Goal: Task Accomplishment & Management: Manage account settings

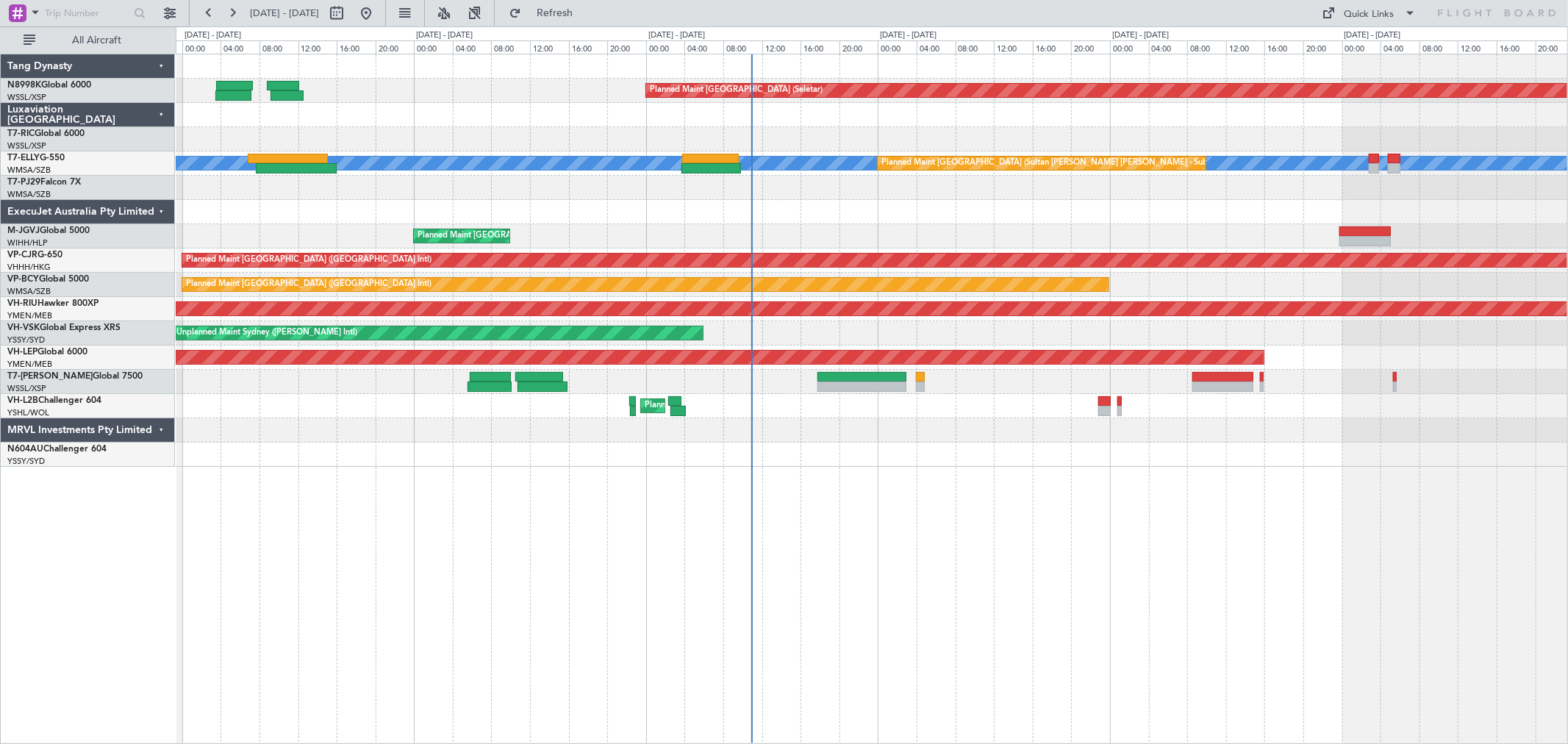
click at [781, 237] on div "Planned Maint [GEOGRAPHIC_DATA] (Halim Intl)" at bounding box center [871, 236] width 1392 height 24
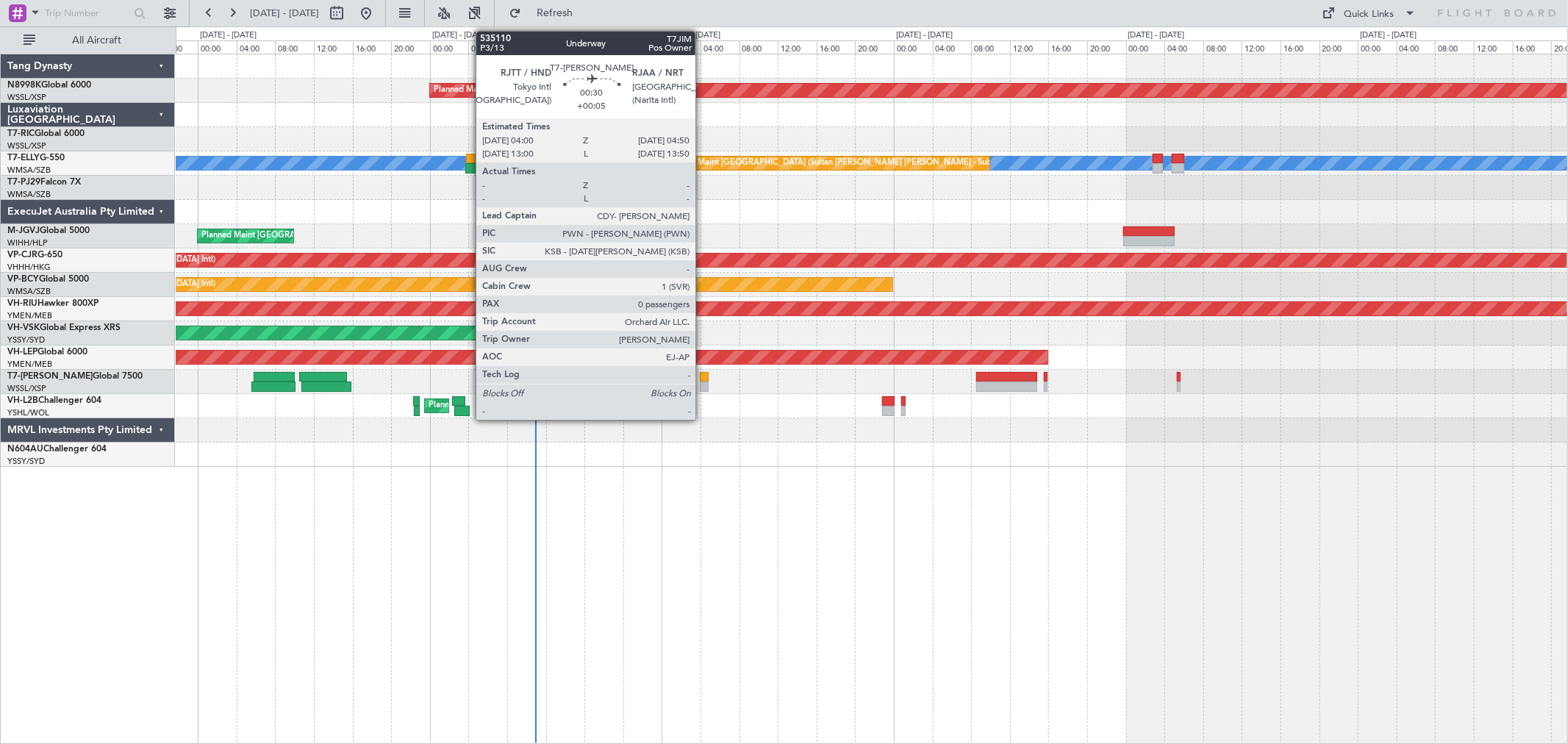
click at [703, 380] on div at bounding box center [704, 377] width 8 height 11
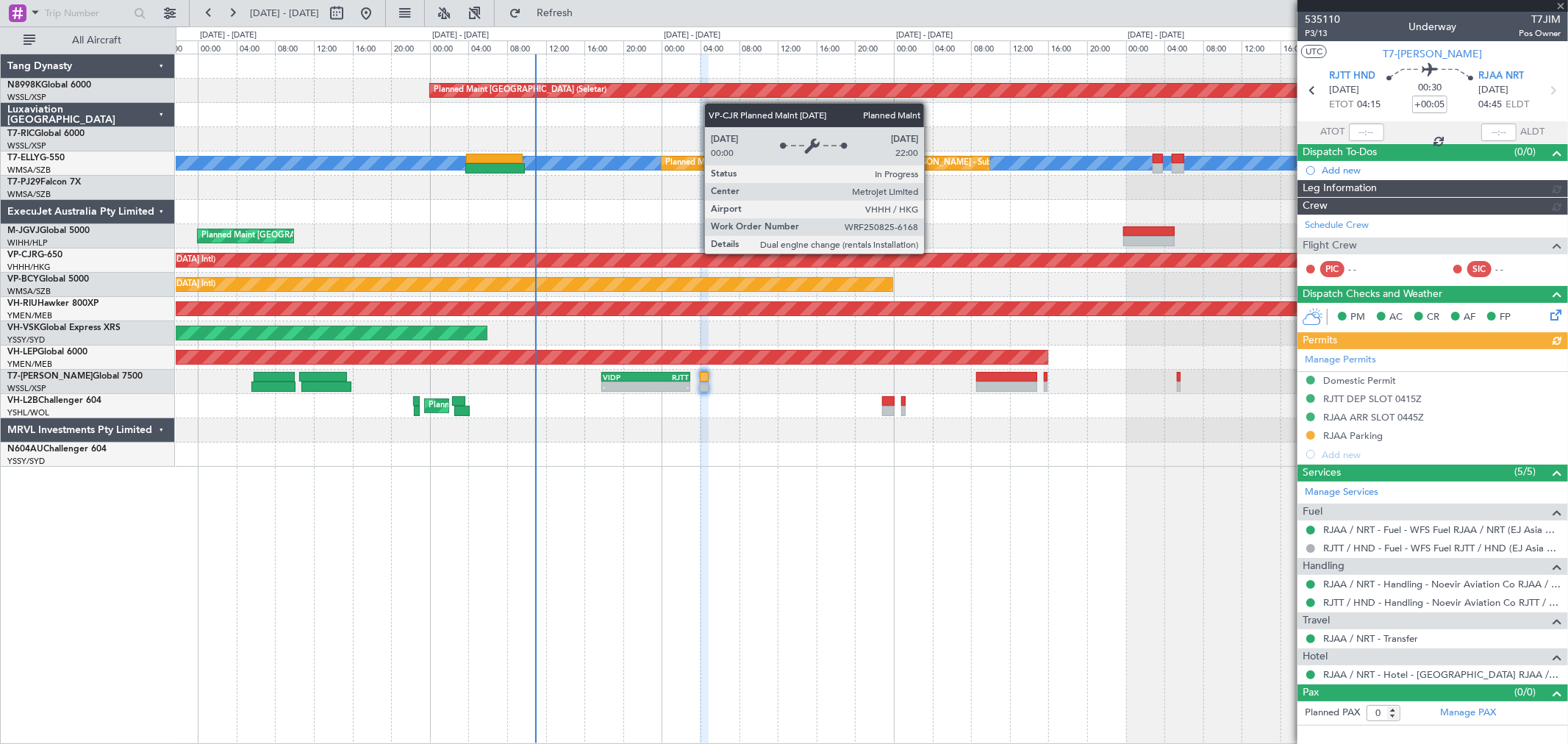
type input "[PERSON_NAME] (BTA)"
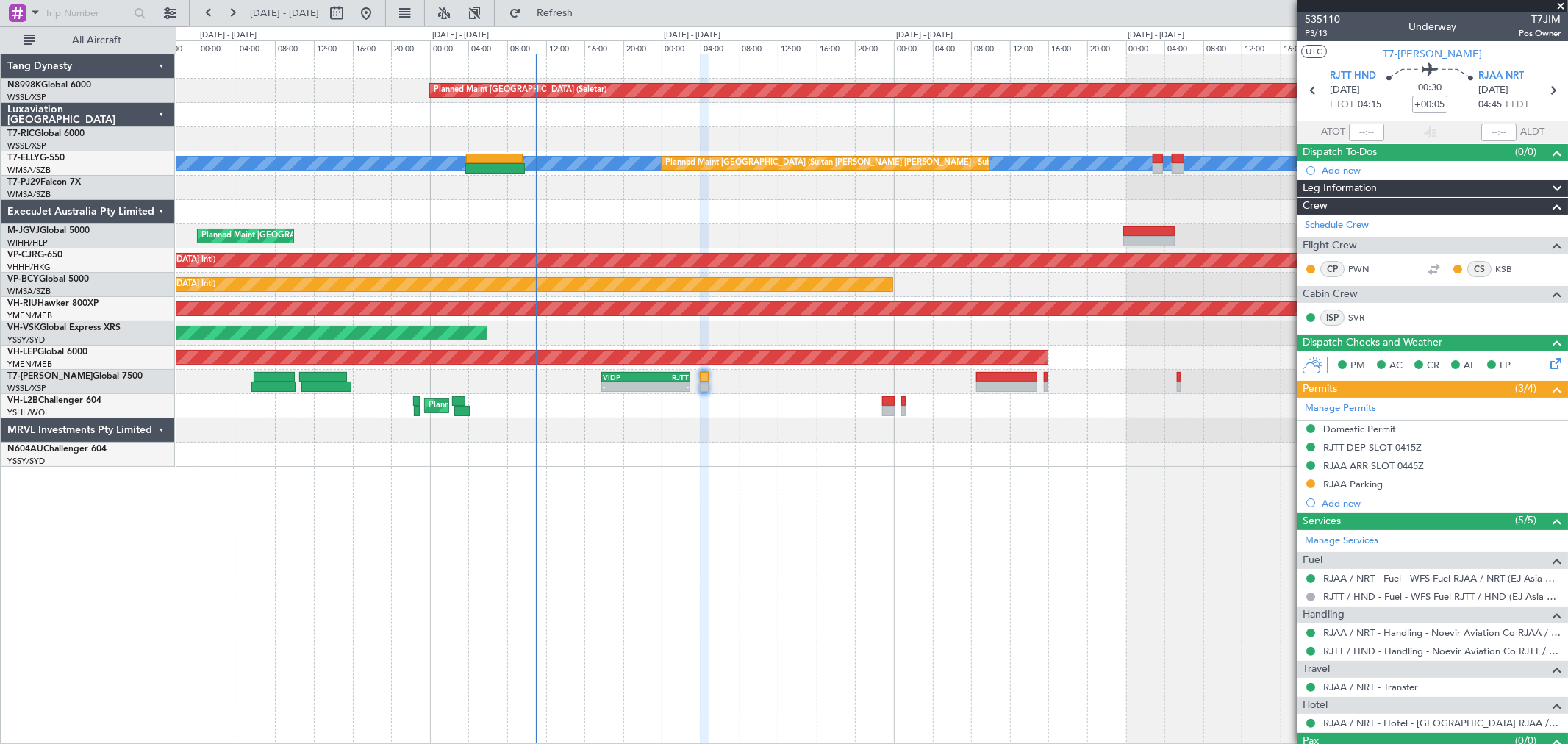
click at [813, 429] on div at bounding box center [871, 430] width 1392 height 24
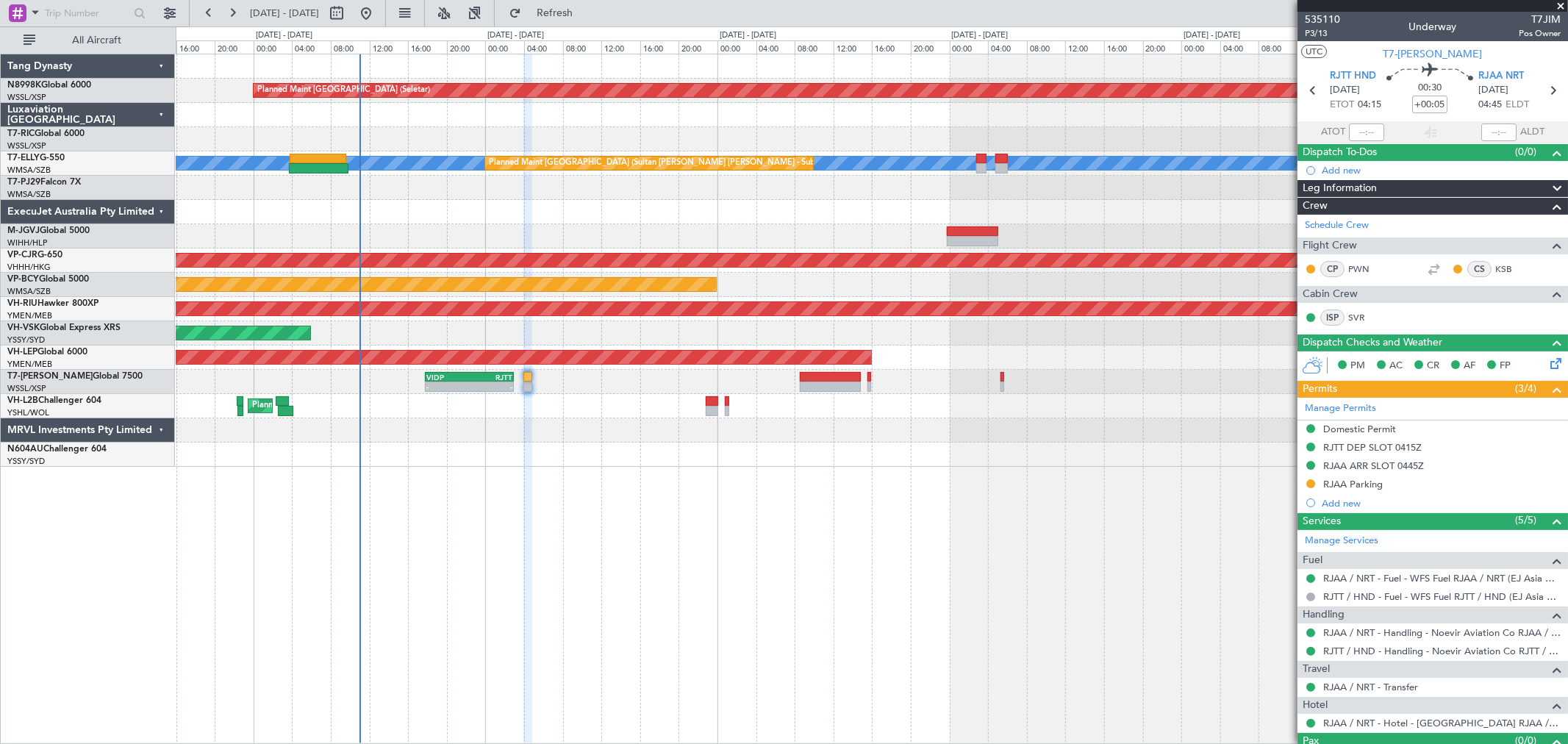
click at [478, 461] on div "Planned Maint [GEOGRAPHIC_DATA] (Seletar) [PERSON_NAME] Planned Maint [GEOGRAPH…" at bounding box center [871, 261] width 1392 height 413
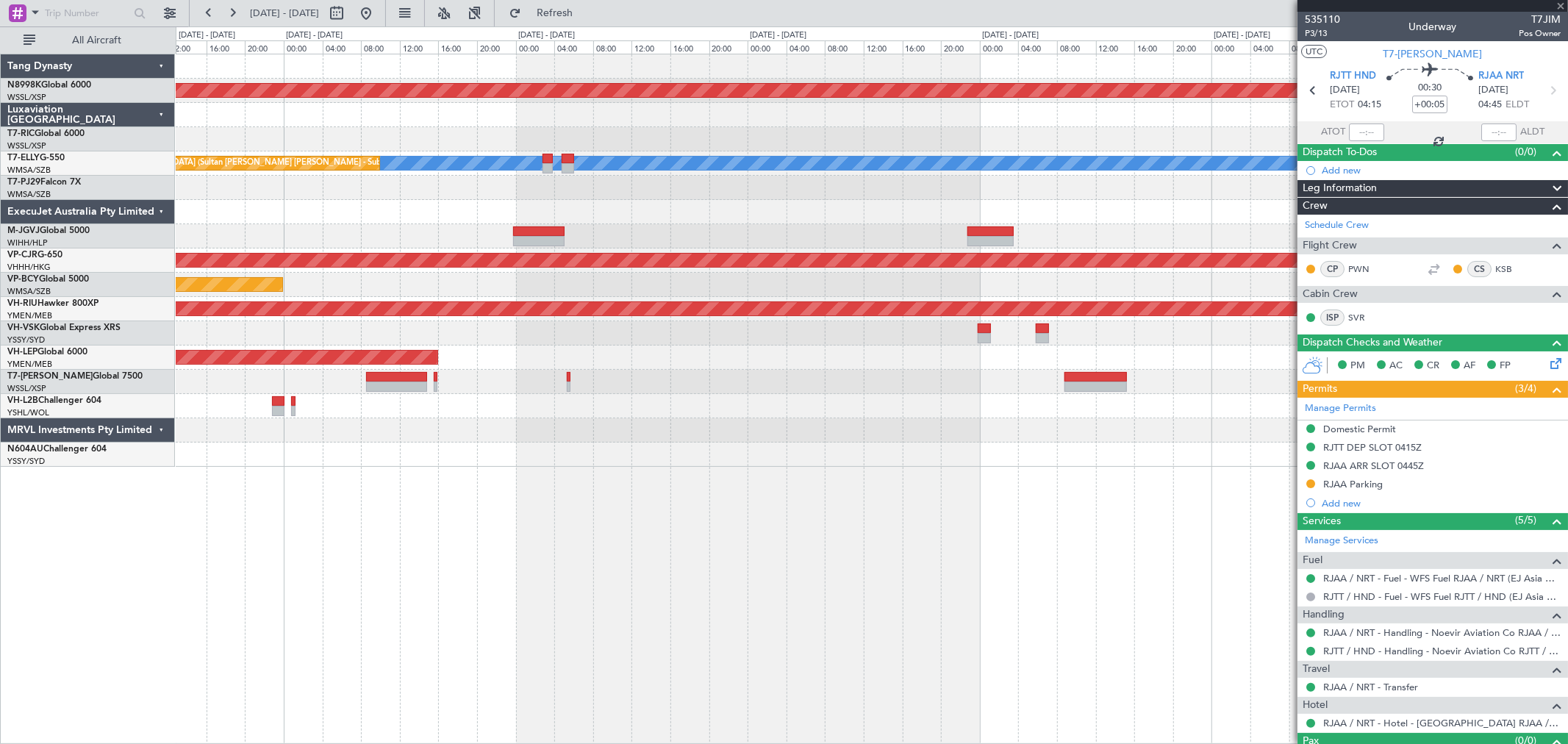
type input "-00:10"
type input "1"
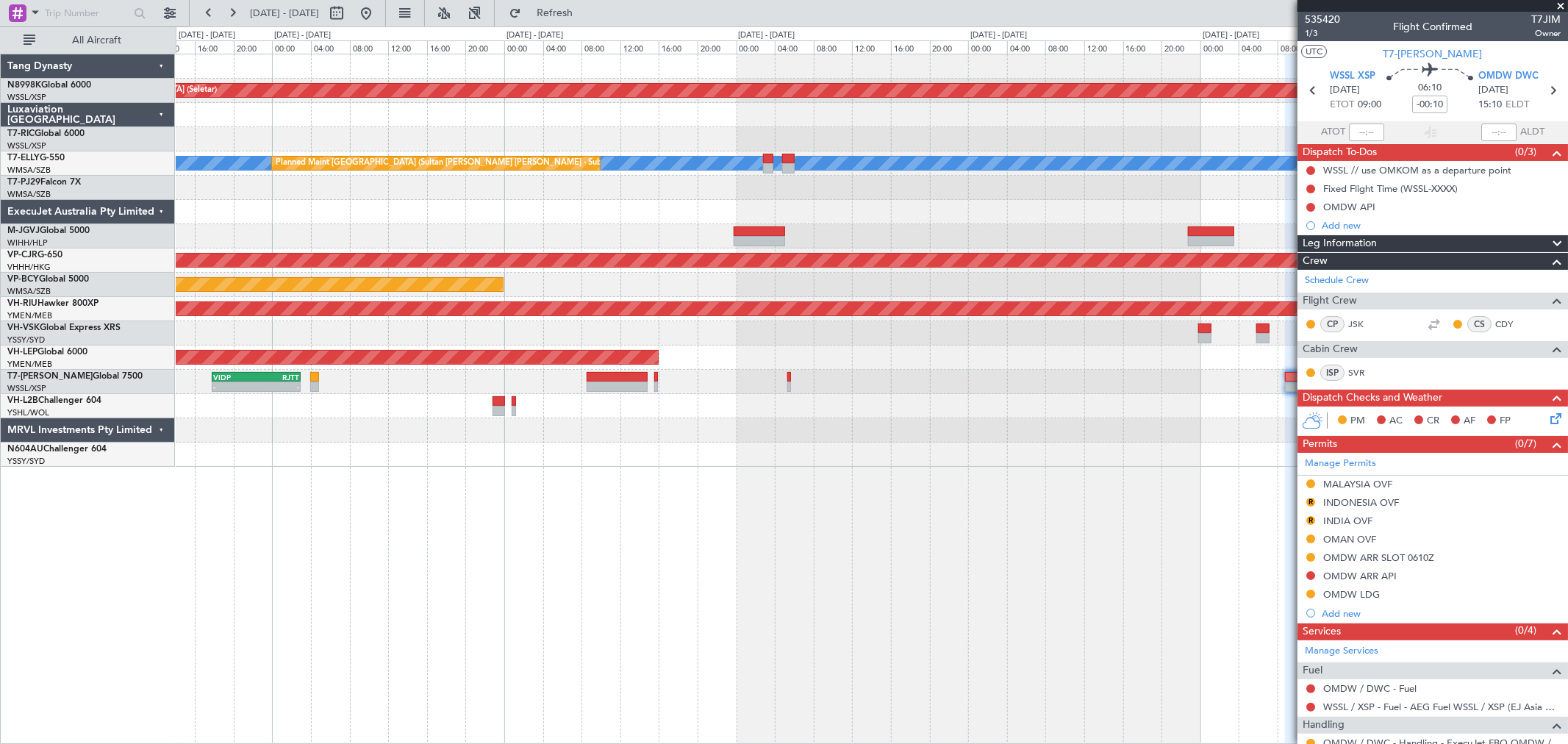
click at [864, 208] on div "Planned Maint Singapore (Seletar) MEL Planned Maint Kuala Lumpur (Sultan Abdul …" at bounding box center [871, 261] width 1392 height 413
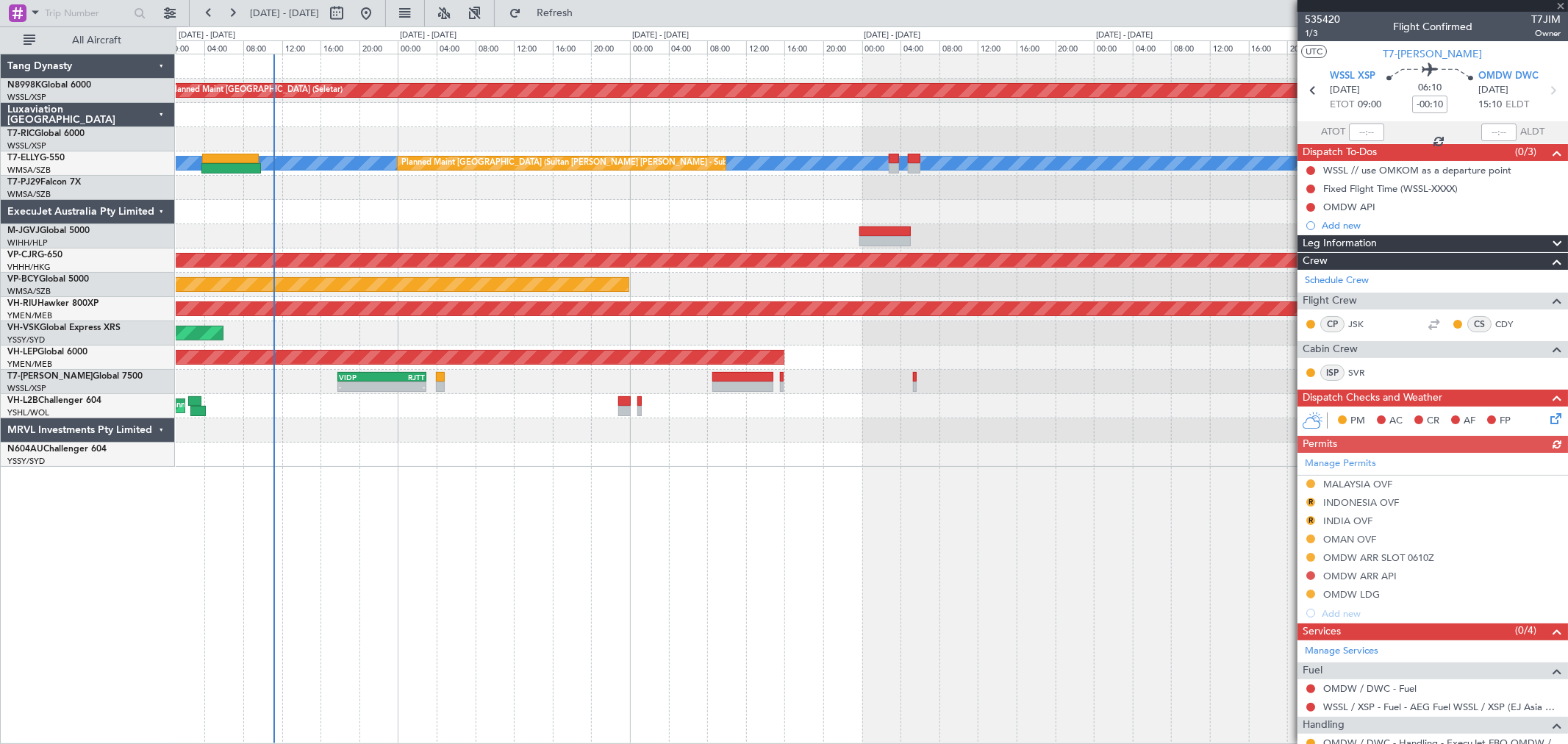
click at [758, 202] on div at bounding box center [871, 212] width 1392 height 24
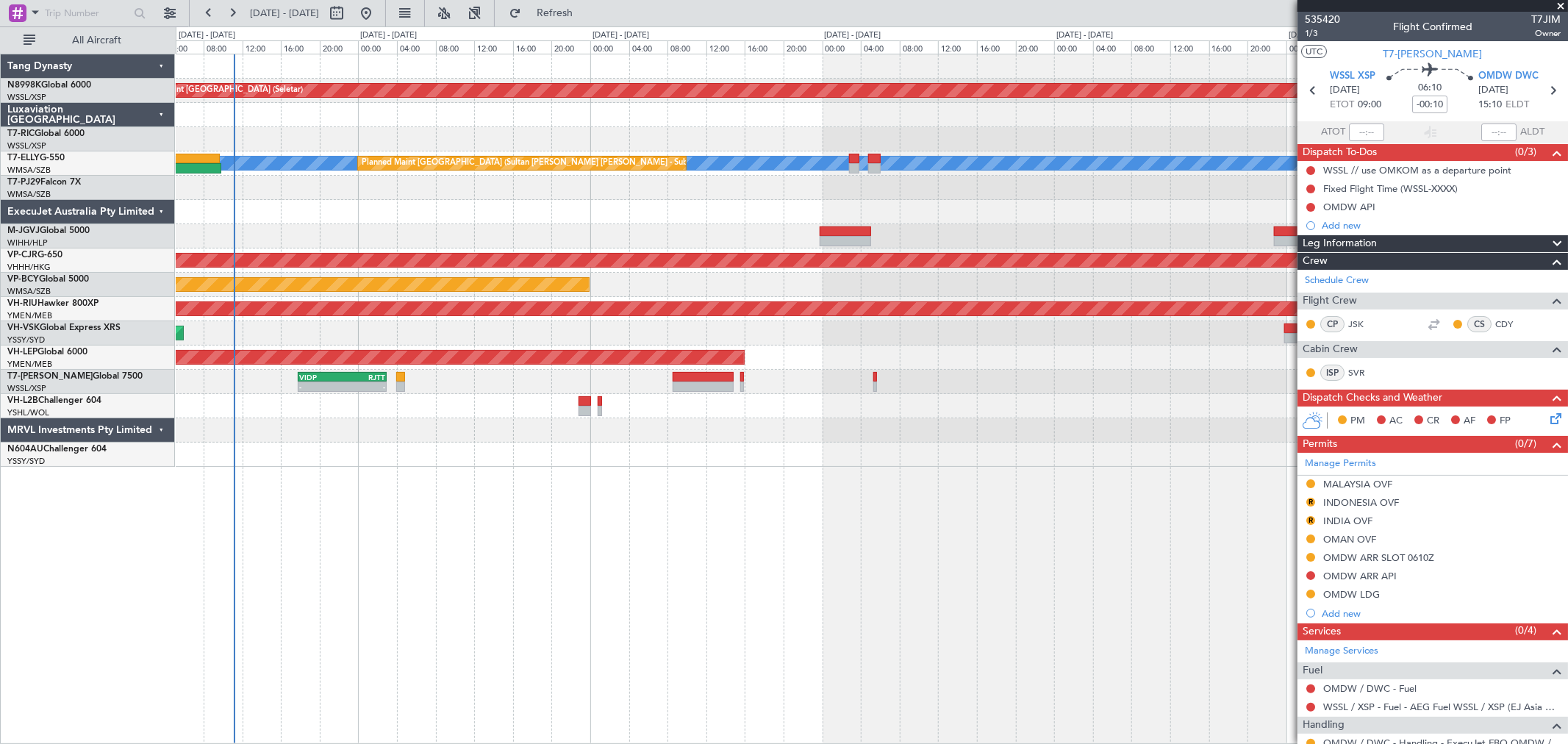
click at [858, 349] on div "Planned Maint Singapore (Seletar) MEL Planned Maint Kuala Lumpur (Sultan Abdul …" at bounding box center [871, 261] width 1392 height 413
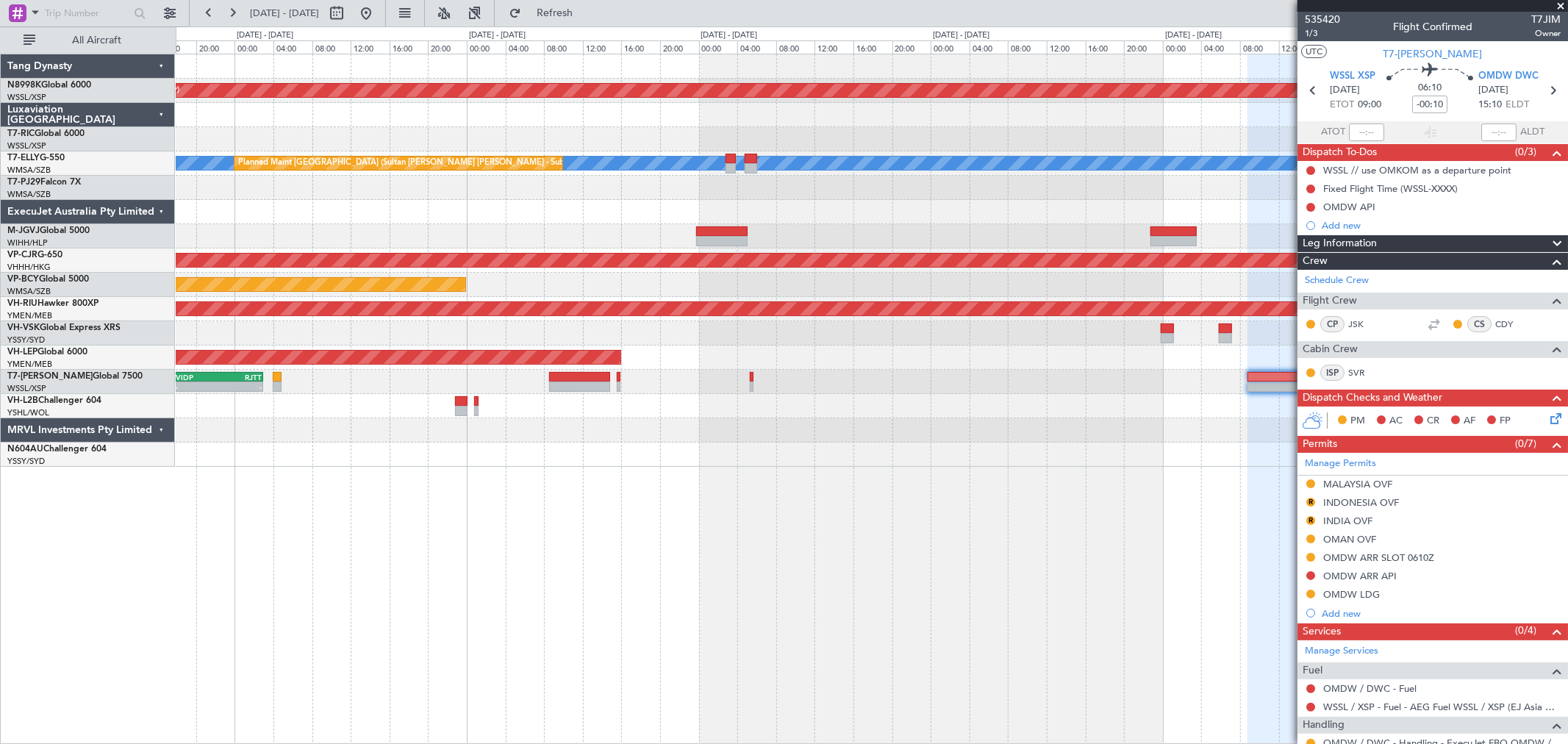
click at [685, 347] on div "Unplanned Maint Wichita (Wichita Mid-continent)" at bounding box center [871, 358] width 1392 height 24
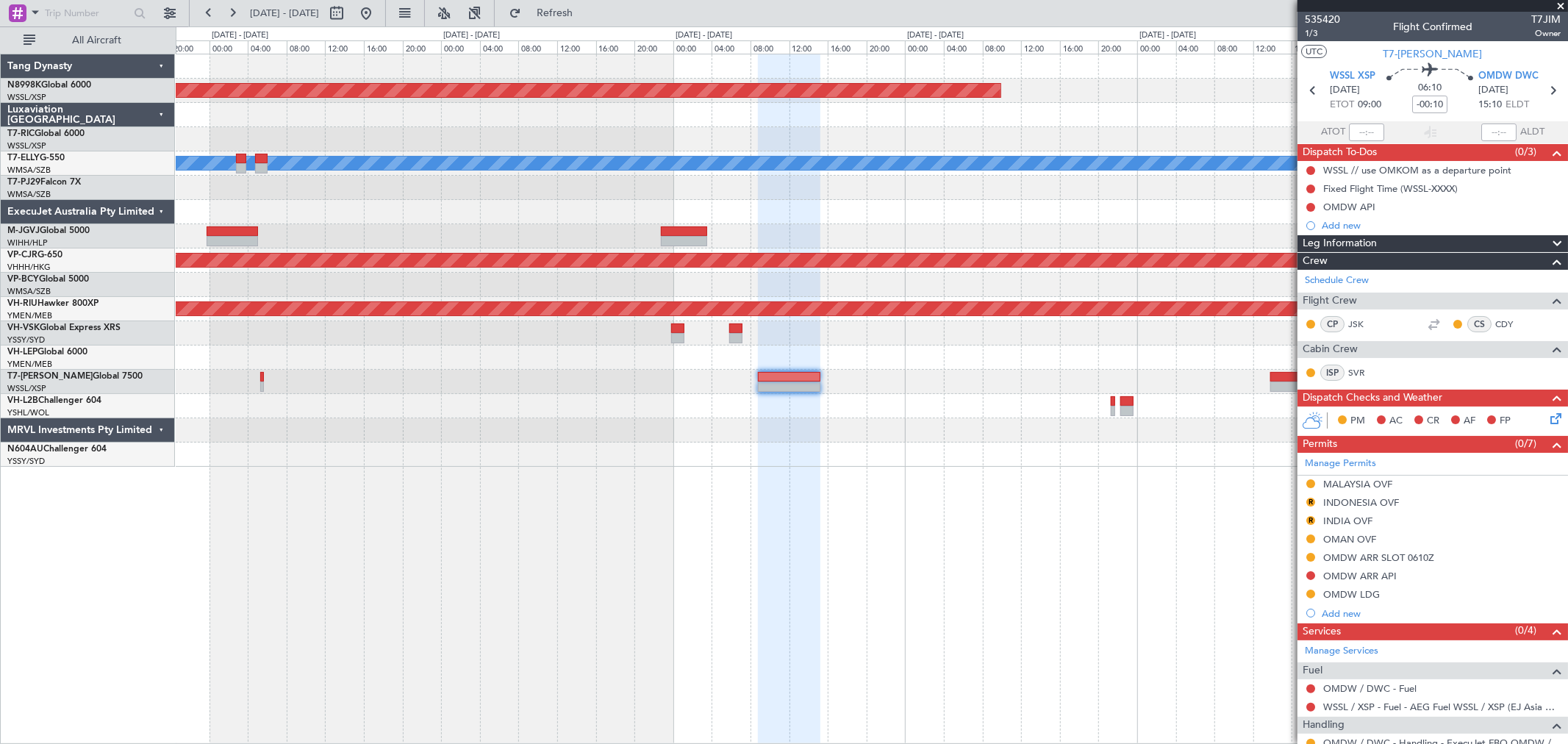
click at [813, 348] on div "Unplanned Maint Wichita (Wichita Mid-continent)" at bounding box center [871, 358] width 1392 height 24
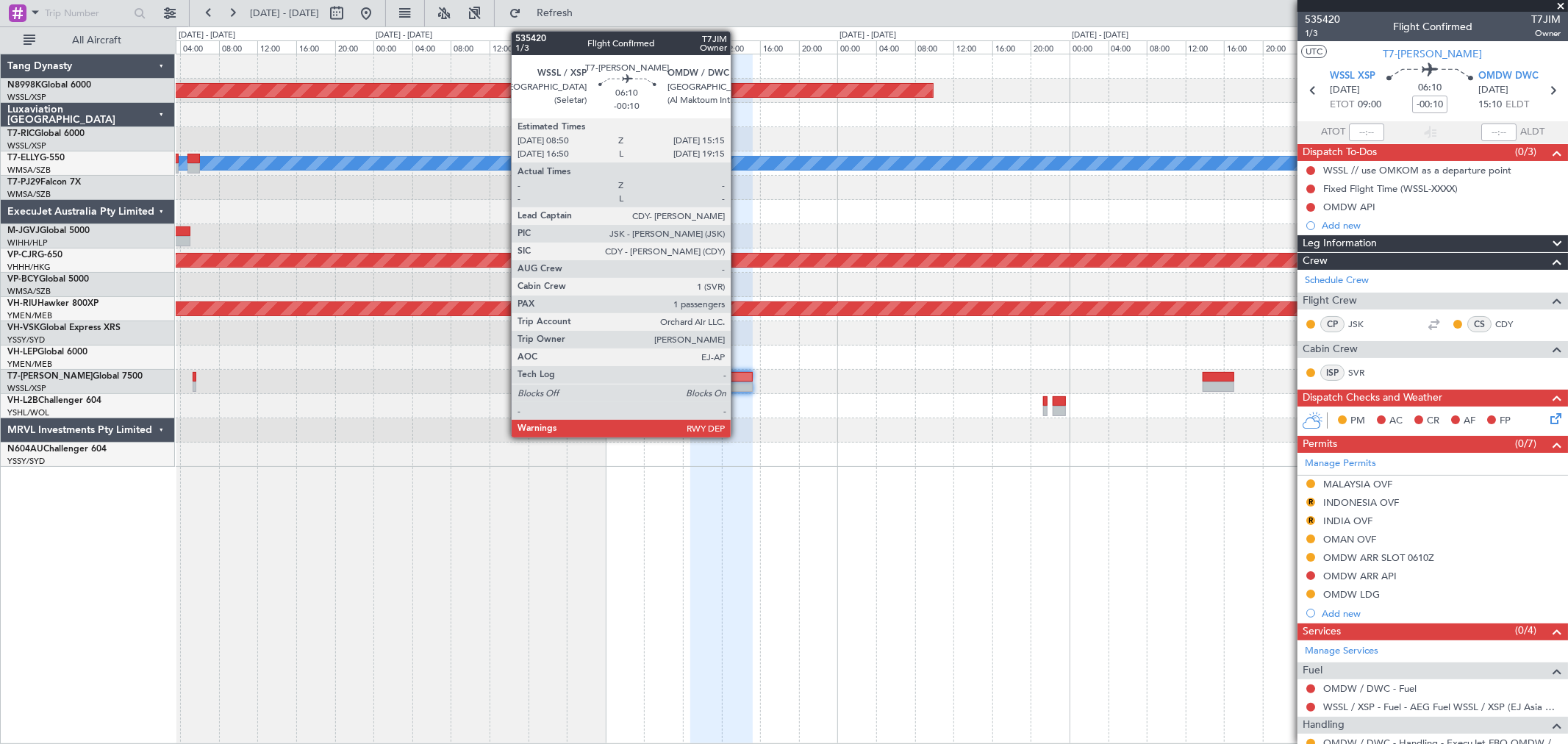
click at [738, 375] on div at bounding box center [721, 377] width 62 height 11
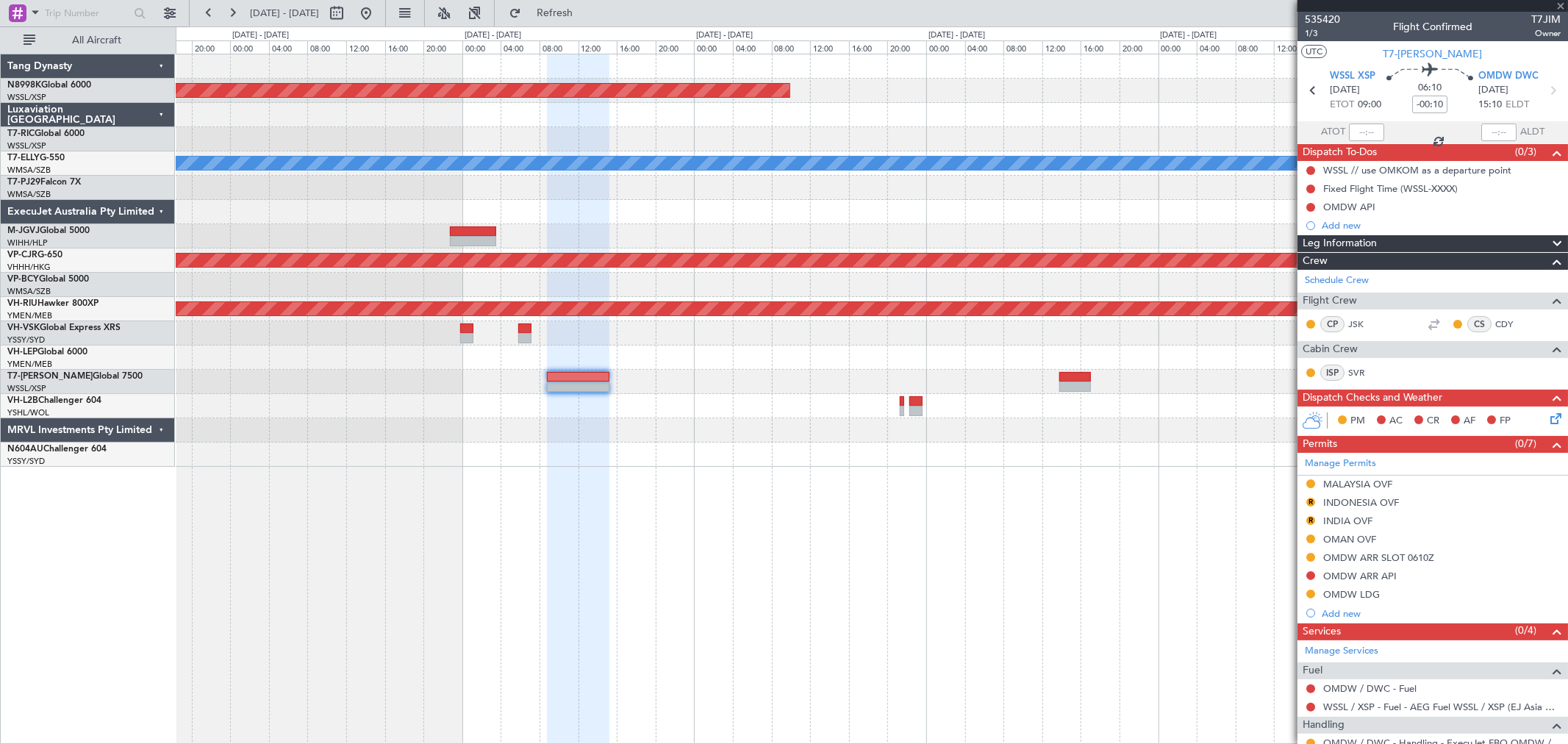
click at [831, 350] on div "Planned Maint Singapore (Seletar) MEL Planned Maint Kuala Lumpur (Sultan Abdul …" at bounding box center [871, 261] width 1392 height 413
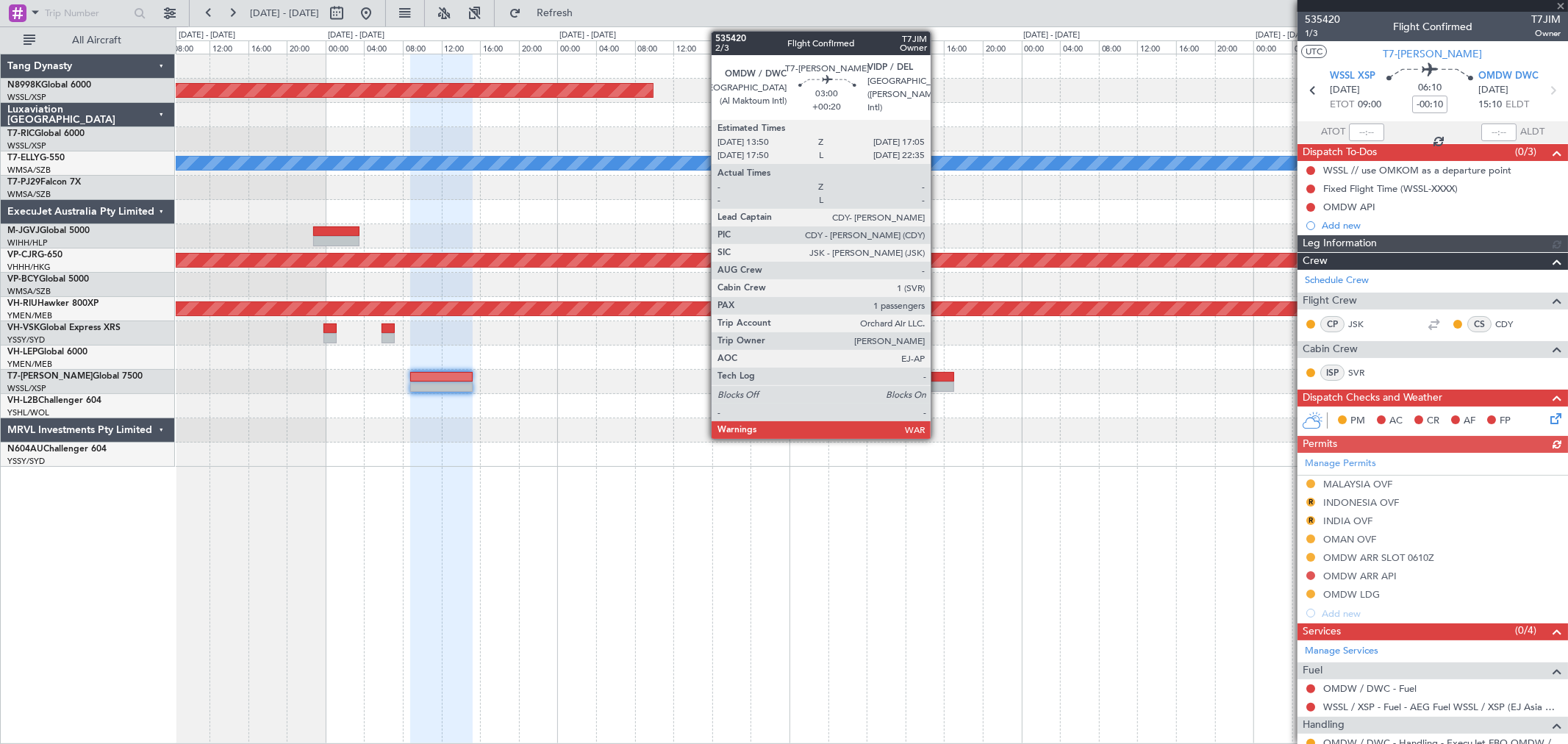
click at [938, 378] on div at bounding box center [939, 377] width 32 height 11
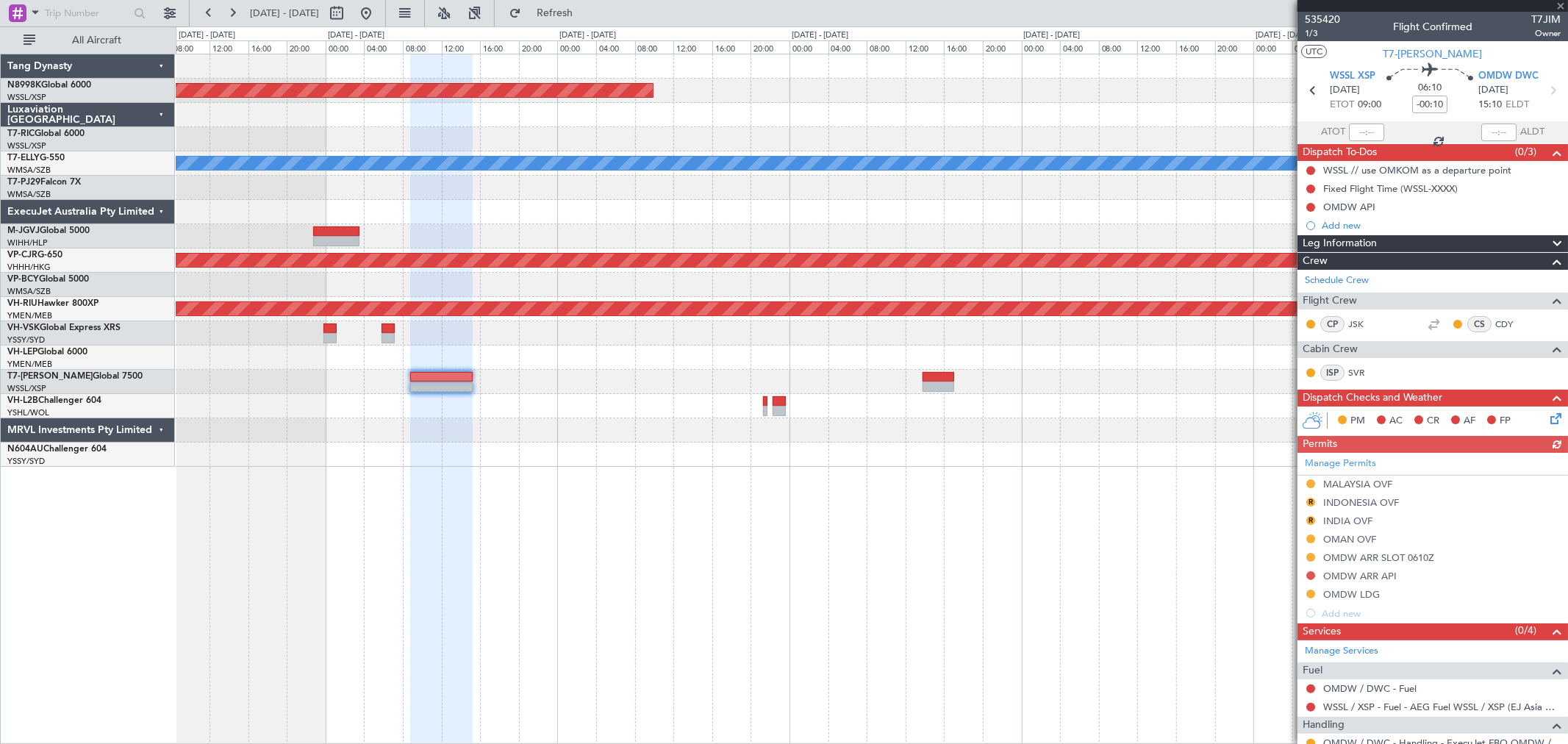
type input "+00:20"
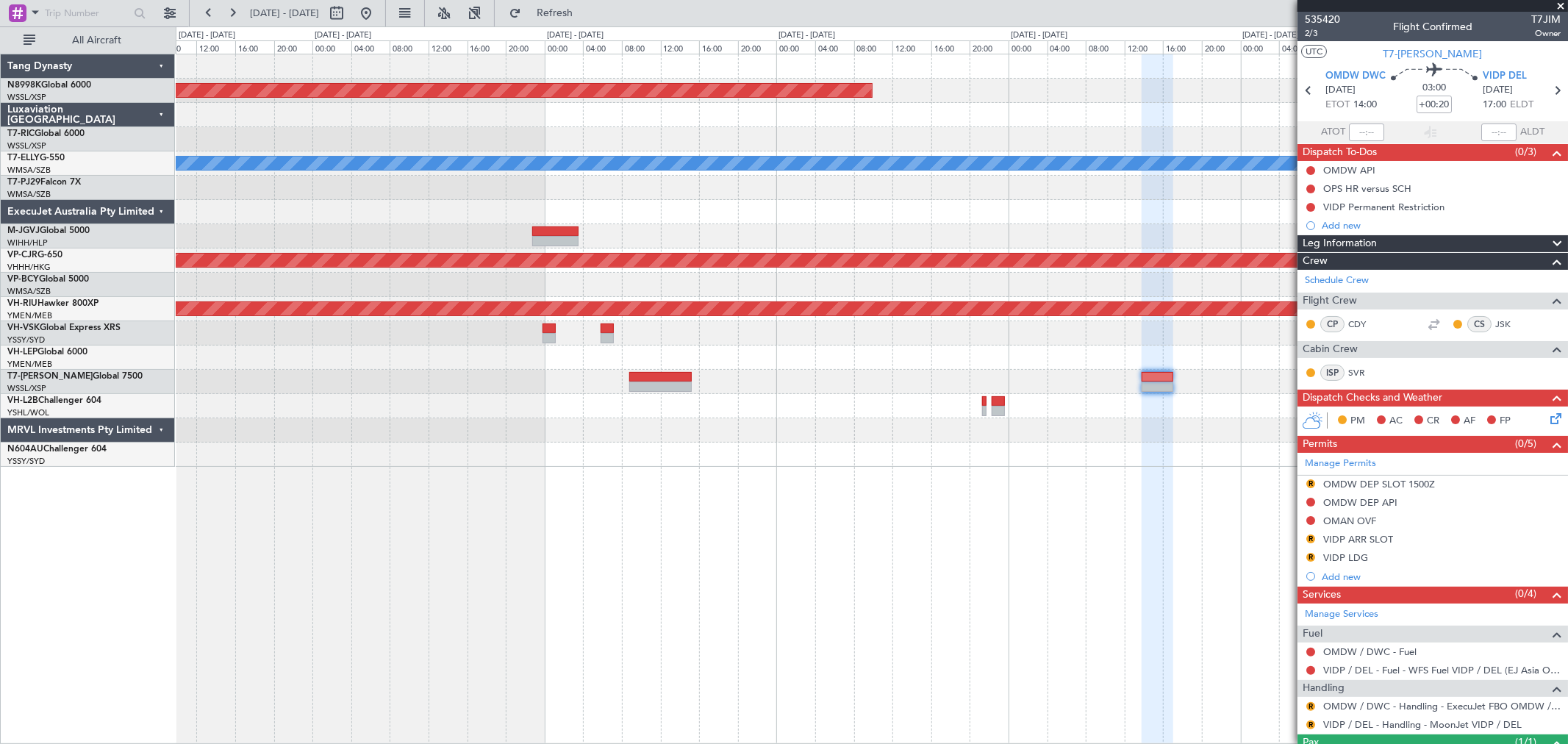
click at [974, 347] on div "Planned Maint [GEOGRAPHIC_DATA] (Seletar) [PERSON_NAME] Planned Maint [GEOGRAPH…" at bounding box center [871, 261] width 1392 height 413
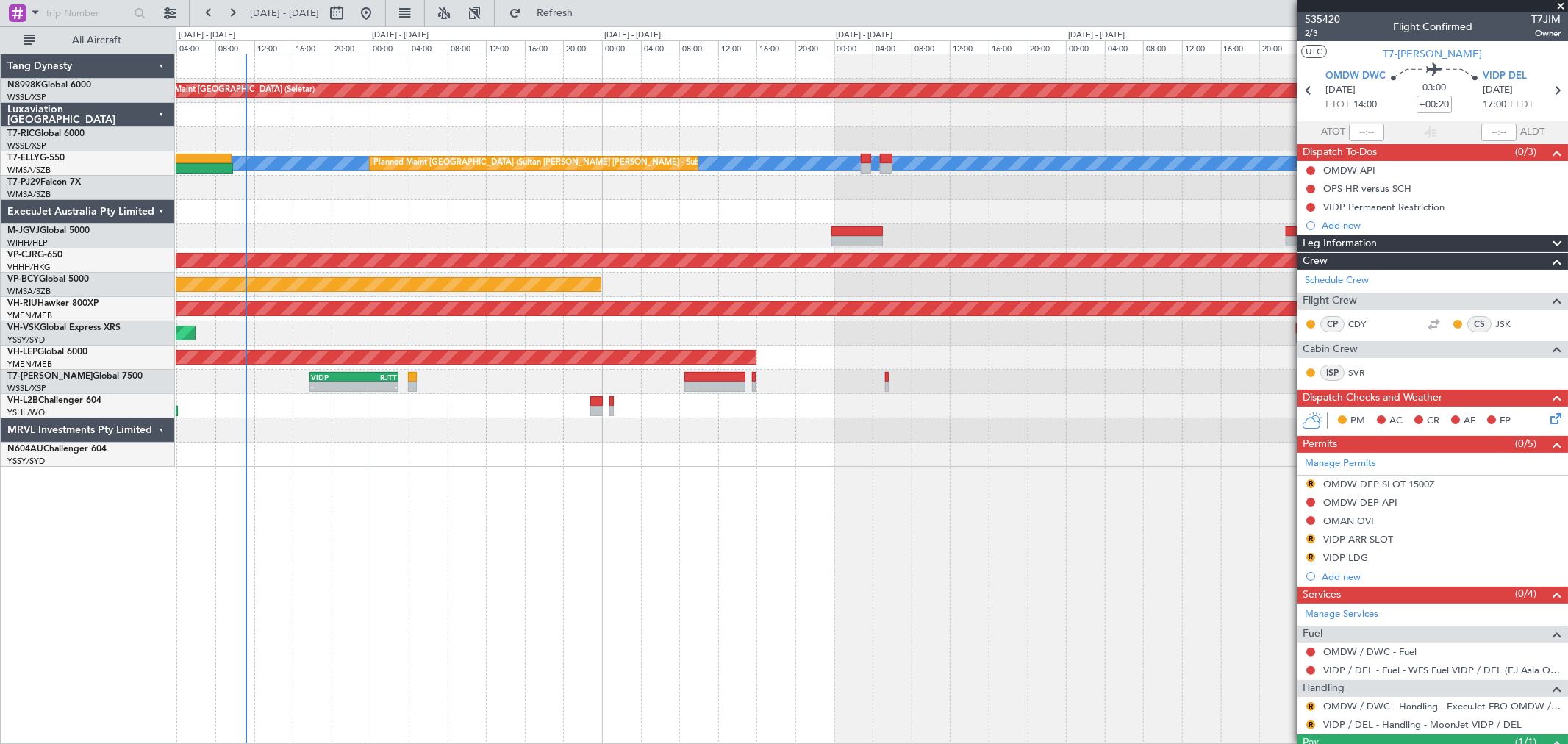
click at [792, 407] on div "Planned Maint Sydney ([PERSON_NAME] Intl)" at bounding box center [871, 406] width 1392 height 24
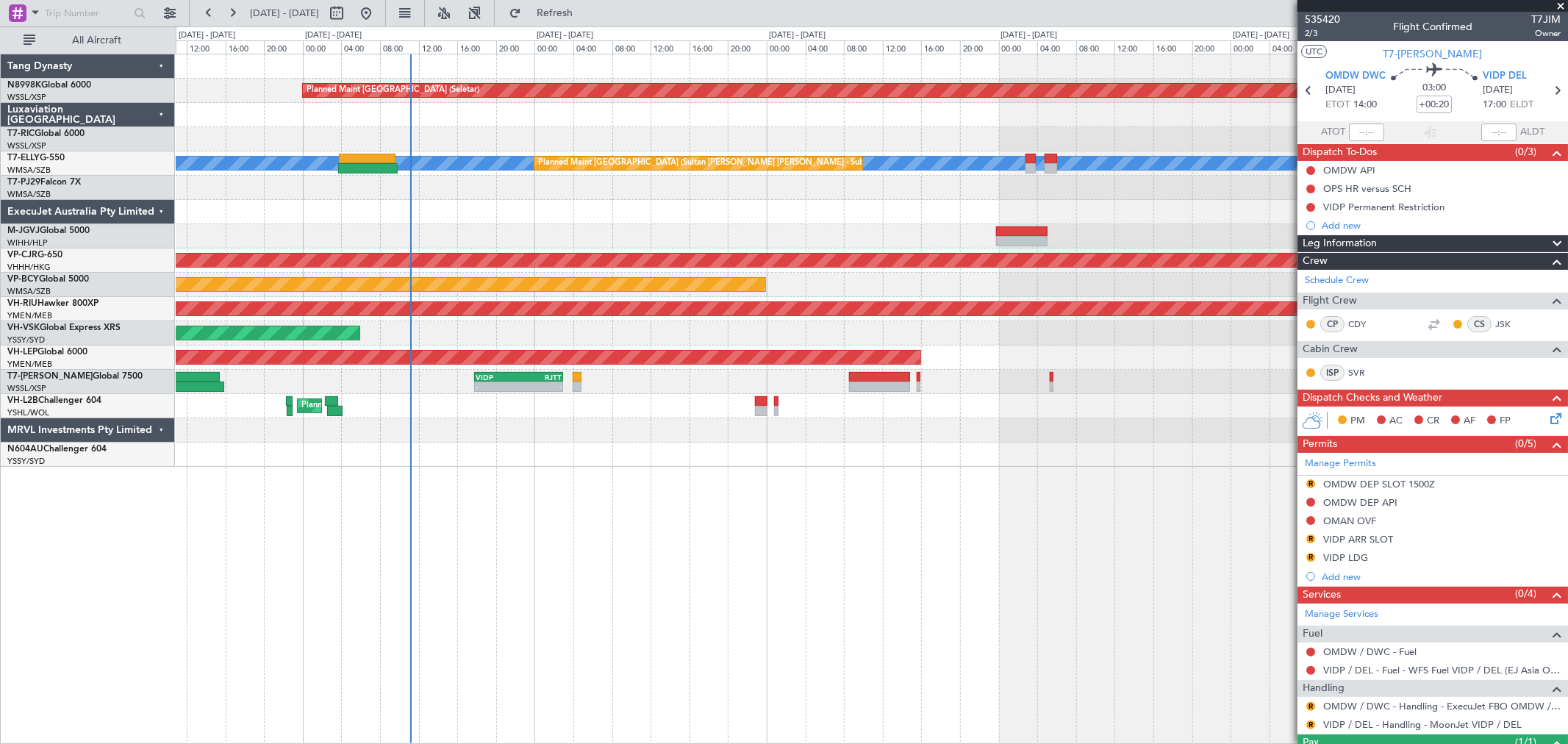
click at [663, 414] on div "Planned Maint Sydney ([PERSON_NAME] Intl)" at bounding box center [871, 406] width 1392 height 24
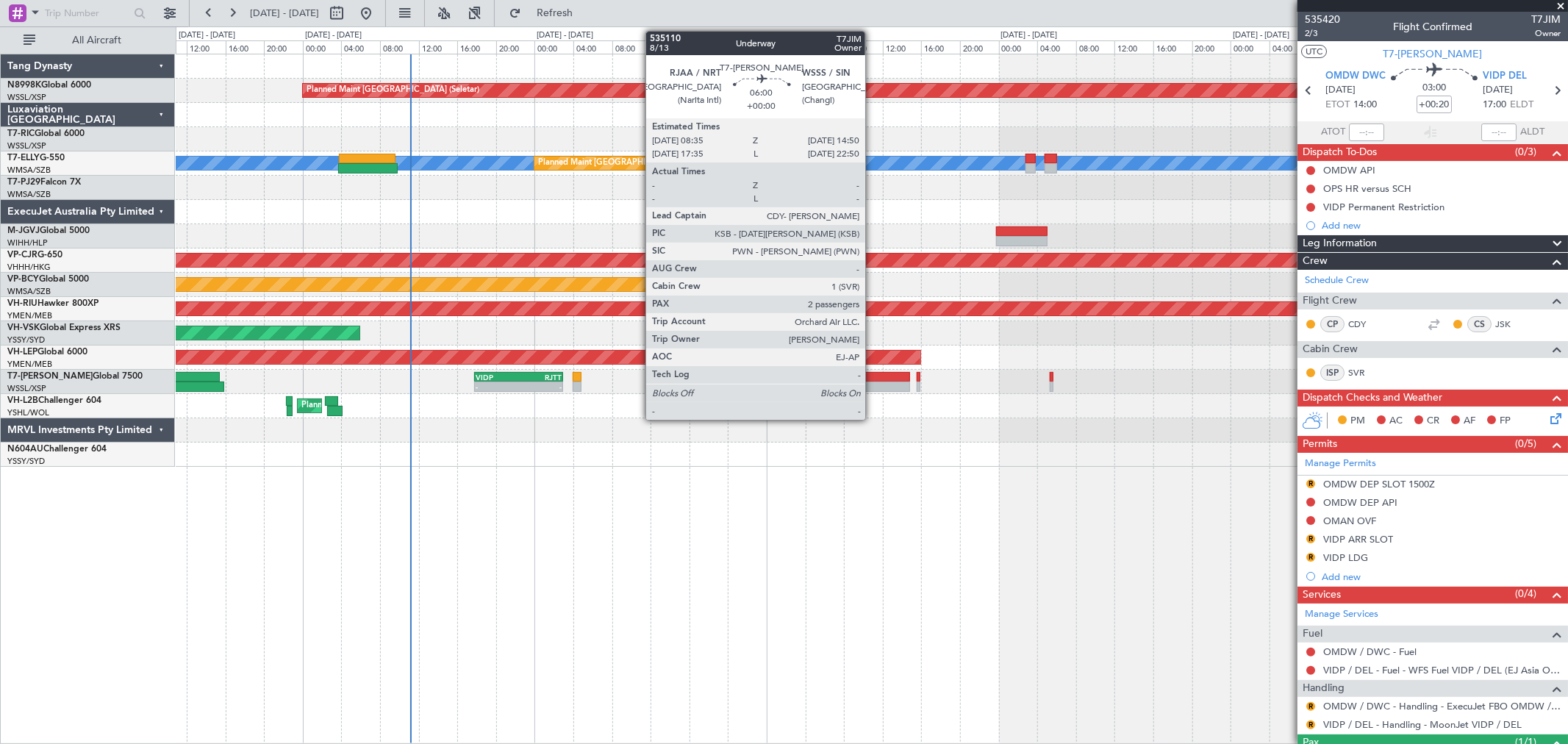
click at [873, 379] on div at bounding box center [879, 377] width 61 height 11
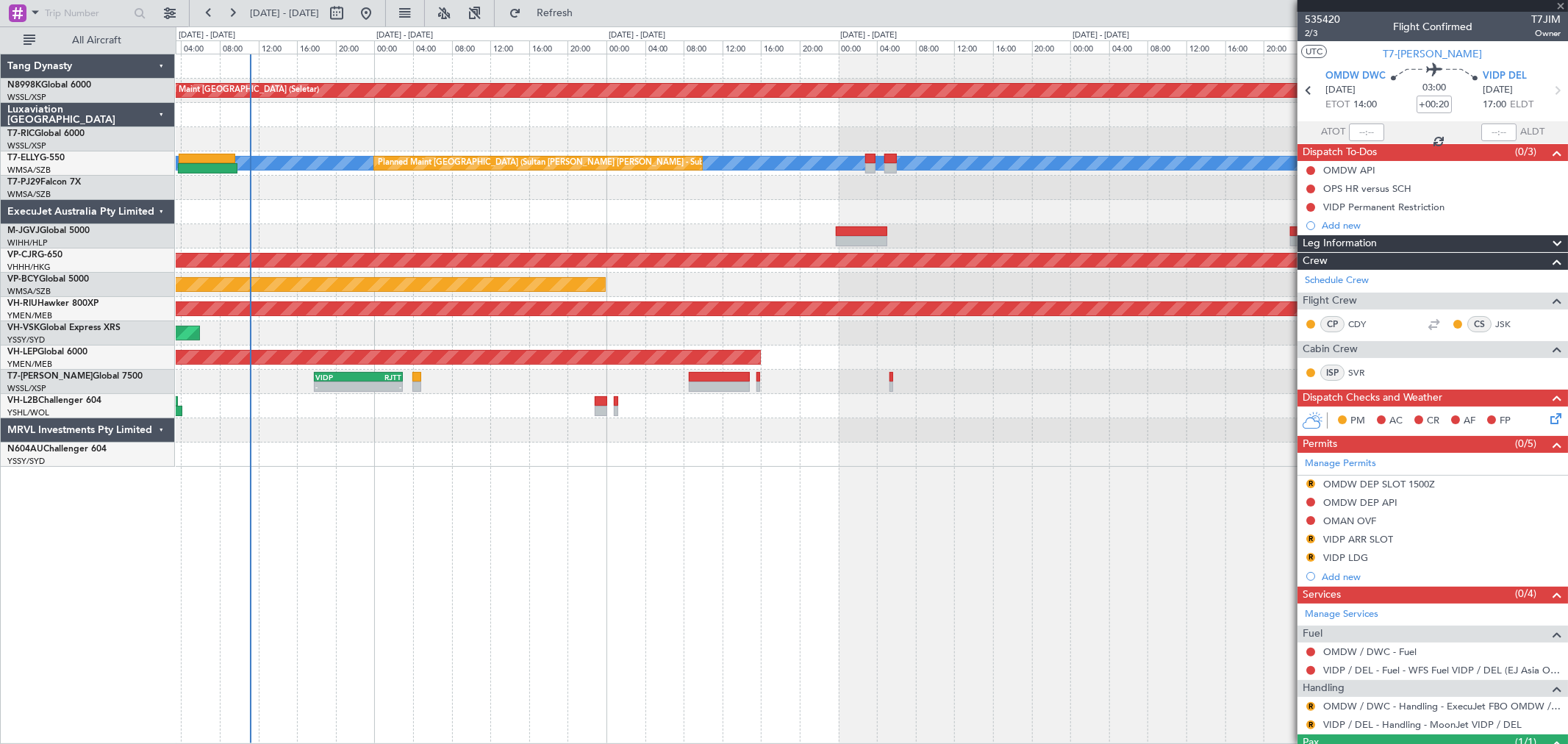
click at [994, 393] on div "VIDP 17:50 Z RJTT 03:00 Z - -" at bounding box center [871, 382] width 1392 height 24
type input "2"
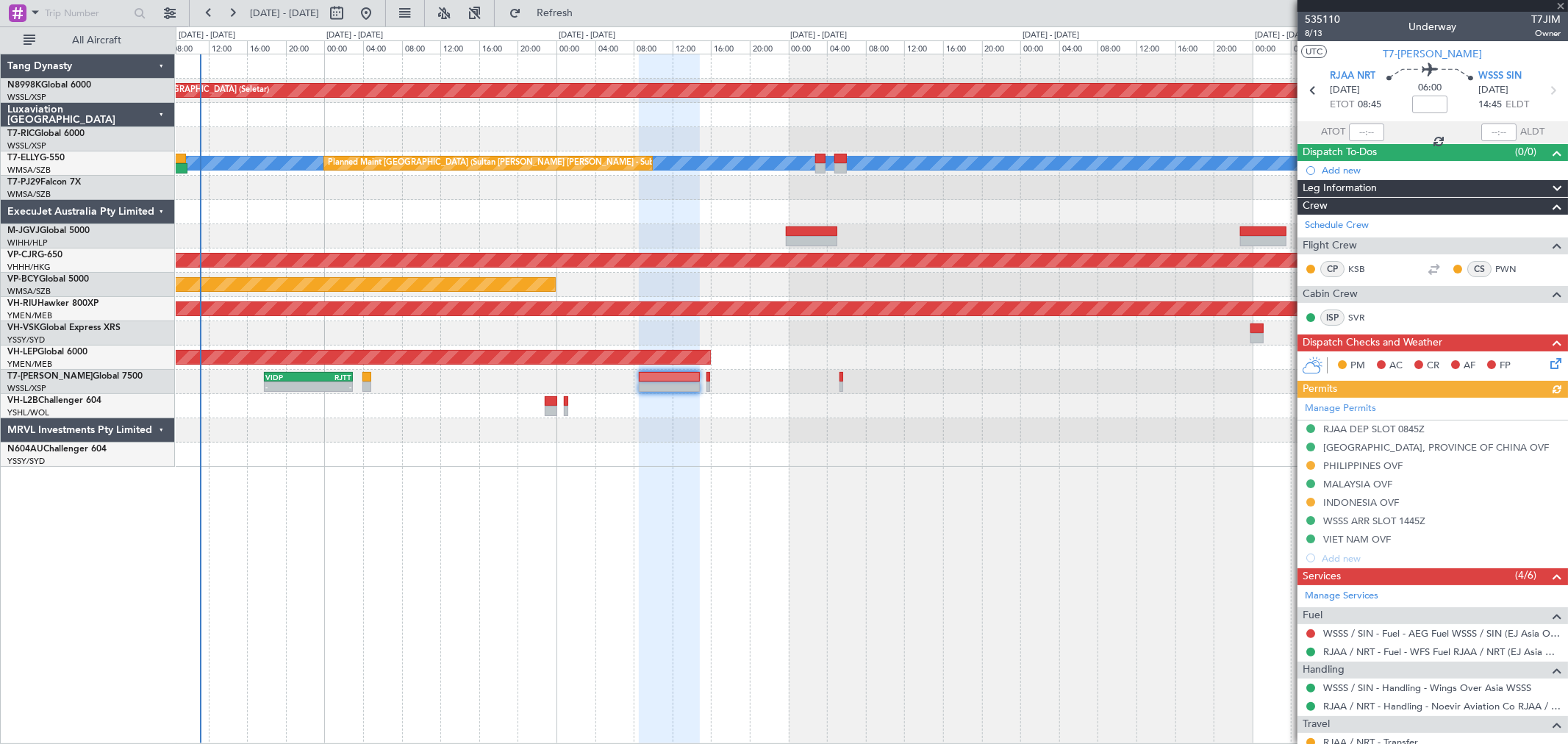
click at [876, 407] on div "Planned Maint Singapore (Seletar) MEL Planned Maint Kuala Lumpur (Sultan Abdul …" at bounding box center [871, 261] width 1392 height 413
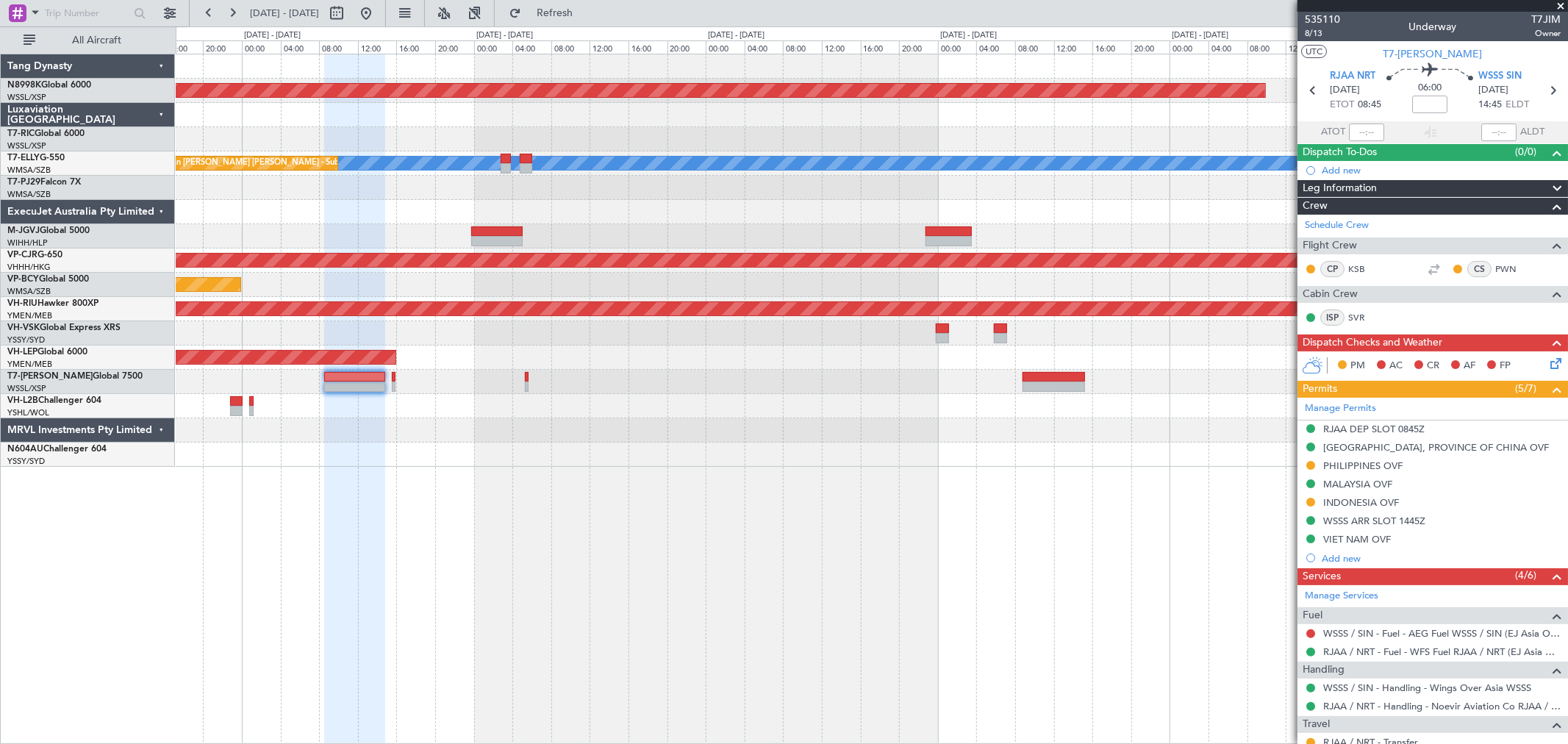
click at [994, 394] on div "Planned Maint Singapore (Seletar) MEL Planned Maint Kuala Lumpur (Sultan Abdul …" at bounding box center [871, 261] width 1392 height 413
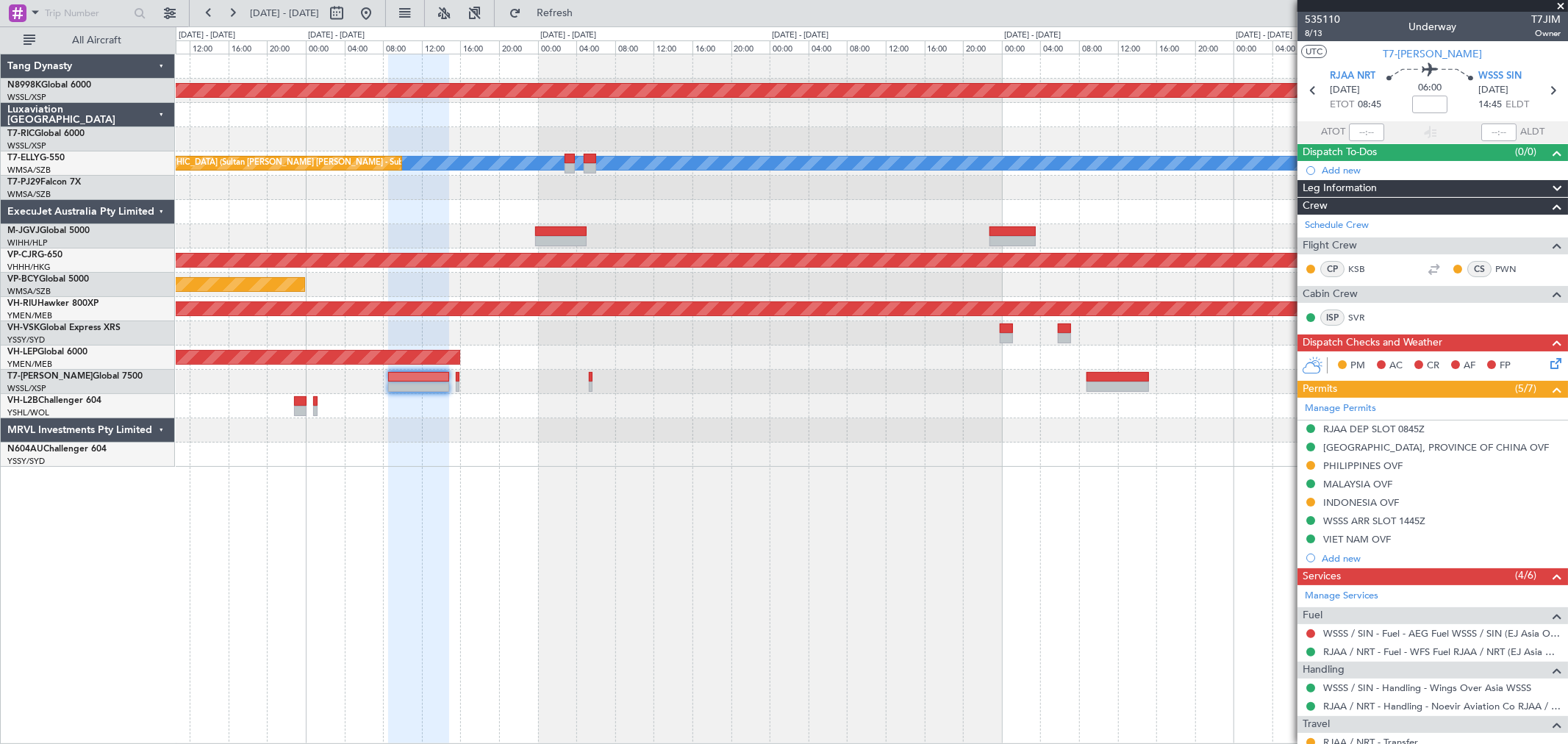
click at [966, 401] on div "Planned Maint Sydney ([PERSON_NAME] Intl)" at bounding box center [871, 406] width 1392 height 24
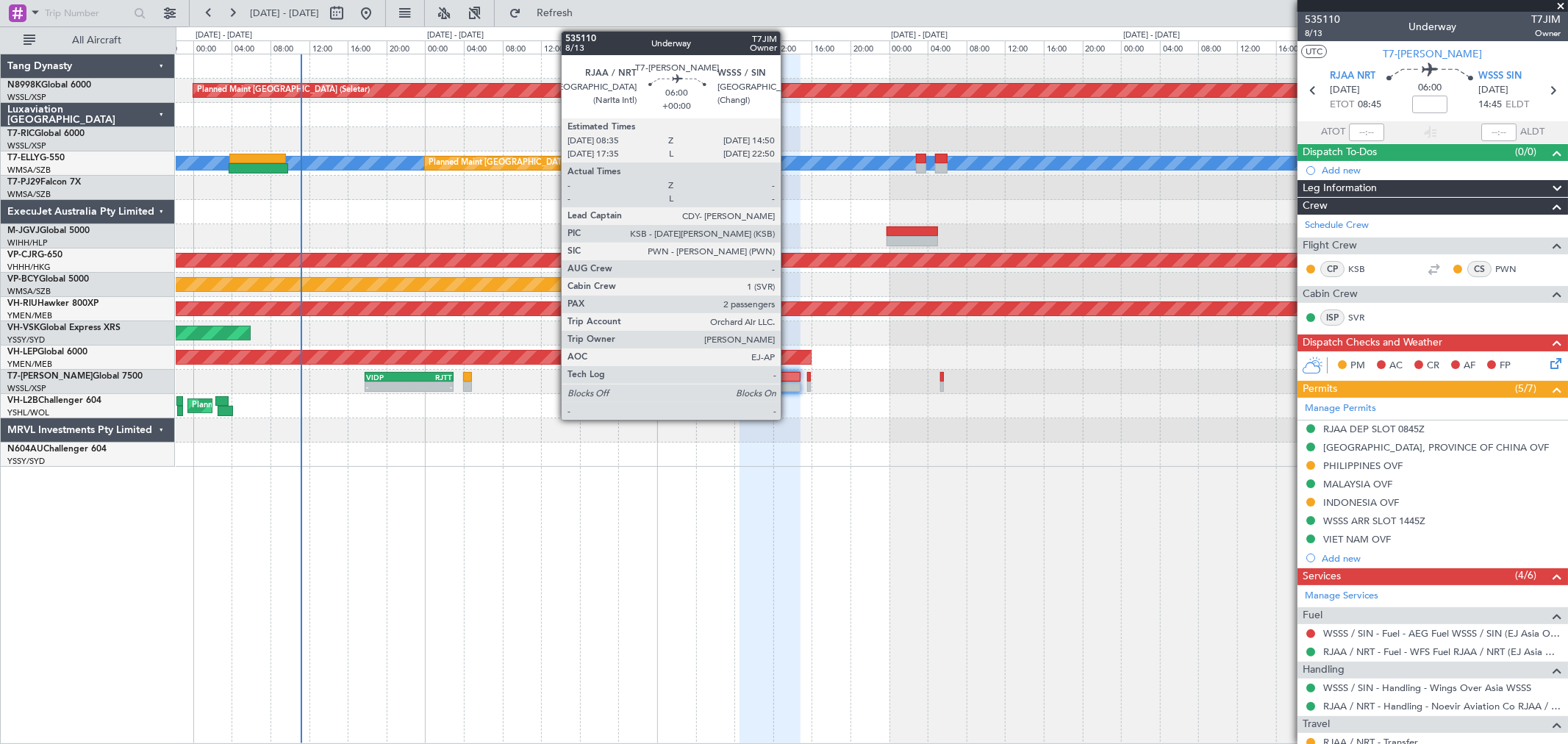
click at [788, 381] on div at bounding box center [770, 377] width 61 height 11
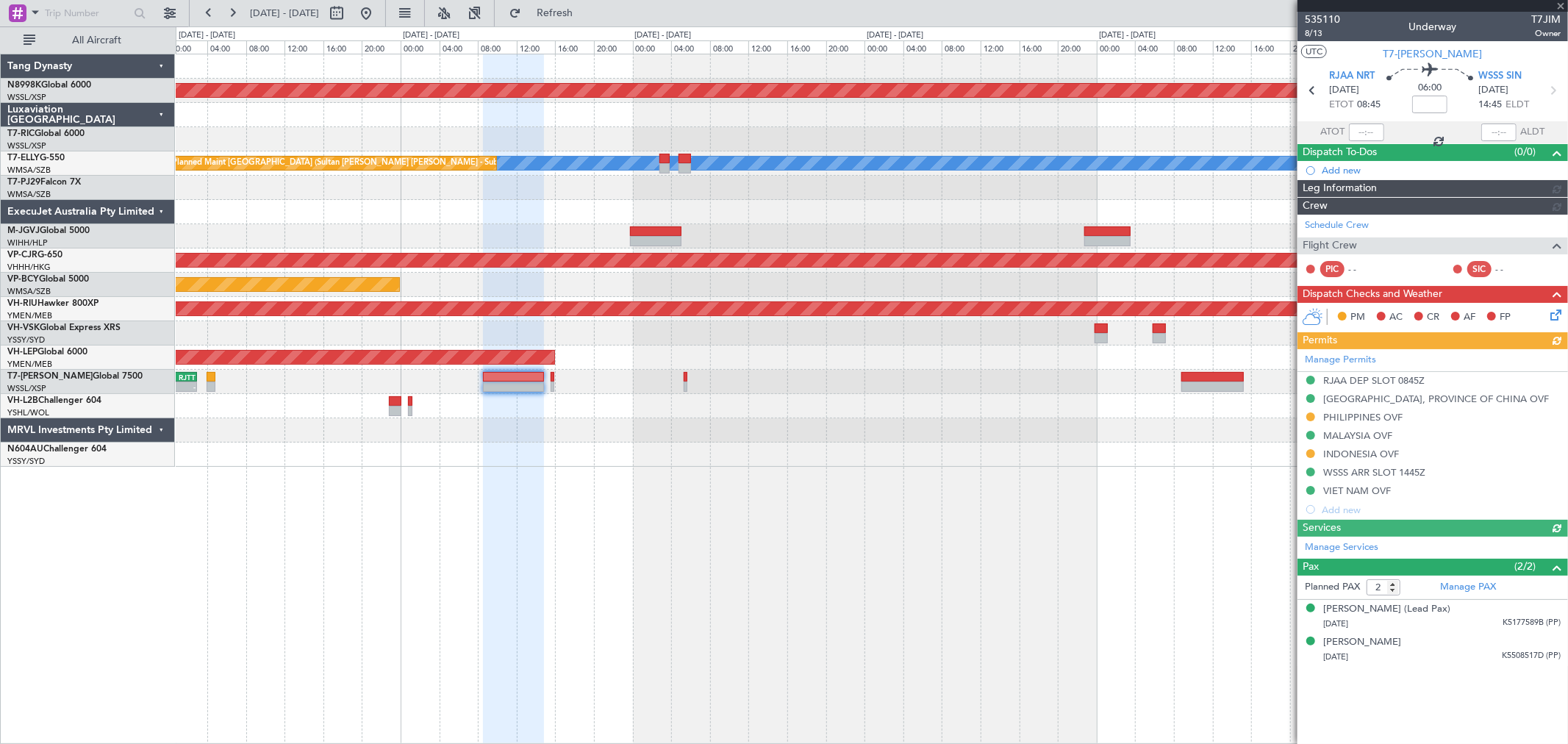
click at [801, 408] on div "Planned Maint Singapore (Seletar) MEL Planned Maint Kuala Lumpur (Sultan Abdul …" at bounding box center [871, 261] width 1392 height 413
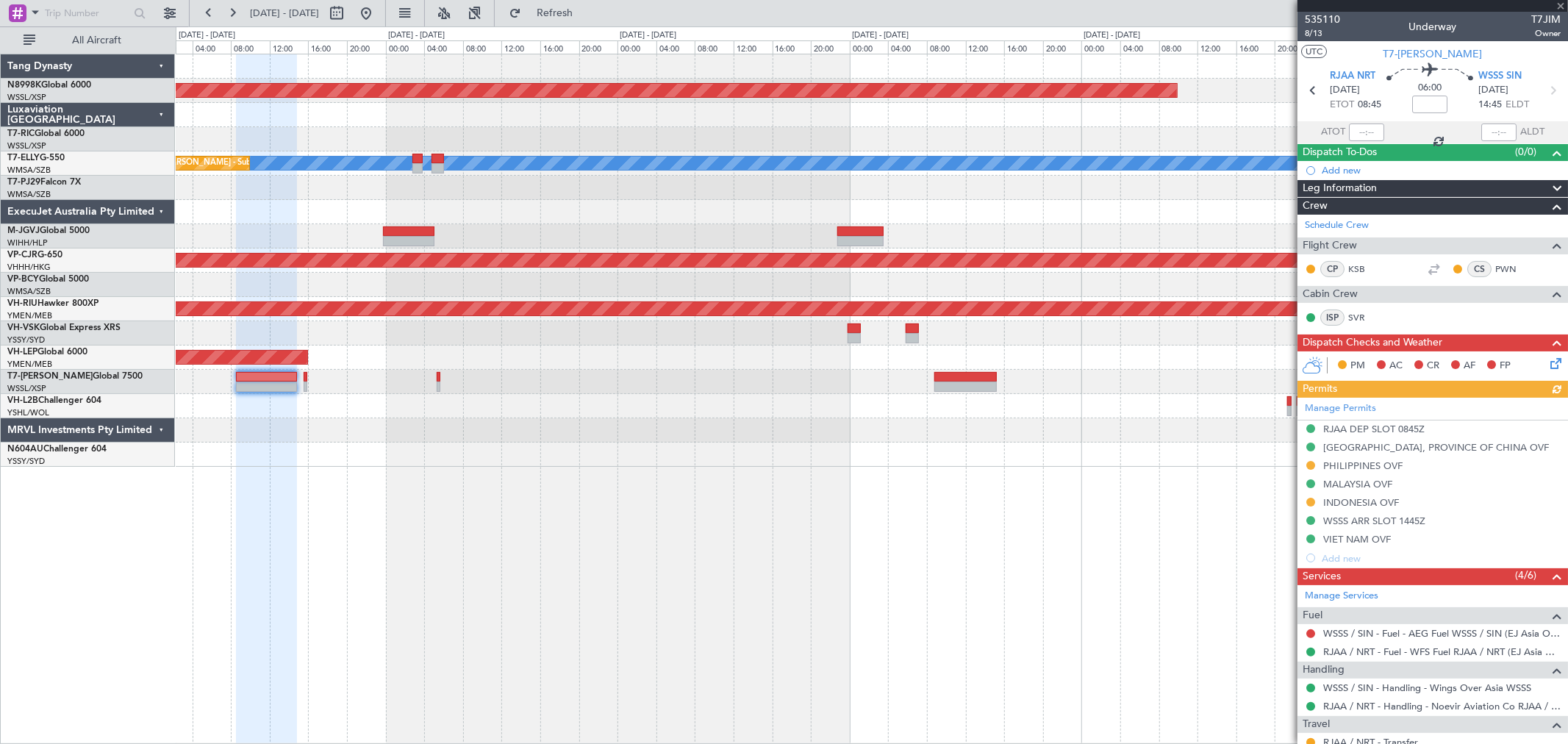
click at [793, 416] on div at bounding box center [871, 406] width 1392 height 24
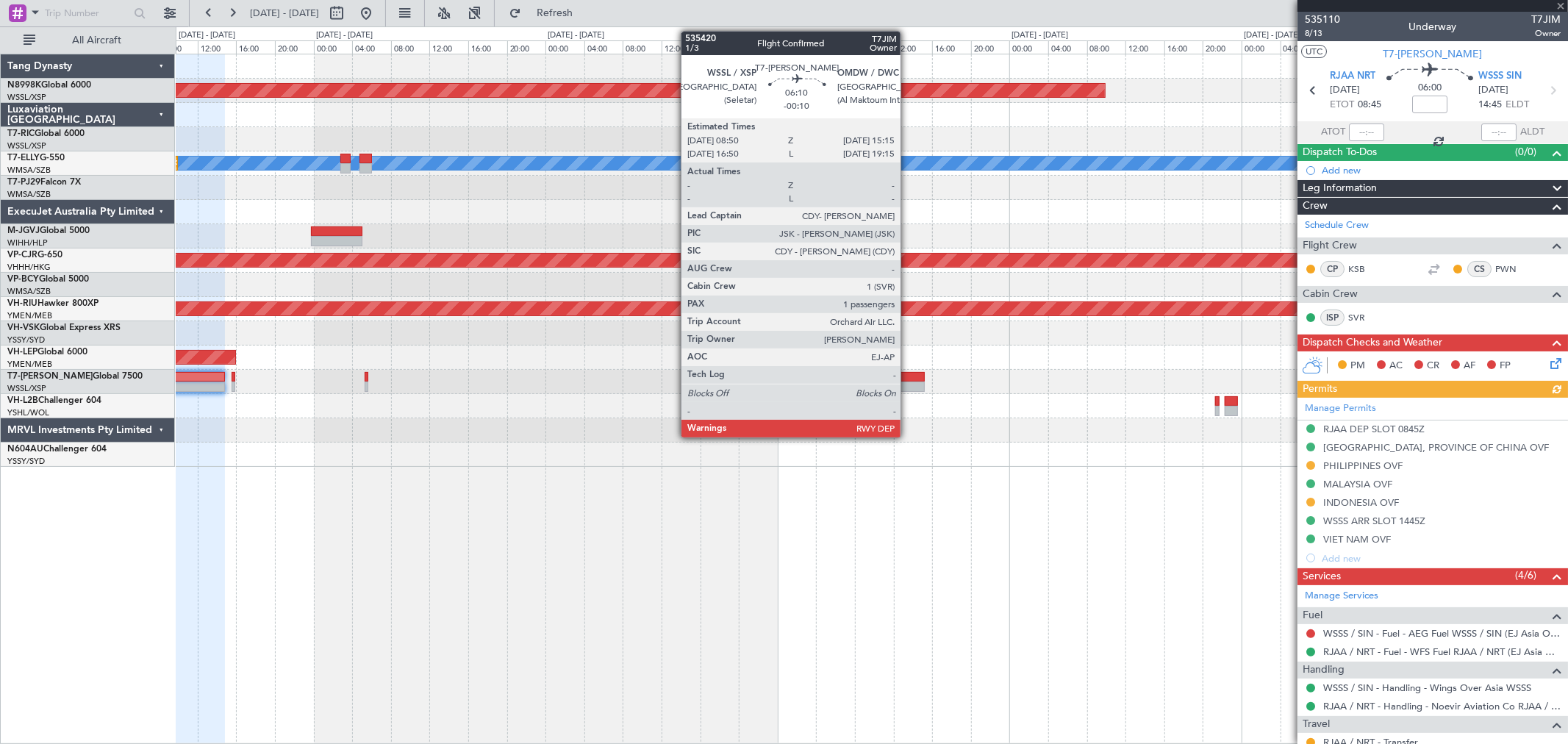
click at [908, 383] on div at bounding box center [894, 387] width 62 height 11
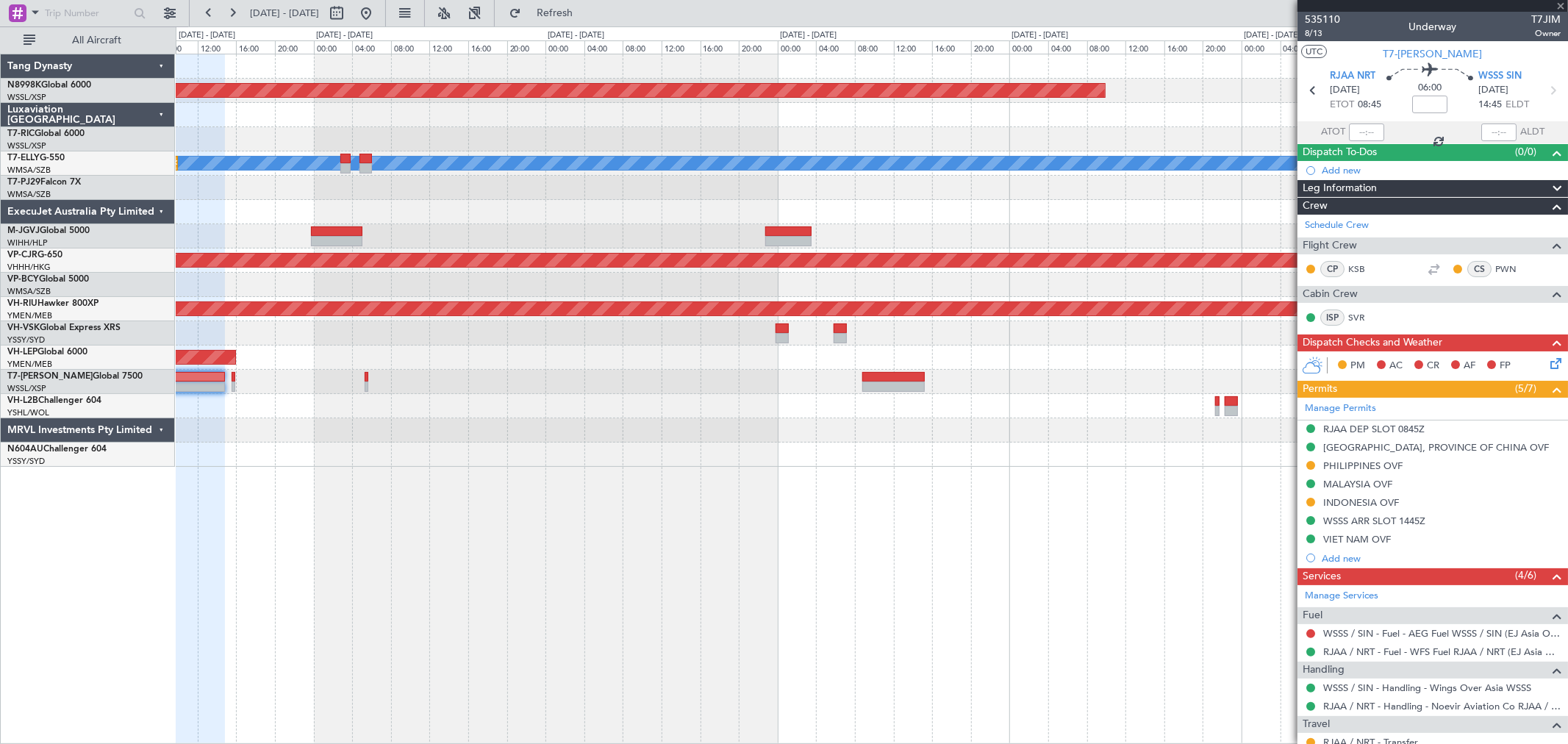
type input "-00:10"
type input "1"
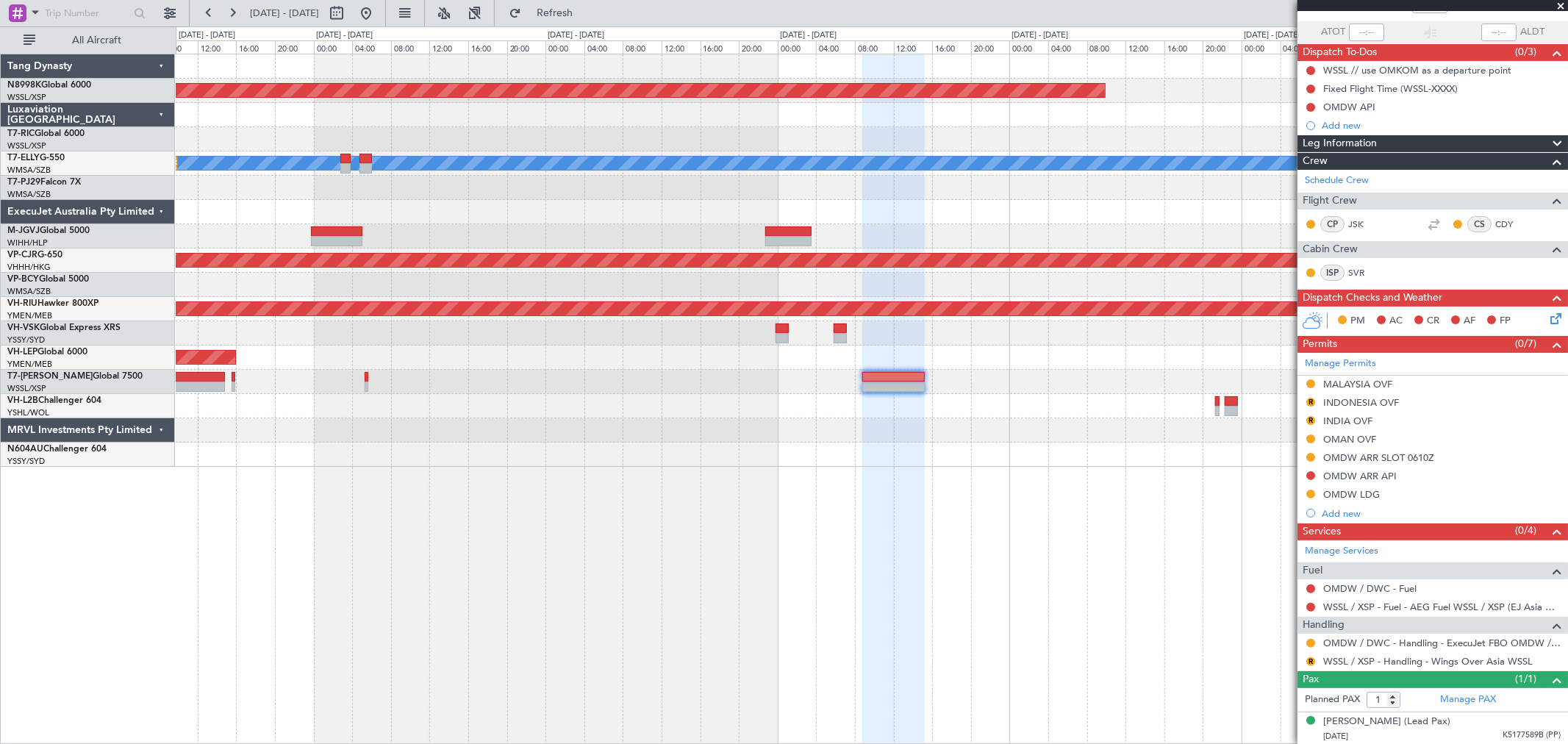
scroll to position [101, 0]
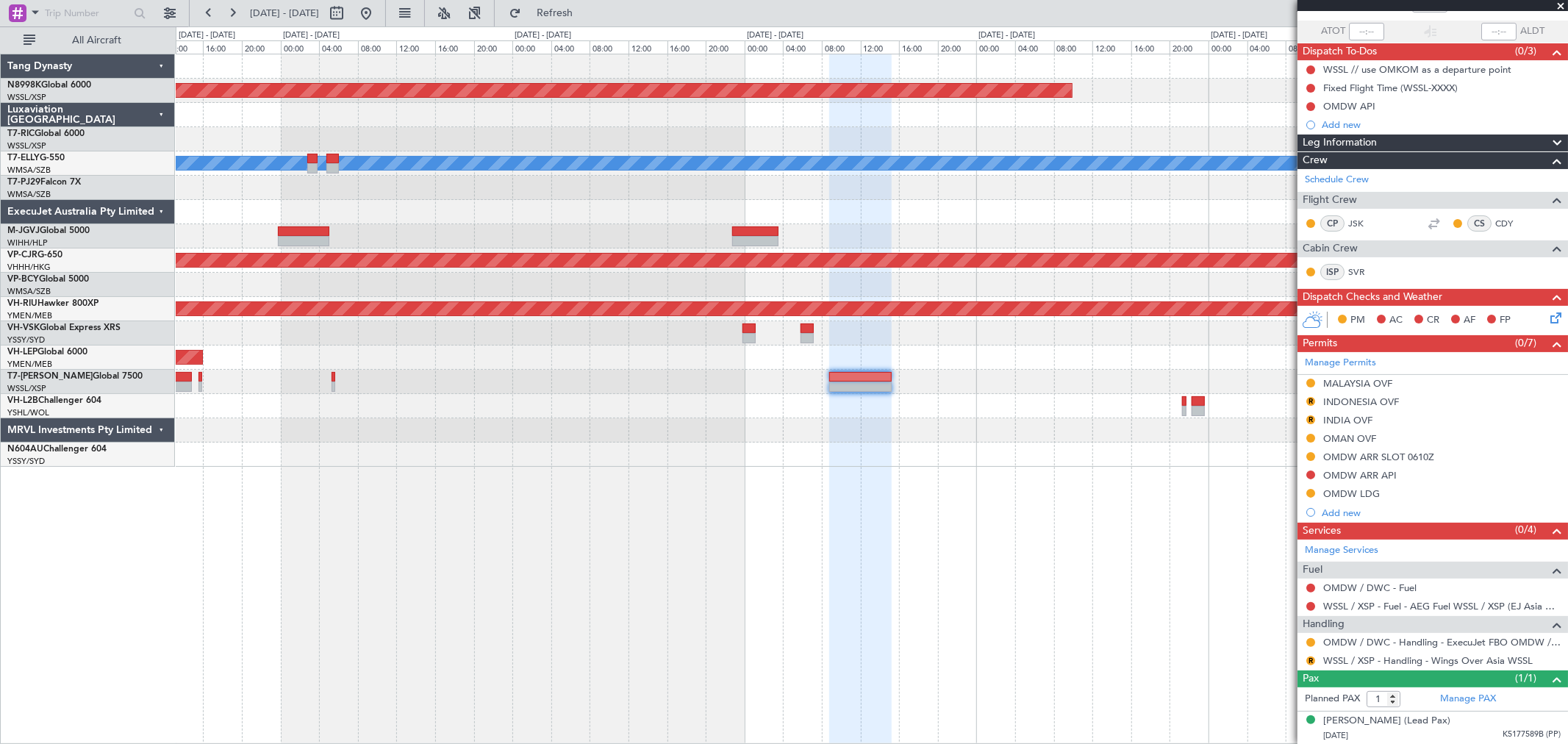
click at [955, 401] on div "Planned Maint Singapore (Seletar) MEL Planned Maint Kuala Lumpur (Sultan Abdul …" at bounding box center [871, 261] width 1392 height 413
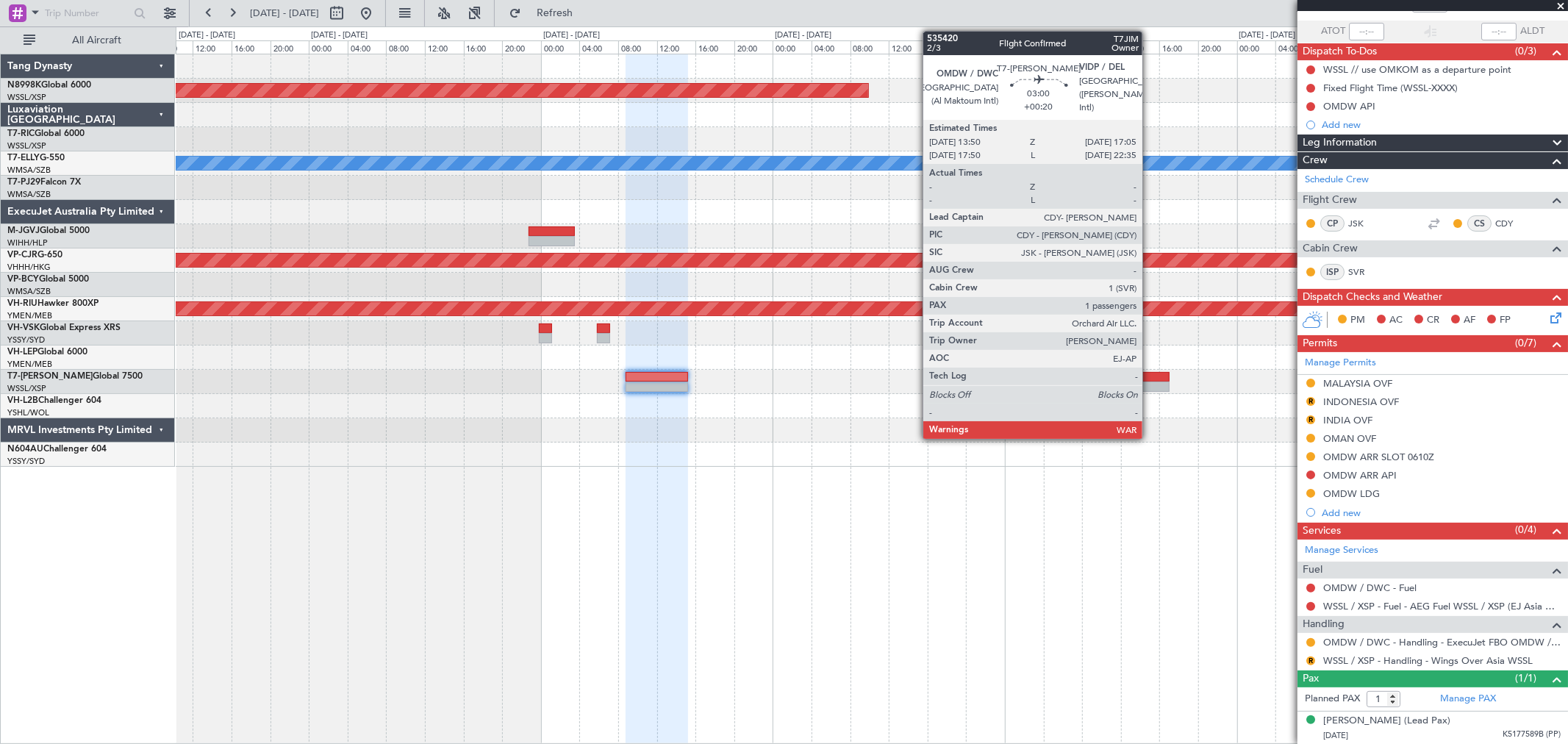
click at [1129, 377] on div at bounding box center [1154, 377] width 32 height 11
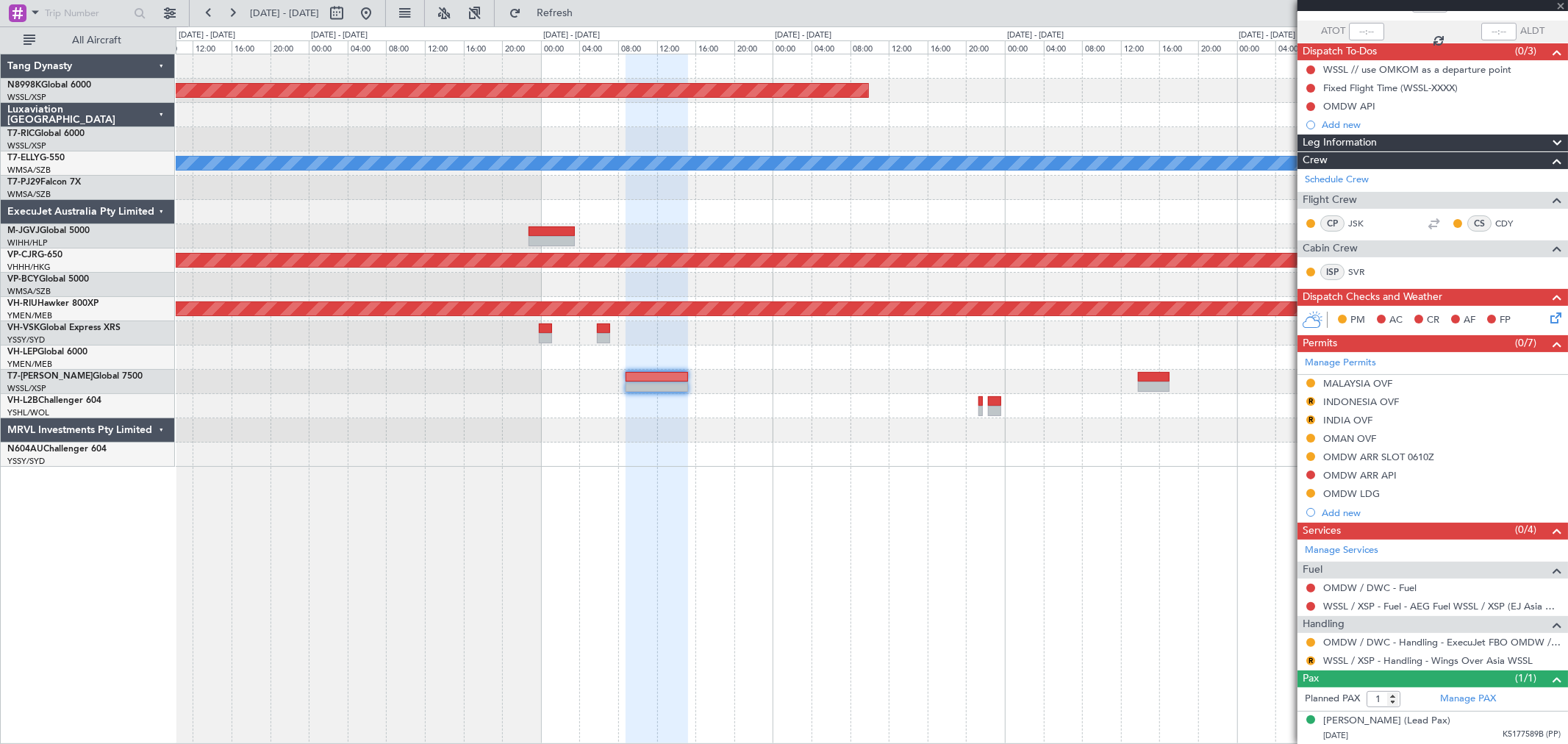
scroll to position [0, 0]
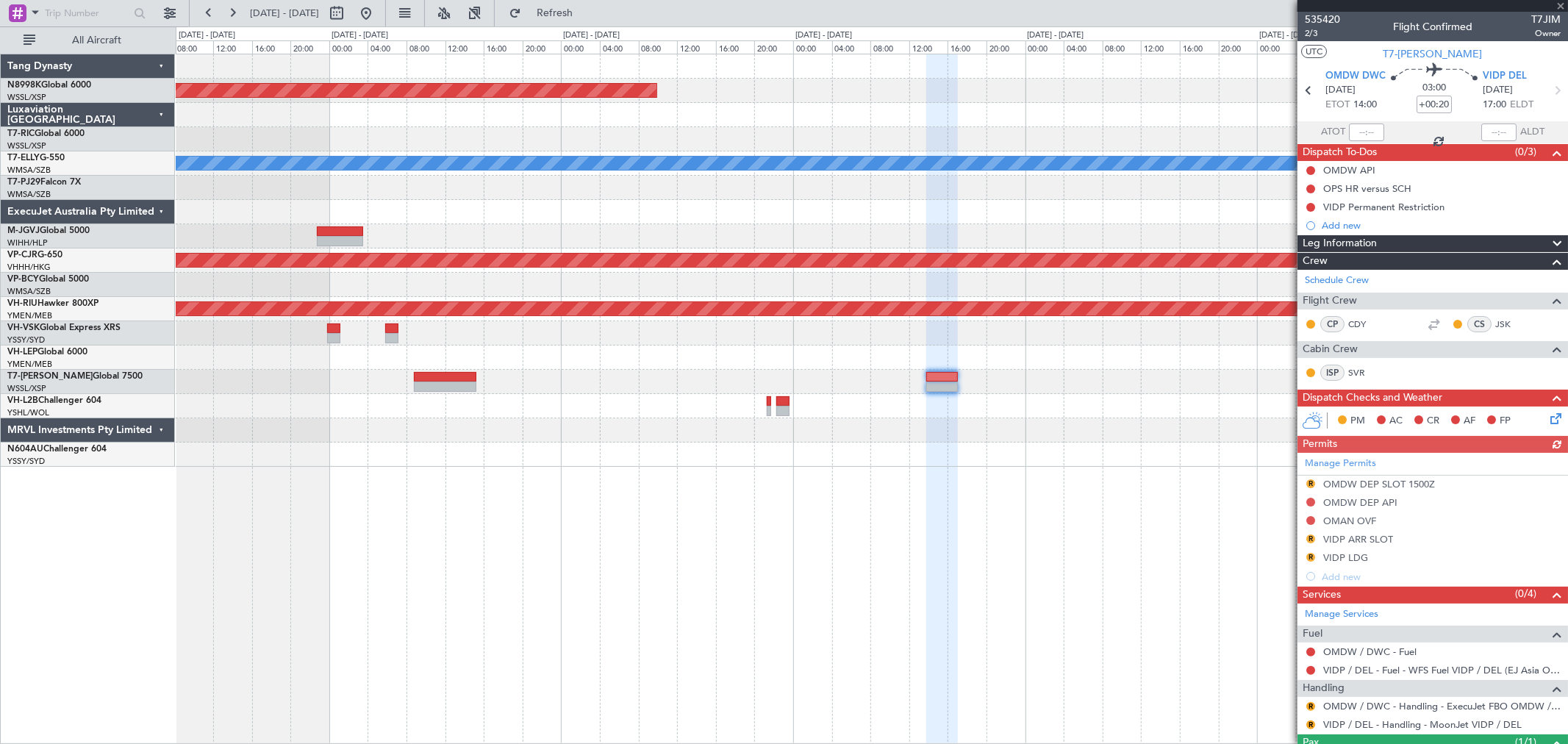
click at [1023, 388] on div "Planned Maint Singapore (Seletar) MEL Planned Maint Hong Kong (Hong Kong Intl) …" at bounding box center [871, 261] width 1392 height 413
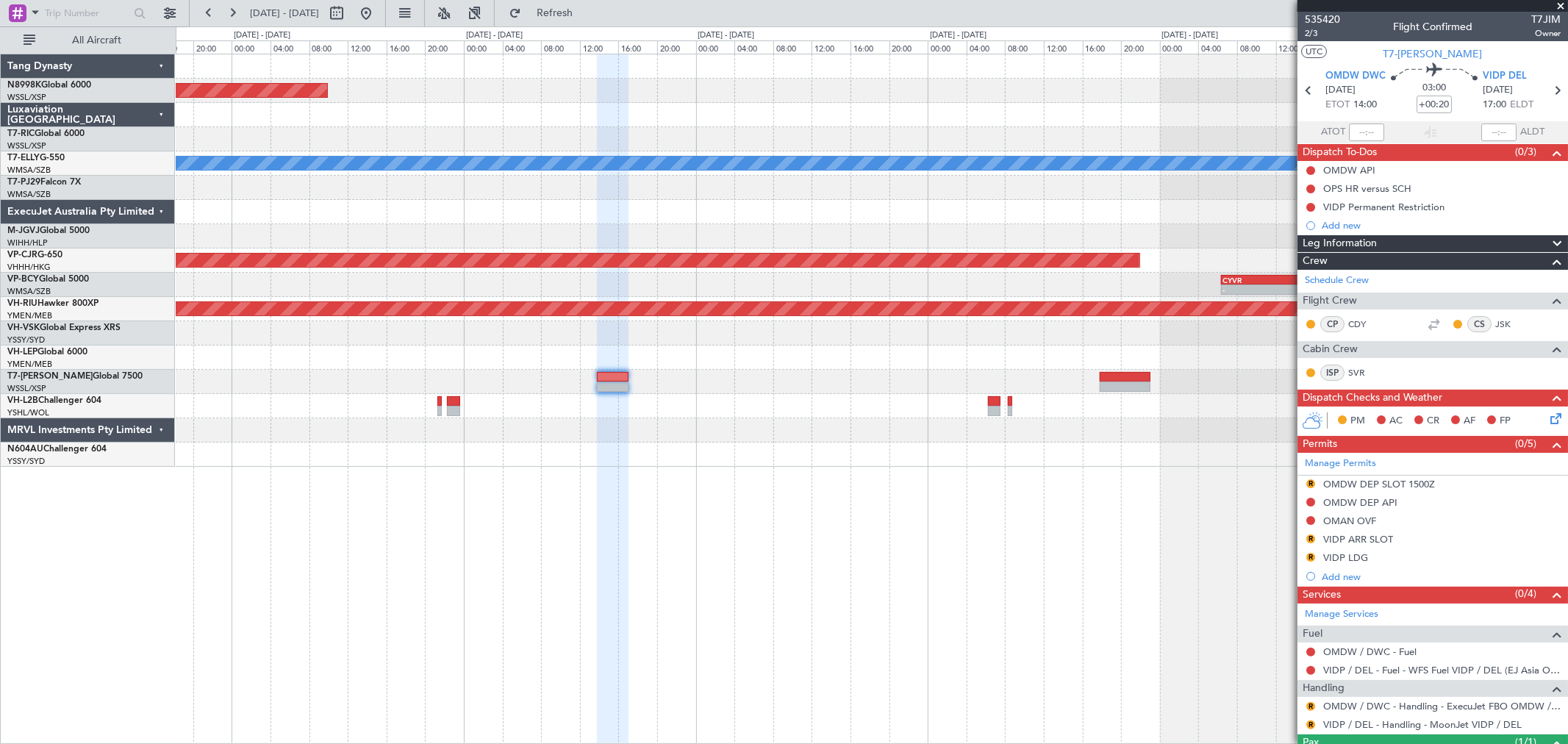
click at [1028, 388] on div "- - WSSS 13:50 Z PANC 01:40 Z" at bounding box center [871, 382] width 1392 height 24
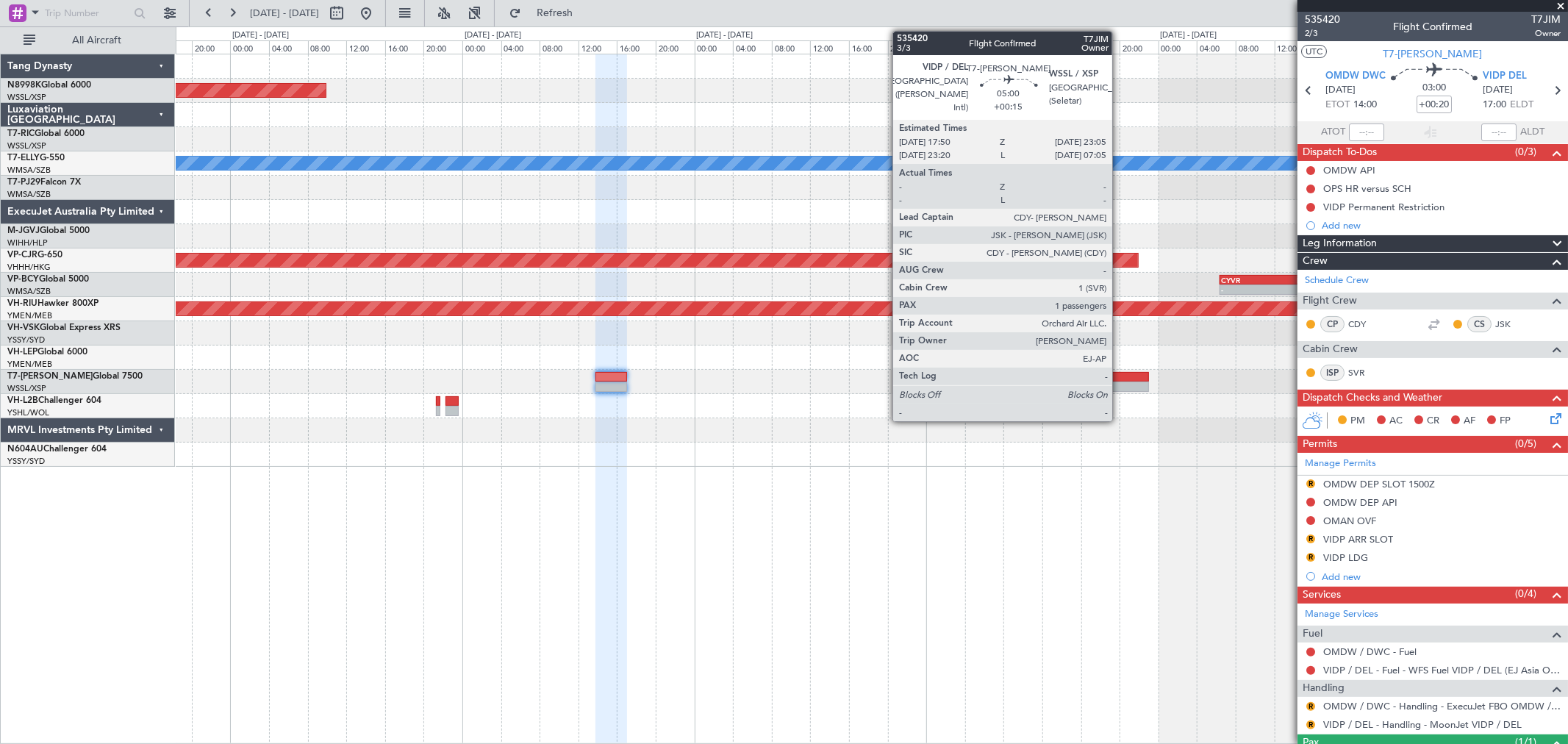
click at [1120, 385] on div at bounding box center [1124, 387] width 52 height 11
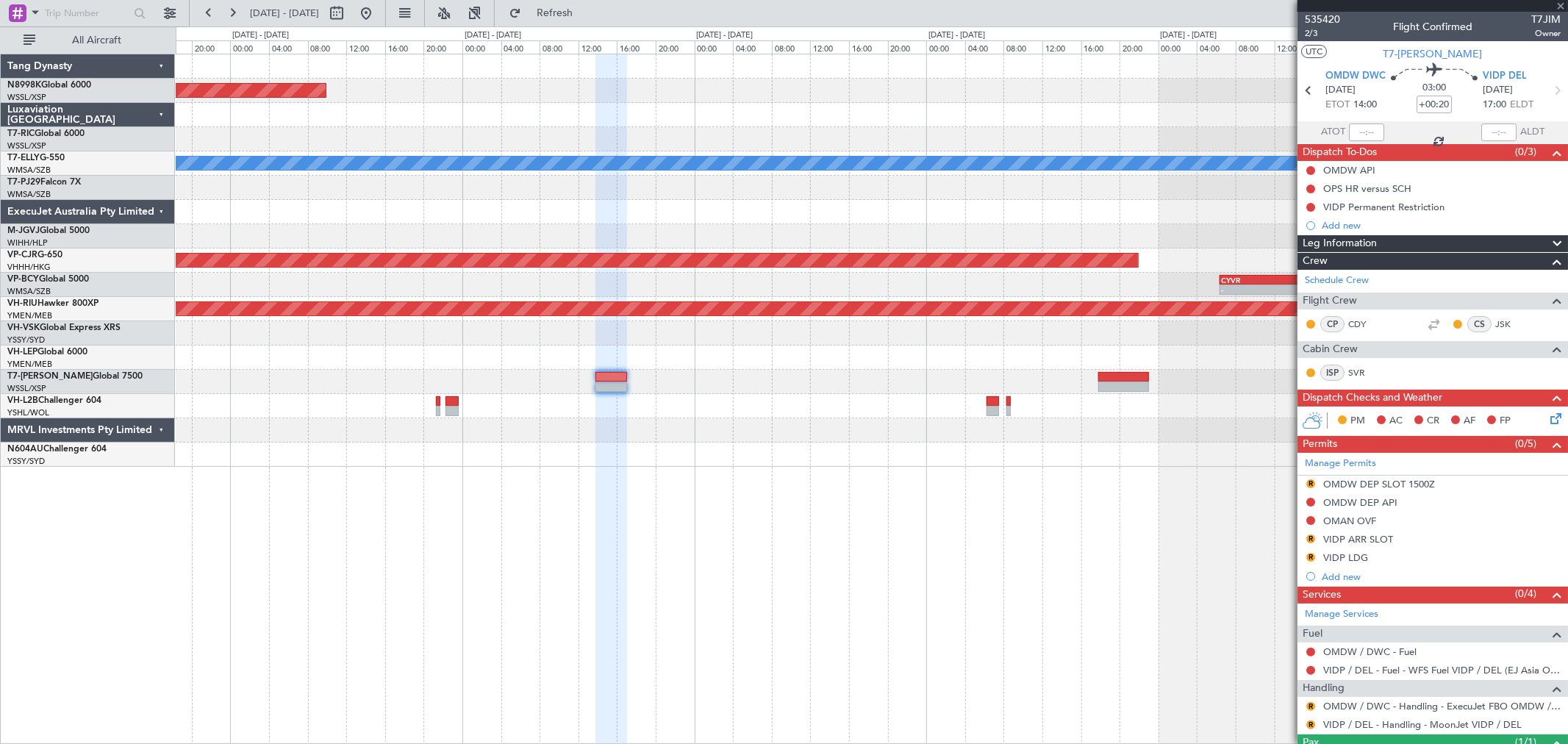
type input "+00:15"
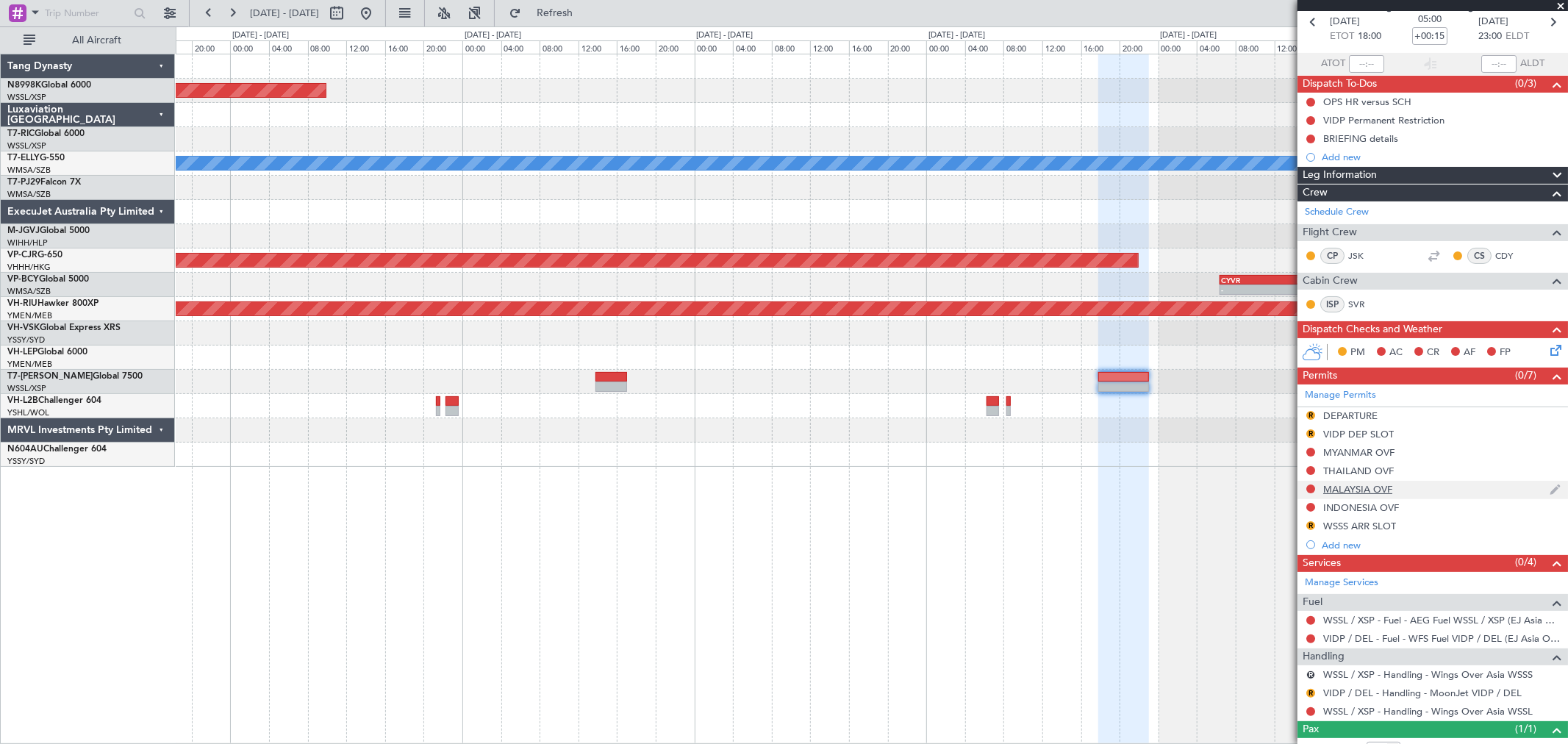
scroll to position [120, 0]
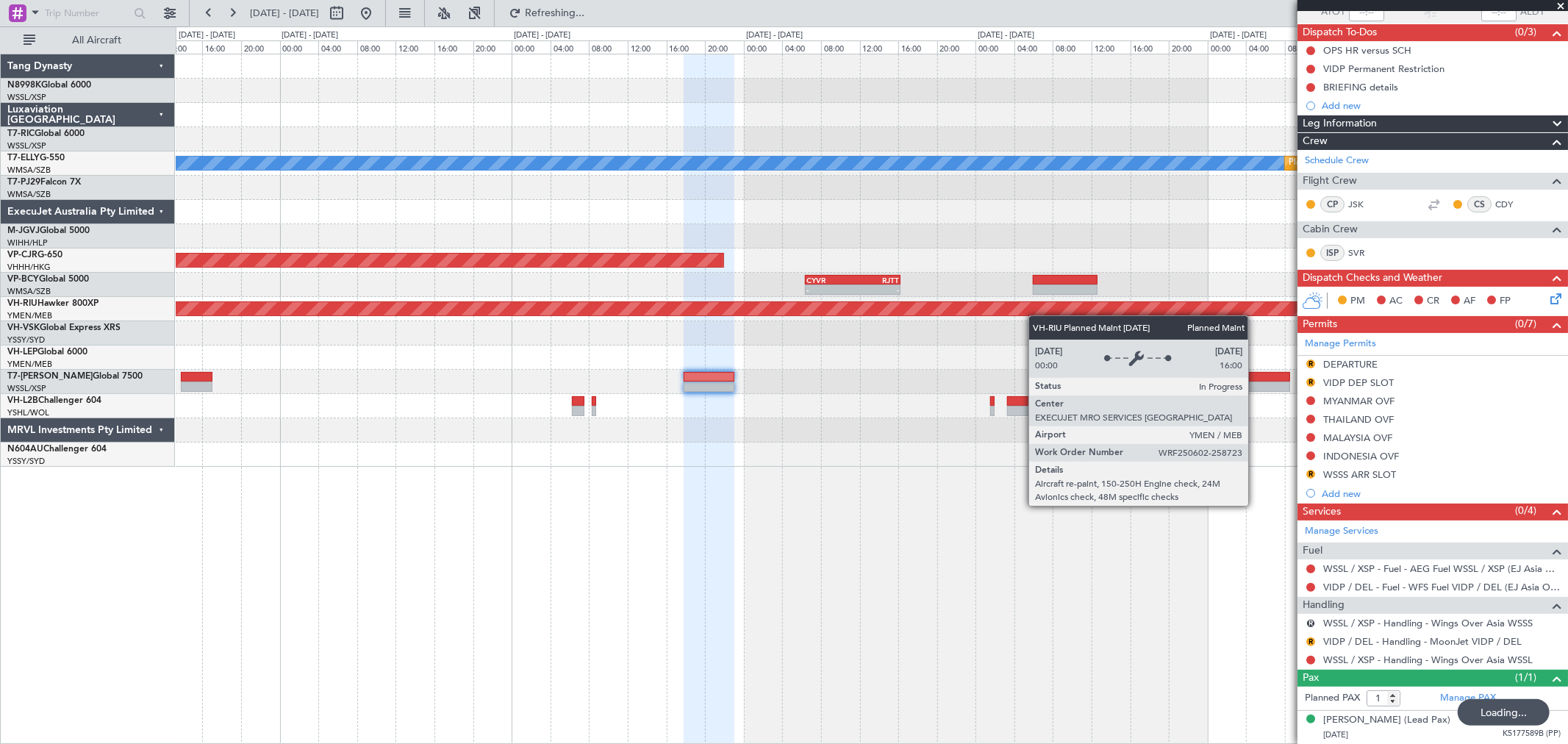
click at [879, 315] on div "Planned Maint [GEOGRAPHIC_DATA] ([GEOGRAPHIC_DATA])" at bounding box center [871, 309] width 1392 height 24
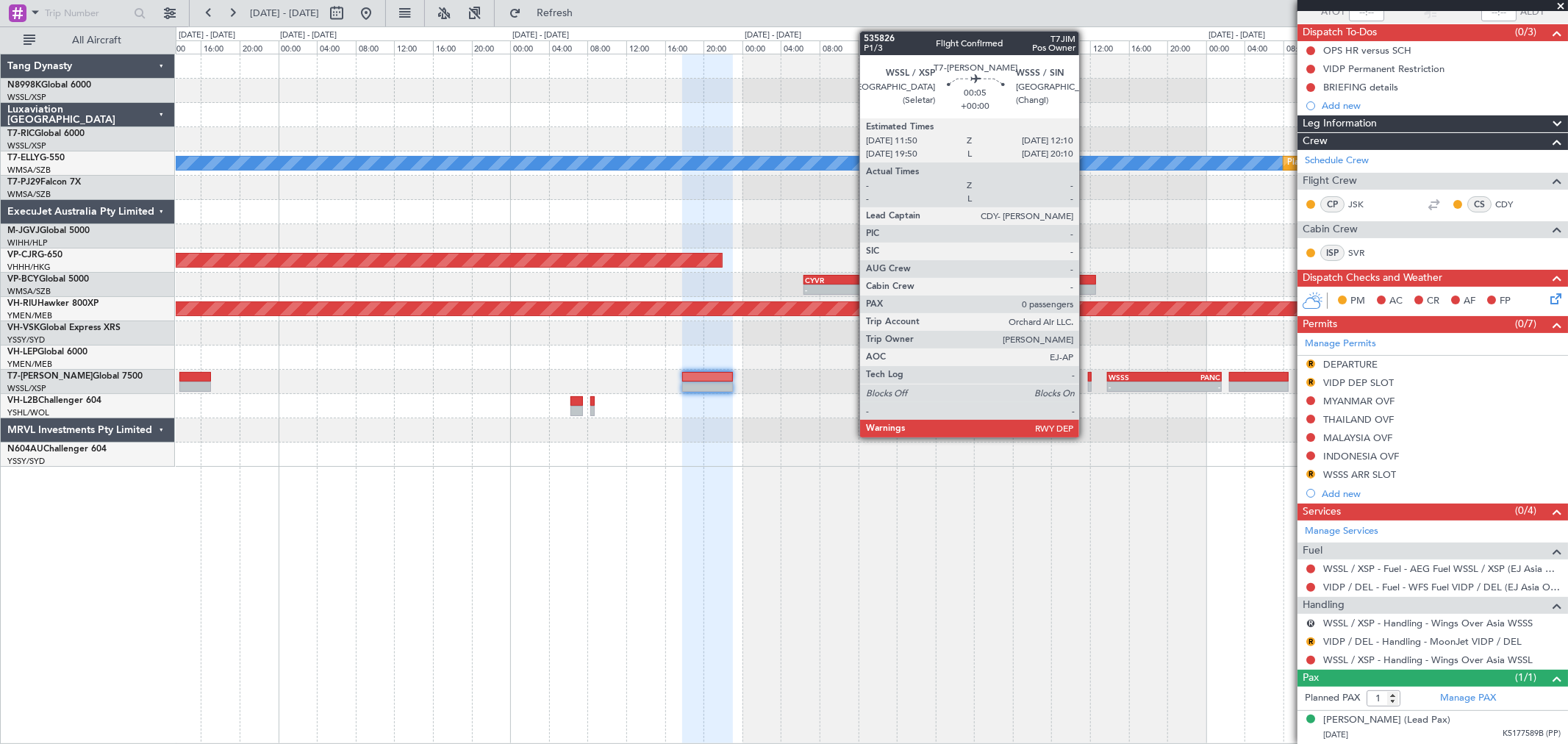
click at [1088, 372] on div at bounding box center [1090, 377] width 4 height 11
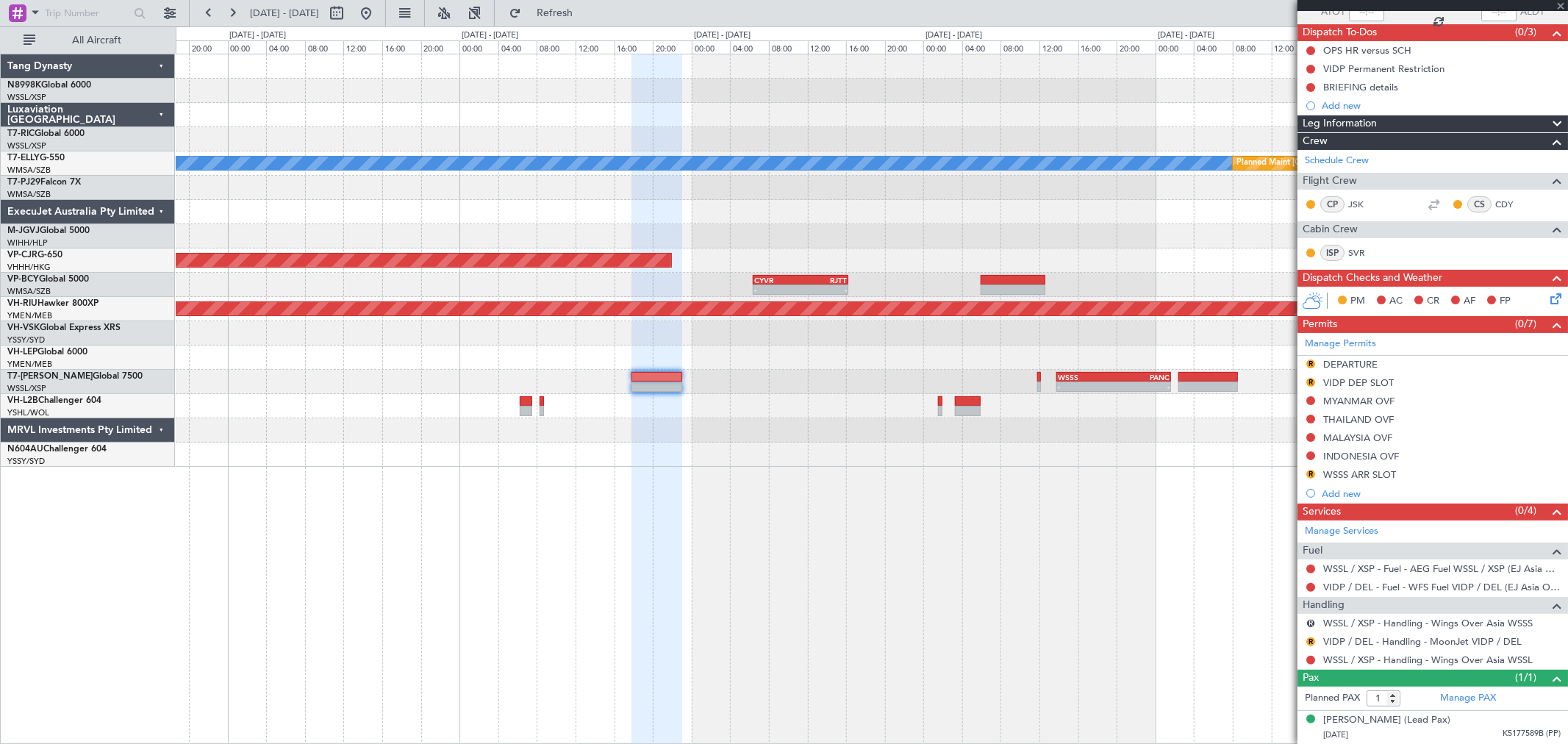
type input "0"
click at [1008, 343] on div at bounding box center [871, 334] width 1392 height 24
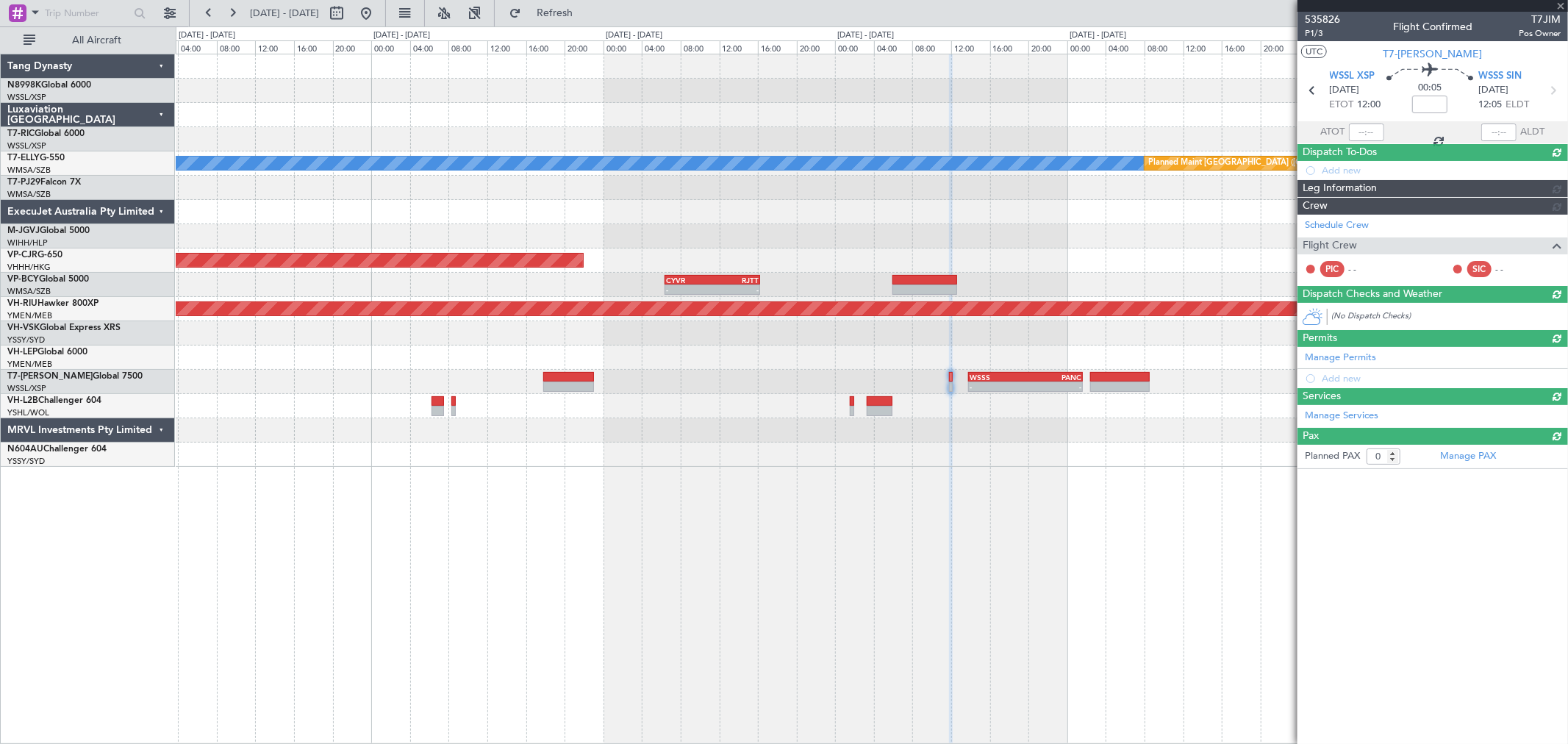
scroll to position [0, 0]
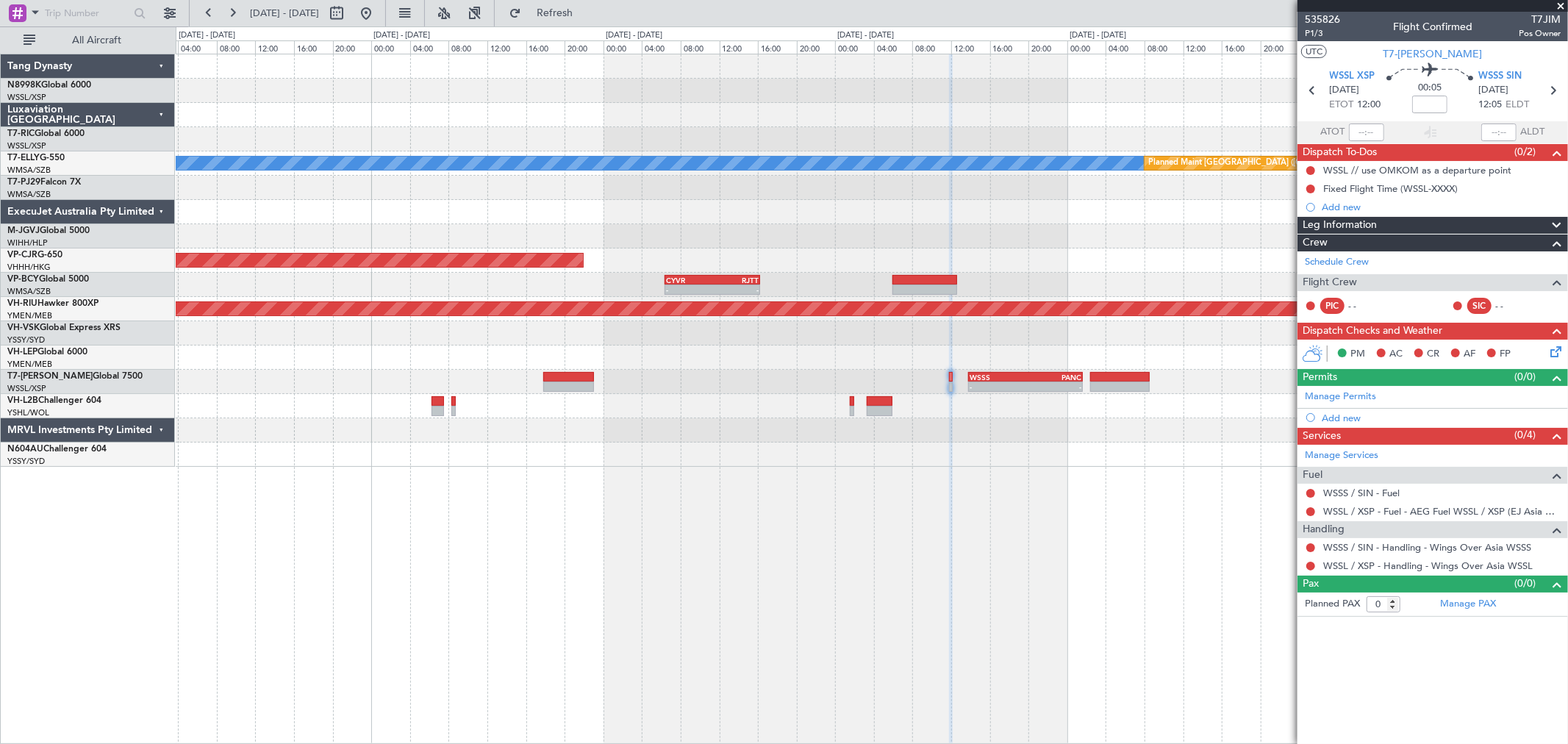
click at [999, 393] on div "MEL Planned Maint Dubai (Dubai Intl) Planned Maint Hong Kong (Hong Kong Intl) -…" at bounding box center [871, 261] width 1392 height 413
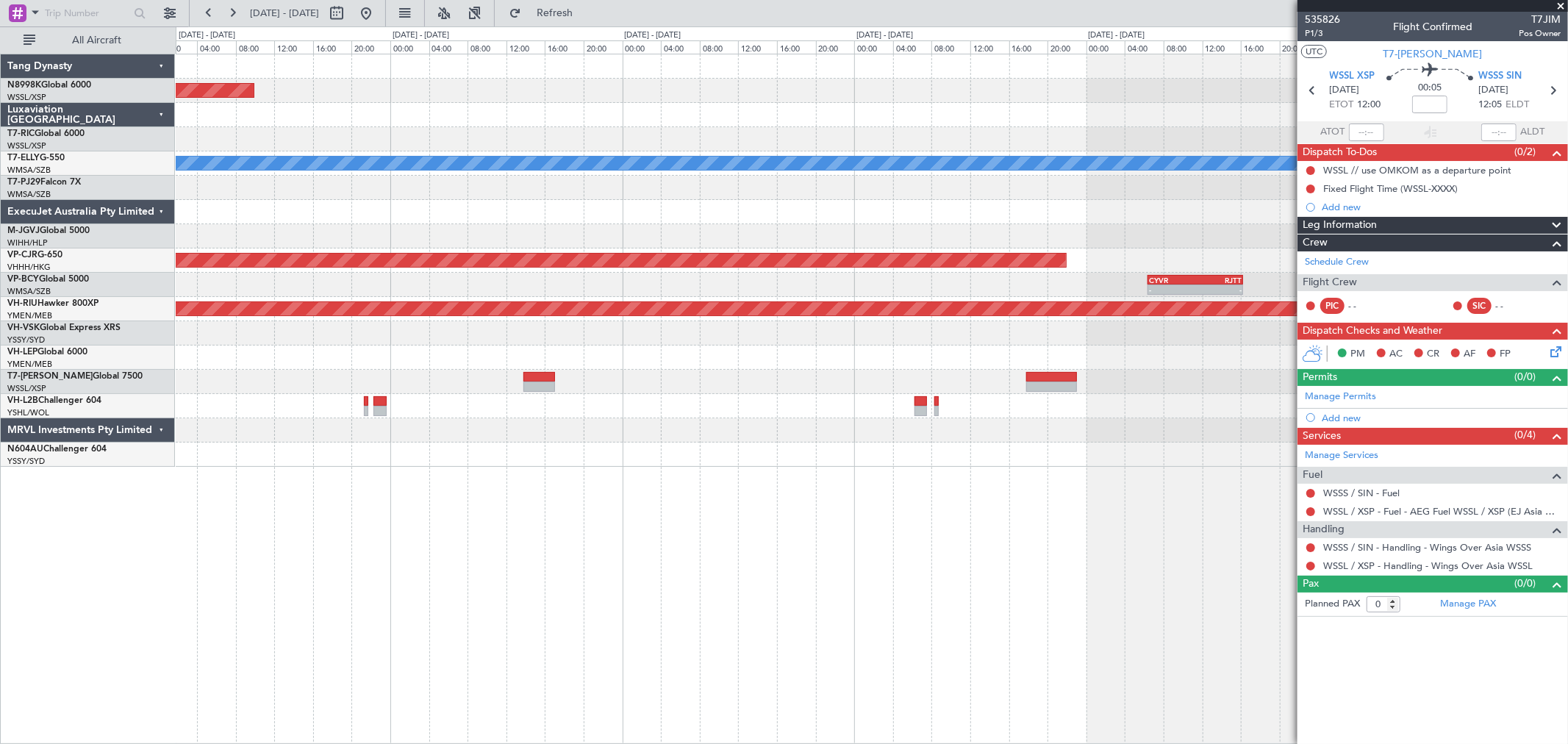
click at [1123, 400] on div at bounding box center [871, 406] width 1392 height 24
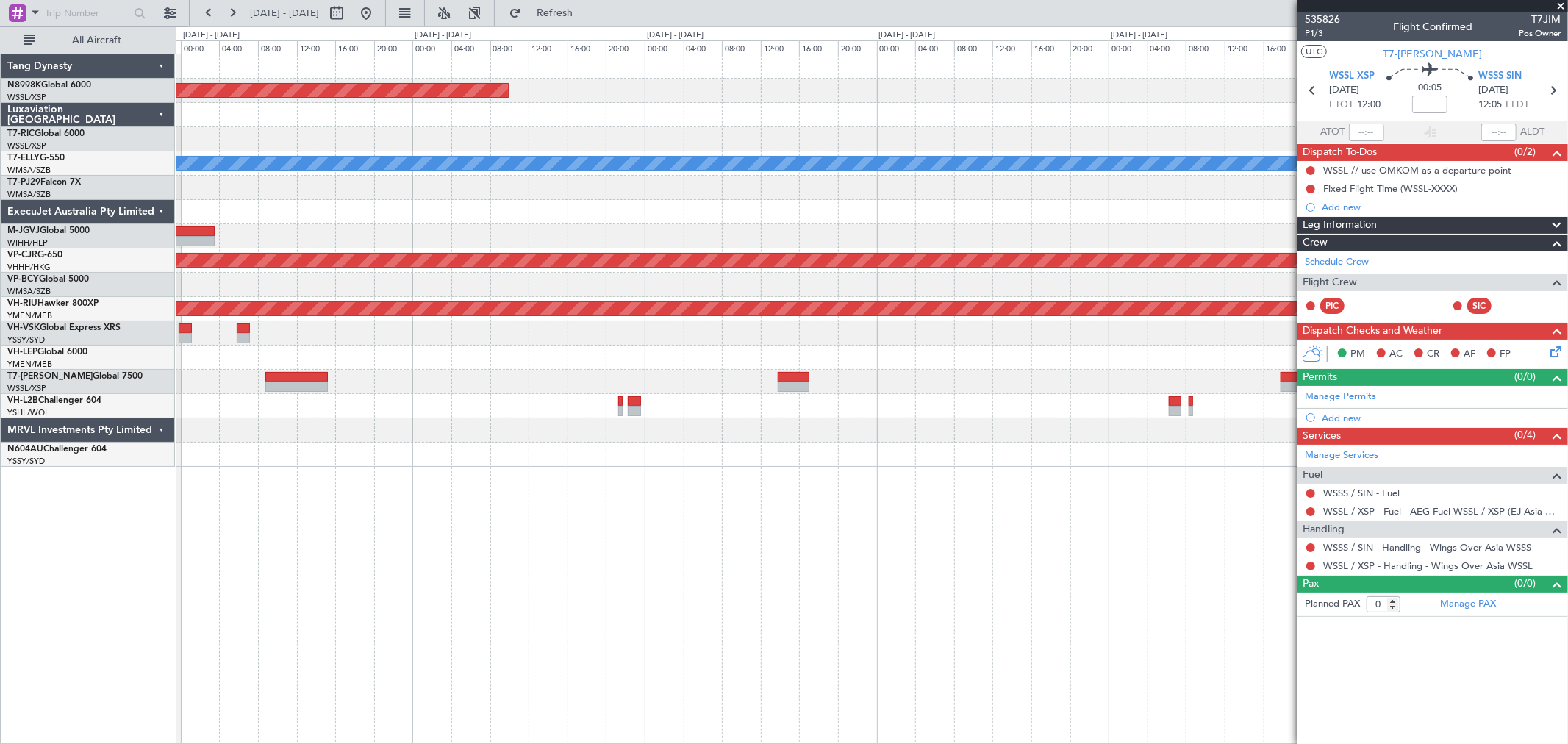
click at [1046, 378] on div "- - WSSS 13:50 Z PANC 01:40 Z" at bounding box center [871, 382] width 1392 height 24
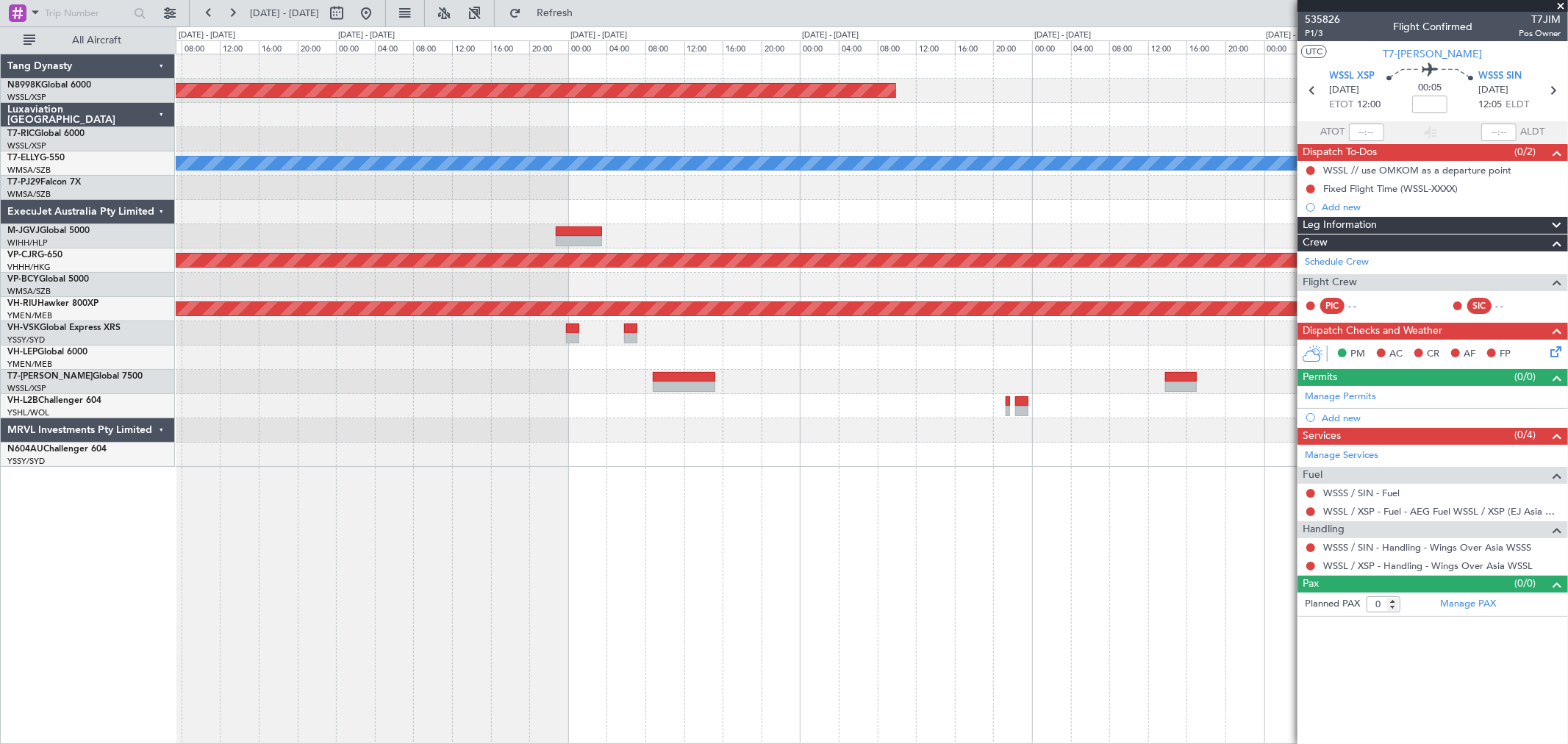
click at [776, 377] on div at bounding box center [871, 382] width 1392 height 24
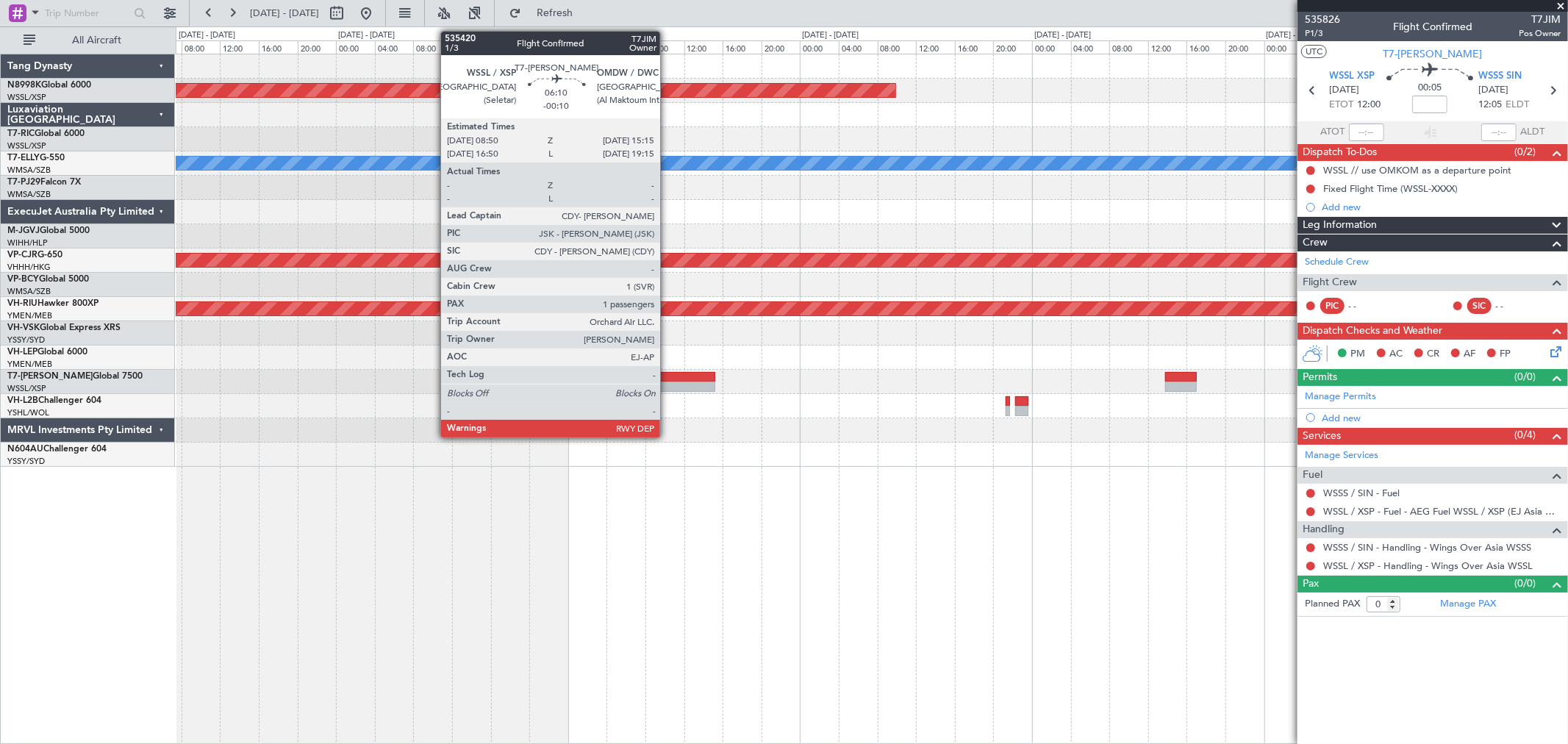
click at [667, 379] on div at bounding box center [684, 377] width 62 height 11
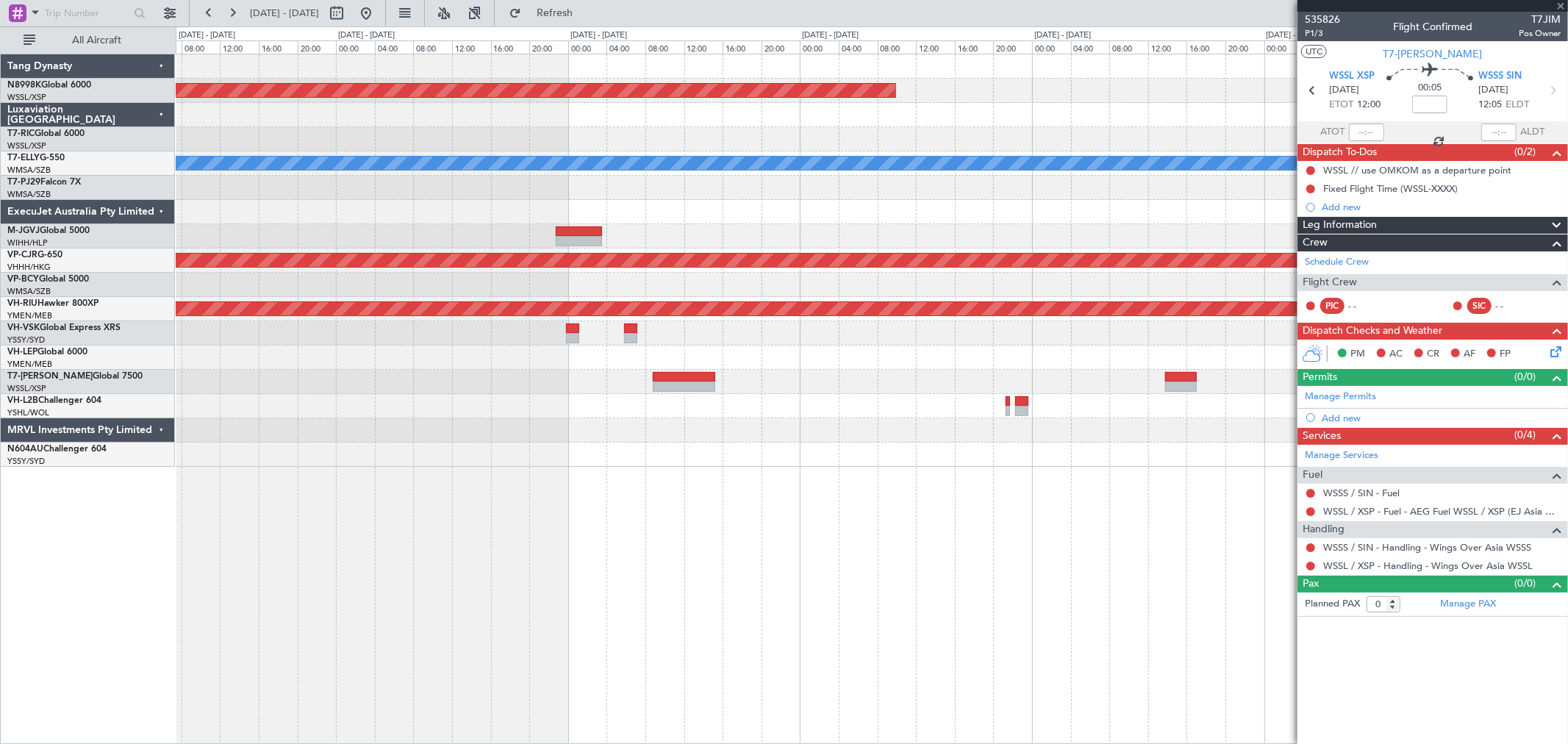
type input "-00:10"
type input "1"
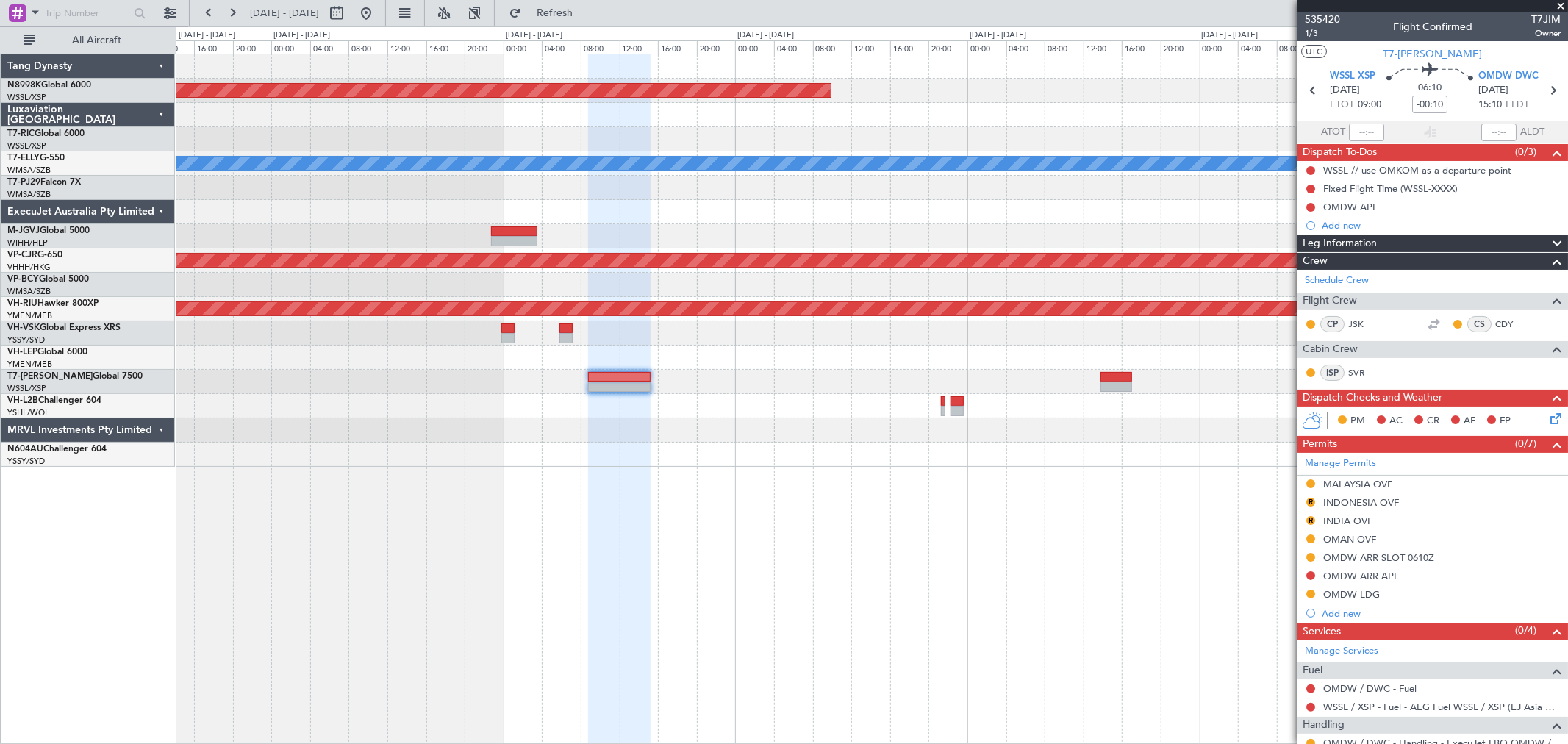
click at [625, 535] on div "Planned Maint Singapore (Seletar) MEL Planned Maint Kuala Lumpur (Sultan Abdul …" at bounding box center [872, 399] width 1392 height 690
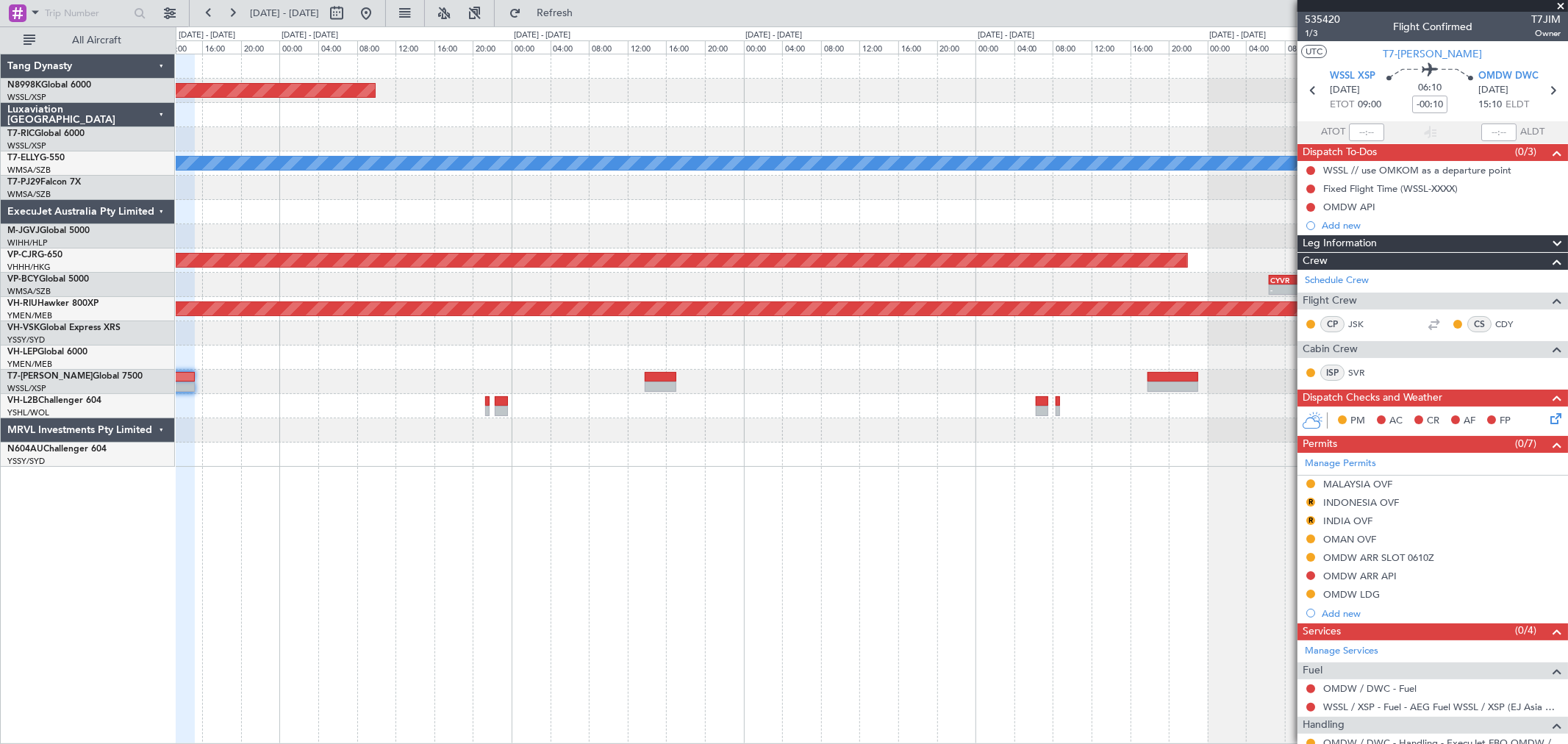
click at [662, 517] on div "Planned Maint Singapore (Seletar) MEL Planned Maint Dubai (Dubai Intl) Planned …" at bounding box center [872, 399] width 1392 height 690
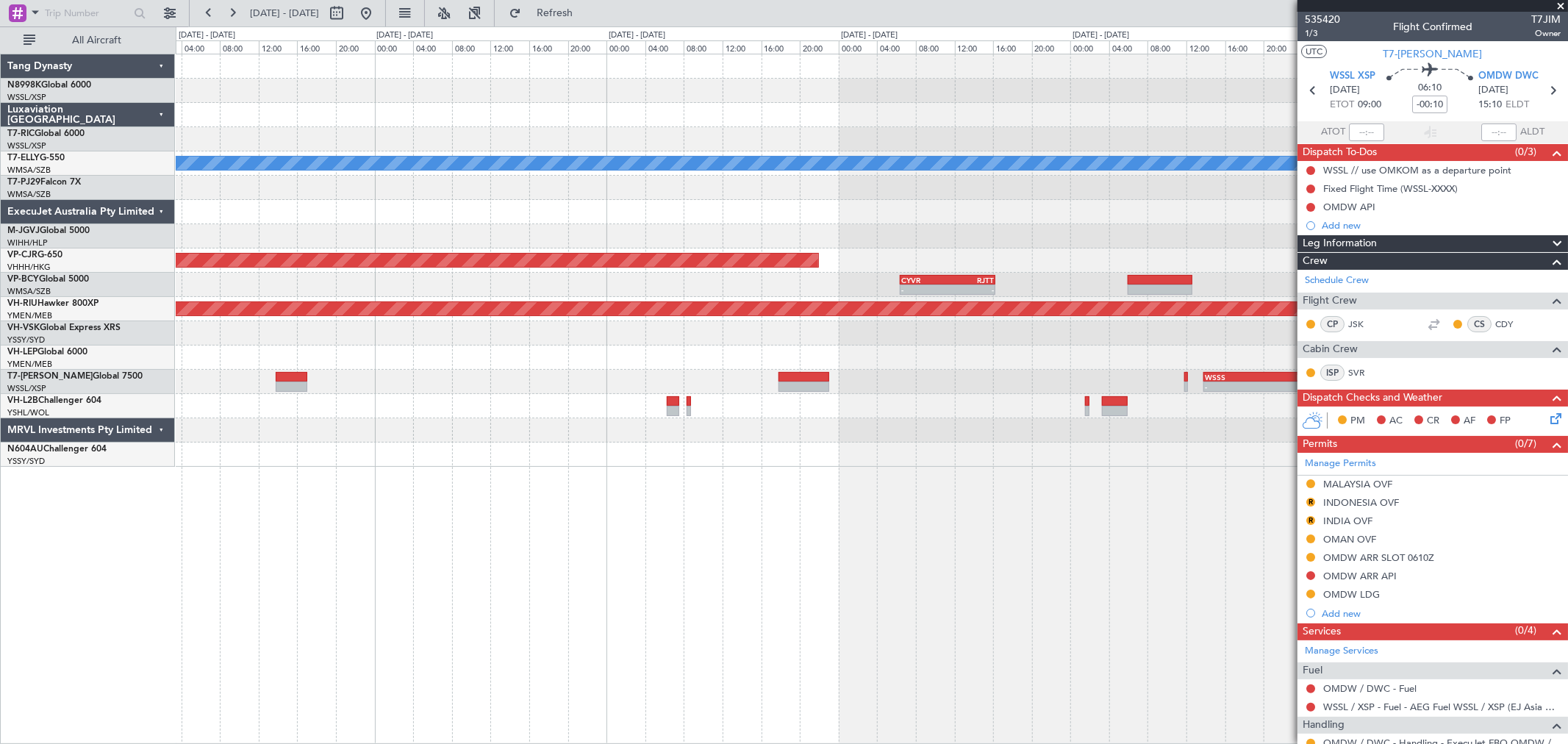
click at [563, 520] on div "Planned Maint Singapore (Seletar) MEL Planned Maint Dubai (Dubai Intl) Planned …" at bounding box center [872, 399] width 1392 height 690
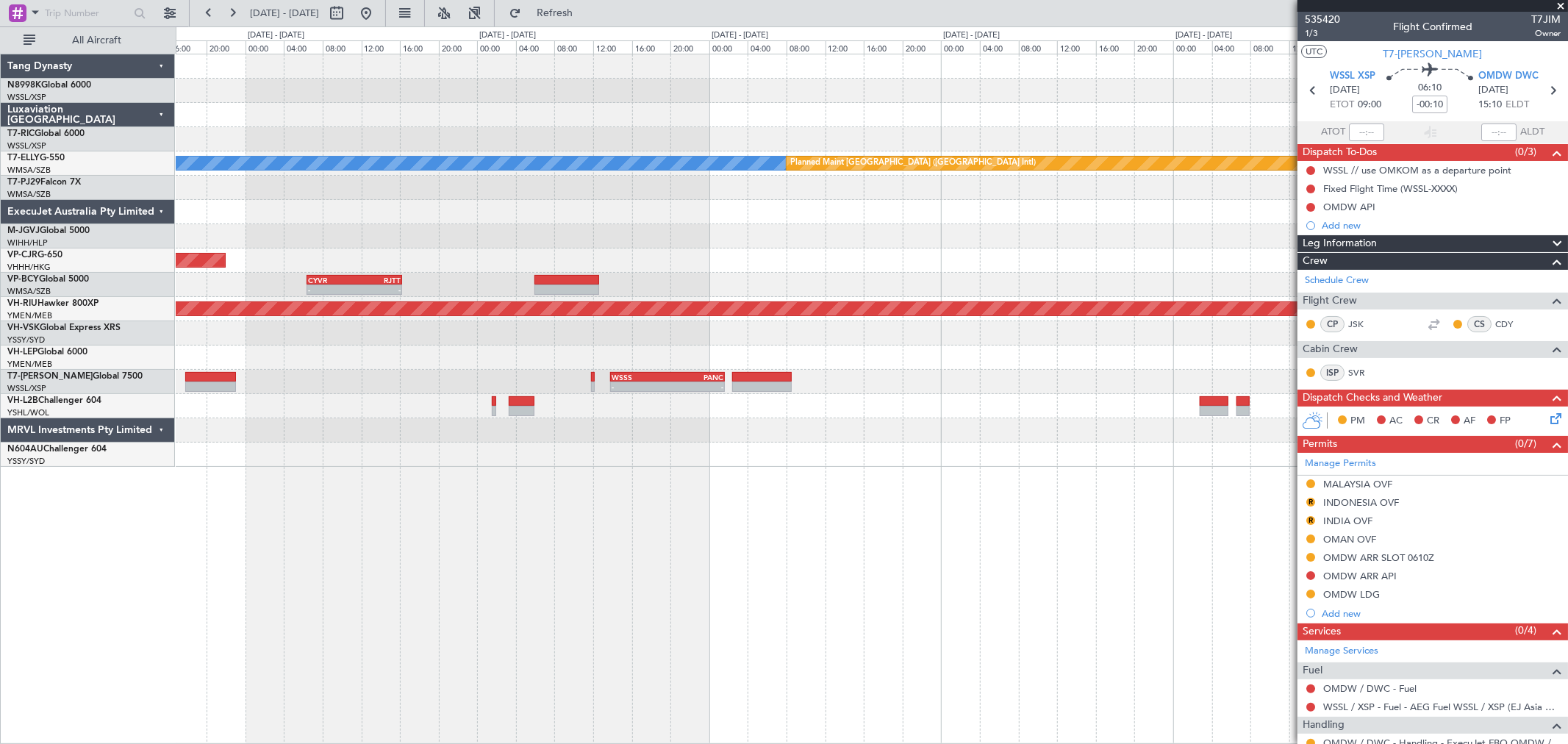
click at [619, 535] on div "MEL Planned Maint Dubai (Dubai Intl) Planned Maint Hong Kong (Hong Kong Intl) C…" at bounding box center [872, 399] width 1392 height 690
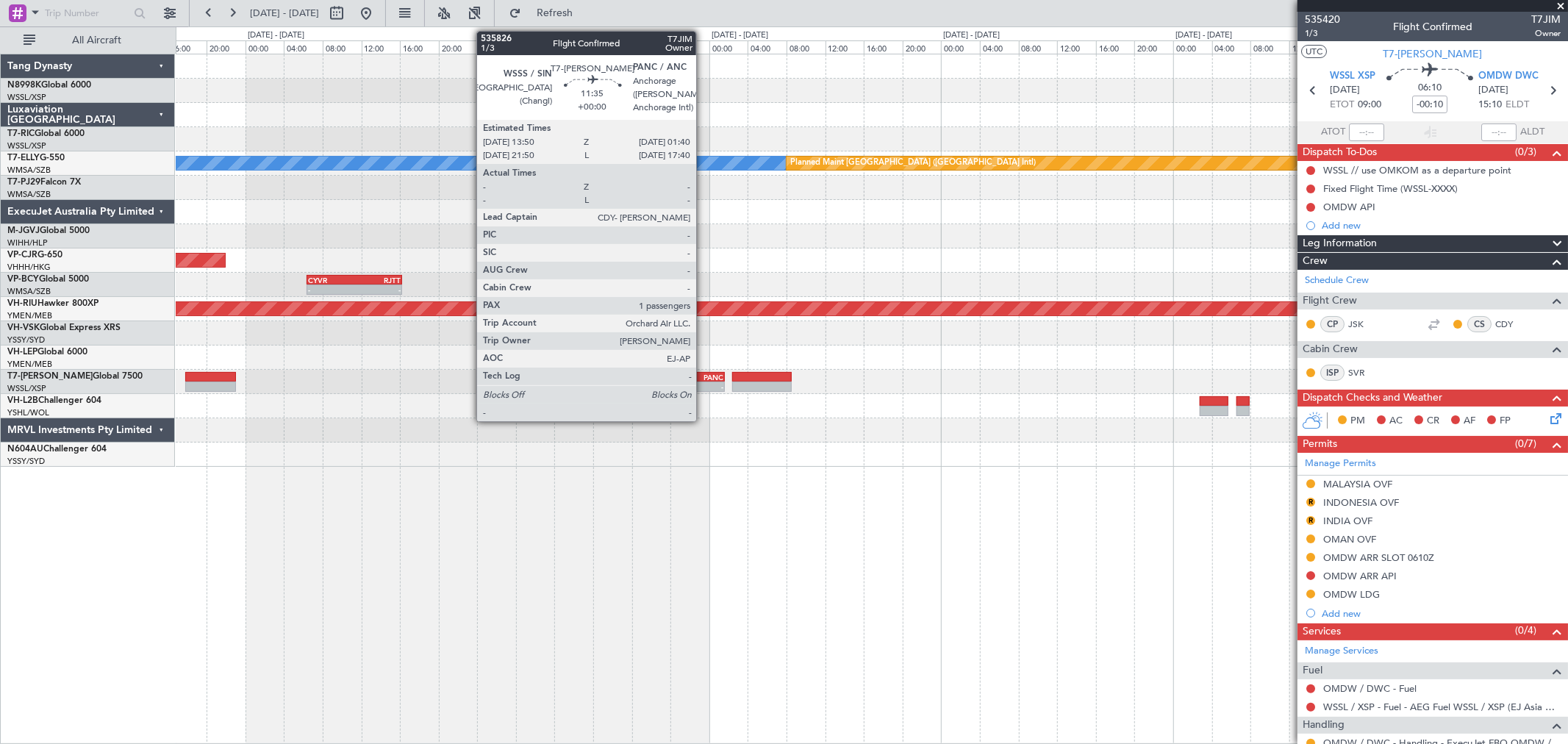
click at [704, 387] on div "-" at bounding box center [695, 387] width 56 height 9
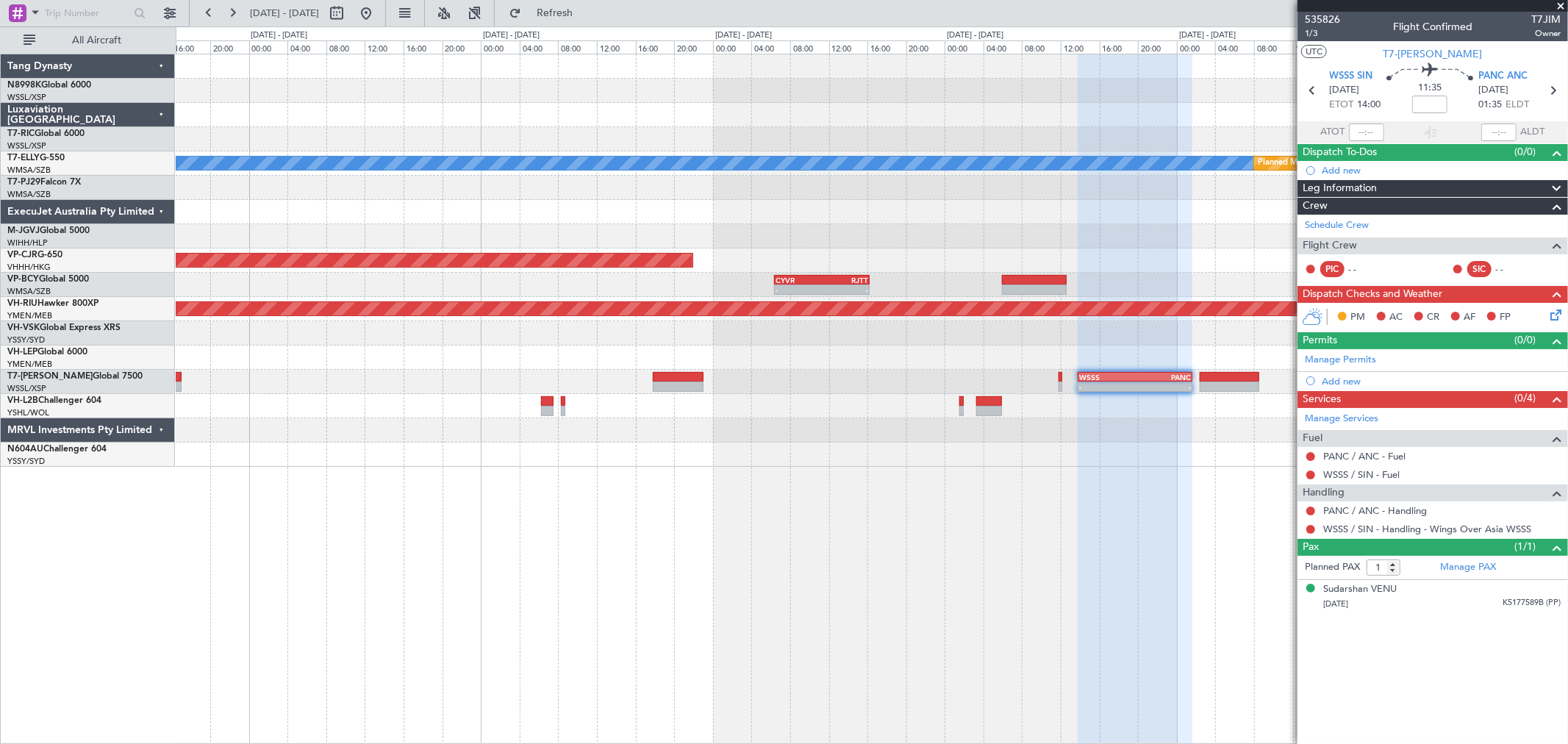
click at [939, 363] on div "Planned Maint Singapore (Seletar) MEL Planned Maint Dubai (Dubai Intl) Planned …" at bounding box center [871, 261] width 1392 height 413
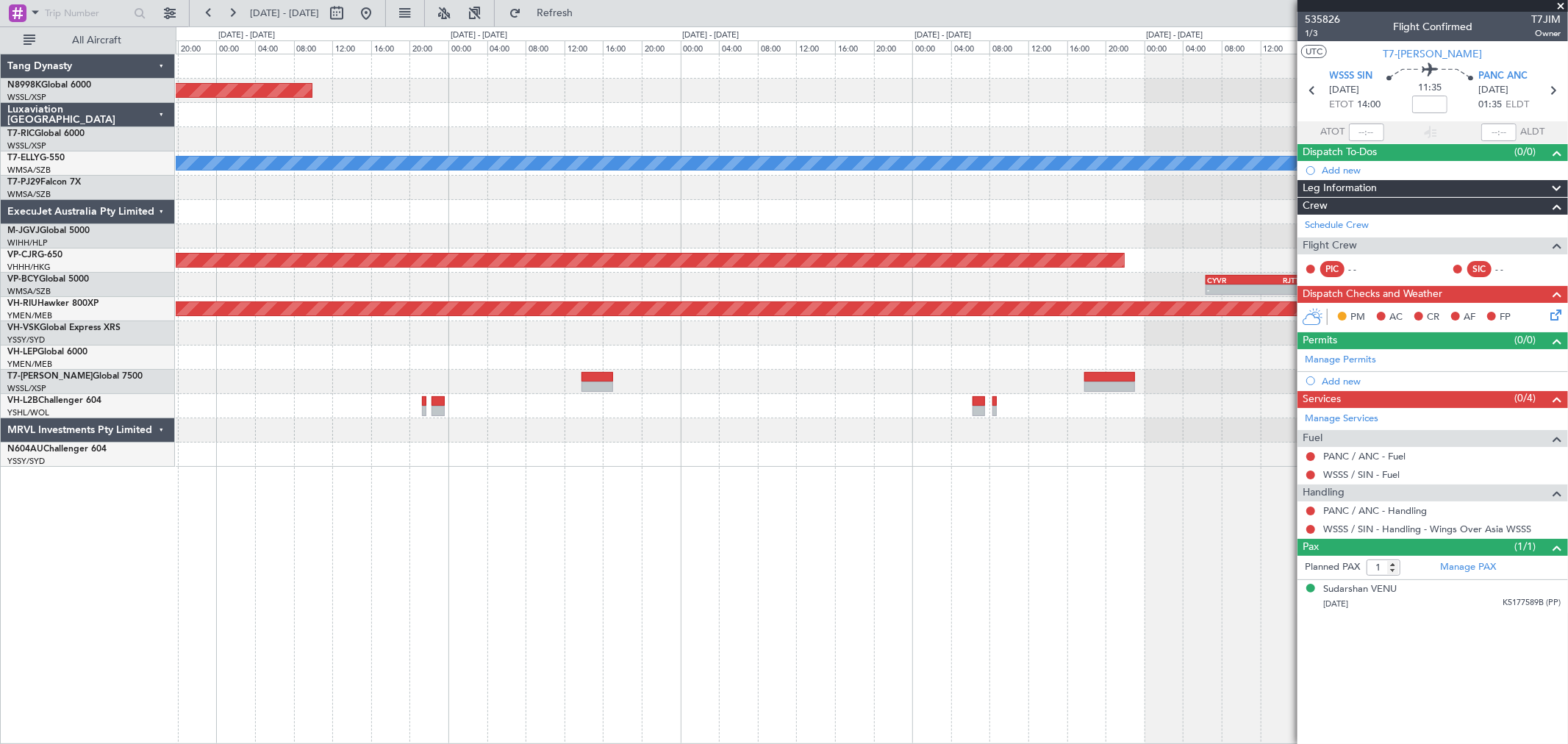
click at [686, 348] on div at bounding box center [871, 358] width 1392 height 24
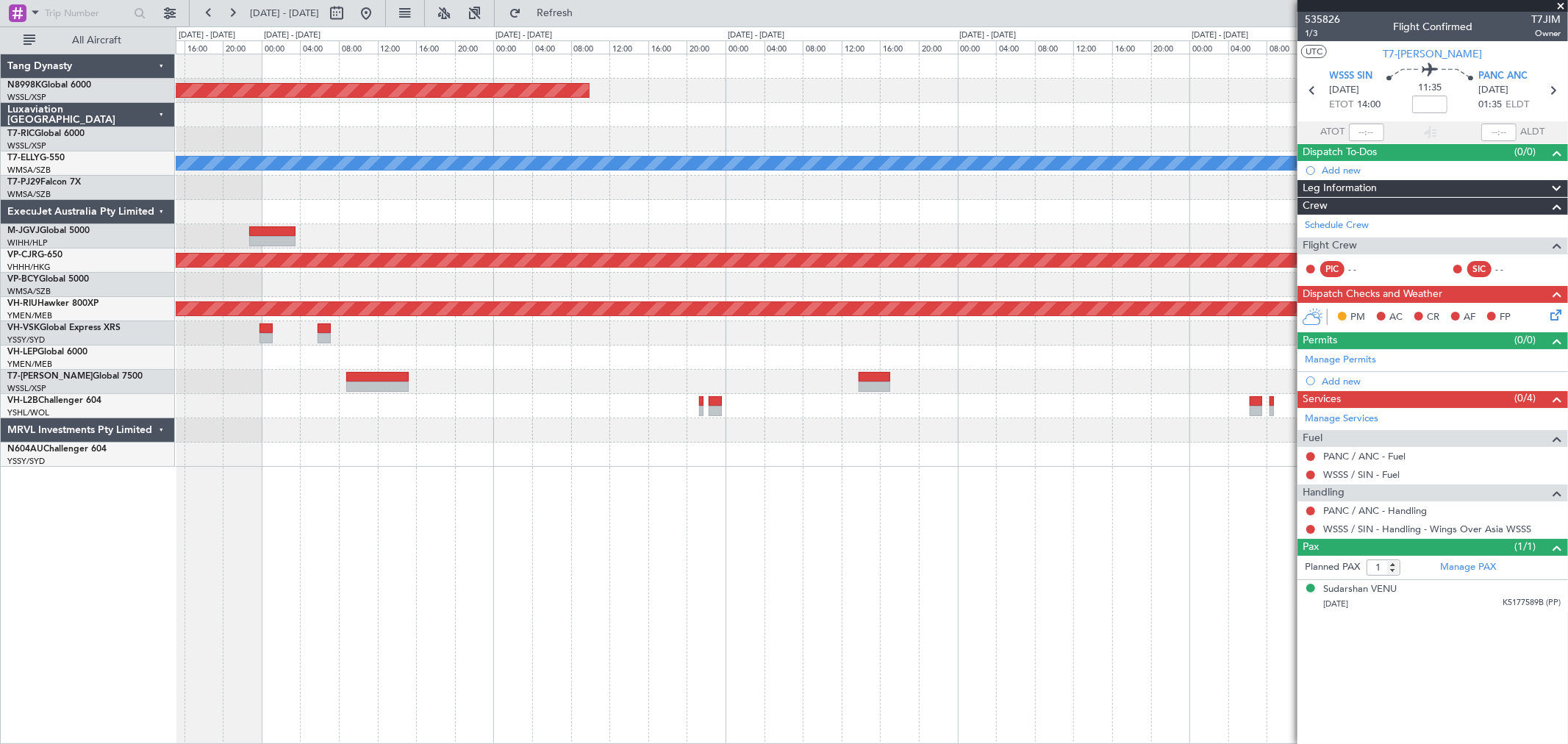
click at [757, 245] on div at bounding box center [871, 236] width 1392 height 24
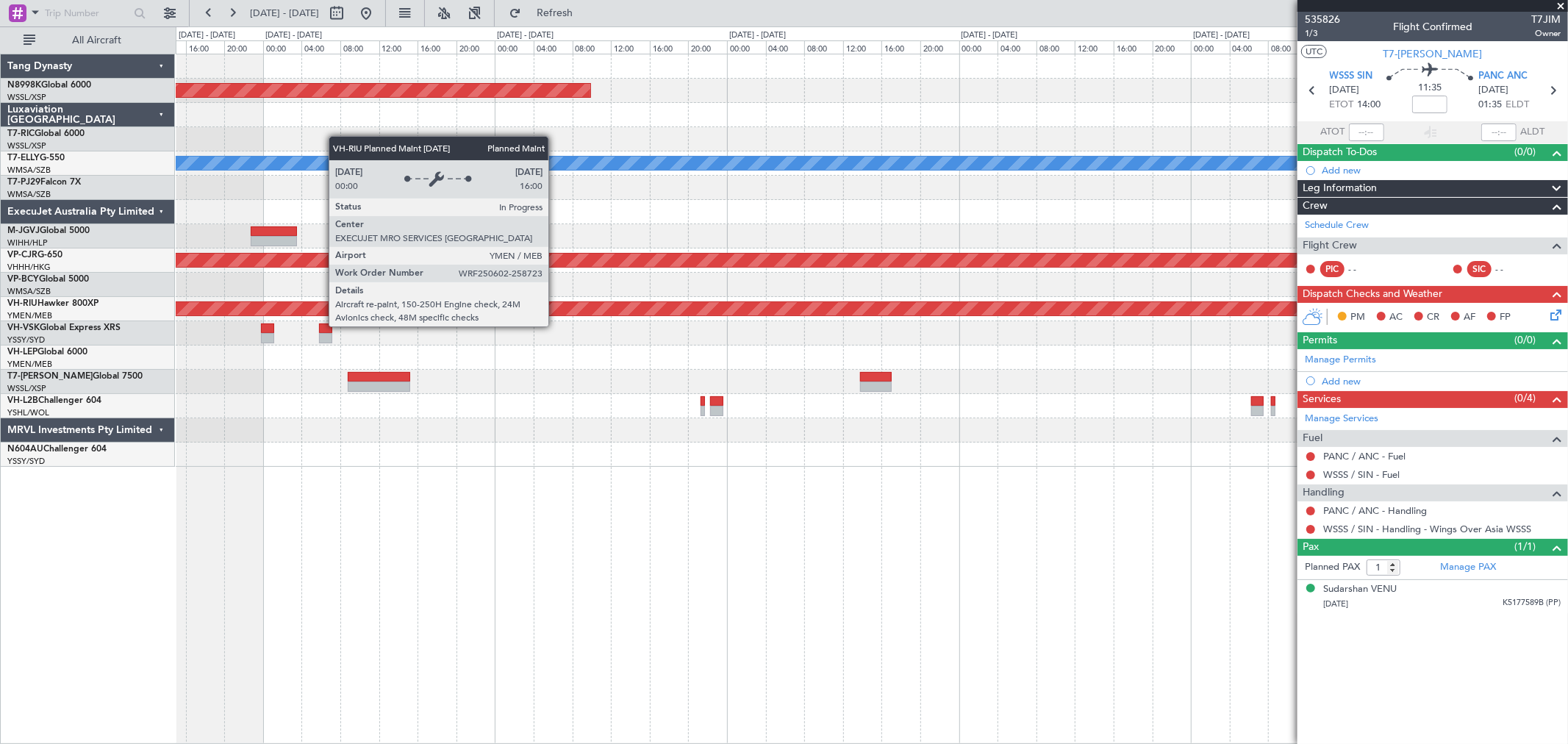
click at [790, 313] on div "Planned Maint [GEOGRAPHIC_DATA] ([GEOGRAPHIC_DATA])" at bounding box center [871, 309] width 4172 height 13
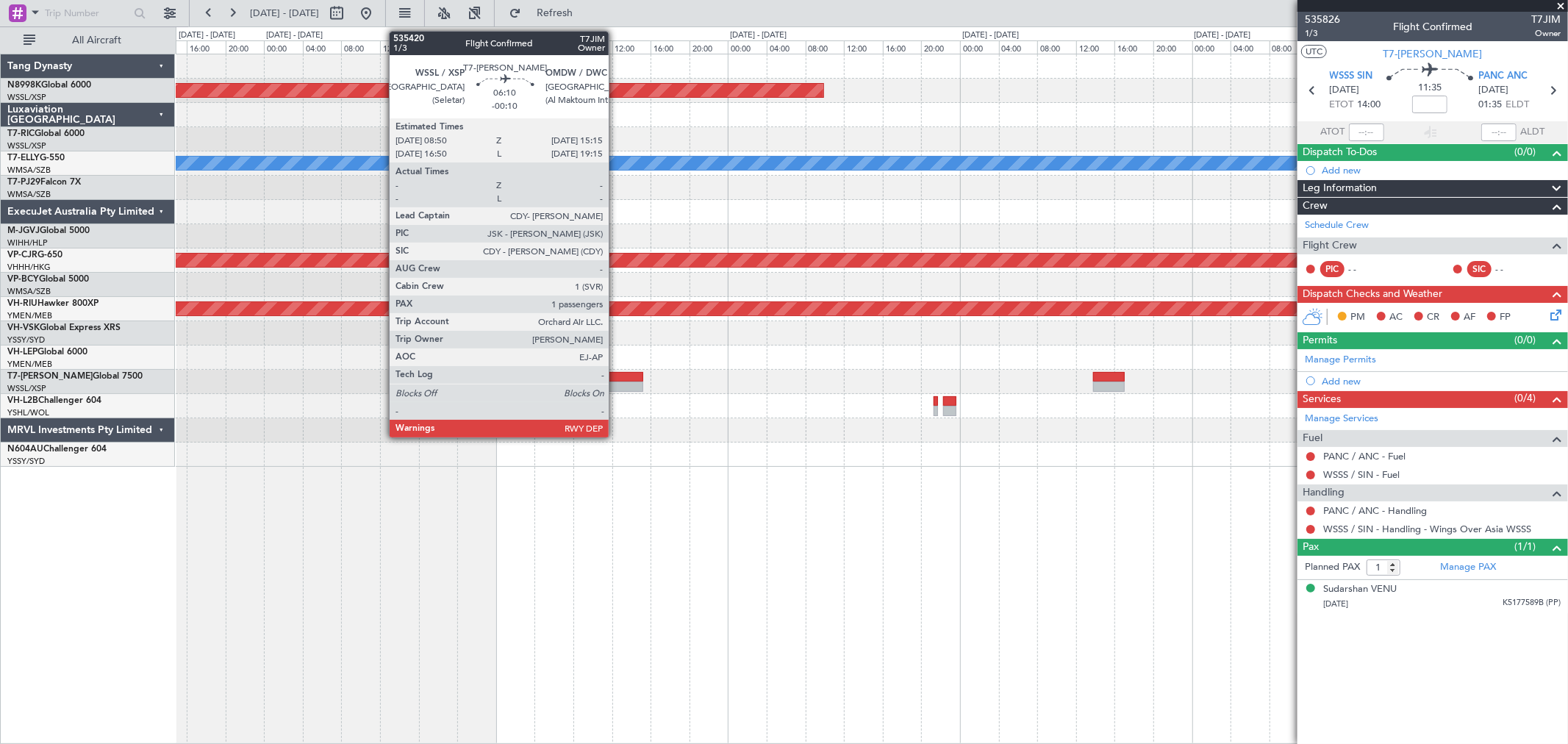
click at [616, 381] on div at bounding box center [612, 387] width 62 height 11
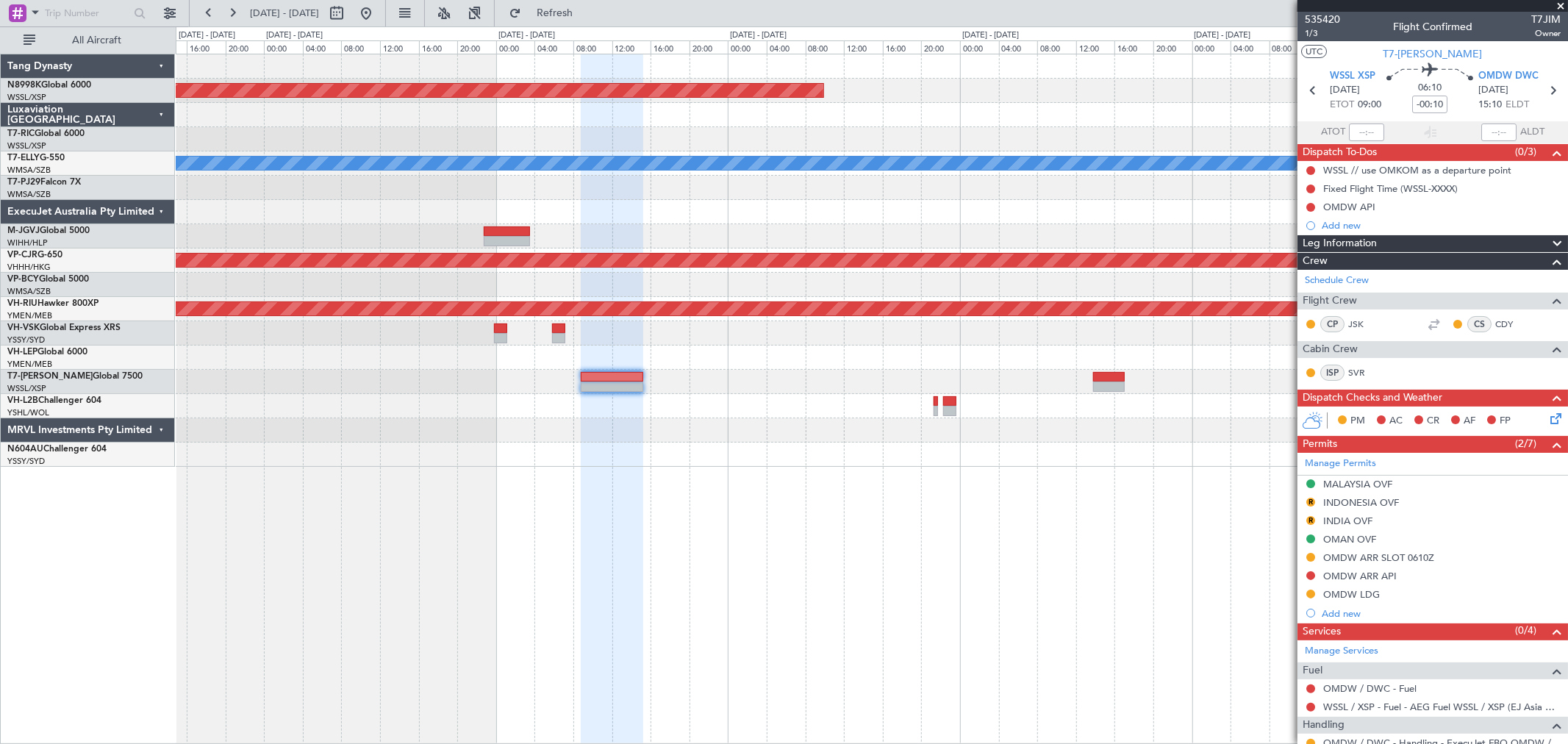
click at [686, 386] on div at bounding box center [871, 382] width 1392 height 24
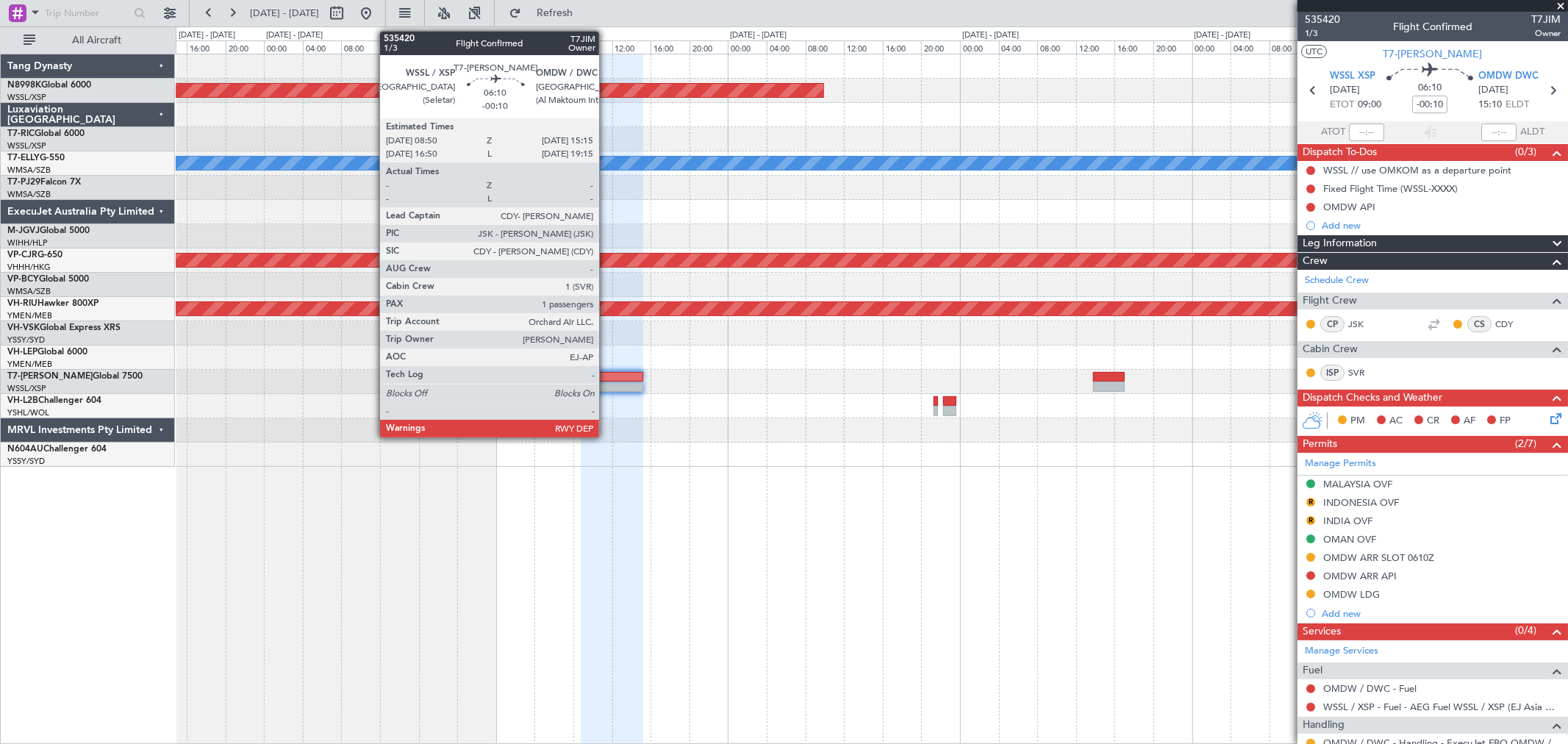
click at [607, 378] on div at bounding box center [612, 377] width 62 height 11
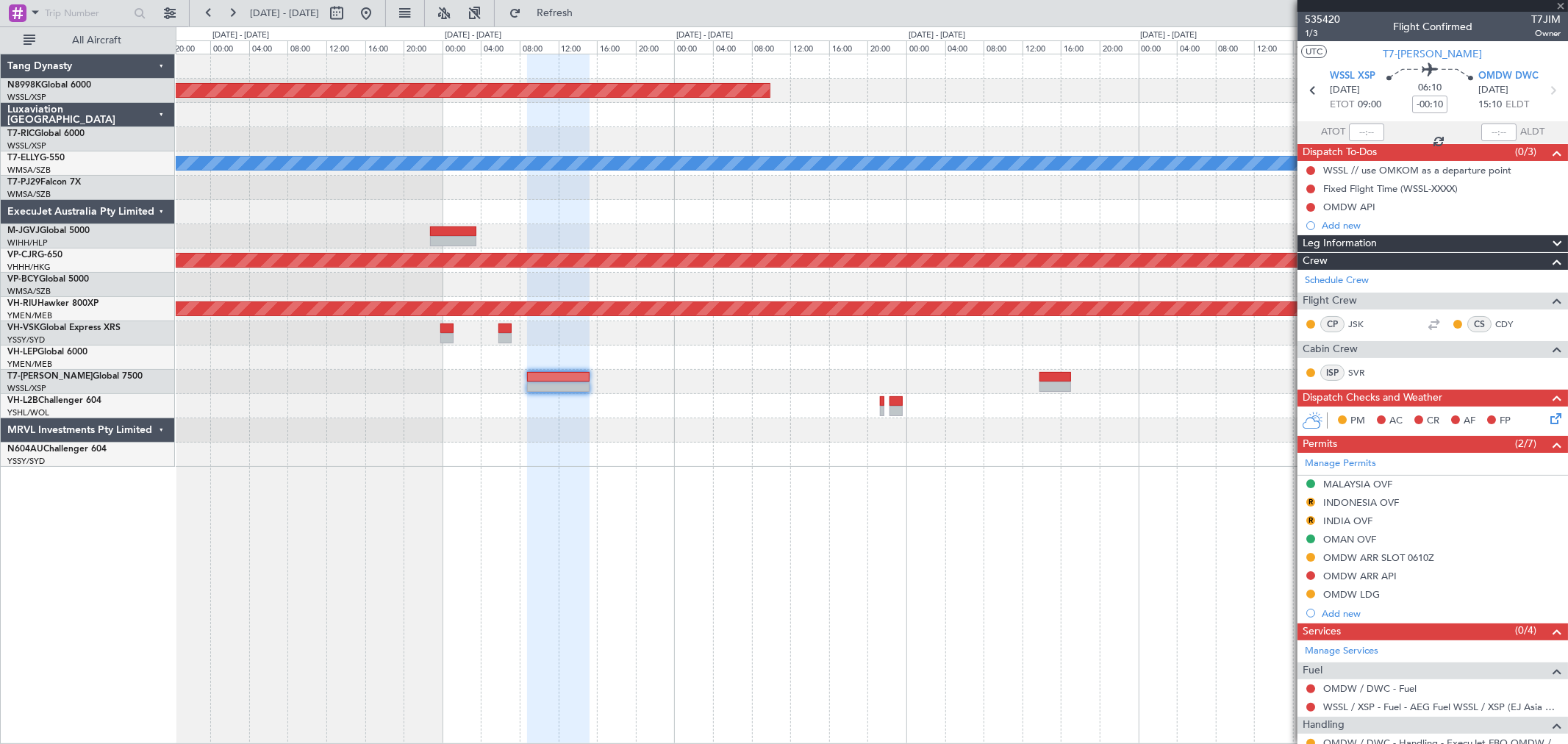
click at [708, 381] on div "Planned Maint Singapore (Seletar) MEL Planned Maint Kuala Lumpur (Sultan Abdul …" at bounding box center [871, 261] width 1392 height 413
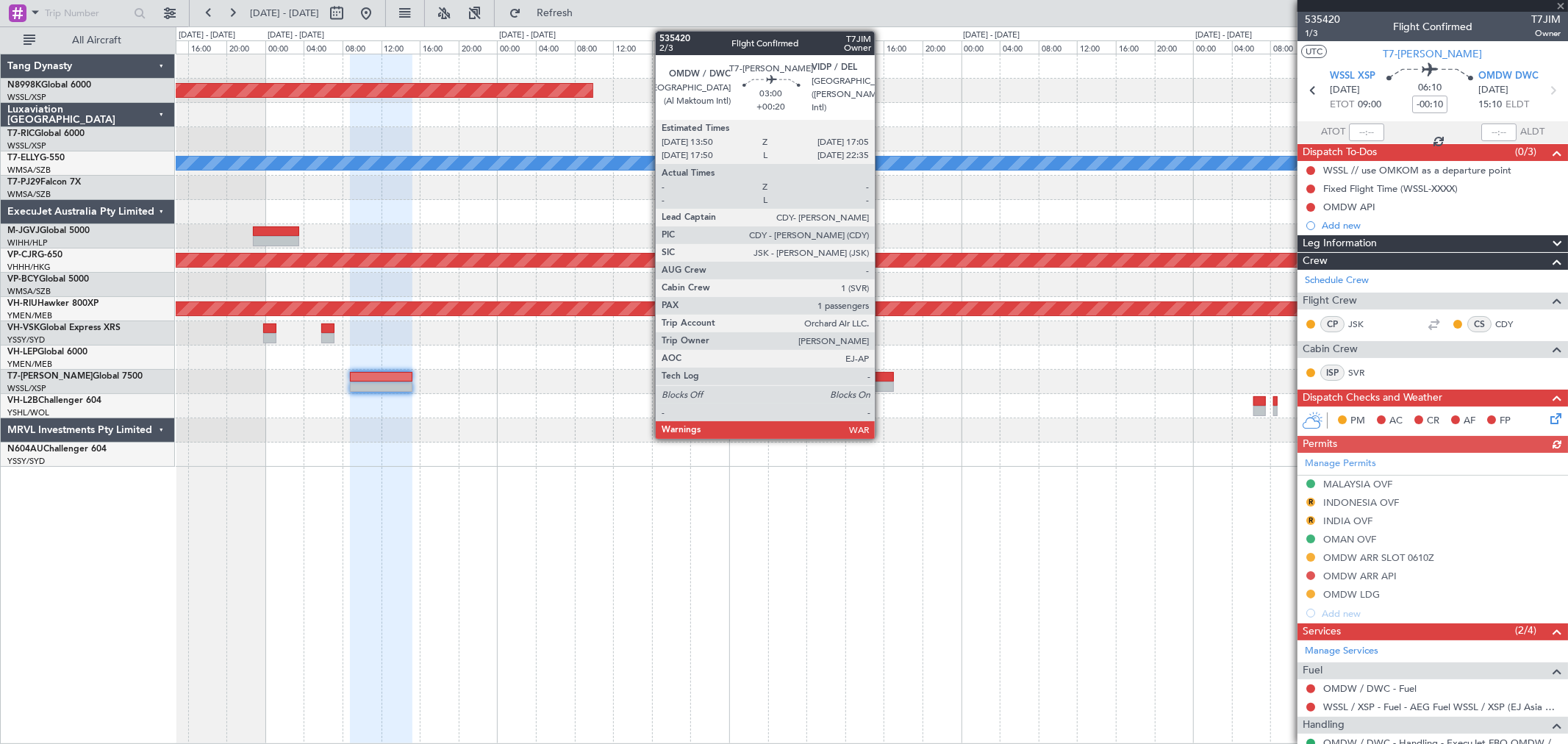
click at [882, 379] on div at bounding box center [879, 377] width 32 height 11
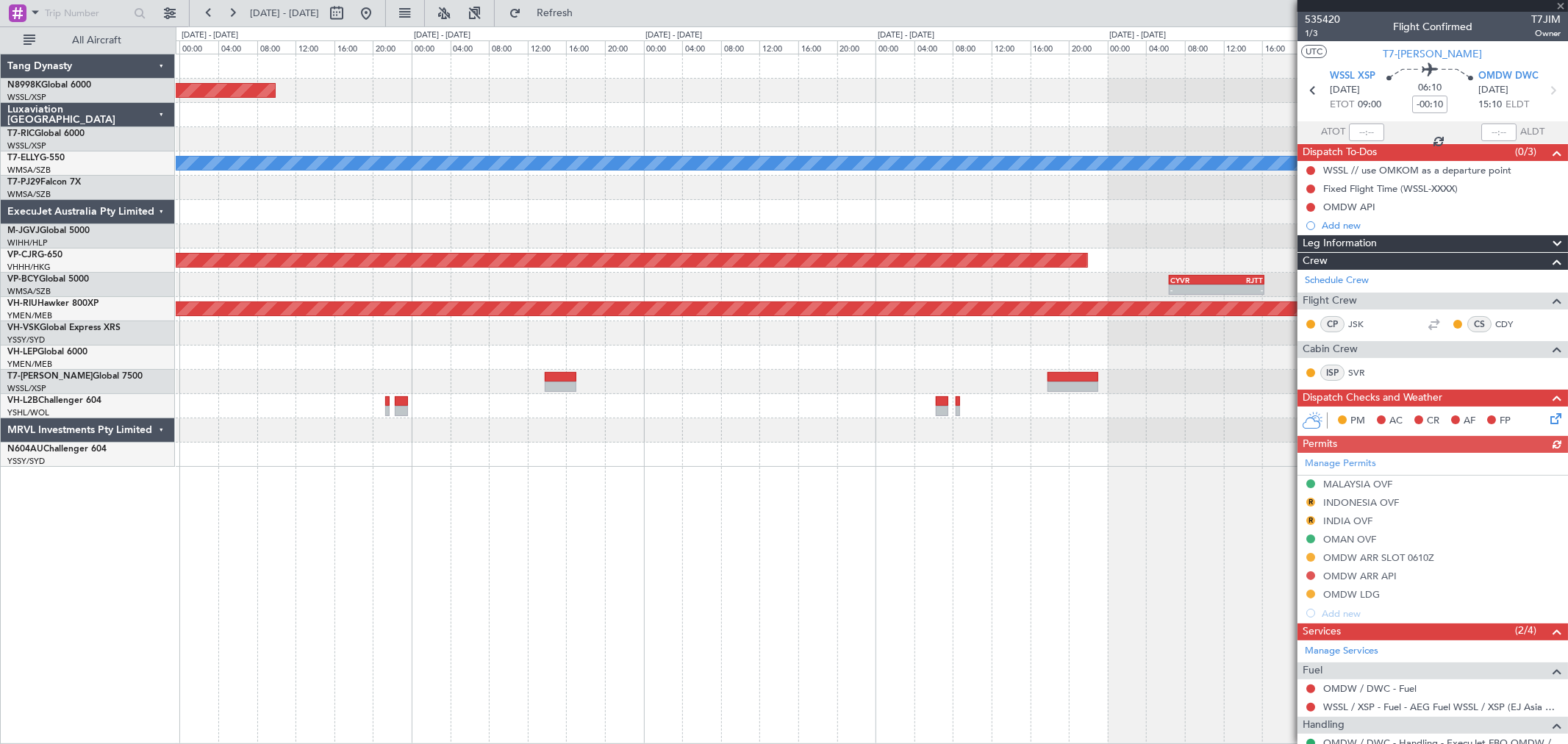
click at [657, 403] on div "Planned Maint Singapore (Seletar) MEL Planned Maint Dubai (Dubai Intl) Planned …" at bounding box center [871, 261] width 1392 height 413
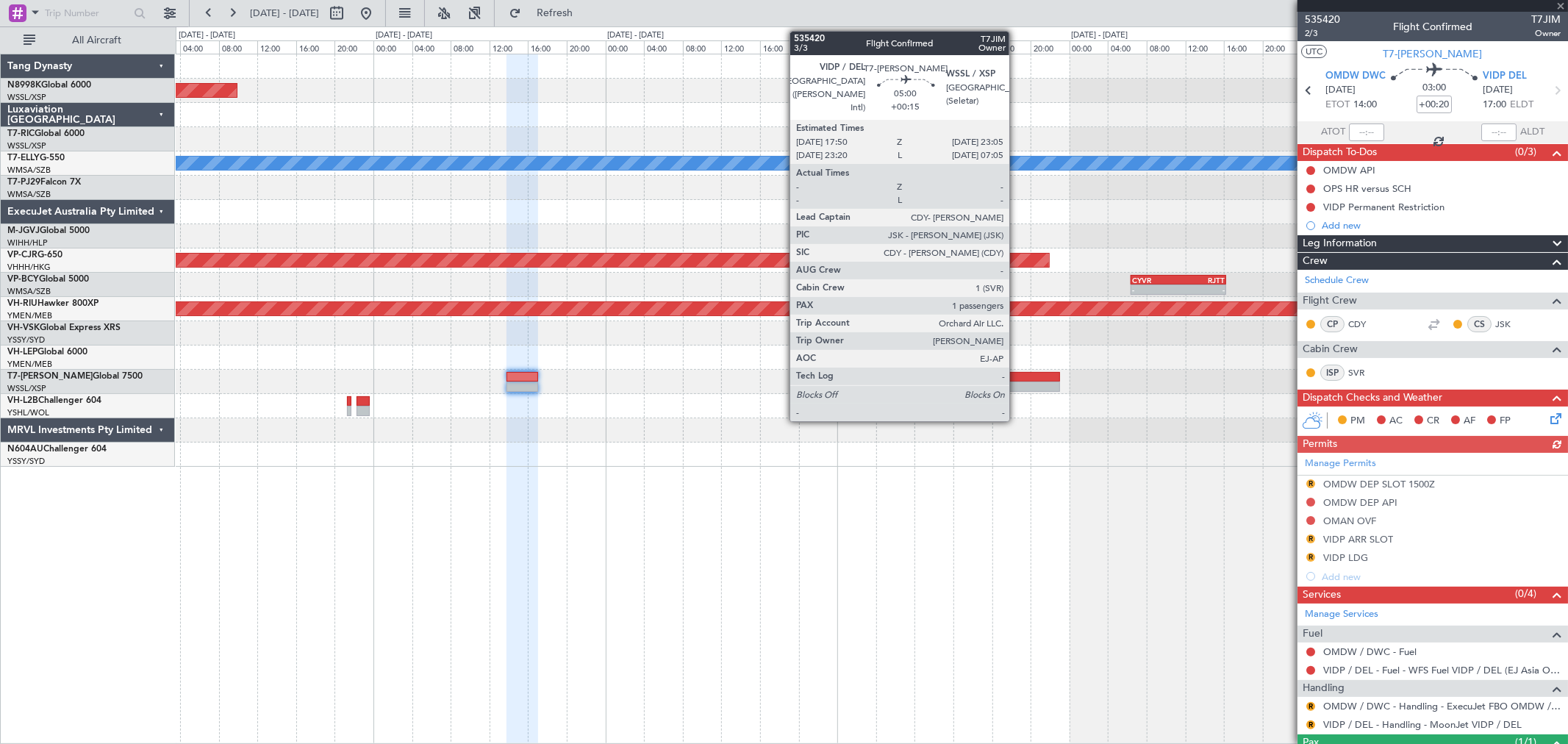
click at [1017, 376] on div at bounding box center [1035, 377] width 52 height 11
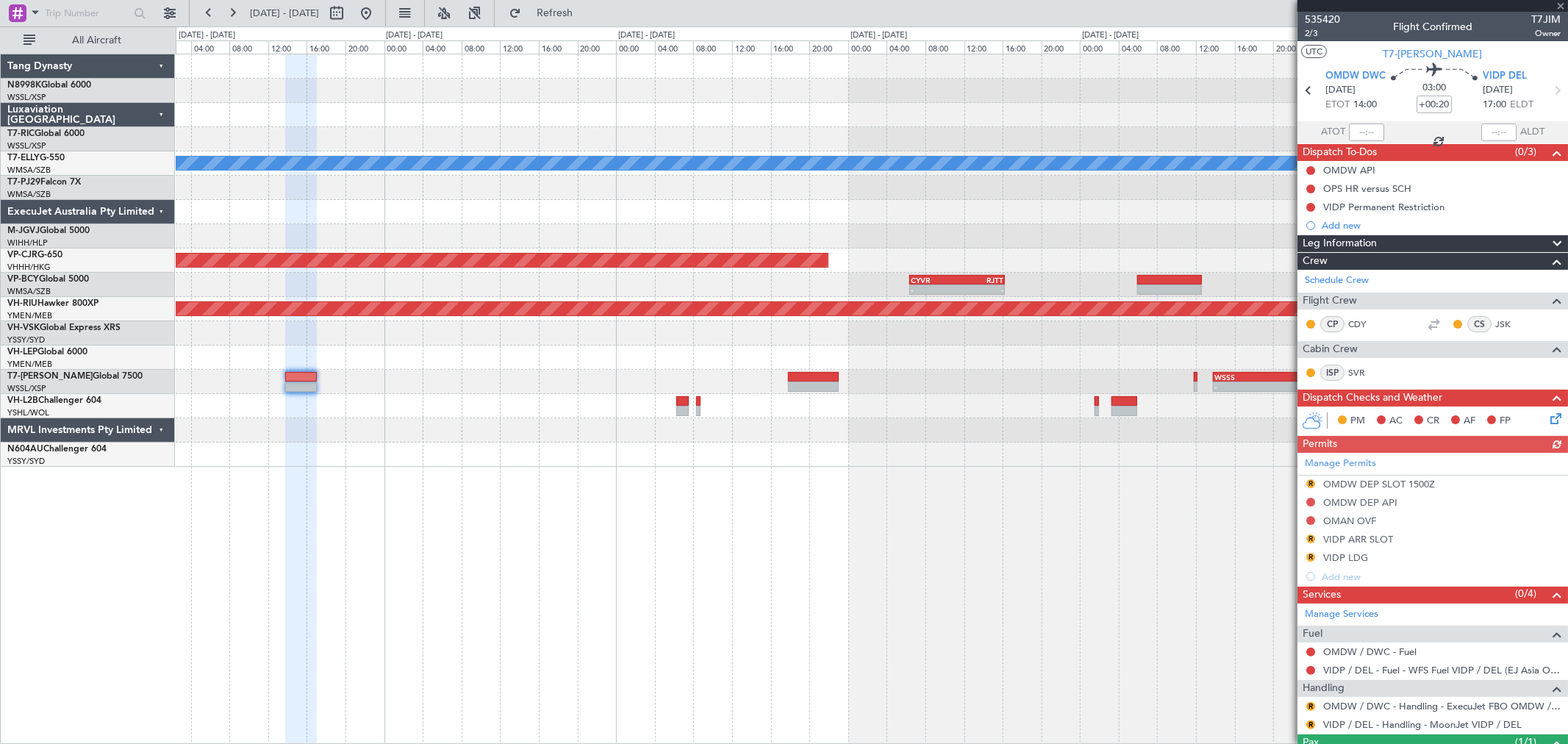
click at [841, 373] on div "Planned Maint Singapore (Seletar) MEL Planned Maint Dubai (Dubai Intl) Planned …" at bounding box center [871, 261] width 1392 height 413
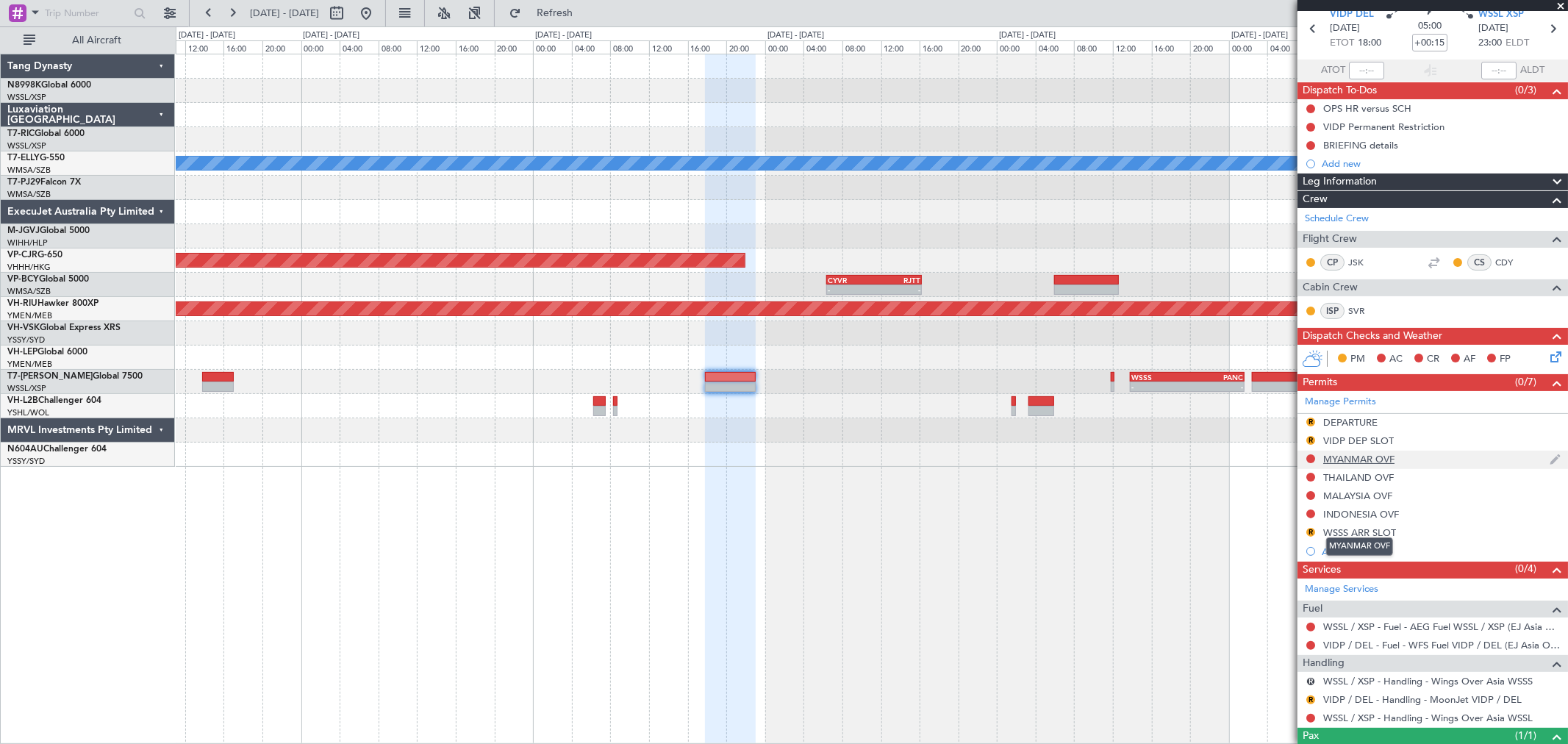
scroll to position [120, 0]
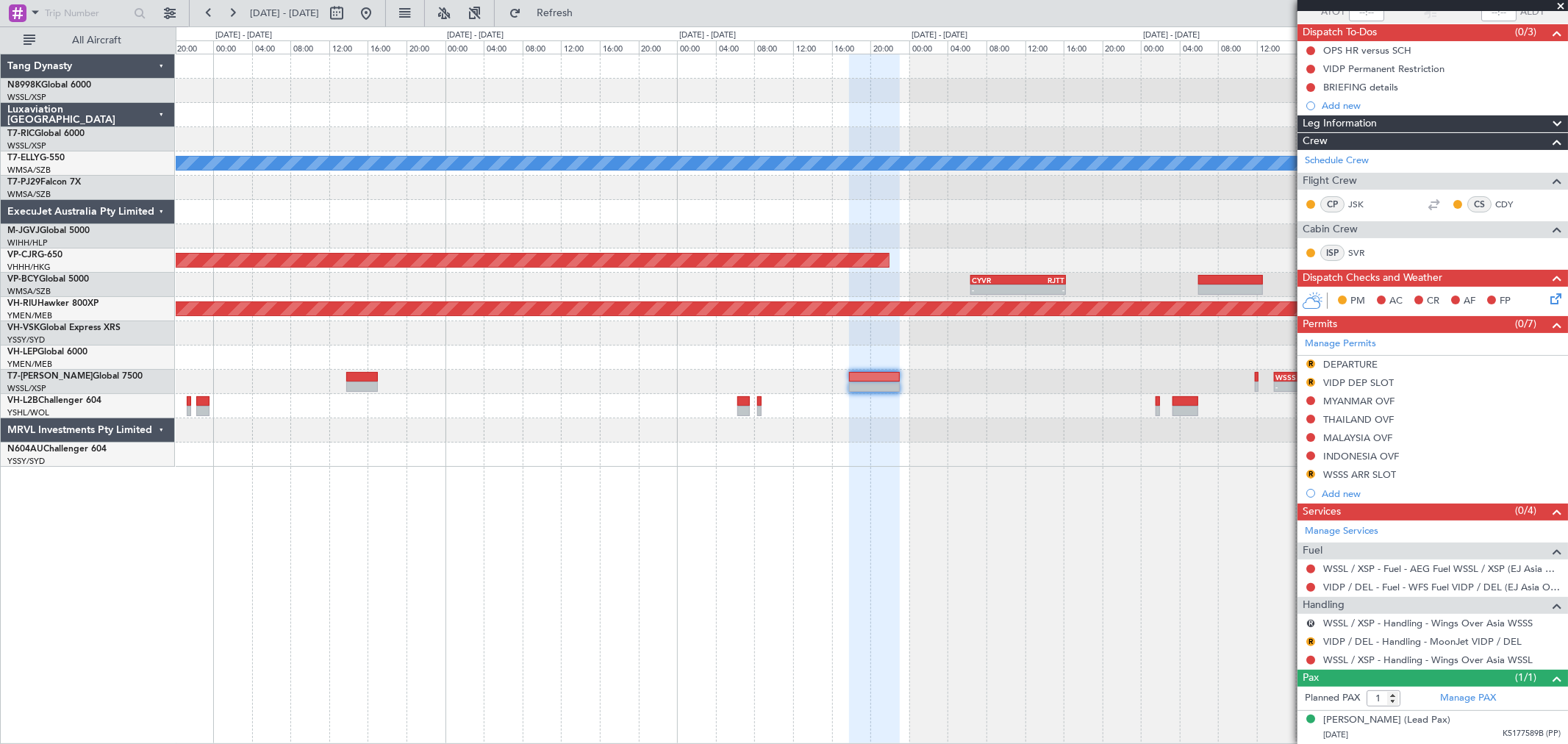
click at [1113, 372] on div "- - WSSS 13:50 Z PANC 01:40 Z" at bounding box center [871, 382] width 1392 height 24
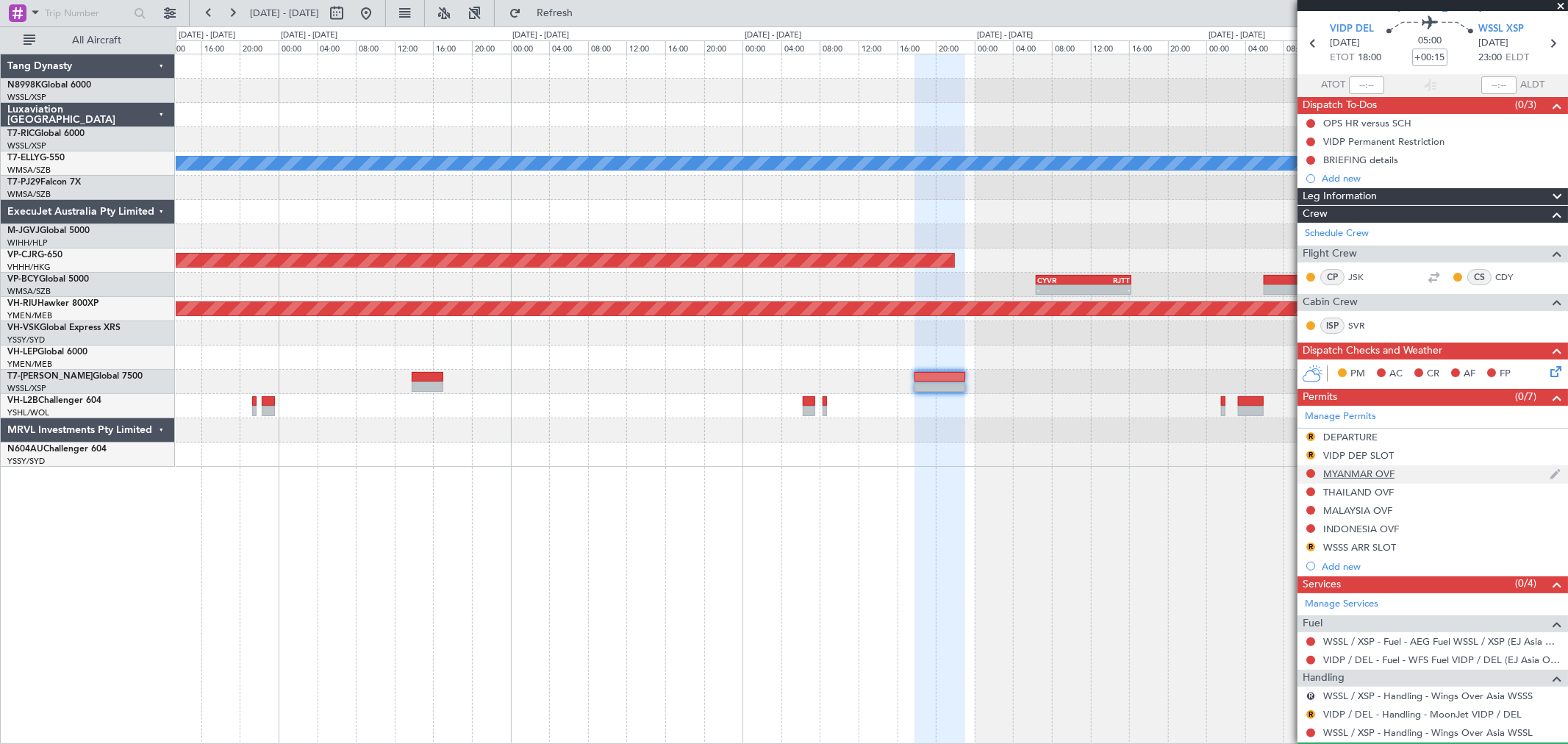
scroll to position [0, 0]
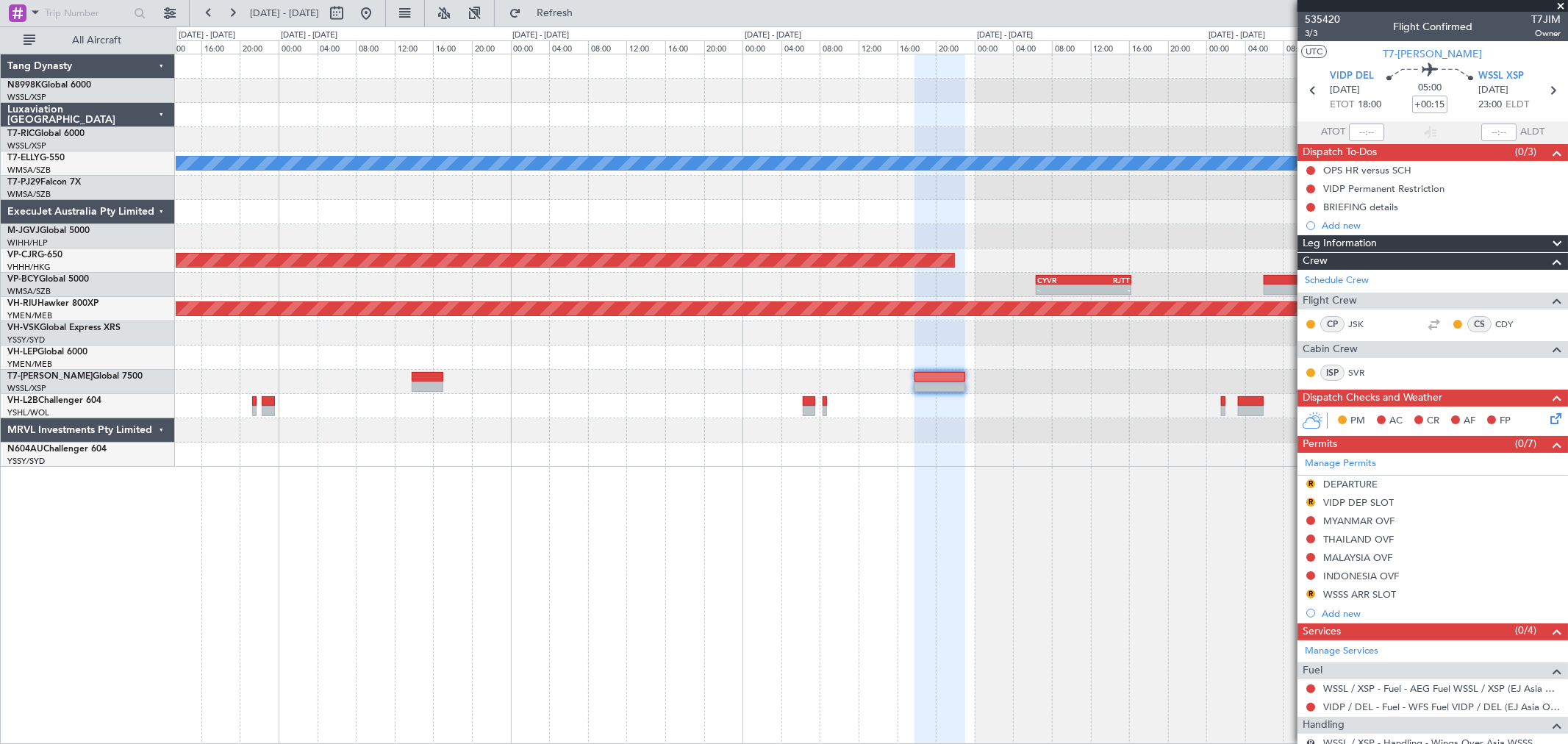
click at [1129, 346] on div at bounding box center [871, 358] width 1392 height 24
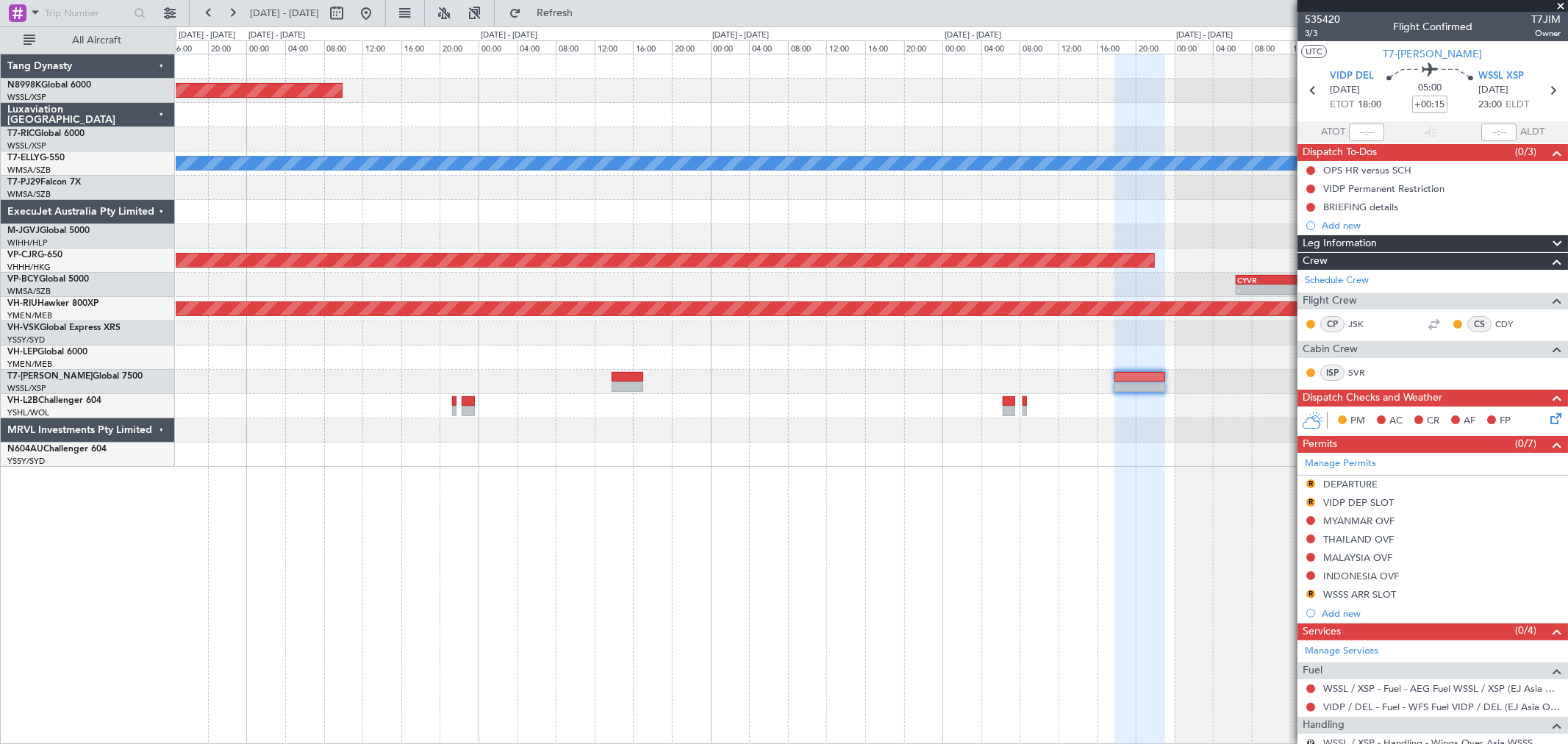
click at [999, 351] on div at bounding box center [871, 358] width 1392 height 24
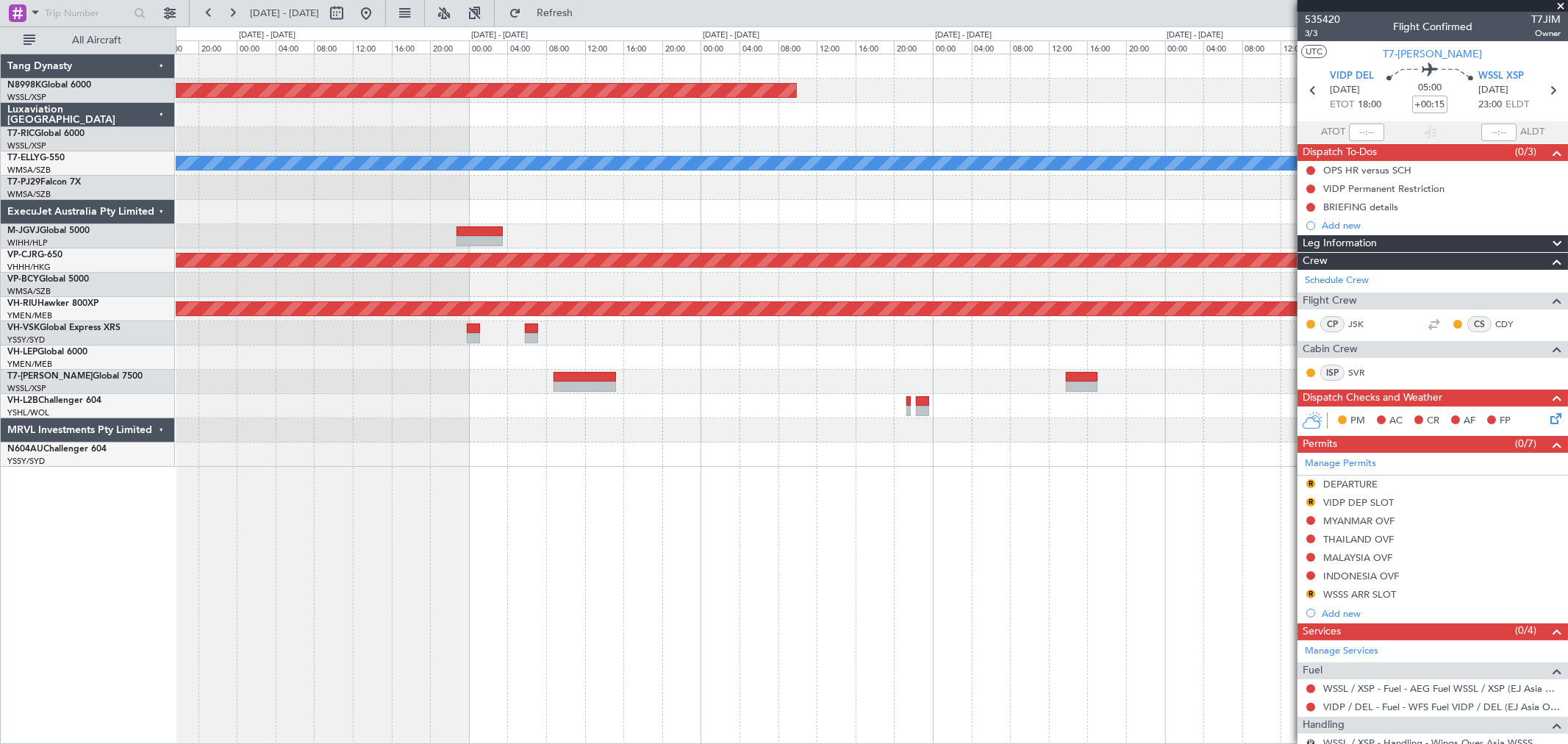
click at [809, 353] on div "Unplanned Maint Wichita (Wichita Mid-continent)" at bounding box center [871, 358] width 1392 height 24
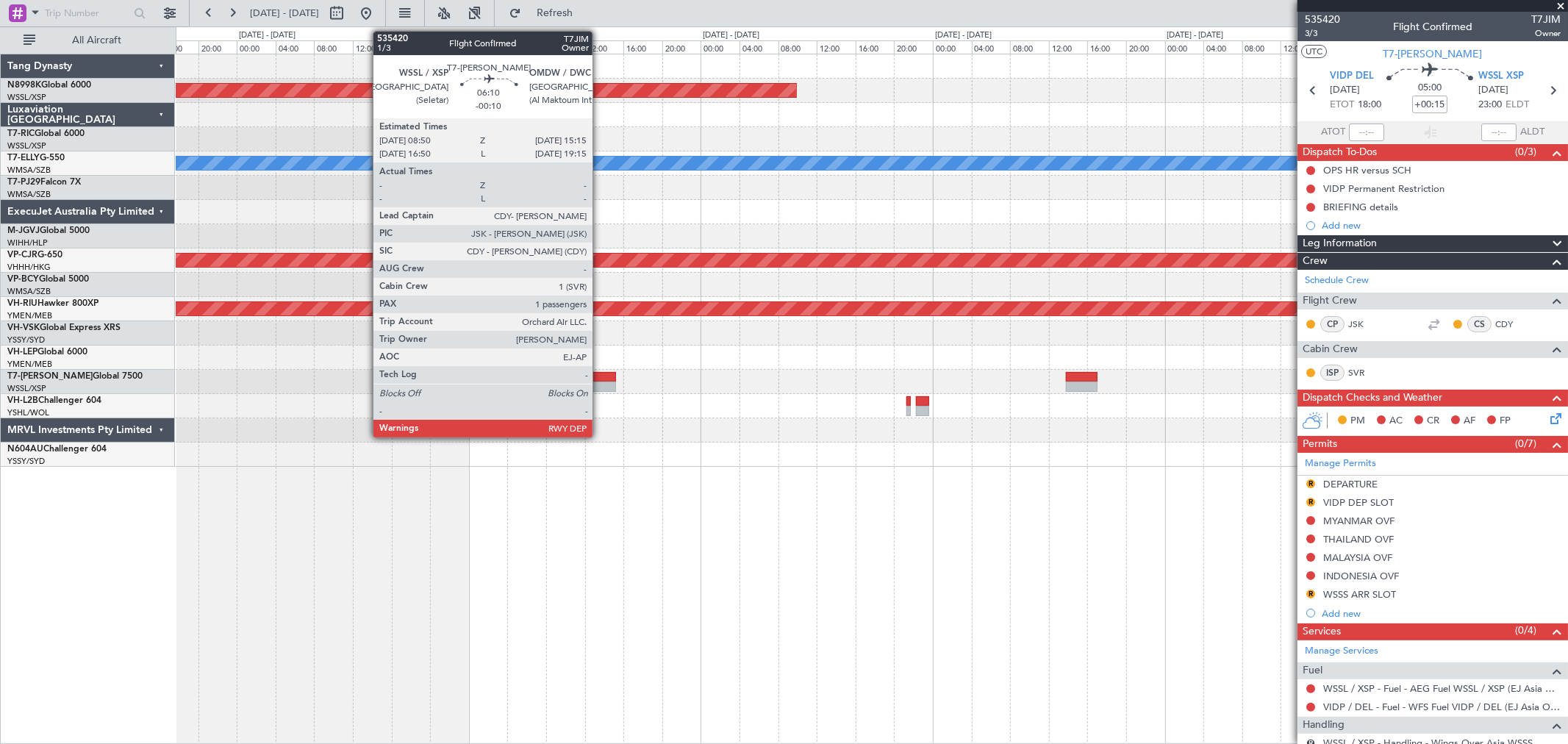
click at [600, 375] on div at bounding box center [584, 377] width 62 height 11
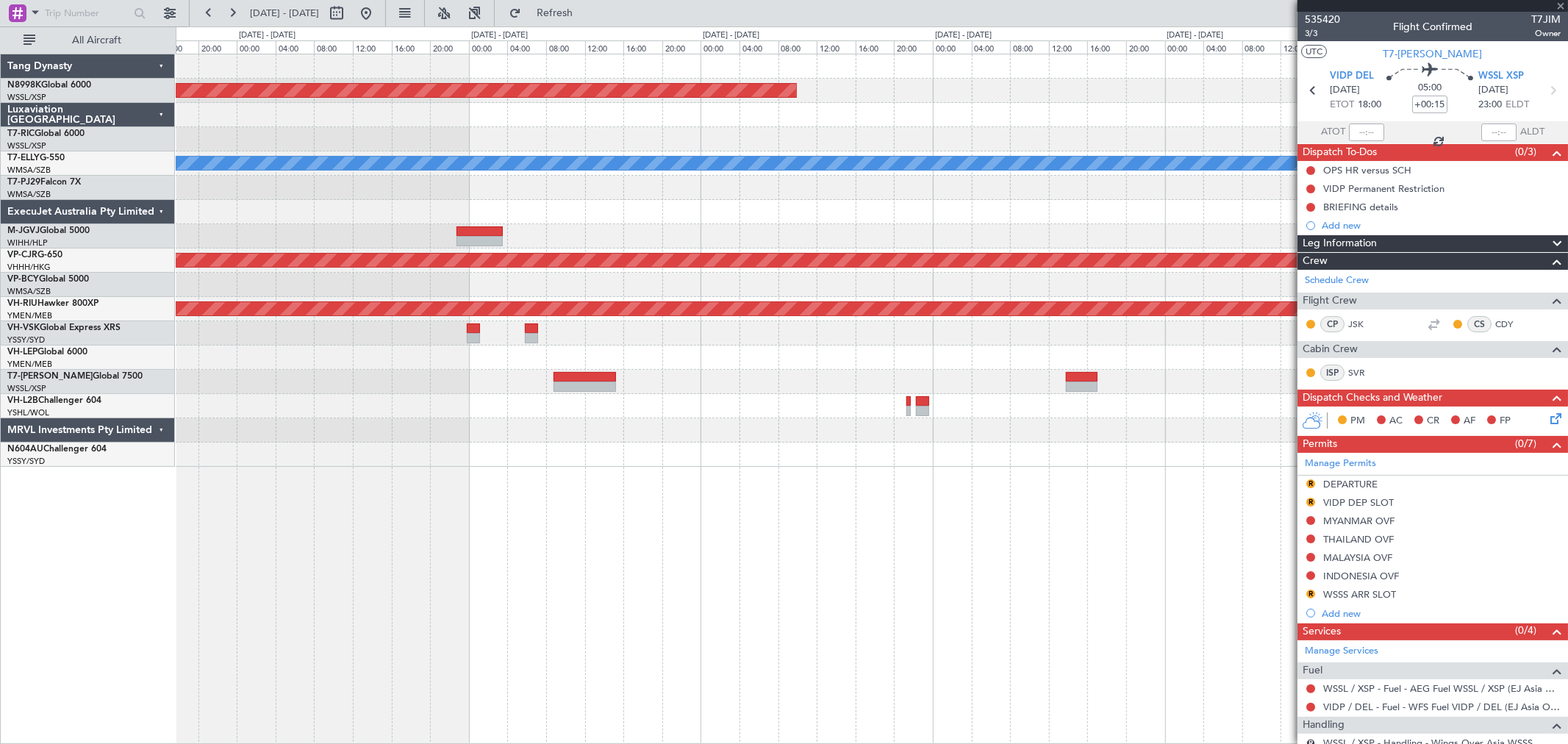
type input "-00:10"
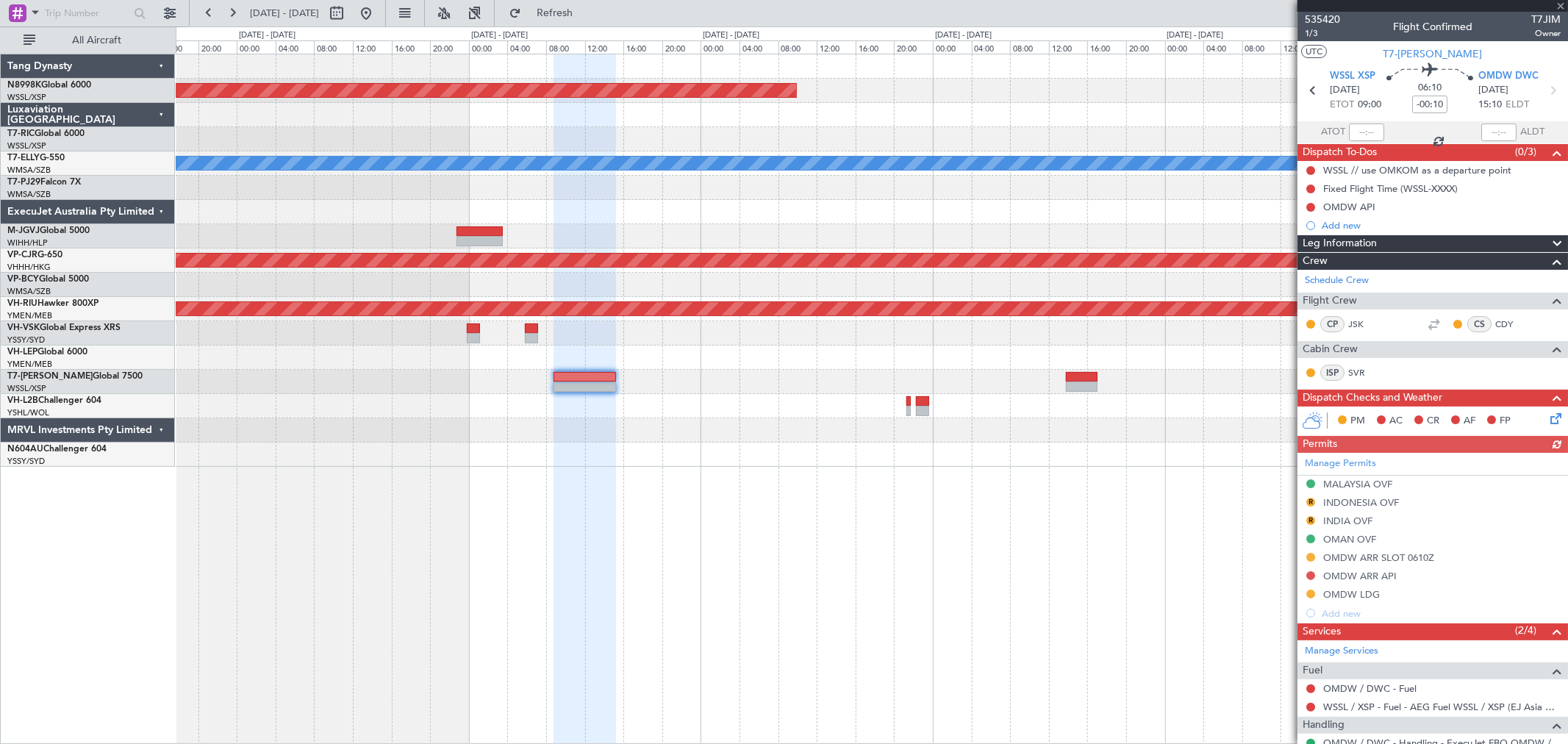
click at [1129, 535] on div "Manage Permits MALAYSIA OVF R INDONESIA OVF R INDIA OVF OMAN OVF OMDW ARR SLOT …" at bounding box center [1433, 537] width 271 height 169
click at [1129, 535] on button at bounding box center [1311, 557] width 9 height 9
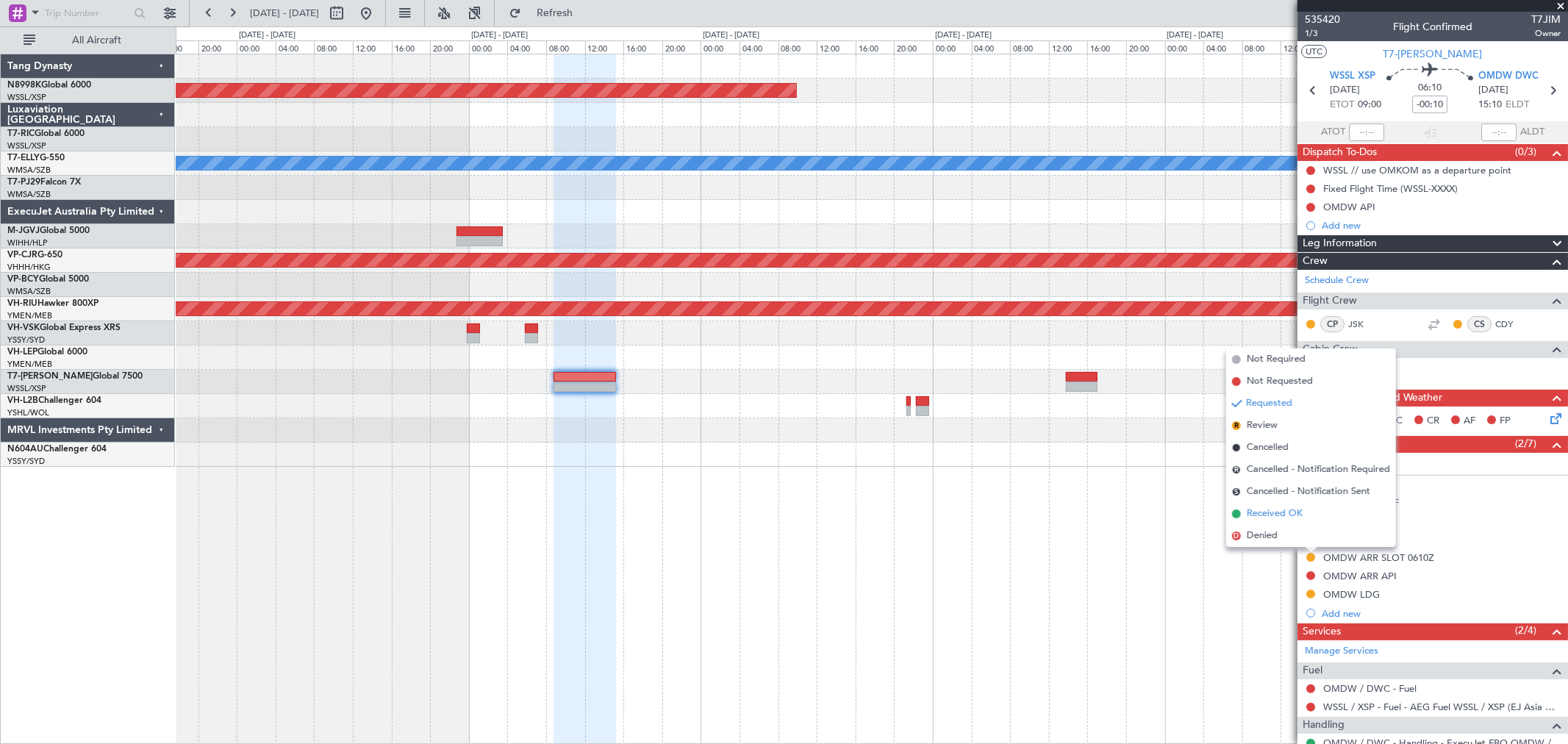
click at [1129, 513] on span "Received OK" at bounding box center [1275, 513] width 56 height 14
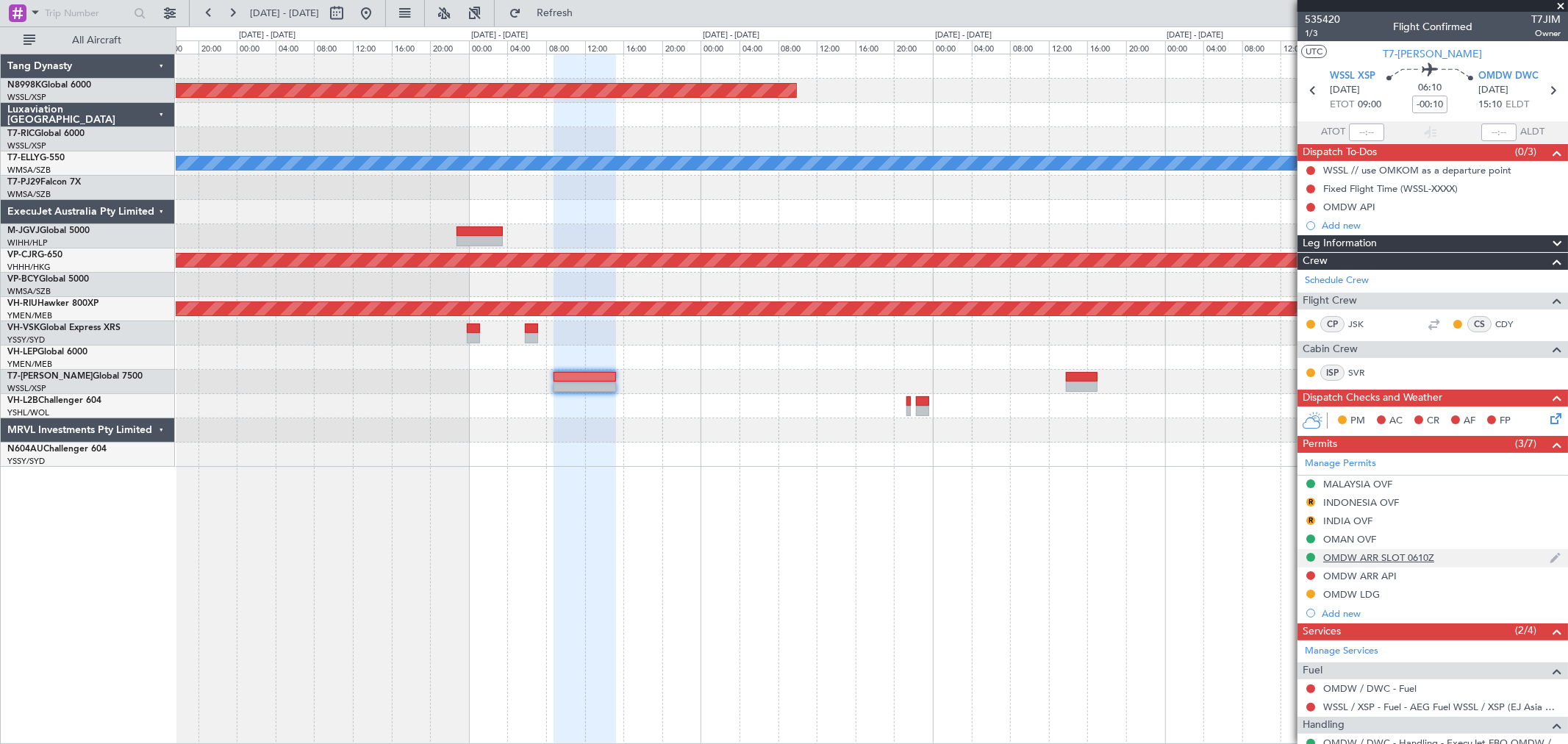
click at [1129, 535] on div "OMDW ARR SLOT 0610Z" at bounding box center [1379, 557] width 111 height 12
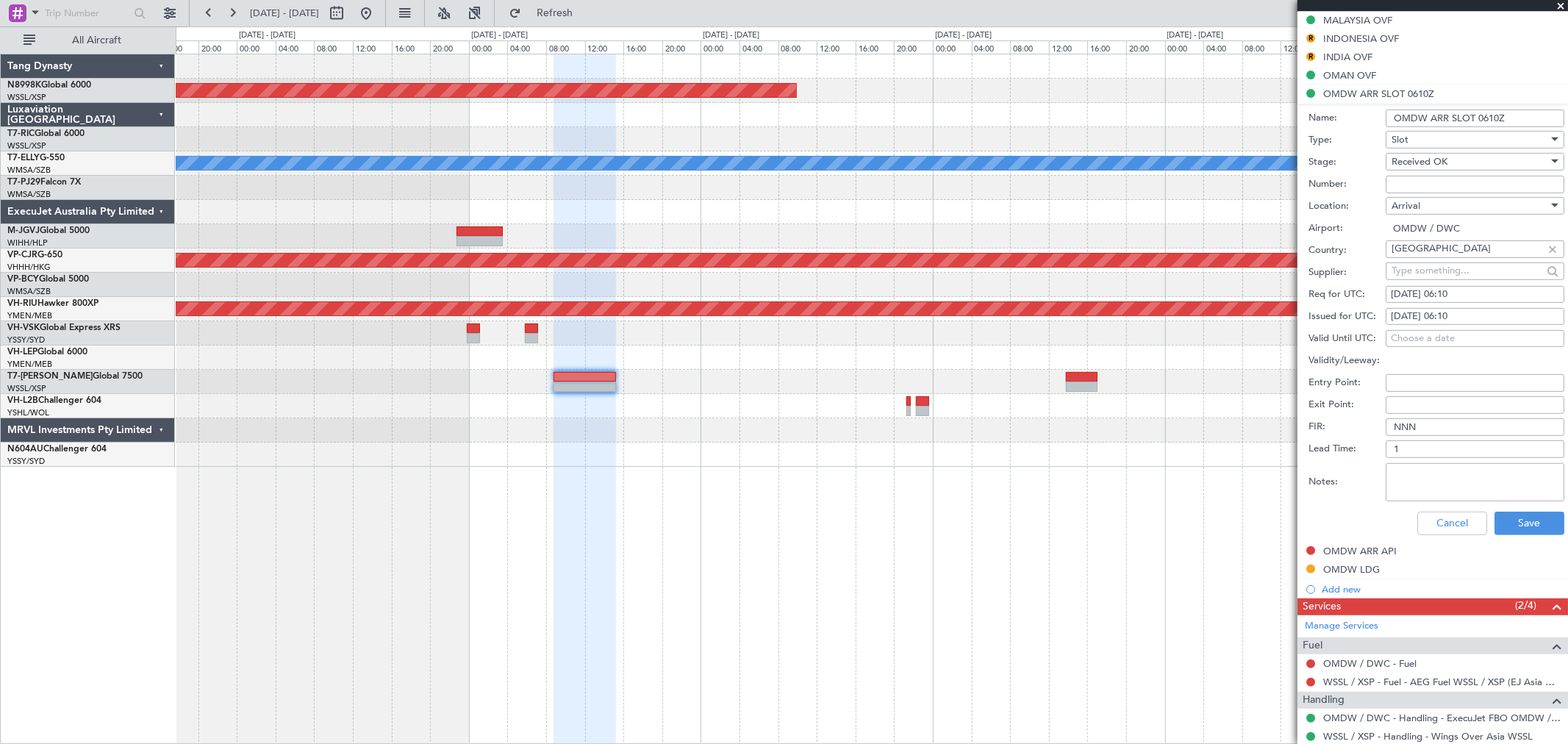
scroll to position [540, 0]
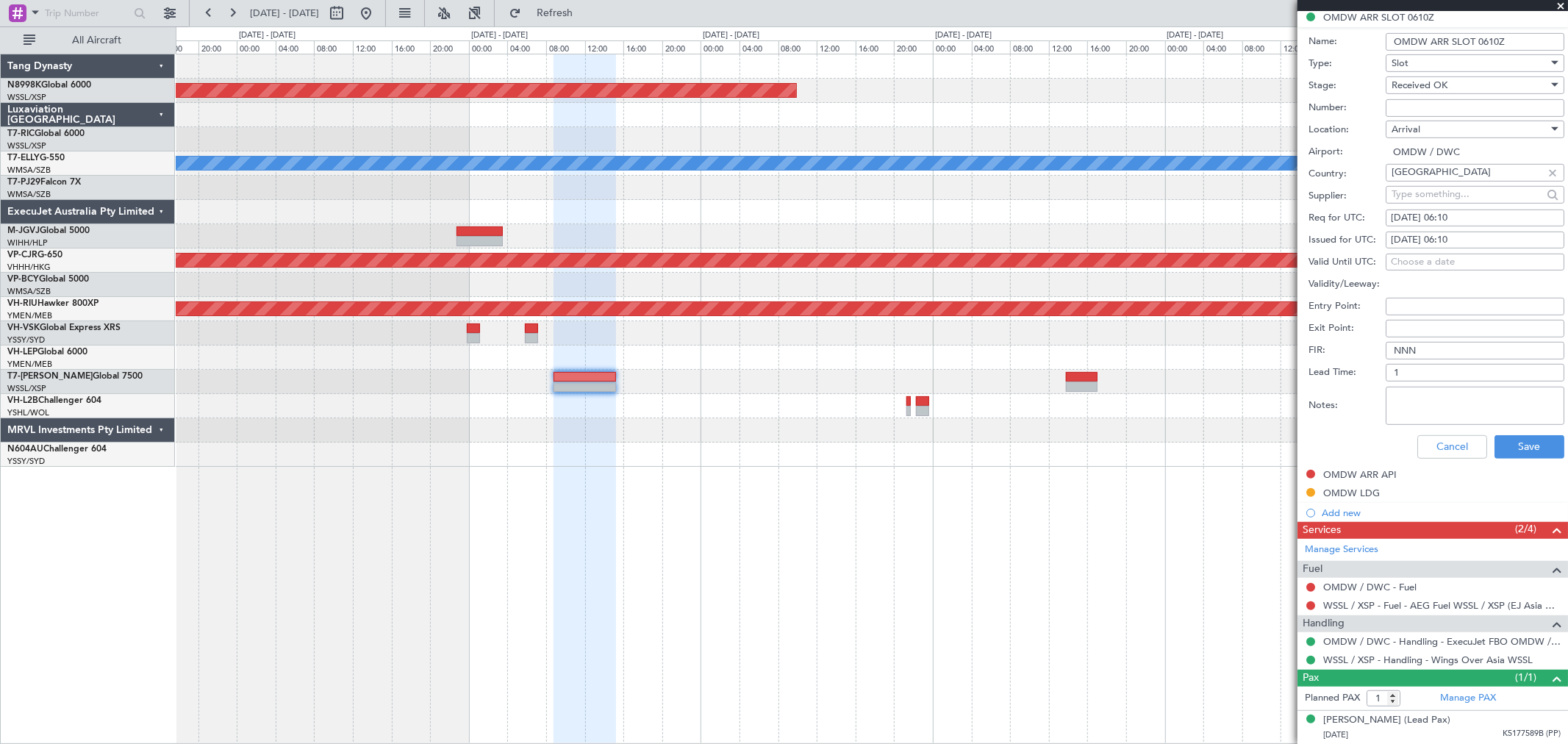
click at [1129, 400] on textarea "Notes:" at bounding box center [1475, 406] width 179 height 38
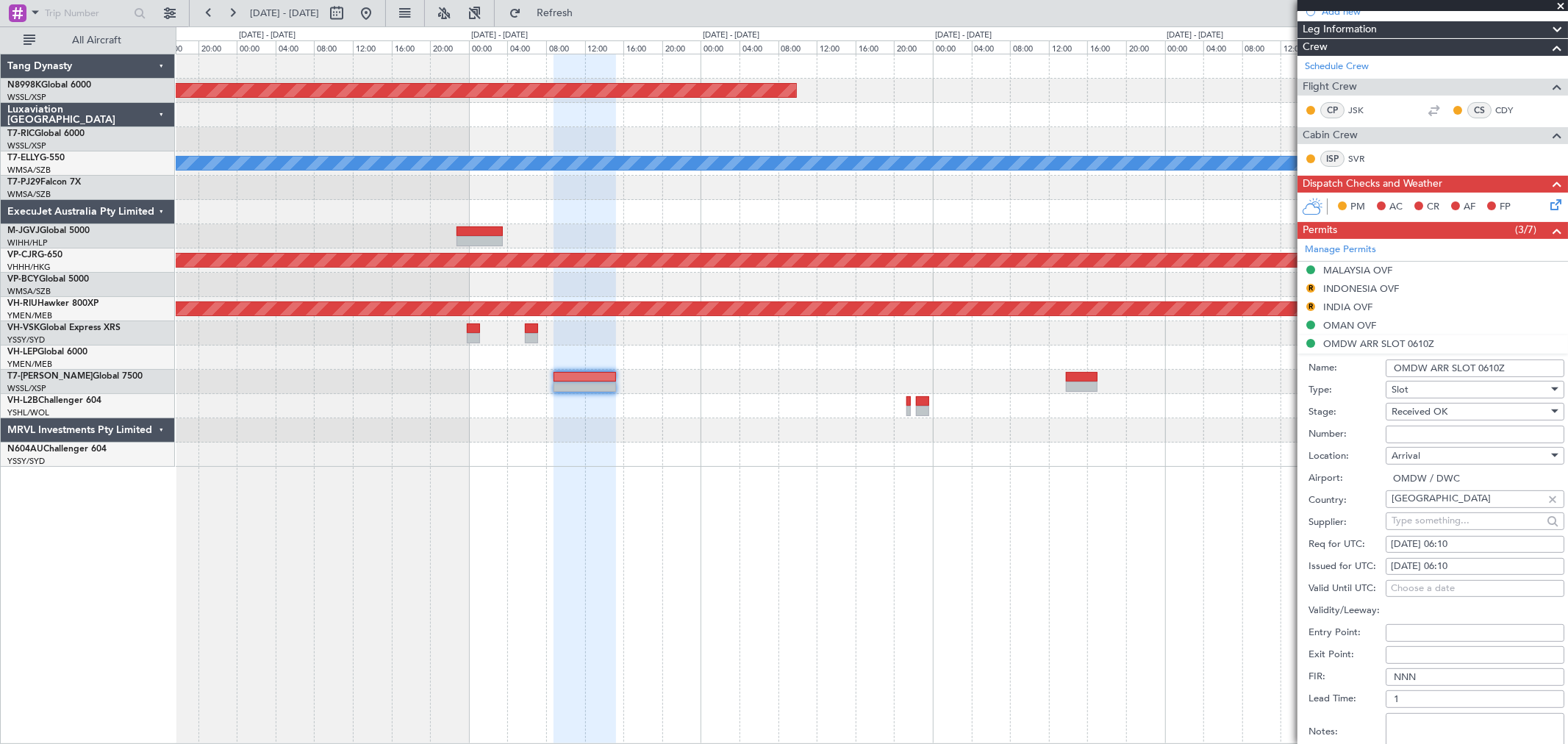
scroll to position [377, 0]
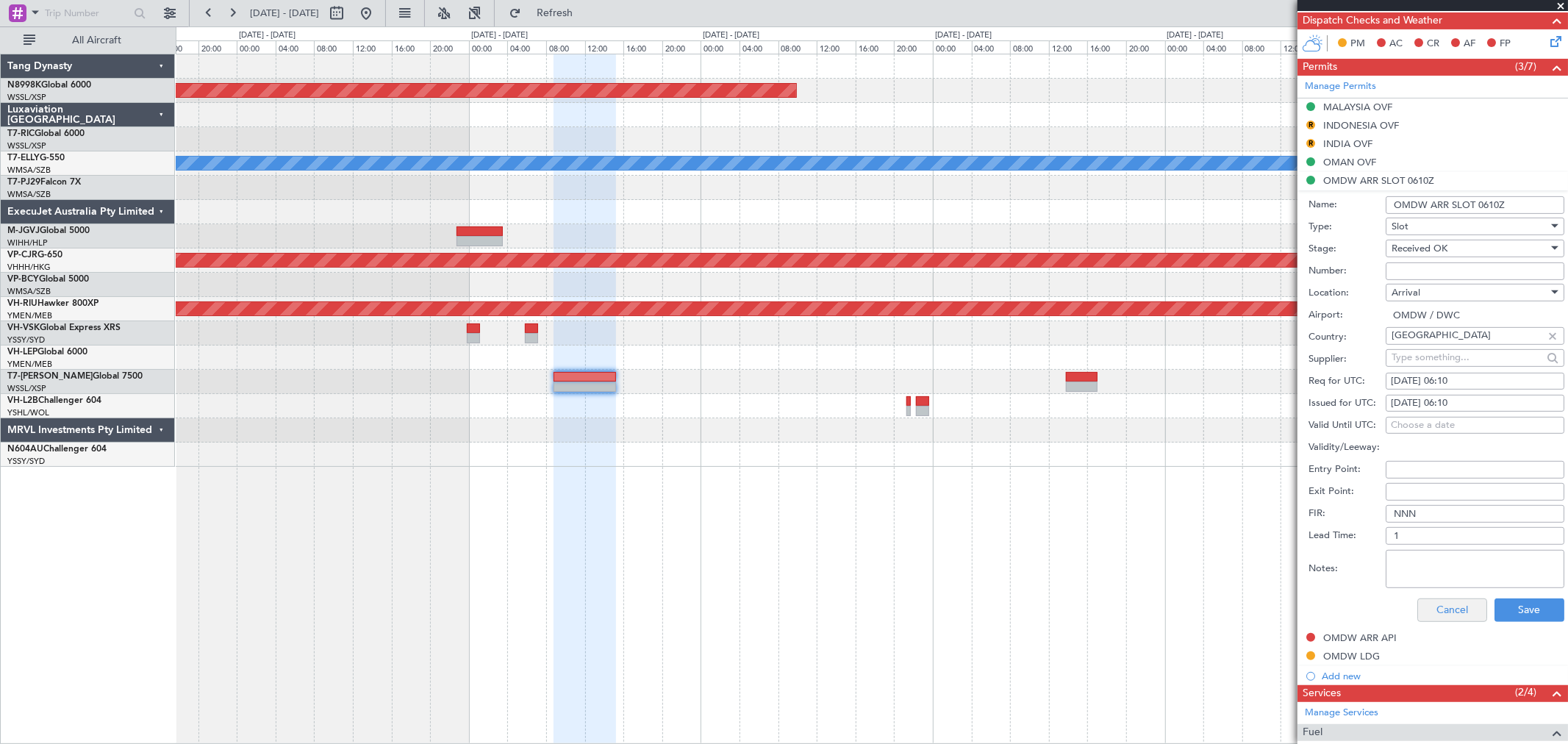
paste textarea "KEJF150 01SEP01SEP 1000000 014CCX XSP1510 D / RE.T7JIM/ K EJF151 03SEP03SEP 003…"
type textarea "KEJF150 01SEP01SEP 1000000 014CCX XSP1510 D / RE.T7JIM/ K EJF151 03SEP03SEP 003…"
click at [1129, 535] on button "Save" at bounding box center [1529, 609] width 70 height 24
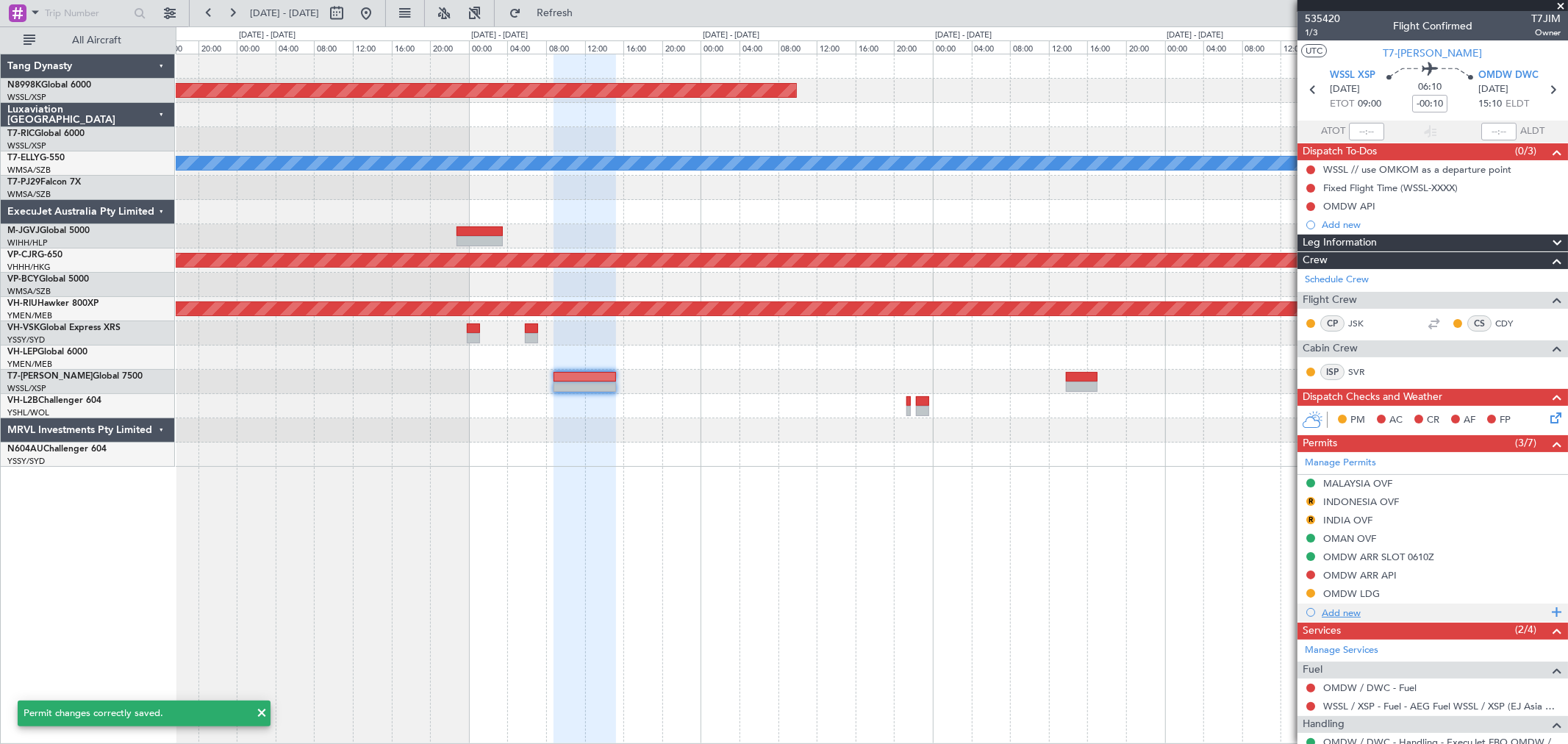
scroll to position [0, 0]
click at [1129, 535] on div "OMDW ARR SLOT 0610Z" at bounding box center [1379, 557] width 111 height 12
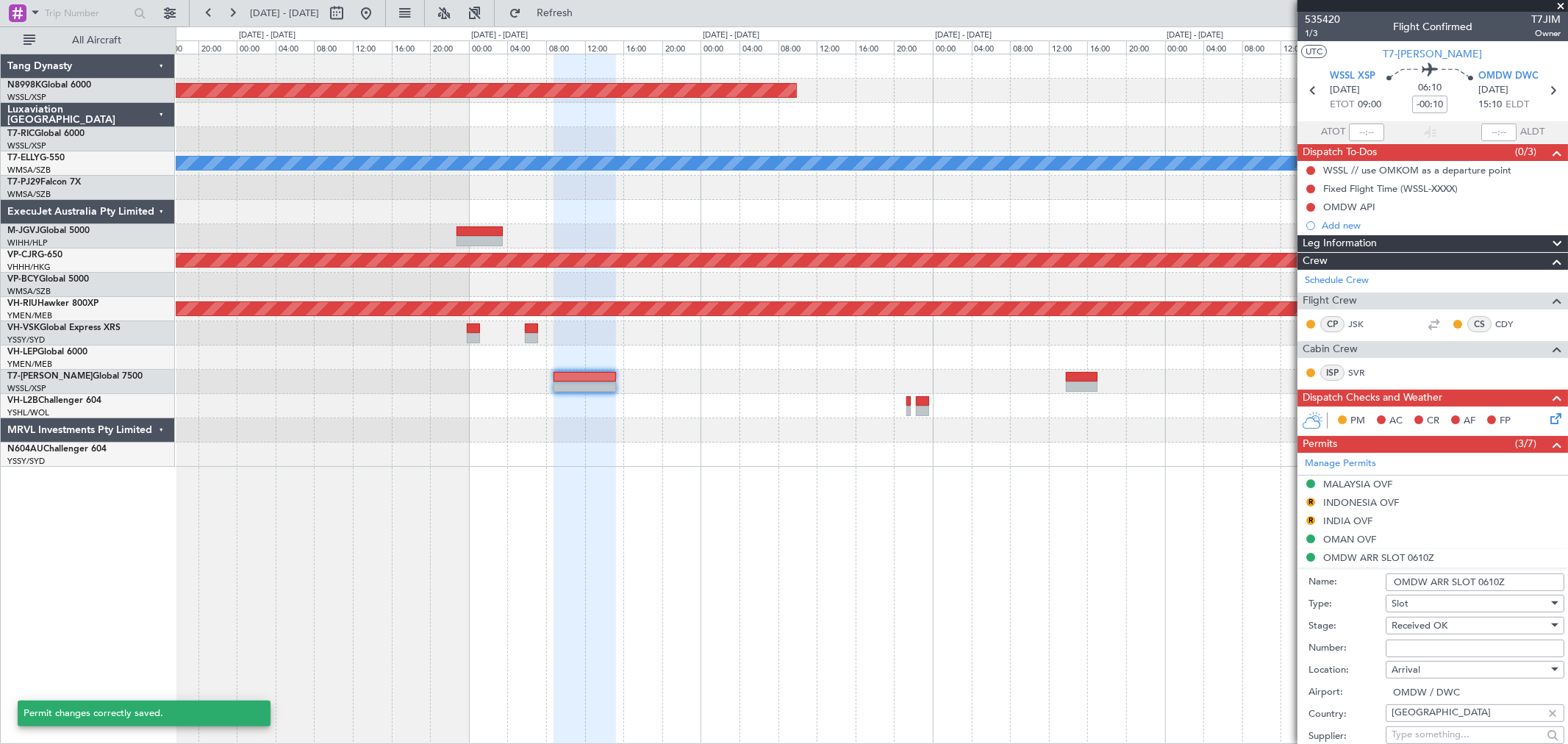
click at [1129, 535] on input "OMDW ARR SLOT 0610Z" at bounding box center [1475, 581] width 179 height 17
click at [1129, 535] on input "OMDW ARR SLOT 01510Z" at bounding box center [1475, 581] width 179 height 17
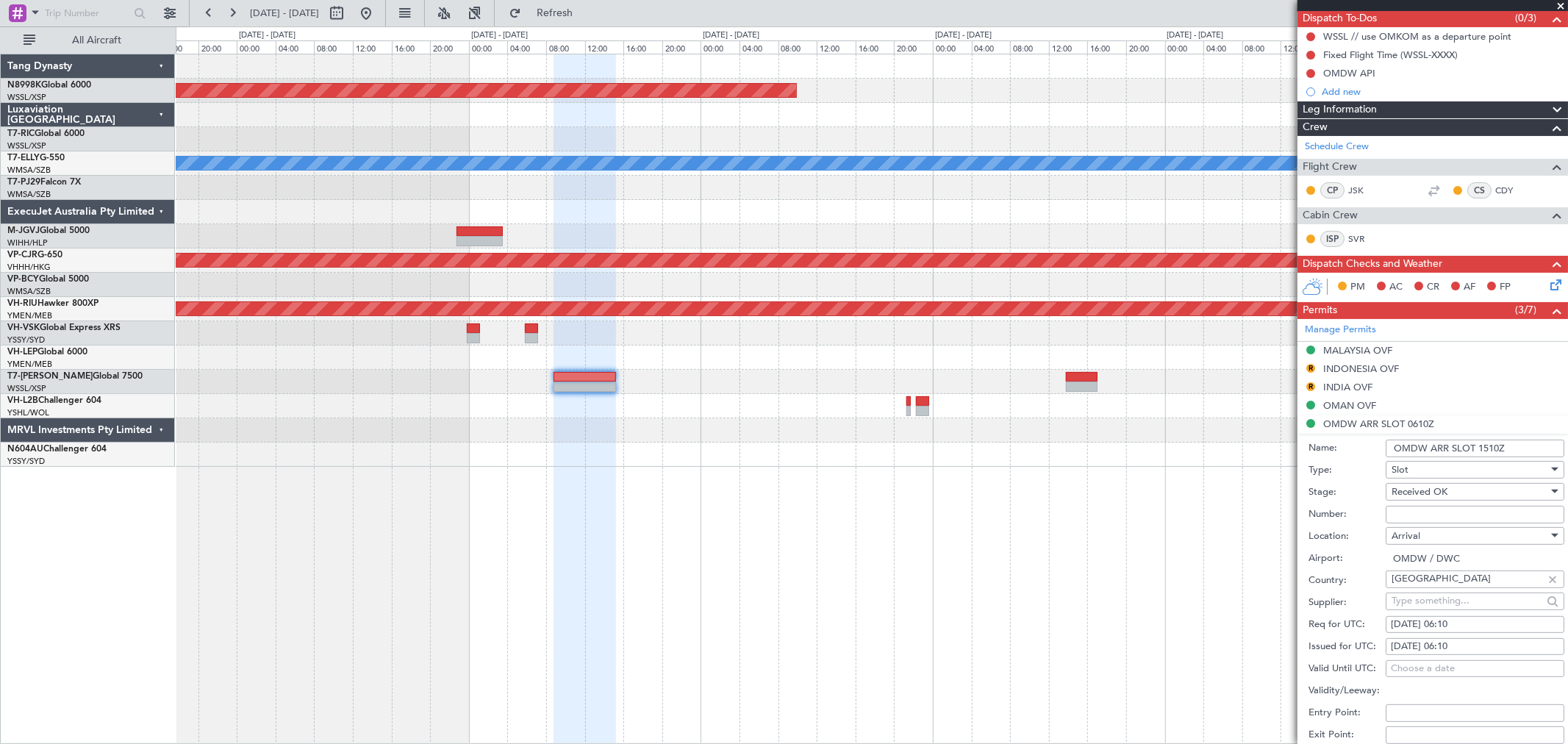
scroll to position [326, 0]
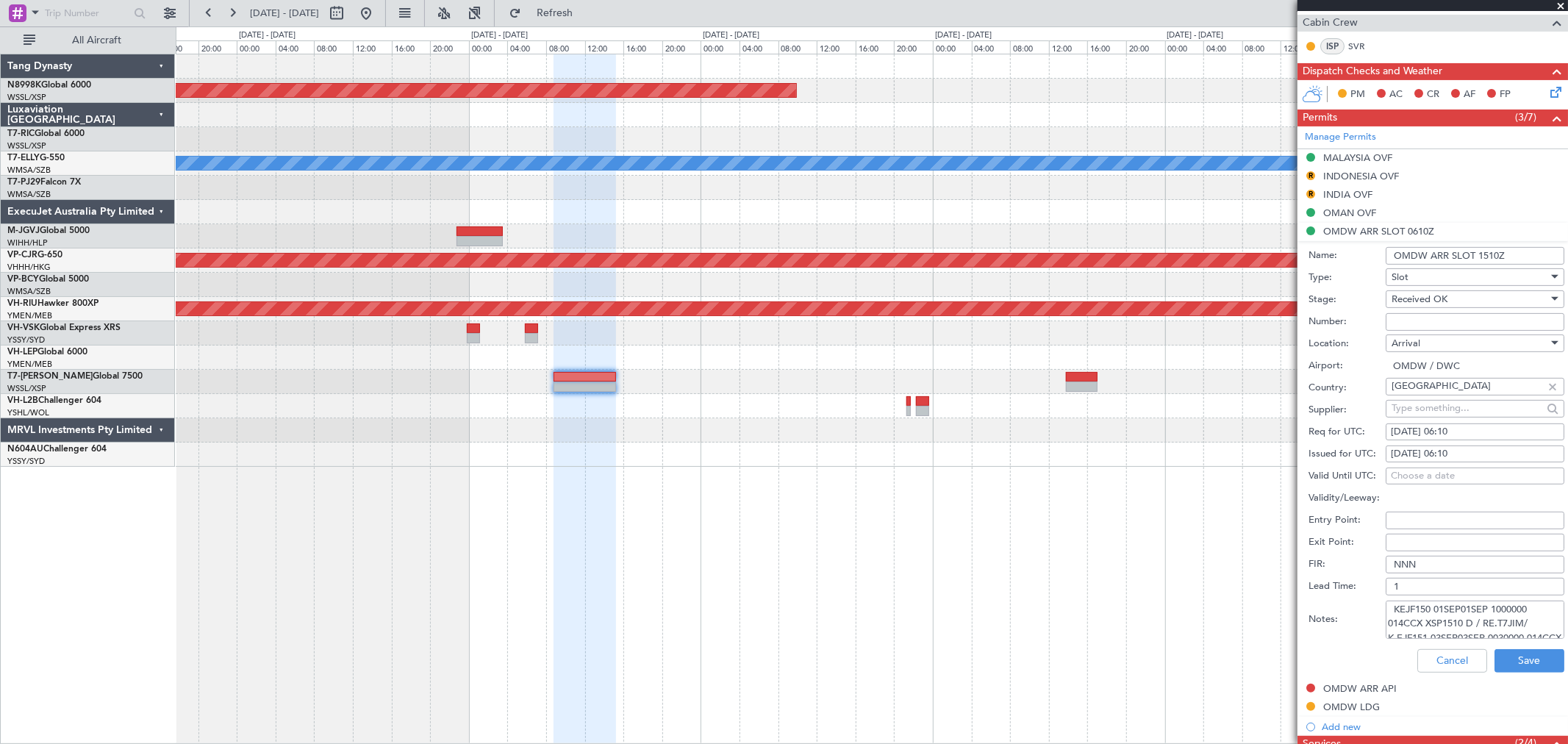
type input "OMDW ARR SLOT 1510Z"
click at [1129, 452] on div "01/09/2025 06:10" at bounding box center [1475, 454] width 169 height 14
select select "9"
select select "2025"
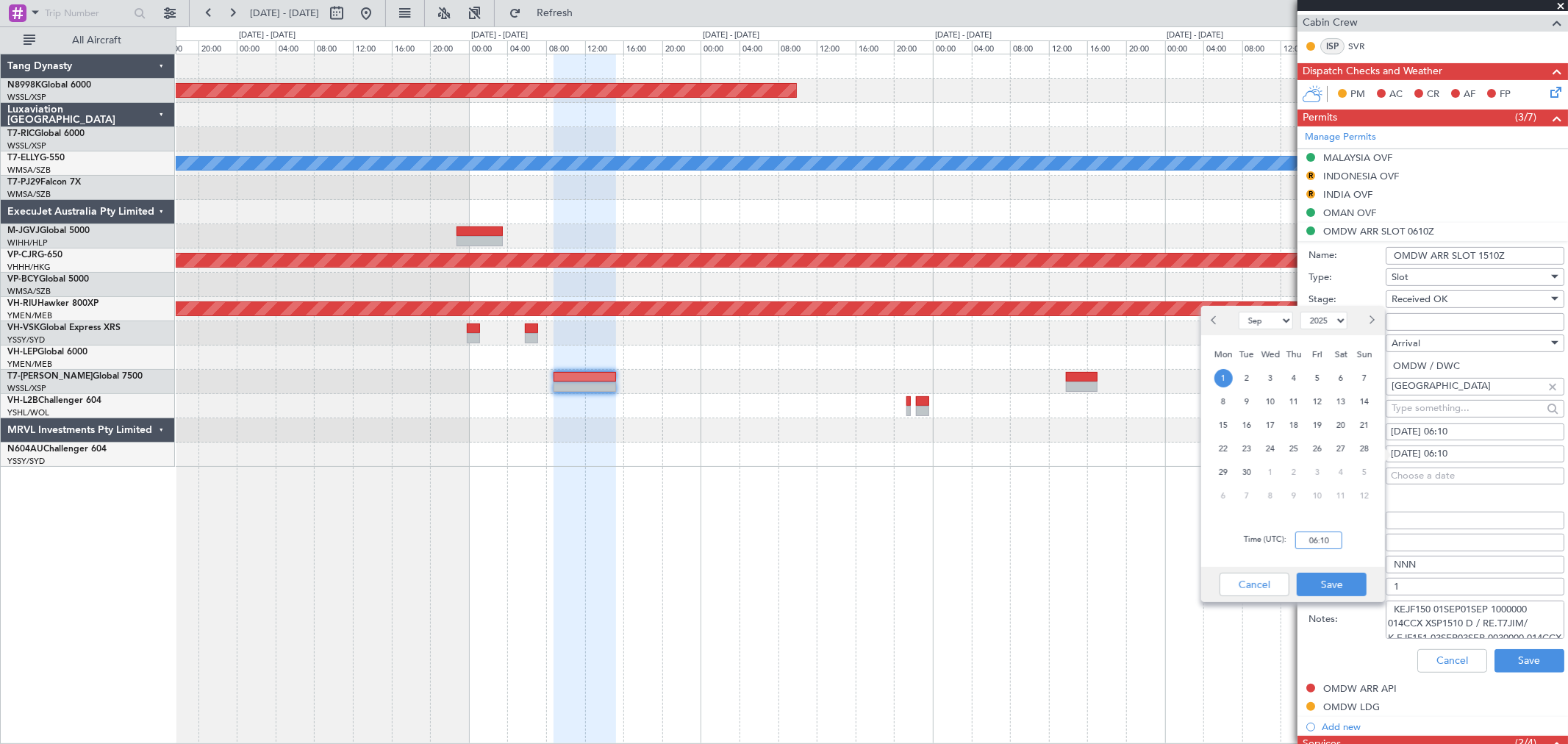
click at [1129, 535] on input "06:10" at bounding box center [1319, 540] width 47 height 17
type input "15:10"
click at [1129, 535] on button "Save" at bounding box center [1332, 584] width 70 height 24
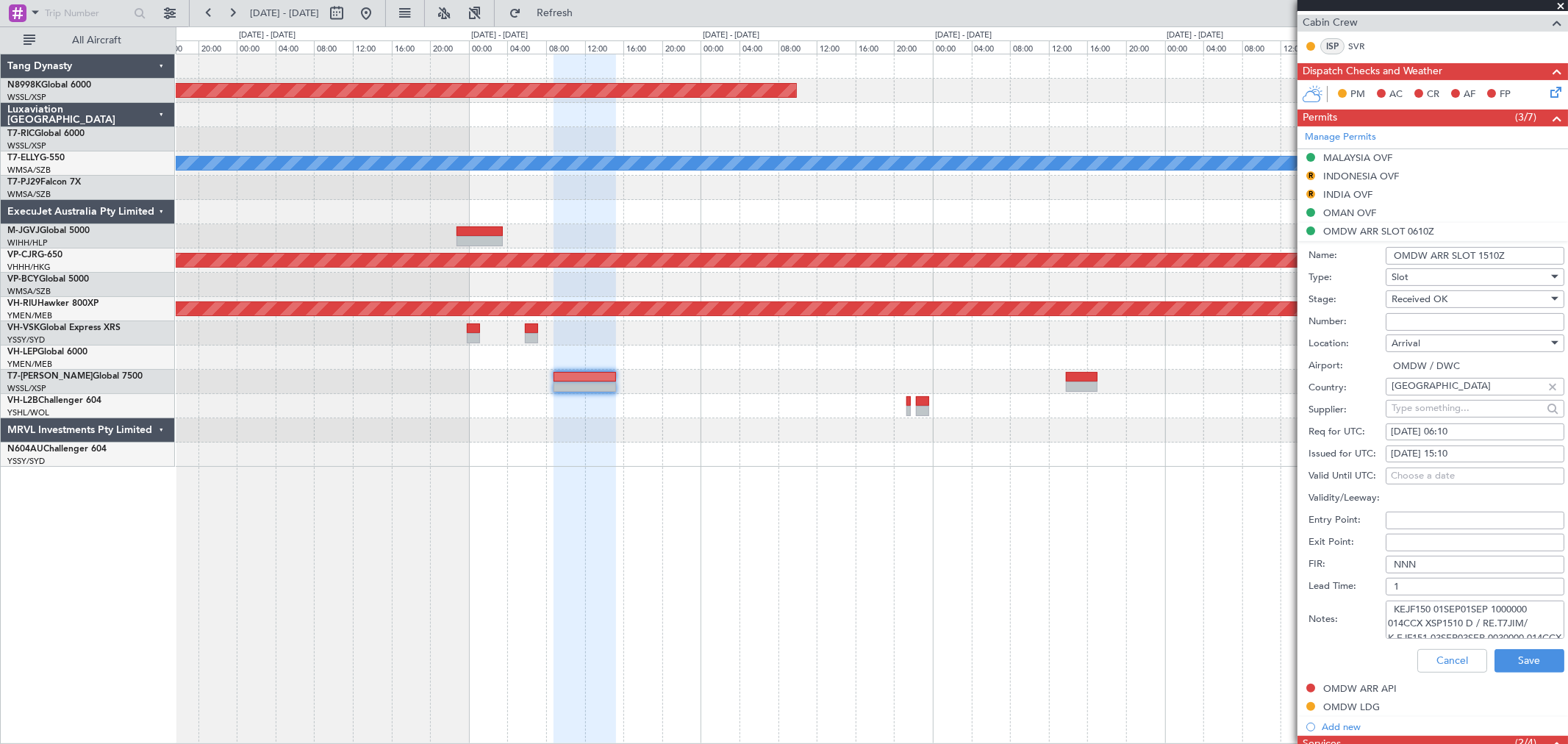
click at [1129, 436] on div "01/09/2025 06:10" at bounding box center [1475, 432] width 169 height 14
select select "9"
select select "2025"
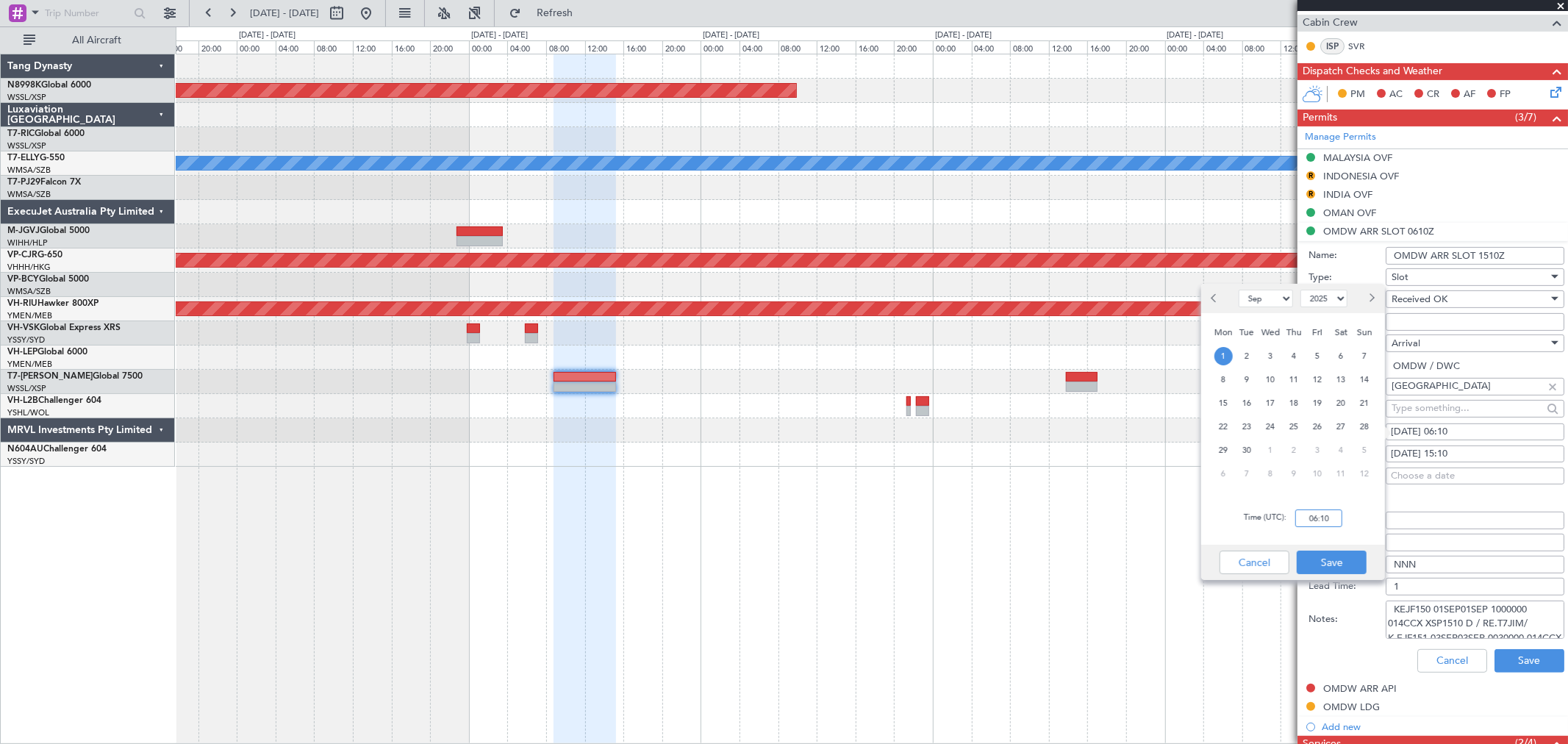
click at [1129, 515] on input "06:10" at bounding box center [1319, 518] width 47 height 17
type input "15:10"
click at [1129, 535] on button "Save" at bounding box center [1332, 562] width 70 height 24
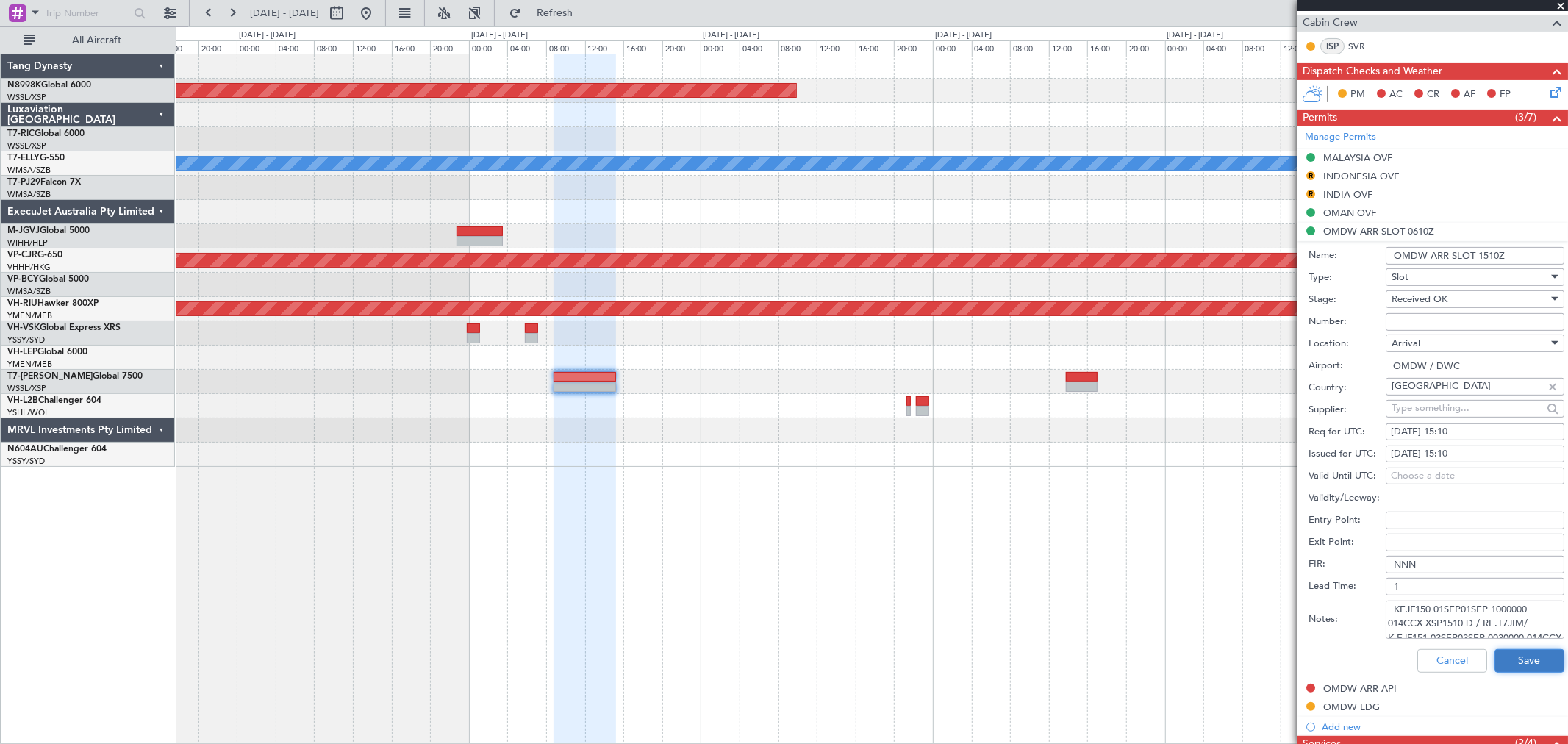
click at [1129, 535] on button "Save" at bounding box center [1529, 660] width 70 height 24
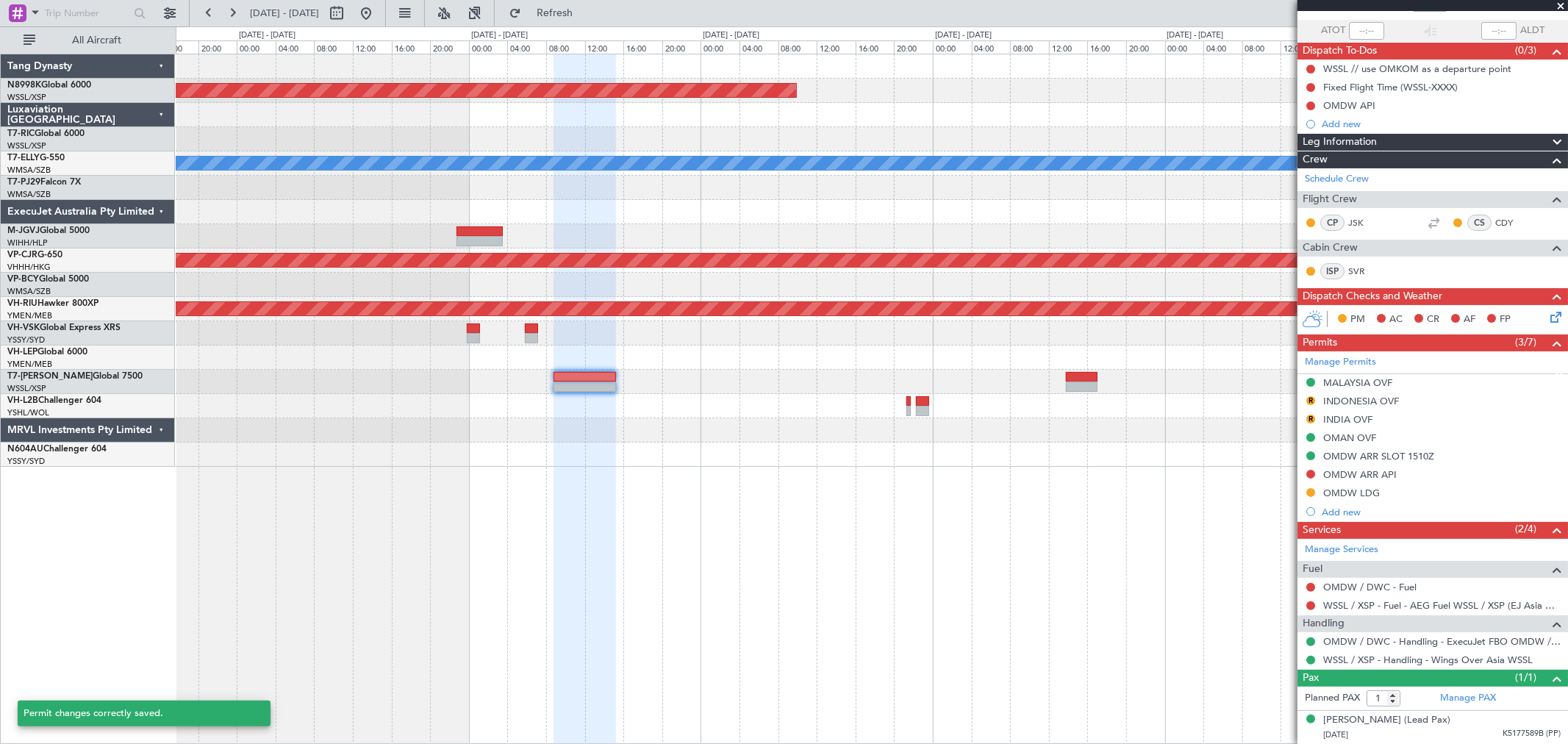
scroll to position [101, 0]
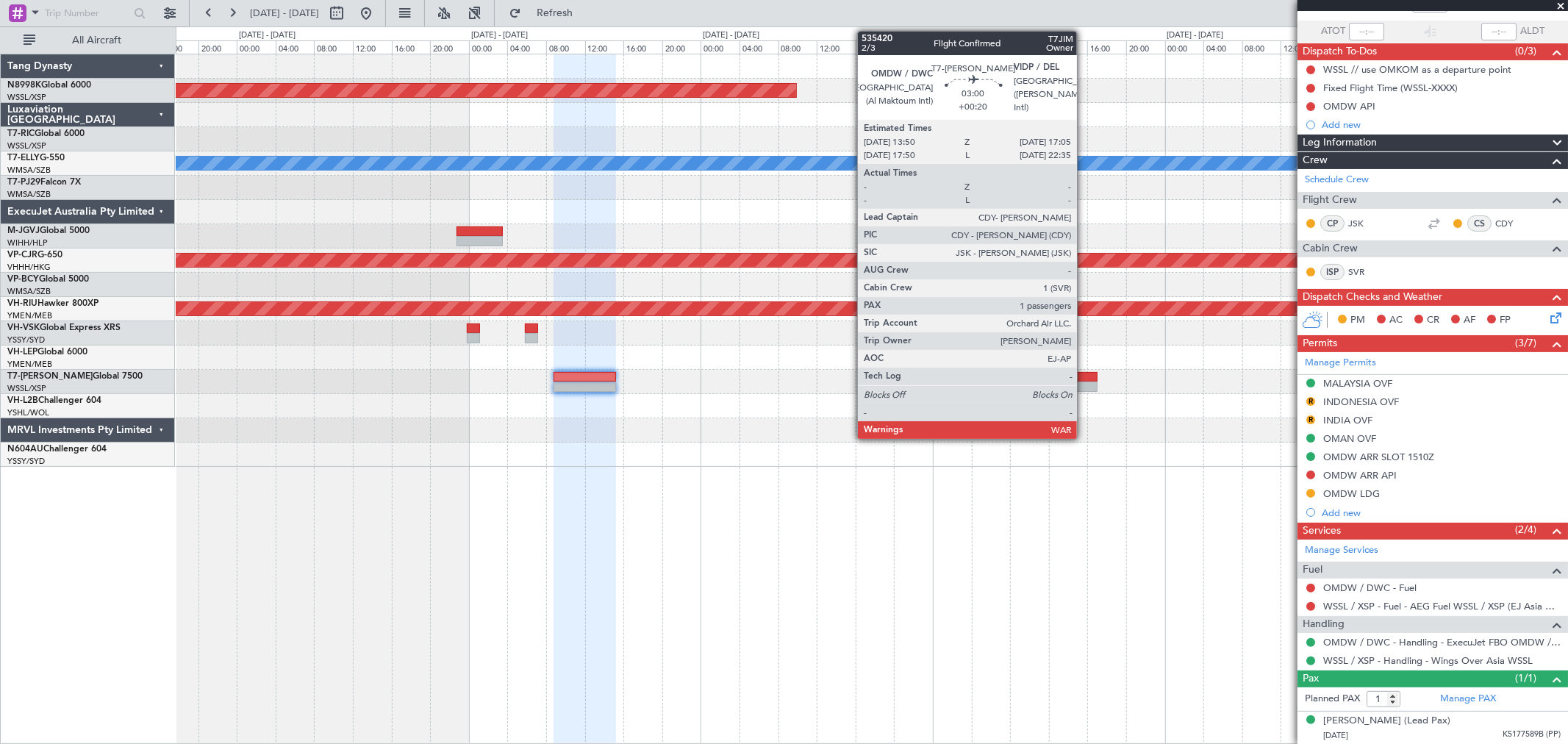
click at [1085, 382] on div at bounding box center [1082, 387] width 32 height 11
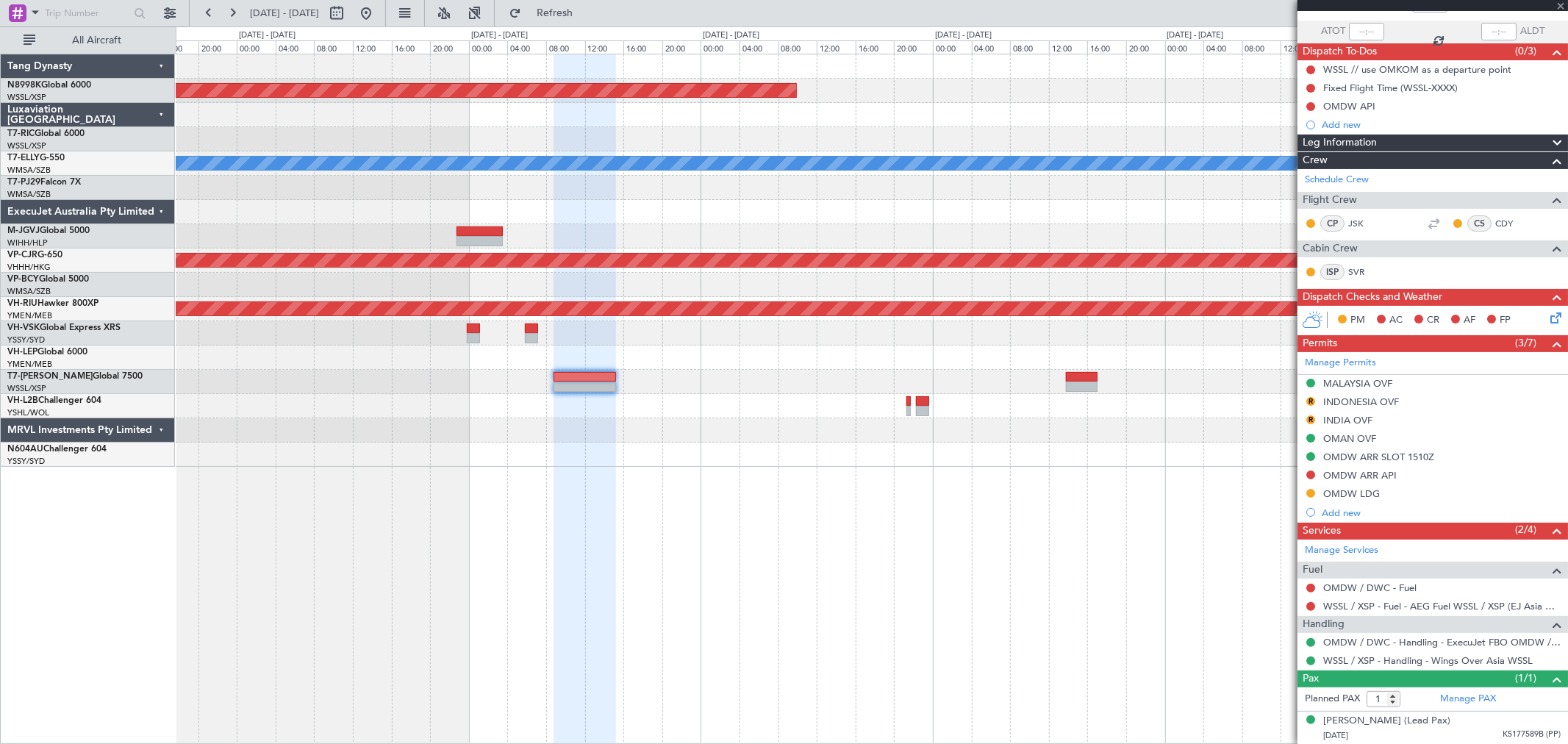
type input "+00:20"
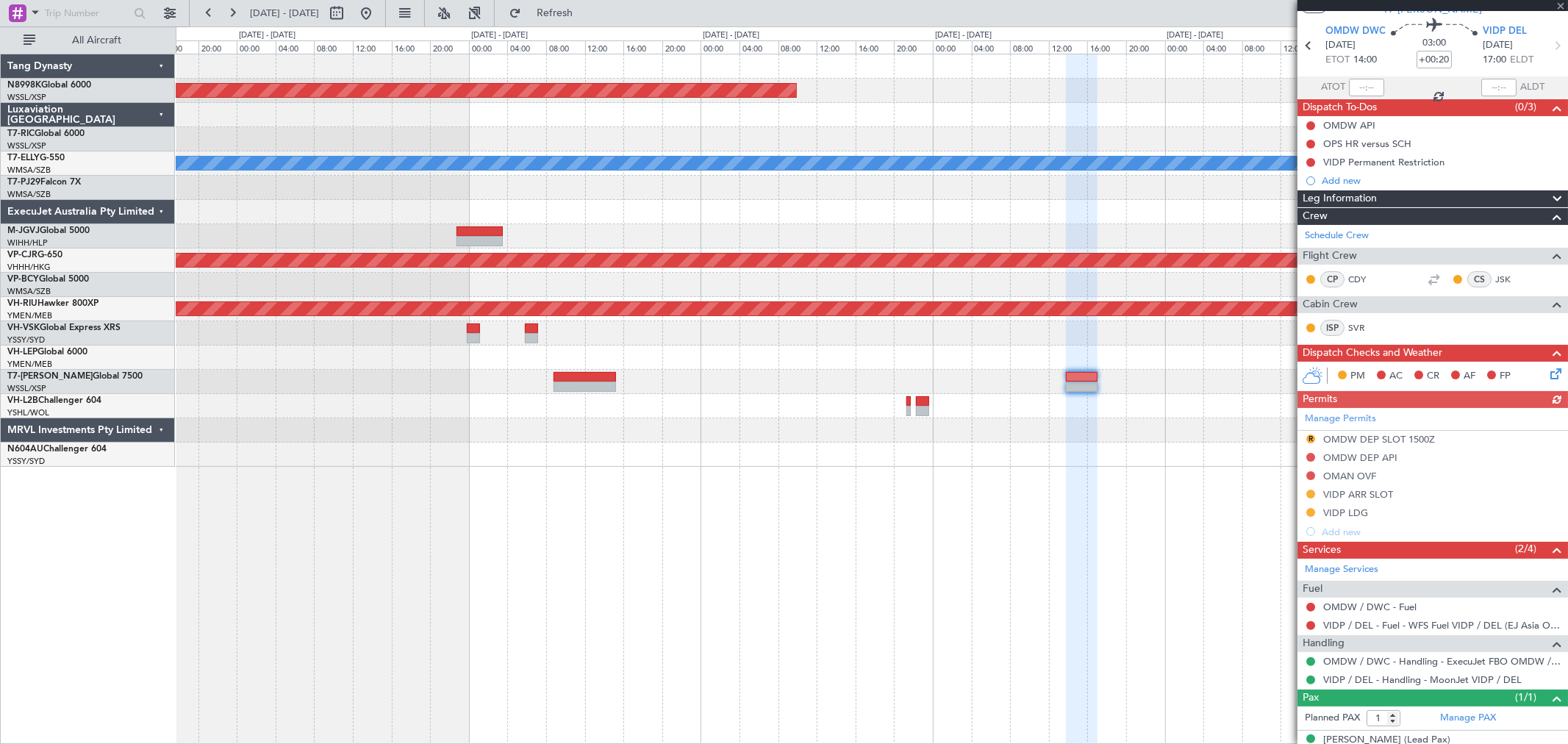
scroll to position [64, 0]
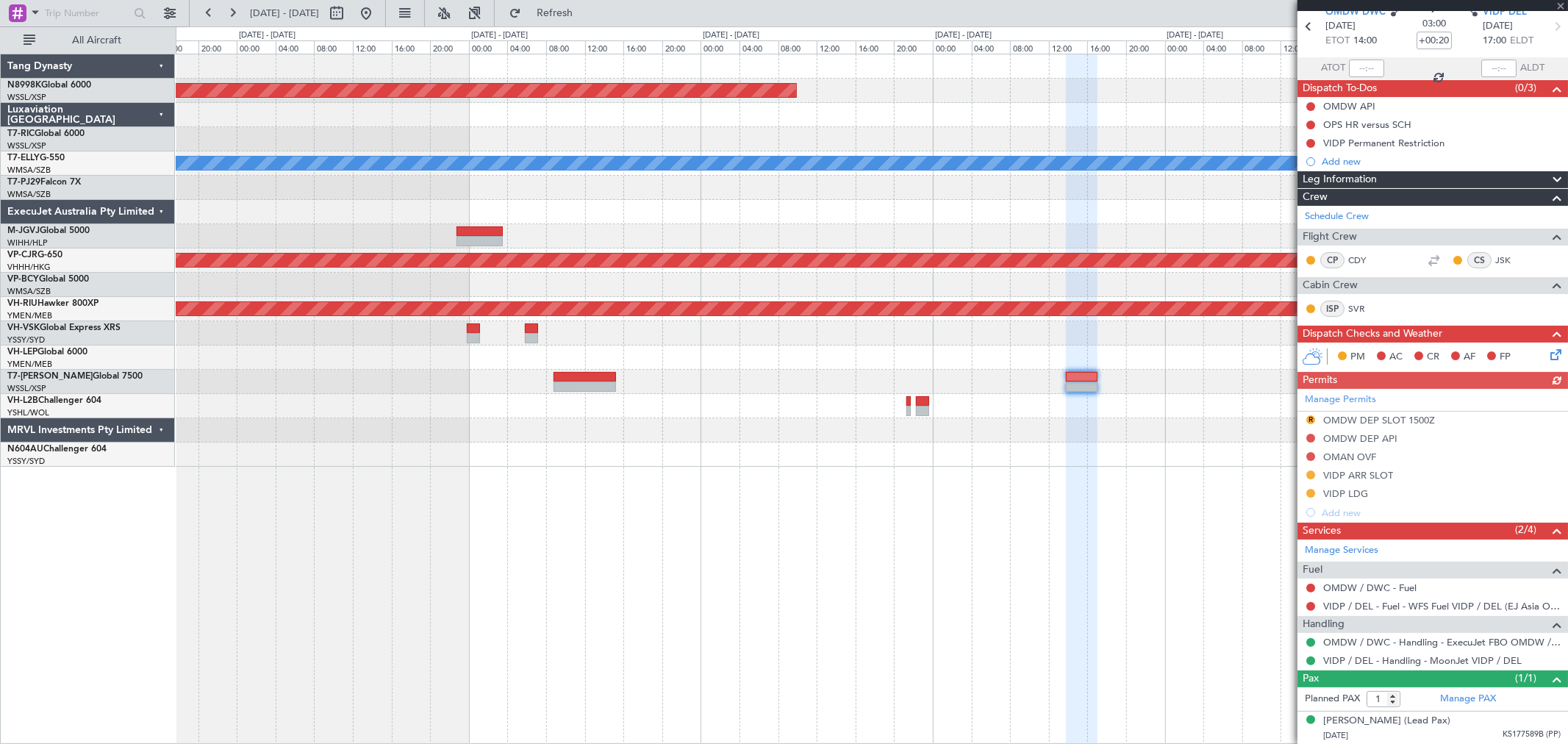
click at [1129, 419] on div "Manage Permits R OMDW DEP SLOT 1500Z OMDW DEP API OMAN OVF VIDP ARR SLOT VIDP L…" at bounding box center [1433, 455] width 271 height 133
click at [1129, 416] on button "R" at bounding box center [1311, 420] width 9 height 9
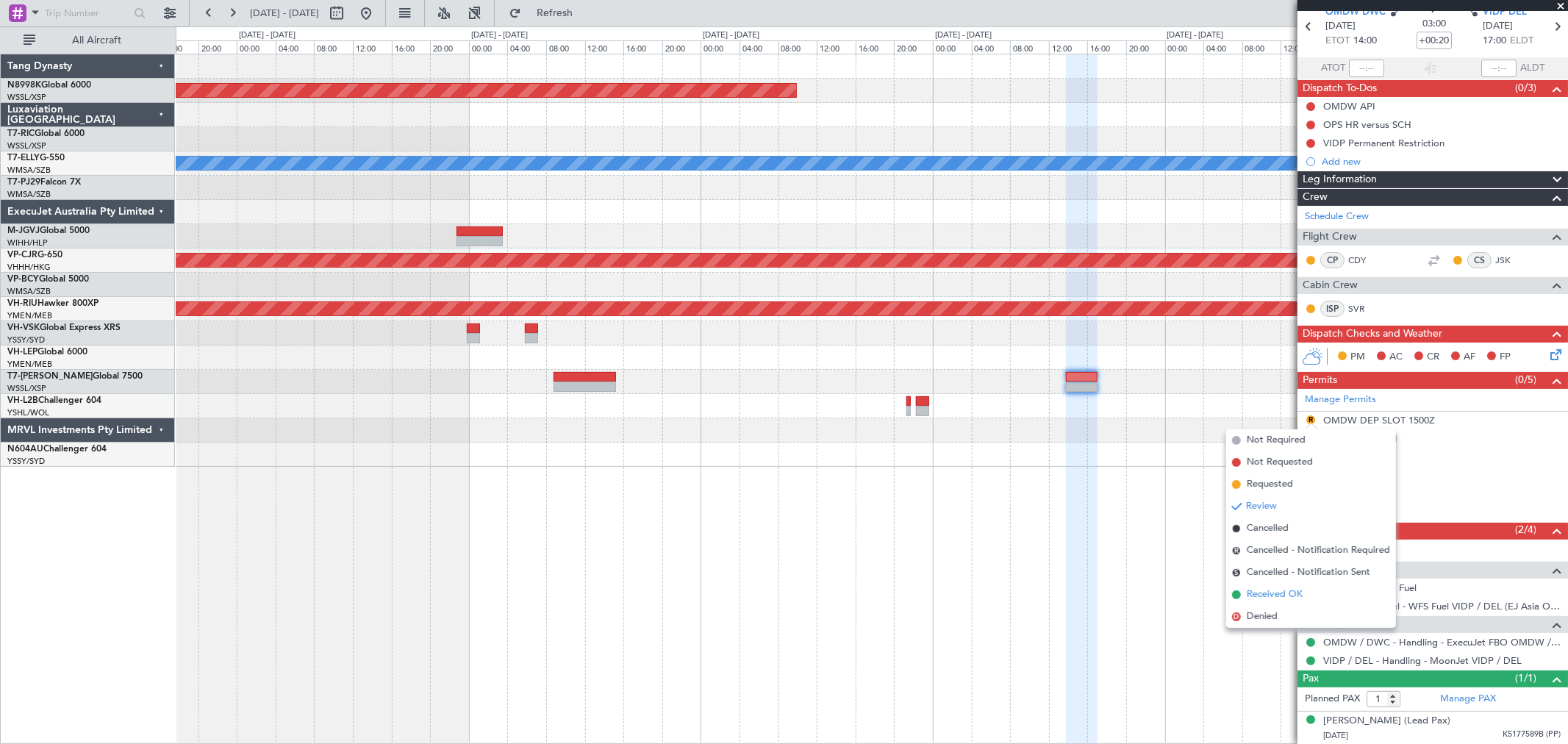
click at [1129, 535] on li "Received OK" at bounding box center [1310, 594] width 169 height 22
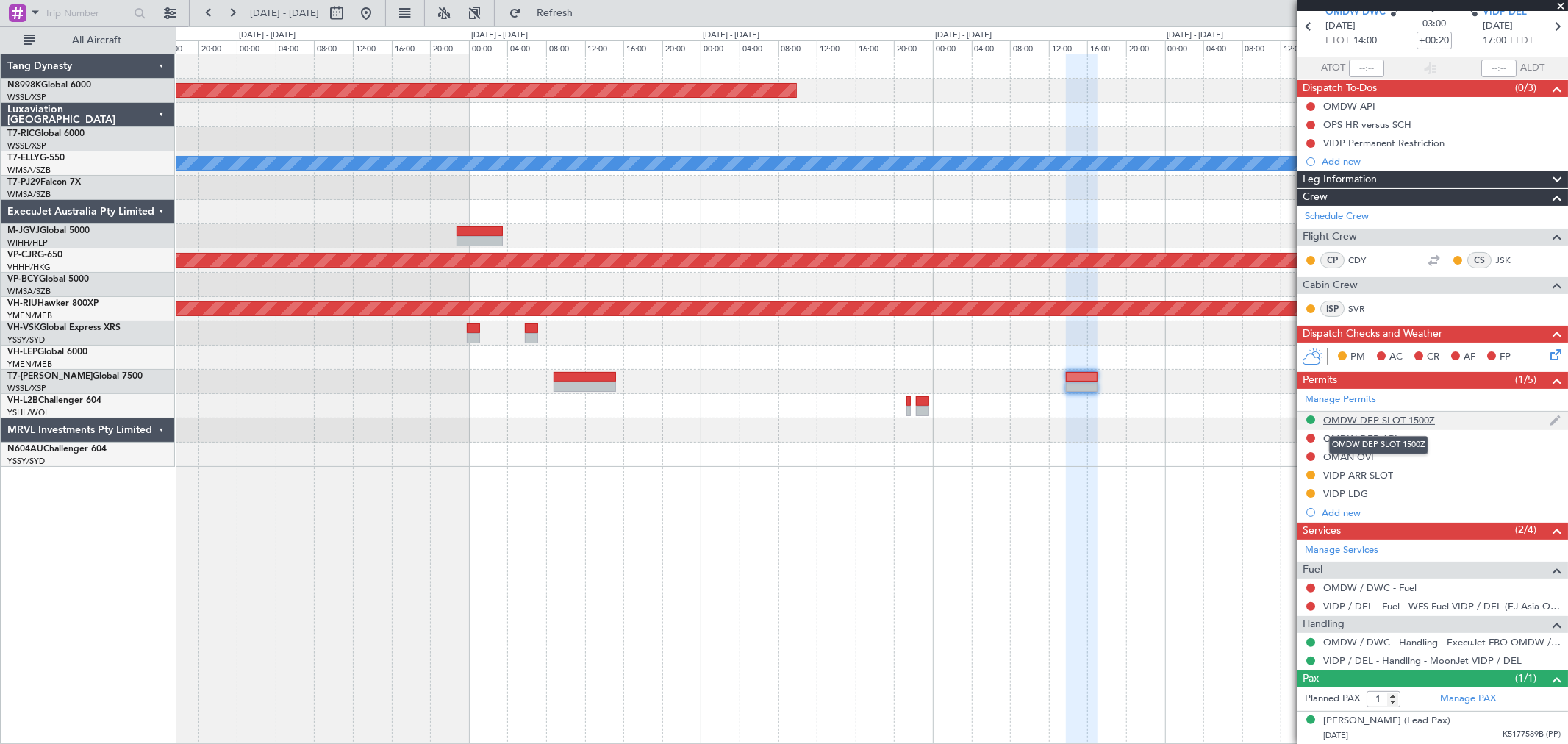
click at [1129, 419] on div "OMDW DEP SLOT 1500Z" at bounding box center [1379, 420] width 112 height 12
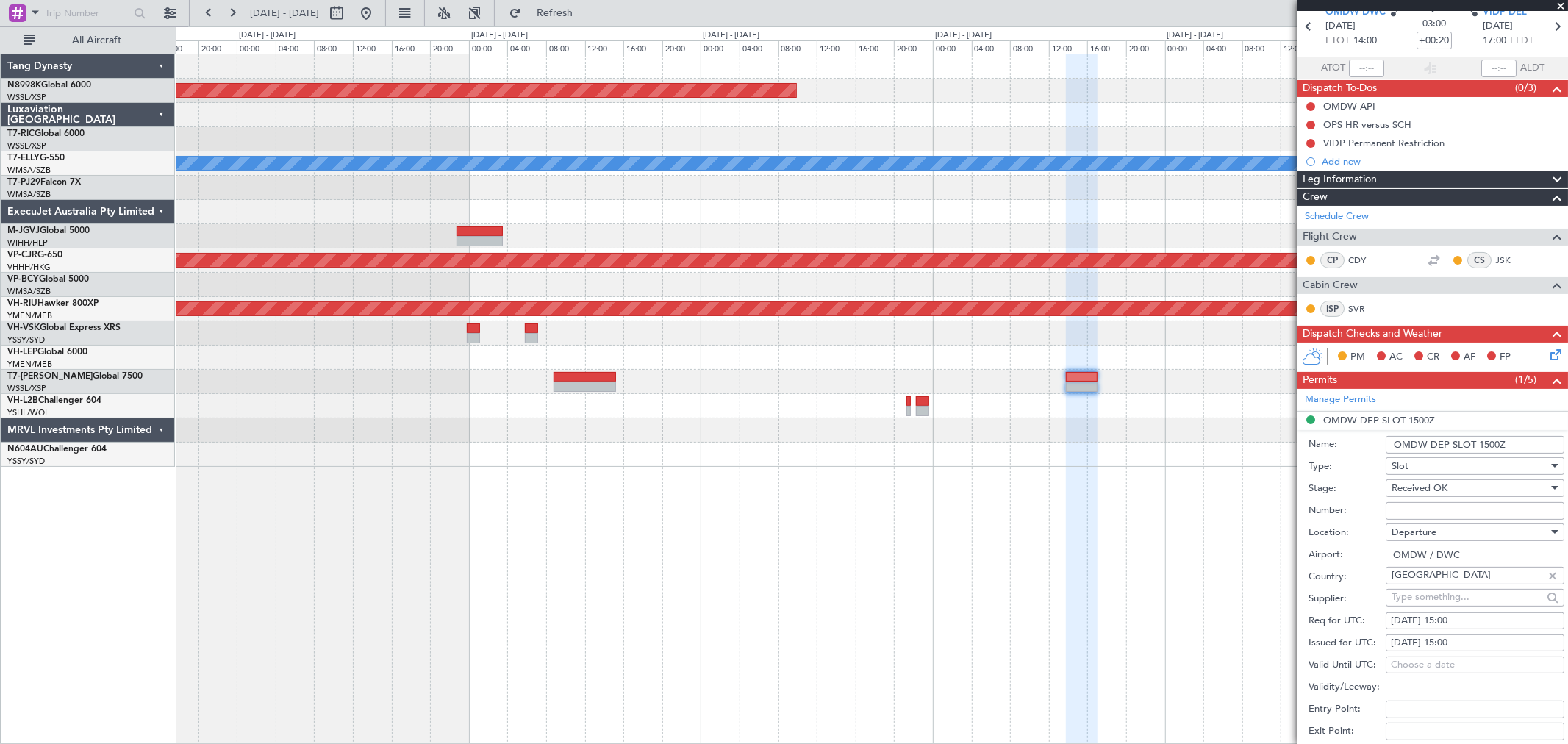
click at [1129, 535] on div "03/09/2025 15:00" at bounding box center [1475, 643] width 169 height 14
select select "9"
select select "2025"
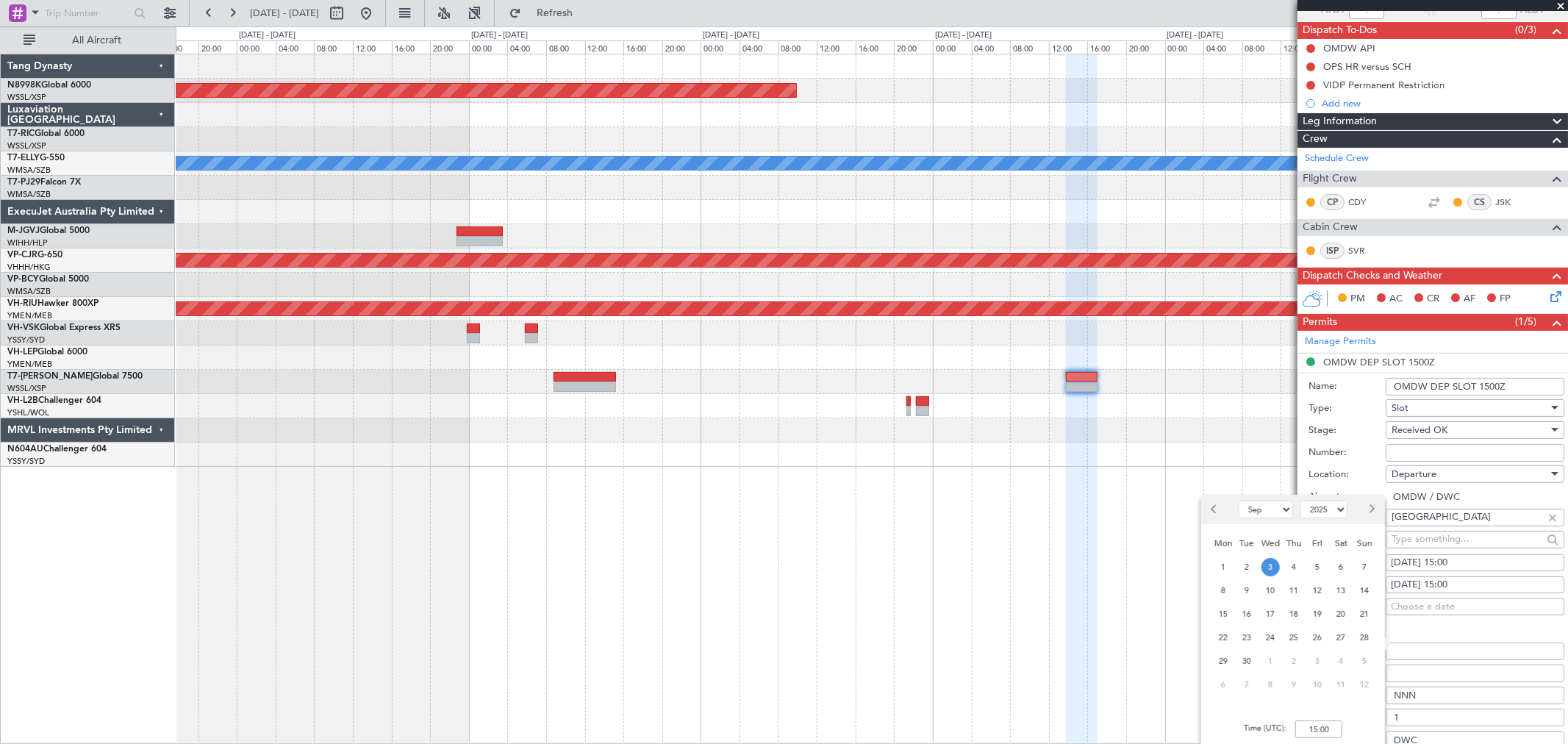
scroll to position [146, 0]
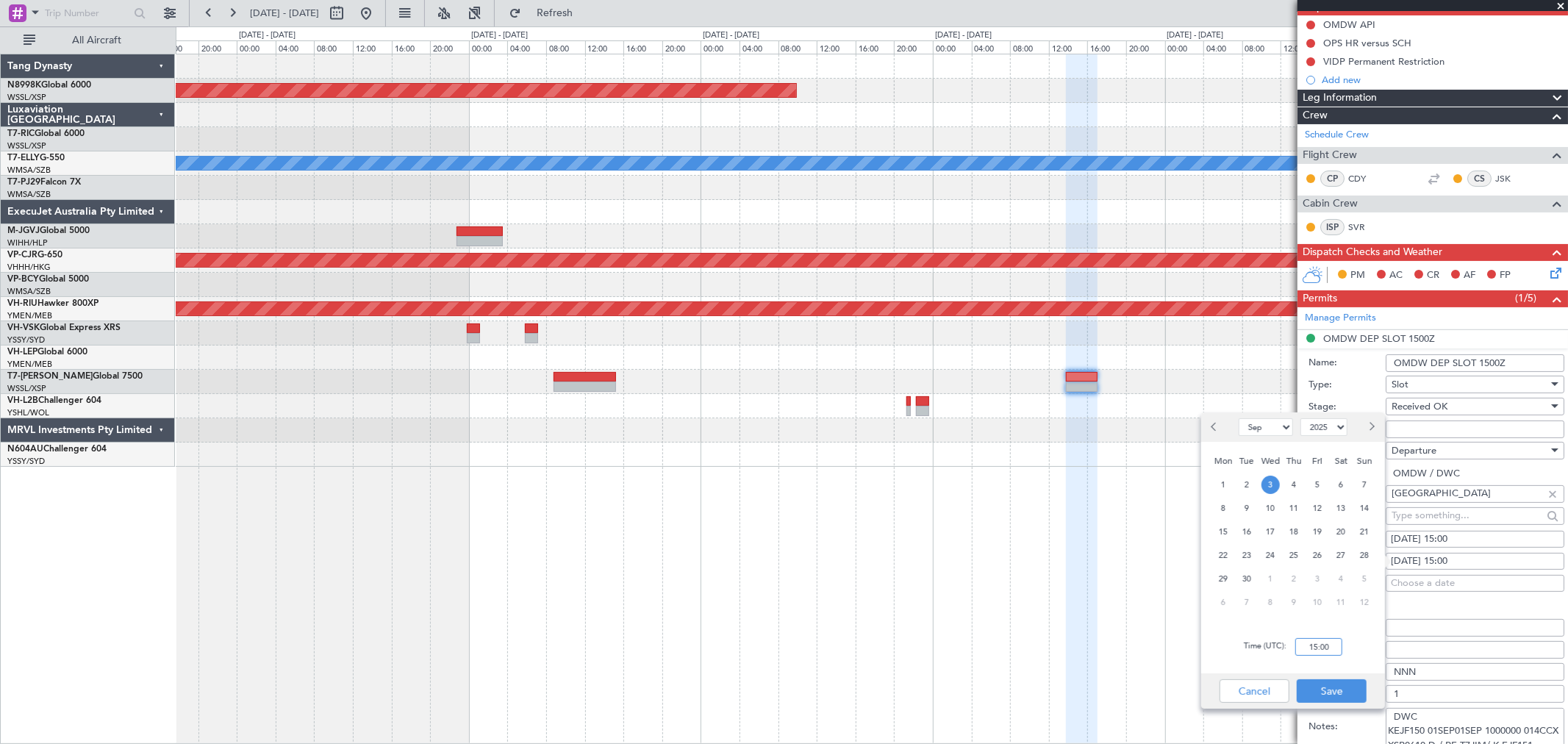
click at [1129, 535] on input "15:00" at bounding box center [1319, 647] width 47 height 17
type input "14:10"
click at [1129, 535] on button "Save" at bounding box center [1332, 691] width 70 height 24
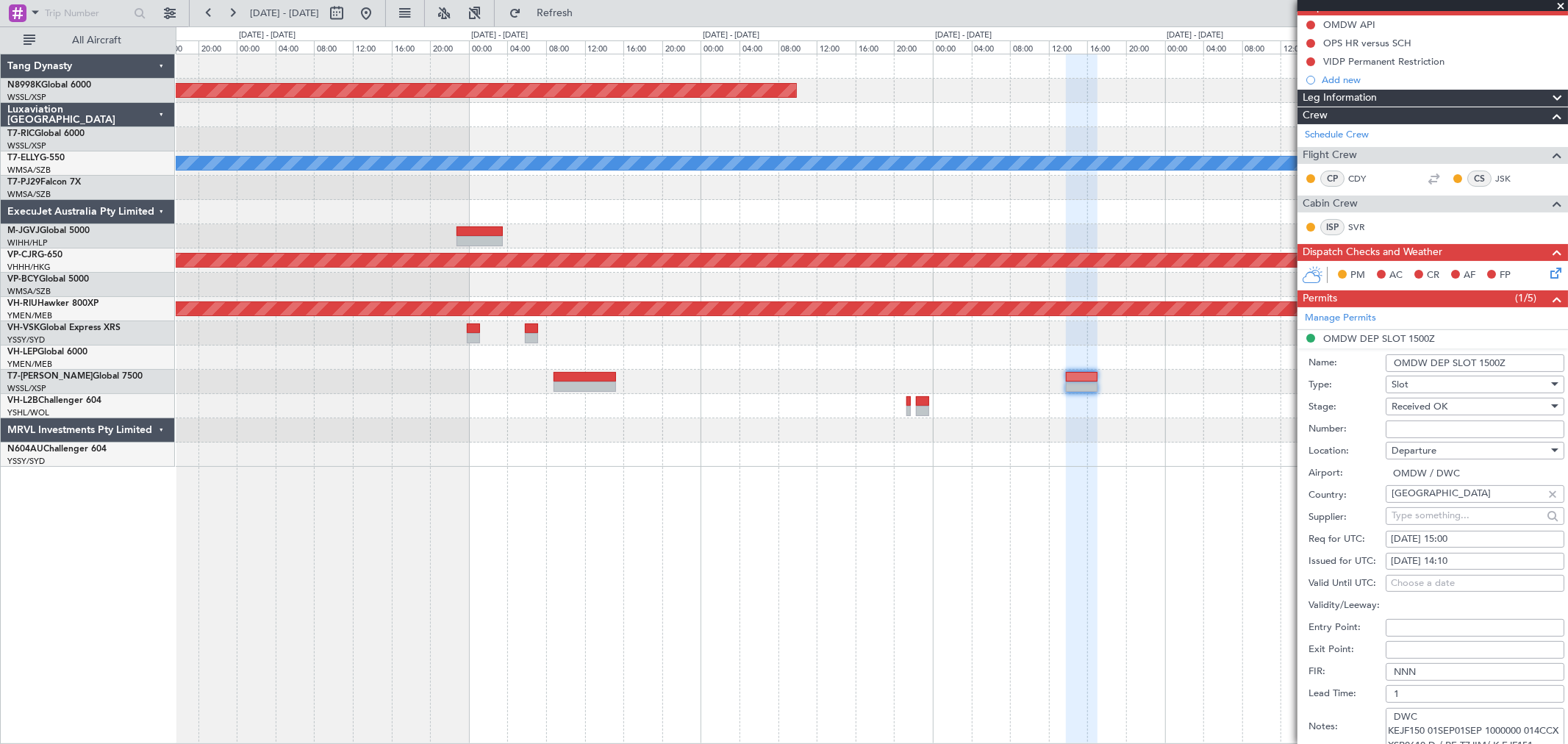
click at [1129, 535] on fb-calendar-cell "03/09/2025 15:00" at bounding box center [1475, 539] width 179 height 17
click at [1129, 535] on div "03/09/2025 15:00" at bounding box center [1475, 539] width 169 height 14
select select "9"
select select "2025"
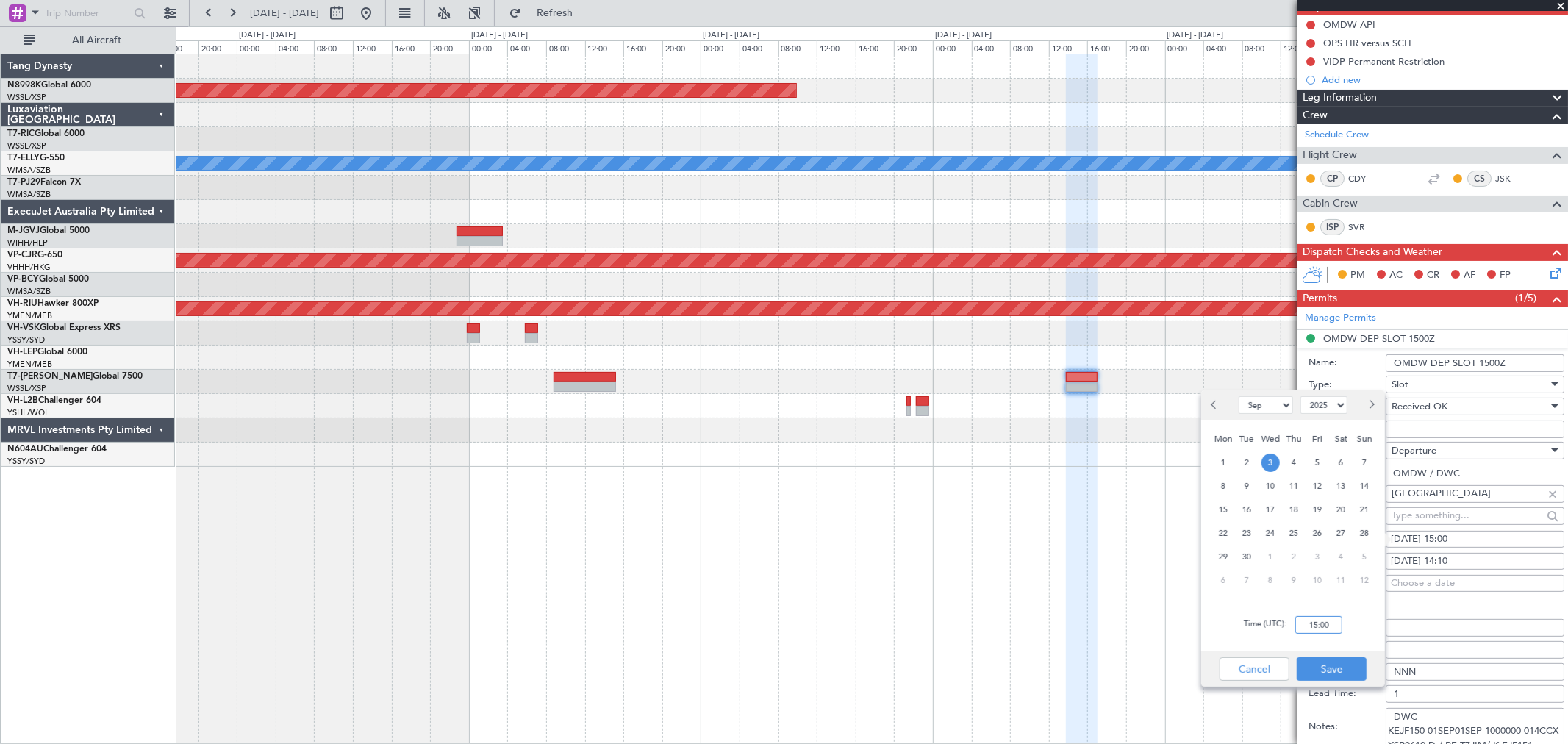
click at [1129, 535] on input "15:00" at bounding box center [1319, 625] width 47 height 17
type input "14:00"
click at [1129, 535] on button "Save" at bounding box center [1332, 669] width 70 height 24
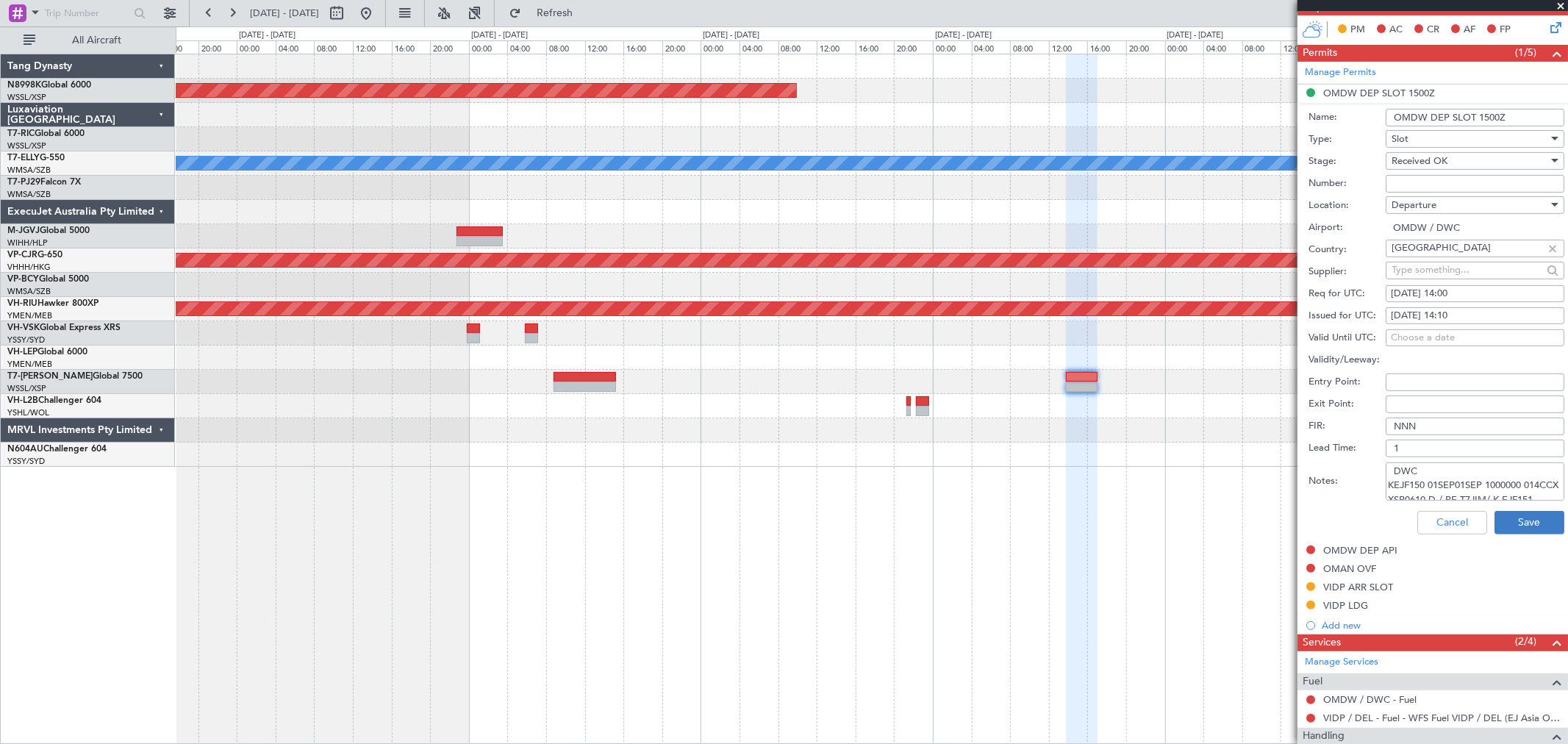
scroll to position [37, 0]
drag, startPoint x: 1395, startPoint y: 471, endPoint x: 1527, endPoint y: 517, distance: 139.8
click at [1129, 517] on form "Name: OMDW DEP SLOT 1500Z Type: Slot Stage: Received OK Number: Location: Depar…" at bounding box center [1433, 321] width 271 height 438
paste textarea "K EJF151 03SEP03SEP 0030000 014CCX 1410DEL D / RE.T7JIM/"
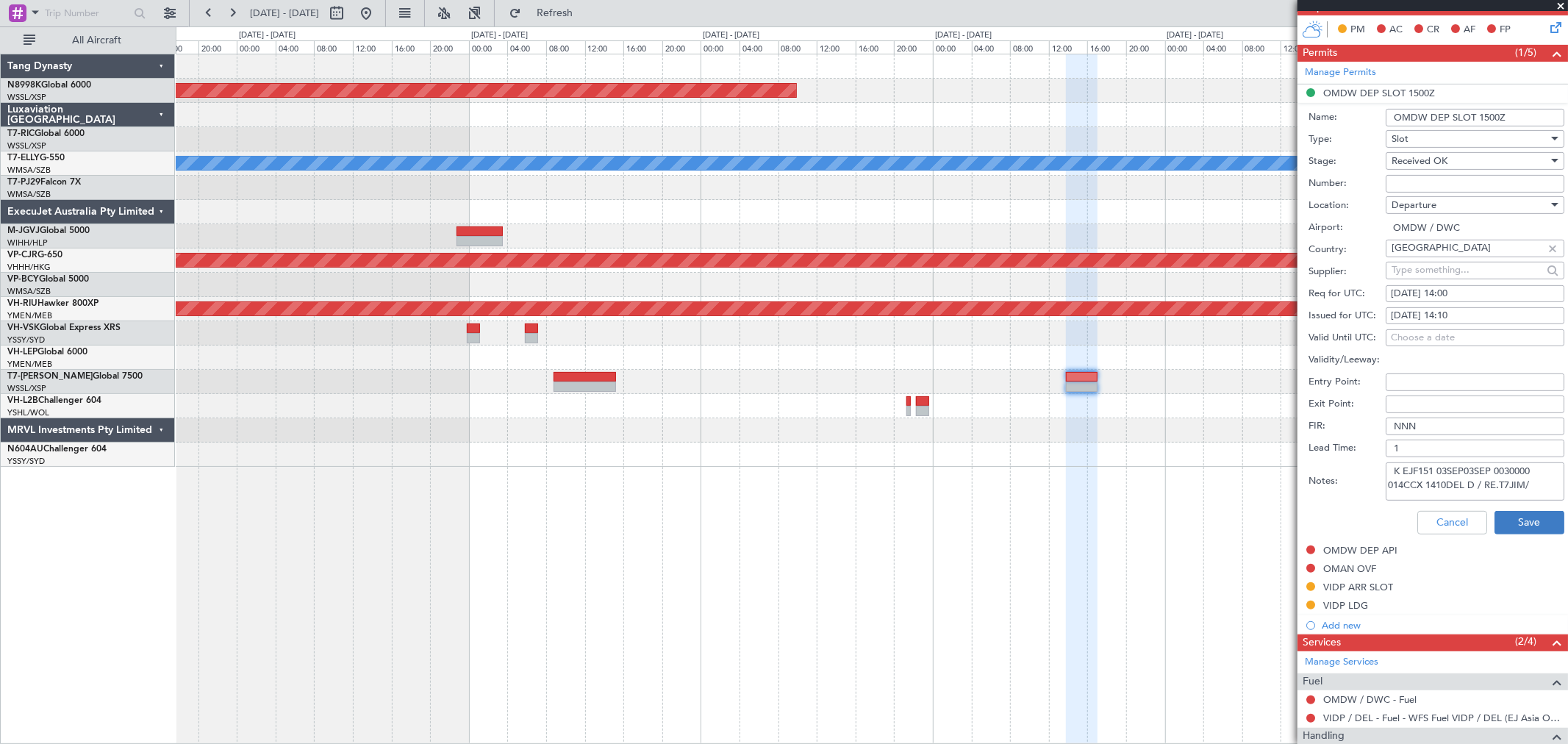
type textarea "K EJF151 03SEP03SEP 0030000 014CCX 1410DEL D / RE.T7JIM/"
click at [1129, 518] on button "Save" at bounding box center [1529, 522] width 70 height 24
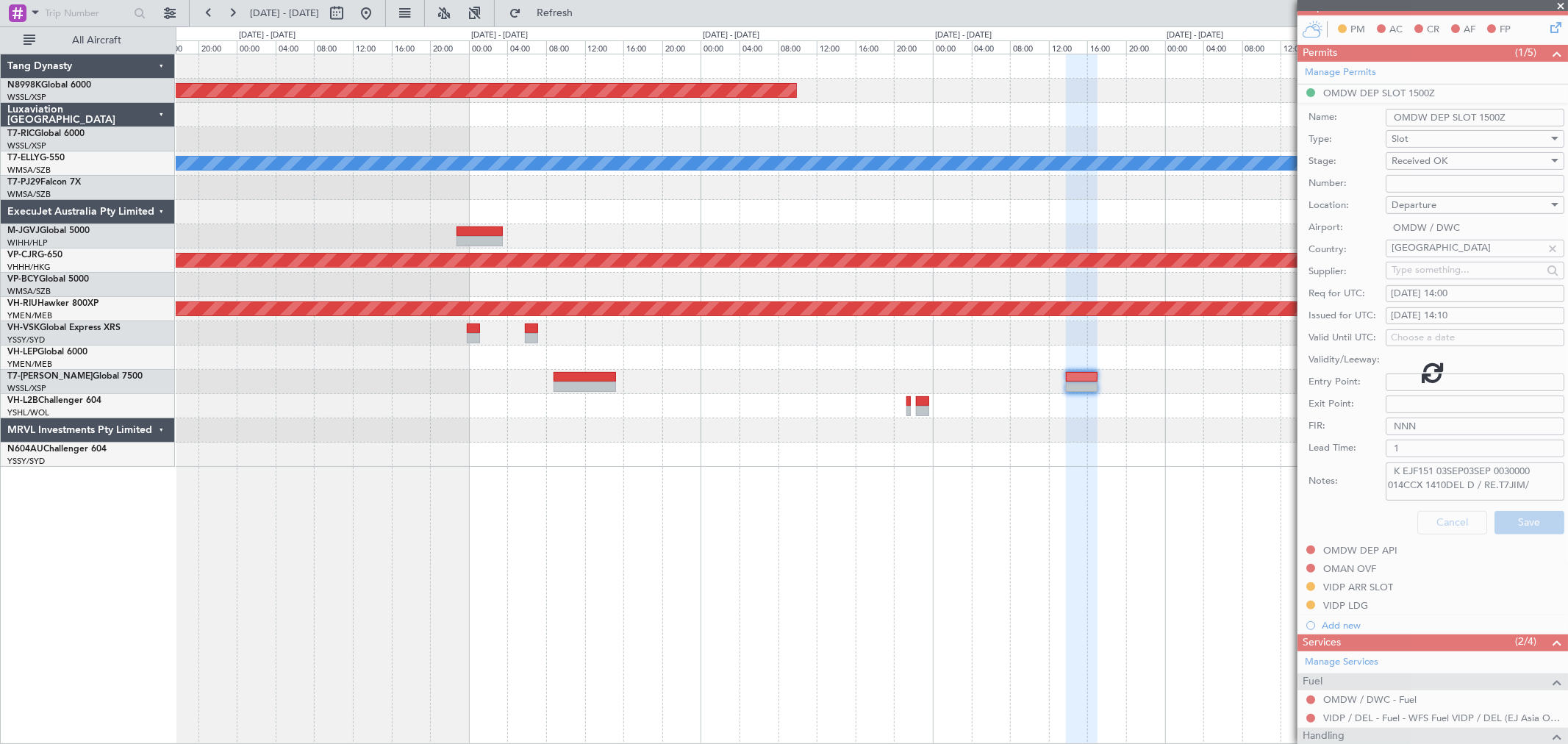
scroll to position [64, 0]
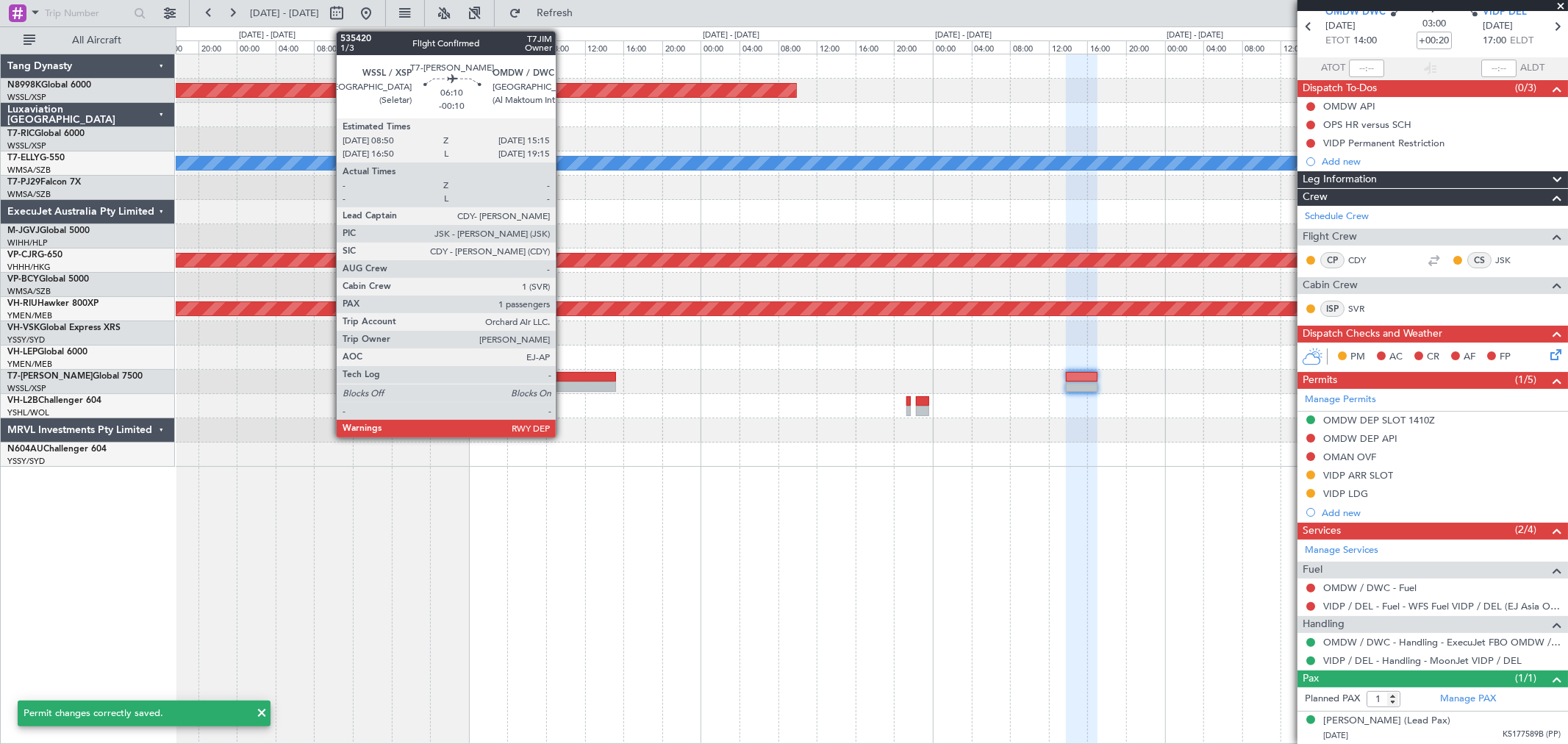
click at [563, 373] on div at bounding box center [584, 377] width 62 height 11
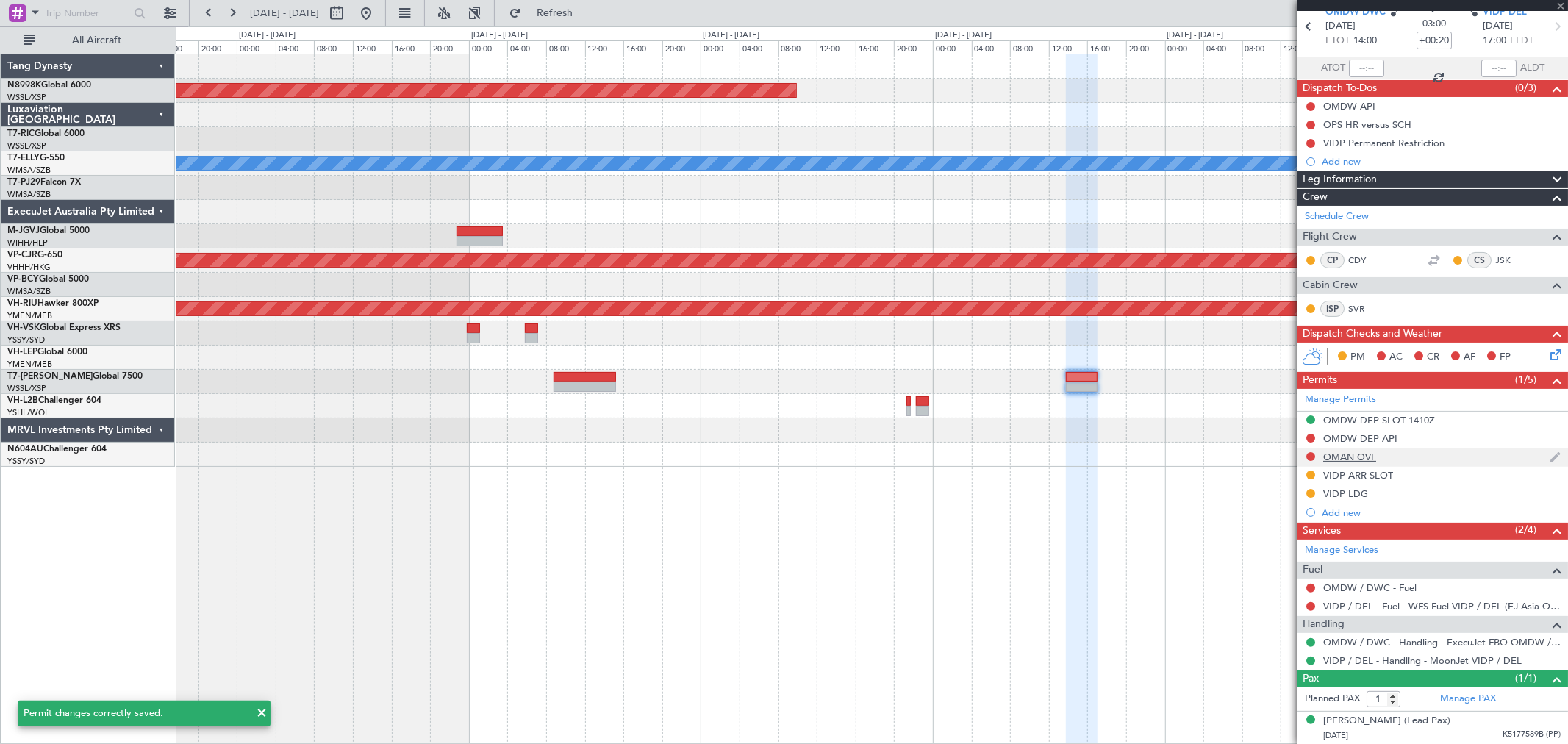
type input "-00:10"
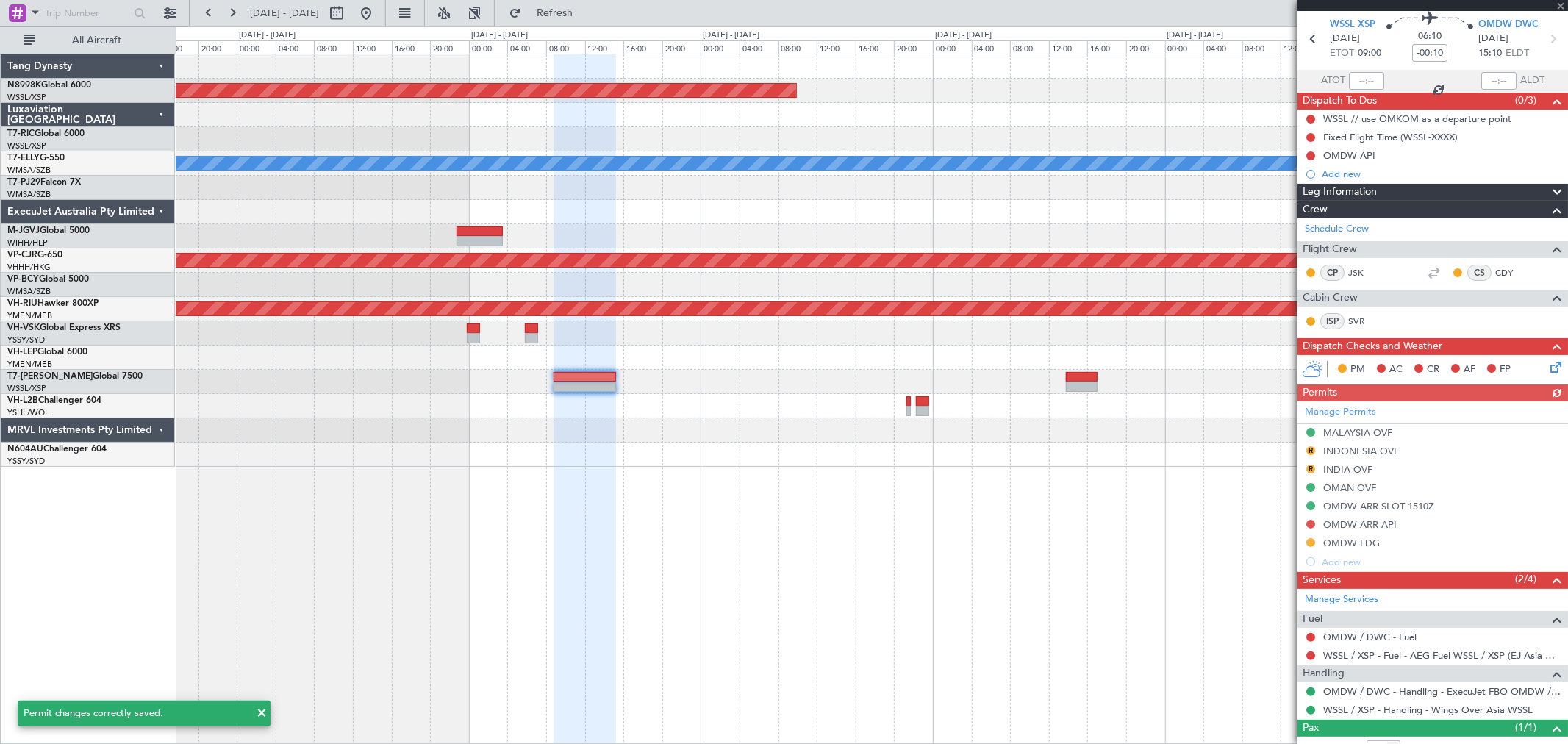
scroll to position [101, 0]
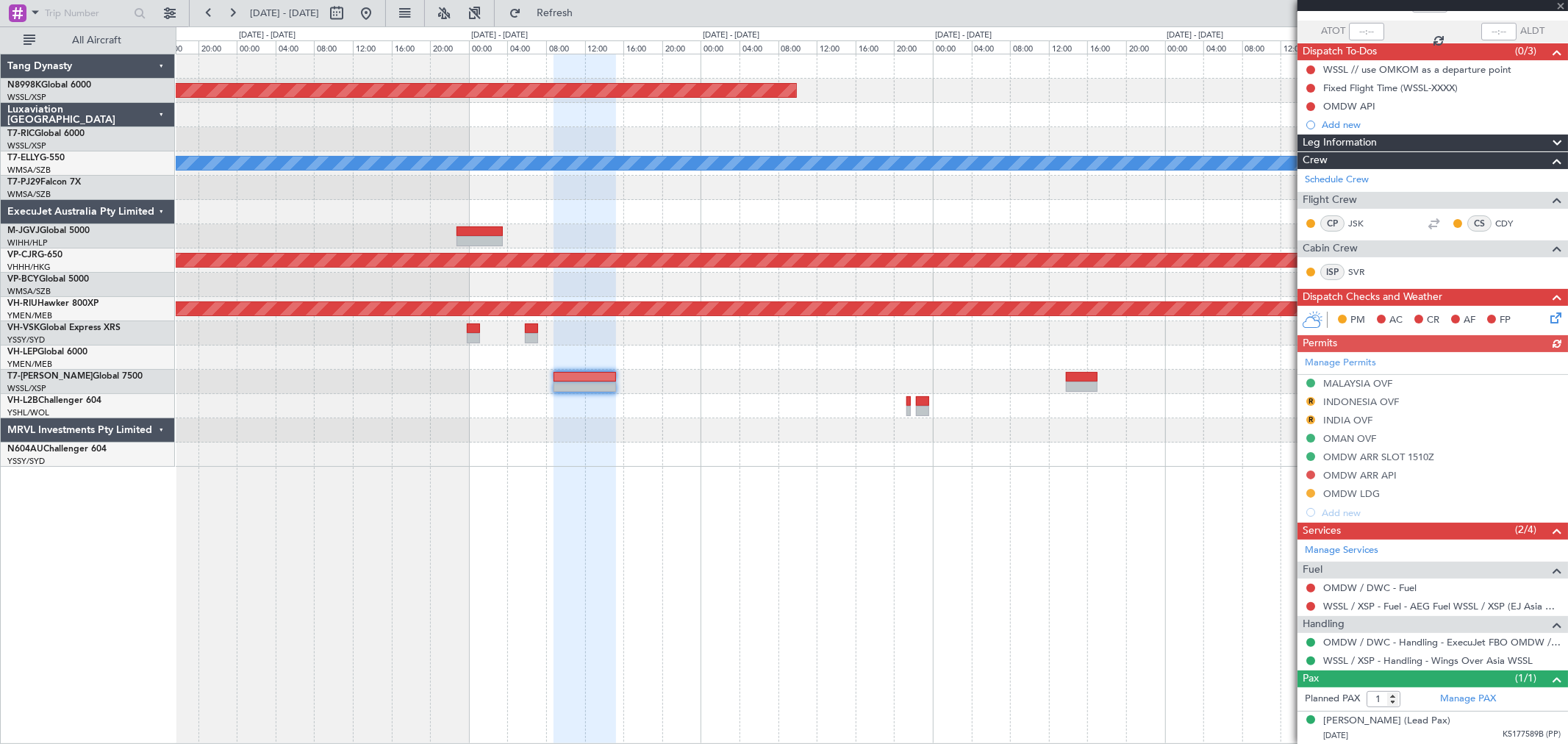
click at [1129, 473] on div "Manage Permits MALAYSIA OVF R INDONESIA OVF R INDIA OVF OMAN OVF OMDW ARR SLOT …" at bounding box center [1433, 436] width 271 height 169
click at [1129, 454] on div "Manage Permits MALAYSIA OVF R INDONESIA OVF R INDIA OVF OMAN OVF OMDW ARR SLOT …" at bounding box center [1433, 436] width 271 height 169
click at [1129, 456] on div "OMDW ARR SLOT 1510Z" at bounding box center [1379, 457] width 111 height 12
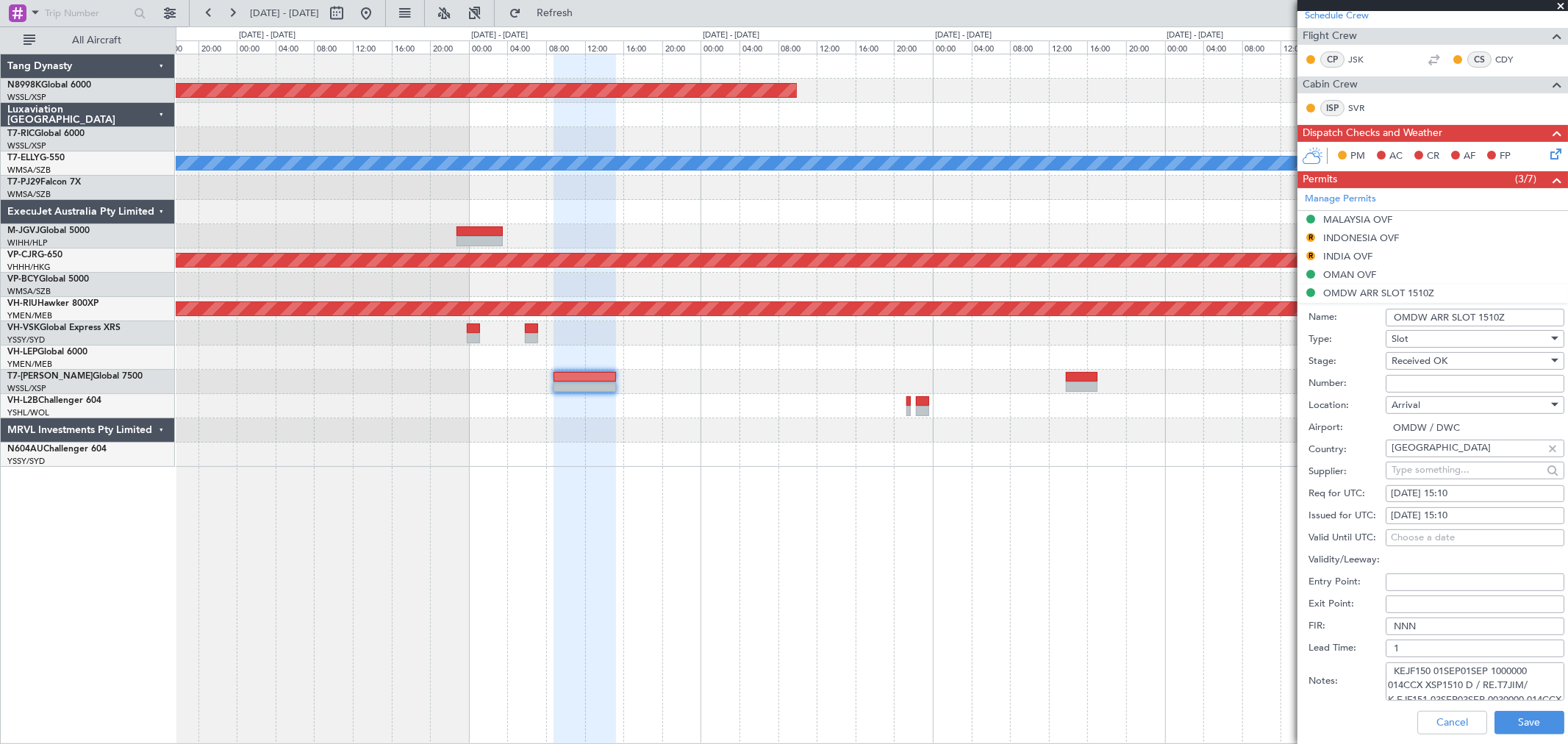
scroll to position [24, 0]
drag, startPoint x: 1440, startPoint y: 670, endPoint x: 1566, endPoint y: 720, distance: 135.6
click at [1129, 535] on article "535420 1/3 Flight Confirmed T7JIM Owner UTC T7-JIM WSSL XSP 01/09/2025 ETOT 09:…" at bounding box center [1433, 377] width 271 height 732
paste textarea "KEJF150 01SEP01SEP 1000000 014CCX XSP1510 D / RE.T7JIM/"
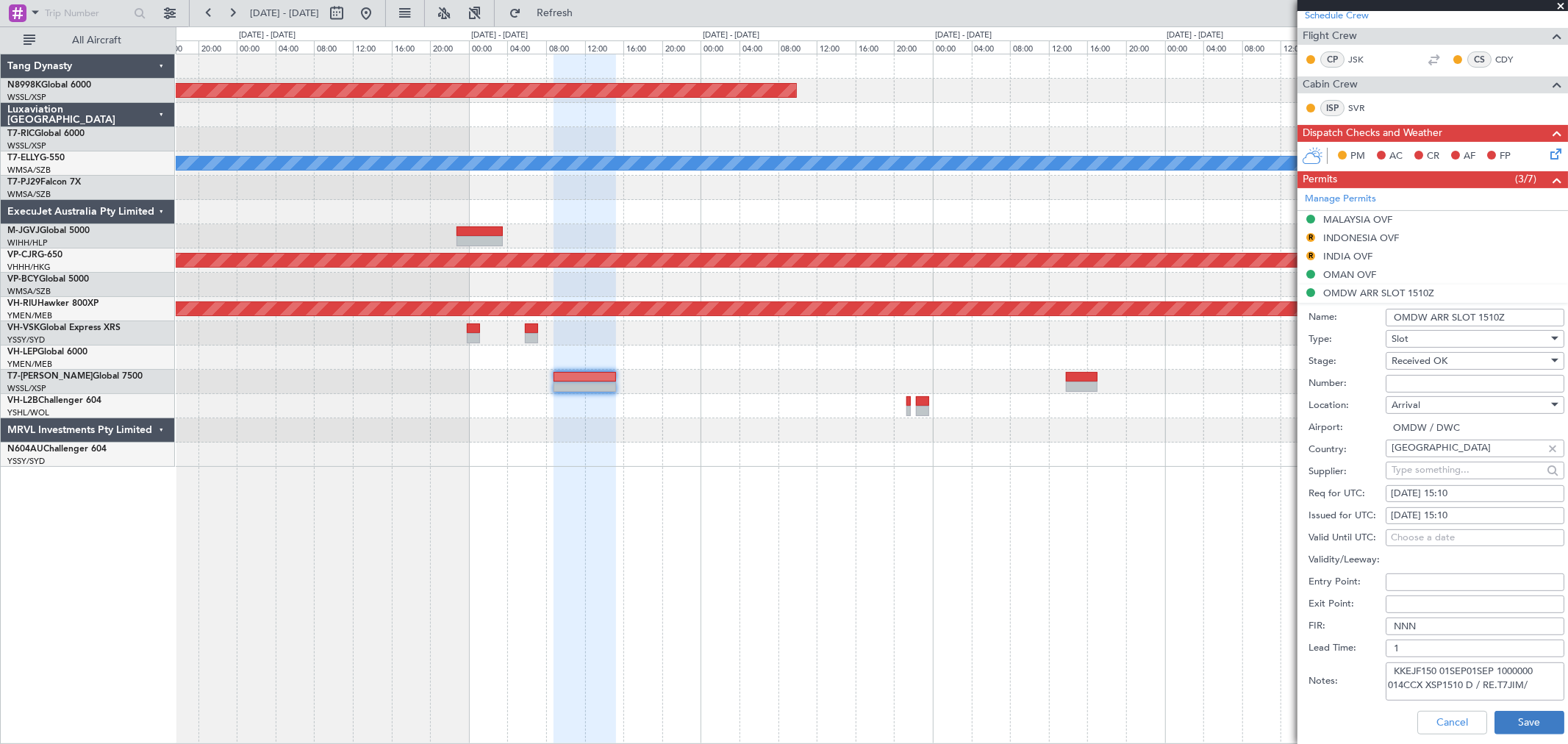
type textarea "KKEJF150 01SEP01SEP 1000000 014CCX XSP1510 D / RE.T7JIM/"
click at [1129, 535] on button "Save" at bounding box center [1529, 722] width 70 height 24
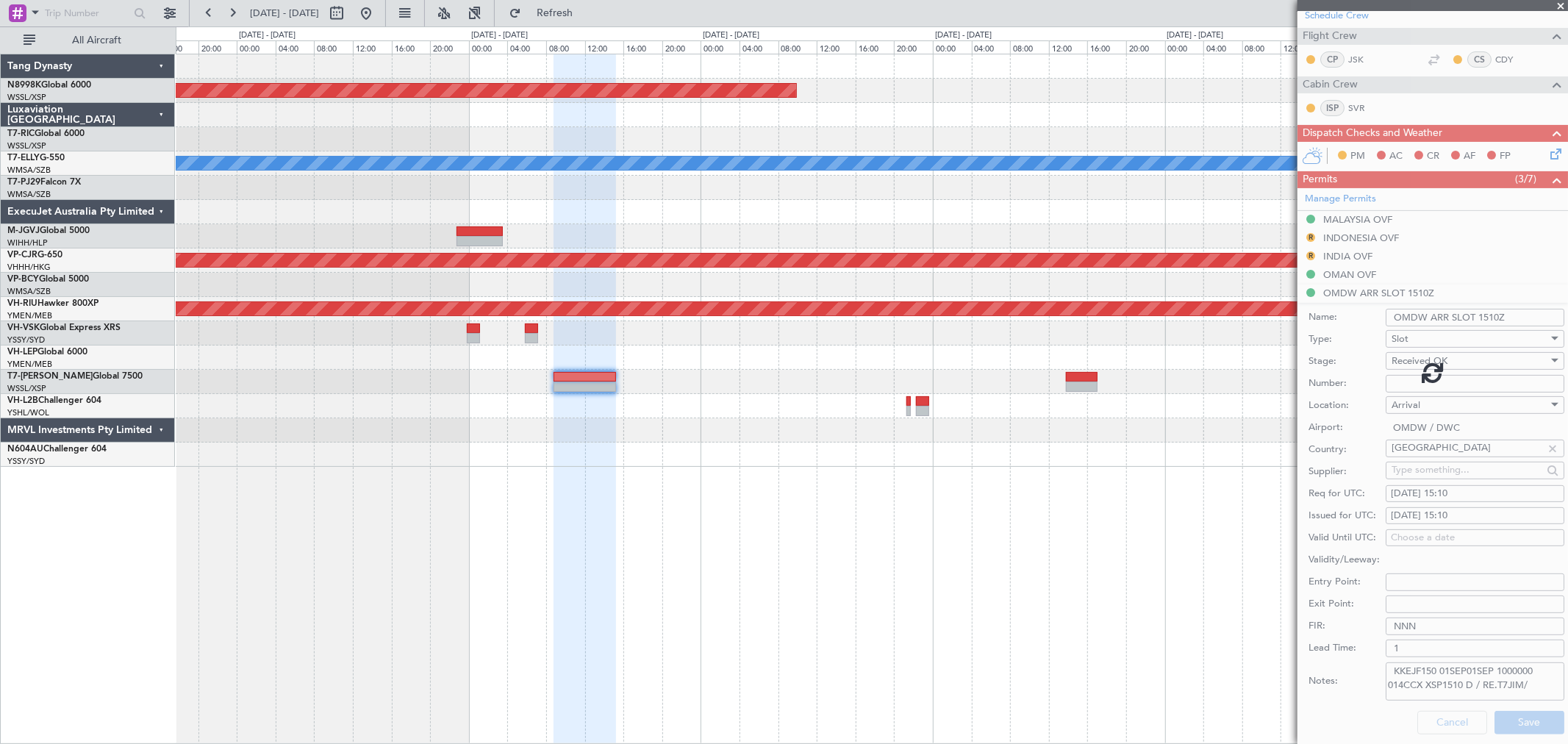
scroll to position [101, 0]
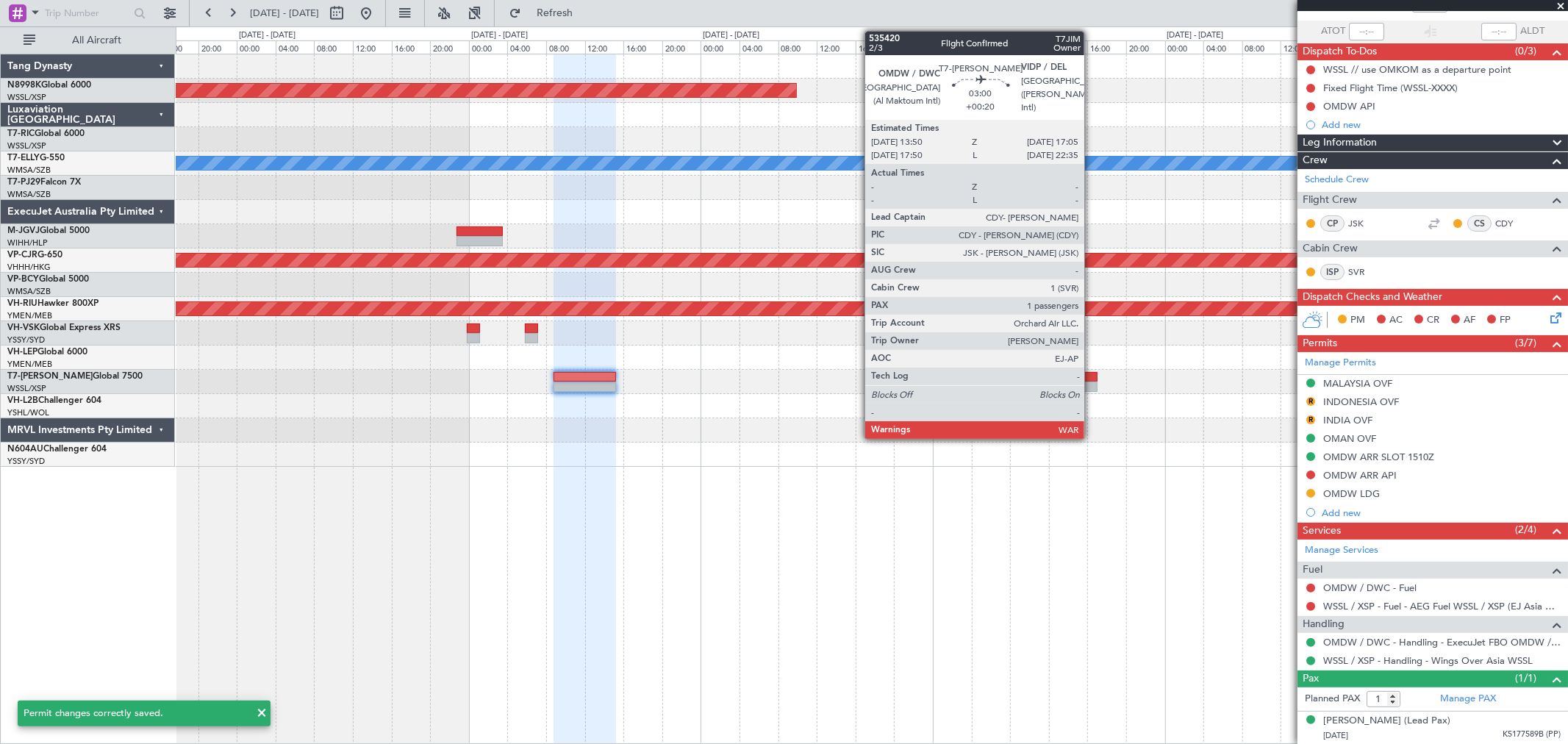
click at [1091, 375] on div at bounding box center [1082, 377] width 32 height 11
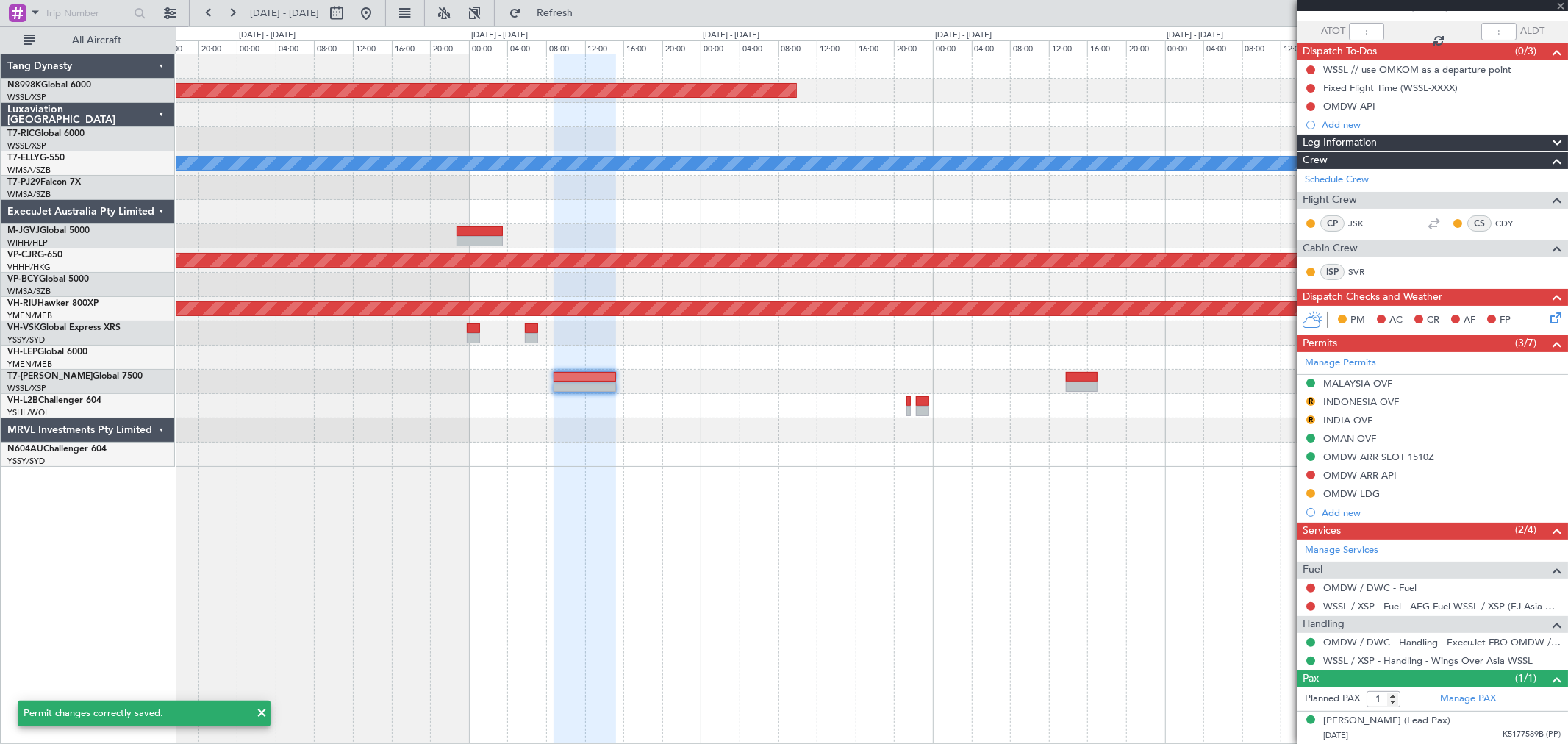
scroll to position [0, 0]
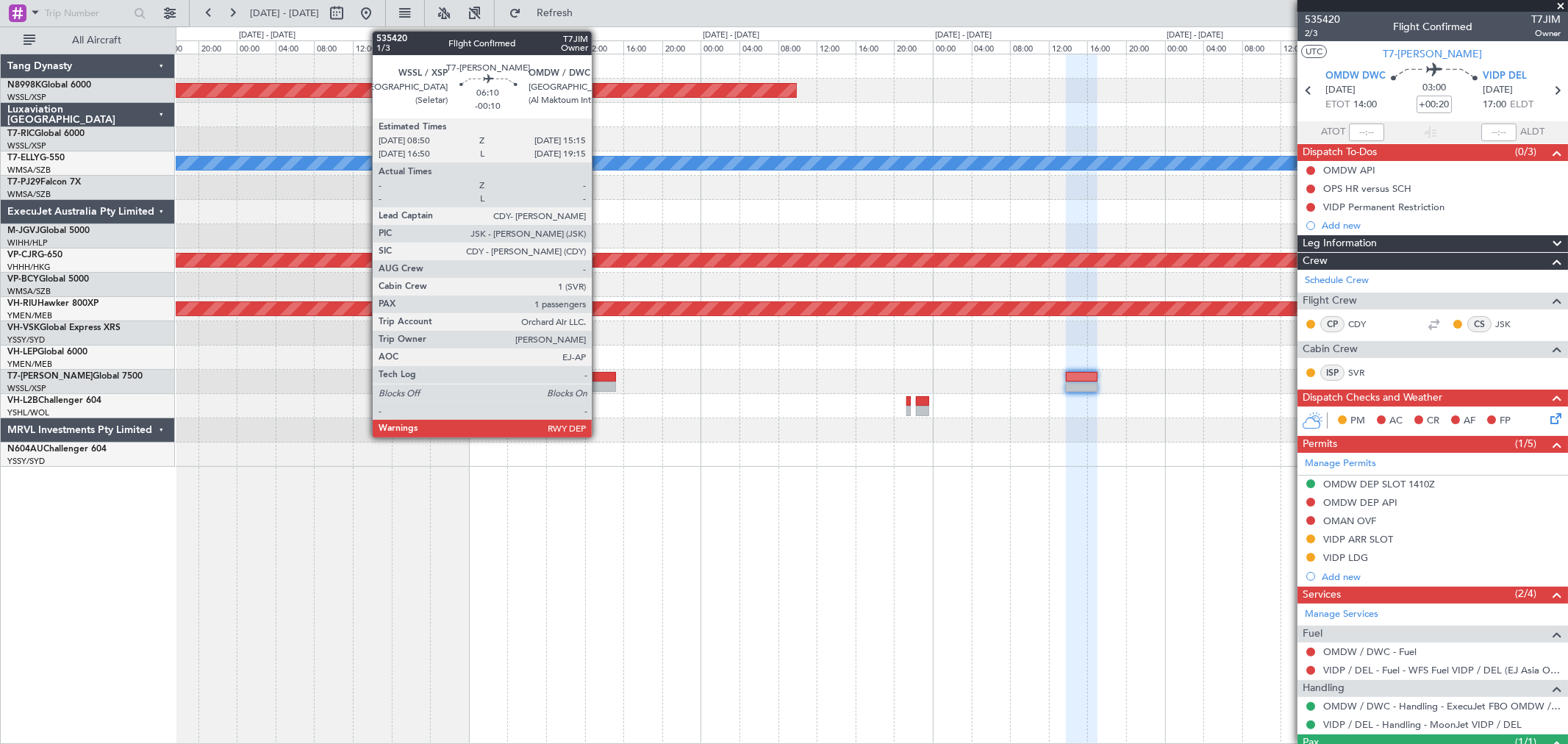
click at [599, 378] on div at bounding box center [584, 377] width 62 height 11
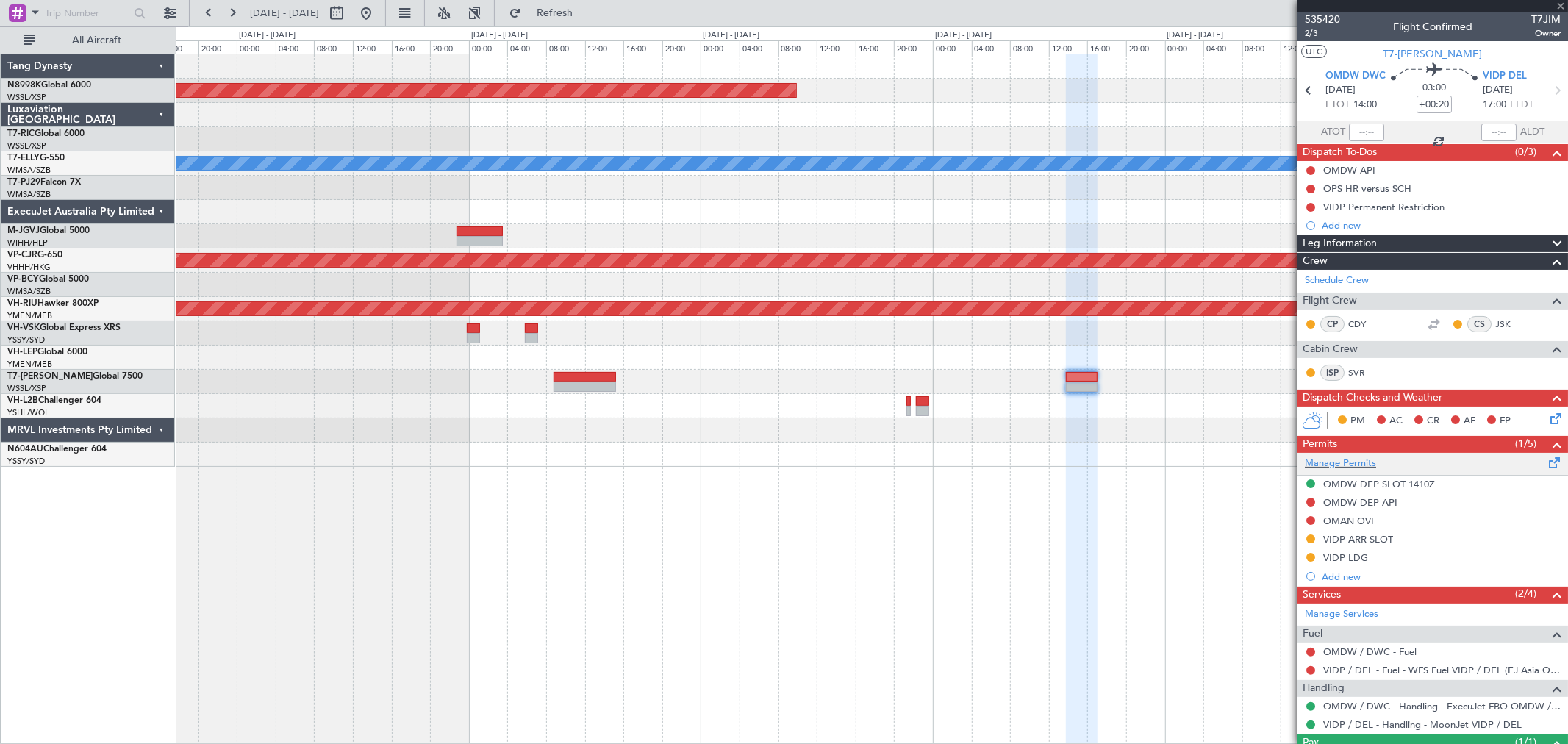
type input "-00:10"
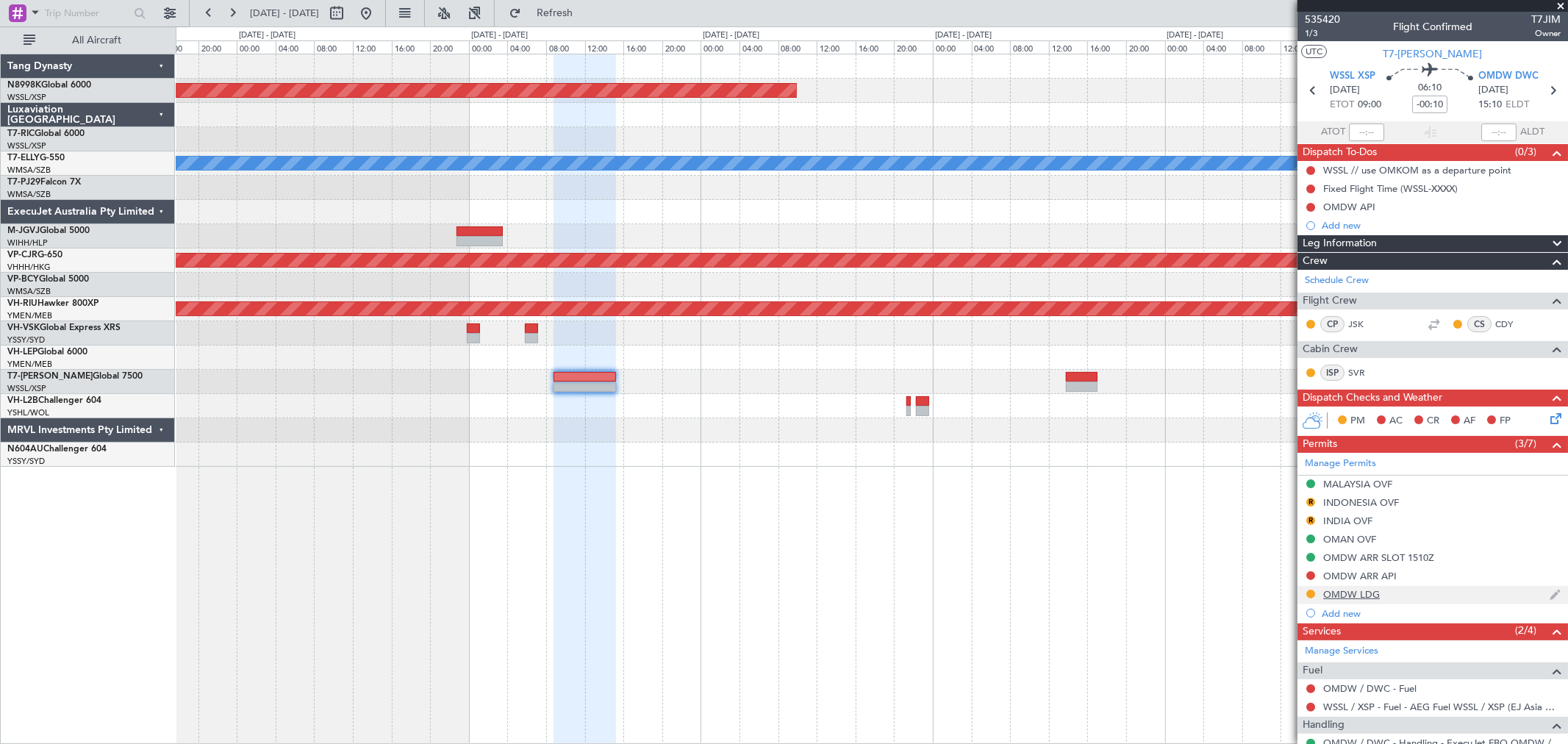
click at [1129, 535] on div "OMDW LDG" at bounding box center [1351, 594] width 56 height 12
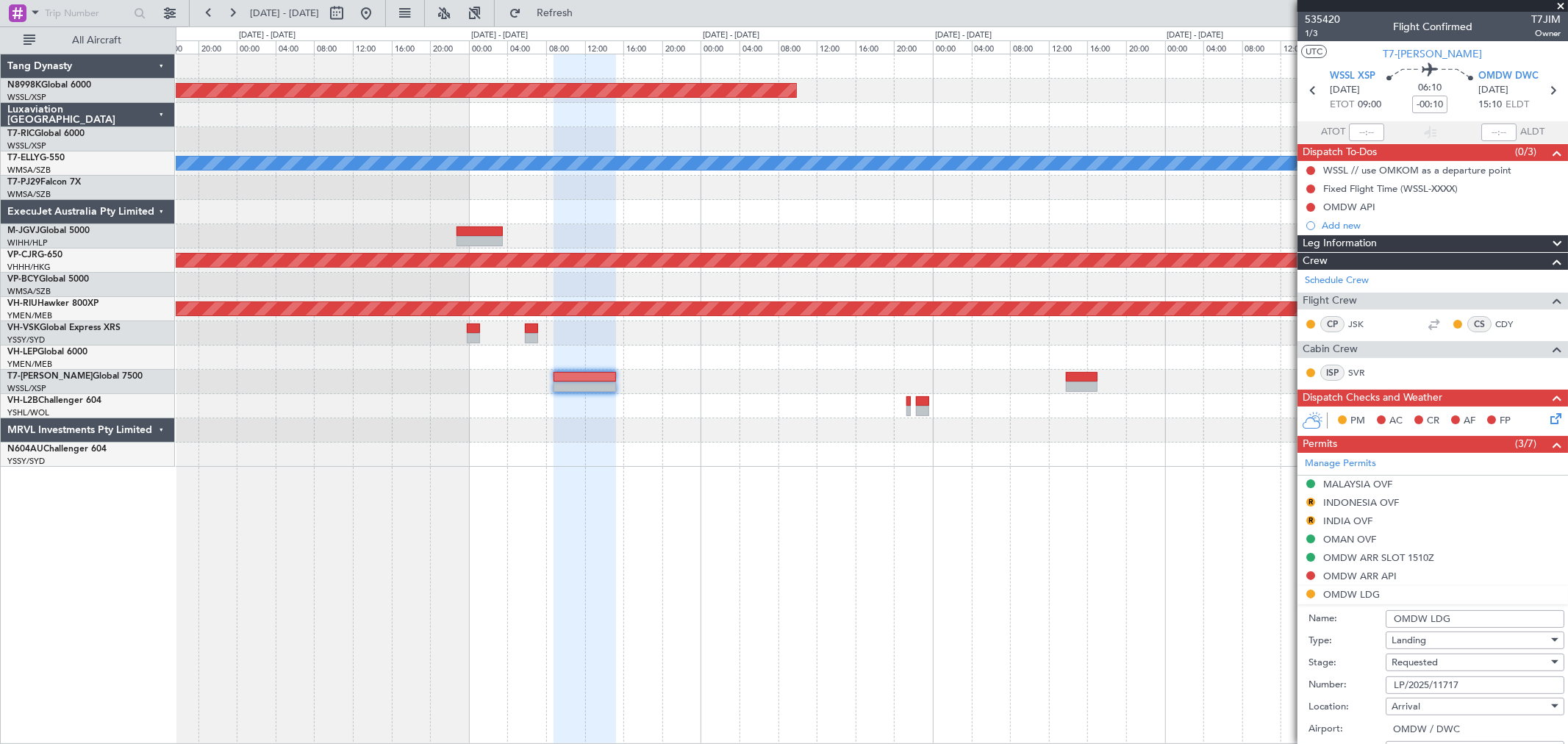
drag, startPoint x: 1471, startPoint y: 682, endPoint x: 1314, endPoint y: 682, distance: 157.0
click at [1129, 535] on div "Number: LP/2025/11717" at bounding box center [1437, 685] width 256 height 22
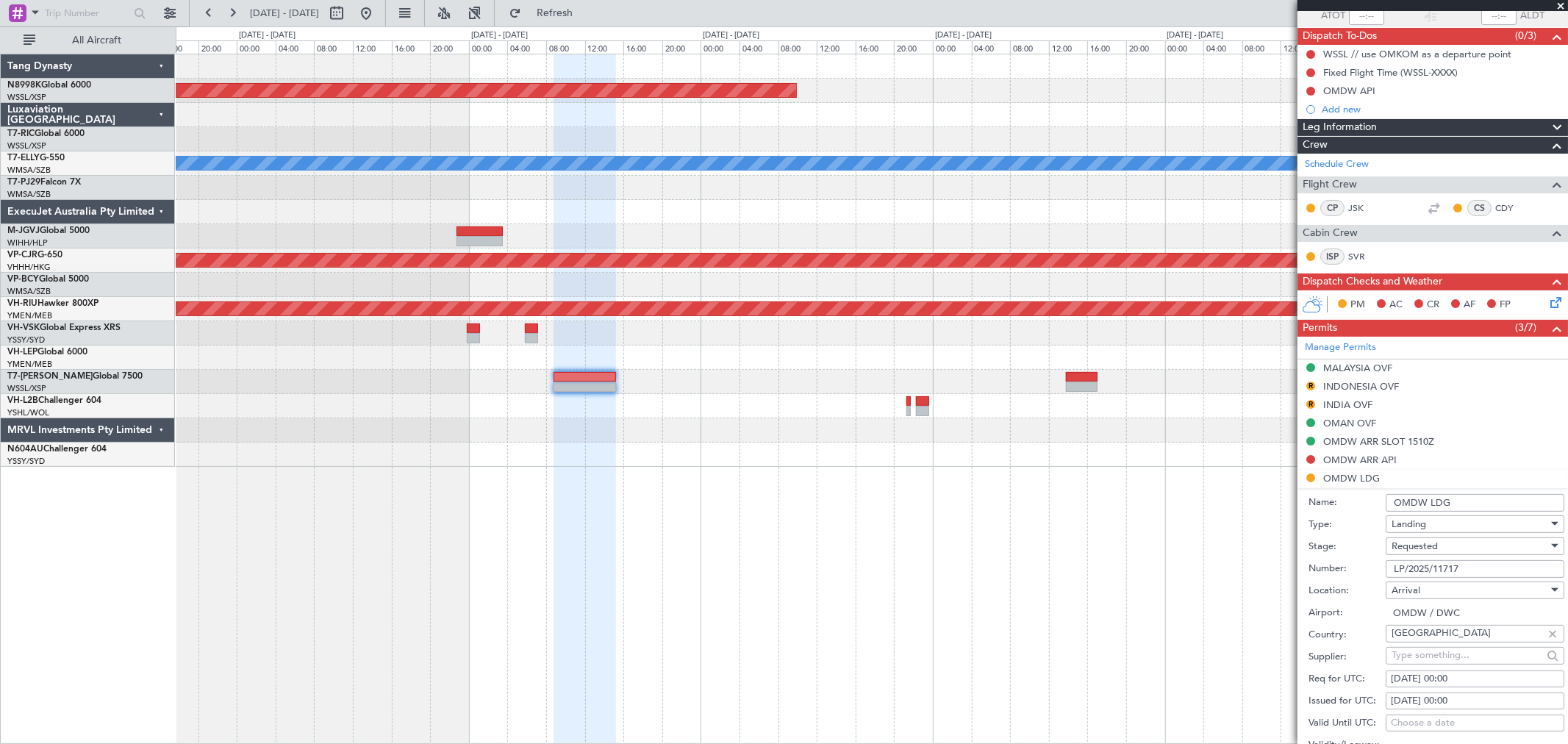
scroll to position [245, 0]
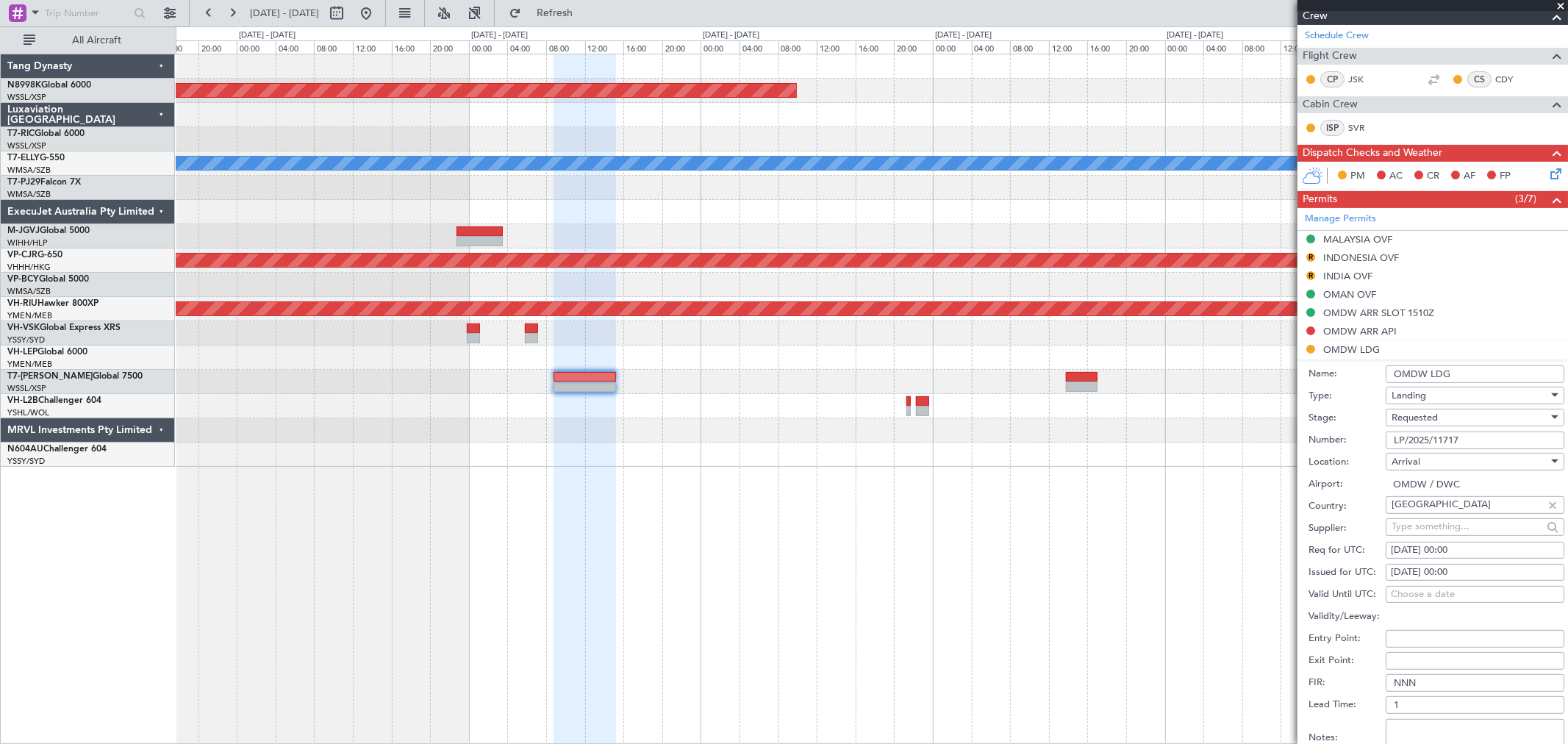
click at [1129, 535] on div "01/09/2025 00:00" at bounding box center [1475, 572] width 169 height 14
select select "9"
select select "2025"
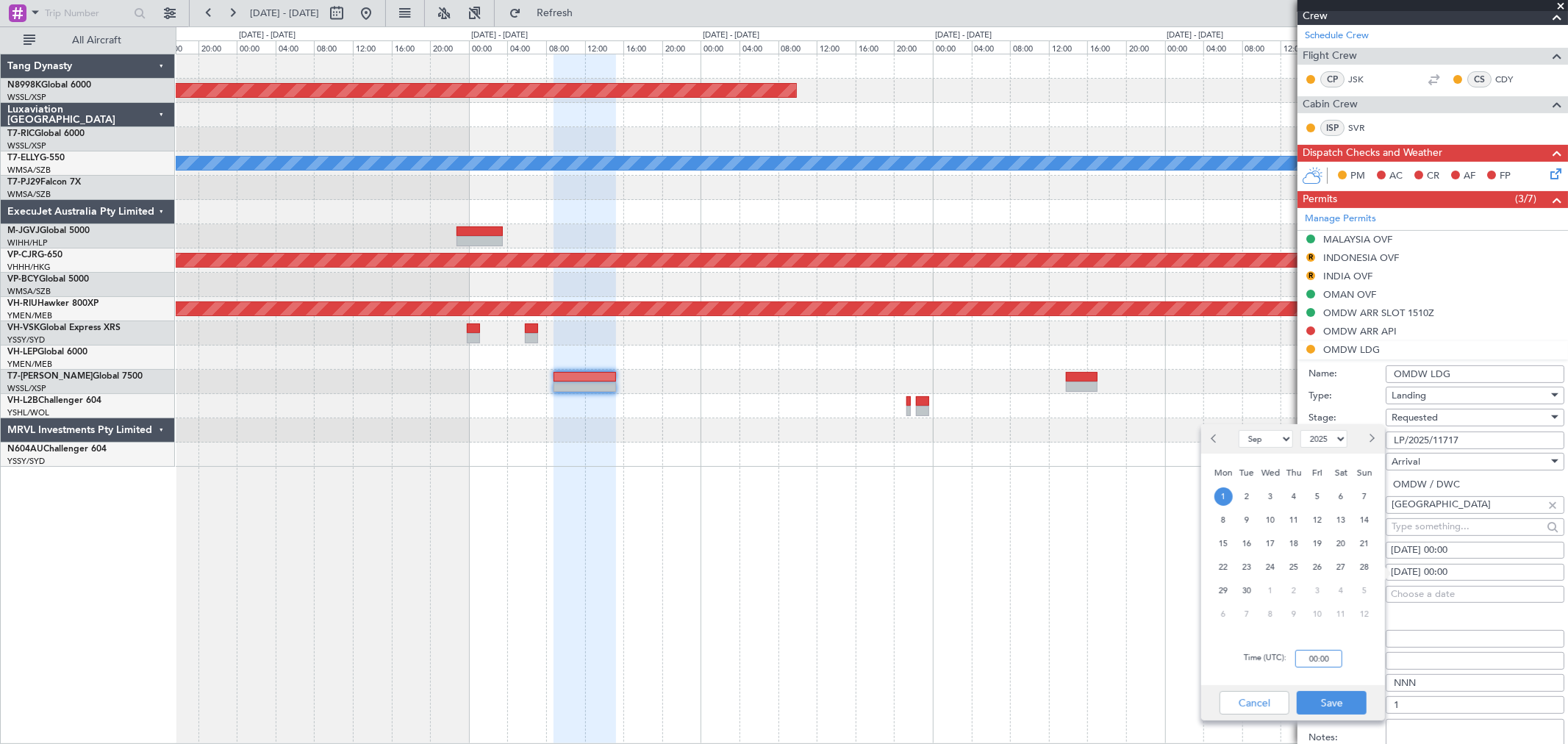
click at [1129, 535] on input "00:00" at bounding box center [1319, 658] width 47 height 17
type input "09:00"
click at [1129, 535] on button "Save" at bounding box center [1332, 702] width 70 height 24
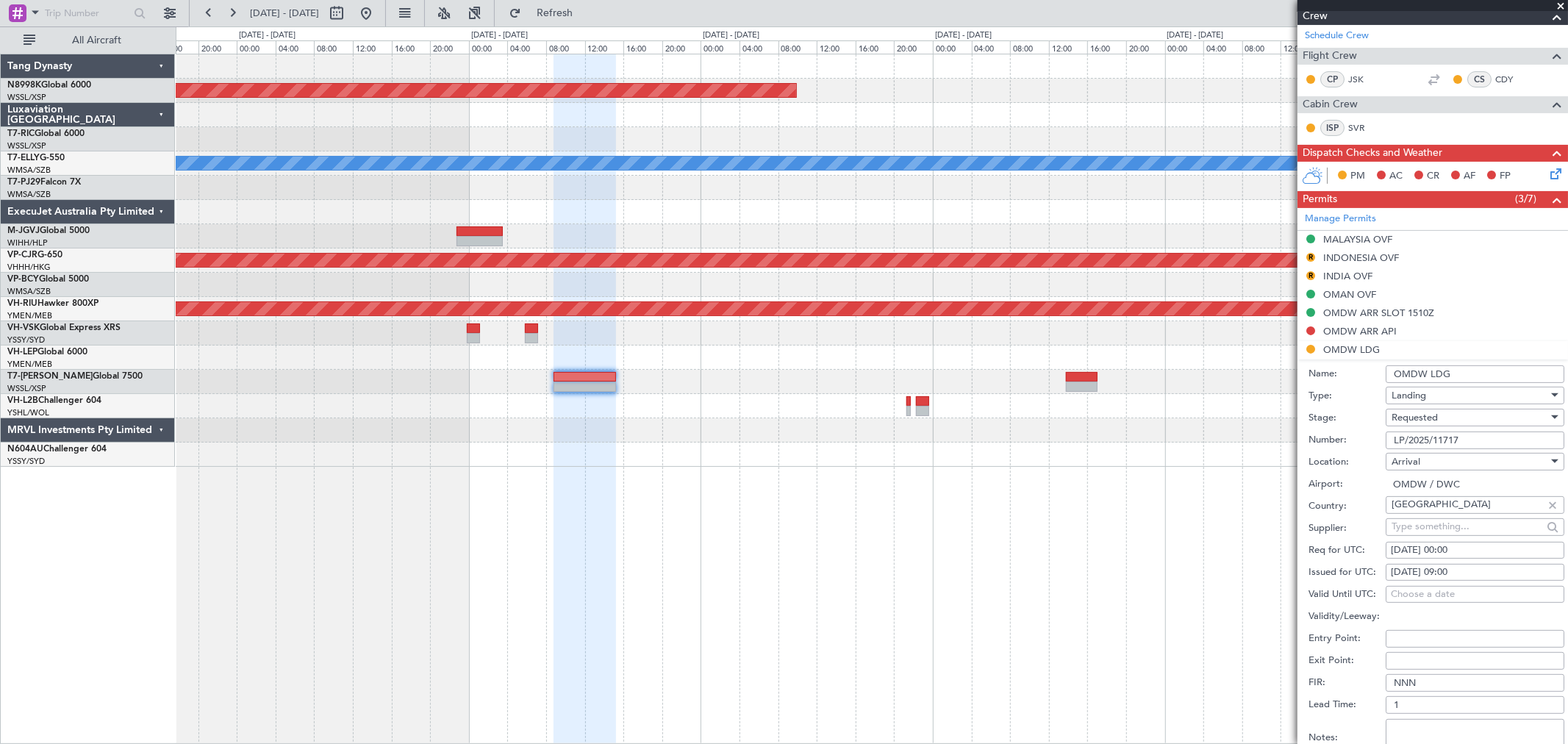
click at [1129, 535] on div "01/09/2025 00:00" at bounding box center [1475, 550] width 169 height 14
select select "9"
select select "2025"
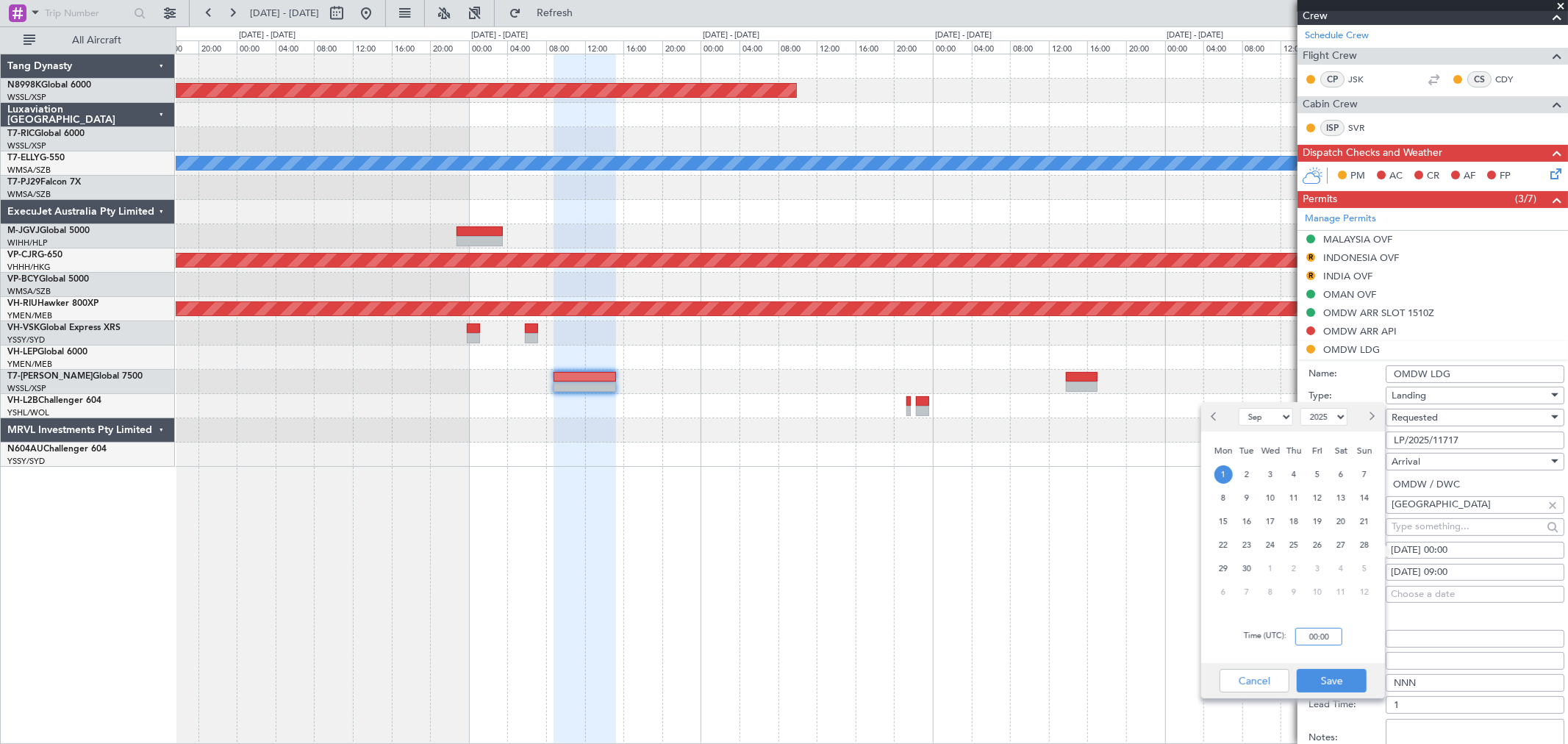
click at [1129, 535] on input "00:00" at bounding box center [1319, 636] width 47 height 17
type input "09:00"
click at [1129, 535] on button "Save" at bounding box center [1332, 680] width 70 height 24
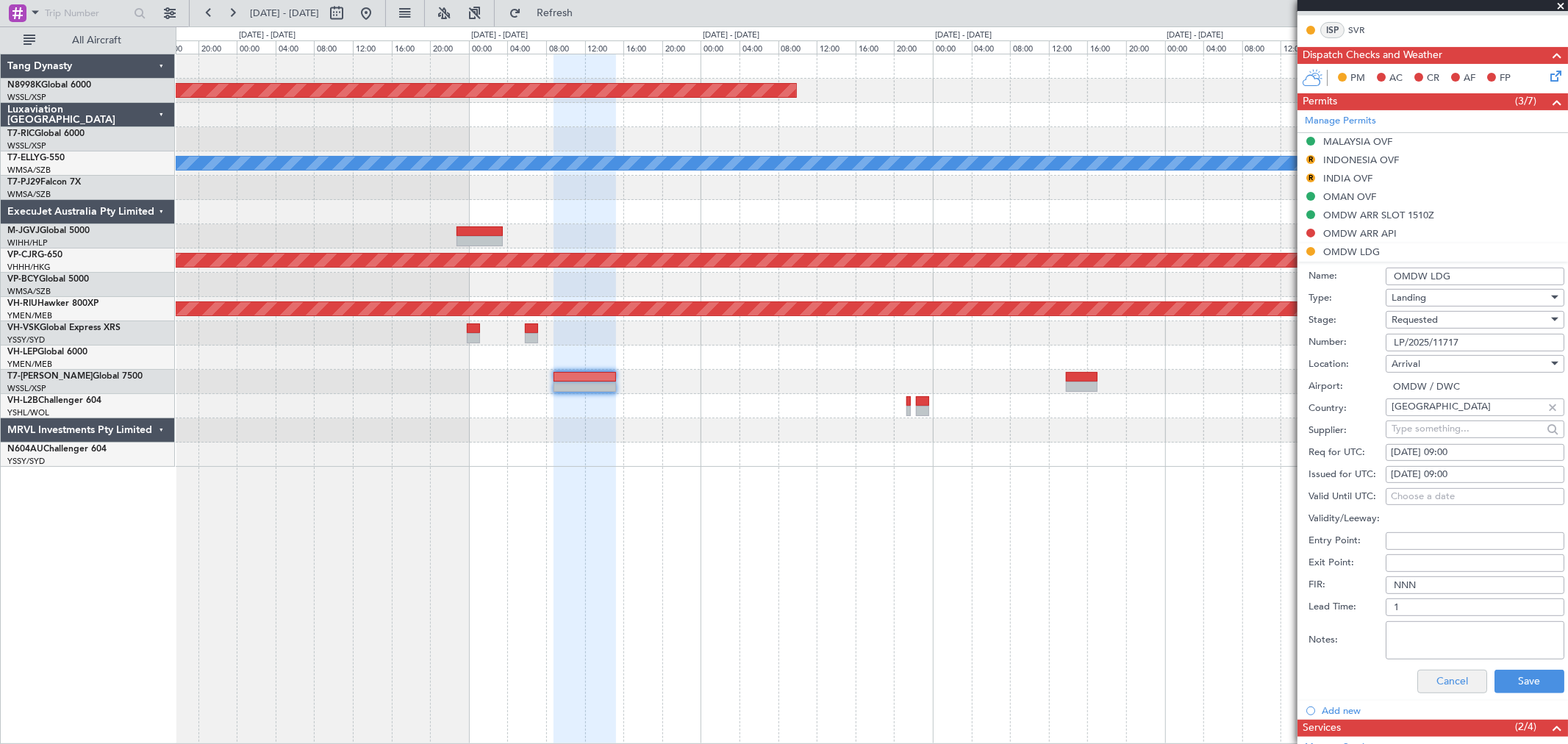
scroll to position [408, 0]
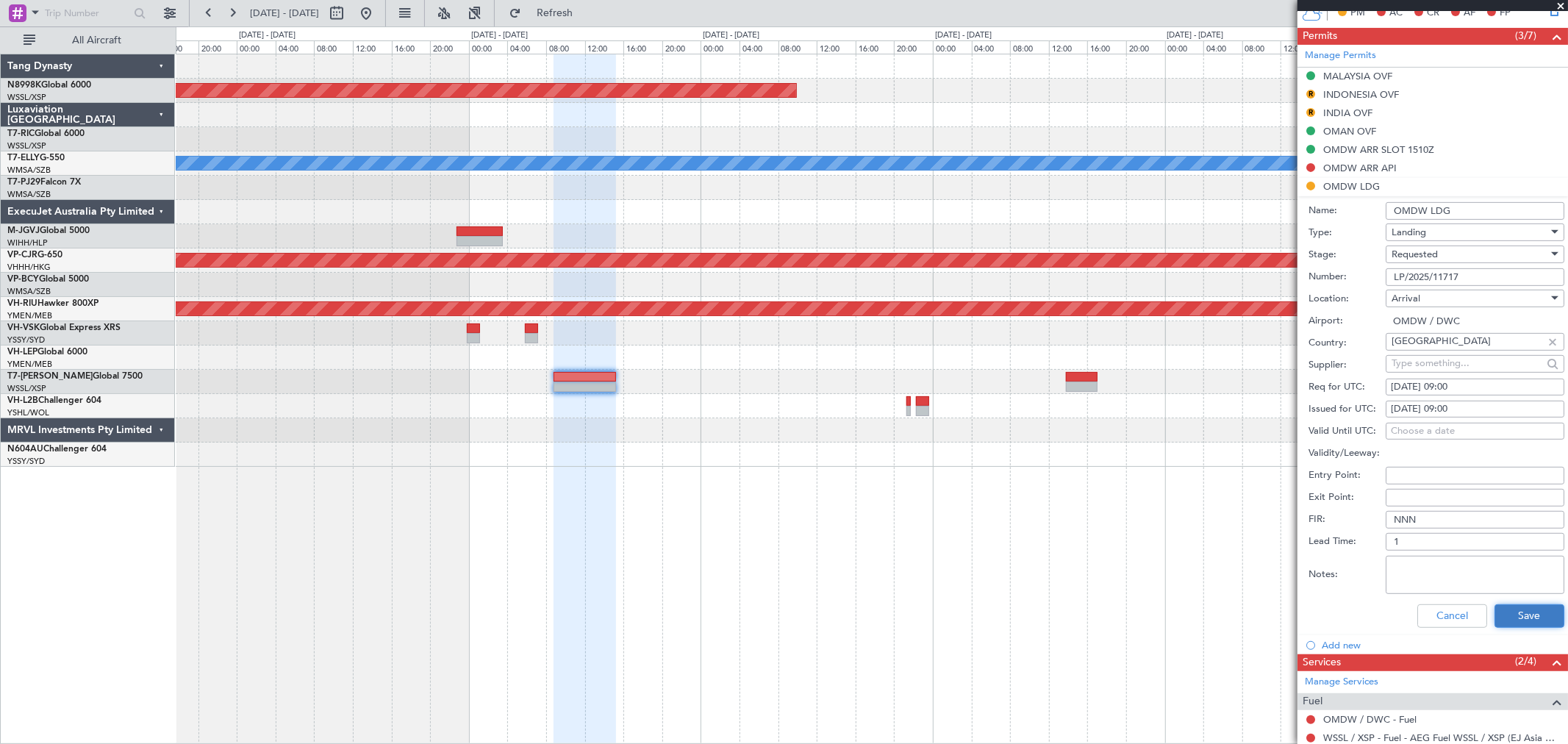
click at [1129, 535] on button "Save" at bounding box center [1529, 616] width 70 height 24
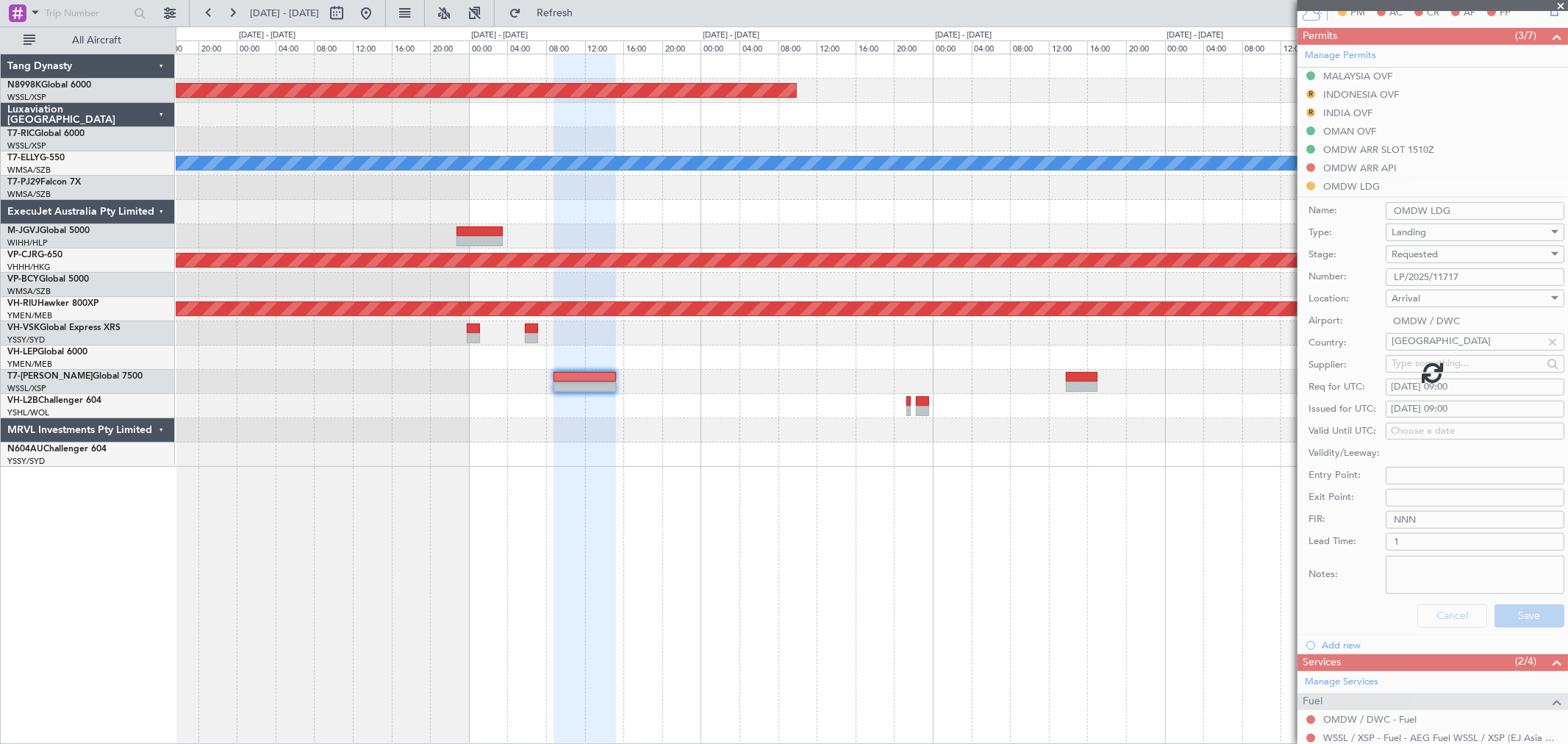
scroll to position [101, 0]
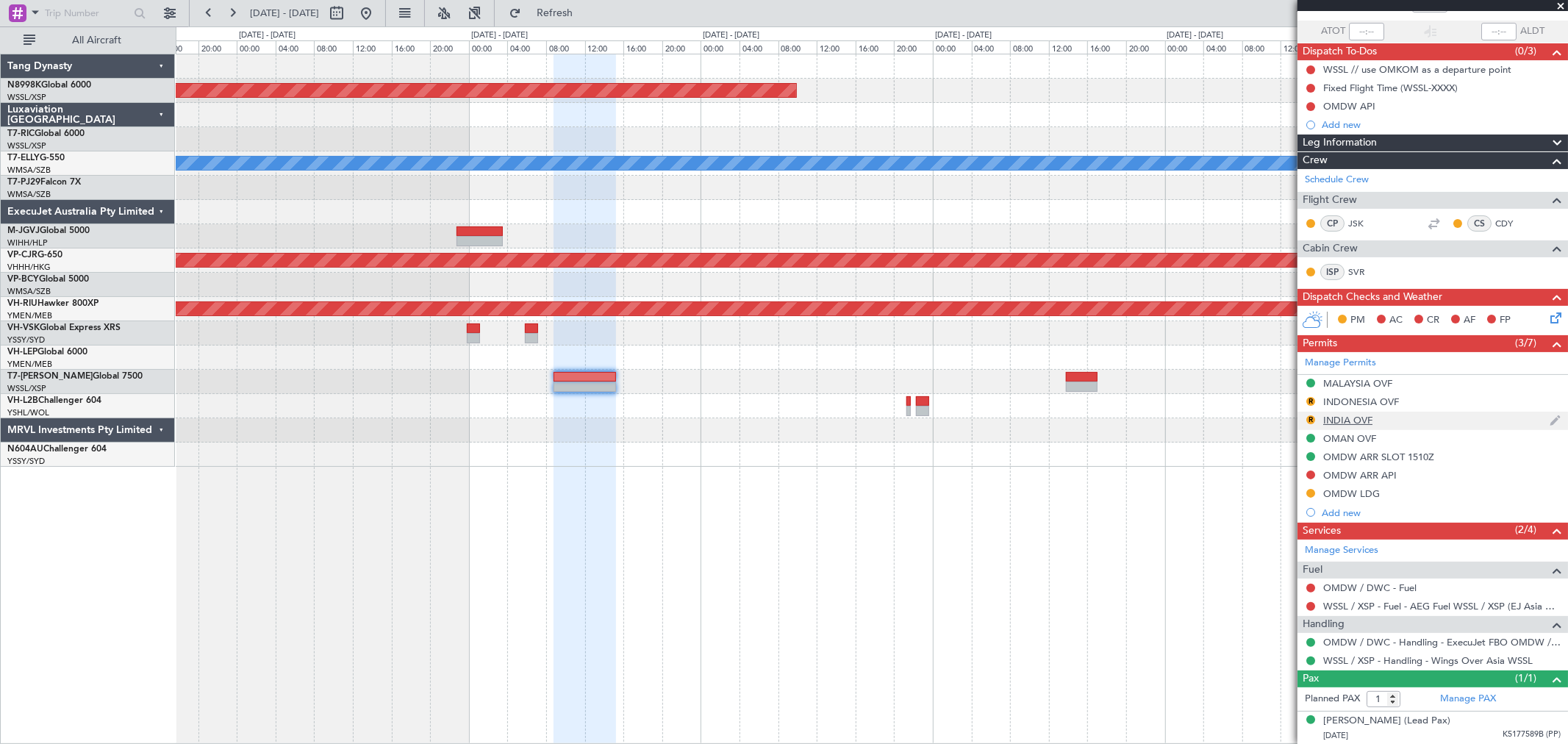
click at [1129, 424] on div "INDIA OVF" at bounding box center [1348, 420] width 49 height 12
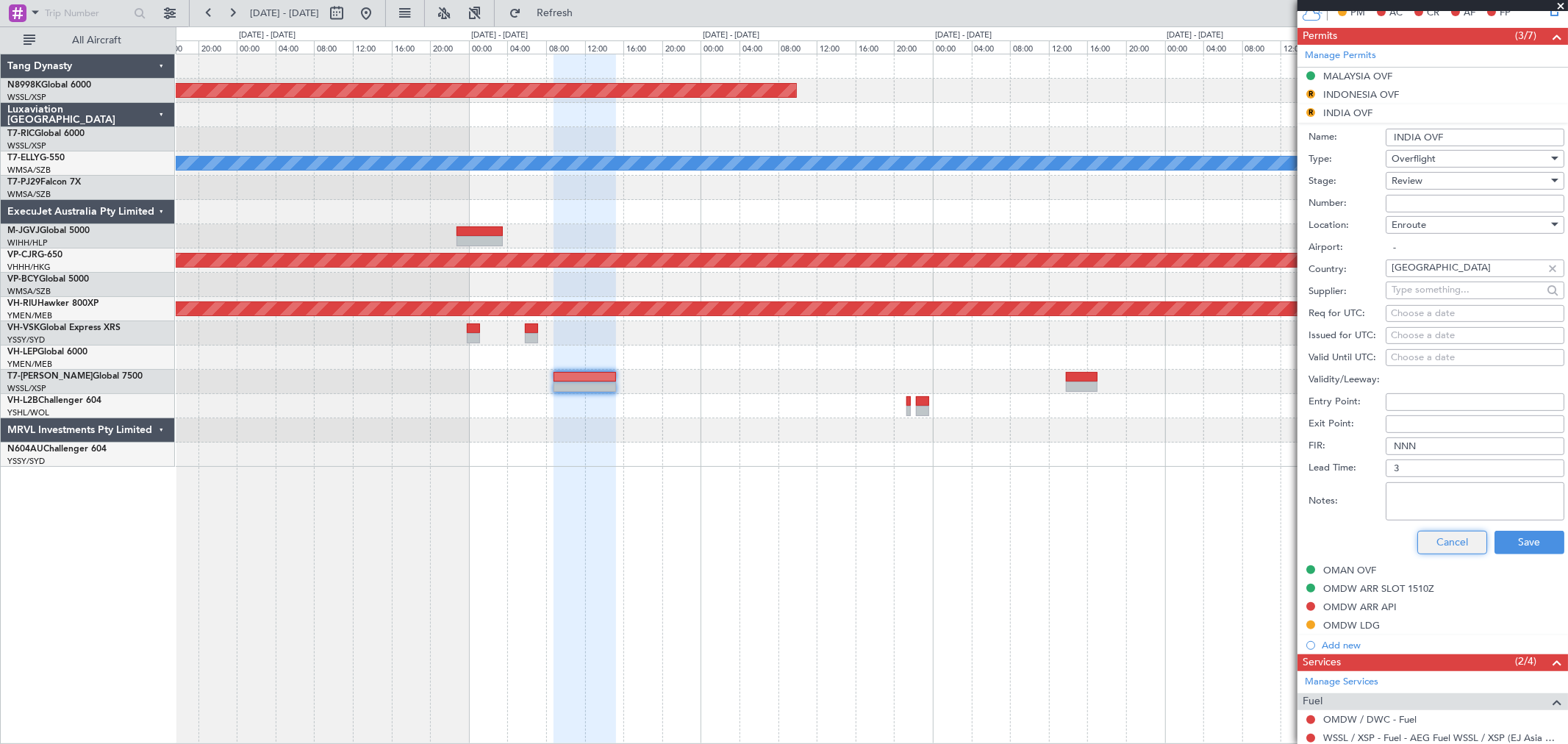
click at [1129, 535] on button "Cancel" at bounding box center [1452, 542] width 70 height 24
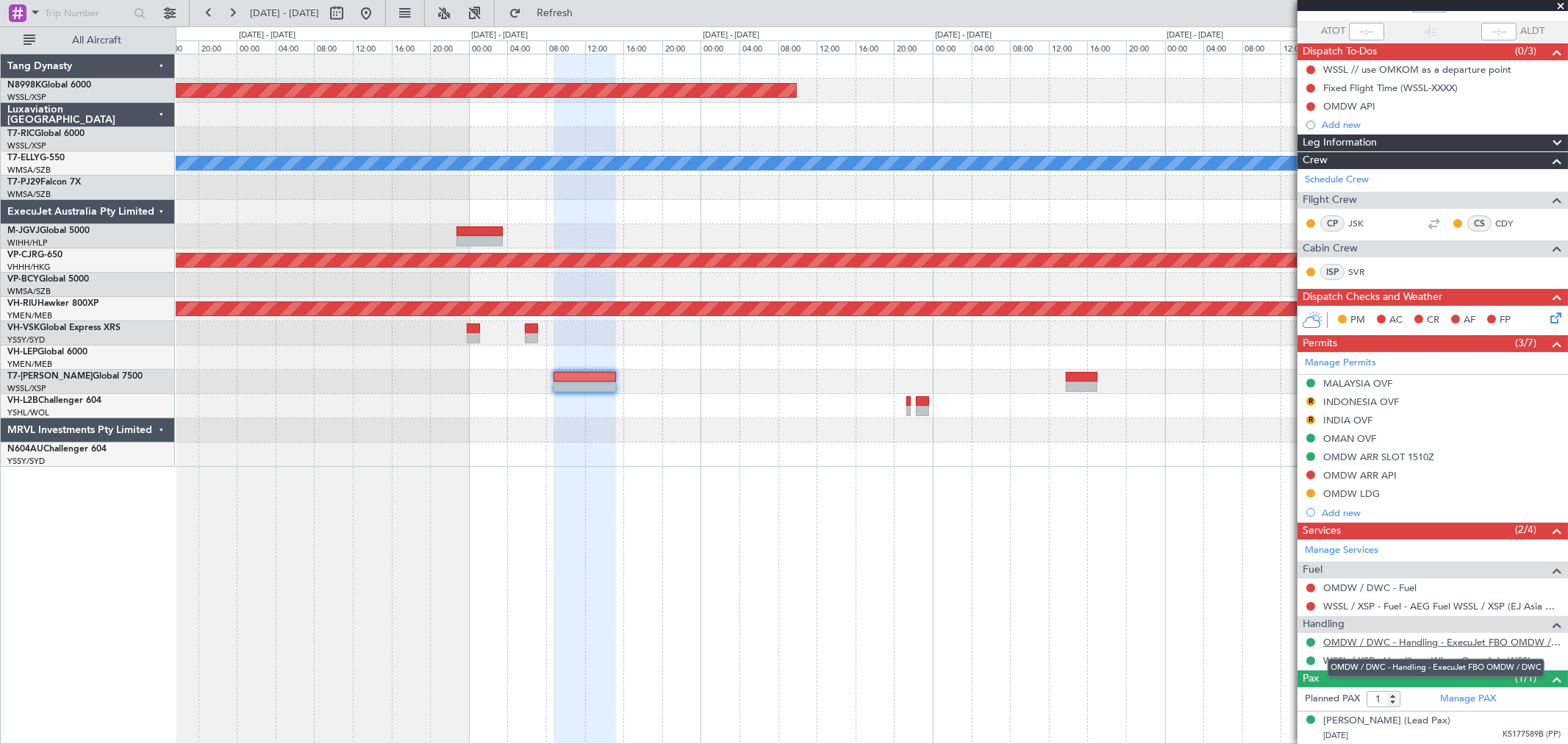
click at [1129, 535] on link "OMDW / DWC - Handling - ExecuJet FBO OMDW / DWC" at bounding box center [1442, 642] width 237 height 12
click at [1129, 400] on button "R" at bounding box center [1311, 401] width 9 height 9
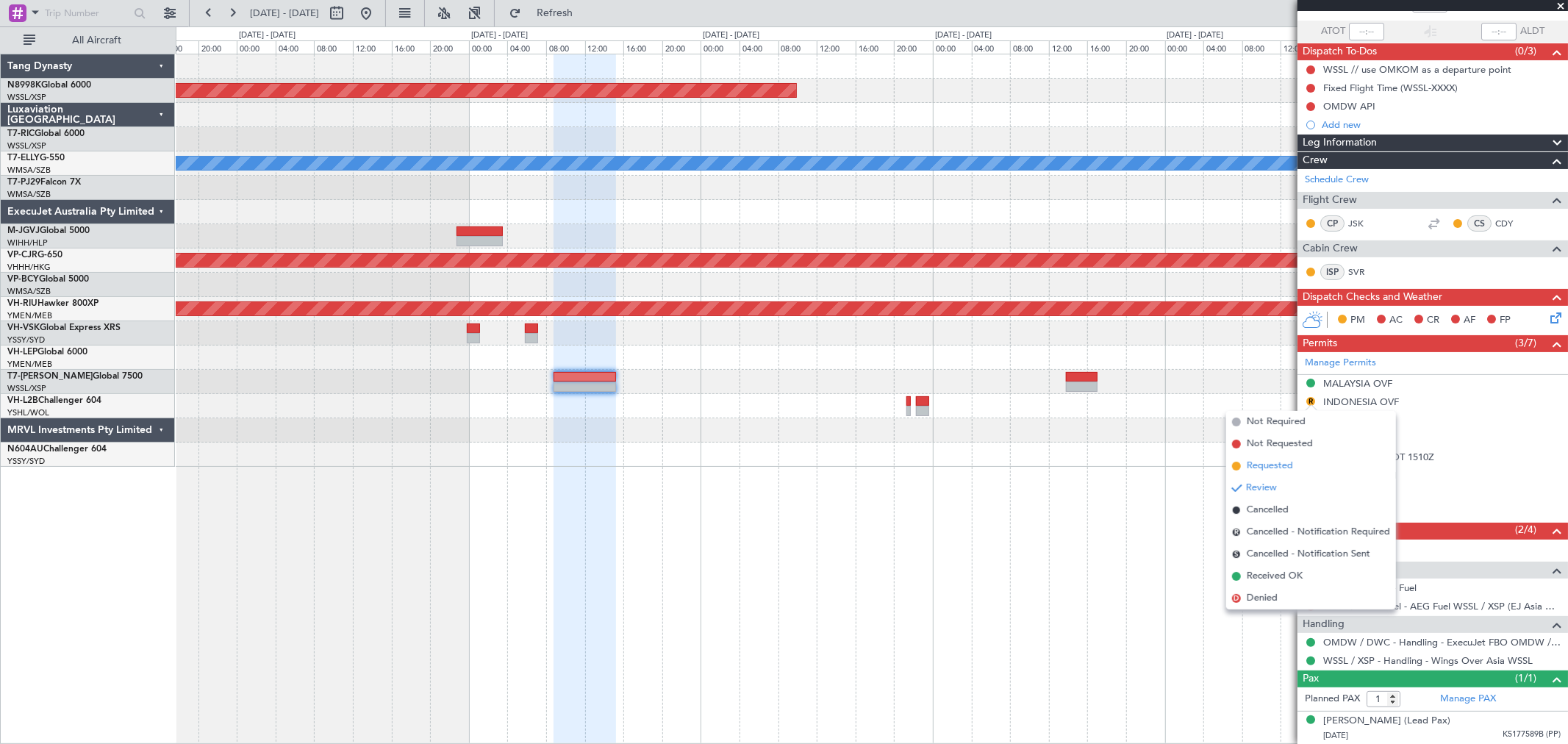
click at [1129, 464] on span "Requested" at bounding box center [1269, 466] width 46 height 14
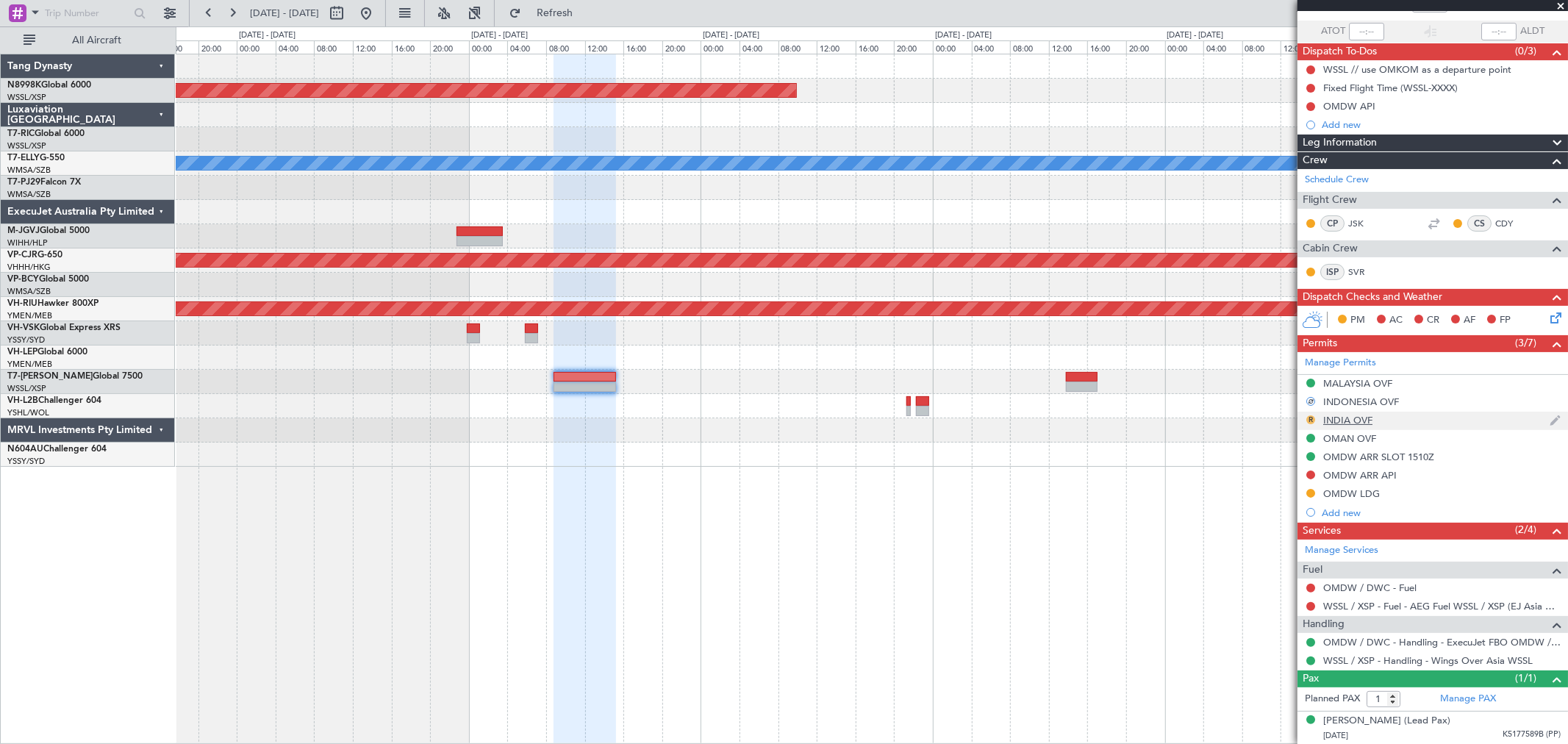
click at [1129, 419] on button "R" at bounding box center [1311, 420] width 9 height 9
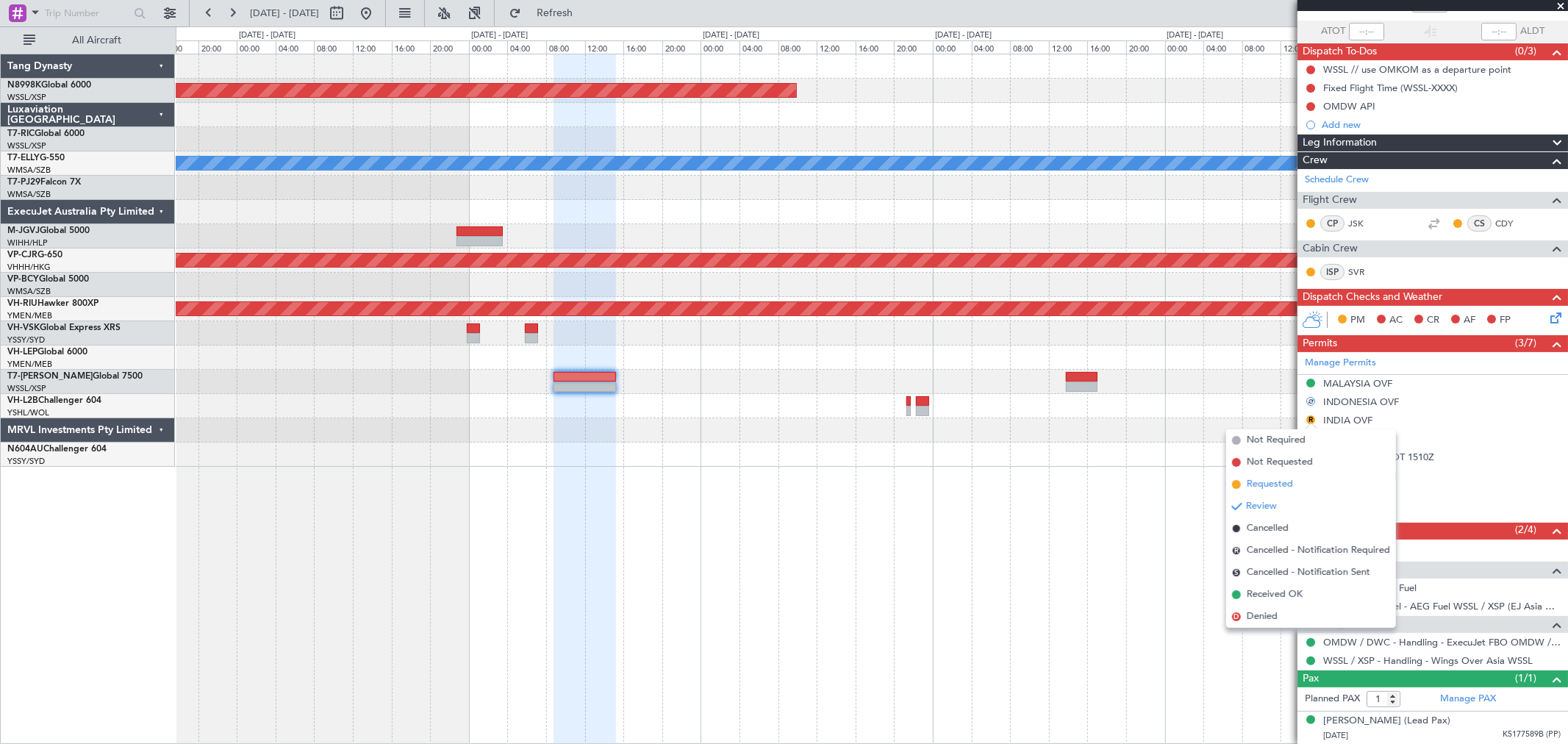
click at [1129, 483] on span "Requested" at bounding box center [1269, 484] width 46 height 14
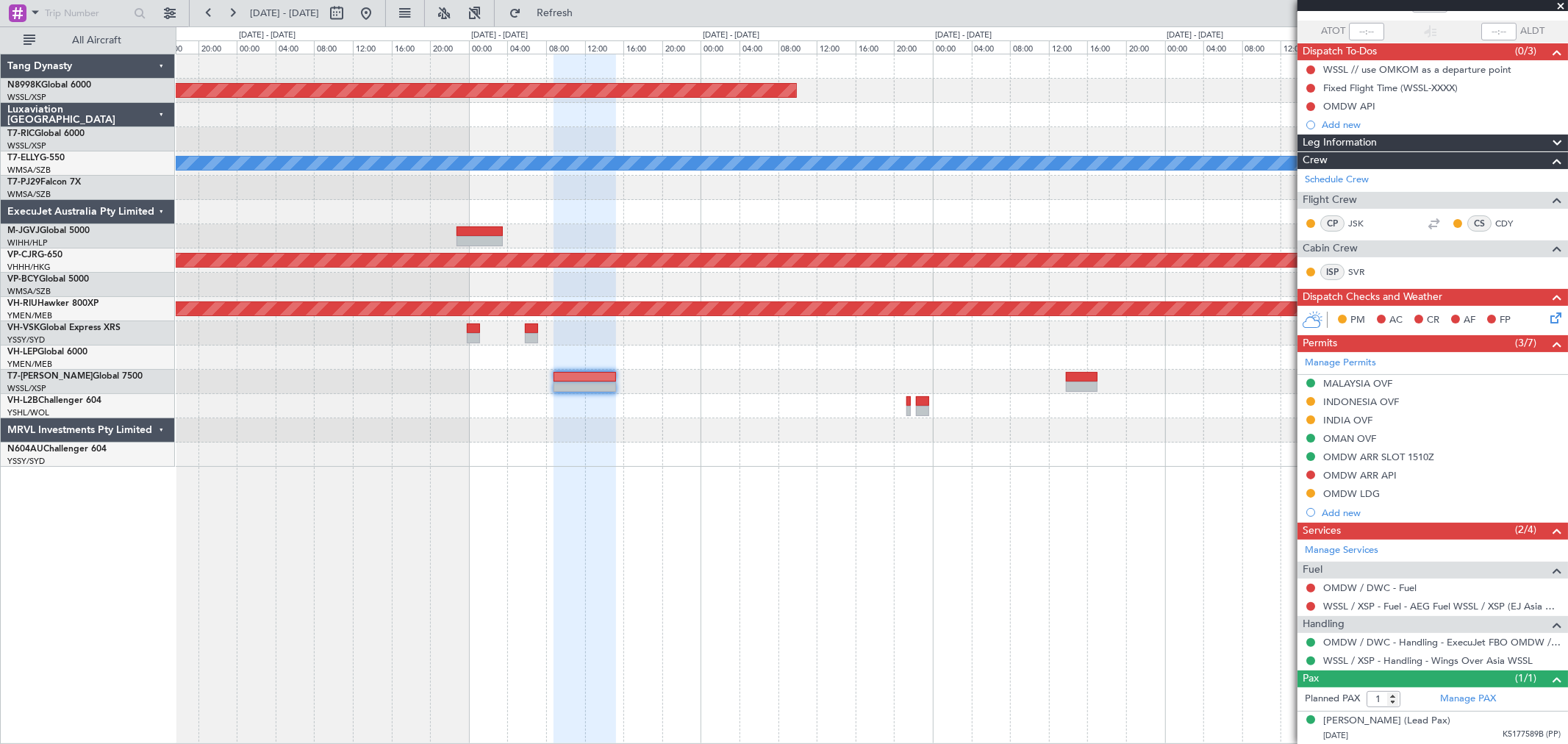
click at [687, 364] on div "Planned Maint Singapore (Seletar) MEL Planned Maint Kuala Lumpur (Sultan Abdul …" at bounding box center [871, 261] width 1392 height 413
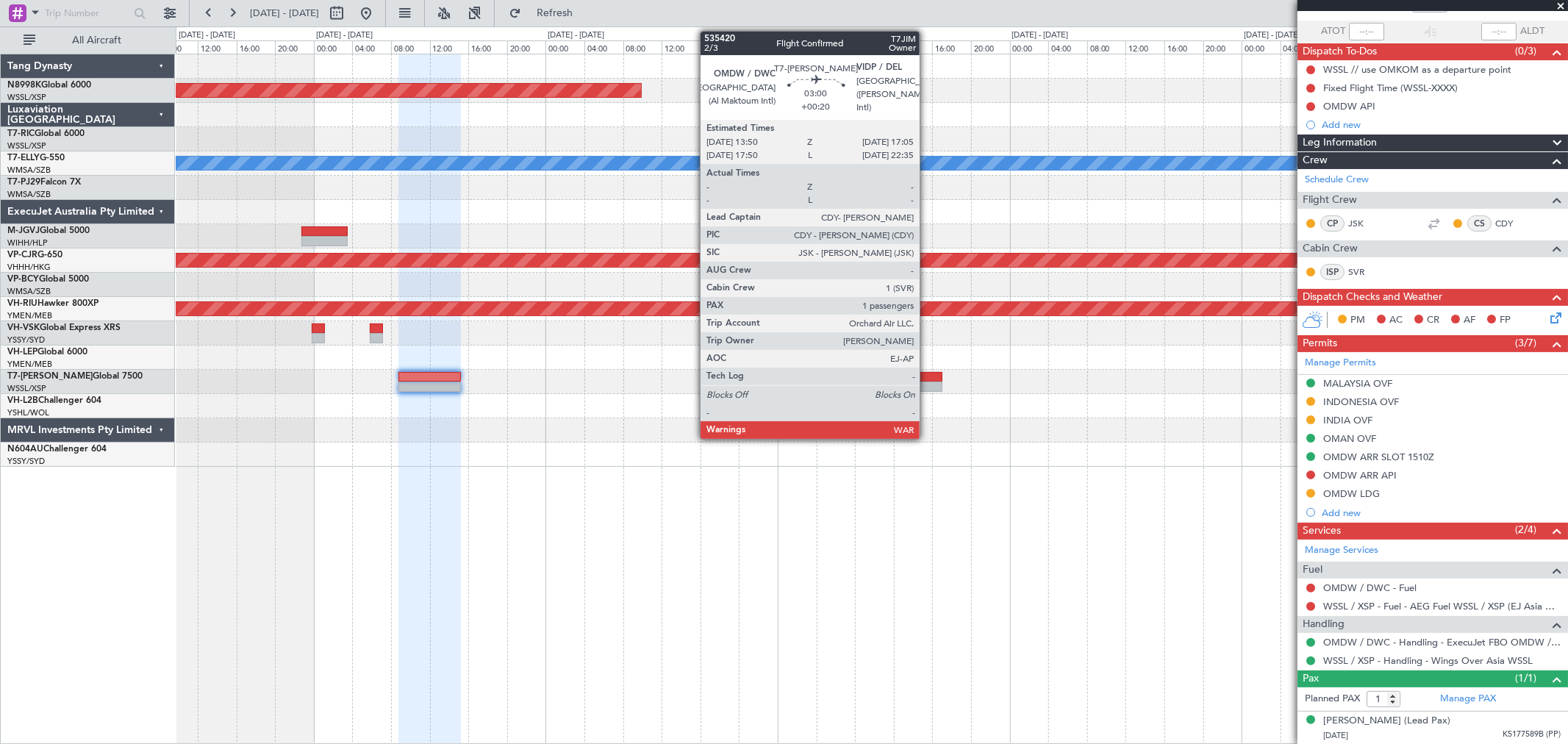
click at [927, 381] on div at bounding box center [927, 387] width 32 height 11
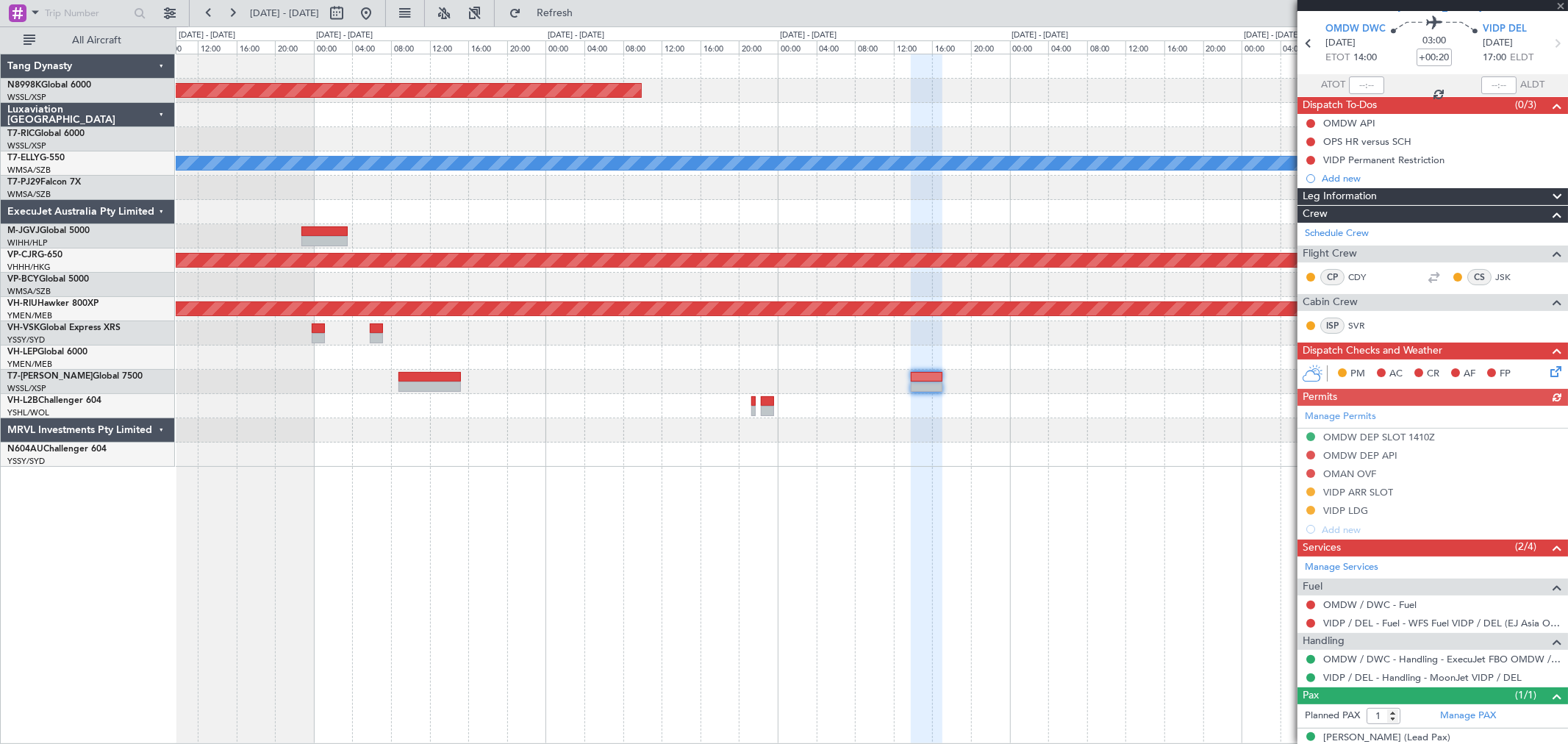
scroll to position [64, 0]
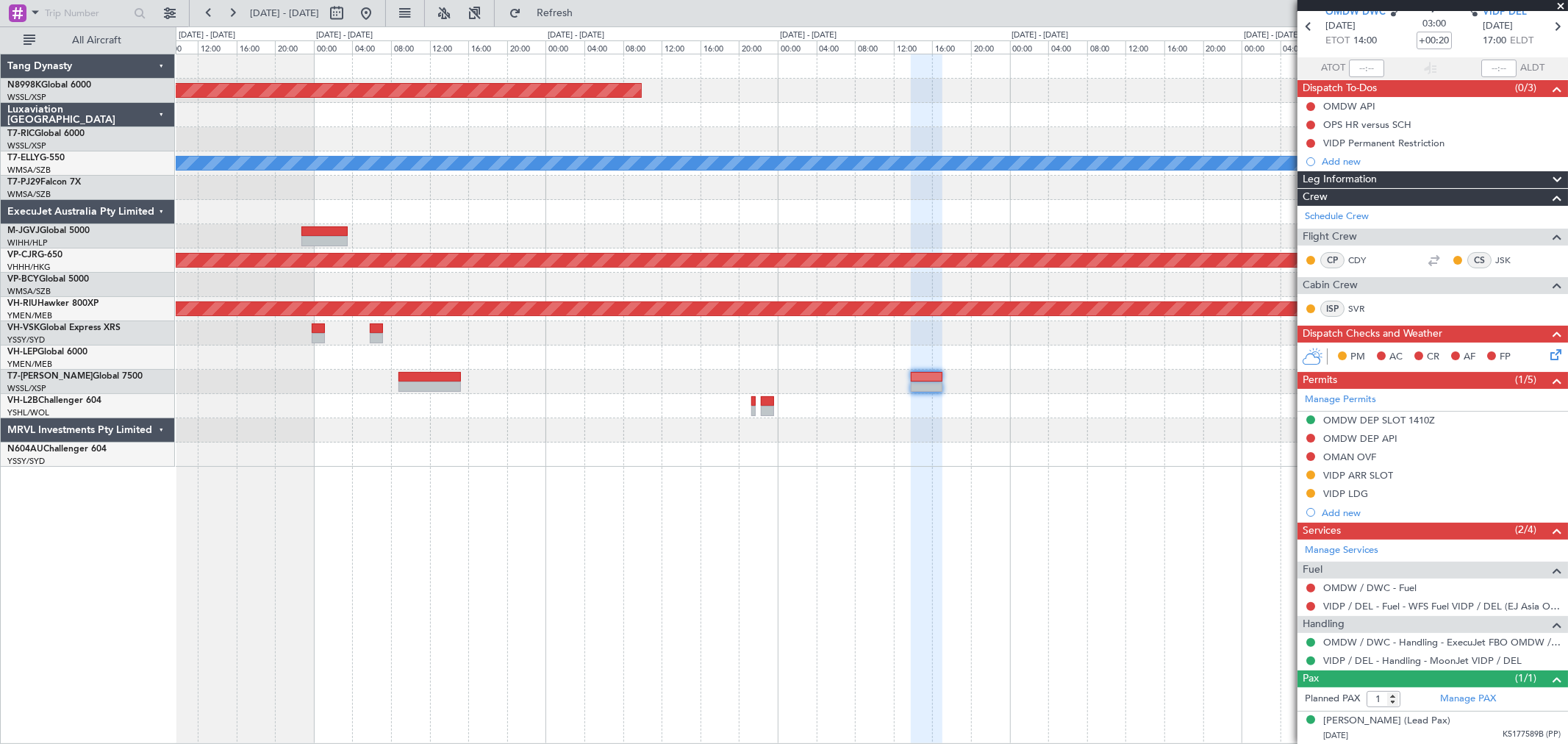
click at [1031, 371] on div "Planned Maint Singapore (Seletar) MEL Planned Maint Hong Kong (Hong Kong Intl) …" at bounding box center [871, 261] width 1392 height 413
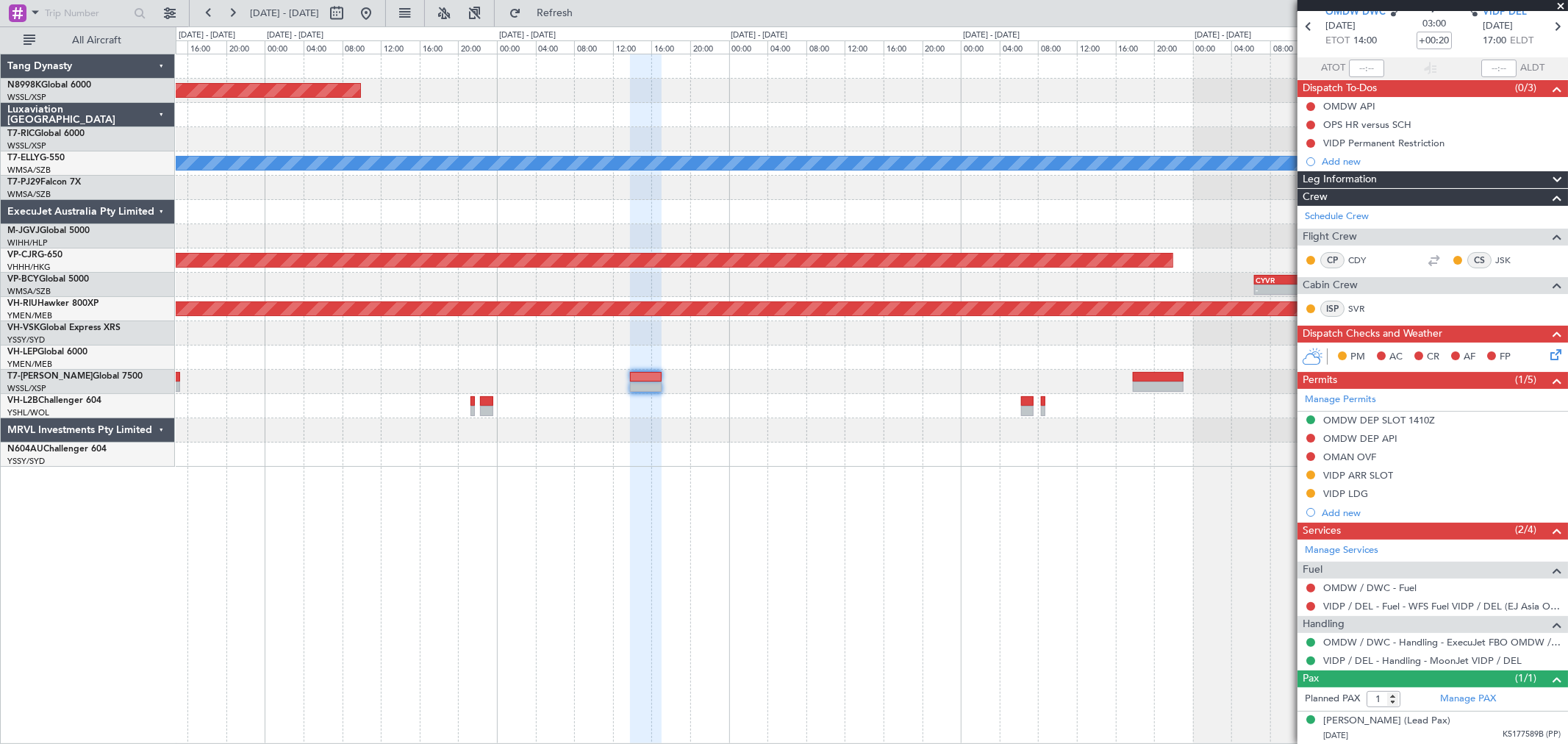
click at [1025, 363] on div at bounding box center [871, 358] width 1392 height 24
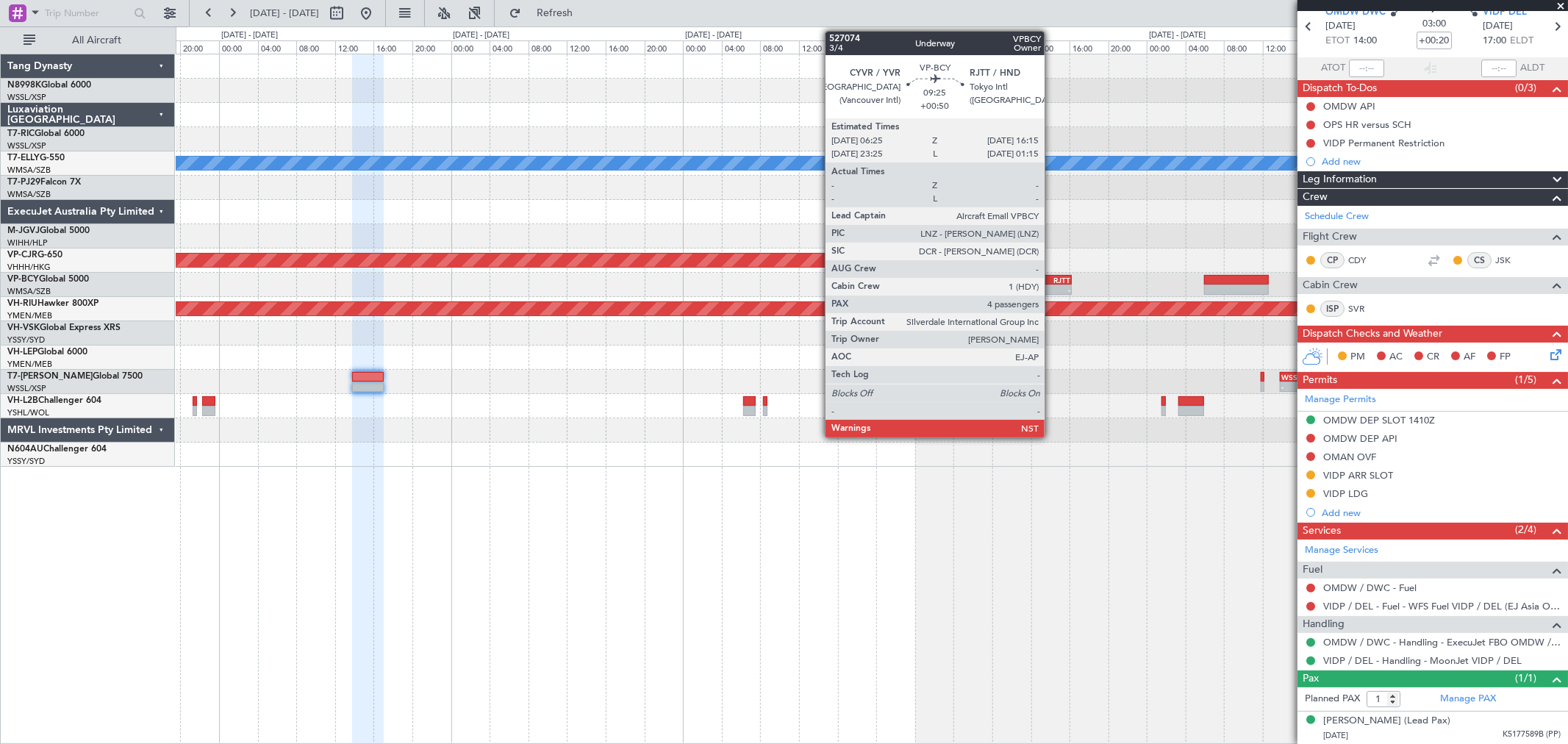
click at [1052, 285] on div "-" at bounding box center [1047, 290] width 46 height 9
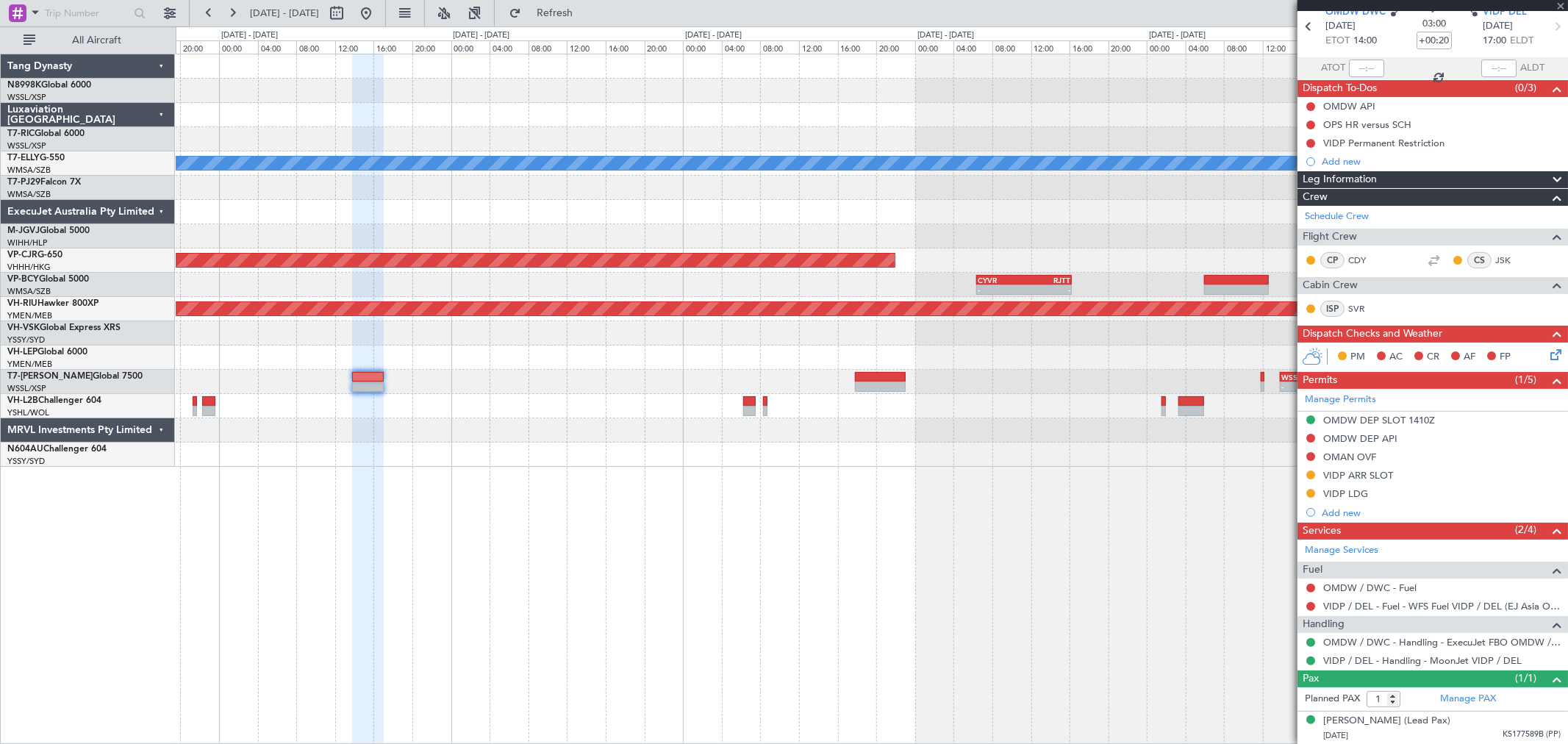
type input "+00:50"
type input "4"
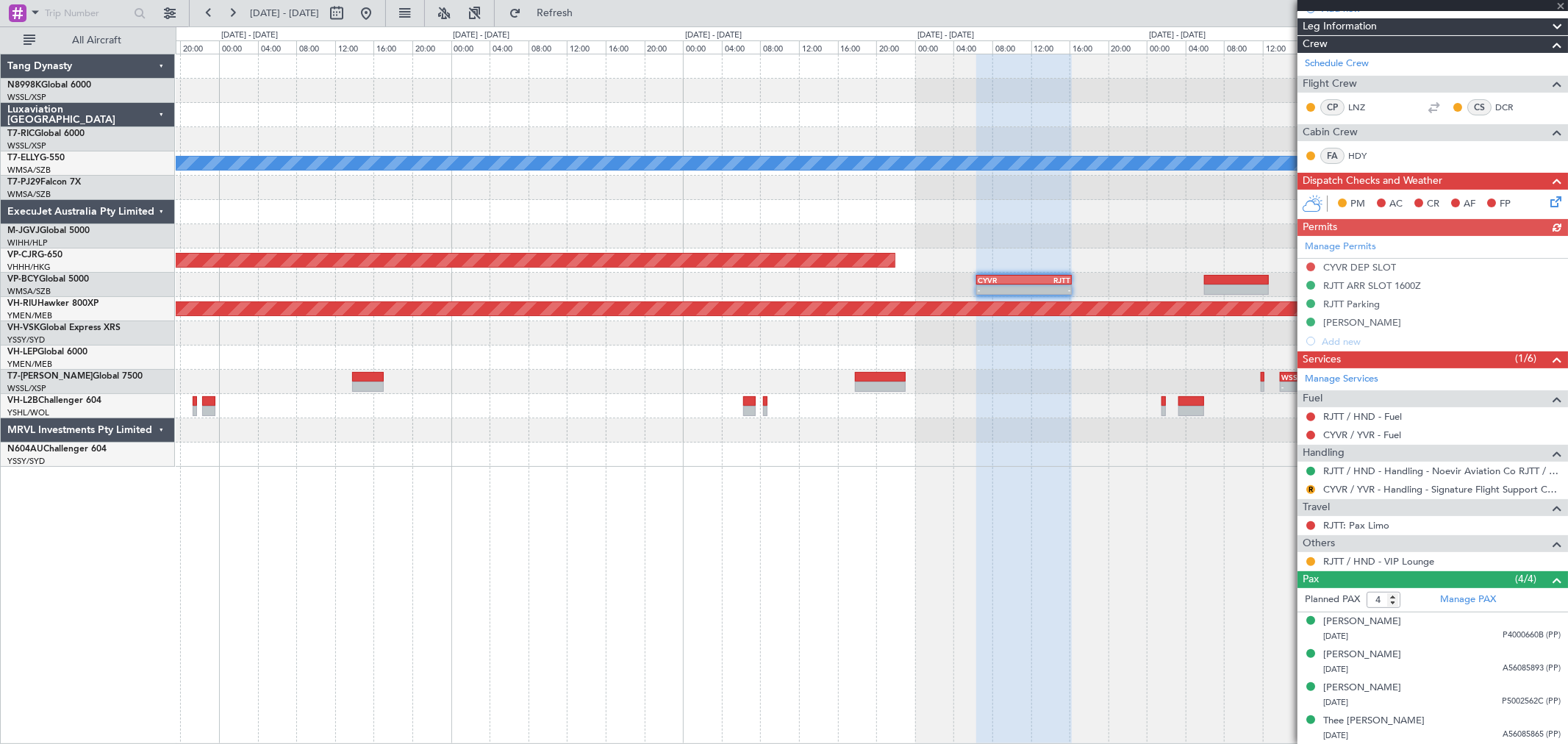
scroll to position [181, 0]
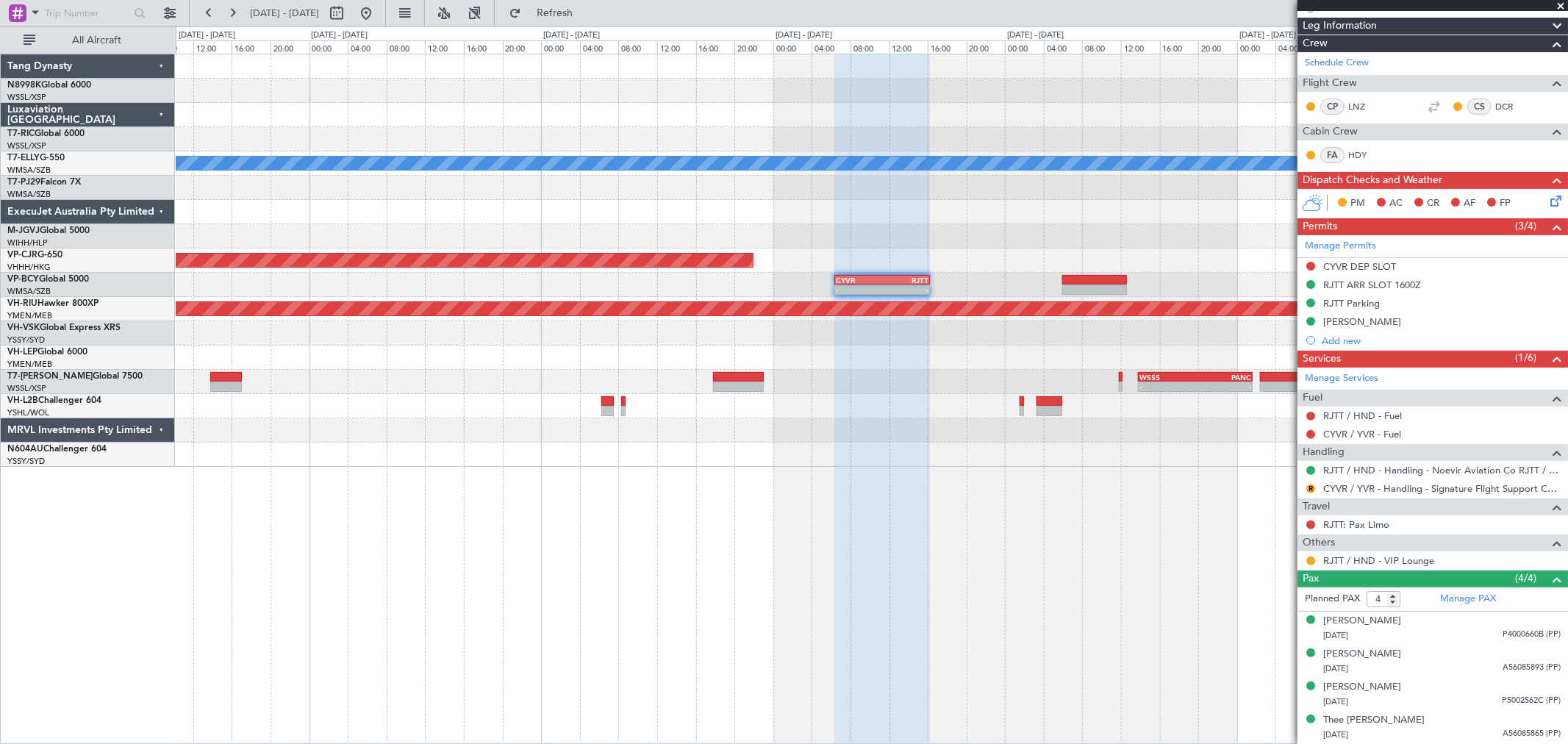
click at [835, 388] on div "Planned Maint Singapore (Seletar) MEL Planned Maint Dubai (Dubai Intl) Planned …" at bounding box center [871, 261] width 1392 height 413
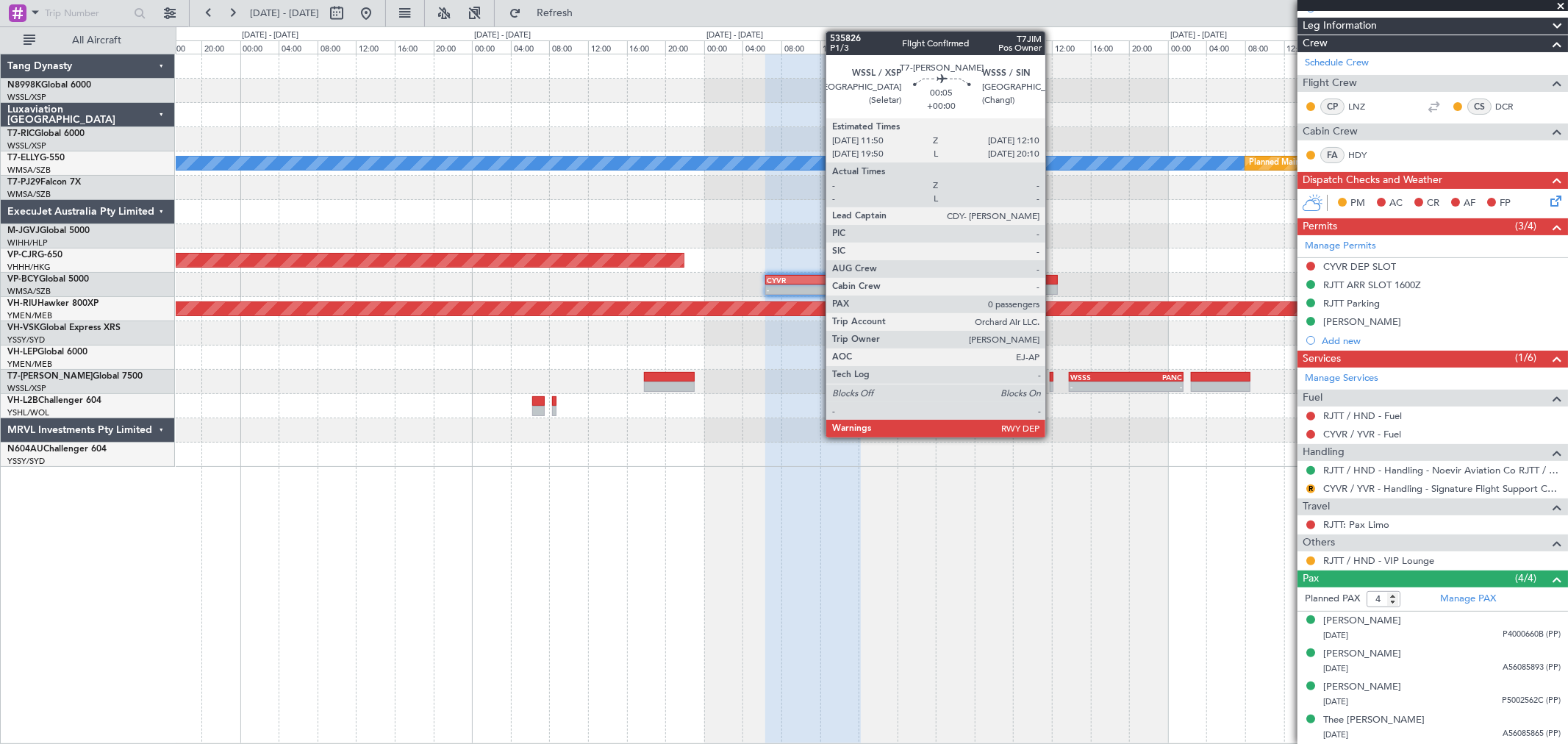
click at [1051, 383] on div at bounding box center [1051, 387] width 4 height 11
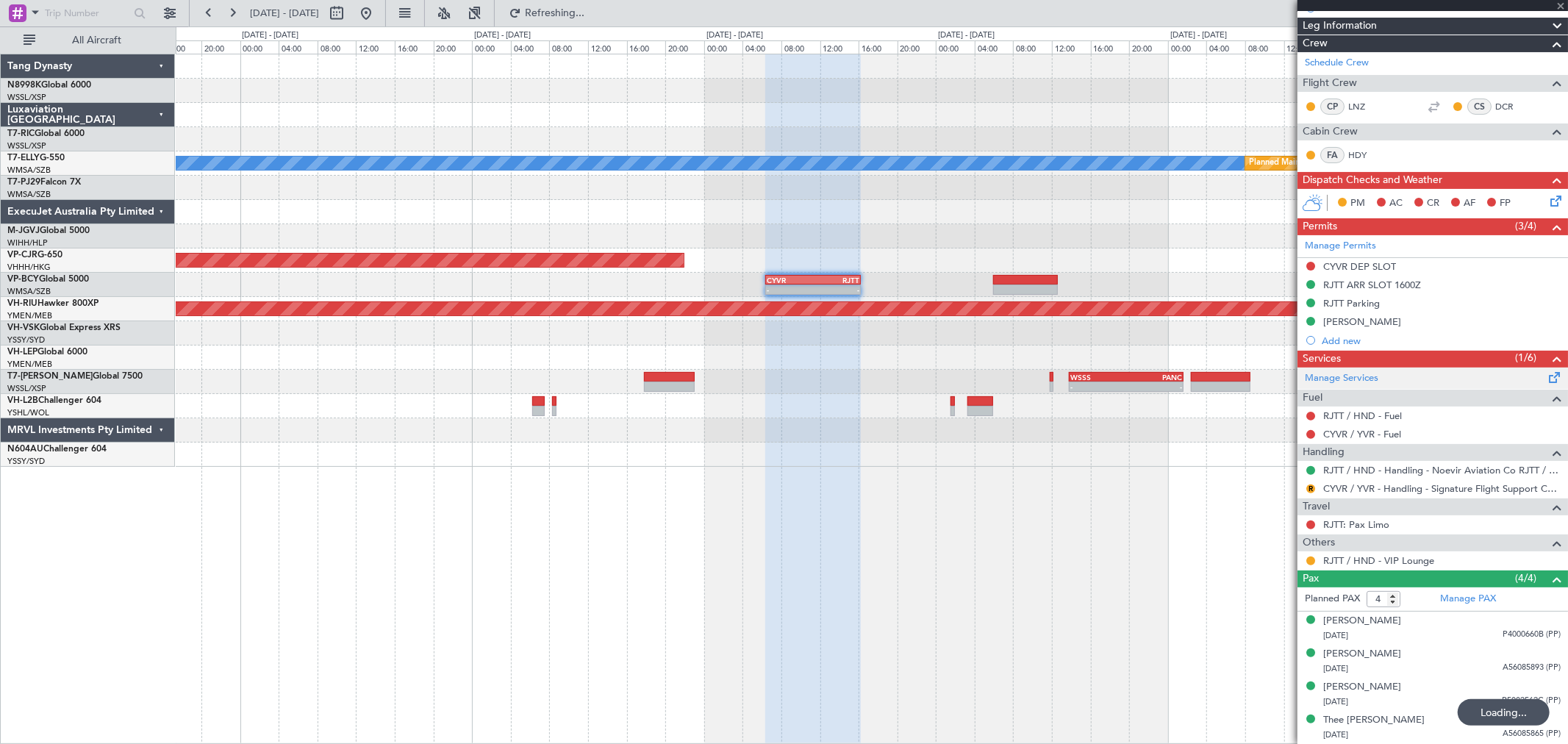
type input "0"
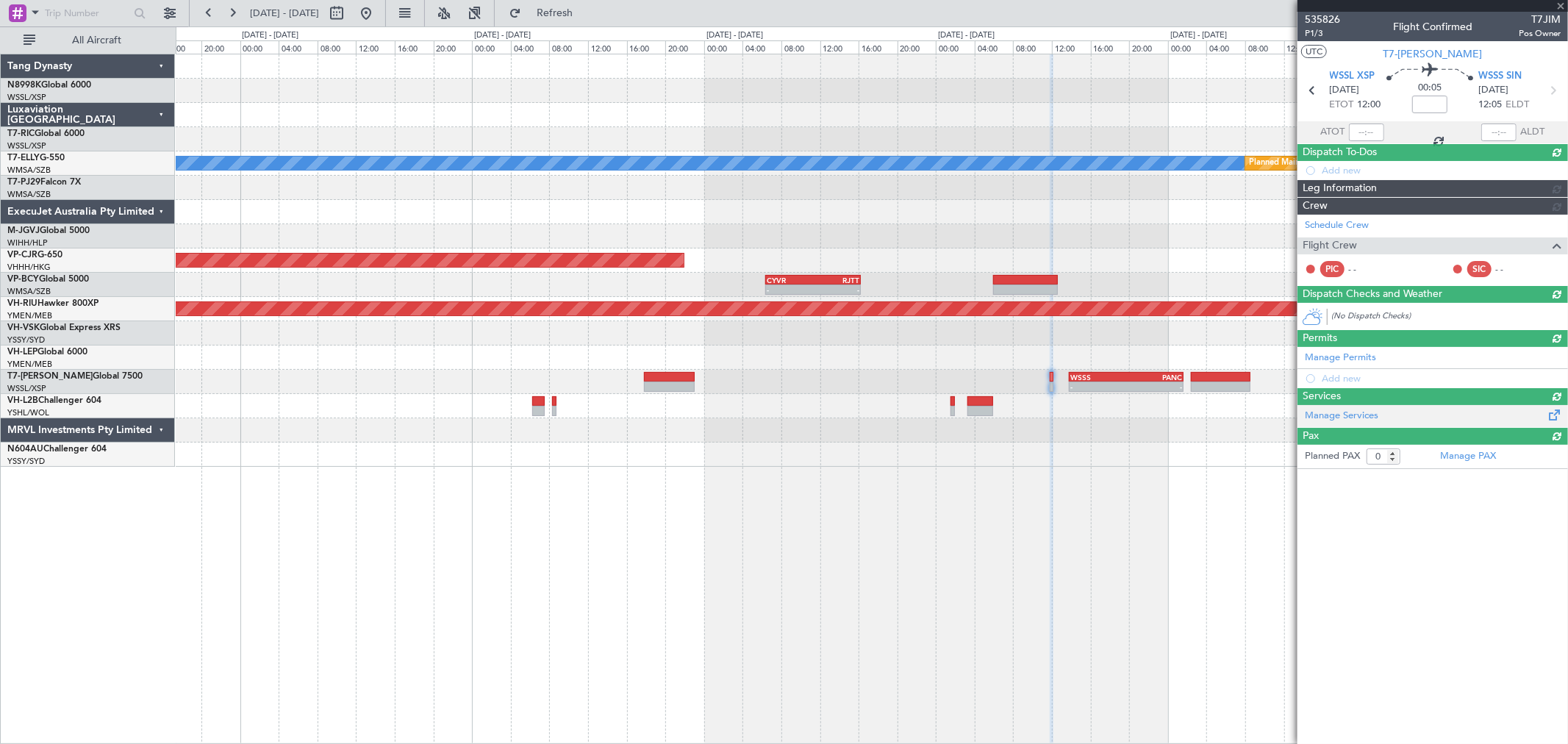
scroll to position [0, 0]
type input "+00:50"
type input "4"
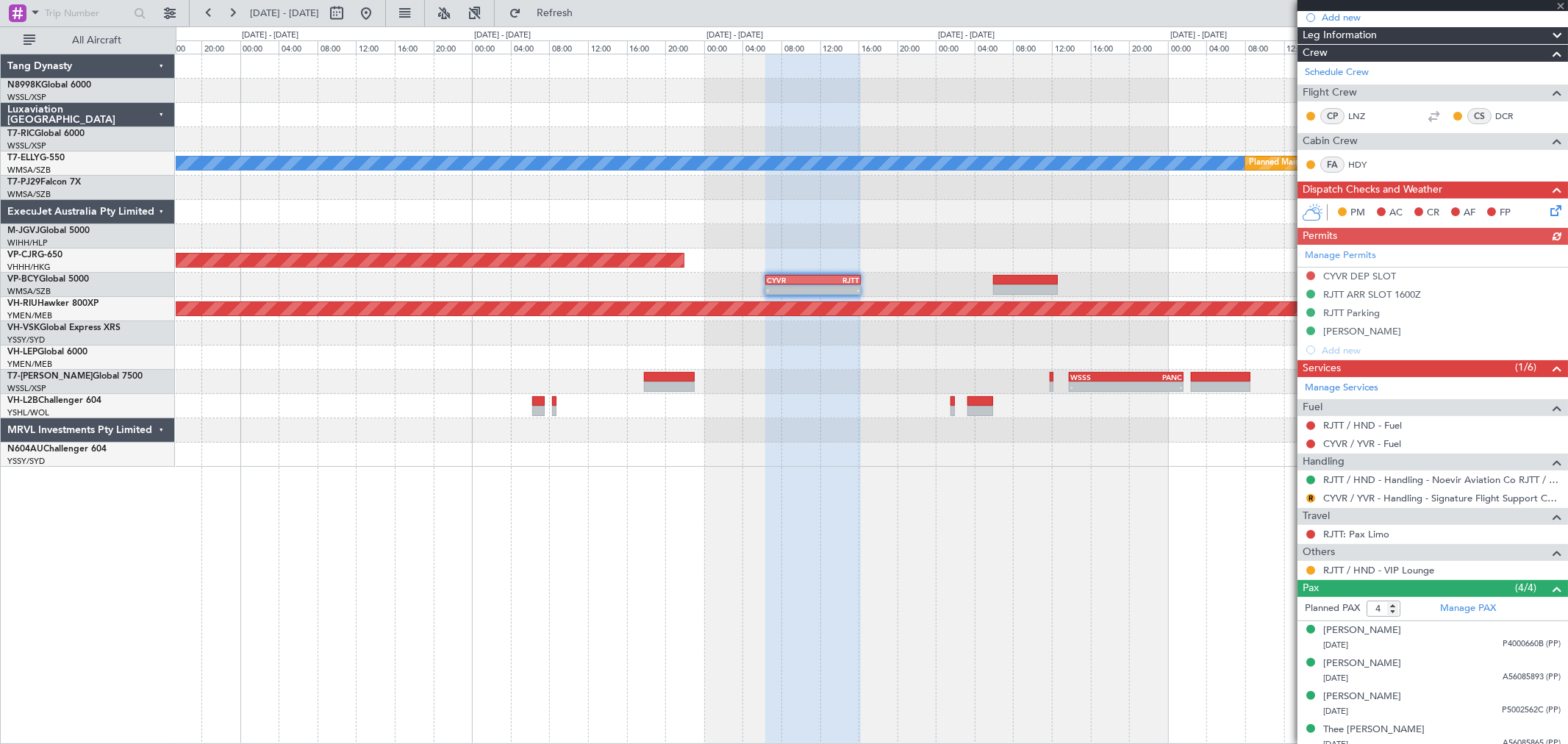
scroll to position [181, 0]
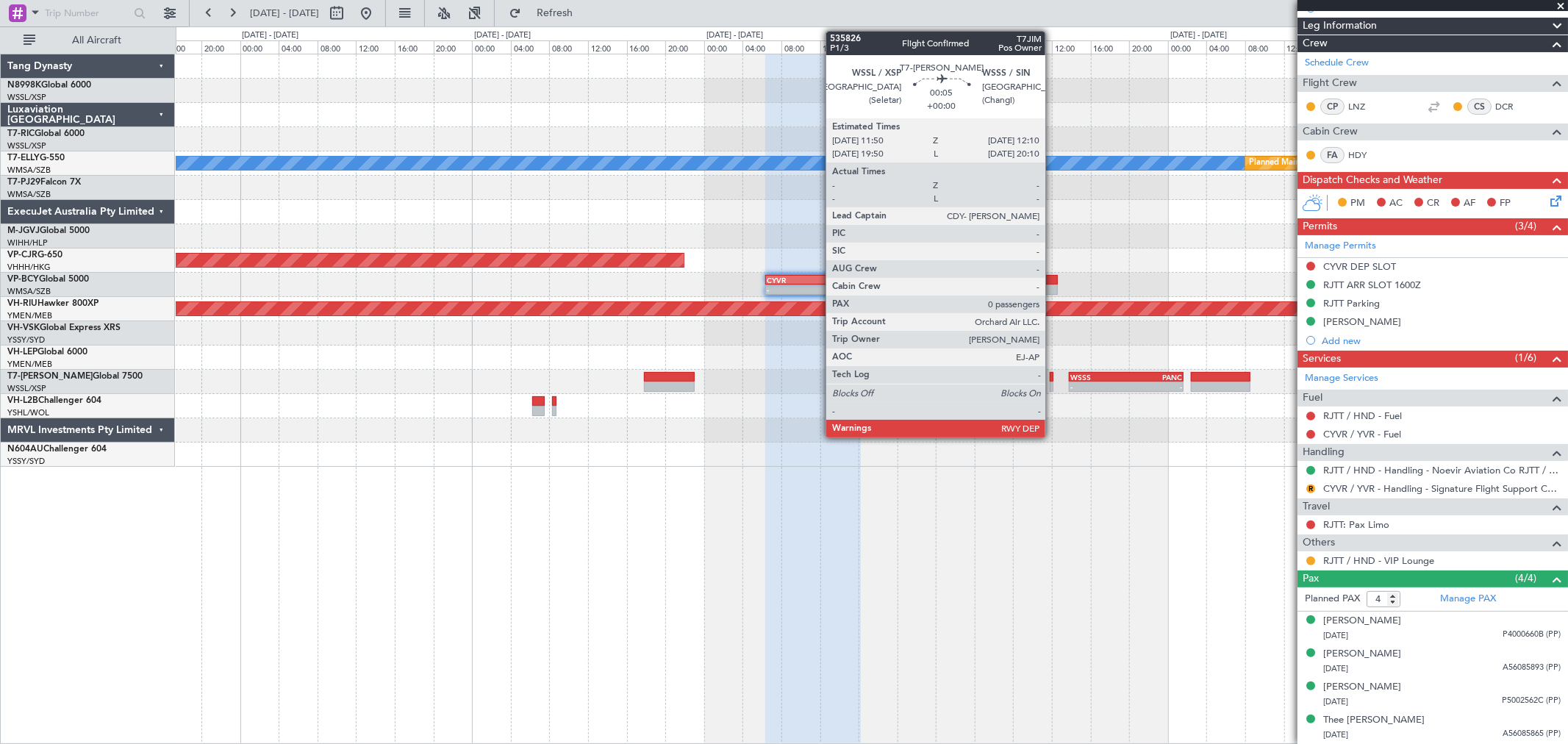
click at [1053, 377] on div at bounding box center [1051, 377] width 4 height 11
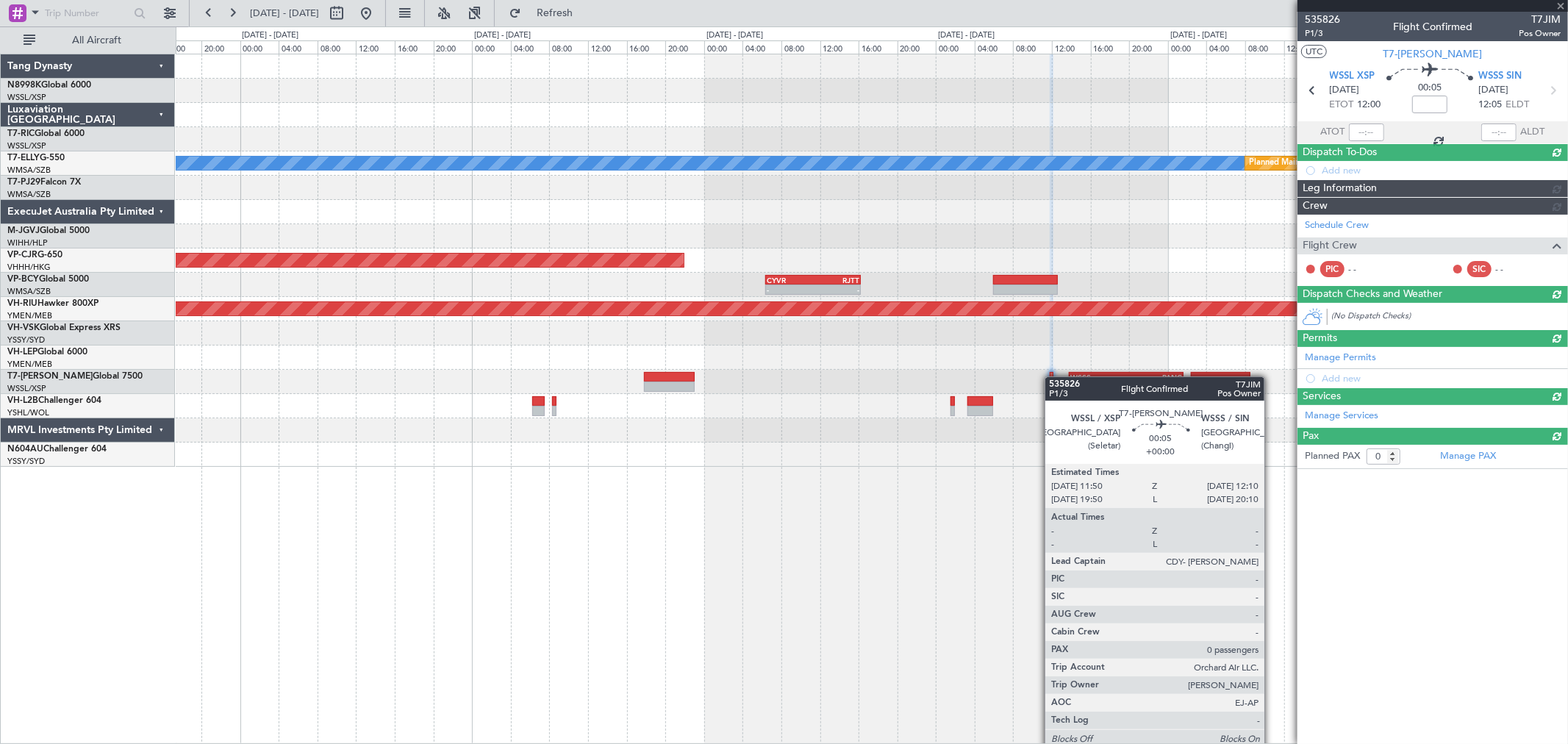
scroll to position [0, 0]
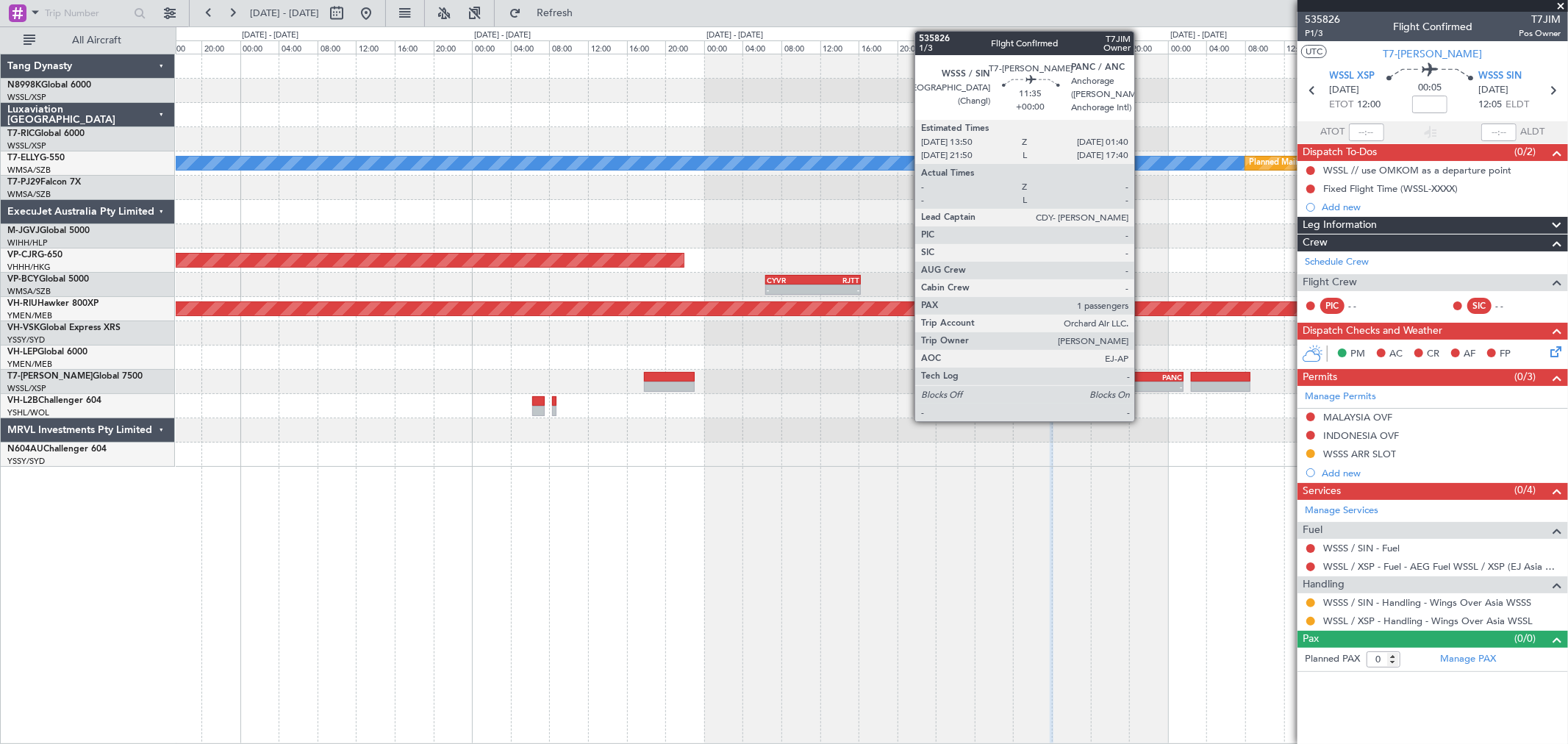
click at [1129, 387] on div "-" at bounding box center [1155, 387] width 56 height 9
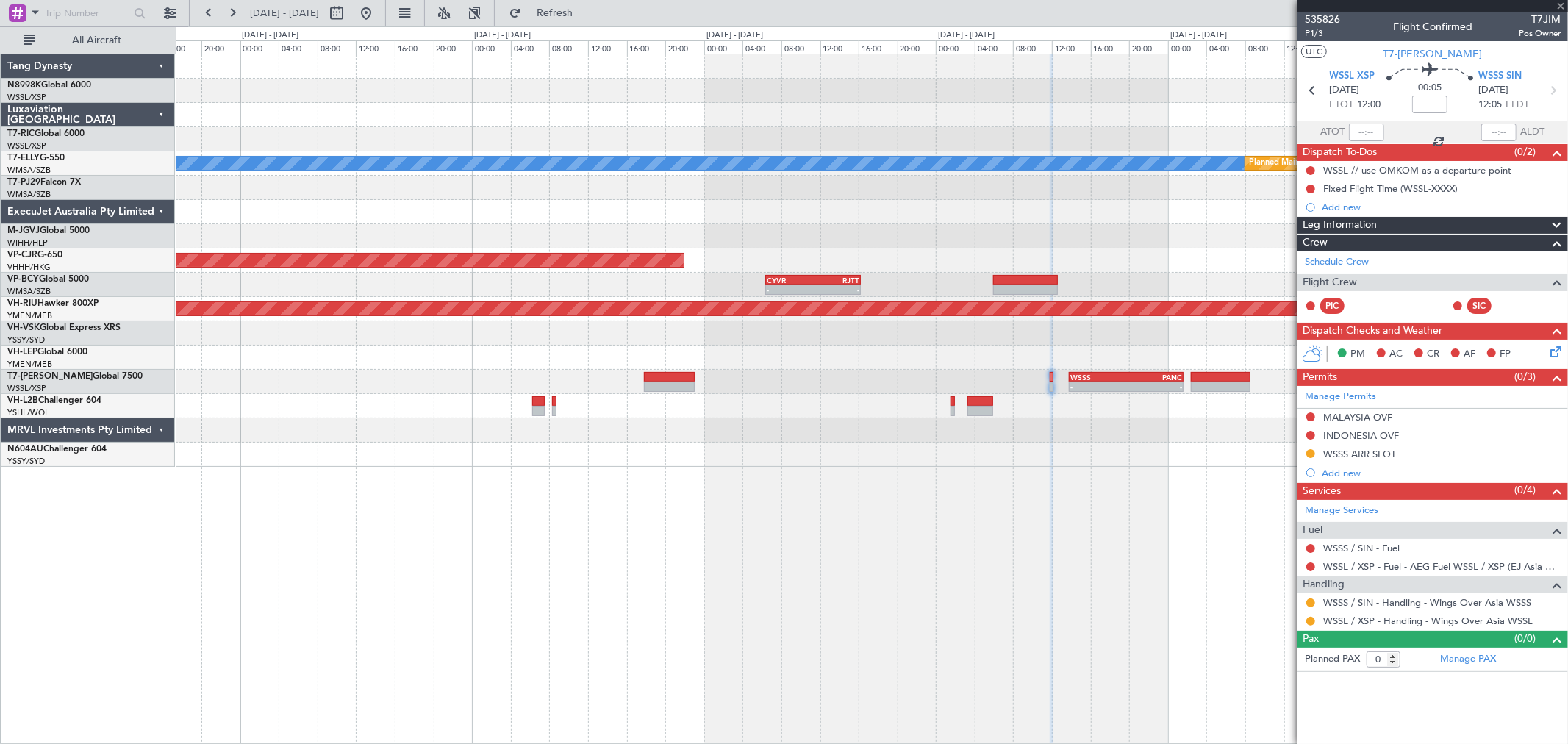
type input "1"
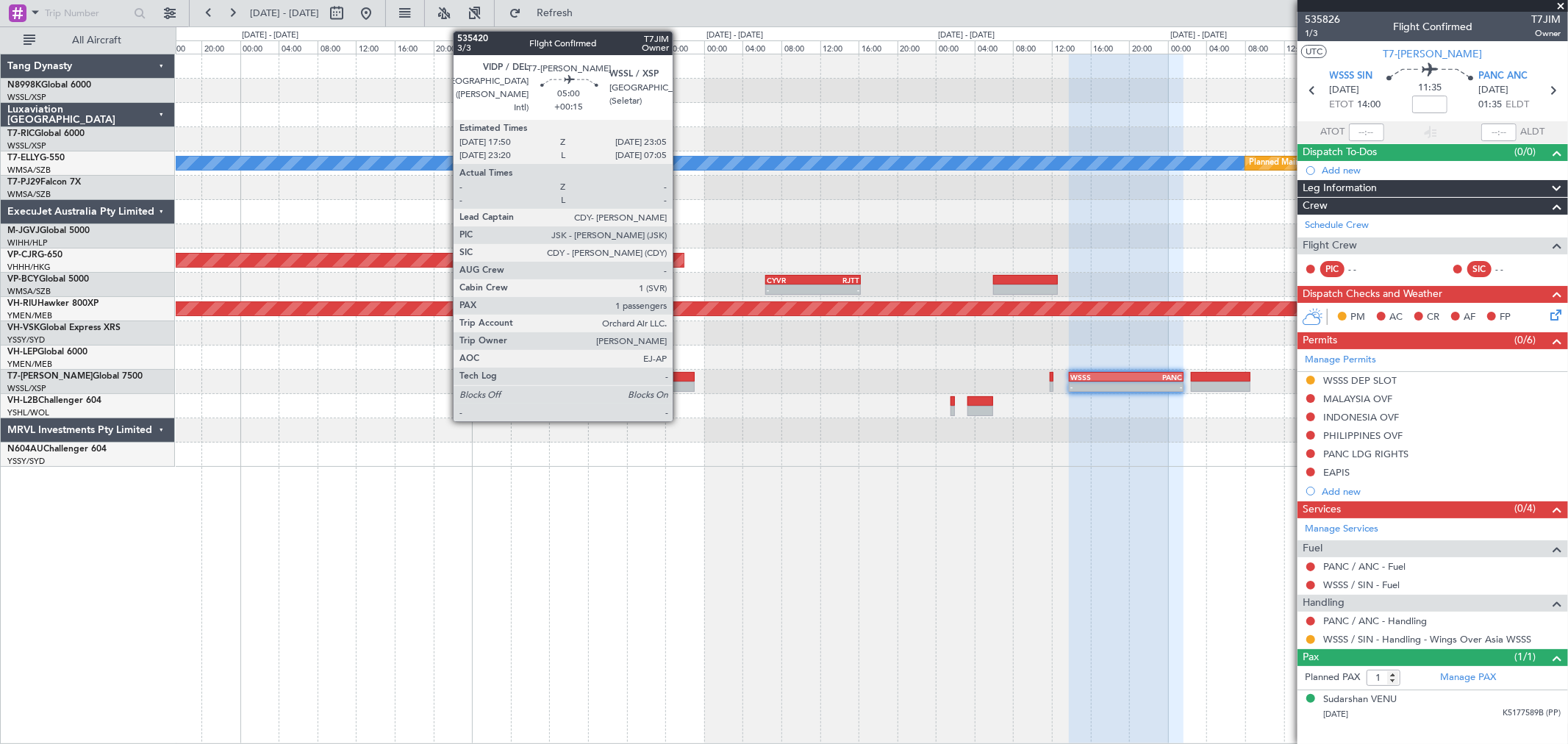
click at [679, 379] on div at bounding box center [670, 377] width 52 height 11
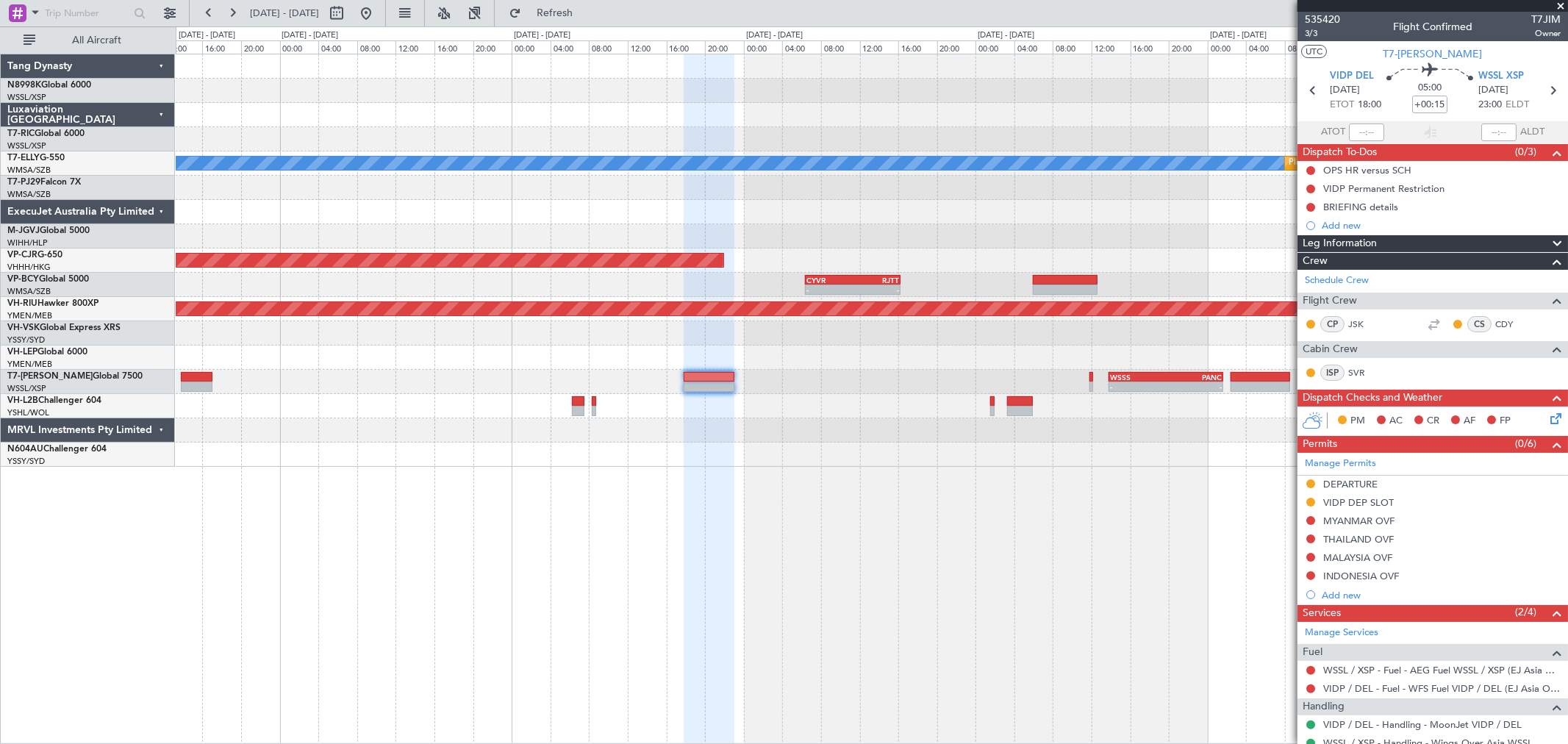
click at [1018, 265] on div "Planned Maint Singapore (Seletar) MEL Planned Maint Dubai (Dubai Intl) Planned …" at bounding box center [871, 261] width 1392 height 413
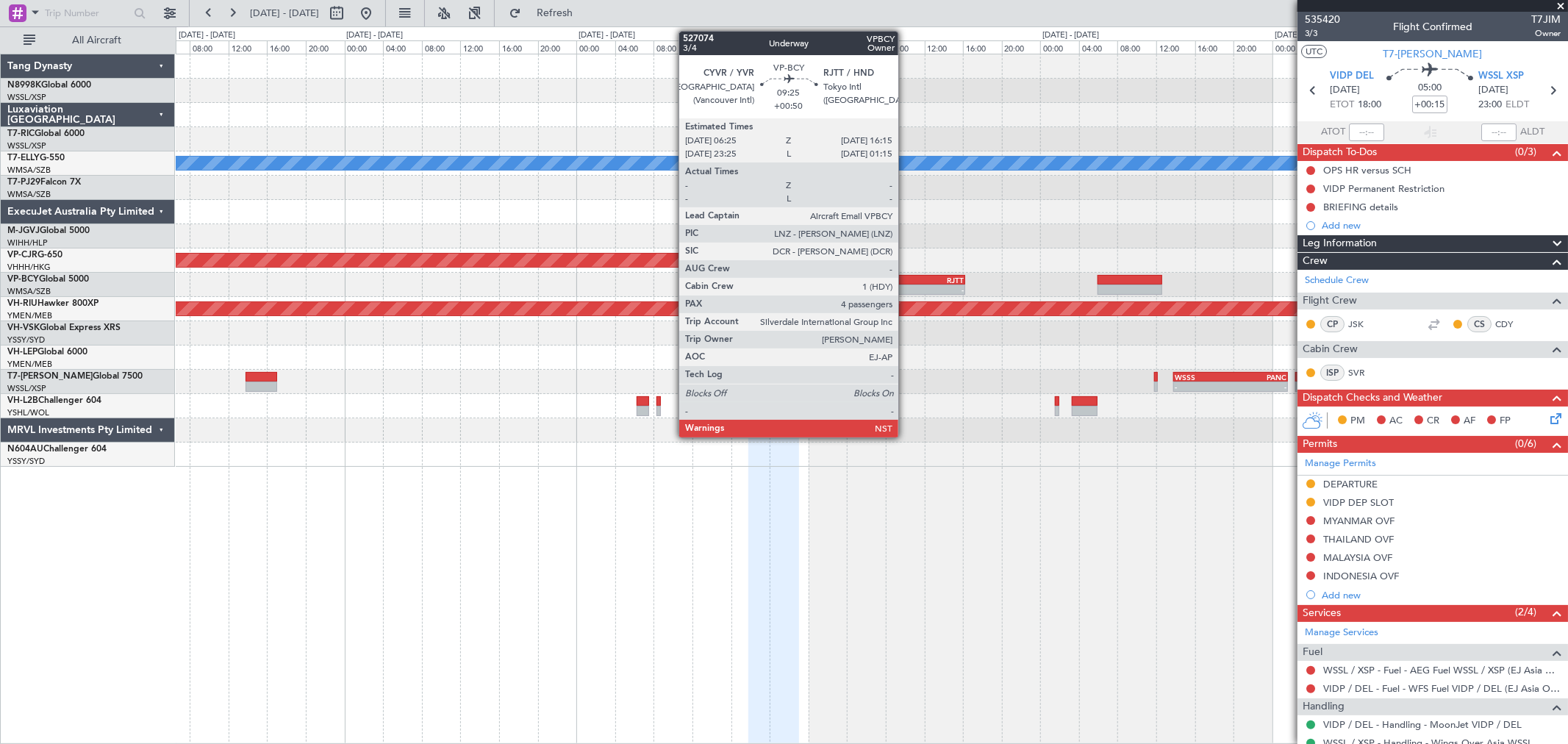
click at [906, 277] on div "CYVR" at bounding box center [894, 280] width 46 height 9
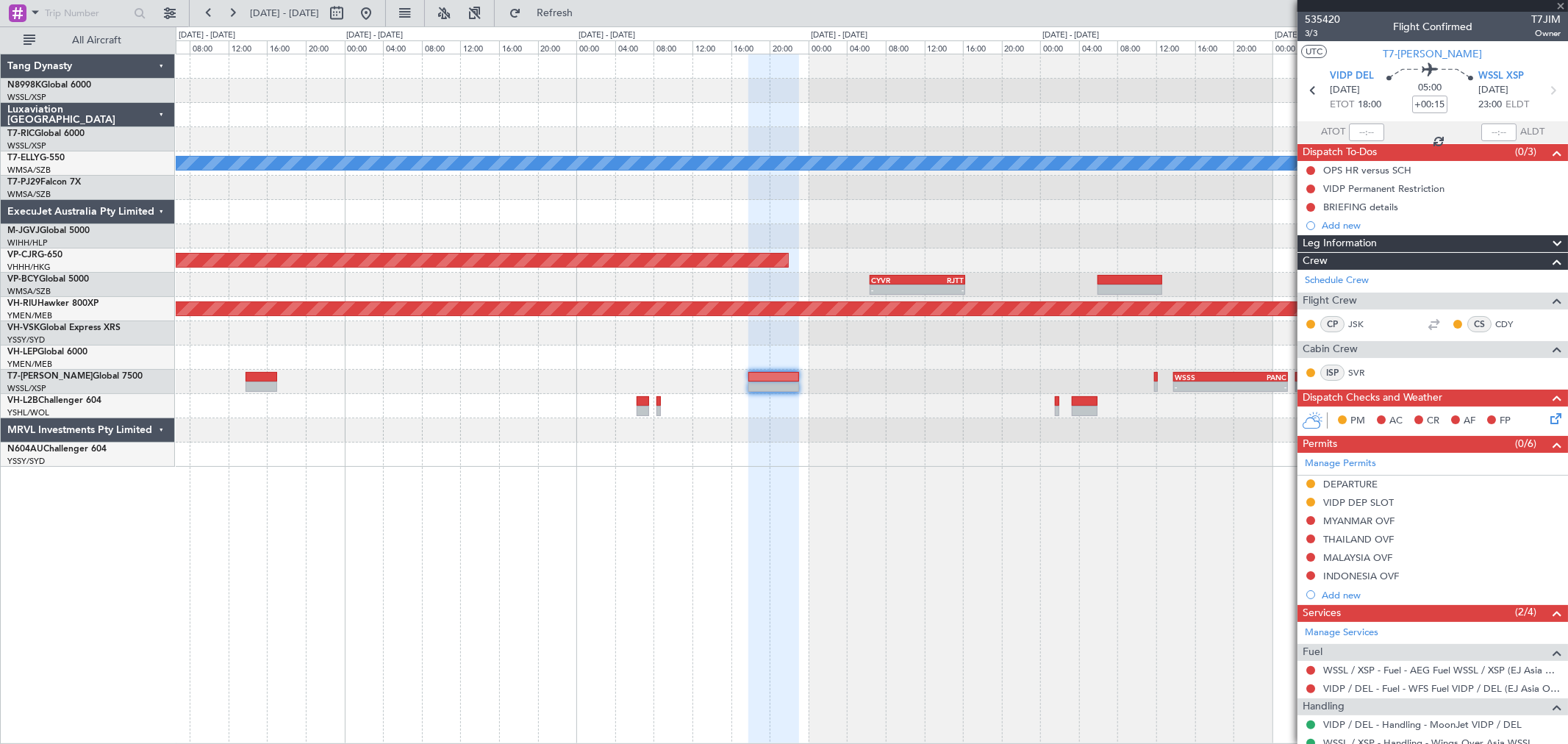
type input "+00:50"
type input "4"
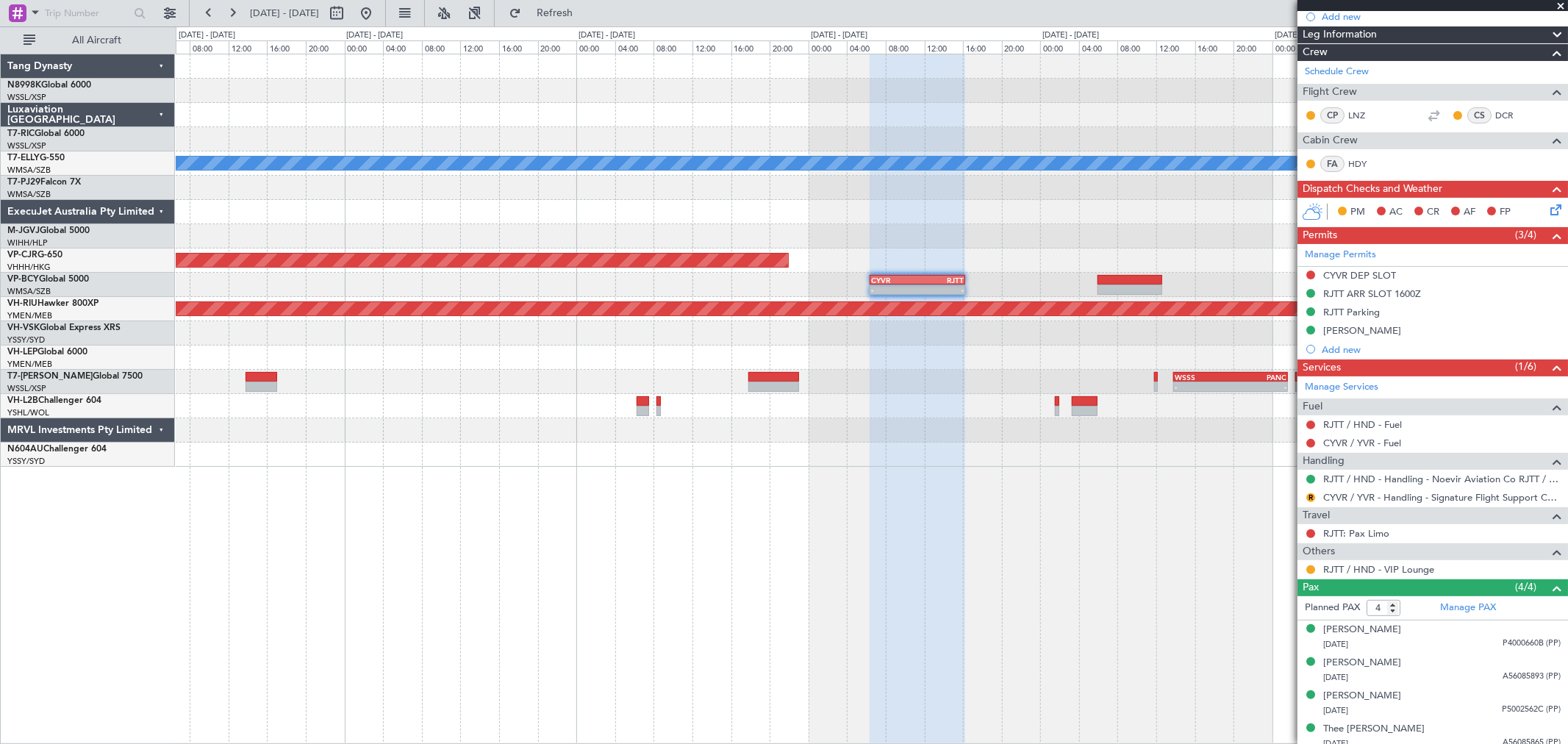
scroll to position [181, 0]
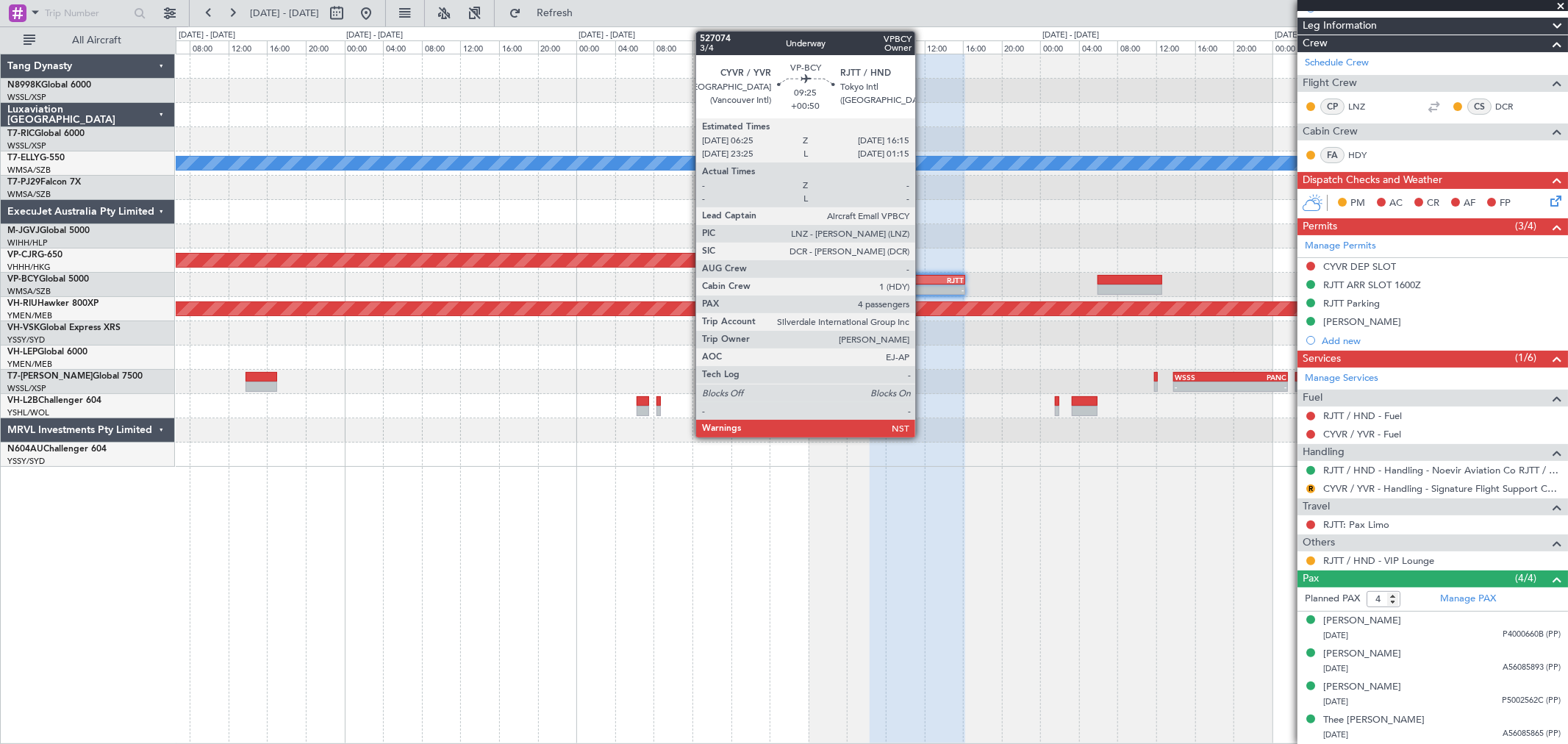
click at [923, 285] on div "-" at bounding box center [940, 290] width 46 height 9
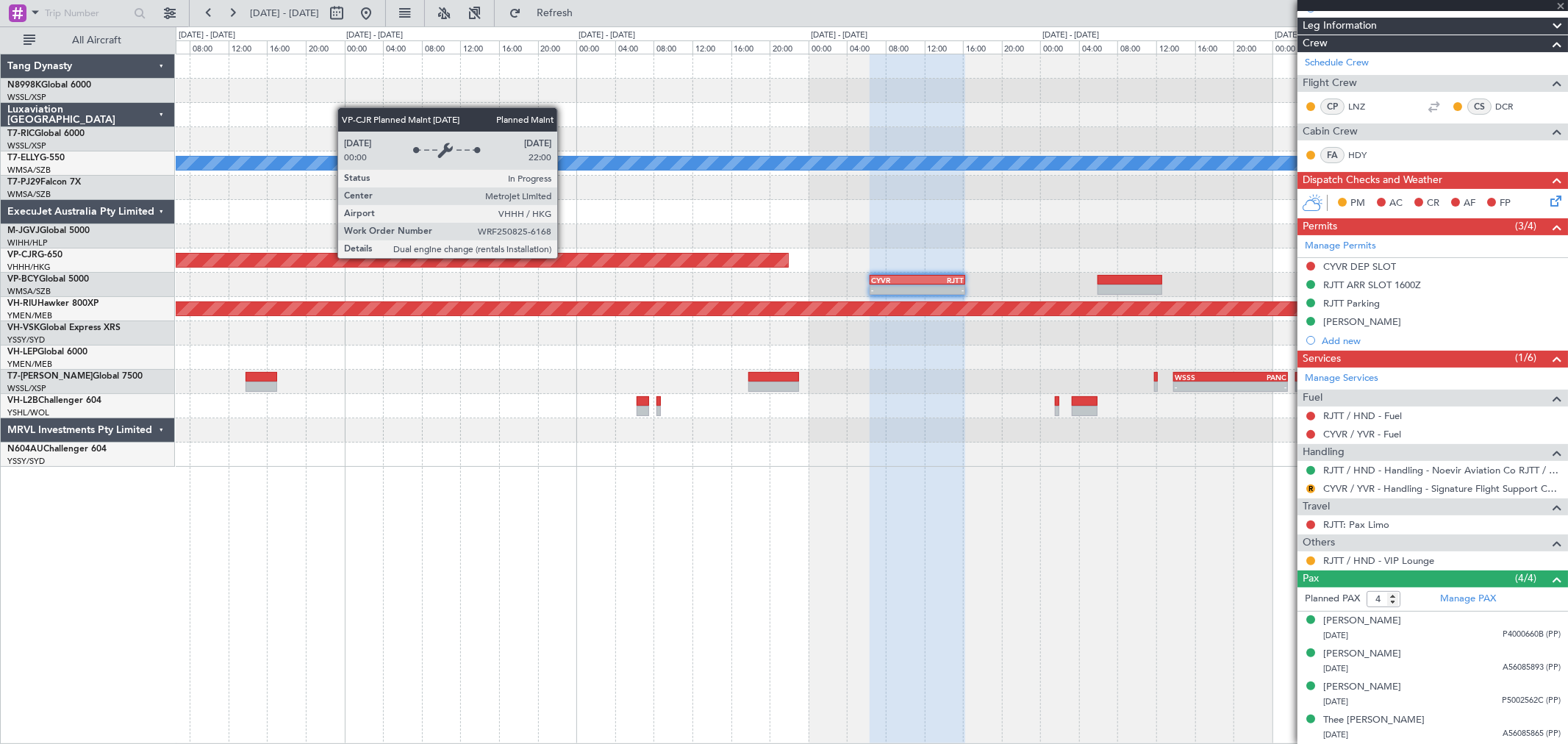
click at [884, 251] on div "Planned Maint [GEOGRAPHIC_DATA] ([GEOGRAPHIC_DATA] Intl)" at bounding box center [871, 261] width 1392 height 24
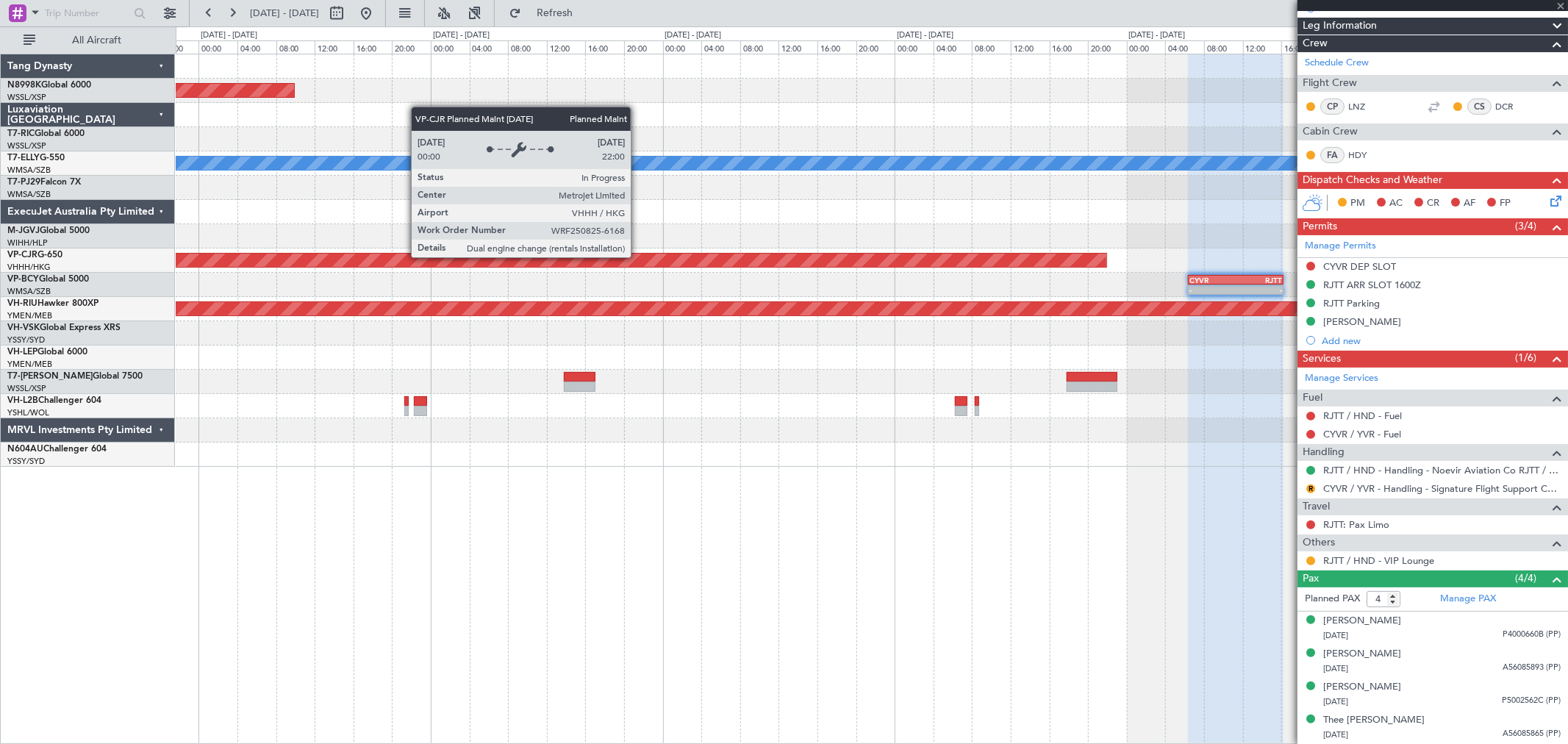
scroll to position [0, 0]
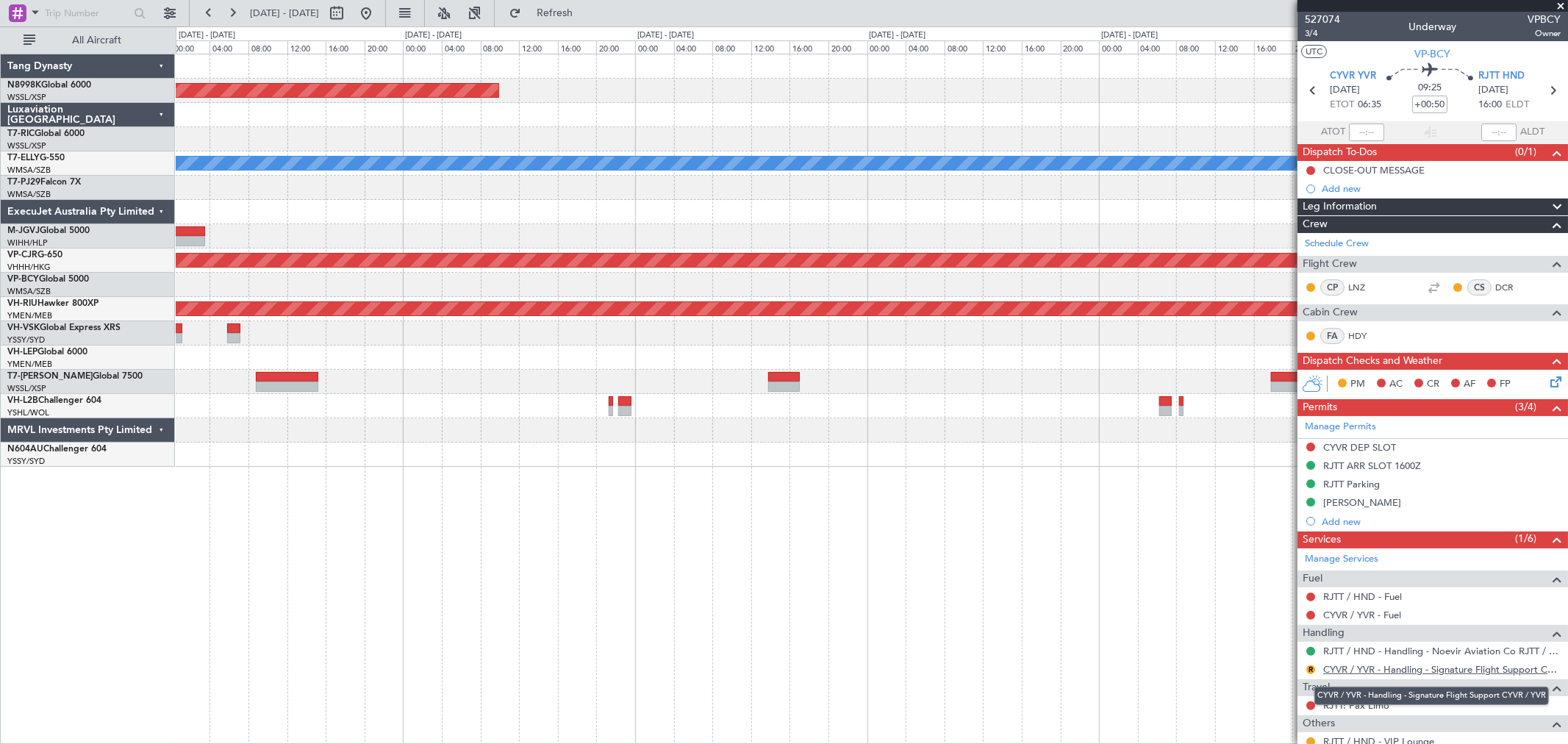
click at [1129, 535] on link "CYVR / YVR - Handling - Signature Flight Support CYVR / YVR" at bounding box center [1442, 669] width 237 height 12
click at [875, 387] on div "Planned Maint Singapore (Seletar) MEL Planned Maint Dubai (Dubai Intl) Planned …" at bounding box center [871, 261] width 1392 height 413
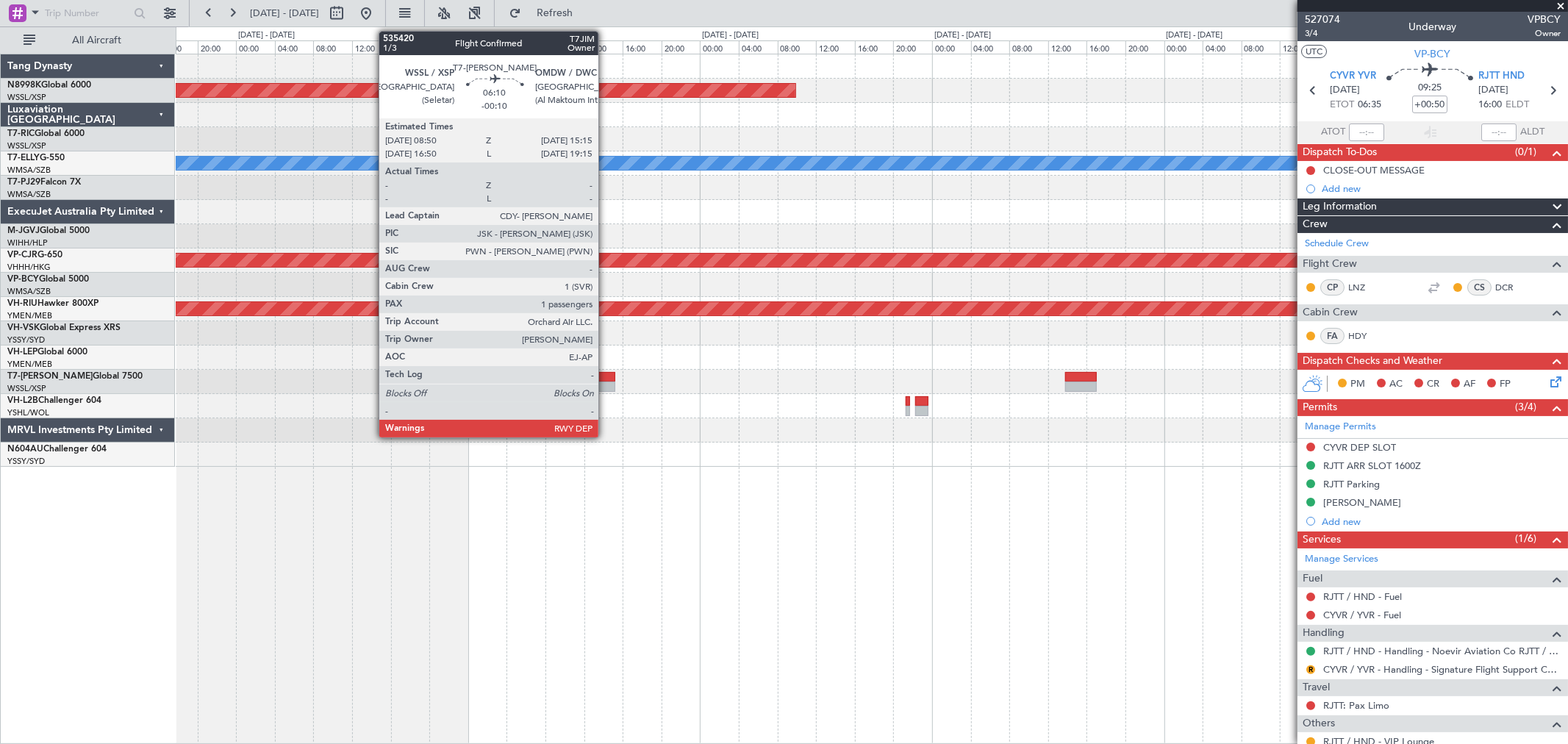
click at [607, 380] on div at bounding box center [584, 377] width 62 height 11
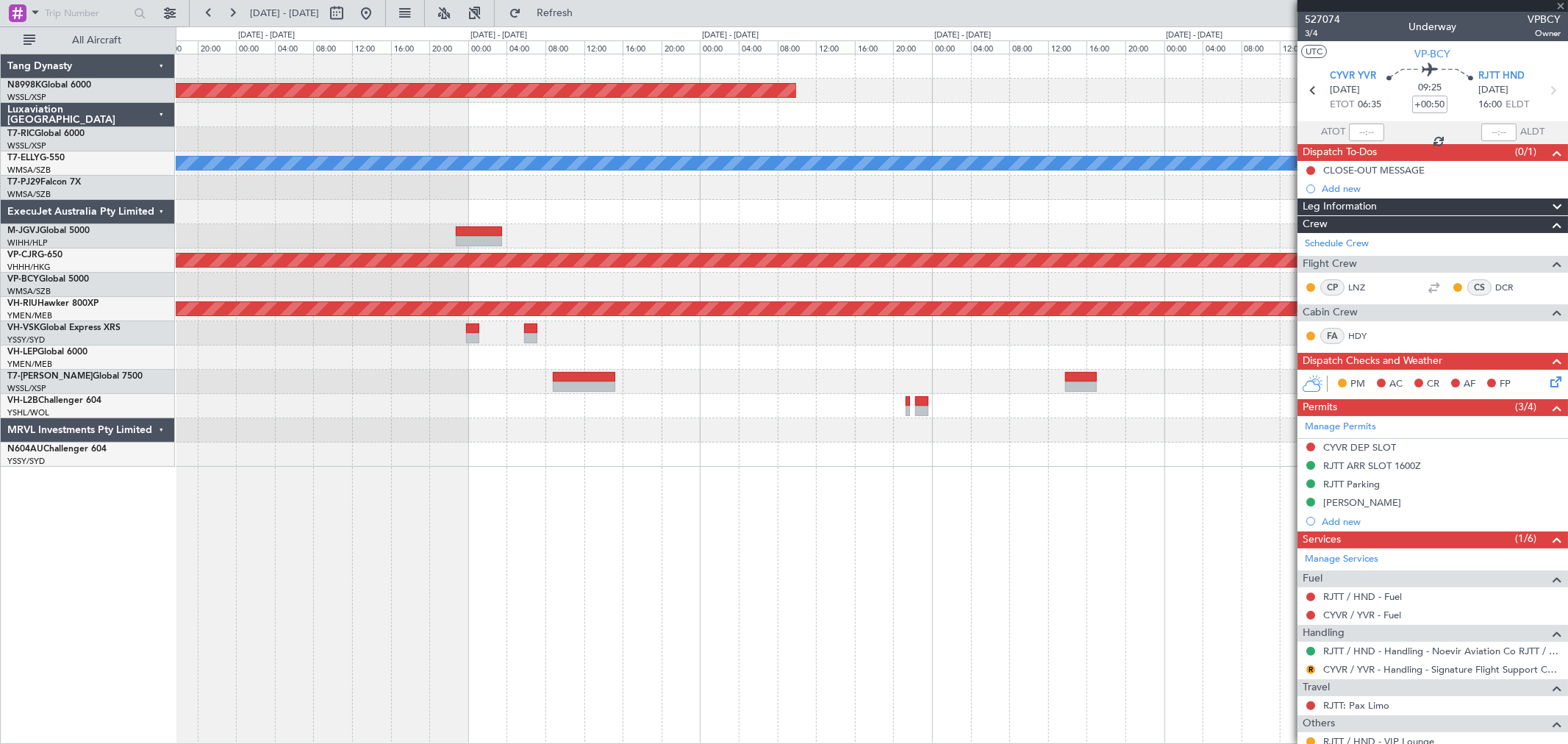
type input "-00:10"
type input "1"
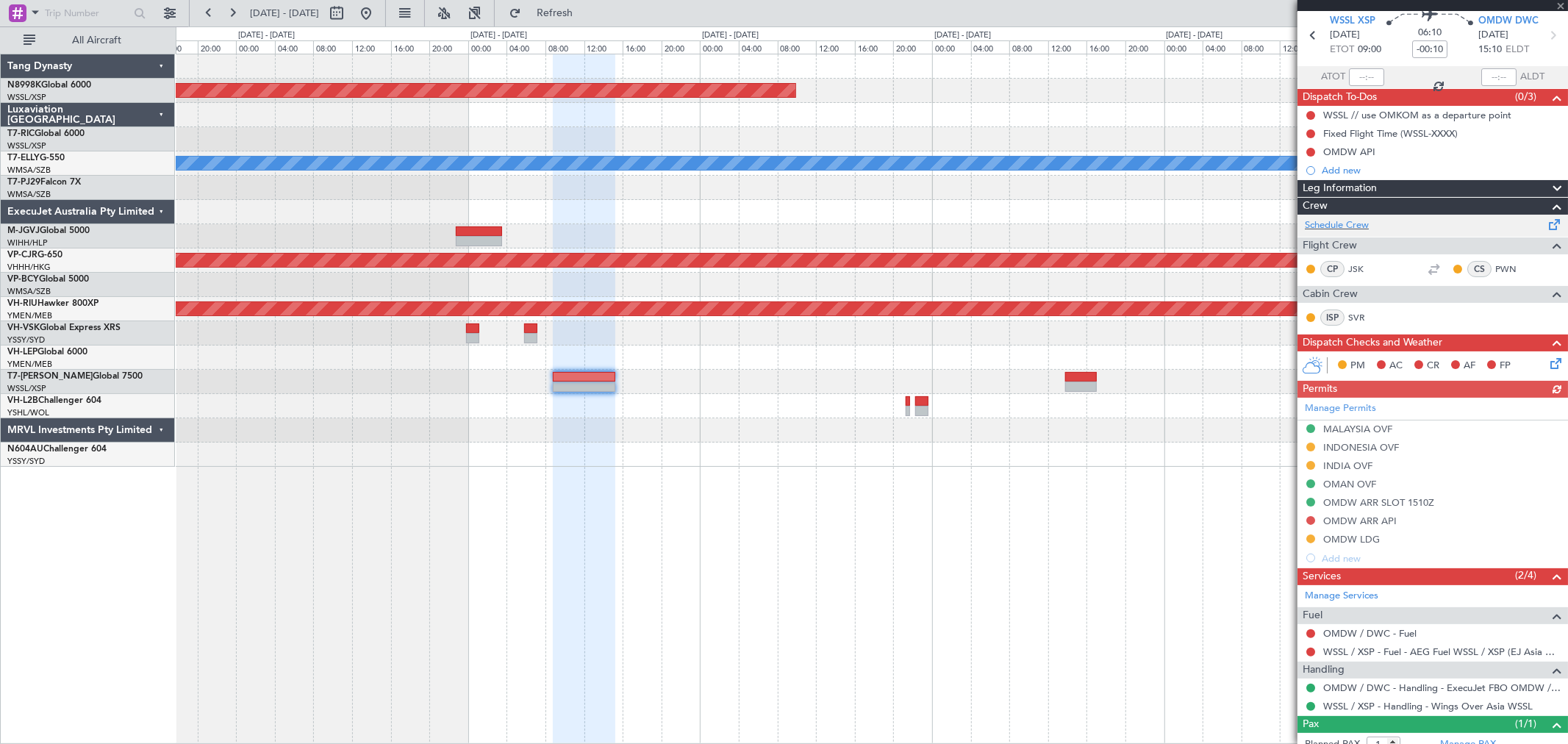
scroll to position [101, 0]
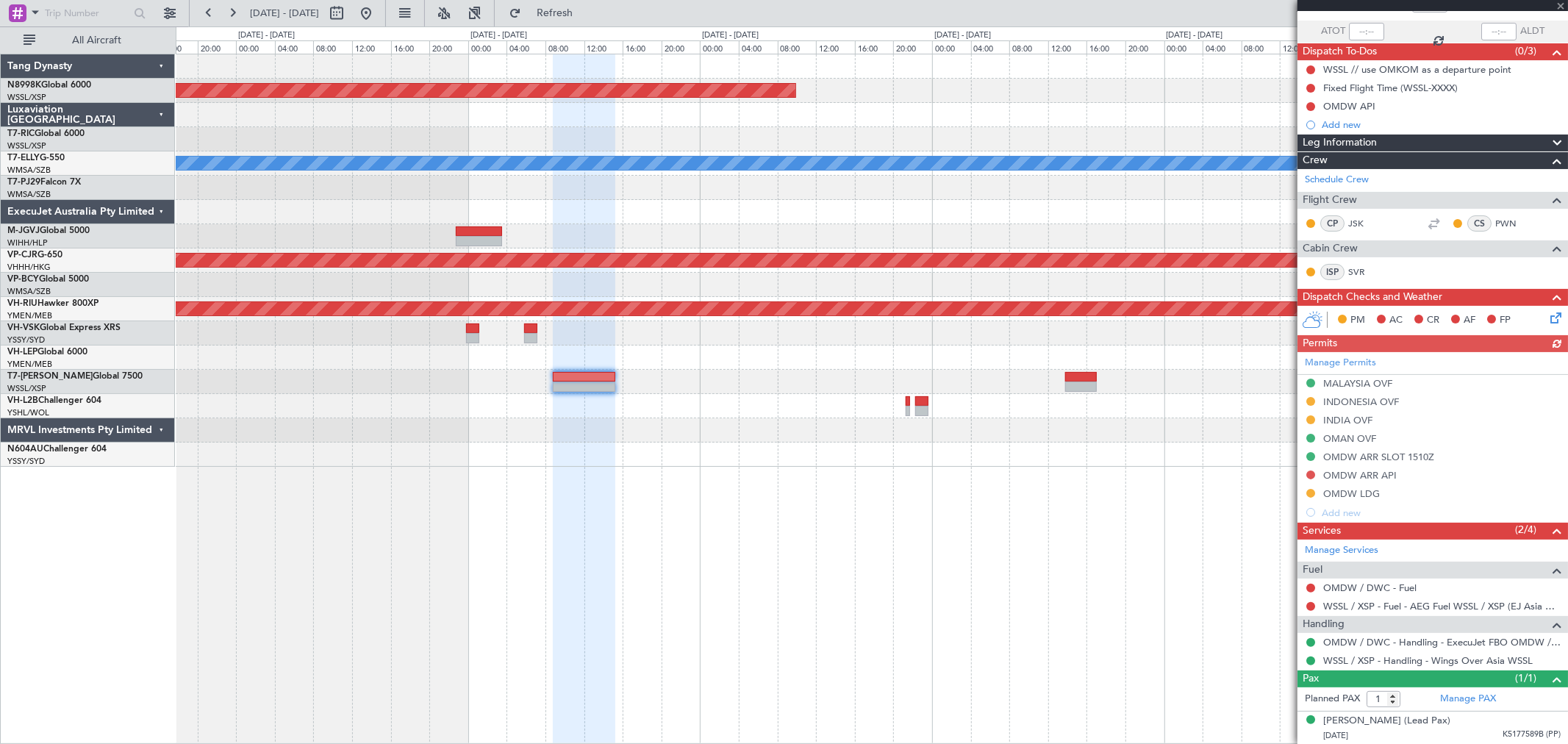
click at [1129, 494] on div "Manage Permits MALAYSIA OVF INDONESIA OVF INDIA OVF OMAN OVF OMDW ARR SLOT 1510…" at bounding box center [1433, 436] width 271 height 169
click at [1129, 492] on button at bounding box center [1311, 493] width 9 height 9
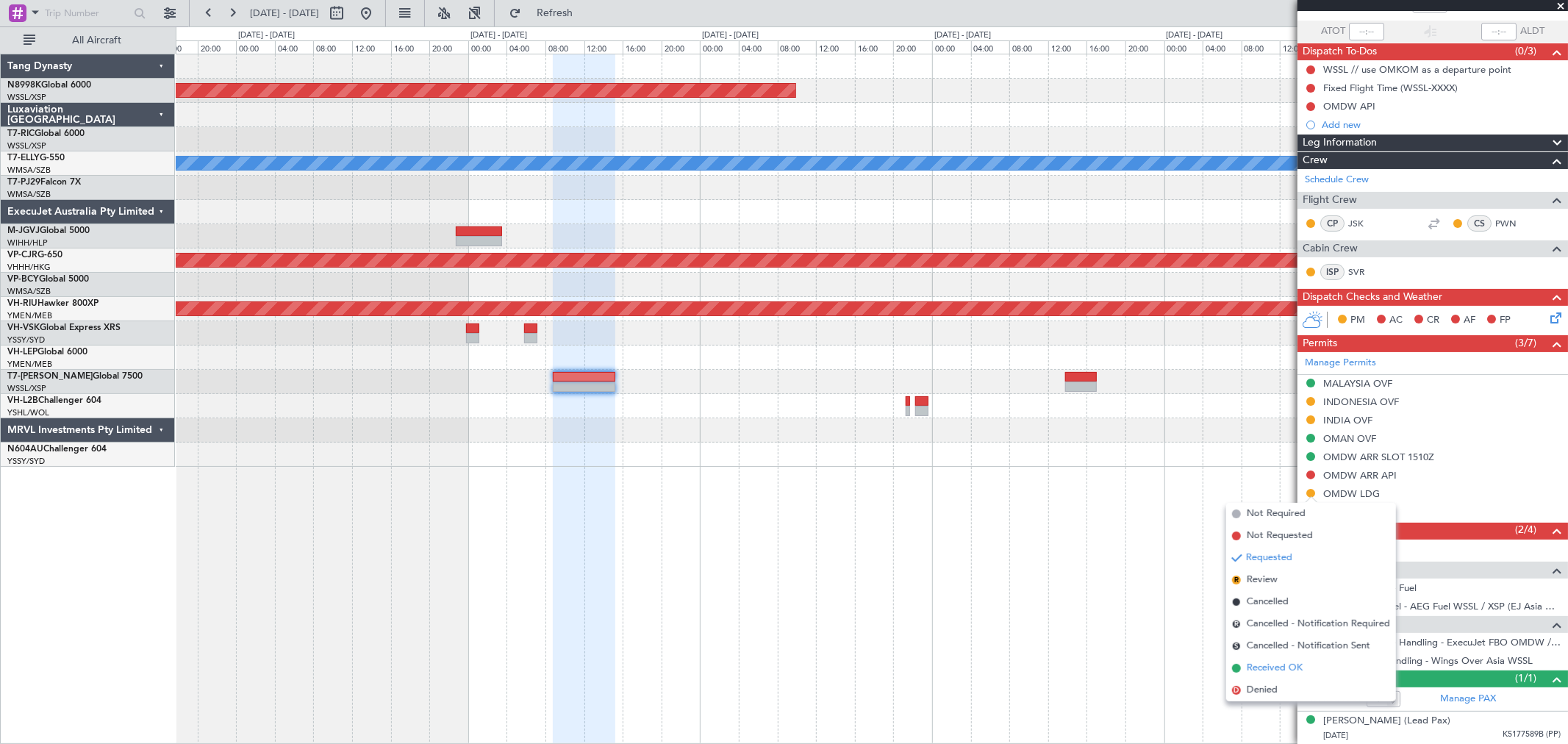
click at [1129, 535] on span "Received OK" at bounding box center [1275, 668] width 56 height 14
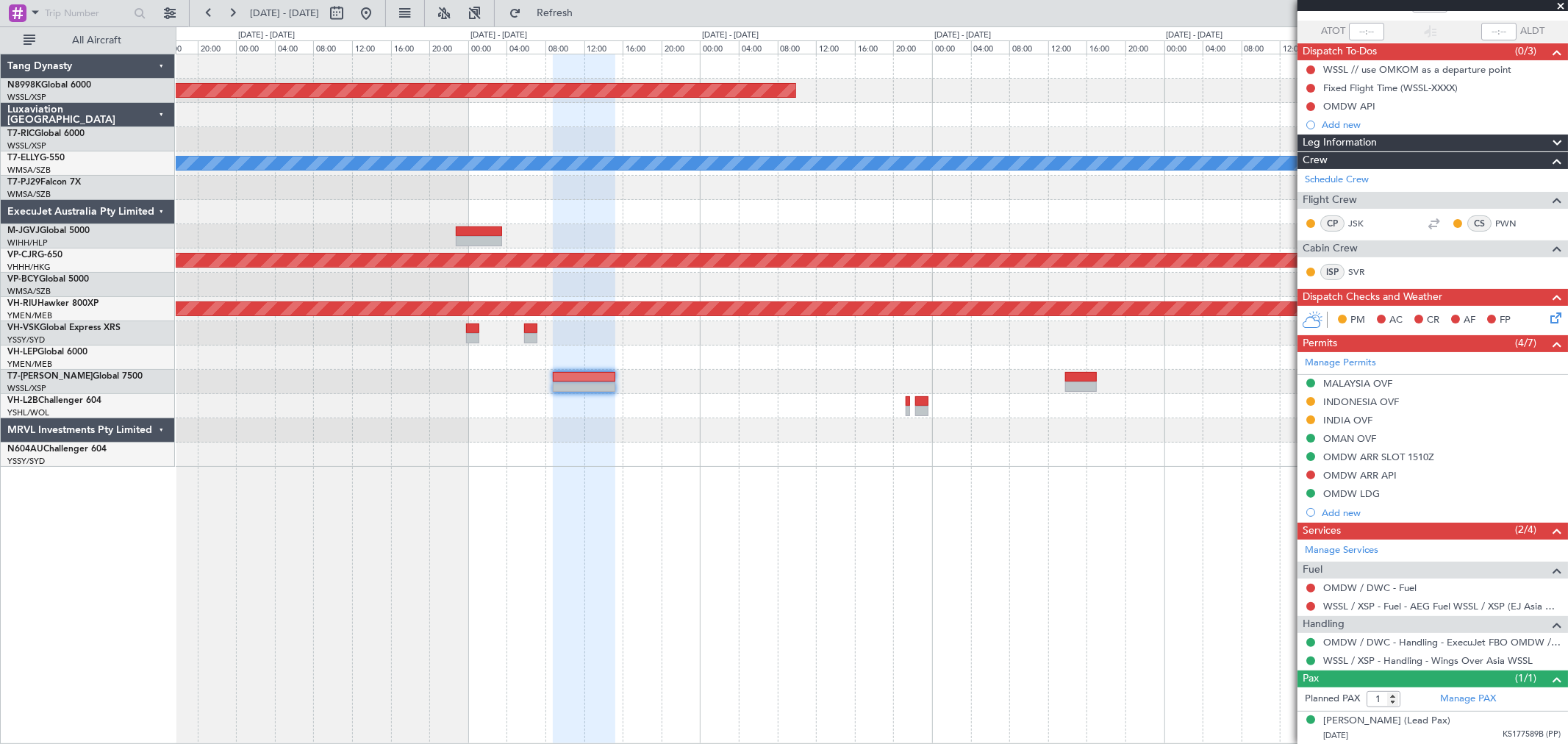
click at [1129, 493] on div "OMDW LDG" at bounding box center [1351, 493] width 56 height 12
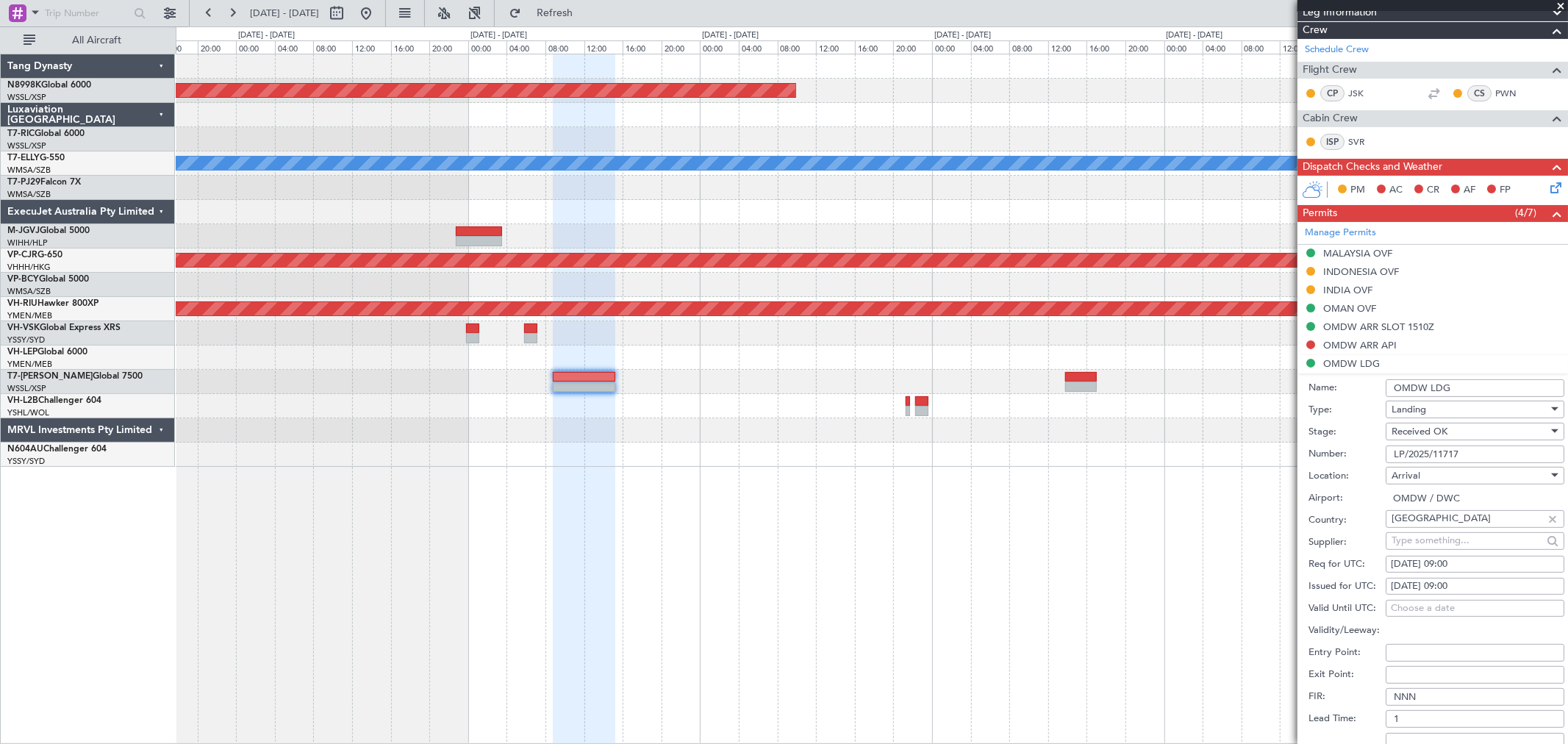
scroll to position [347, 0]
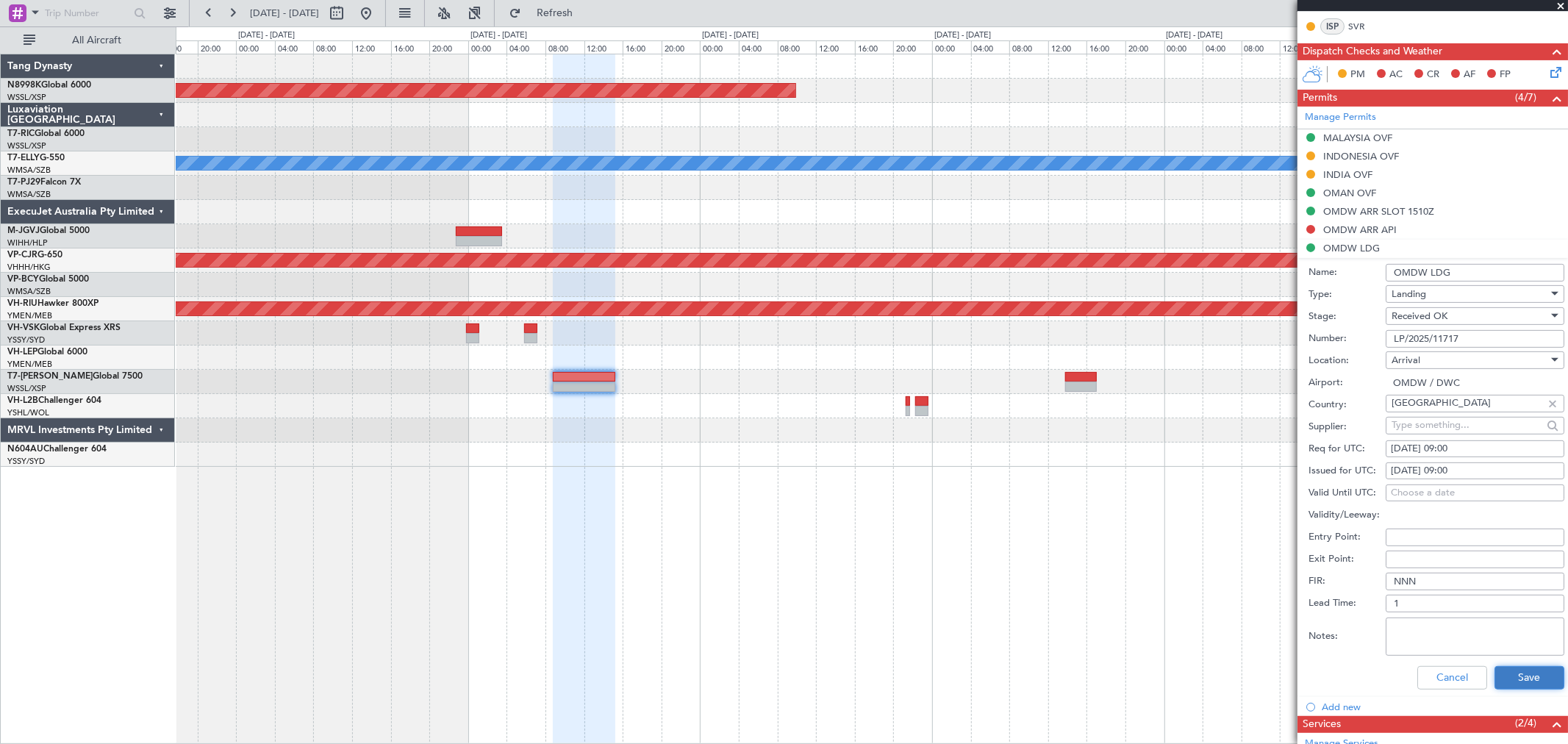
click at [1129, 535] on button "Save" at bounding box center [1529, 677] width 70 height 24
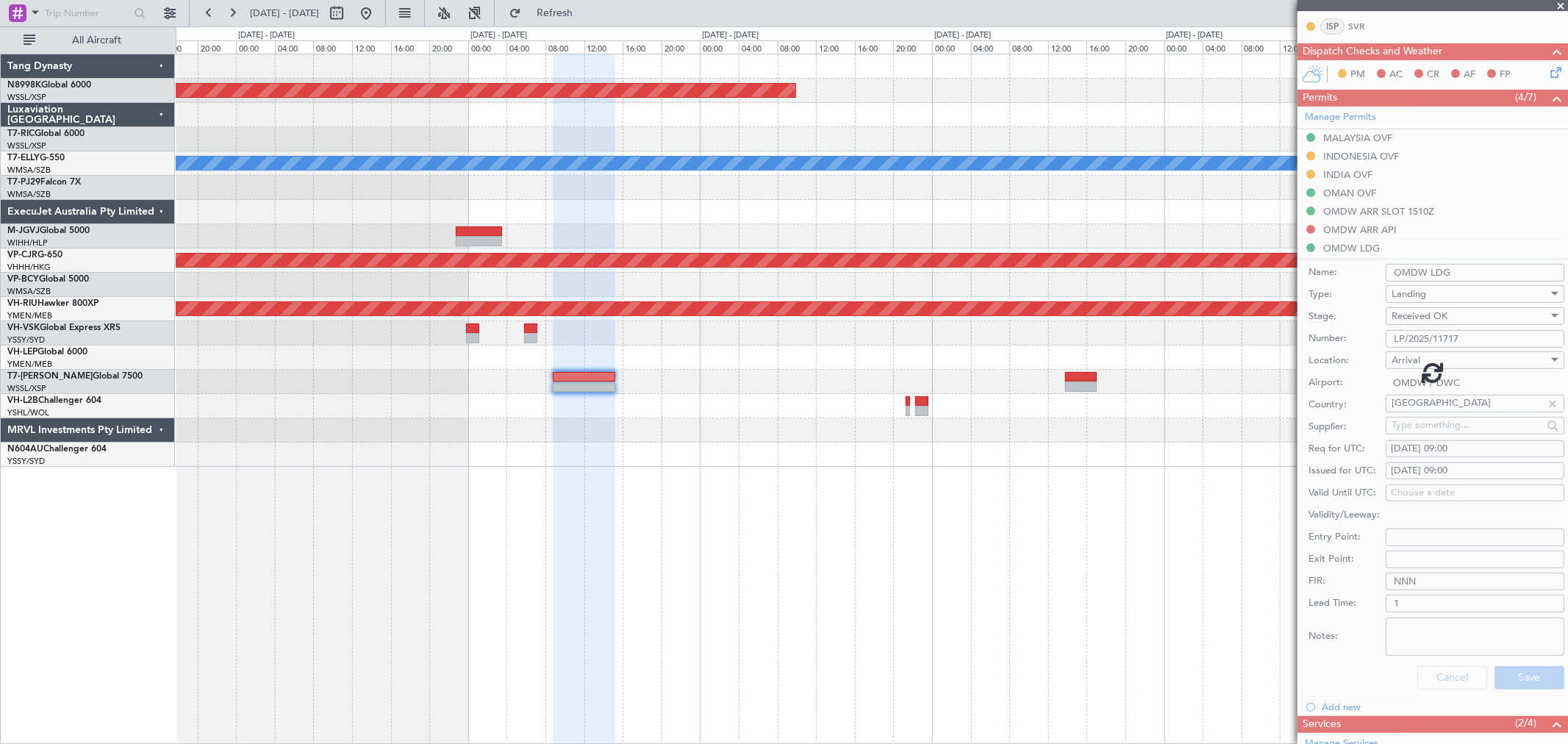
scroll to position [101, 0]
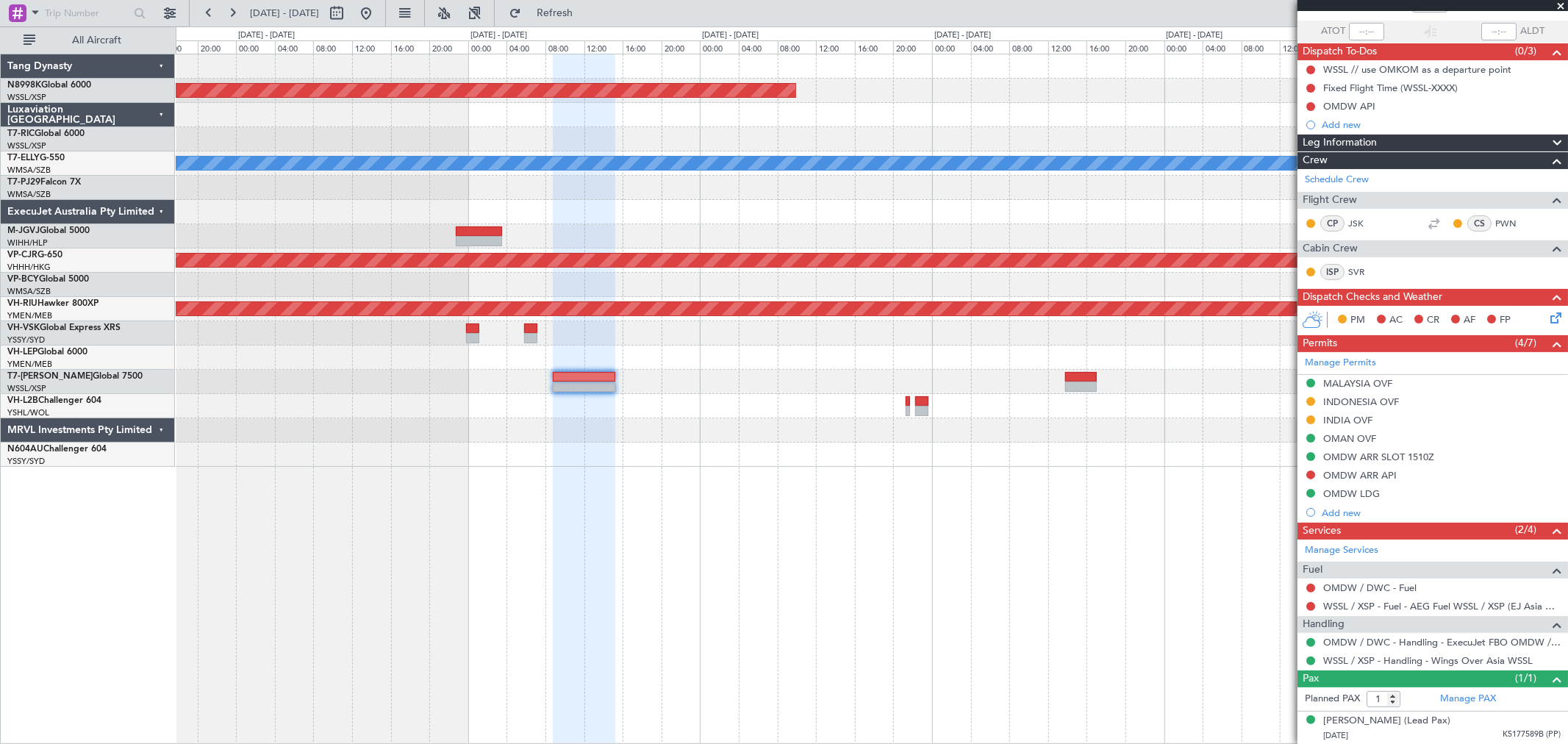
click at [854, 427] on div at bounding box center [871, 430] width 1392 height 24
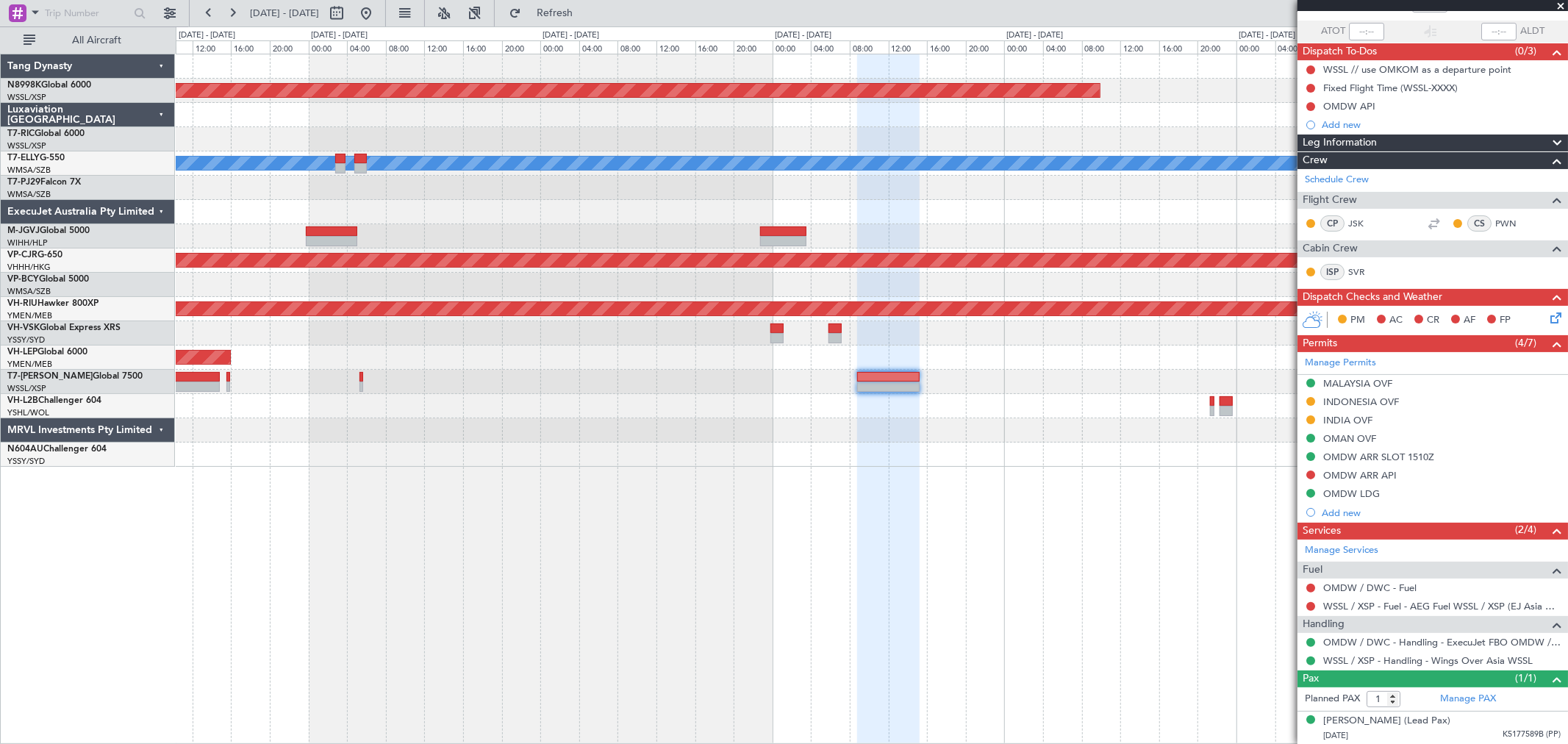
click at [920, 416] on div at bounding box center [871, 406] width 1392 height 24
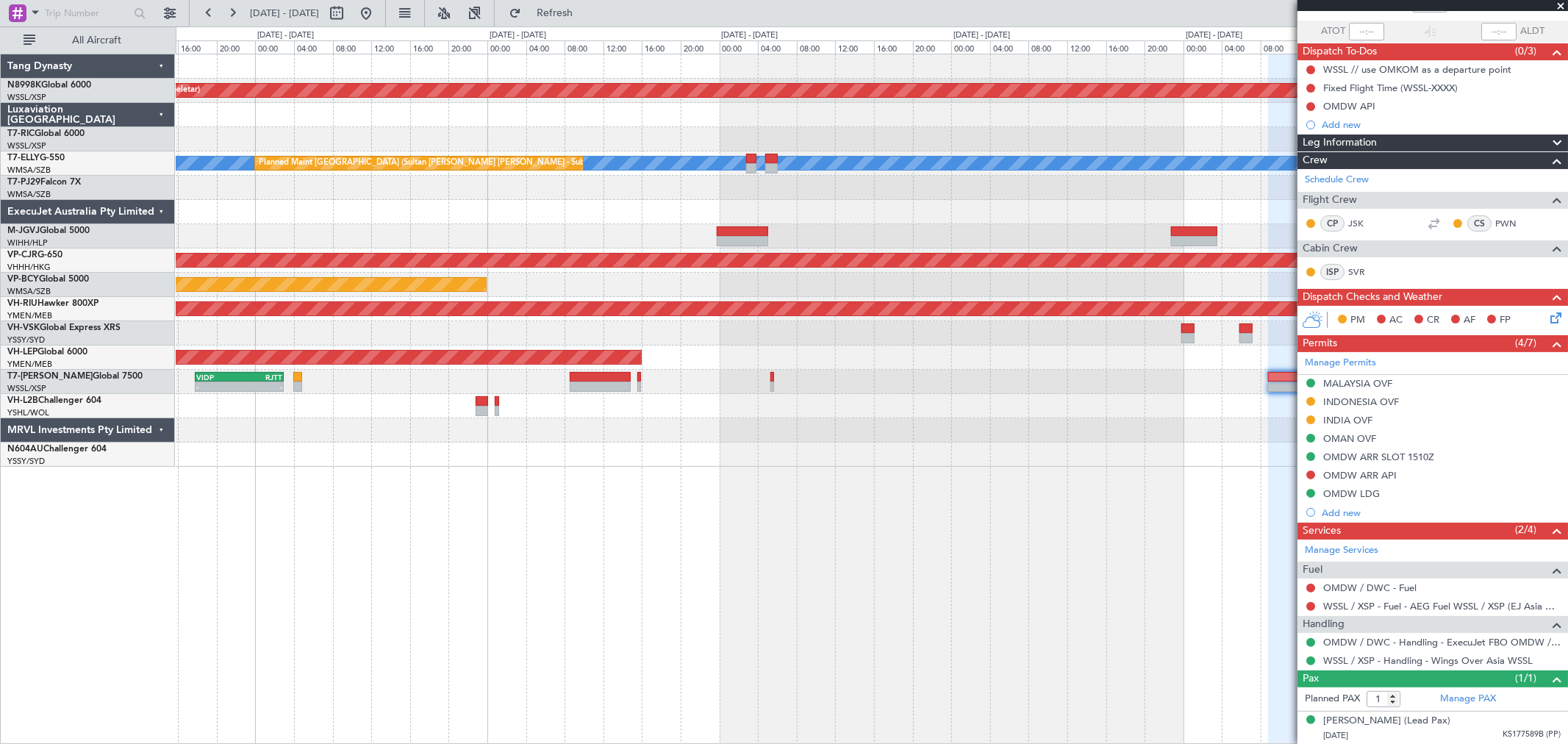
click at [728, 445] on div at bounding box center [871, 454] width 1392 height 24
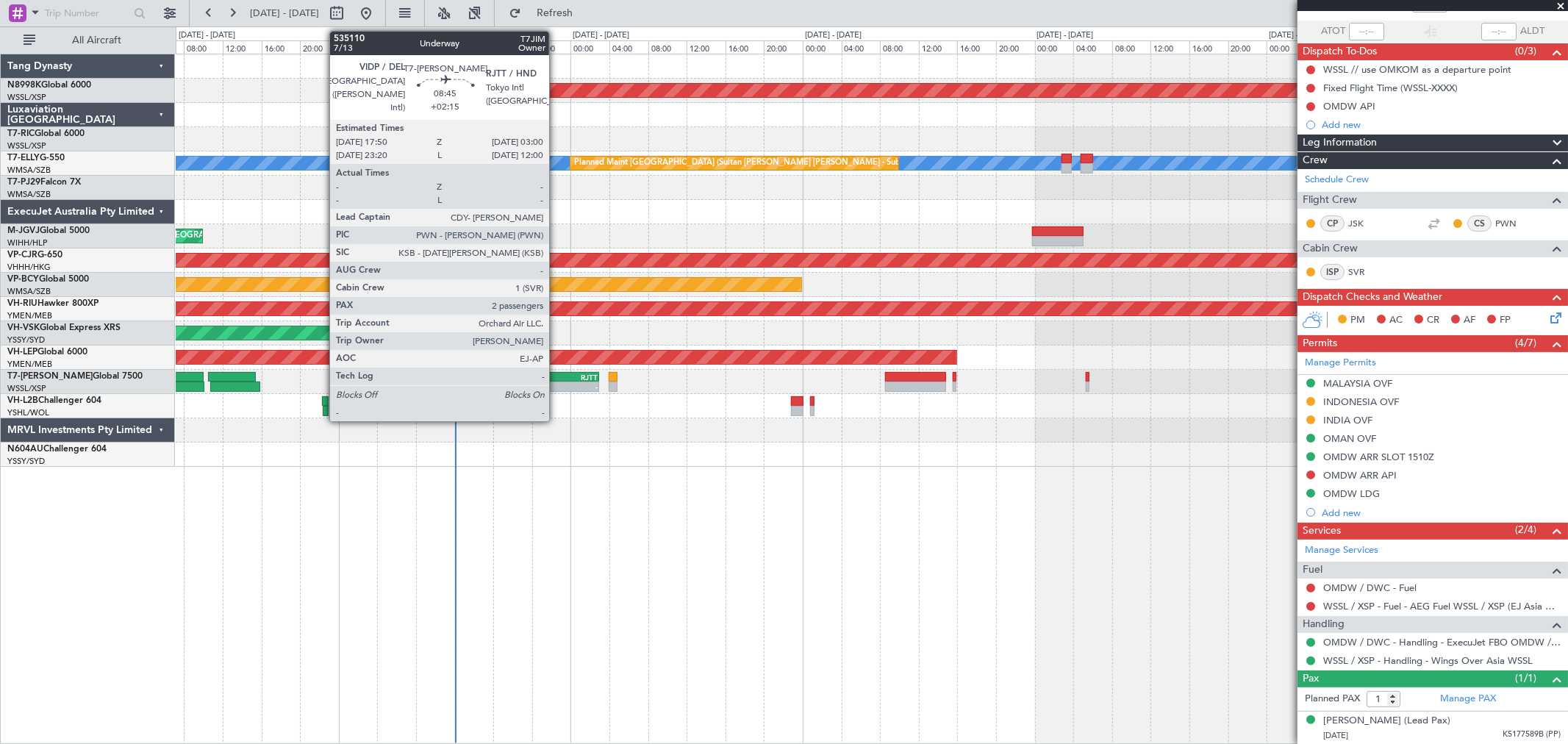
click at [556, 383] on div "-" at bounding box center [576, 387] width 43 height 9
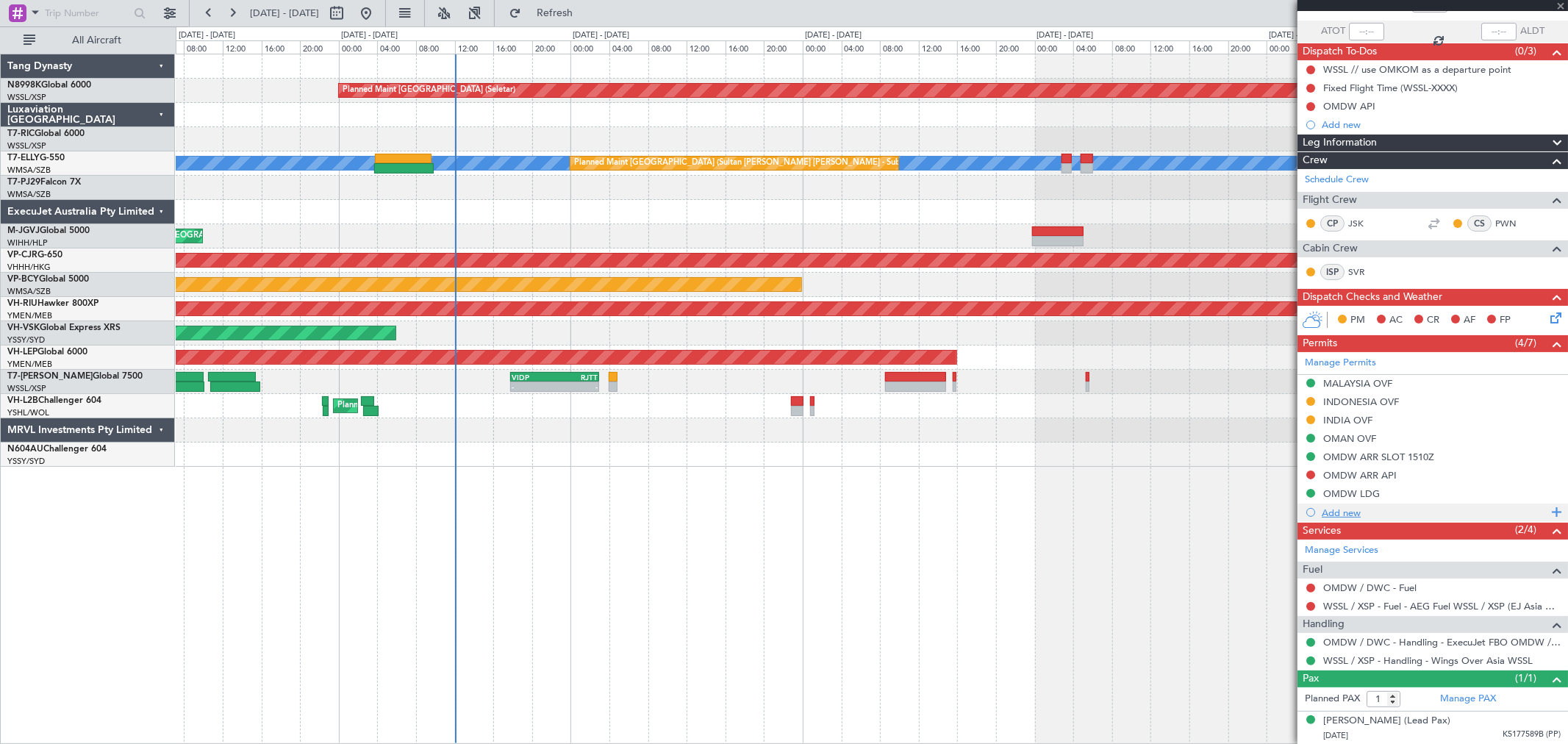
type input "+02:15"
type input "2"
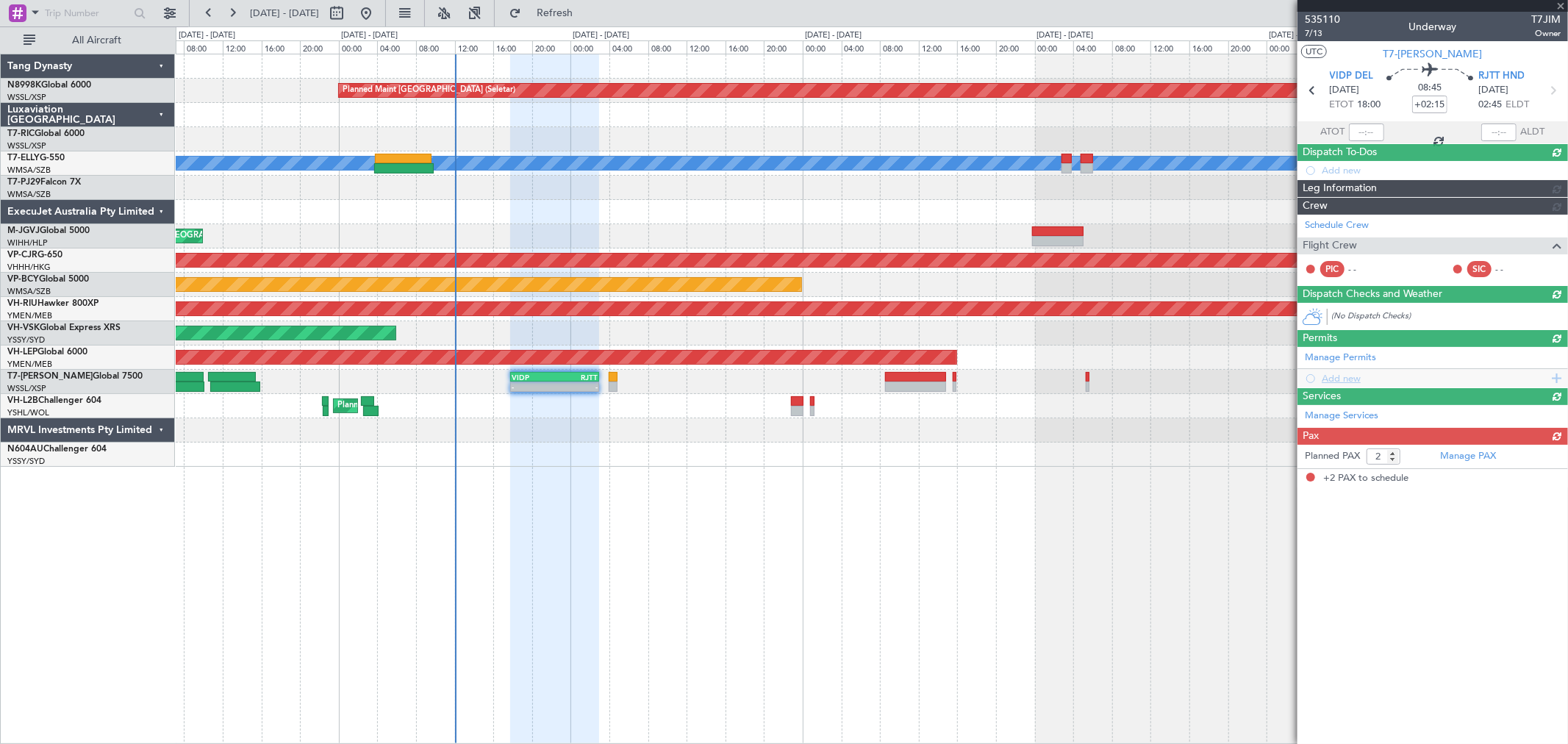
scroll to position [0, 0]
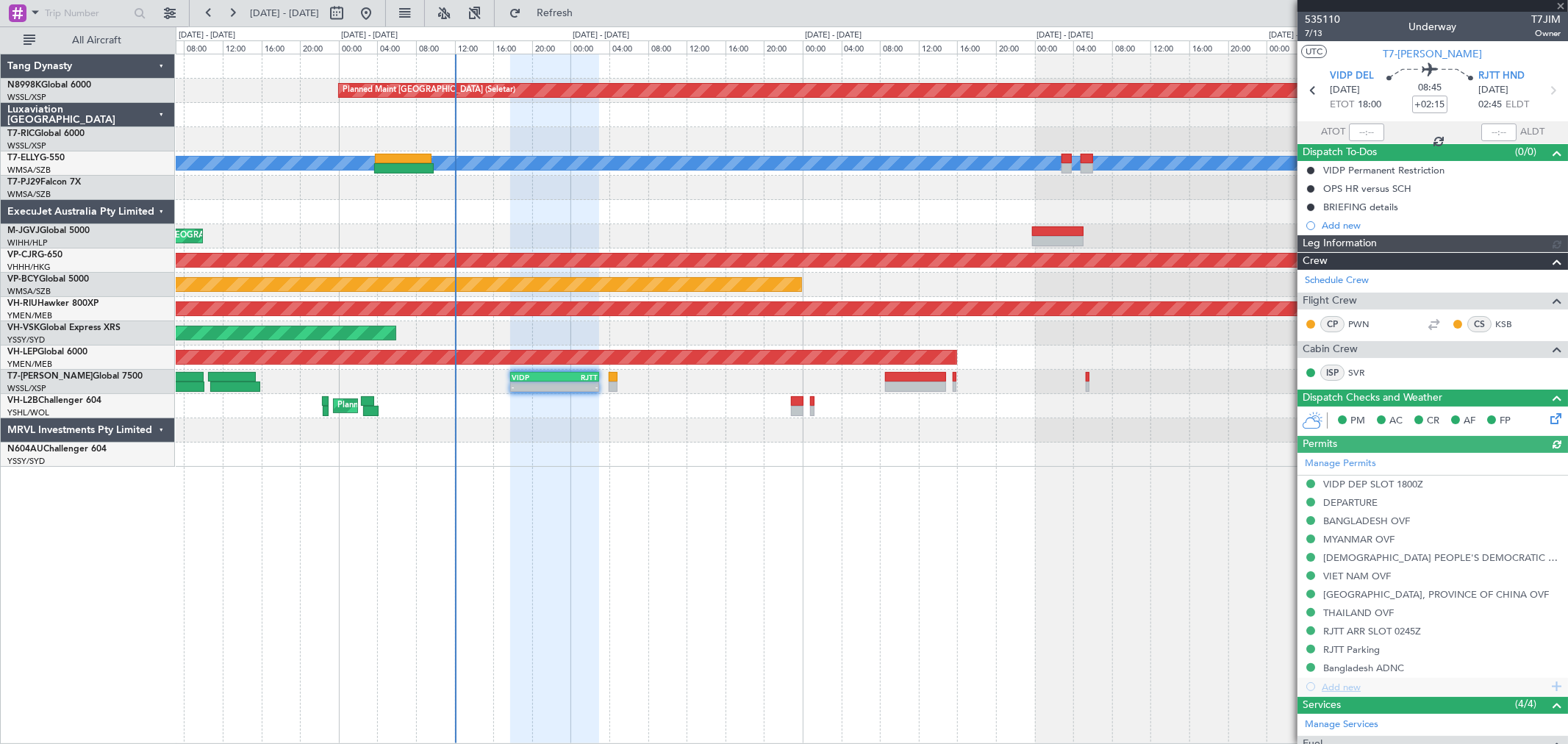
type input "Brien Tan (BTA)"
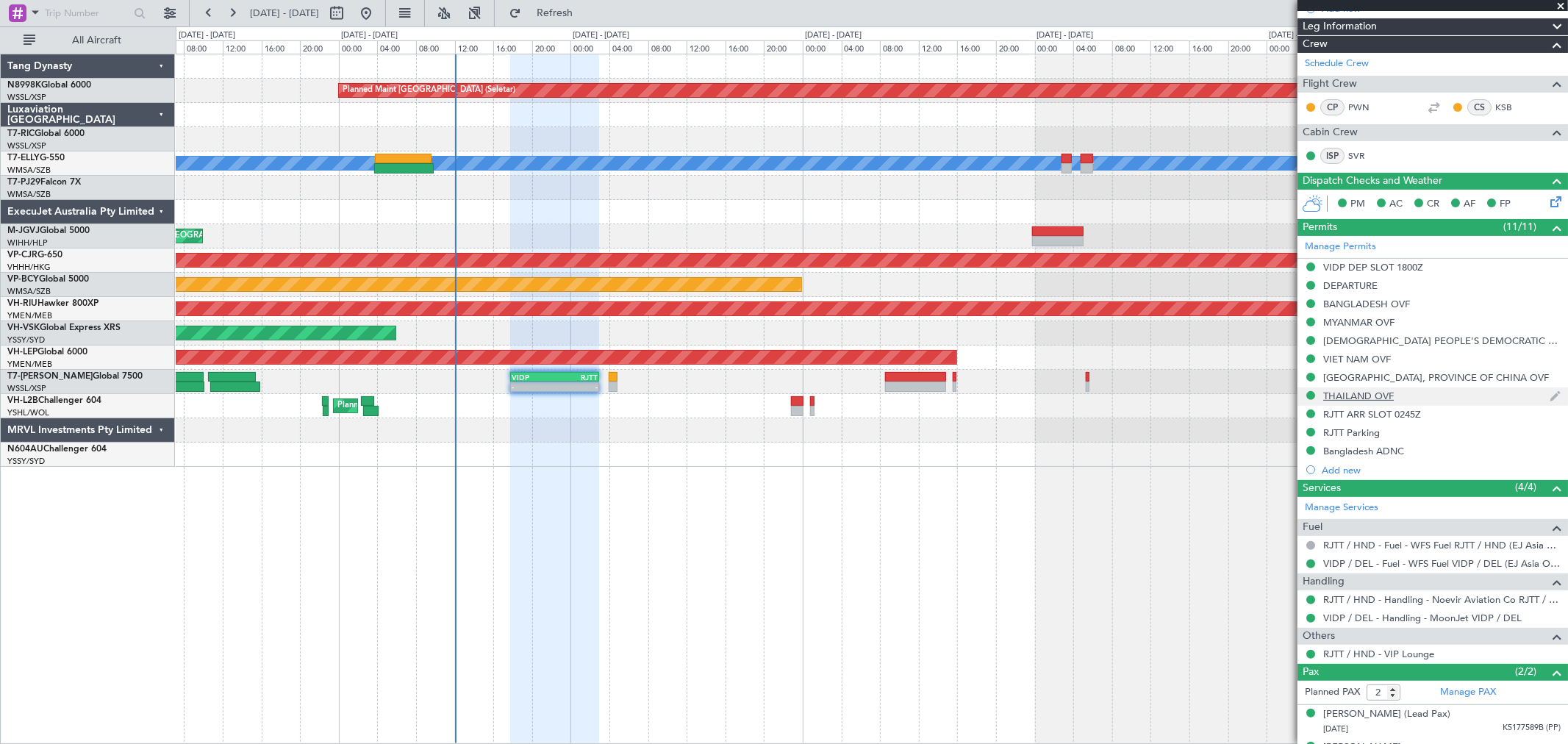
scroll to position [244, 0]
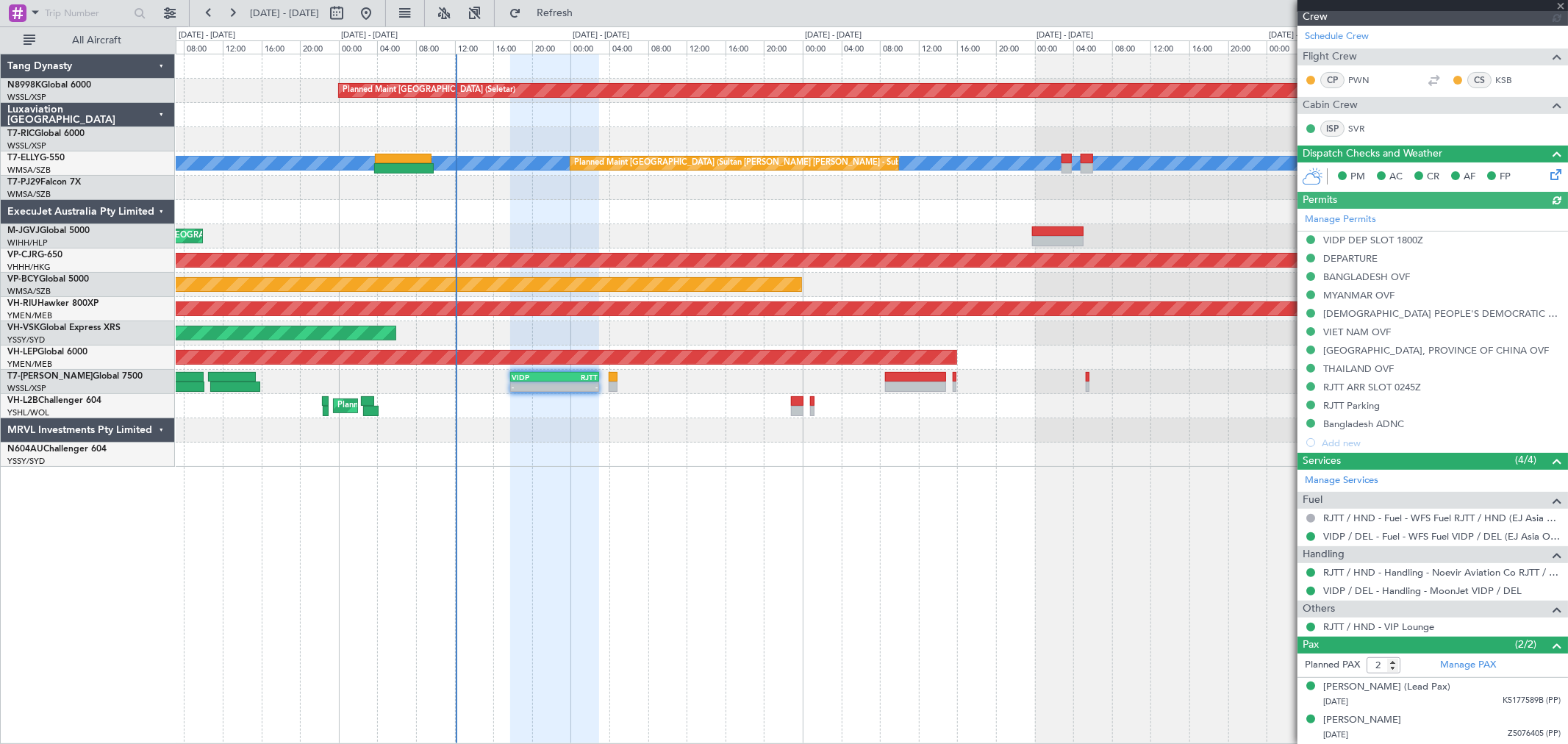
type input "Brien Tan (BTA)"
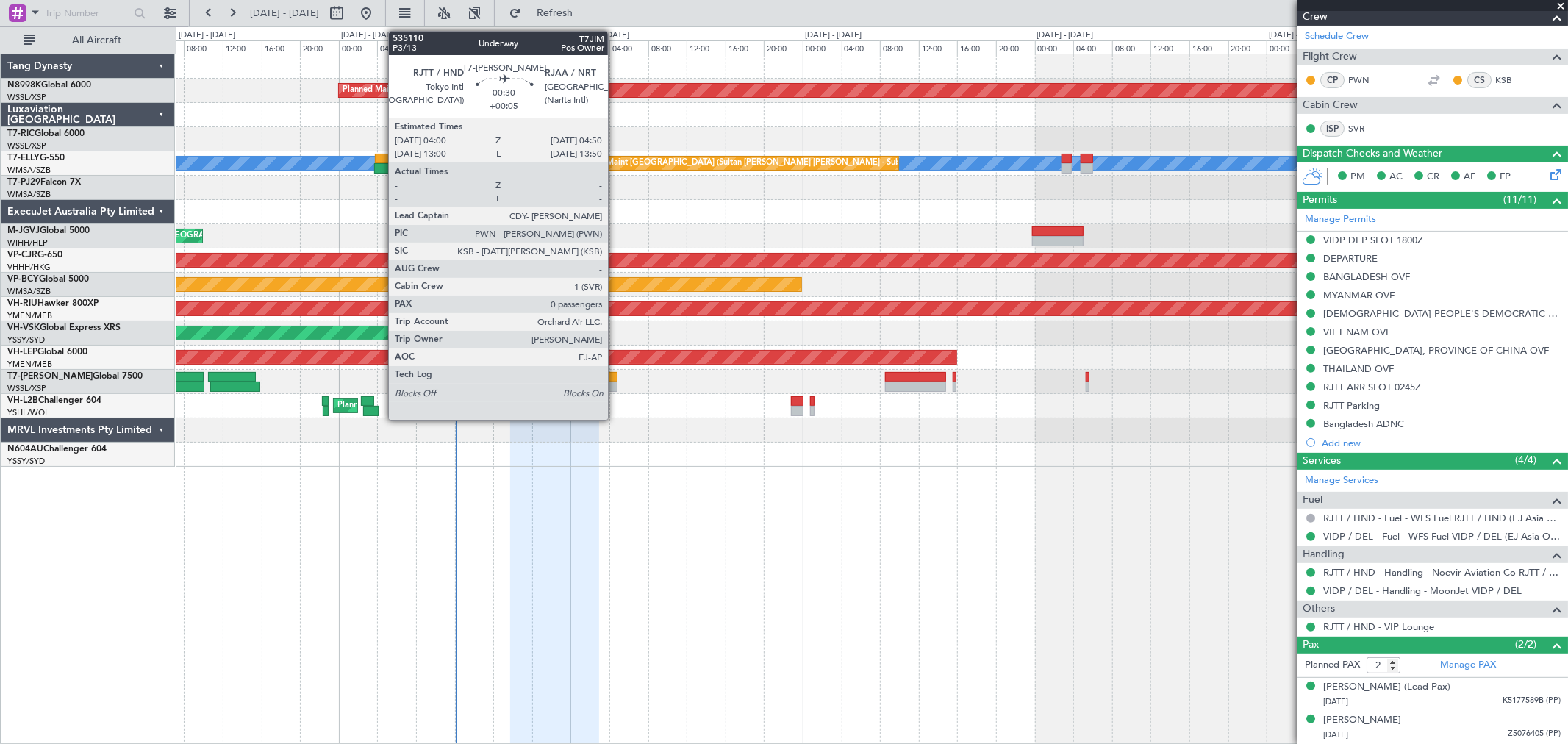
click at [616, 383] on div at bounding box center [613, 387] width 8 height 11
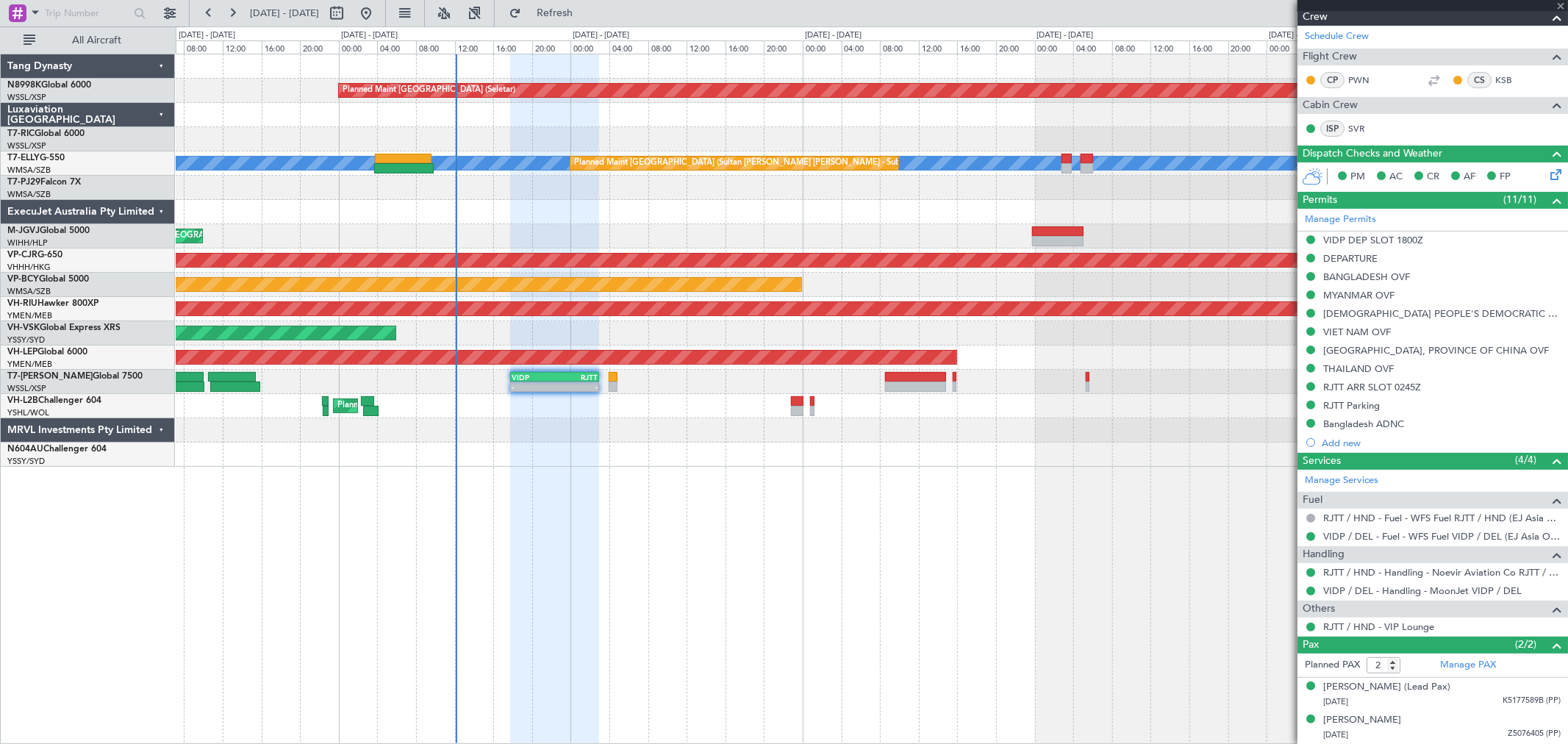
type input "+00:05"
type input "0"
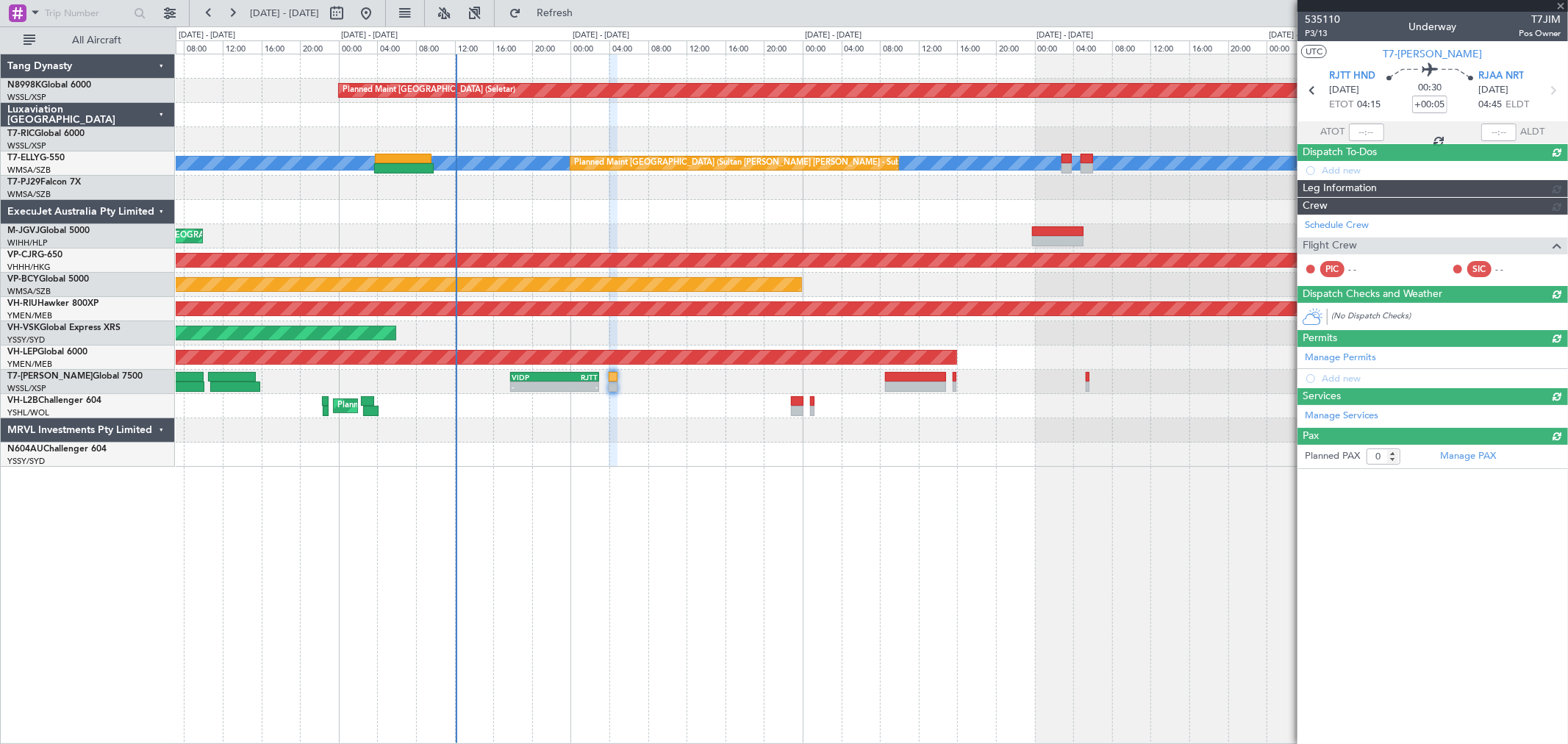
scroll to position [0, 0]
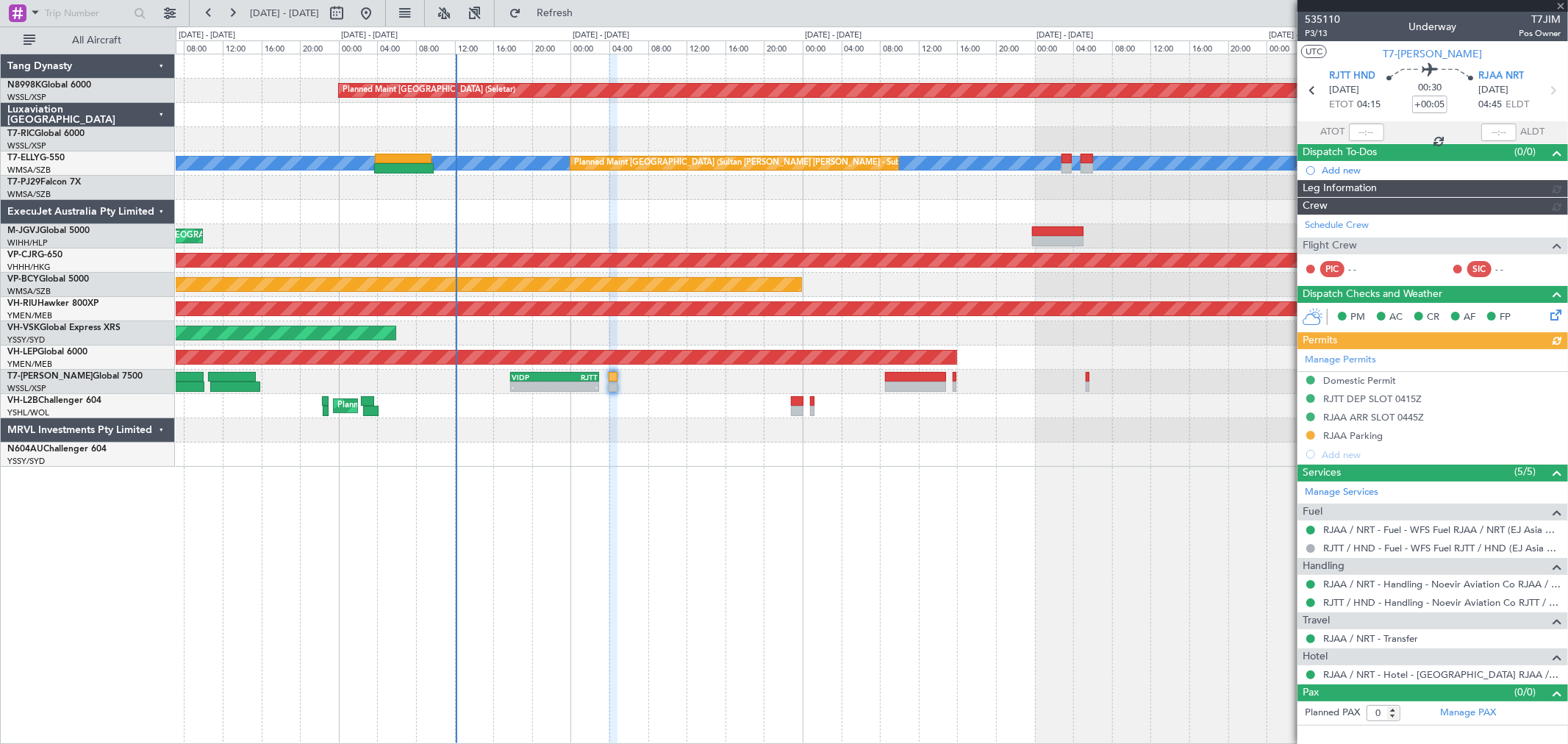
type input "Brien Tan (BTA)"
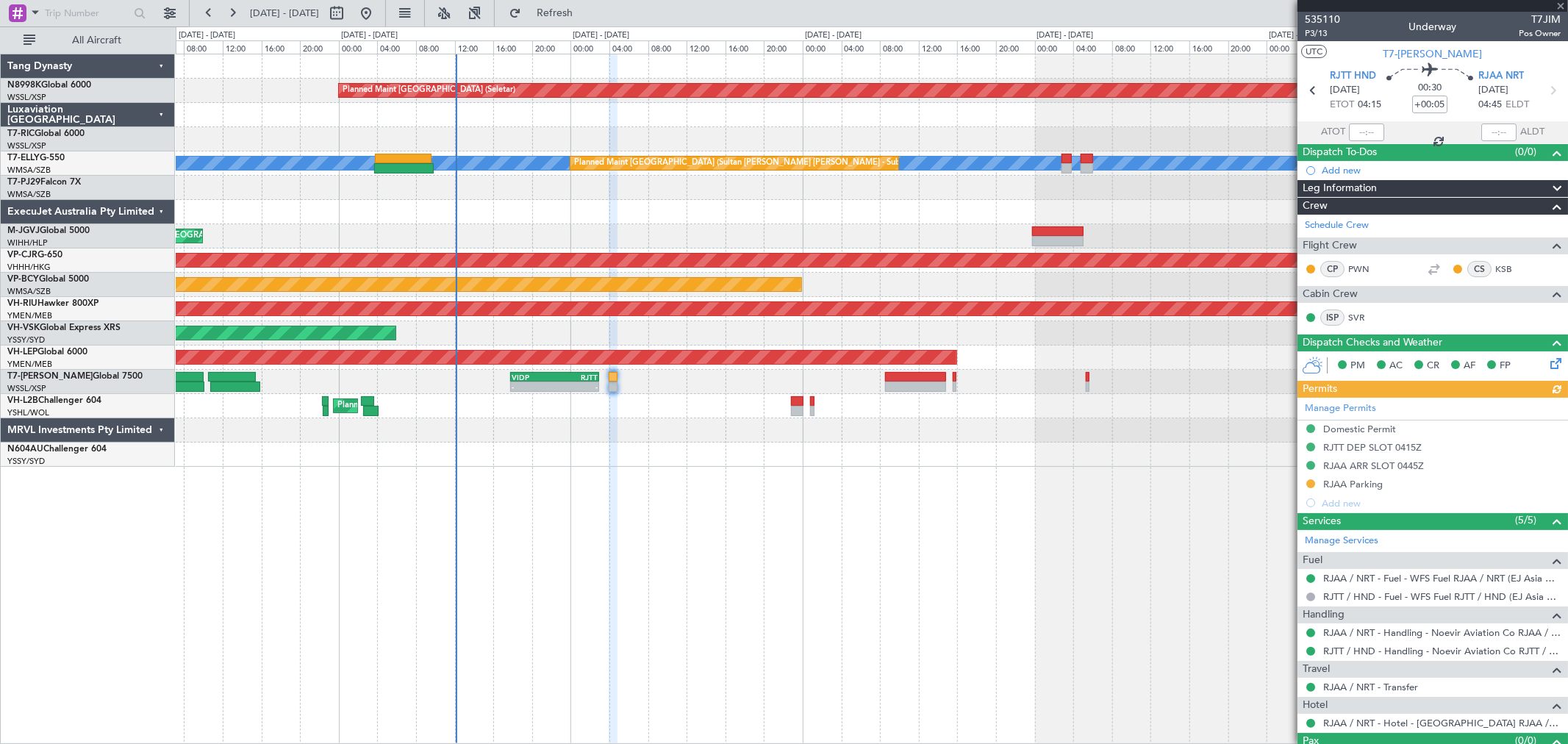
click at [1129, 482] on div "Manage Permits Domestic Permit RJTT DEP SLOT 0415Z RJAA ARR SLOT 0445Z RJAA Par…" at bounding box center [1433, 454] width 271 height 115
click at [1129, 483] on div "Manage Permits Domestic Permit RJTT DEP SLOT 0415Z RJAA ARR SLOT 0445Z RJAA Par…" at bounding box center [1433, 454] width 271 height 115
click at [1129, 483] on button at bounding box center [1311, 484] width 9 height 9
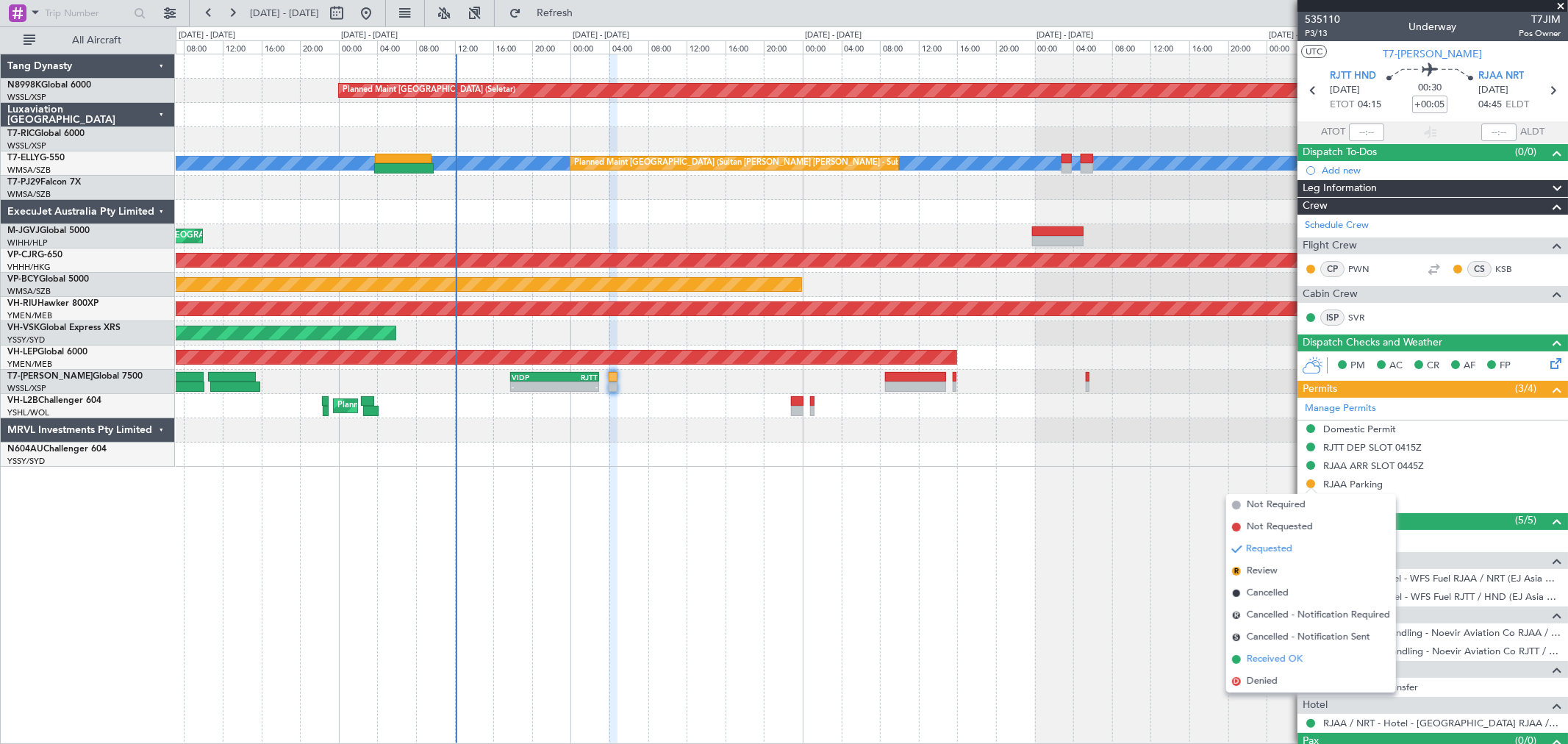
click at [1129, 535] on span "Received OK" at bounding box center [1275, 659] width 56 height 14
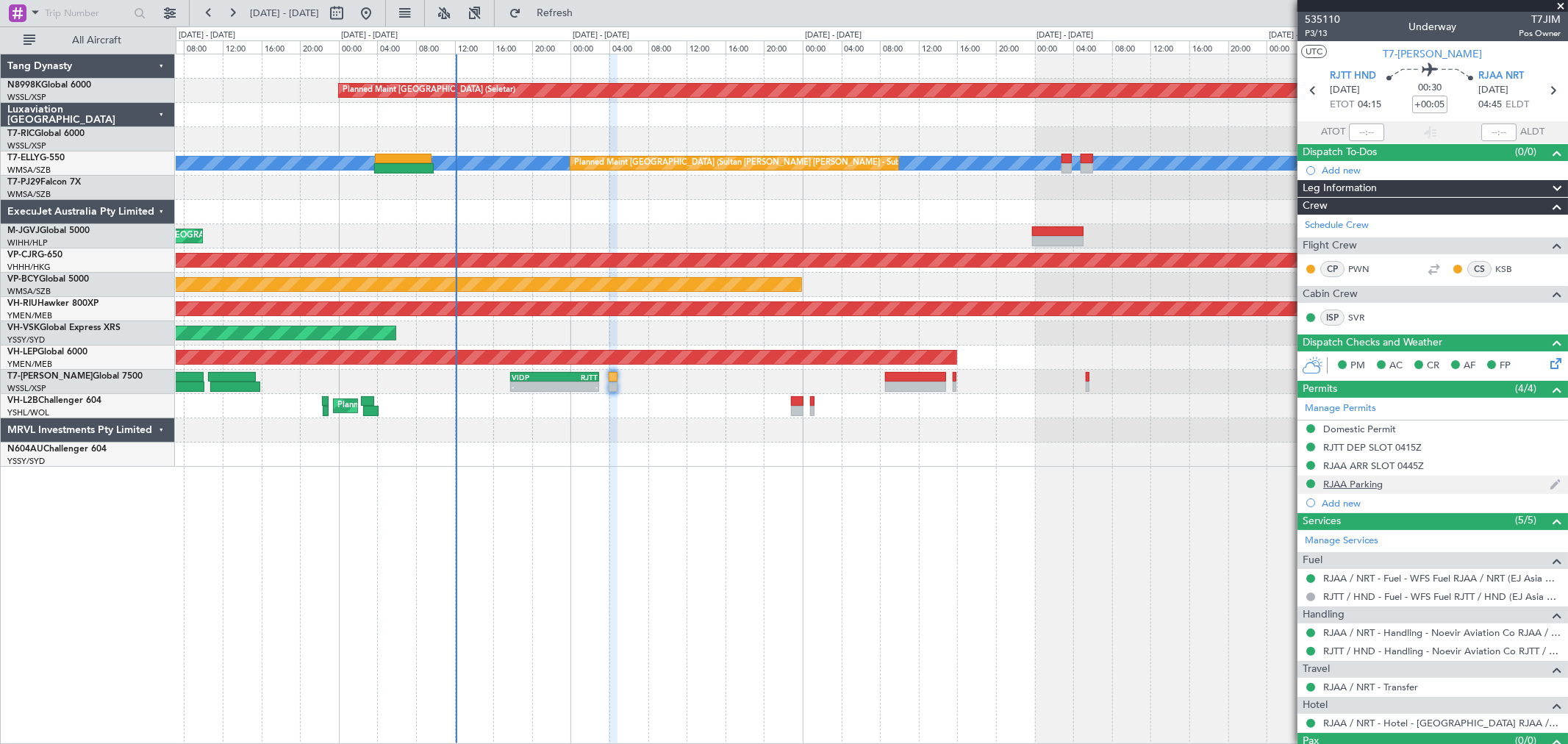
click at [1129, 486] on div "RJAA Parking" at bounding box center [1353, 484] width 59 height 12
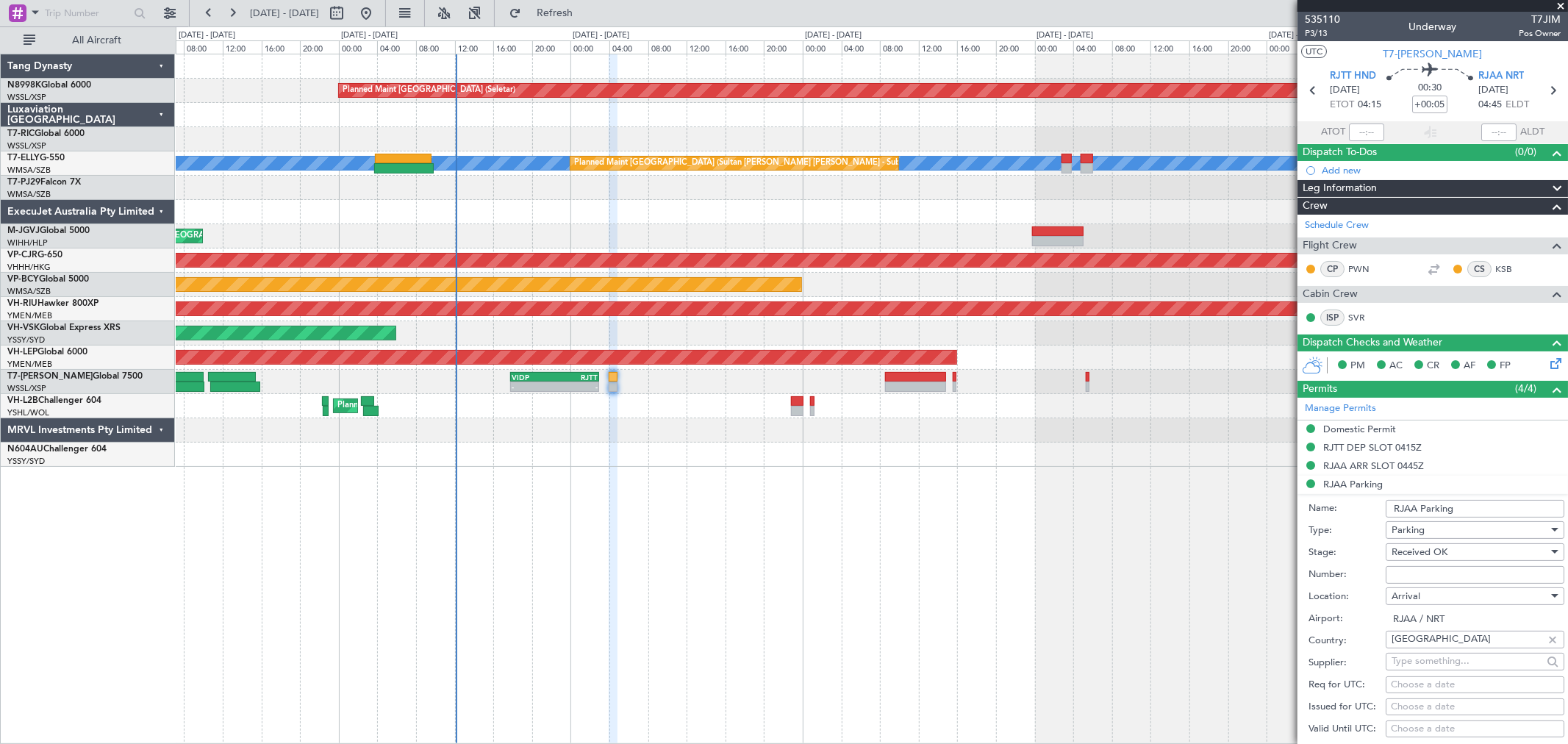
click at [1129, 535] on input "Number:" at bounding box center [1475, 575] width 179 height 17
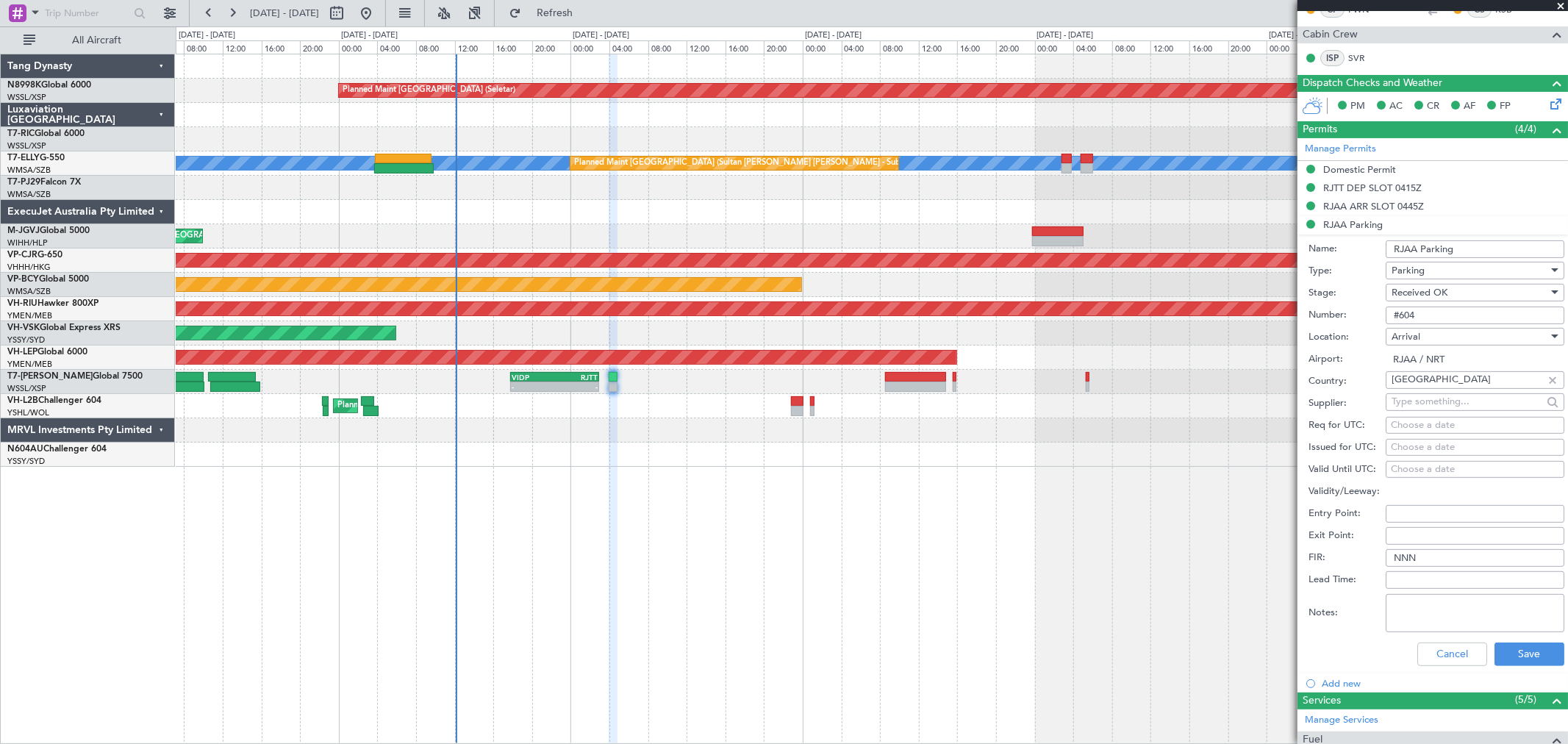
scroll to position [326, 0]
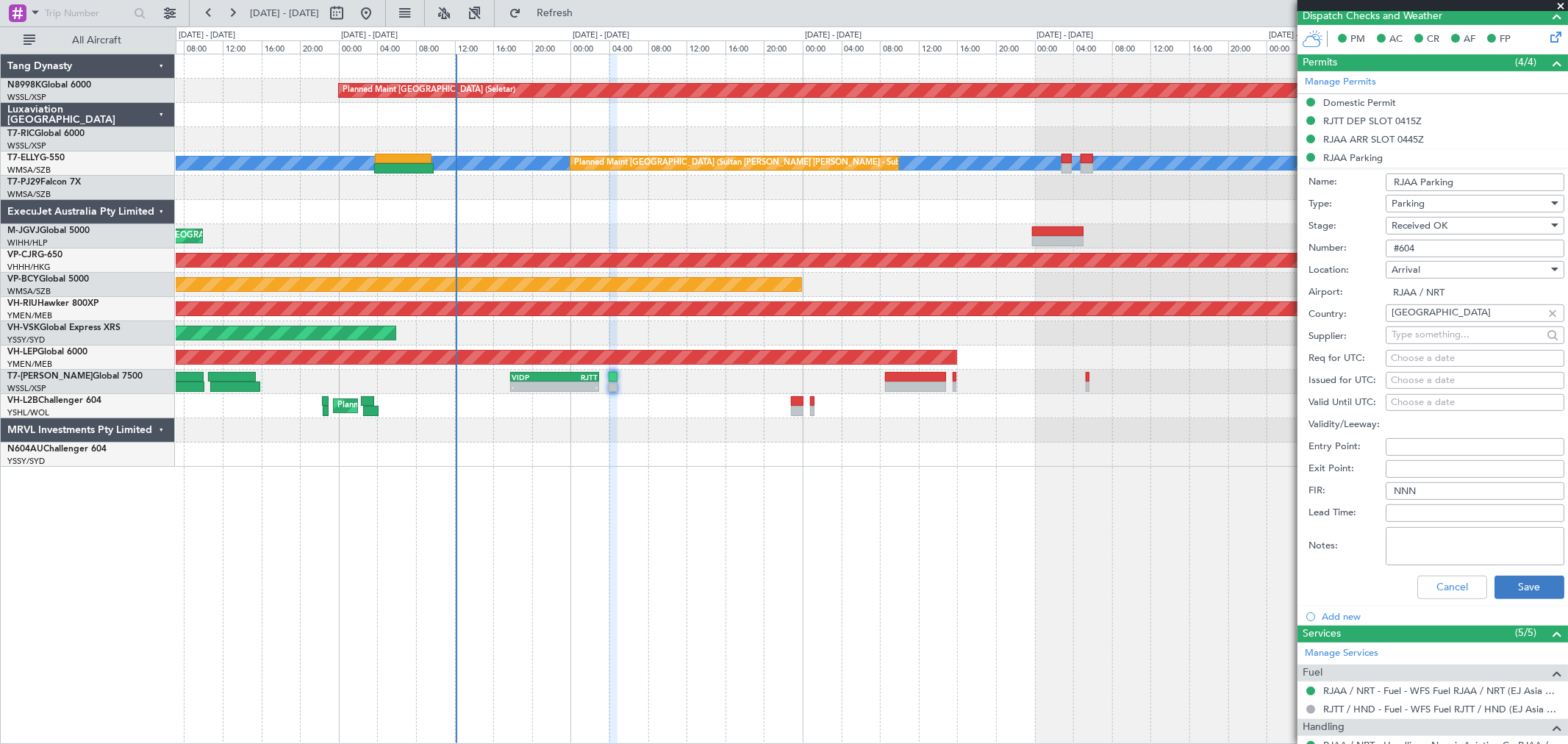
type input "#604"
click at [1129, 535] on button "Save" at bounding box center [1529, 587] width 70 height 24
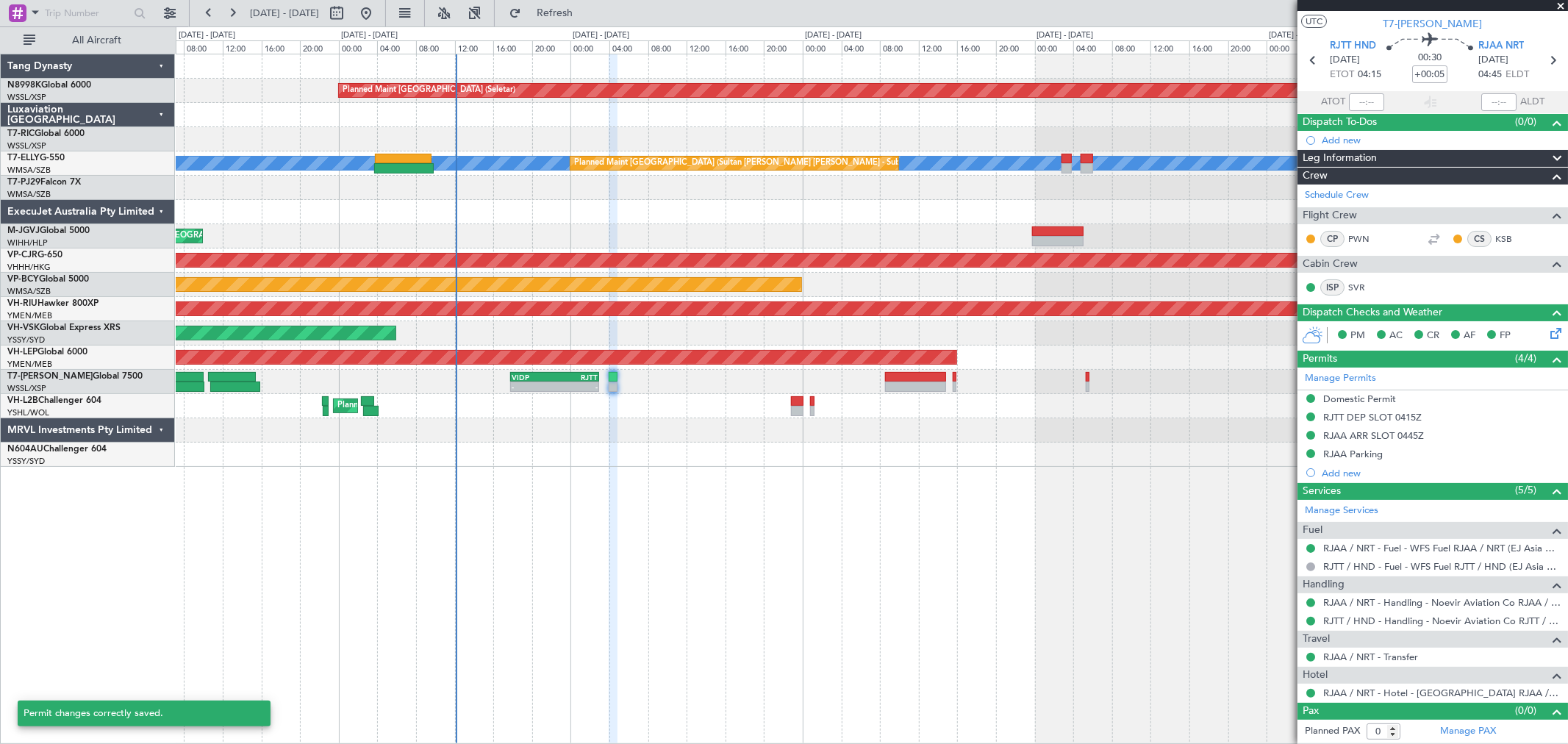
scroll to position [30, 0]
click at [1129, 535] on link "RJAA / NRT - Transfer" at bounding box center [1370, 657] width 95 height 12
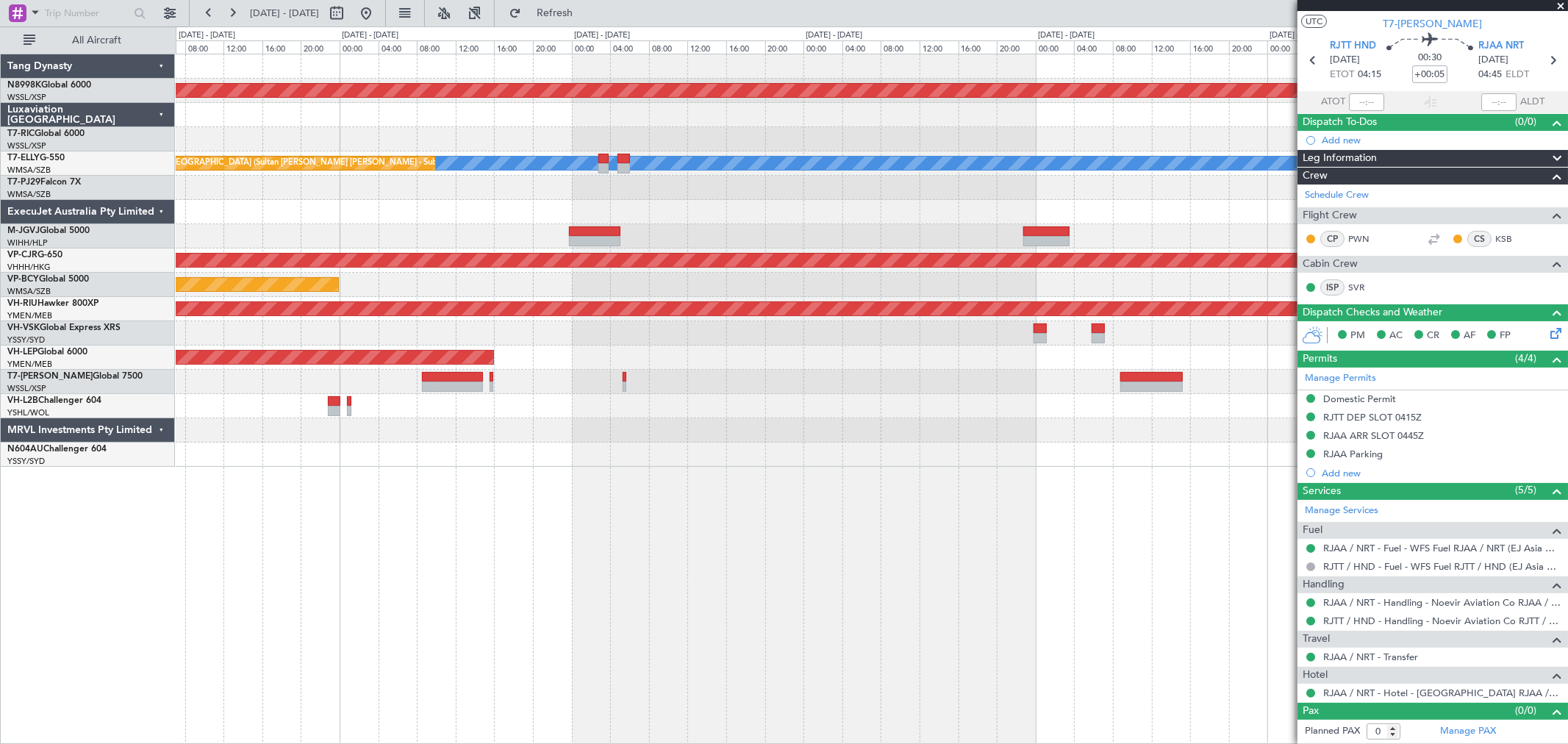
click at [549, 384] on div "Planned Maint Singapore (Seletar) MEL Planned Maint Kuala Lumpur (Sultan Abdul …" at bounding box center [871, 261] width 1392 height 413
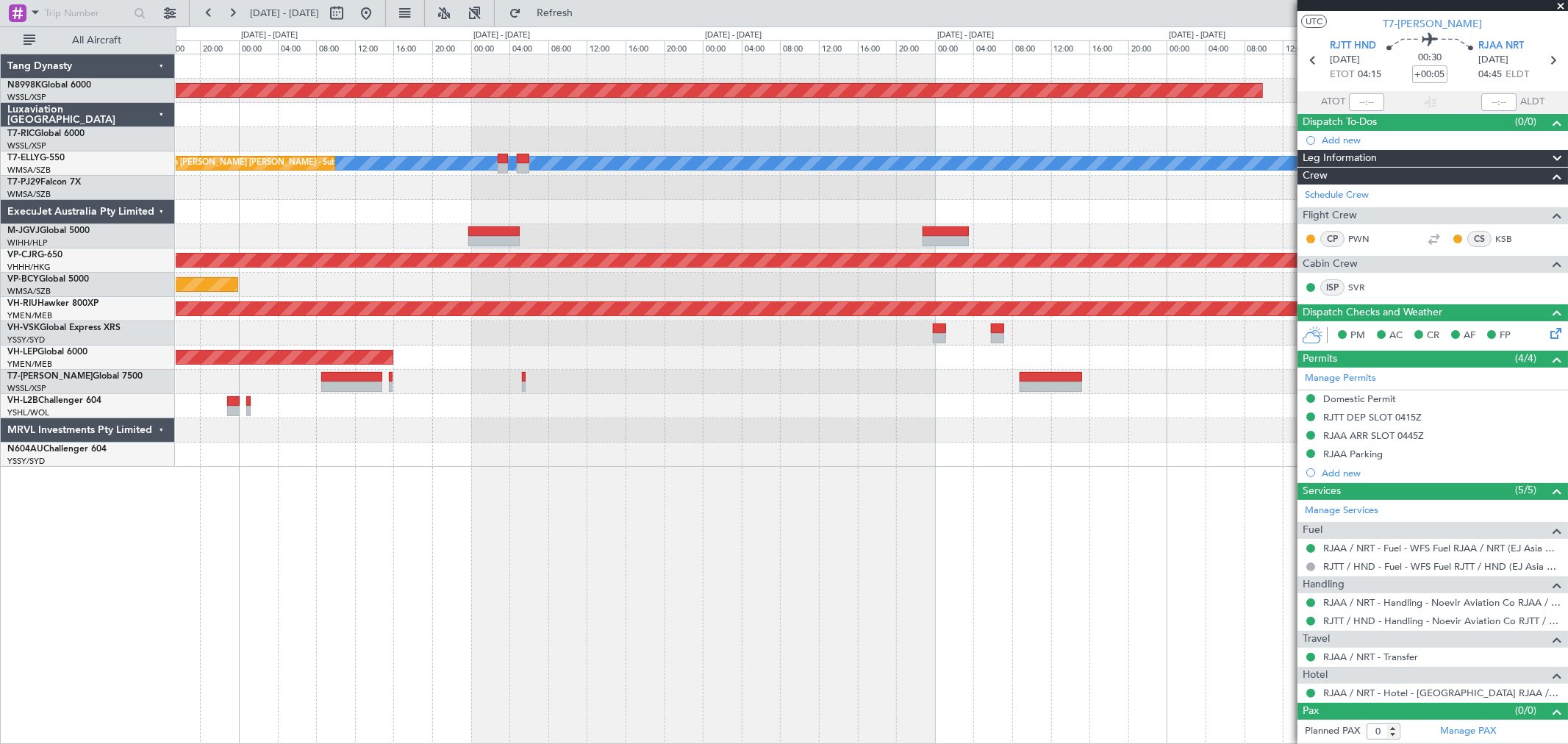
click at [715, 357] on div "Planned Maint Singapore (Seletar) MEL Planned Maint Kuala Lumpur (Sultan Abdul …" at bounding box center [871, 261] width 1392 height 413
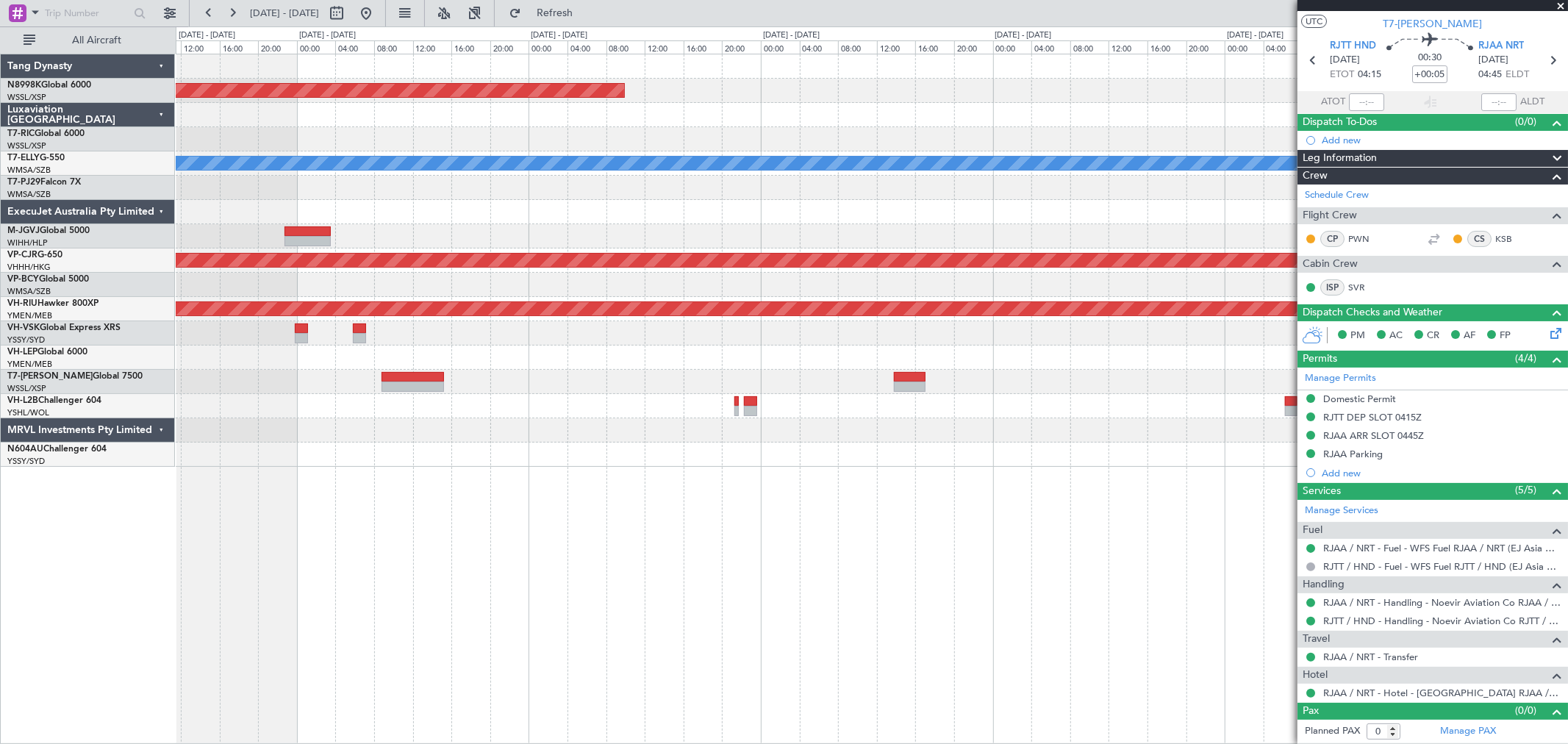
click at [722, 354] on div "Planned Maint Singapore (Seletar) MEL Planned Maint Hong Kong (Hong Kong Intl) …" at bounding box center [871, 261] width 1392 height 413
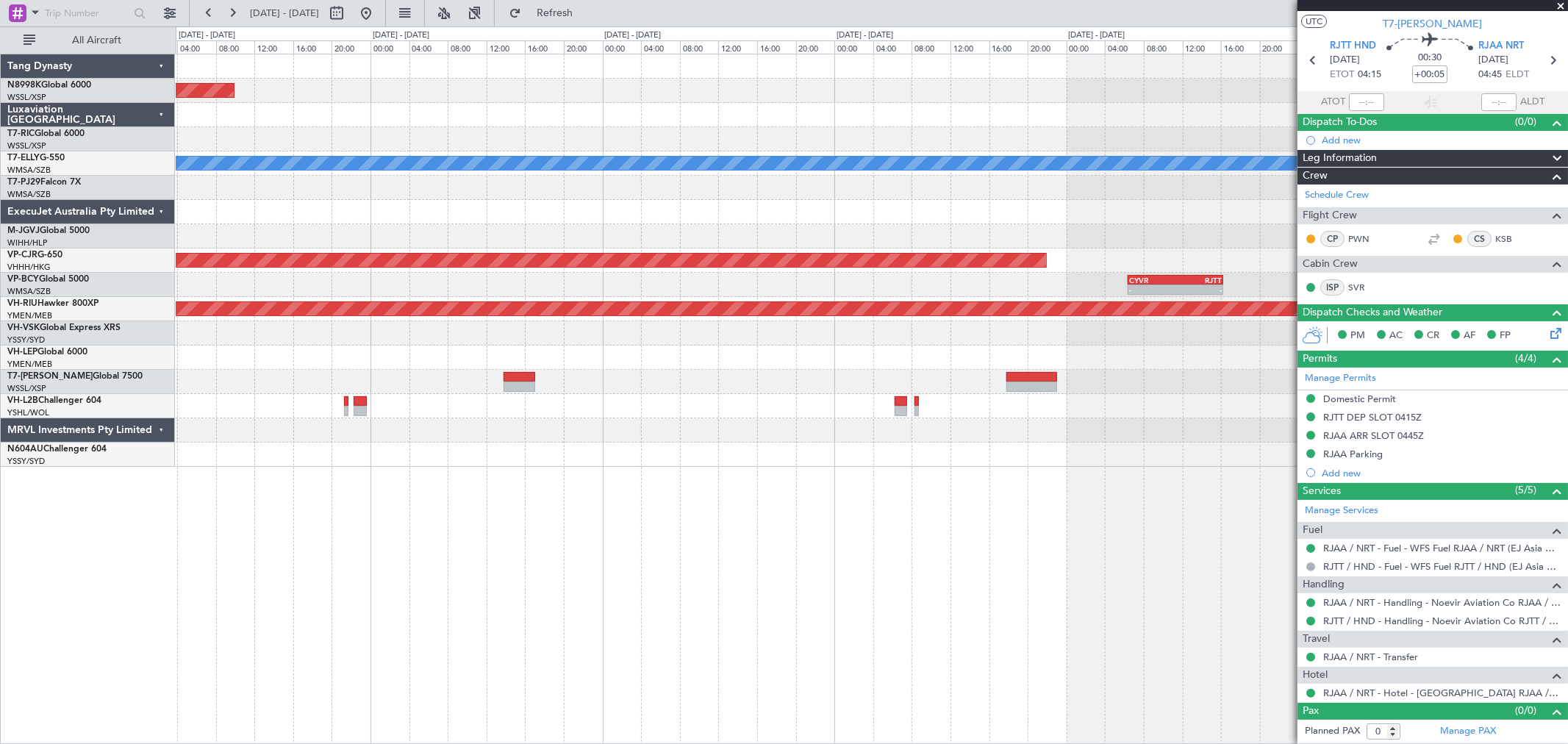
click at [746, 353] on div "Planned Maint Singapore (Seletar) MEL Planned Maint Dubai (Dubai Intl) Planned …" at bounding box center [871, 261] width 1392 height 413
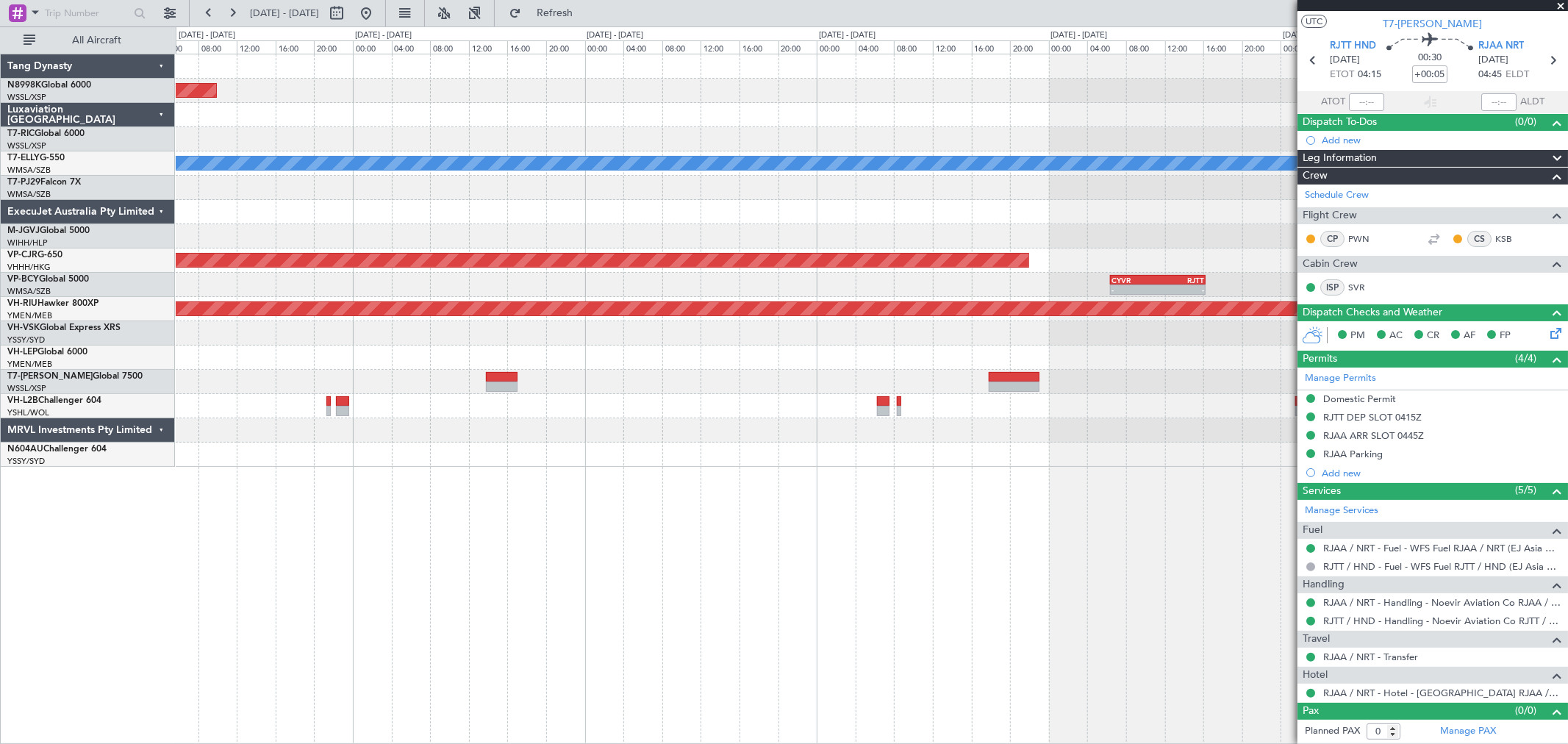
click at [803, 359] on div "Planned Maint Singapore (Seletar) MEL Planned Maint Dubai (Dubai Intl) Planned …" at bounding box center [871, 261] width 1392 height 413
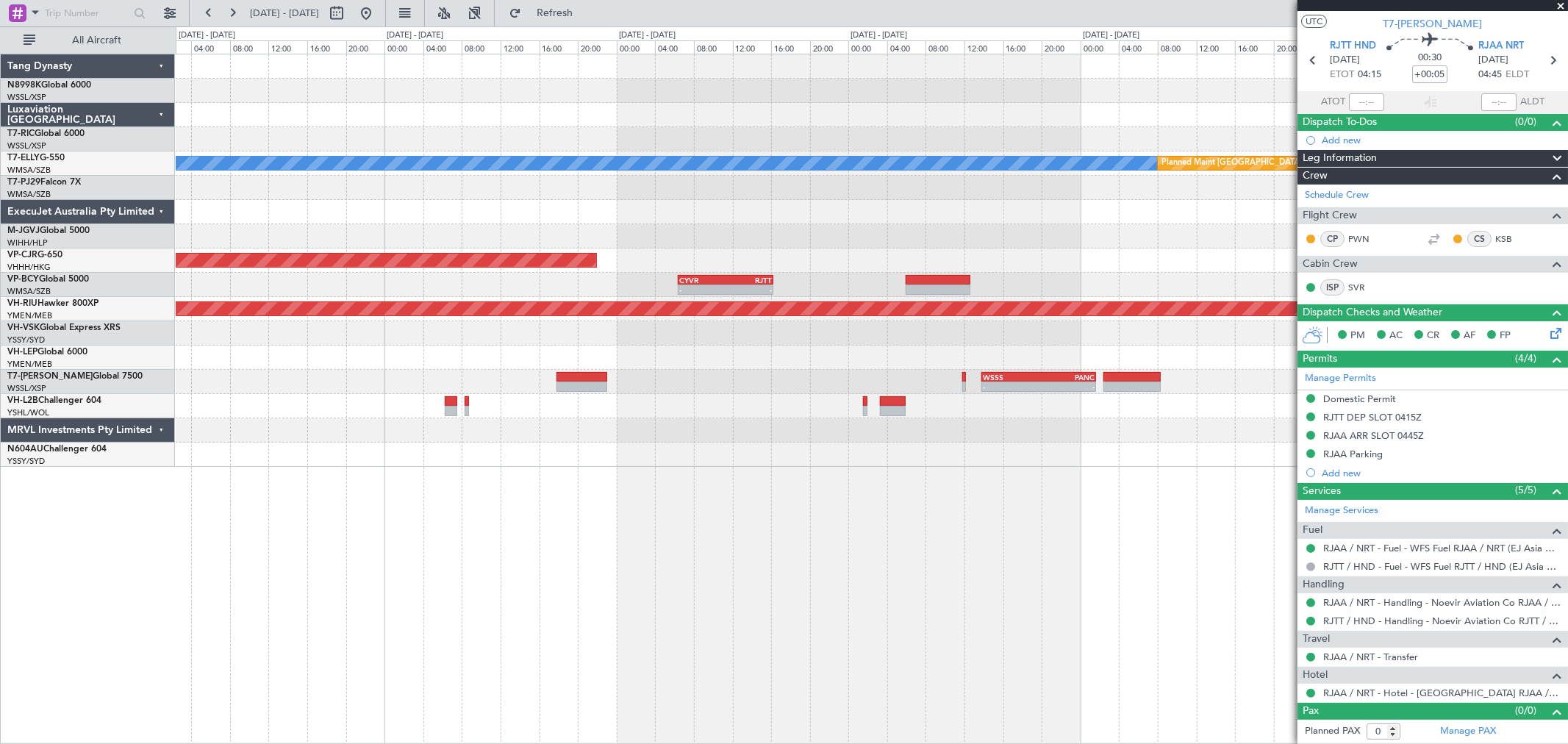
click at [920, 356] on div at bounding box center [871, 358] width 1392 height 24
click at [961, 383] on div "- - WSSS 13:50 Z PANC 01:40 Z" at bounding box center [871, 382] width 1392 height 24
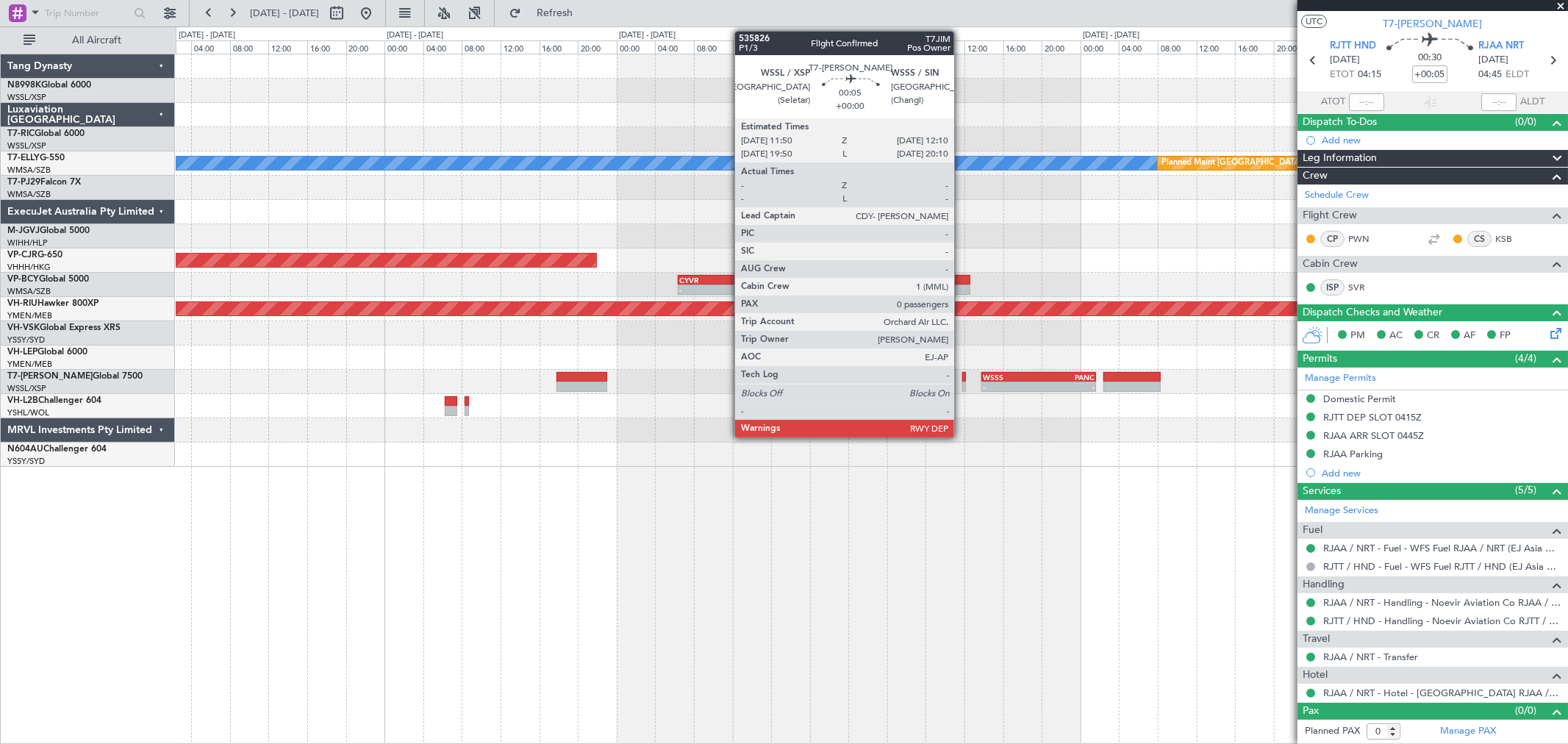
click at [962, 382] on div at bounding box center [964, 387] width 4 height 11
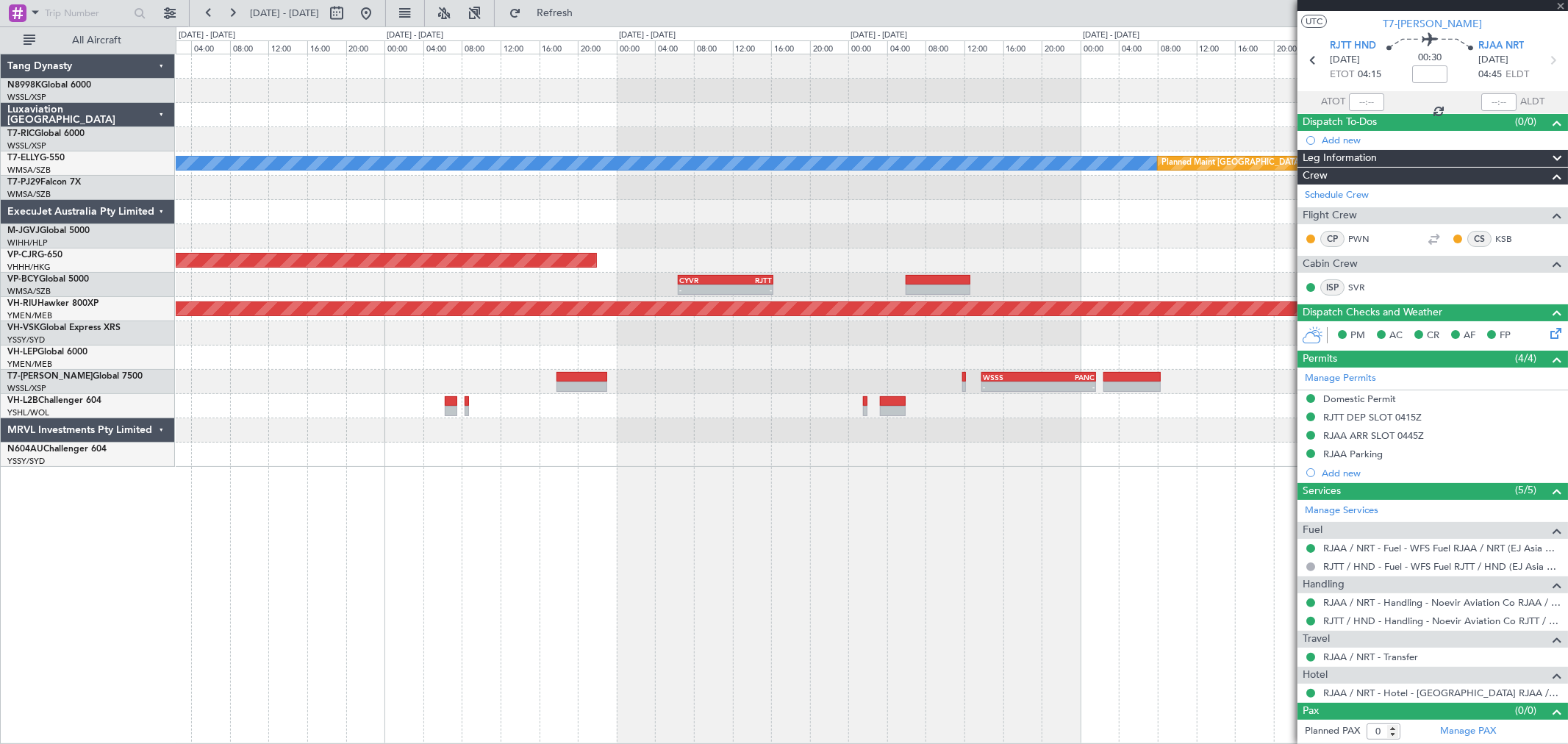
scroll to position [0, 0]
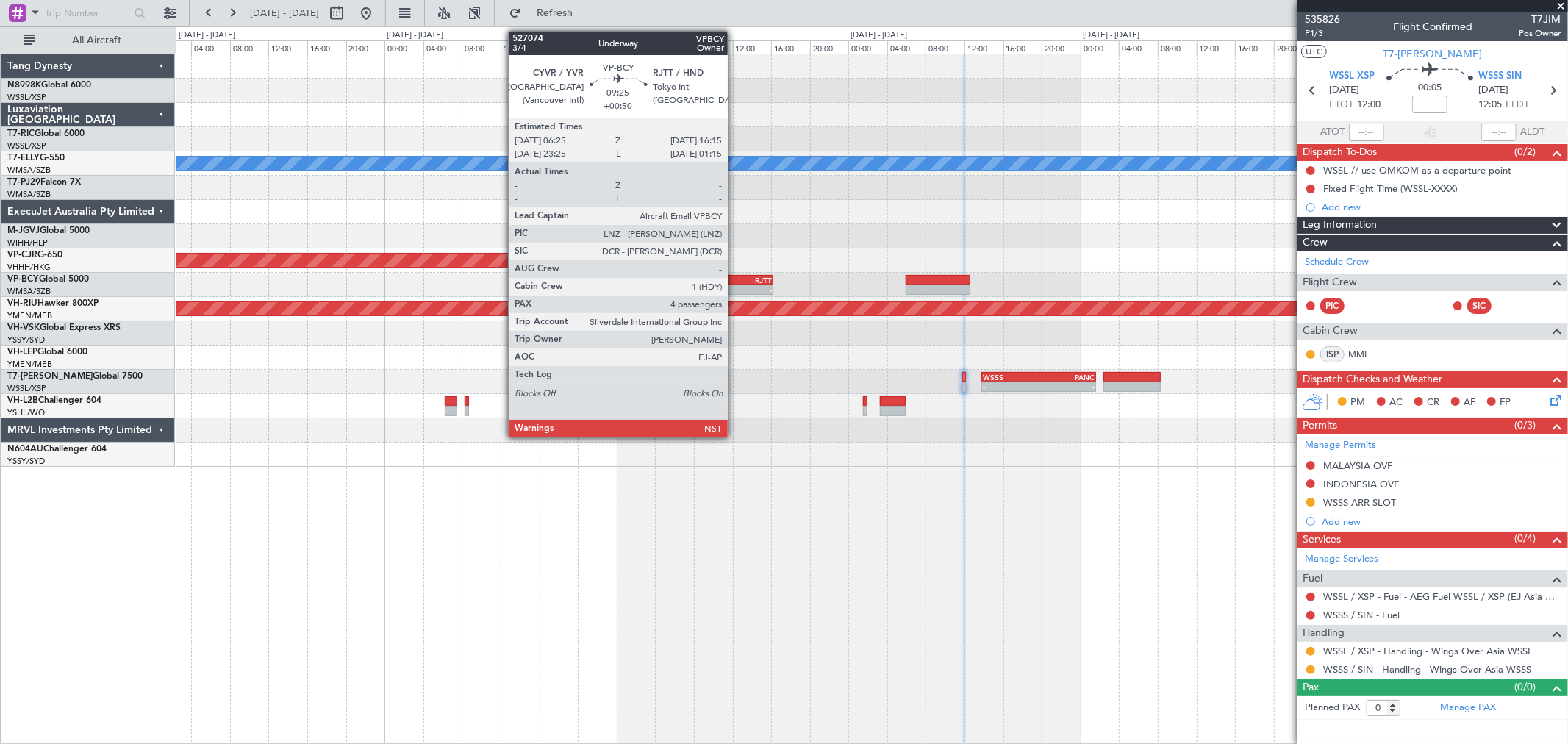
click at [735, 288] on div "-" at bounding box center [749, 290] width 46 height 9
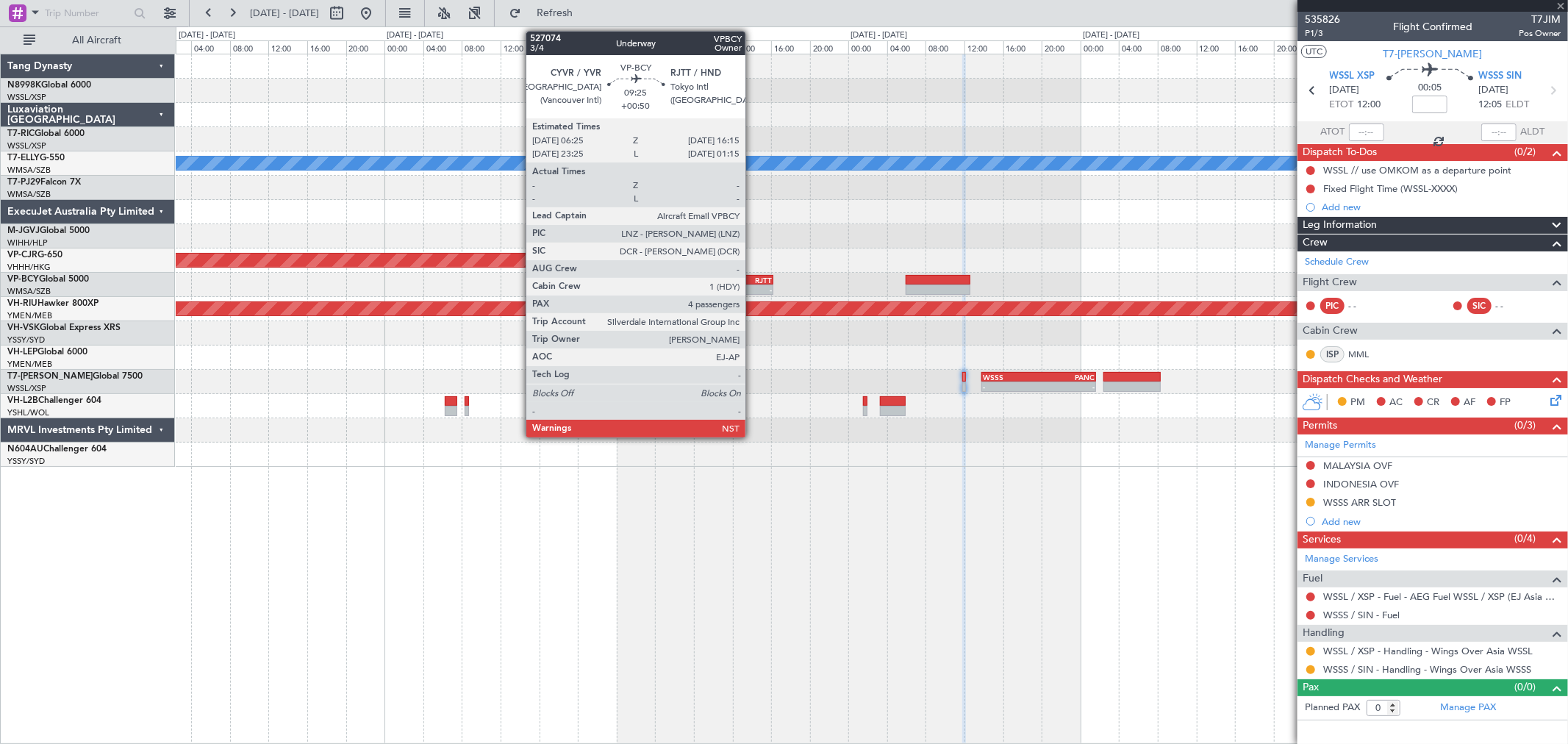
click at [752, 282] on div "RJTT" at bounding box center [749, 280] width 46 height 9
type input "+00:50"
type input "4"
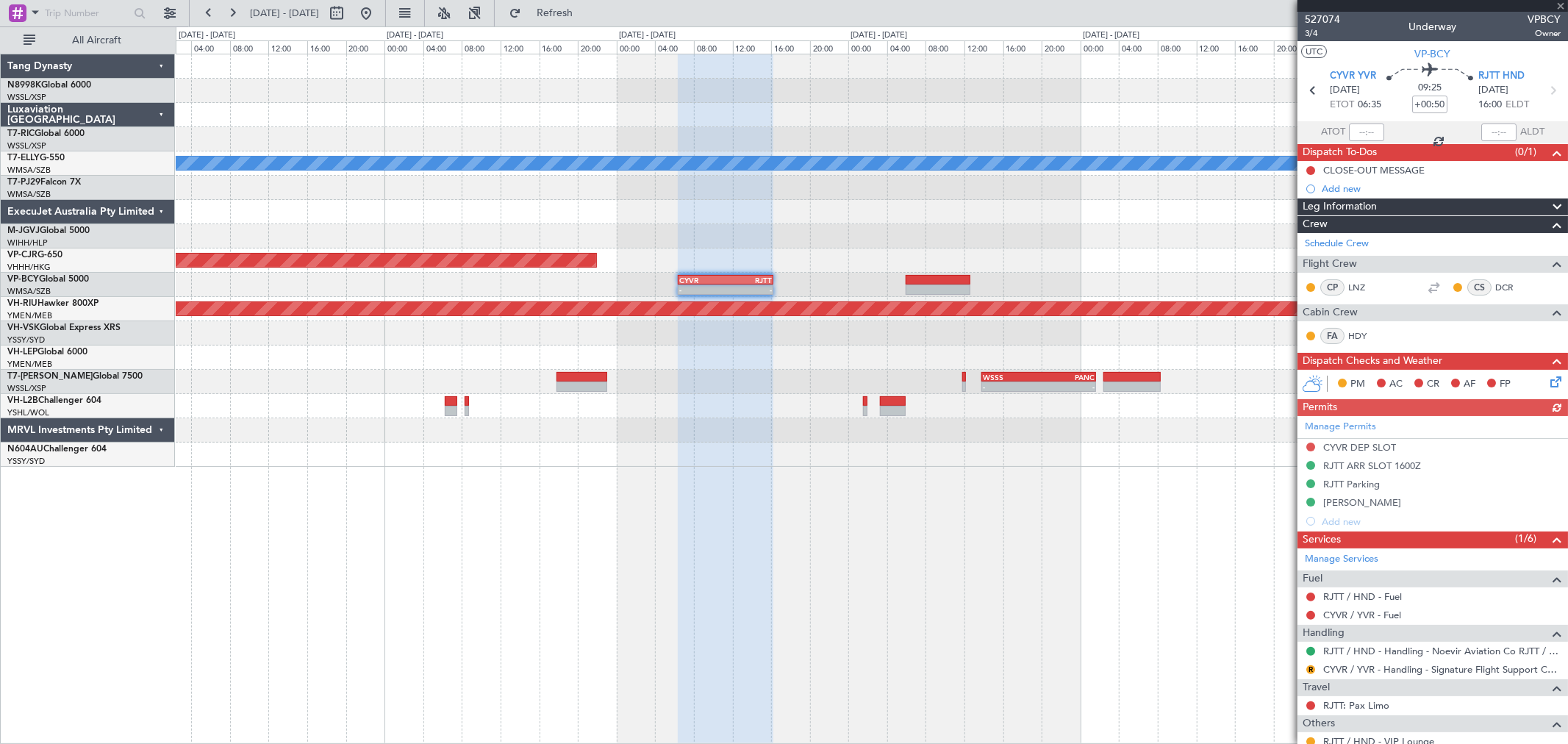
click at [1129, 448] on div "Manage Permits CYVR DEP SLOT RJTT ARR SLOT 1600Z RJTT Parking TSA WAIVER Add new" at bounding box center [1433, 473] width 271 height 115
click at [1129, 442] on div at bounding box center [1310, 446] width 11 height 11
click at [1129, 445] on button at bounding box center [1311, 447] width 9 height 9
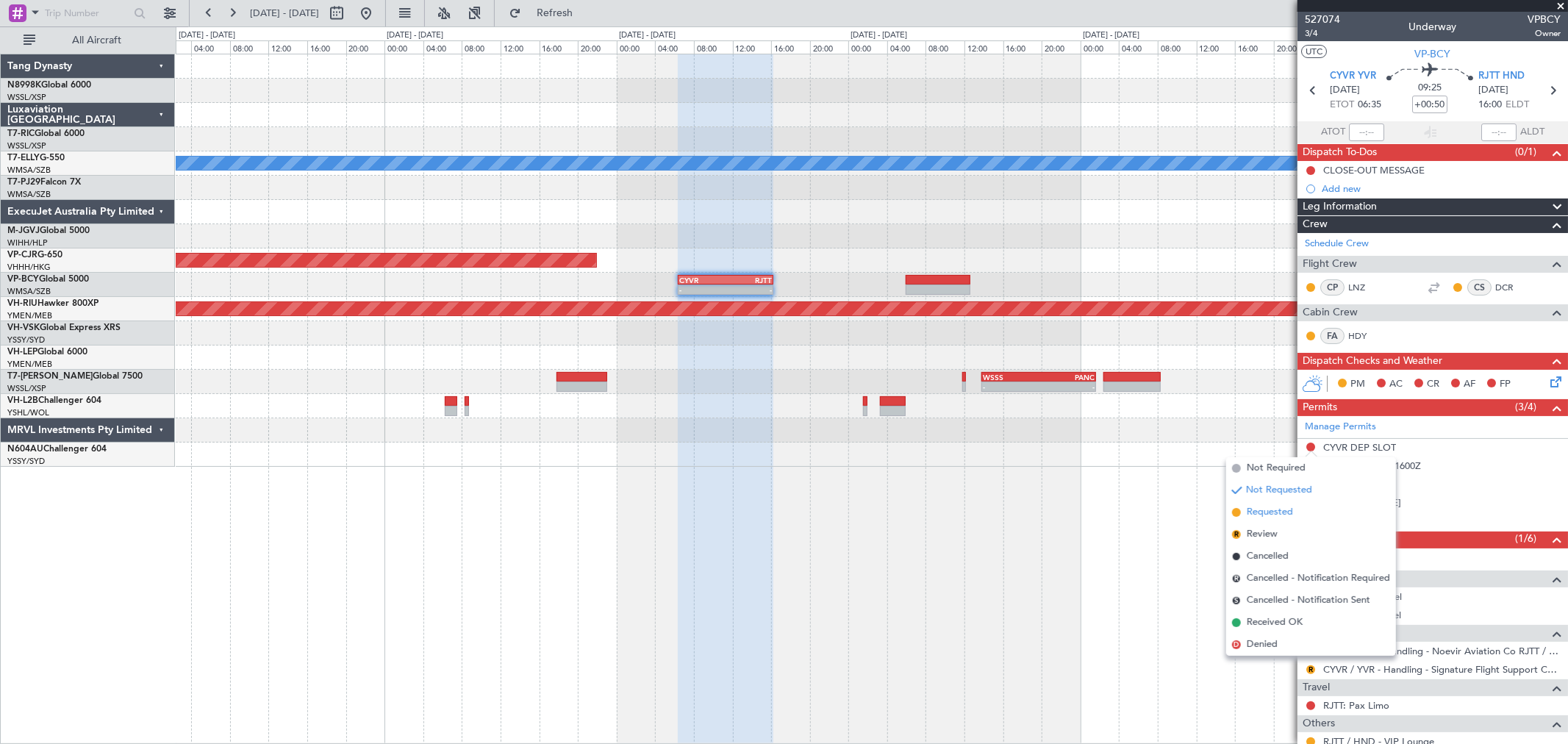
click at [1129, 504] on li "Requested" at bounding box center [1310, 512] width 169 height 22
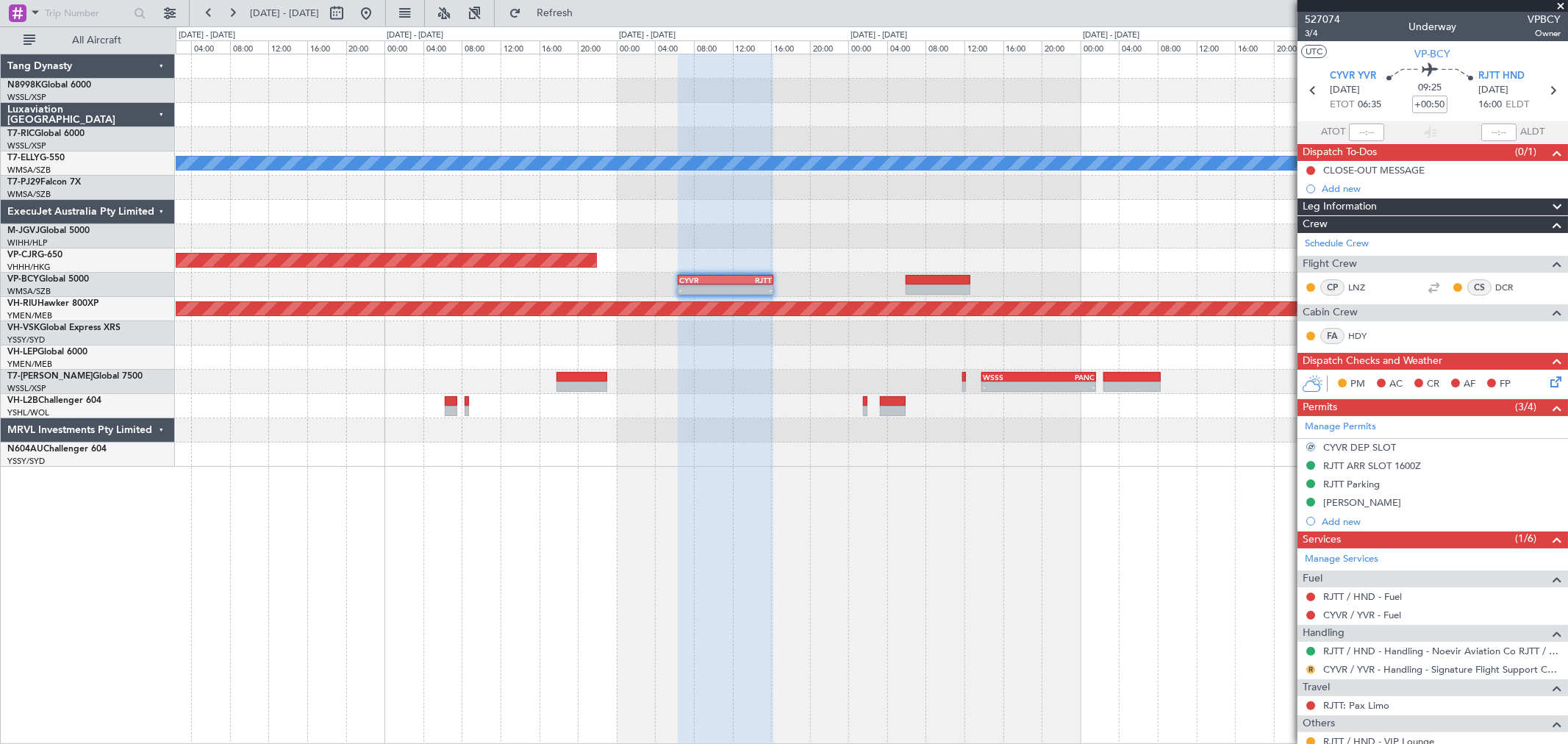
click at [1129, 535] on button "R" at bounding box center [1311, 670] width 9 height 9
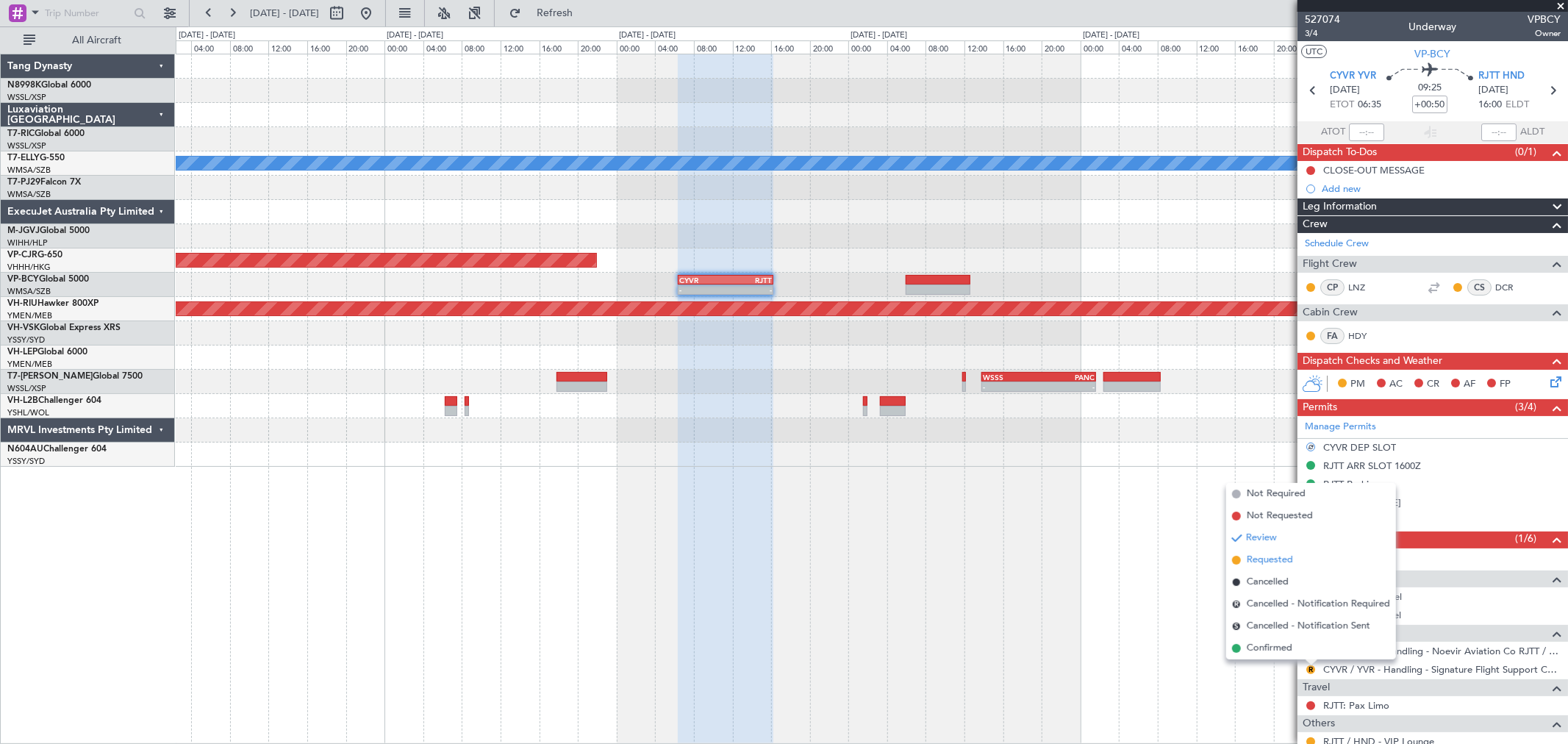
click at [1129, 535] on span "Requested" at bounding box center [1269, 559] width 46 height 14
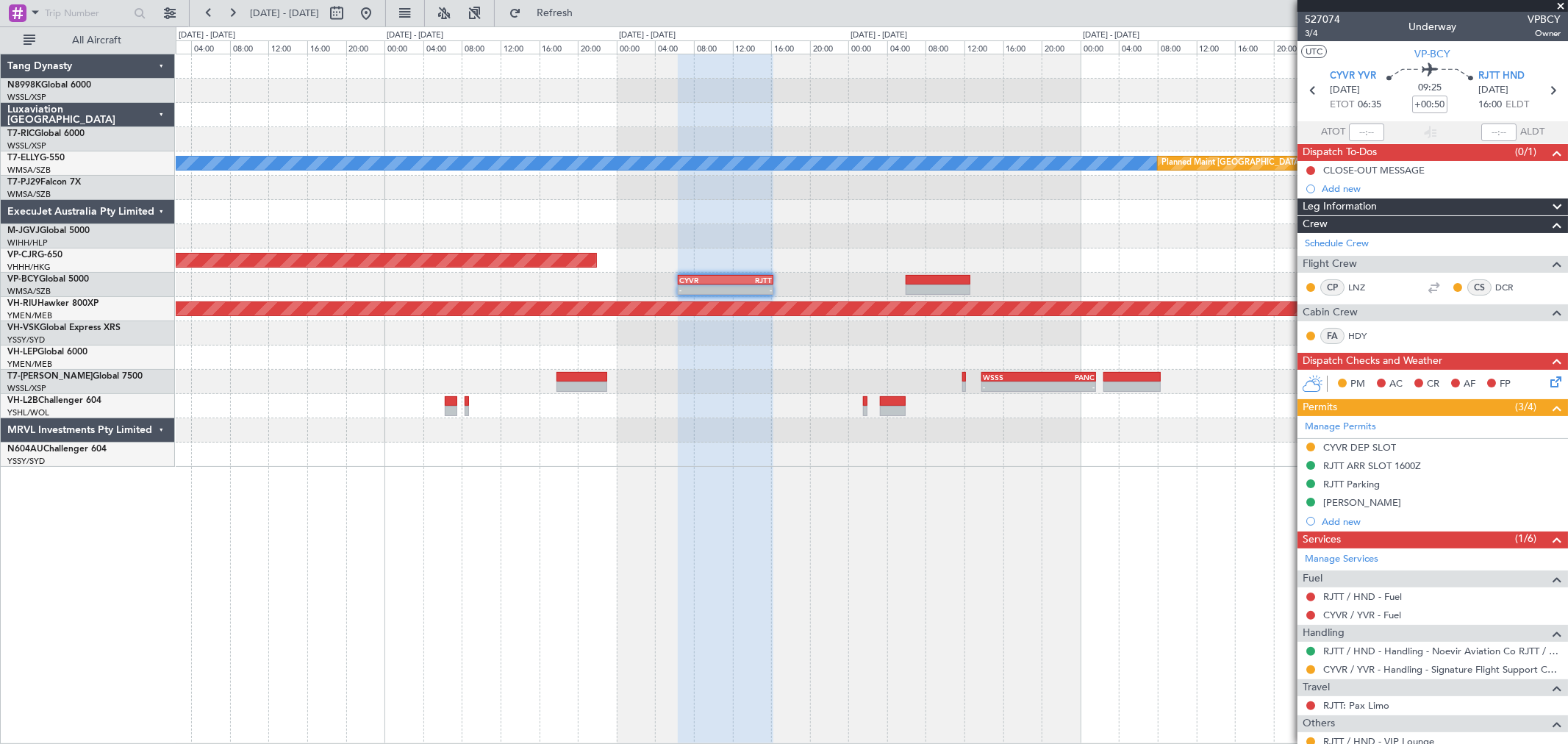
click at [805, 381] on div "- - WSSS 13:50 Z PANC 01:40 Z" at bounding box center [871, 382] width 1392 height 24
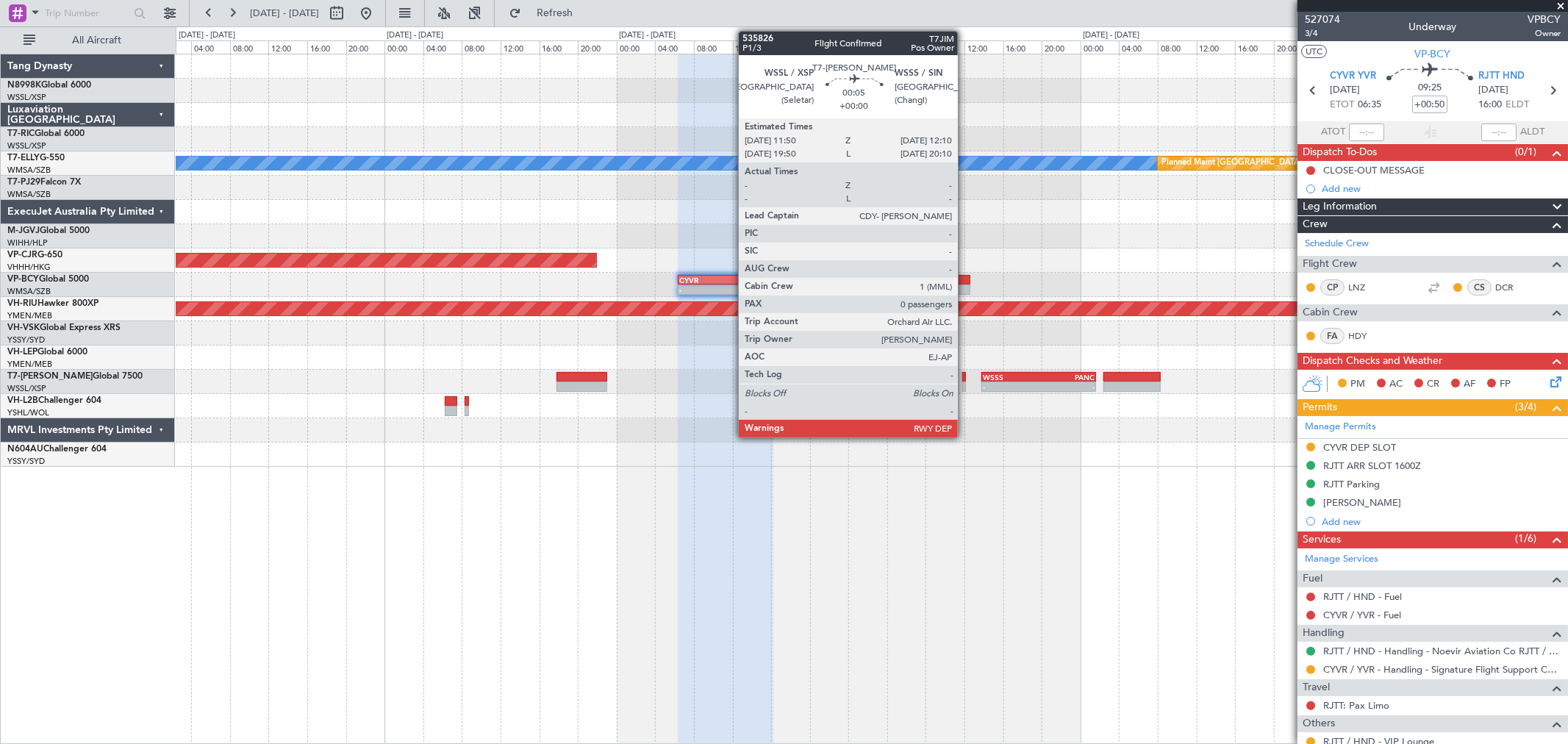
click at [965, 376] on div at bounding box center [964, 377] width 4 height 11
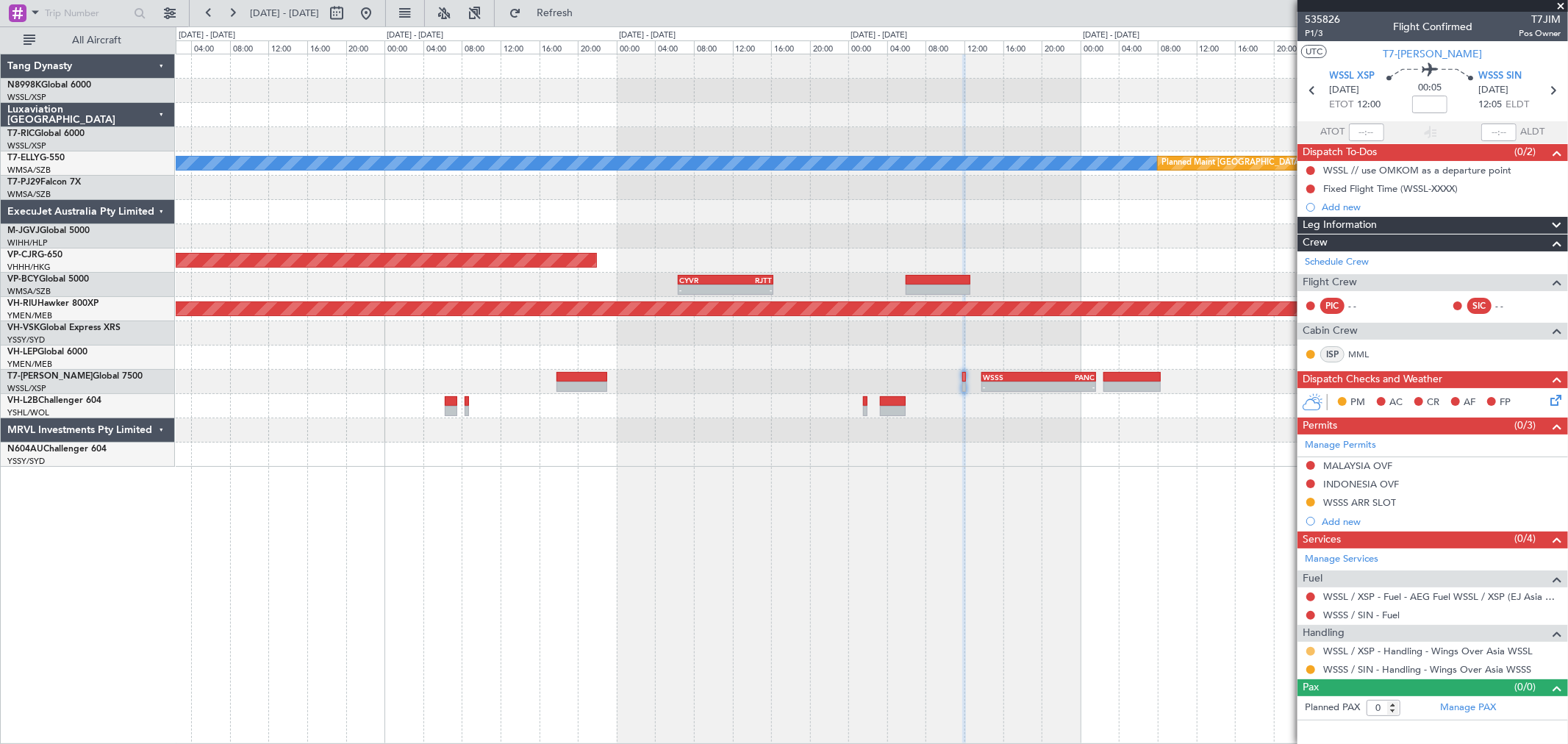
click at [1129, 535] on button at bounding box center [1311, 651] width 9 height 9
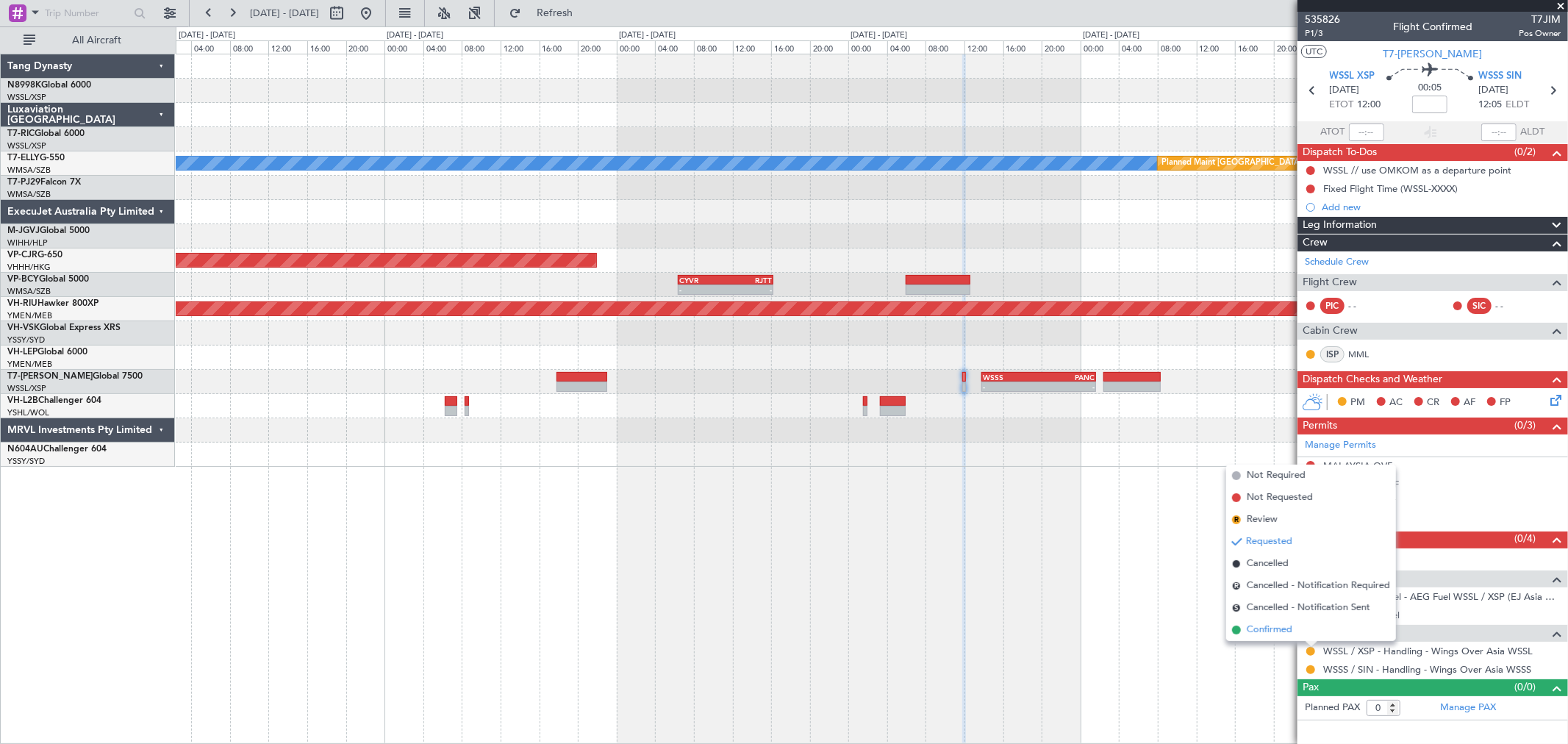
click at [1129, 535] on span "Confirmed" at bounding box center [1269, 629] width 46 height 14
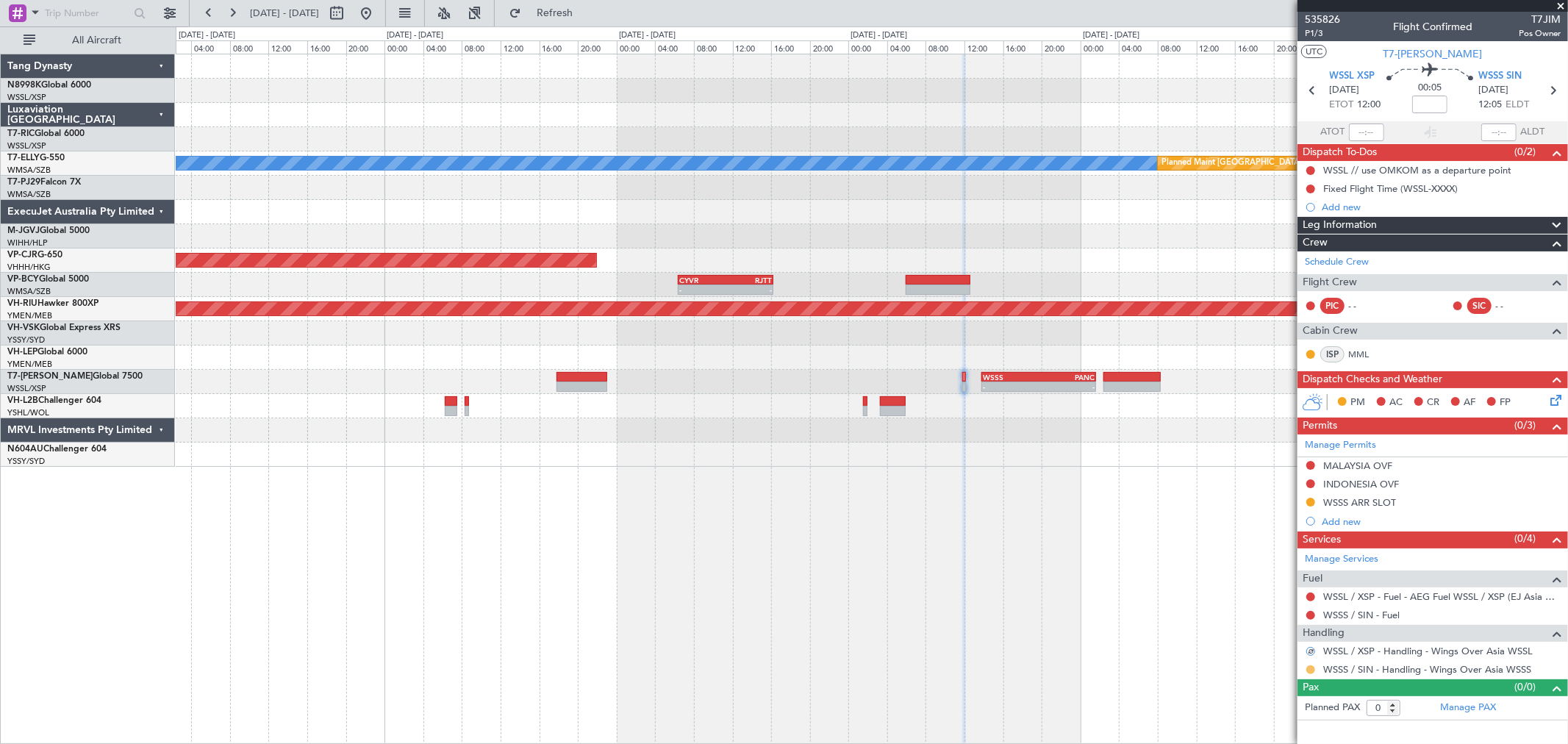
click at [1129, 535] on button at bounding box center [1311, 670] width 9 height 9
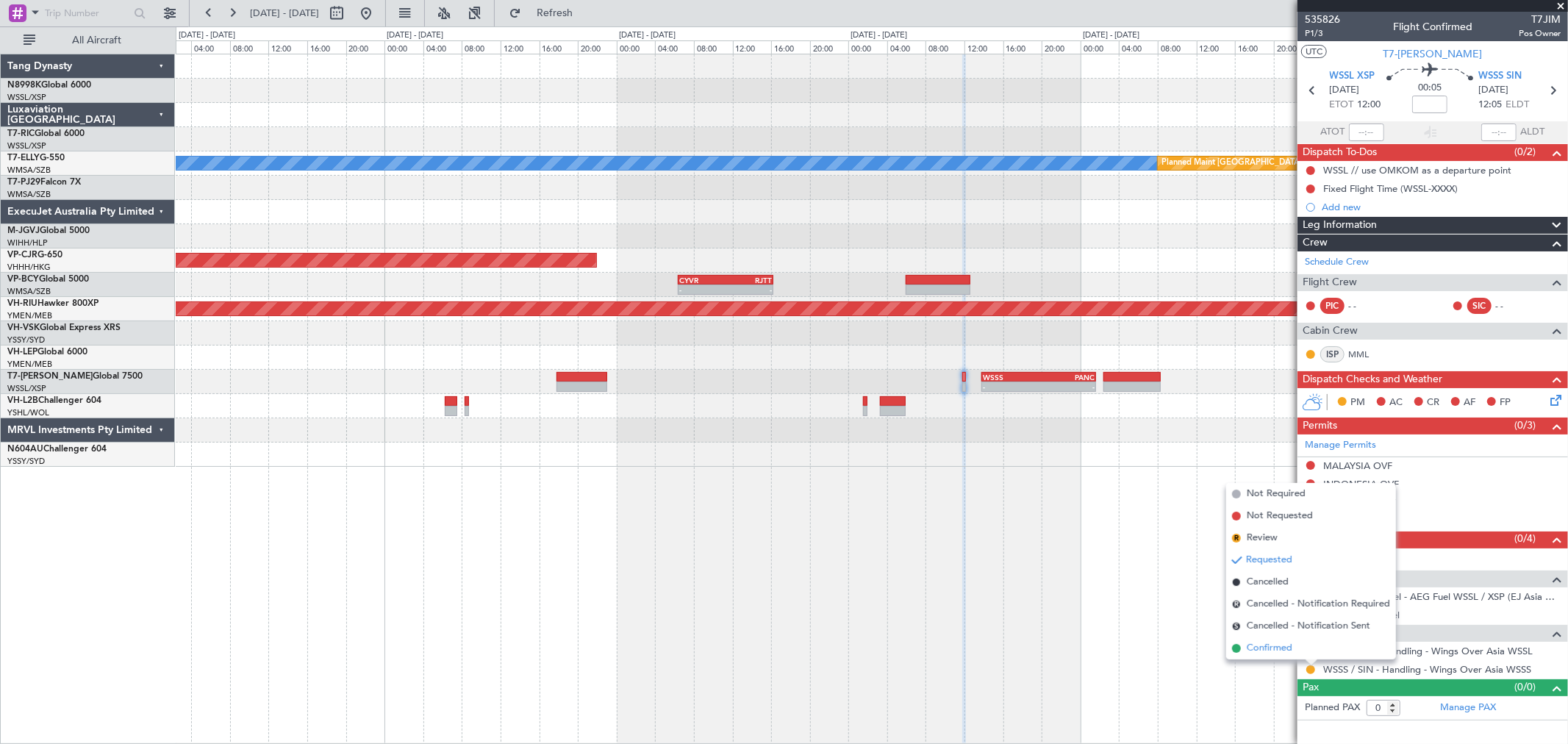
click at [1129, 535] on span "Confirmed" at bounding box center [1269, 647] width 46 height 14
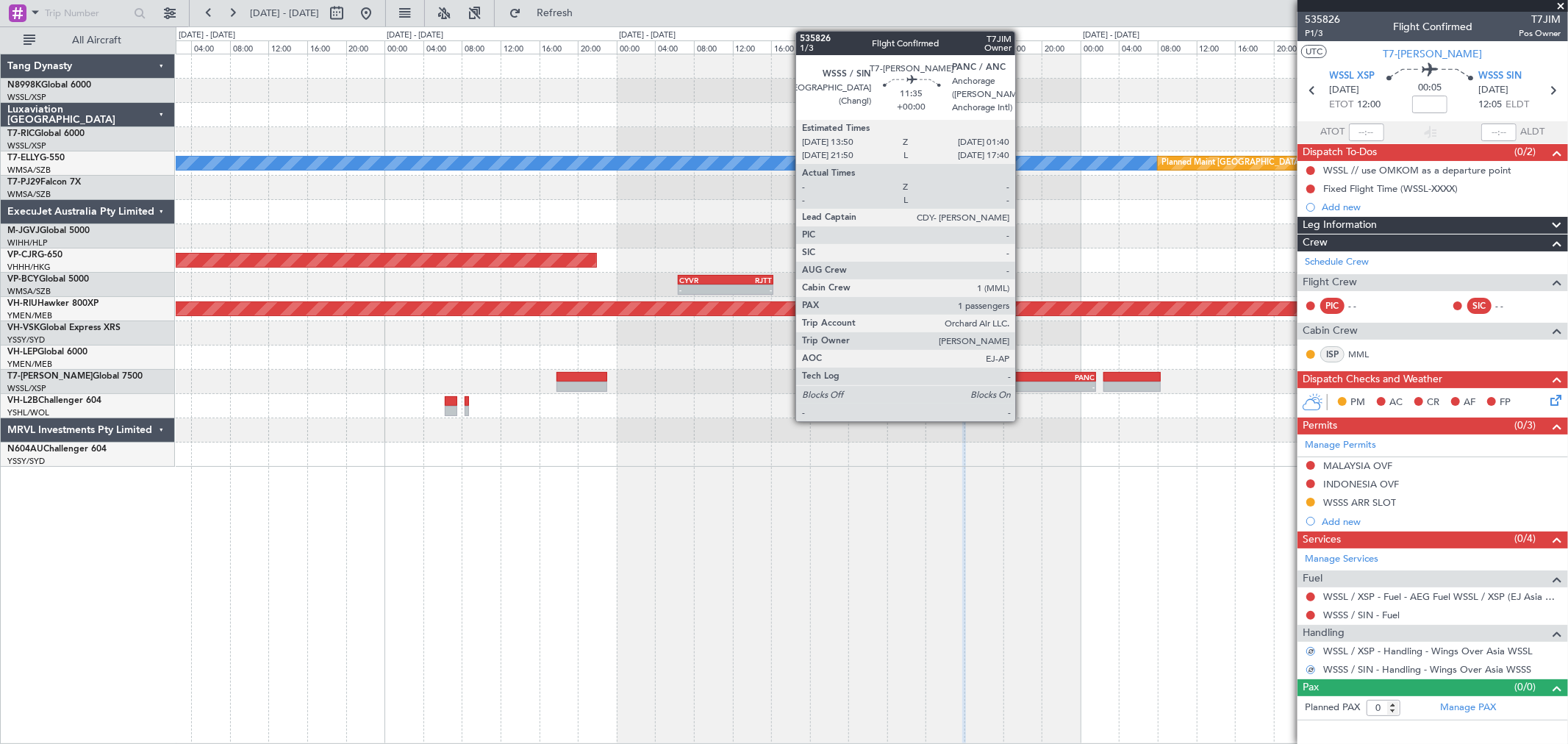
click at [1022, 375] on div "WSSS" at bounding box center [1011, 377] width 56 height 9
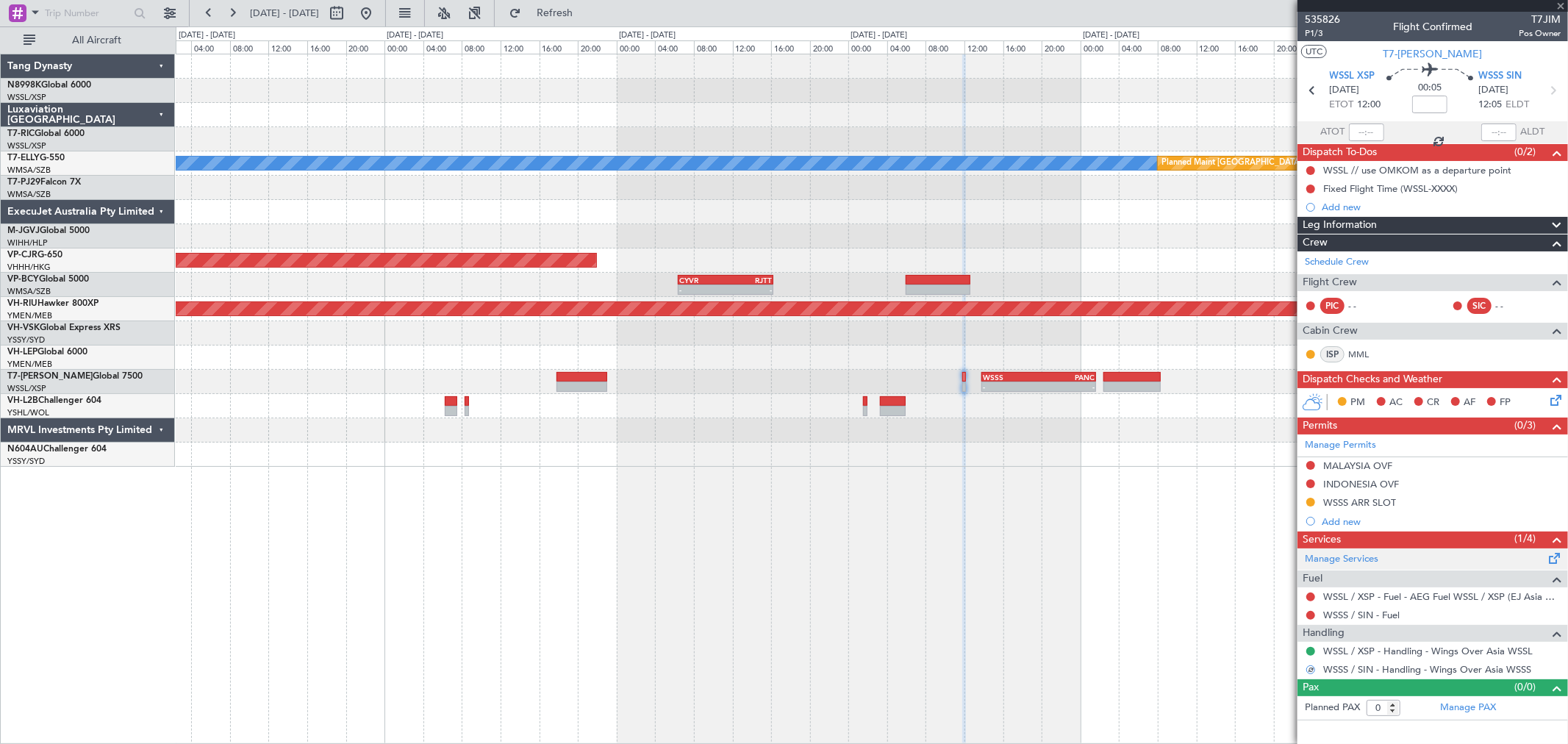
type input "1"
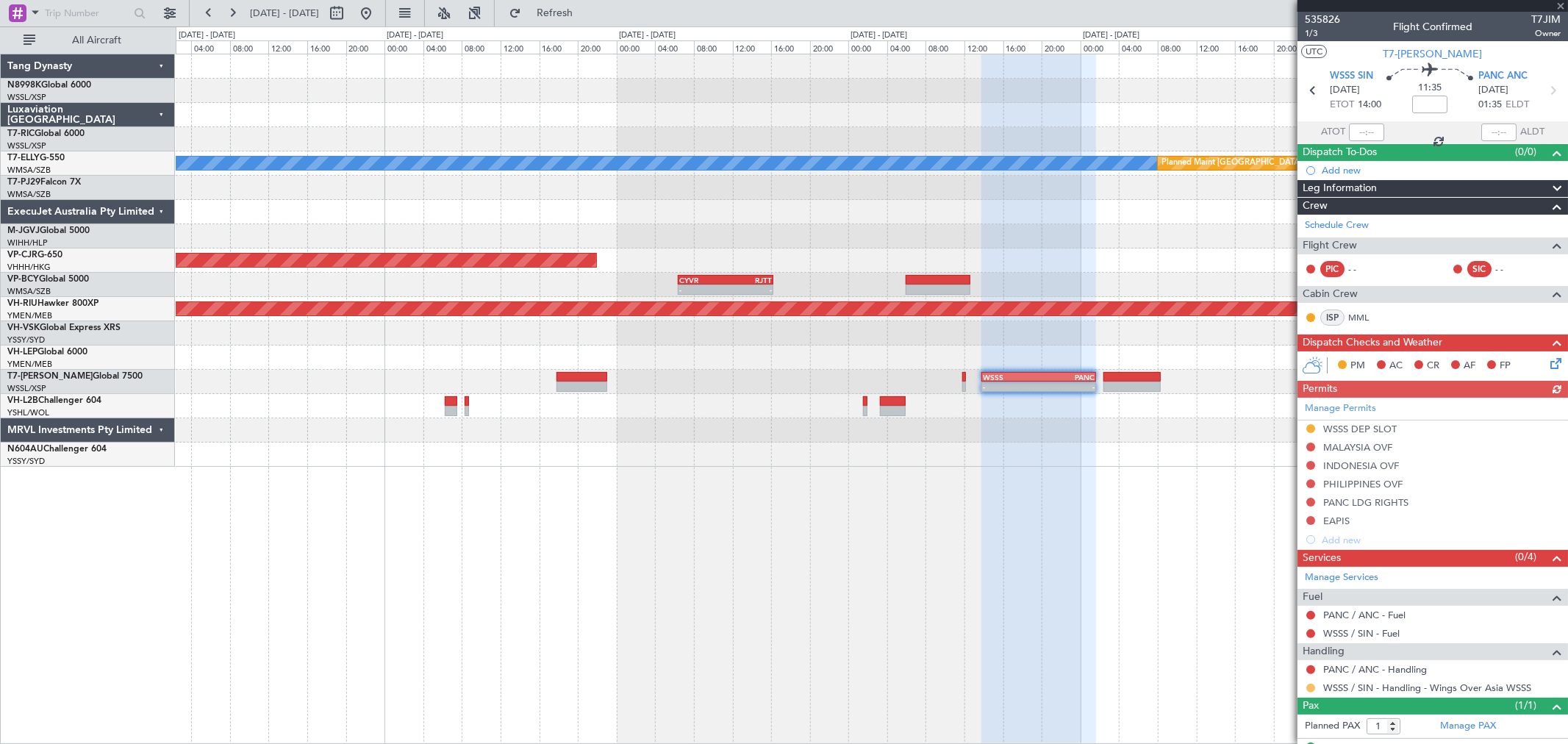
click at [1129, 535] on button at bounding box center [1311, 689] width 9 height 9
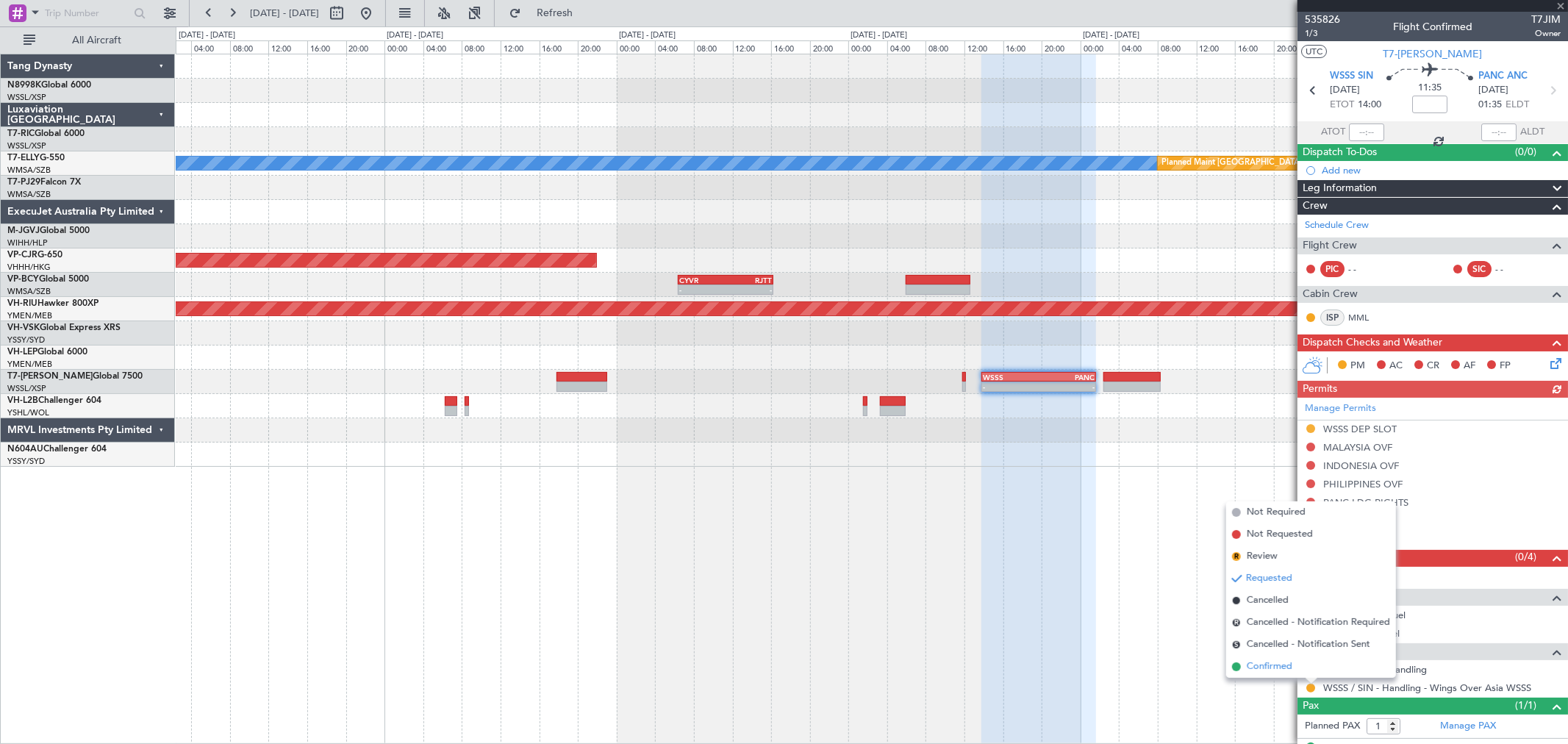
click at [1129, 535] on span "Confirmed" at bounding box center [1269, 666] width 46 height 14
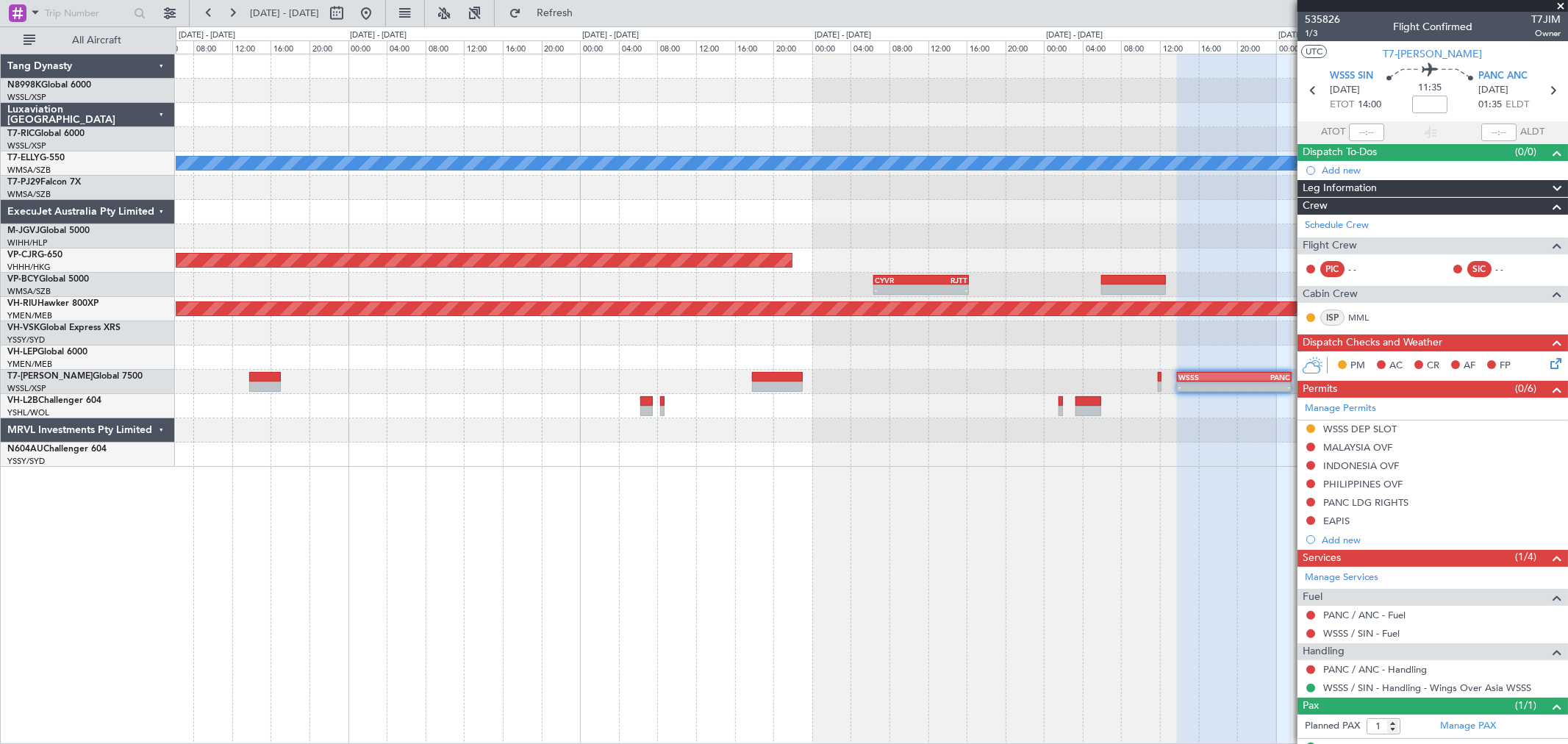
click at [978, 371] on div "Planned Maint Singapore (Seletar) MEL Planned Maint Dubai (Dubai Intl) Planned …" at bounding box center [871, 261] width 1392 height 413
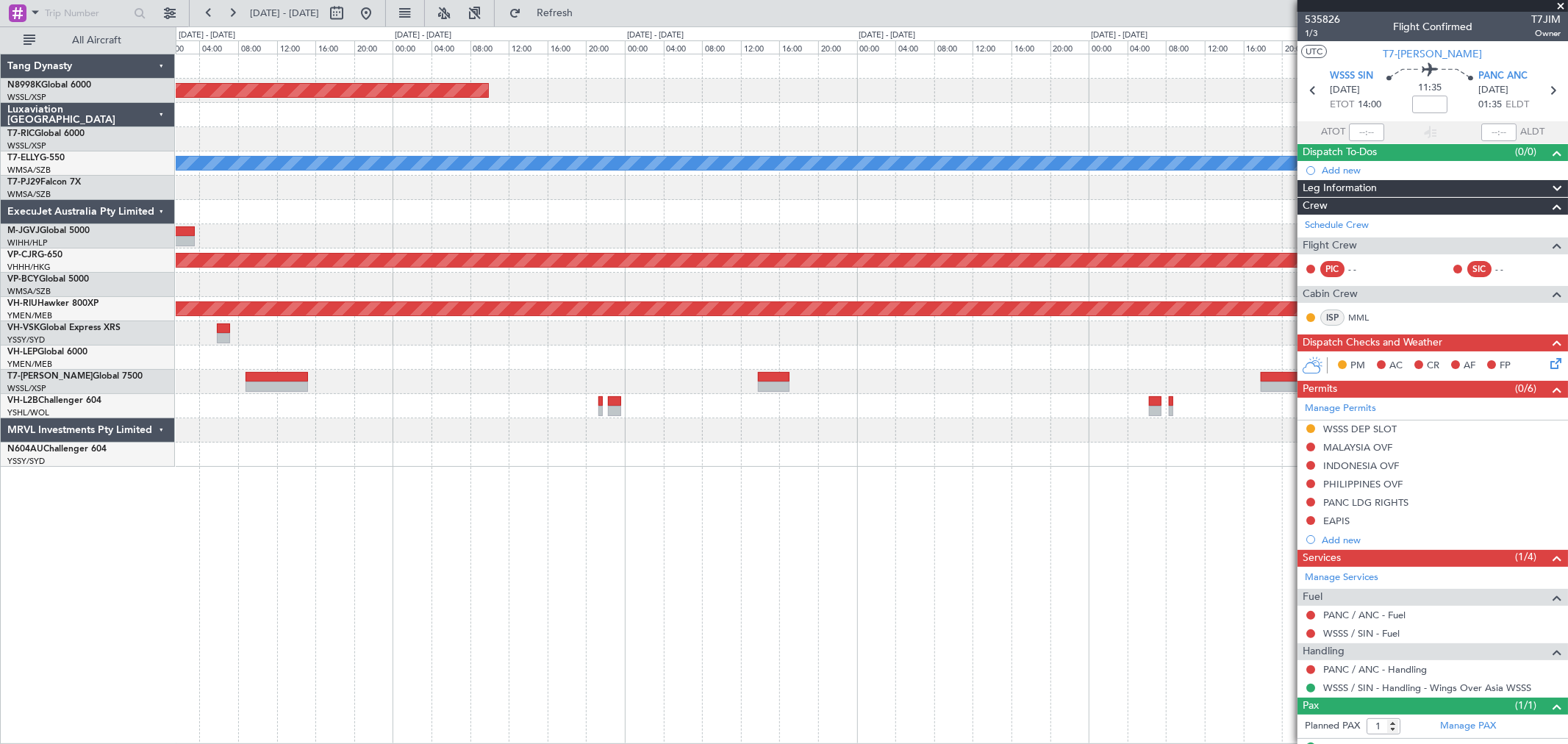
click at [1129, 392] on div "- - WSSS 13:50 Z PANC 01:40 Z" at bounding box center [871, 382] width 1392 height 24
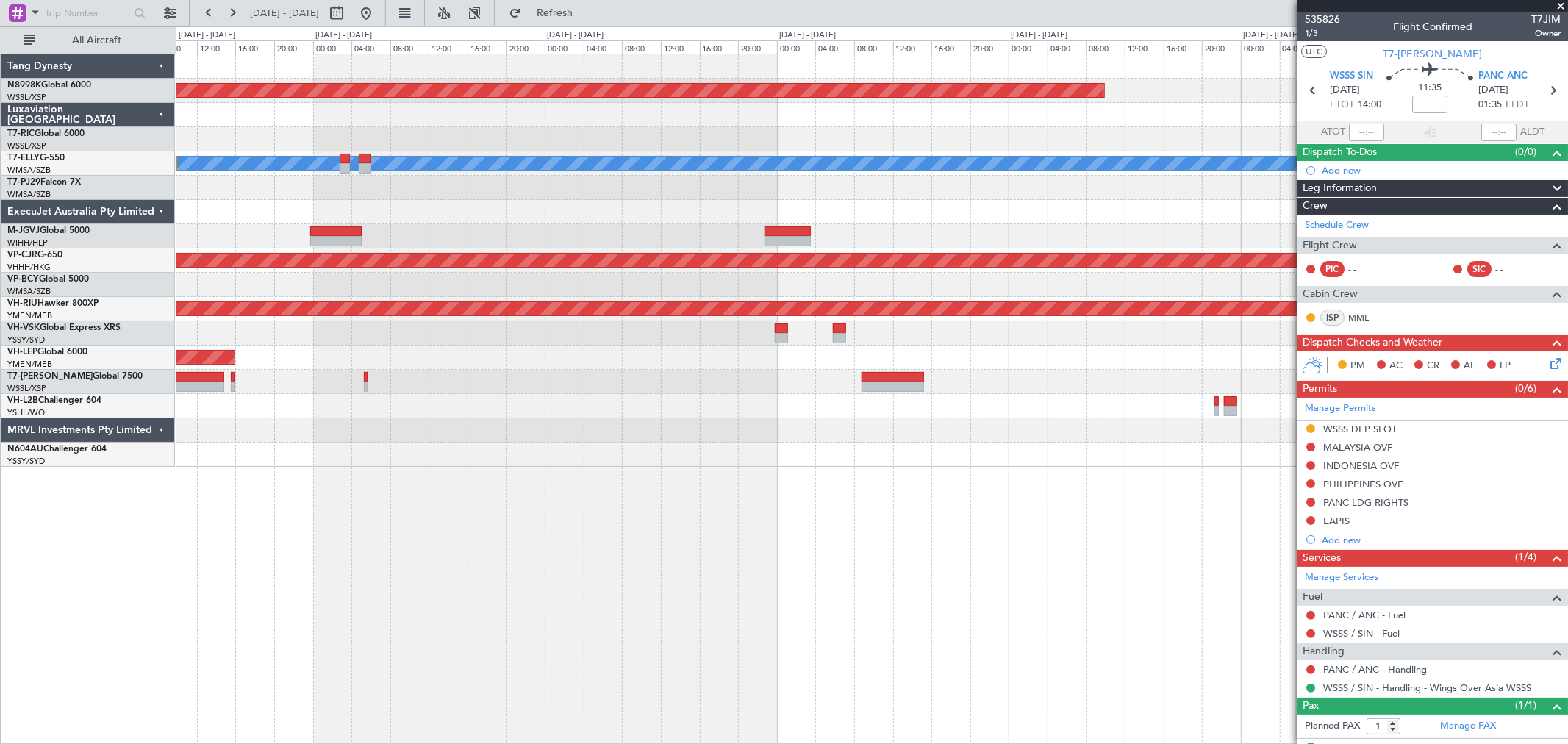
click at [613, 385] on div "Planned Maint Singapore (Seletar) MEL Planned Maint Kuala Lumpur (Sultan Abdul …" at bounding box center [871, 261] width 1392 height 413
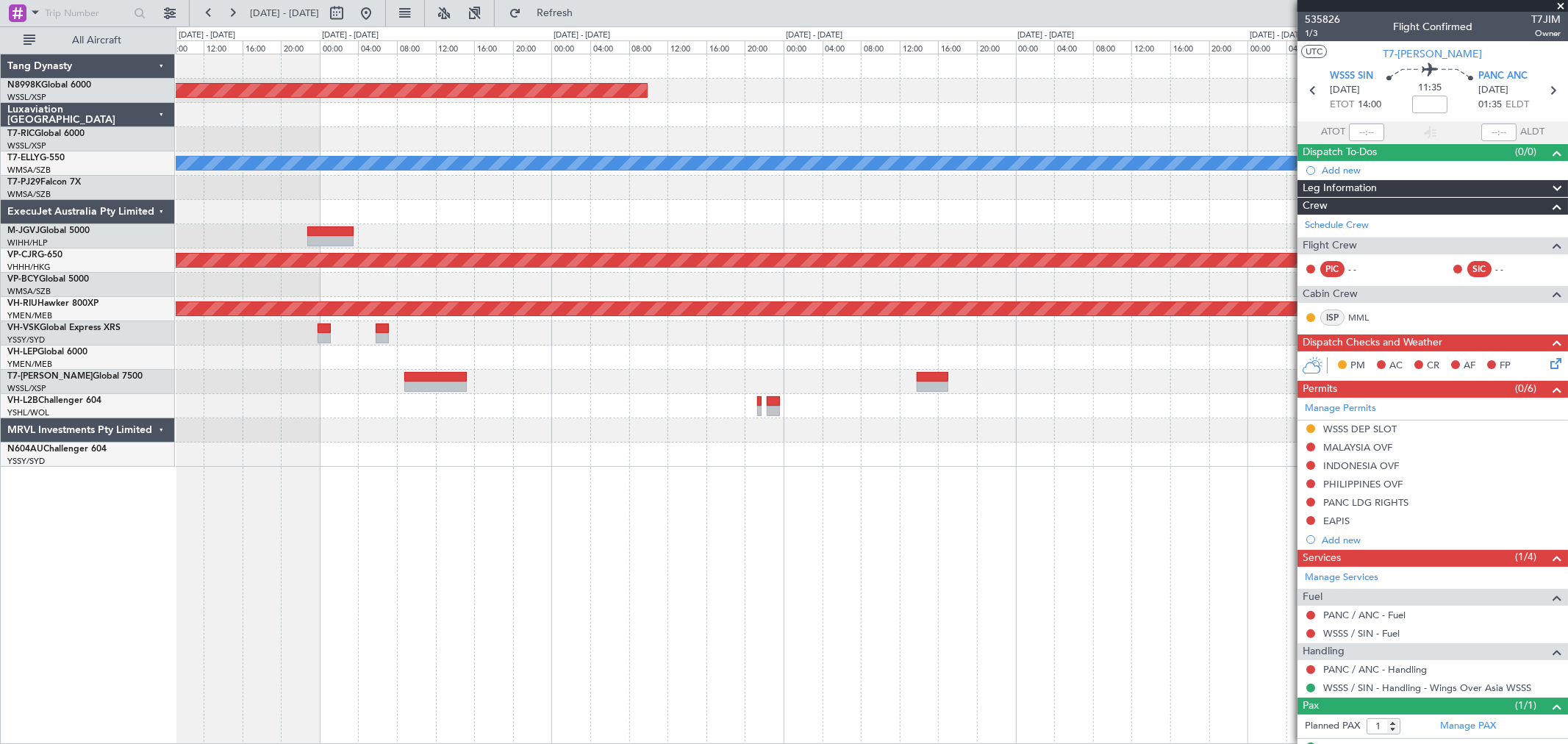
click at [611, 388] on div "Planned Maint Singapore (Seletar) MEL Planned Maint Hong Kong (Hong Kong Intl) …" at bounding box center [871, 261] width 1392 height 413
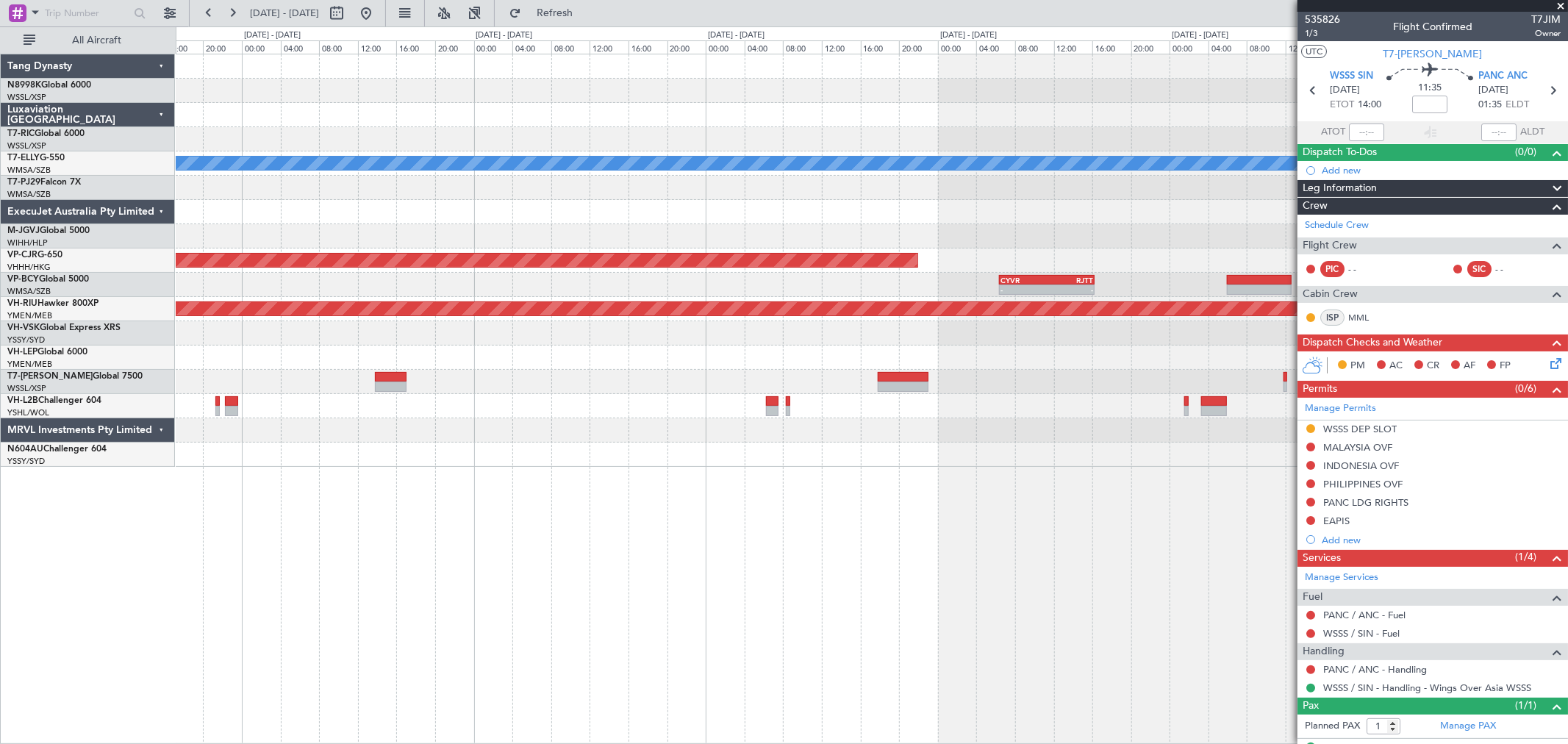
click at [968, 385] on div "- - WSSS 13:50 Z PANC 01:40 Z" at bounding box center [871, 382] width 1392 height 24
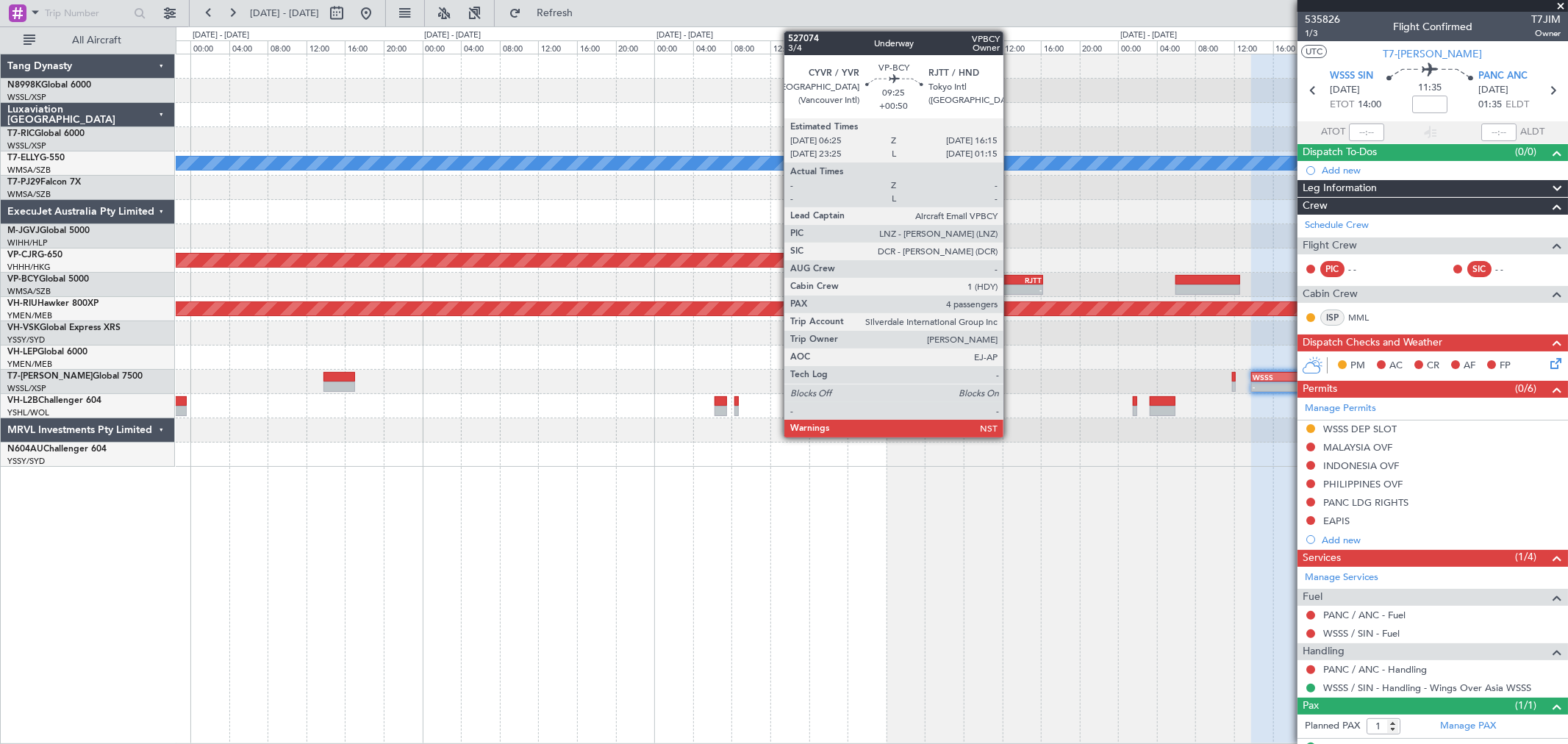
click at [1011, 280] on div "RJTT" at bounding box center [1018, 280] width 46 height 9
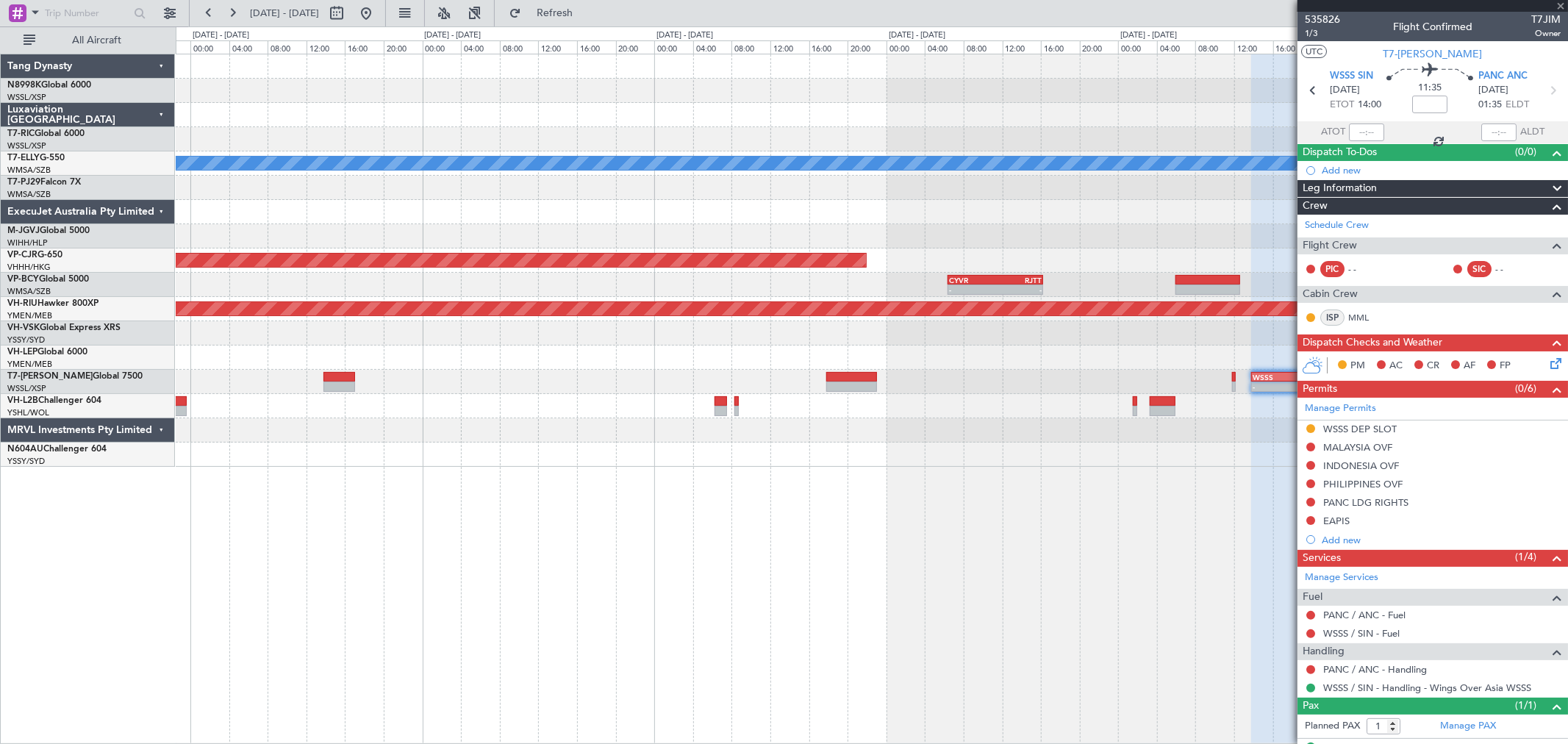
type input "+00:50"
type input "4"
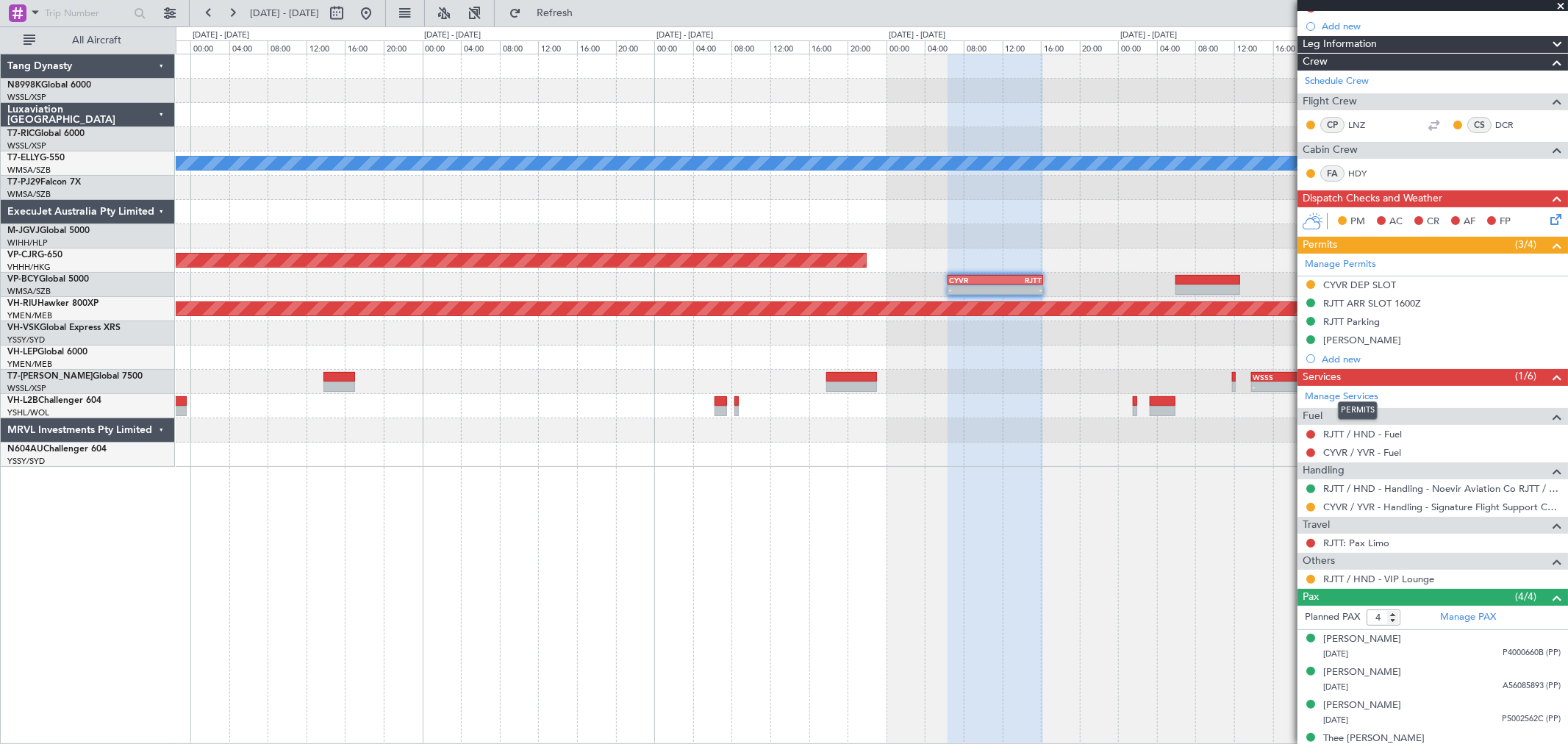
scroll to position [163, 0]
click at [1129, 535] on button at bounding box center [1311, 543] width 9 height 9
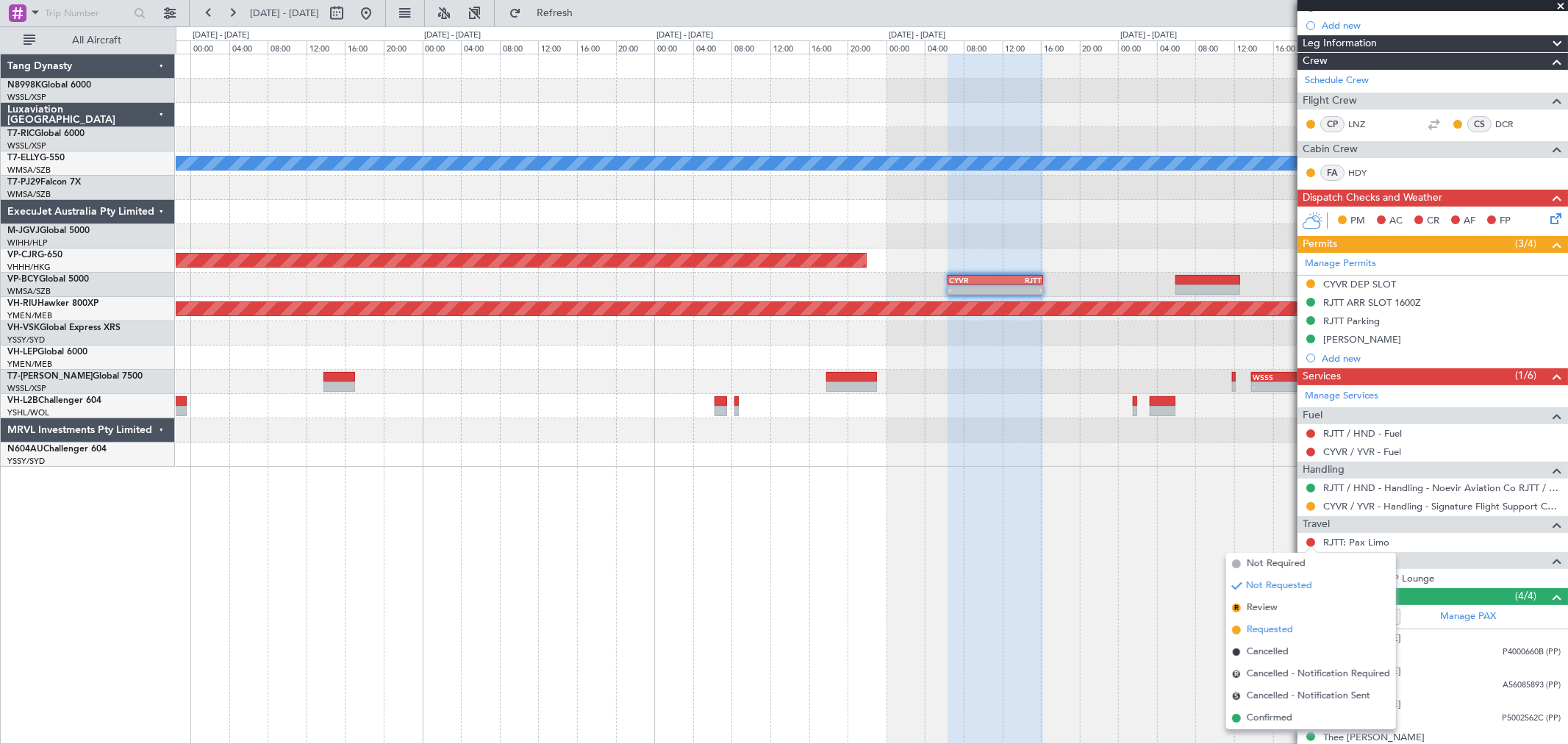
click at [1129, 535] on span "Requested" at bounding box center [1269, 629] width 46 height 14
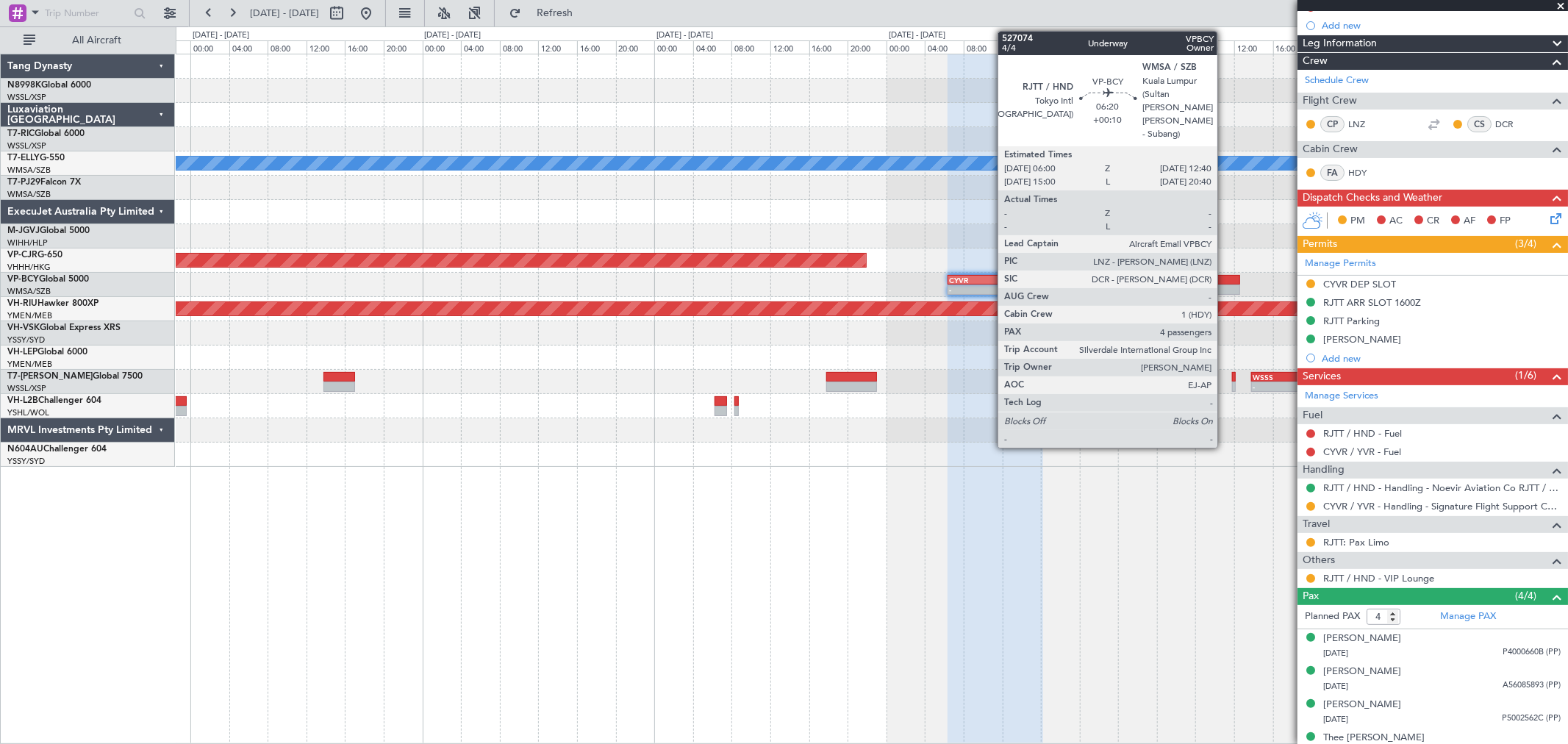
click at [1129, 281] on div at bounding box center [1208, 280] width 65 height 11
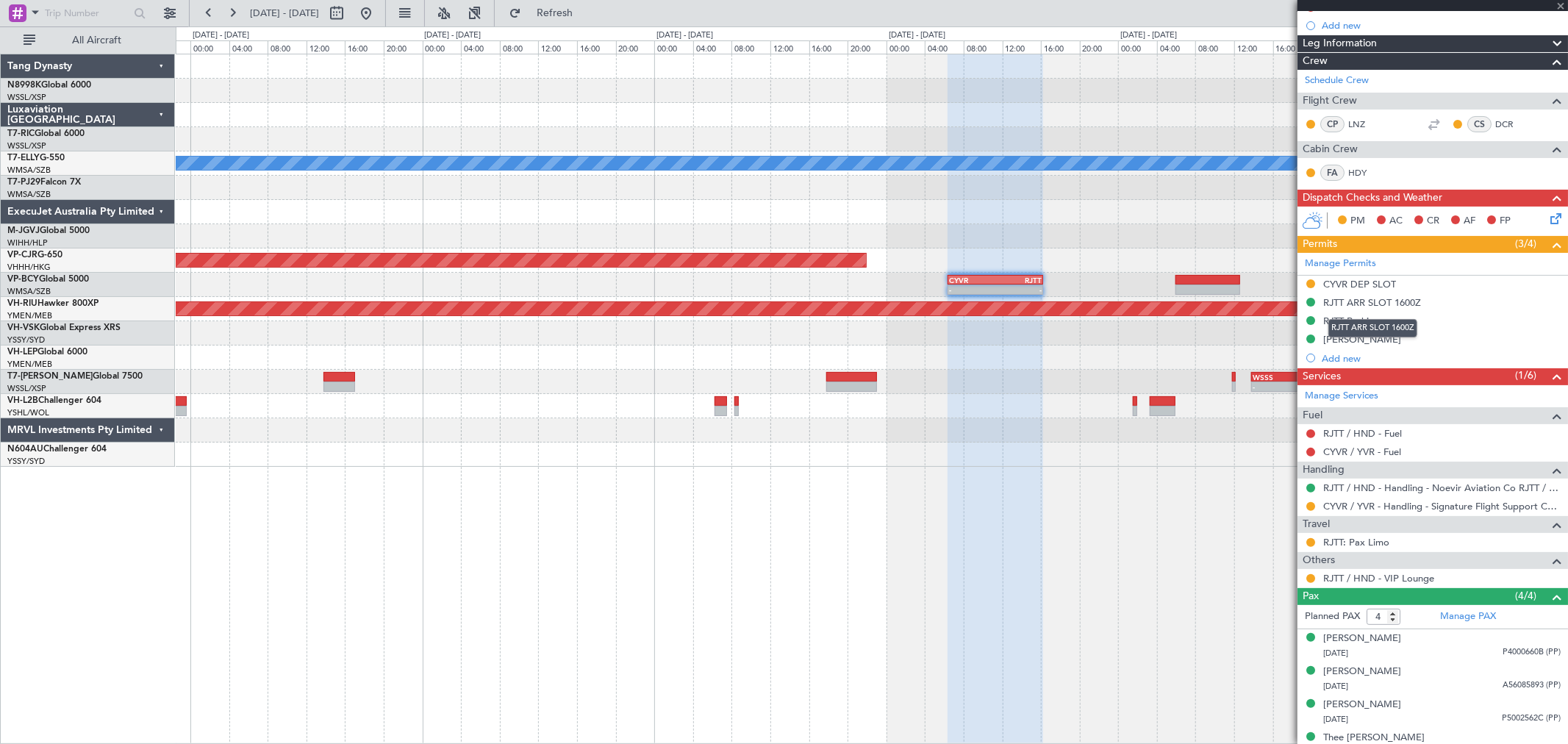
type input "+00:10"
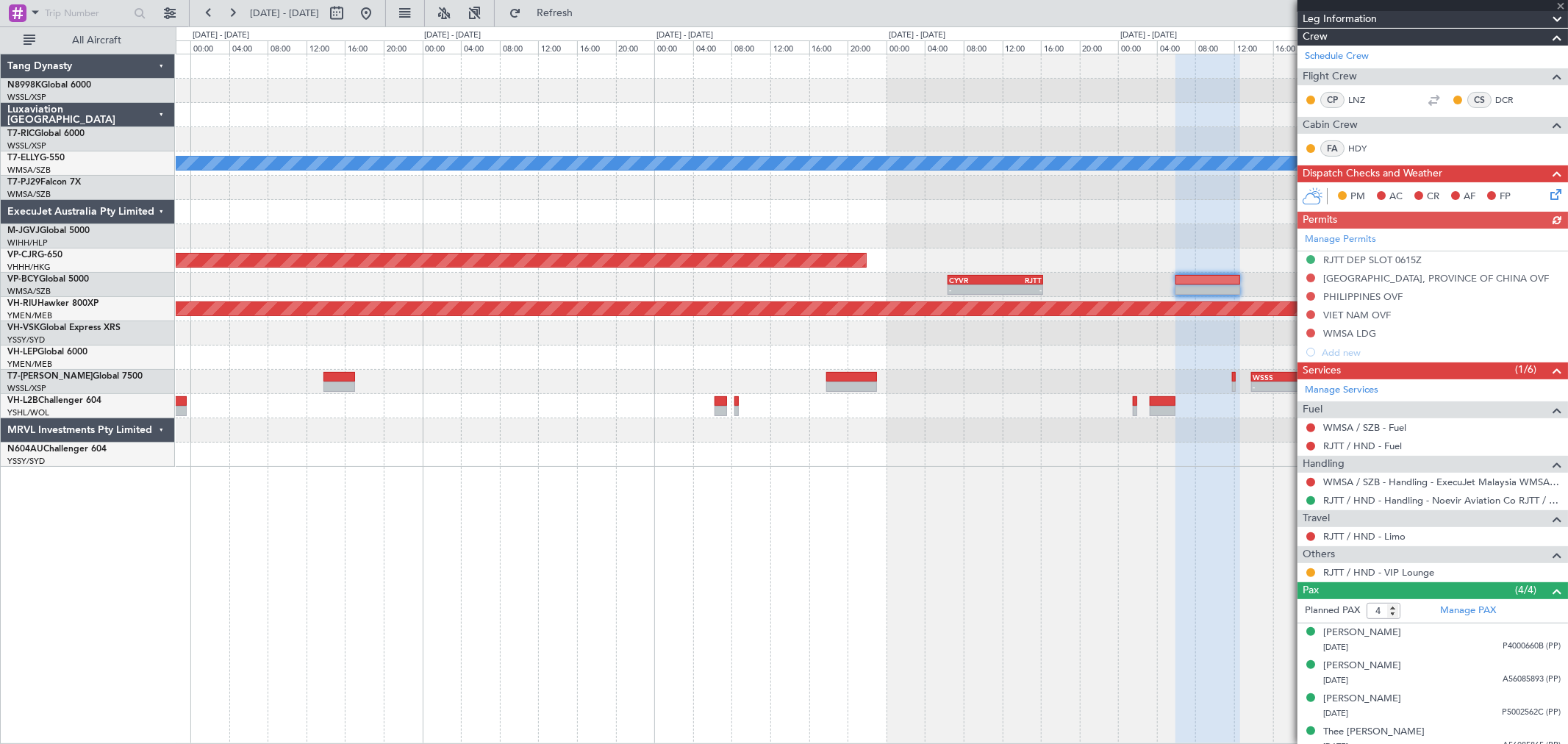
scroll to position [236, 0]
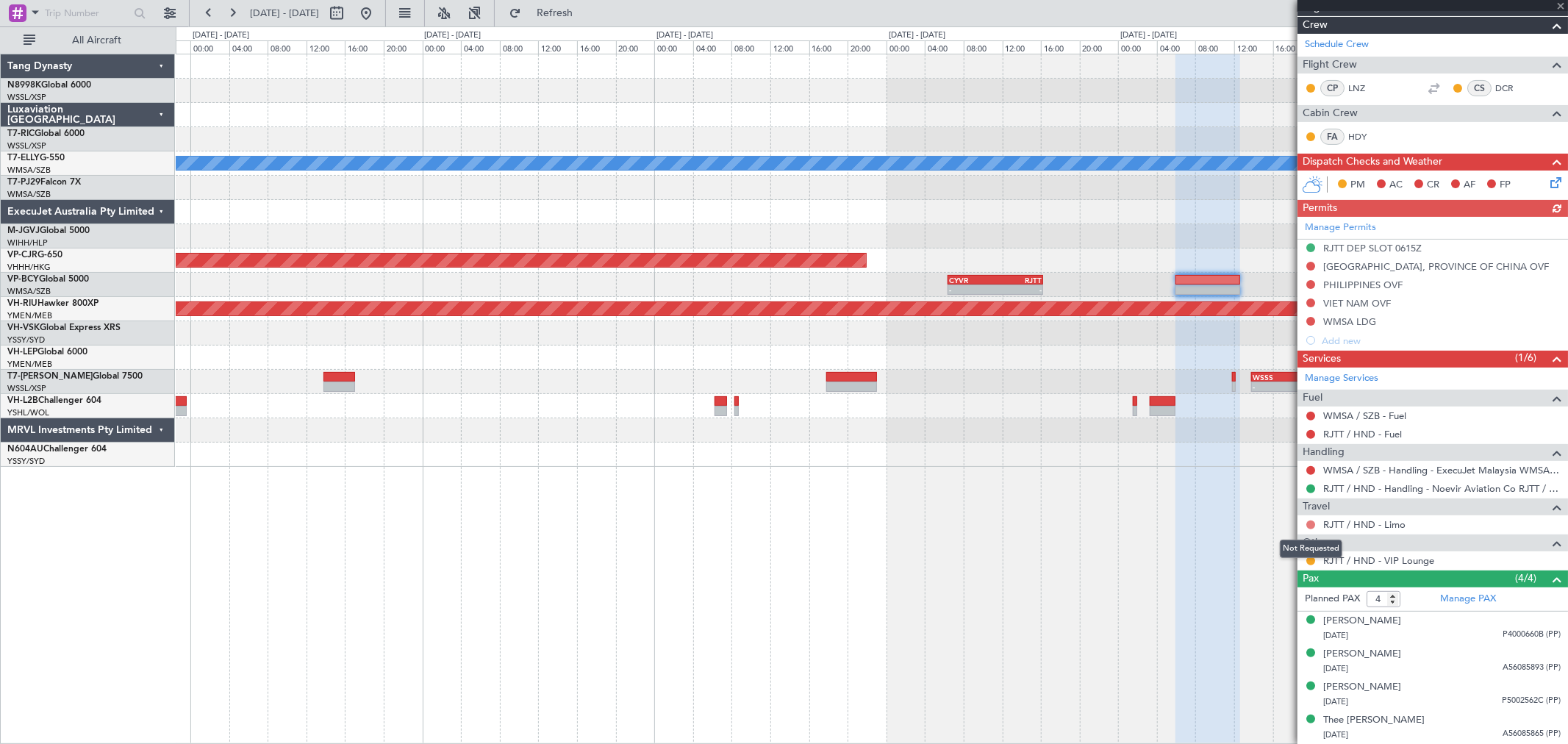
click at [1129, 521] on button at bounding box center [1311, 525] width 9 height 9
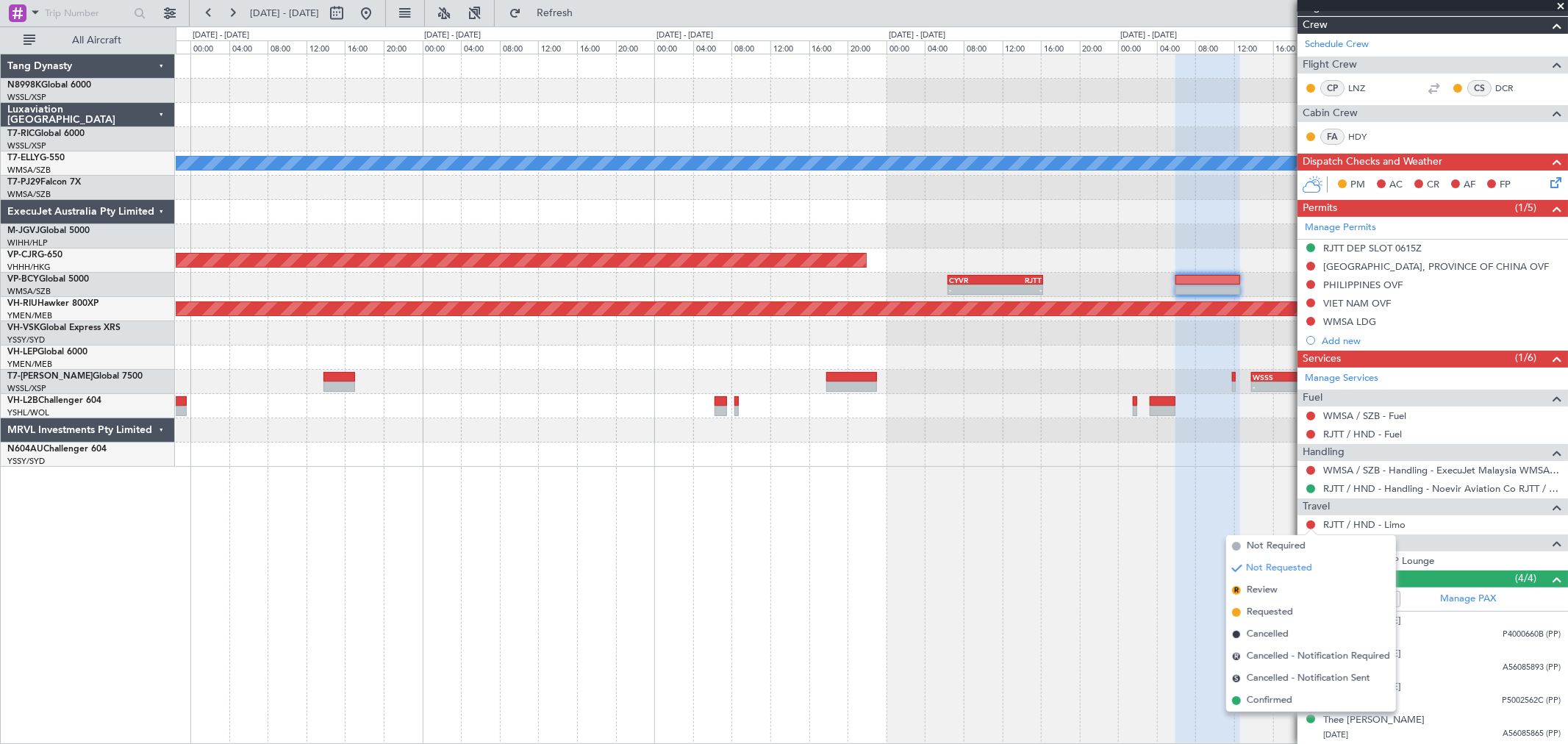
click at [1129, 535] on span "Requested" at bounding box center [1269, 612] width 46 height 14
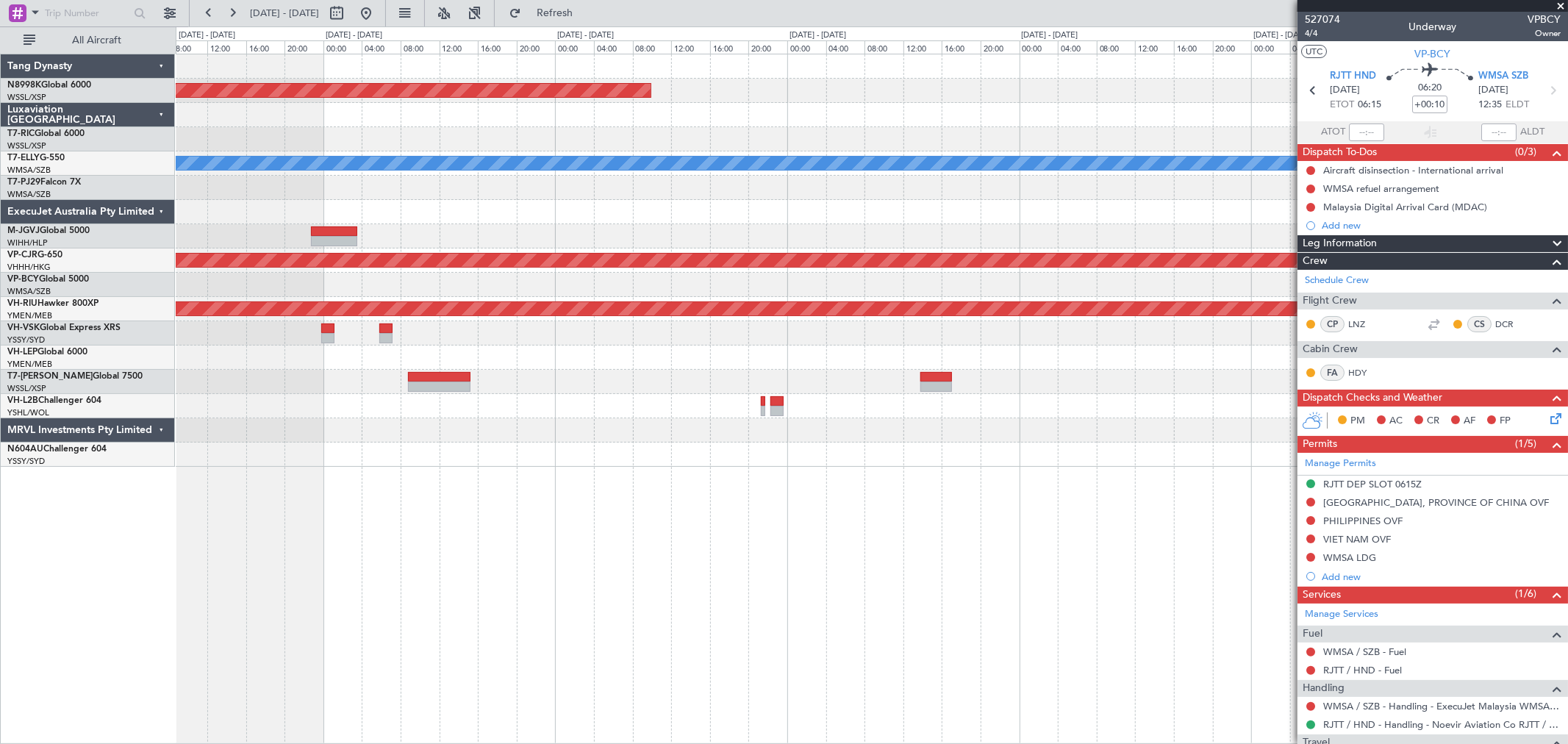
scroll to position [236, 0]
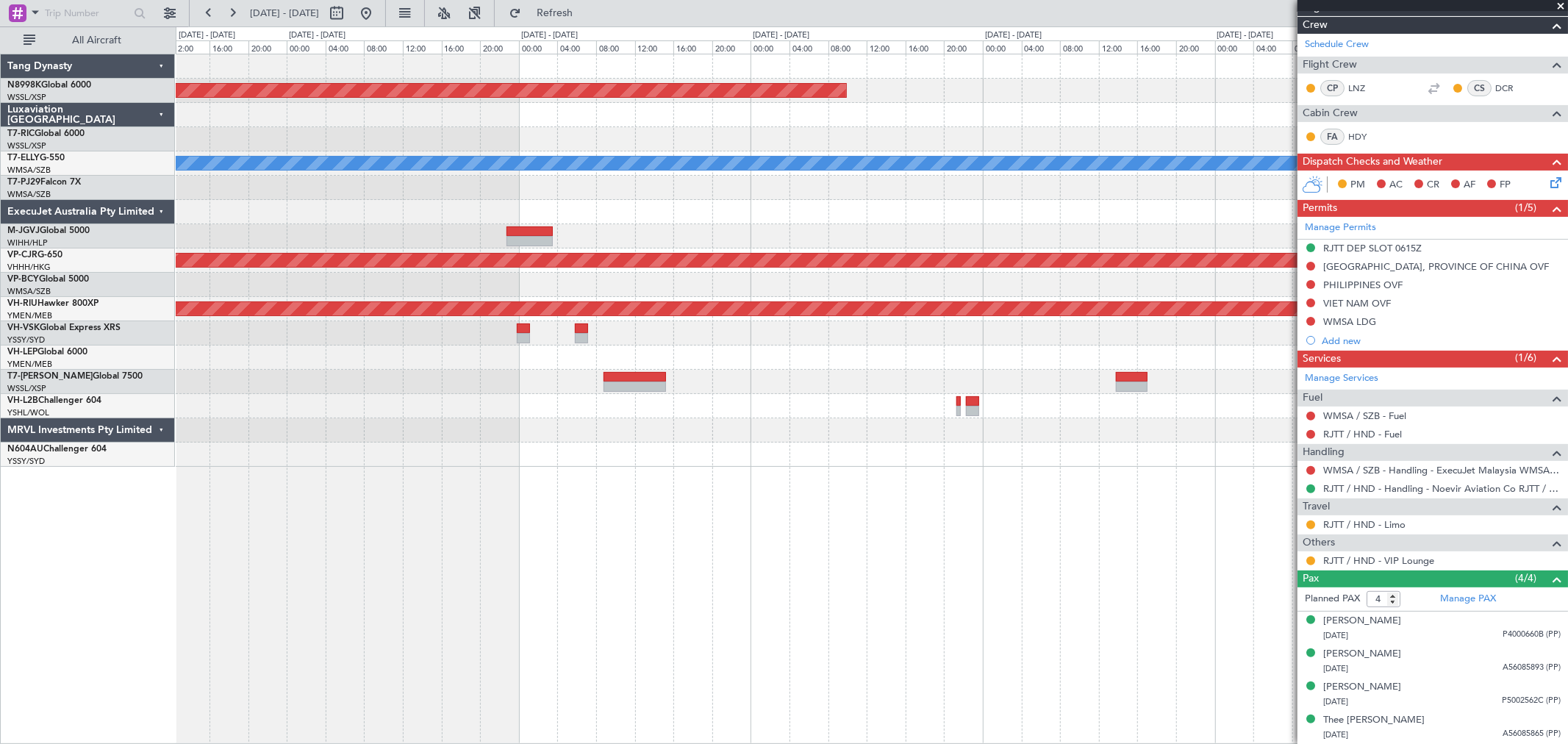
click at [911, 118] on div at bounding box center [871, 115] width 1392 height 24
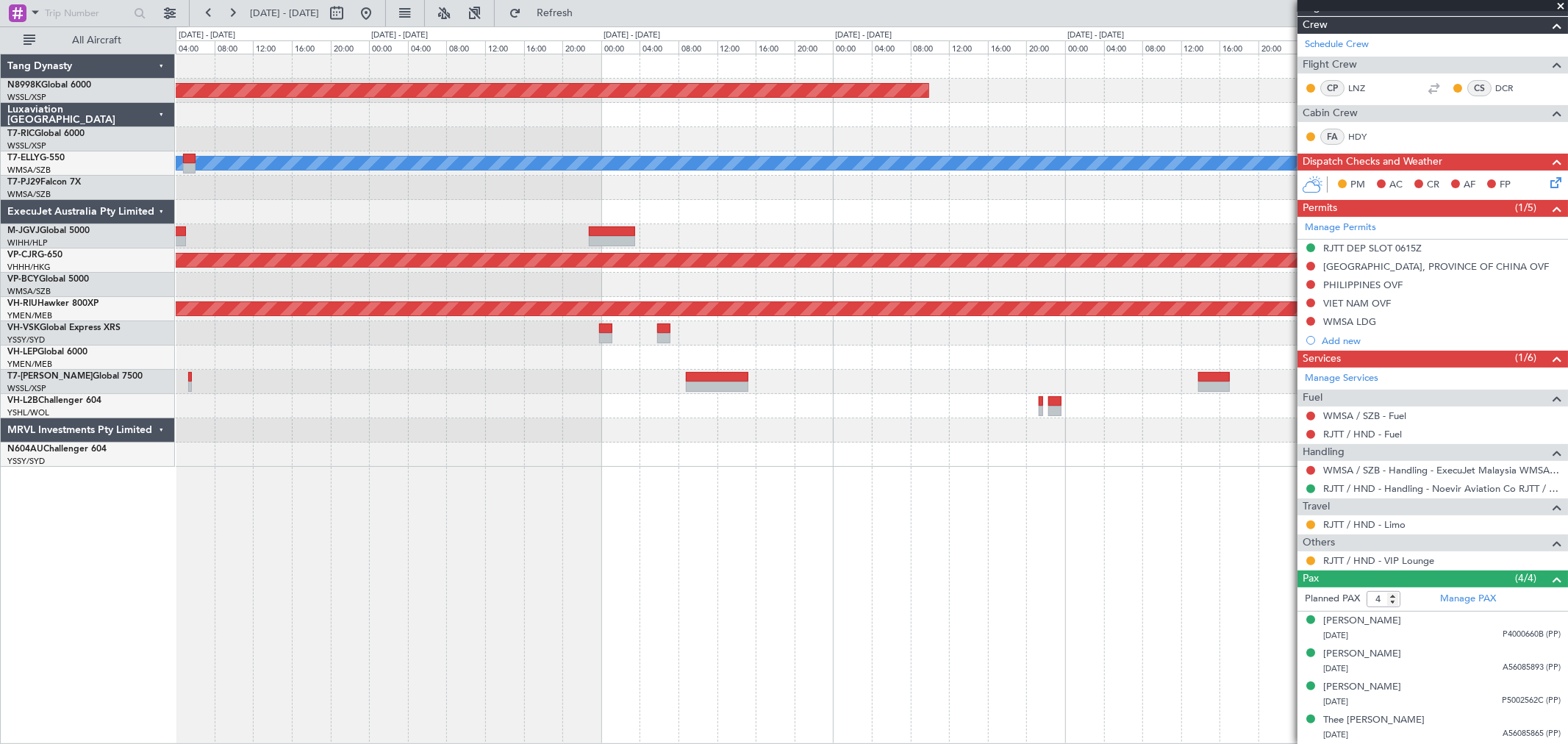
click at [795, 125] on div at bounding box center [871, 115] width 1392 height 24
click at [838, 239] on div at bounding box center [871, 236] width 1392 height 24
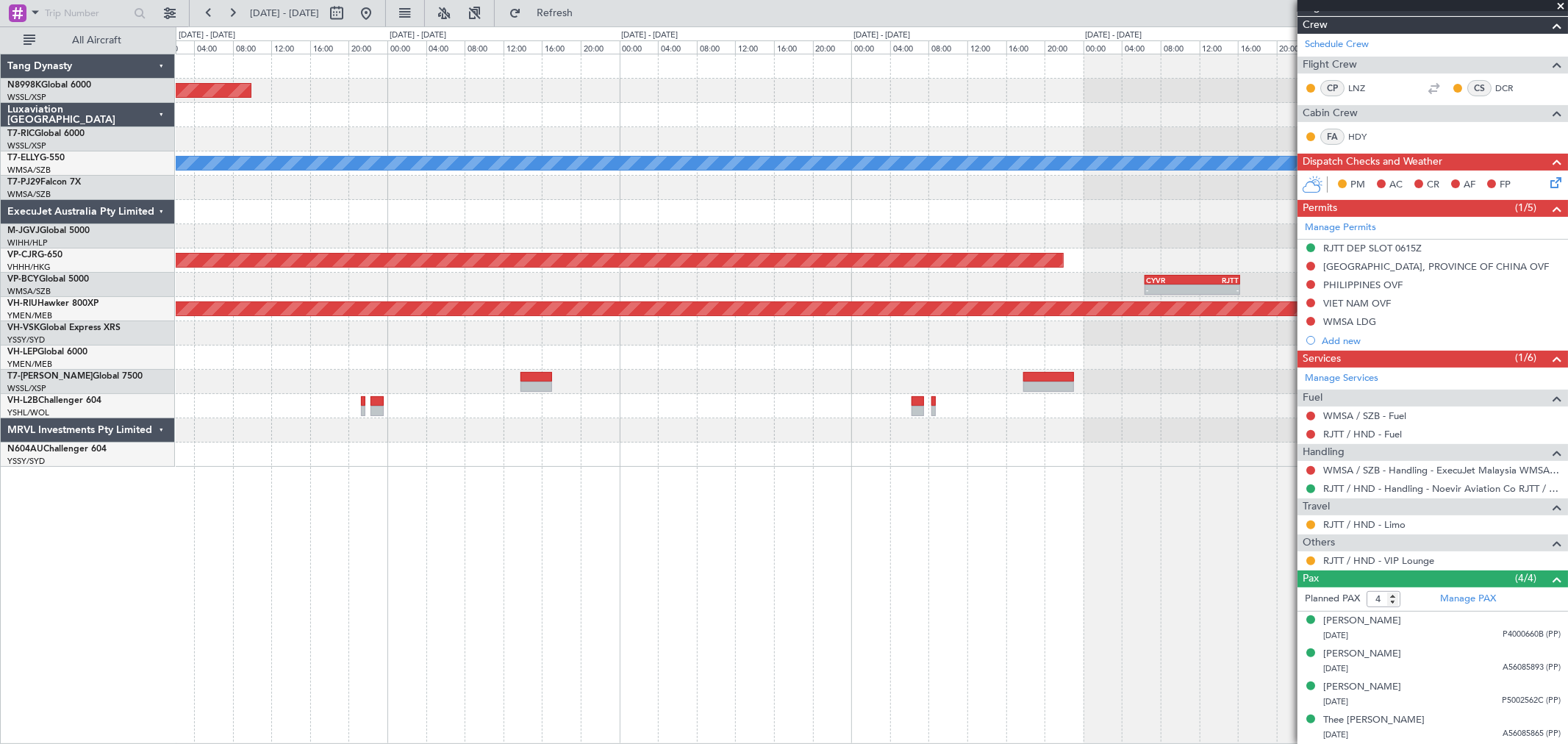
click at [723, 241] on div at bounding box center [871, 236] width 1392 height 24
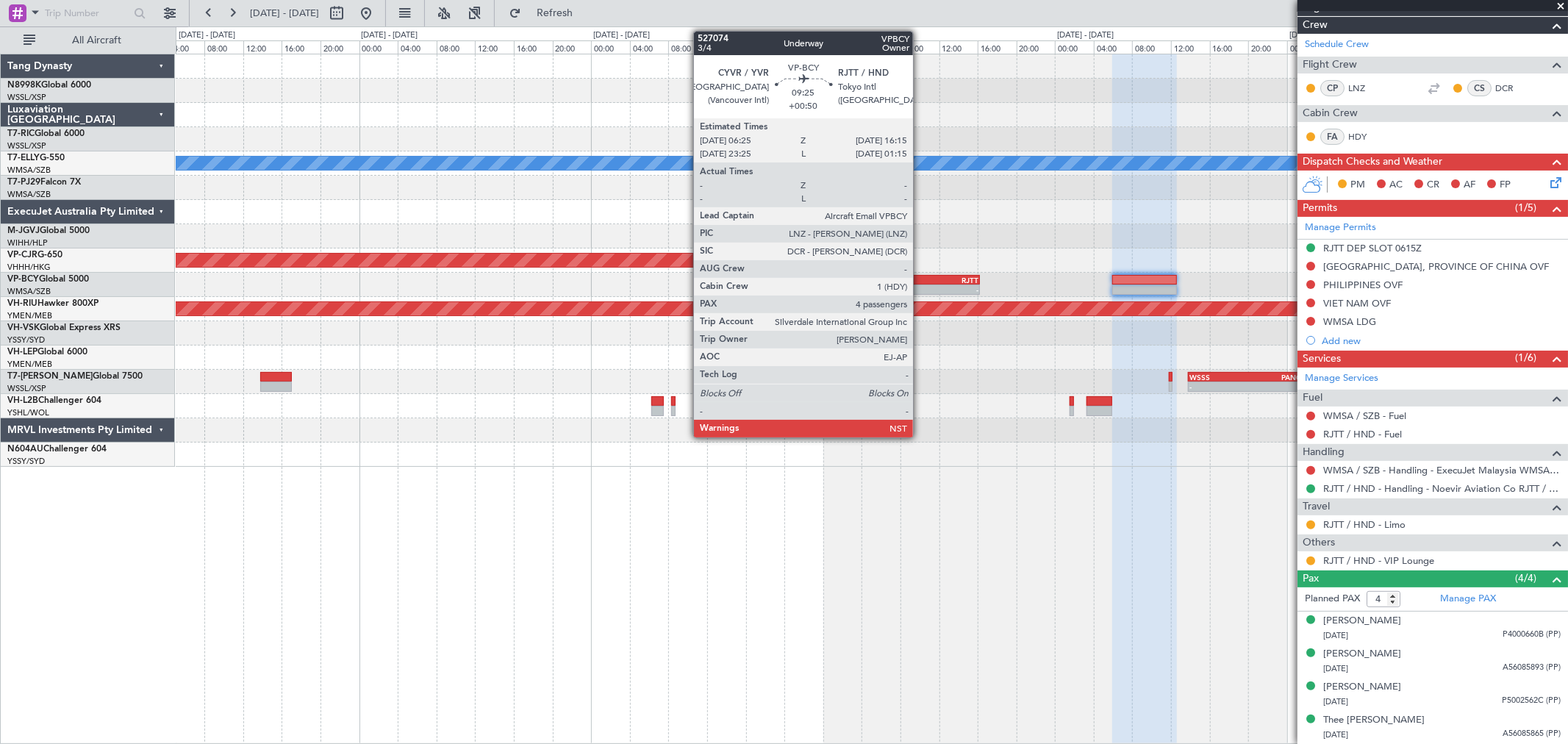
click at [920, 276] on div "CYVR" at bounding box center [909, 280] width 46 height 9
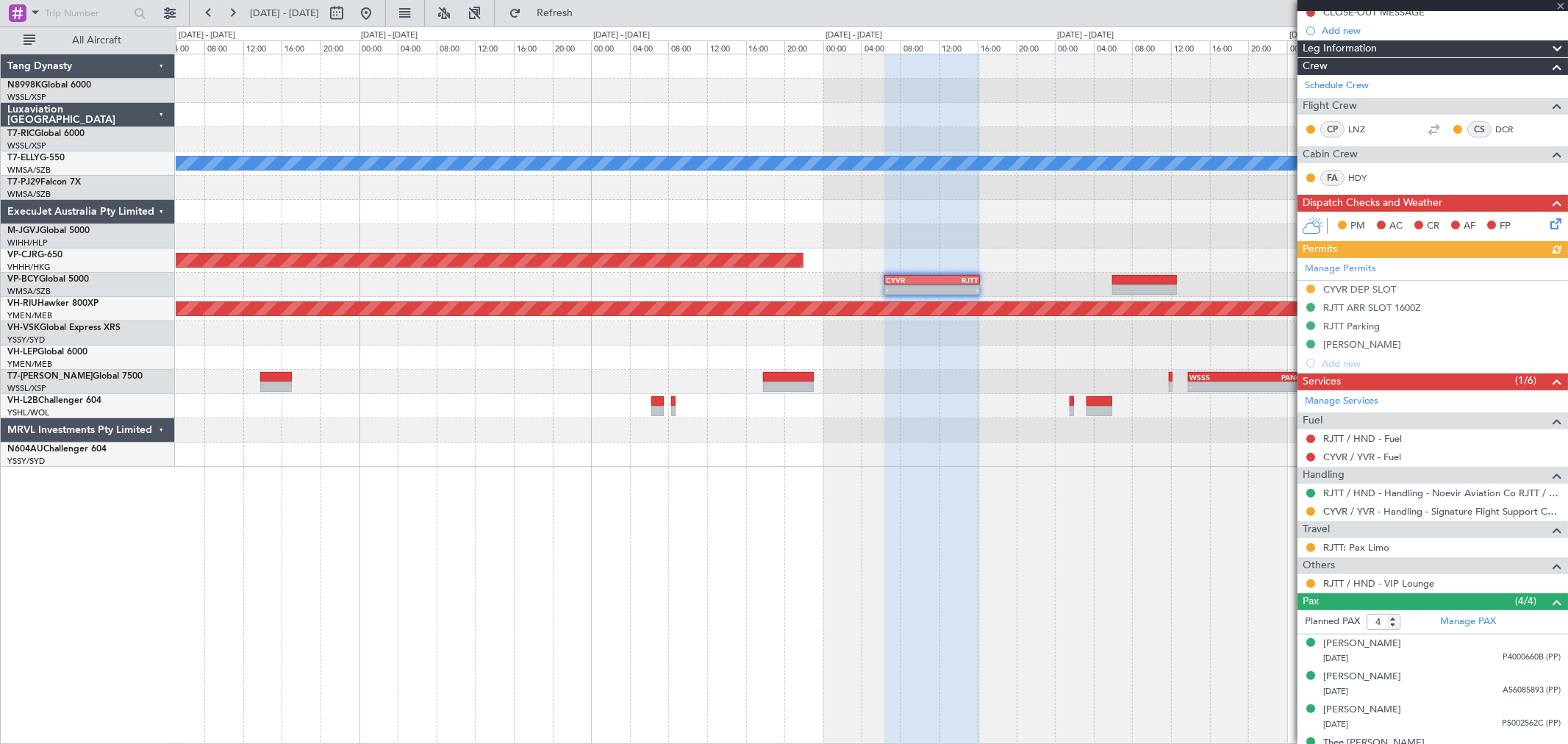
scroll to position [181, 0]
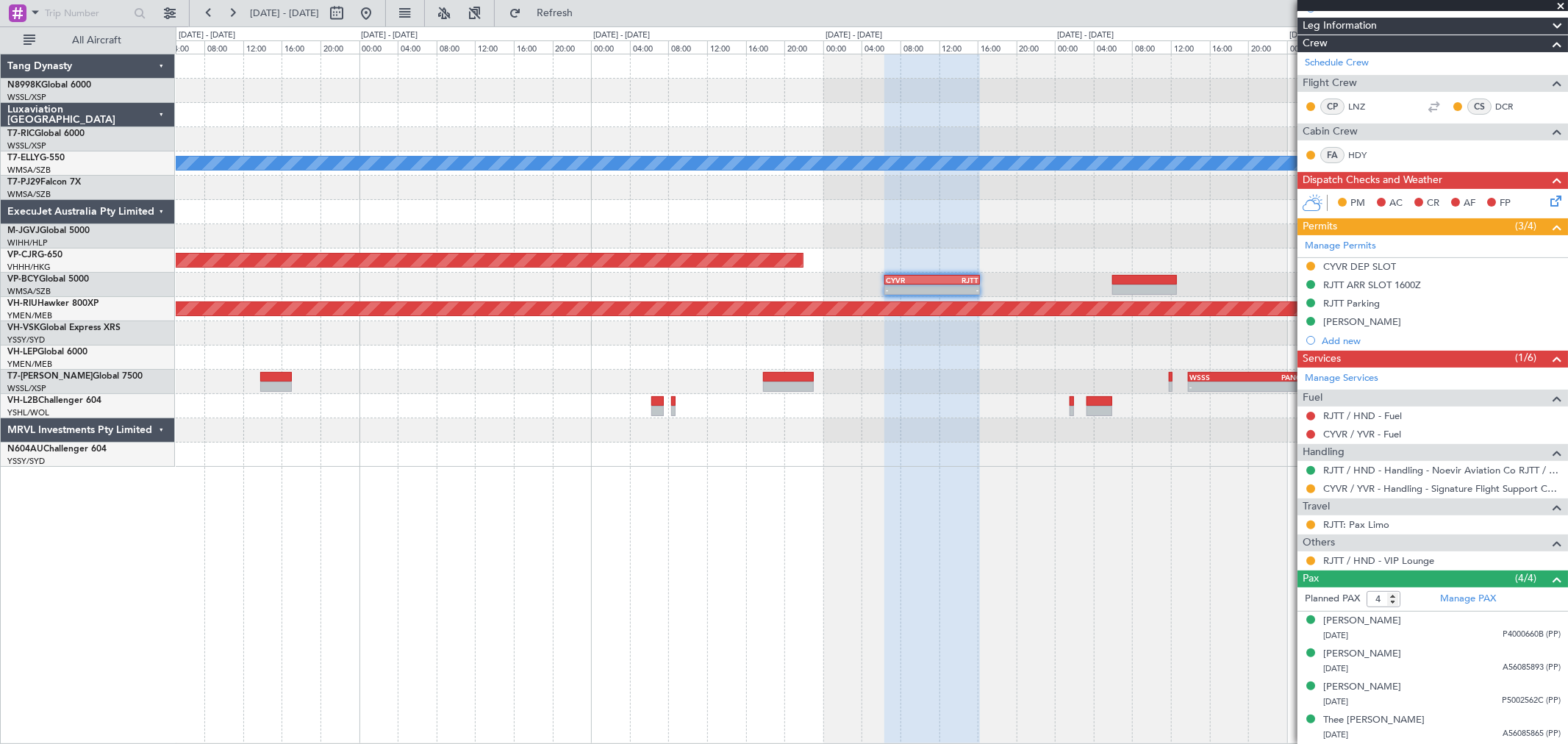
click at [920, 284] on div "- - CYVR 06:25 Z RJTT 16:15 Z" at bounding box center [871, 285] width 1392 height 24
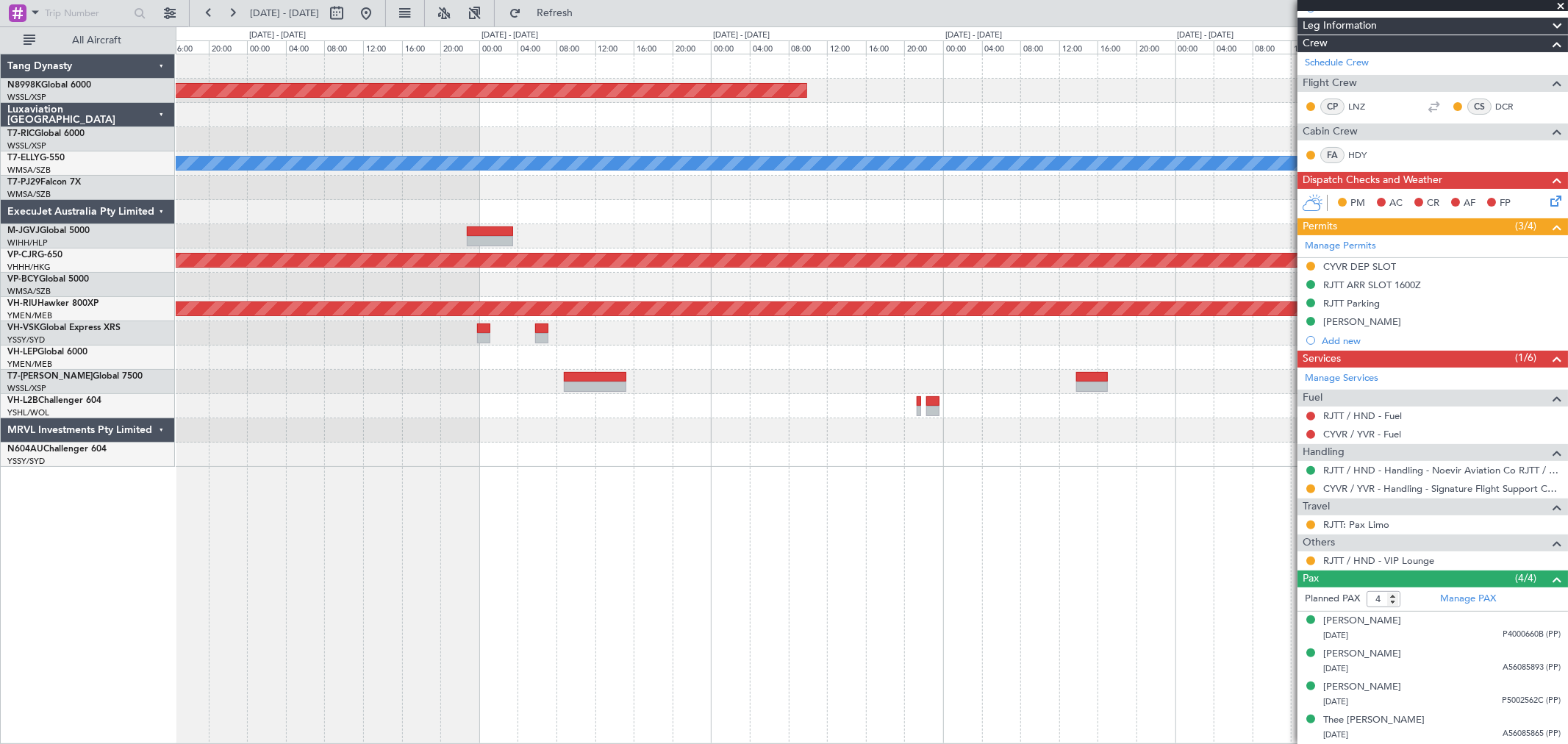
click at [1047, 283] on div "CYVR 06:25 Z RJTT 16:15 Z - -" at bounding box center [871, 285] width 1392 height 24
click at [1109, 280] on div "CYVR 06:25 Z RJTT 16:15 Z - -" at bounding box center [871, 285] width 1392 height 24
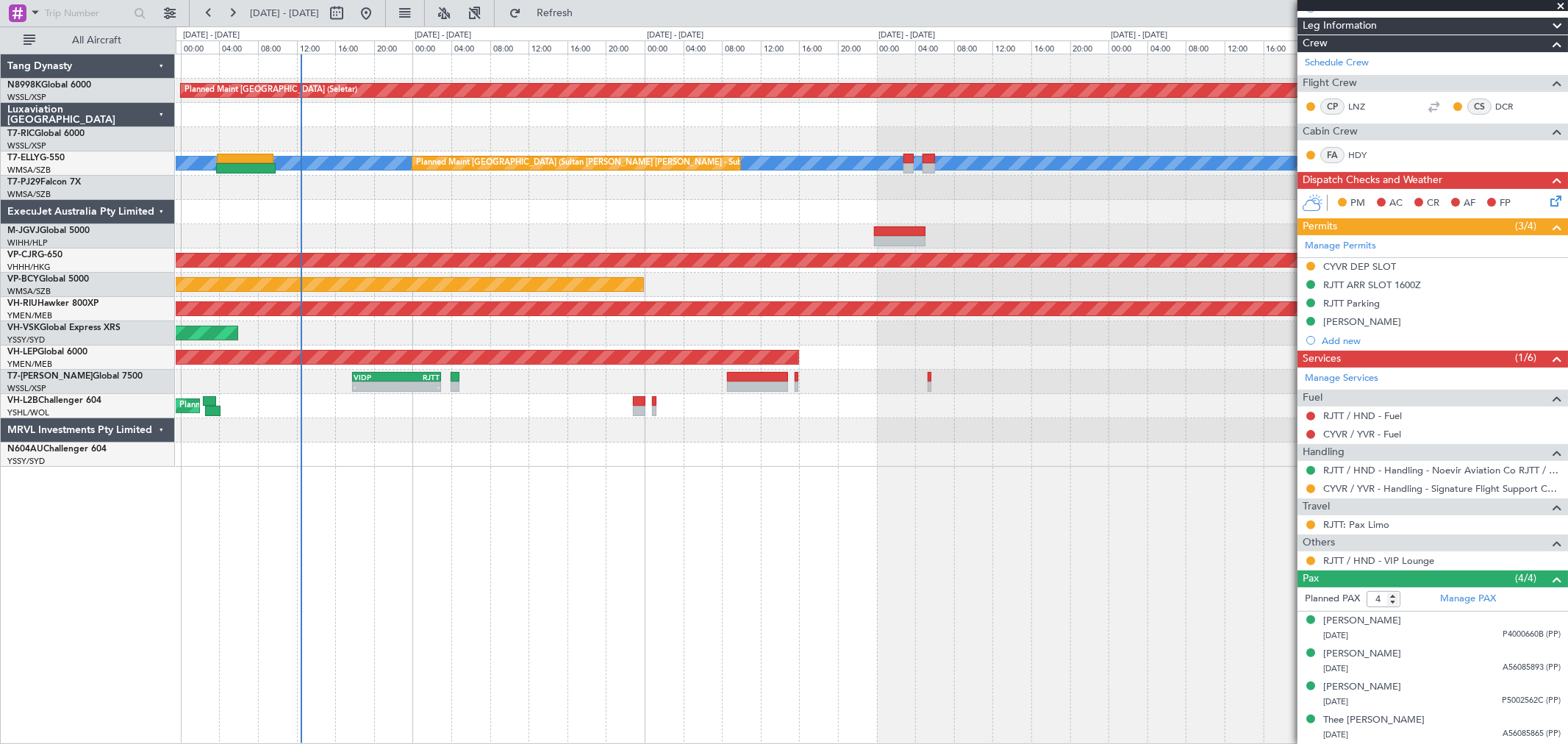
click at [1054, 283] on div "Planned Maint [GEOGRAPHIC_DATA] ([GEOGRAPHIC_DATA] Intl)" at bounding box center [871, 285] width 1392 height 24
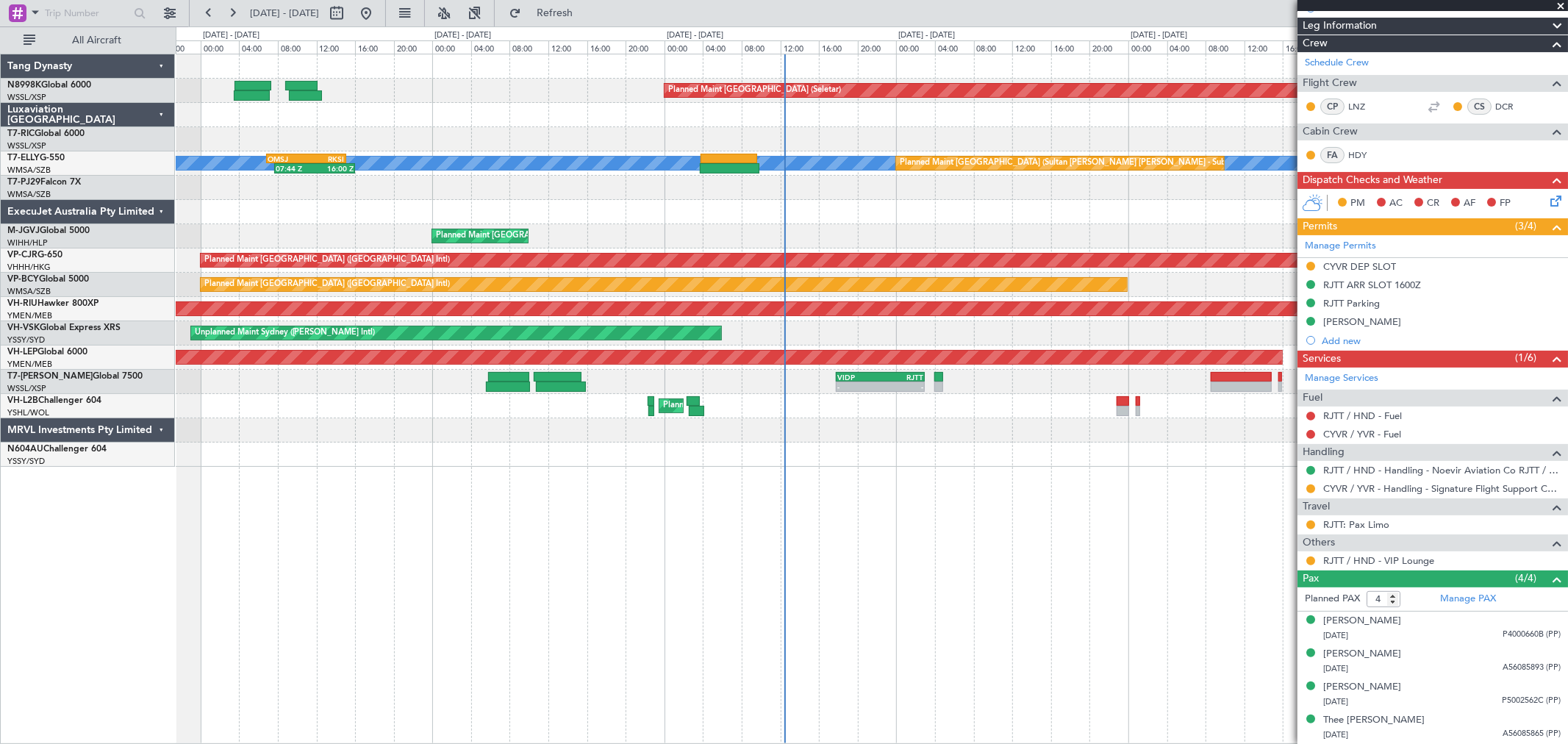
click at [1144, 292] on div "Planned Maint [GEOGRAPHIC_DATA] ([GEOGRAPHIC_DATA] Intl) [PERSON_NAME] (Sultan …" at bounding box center [871, 285] width 1392 height 24
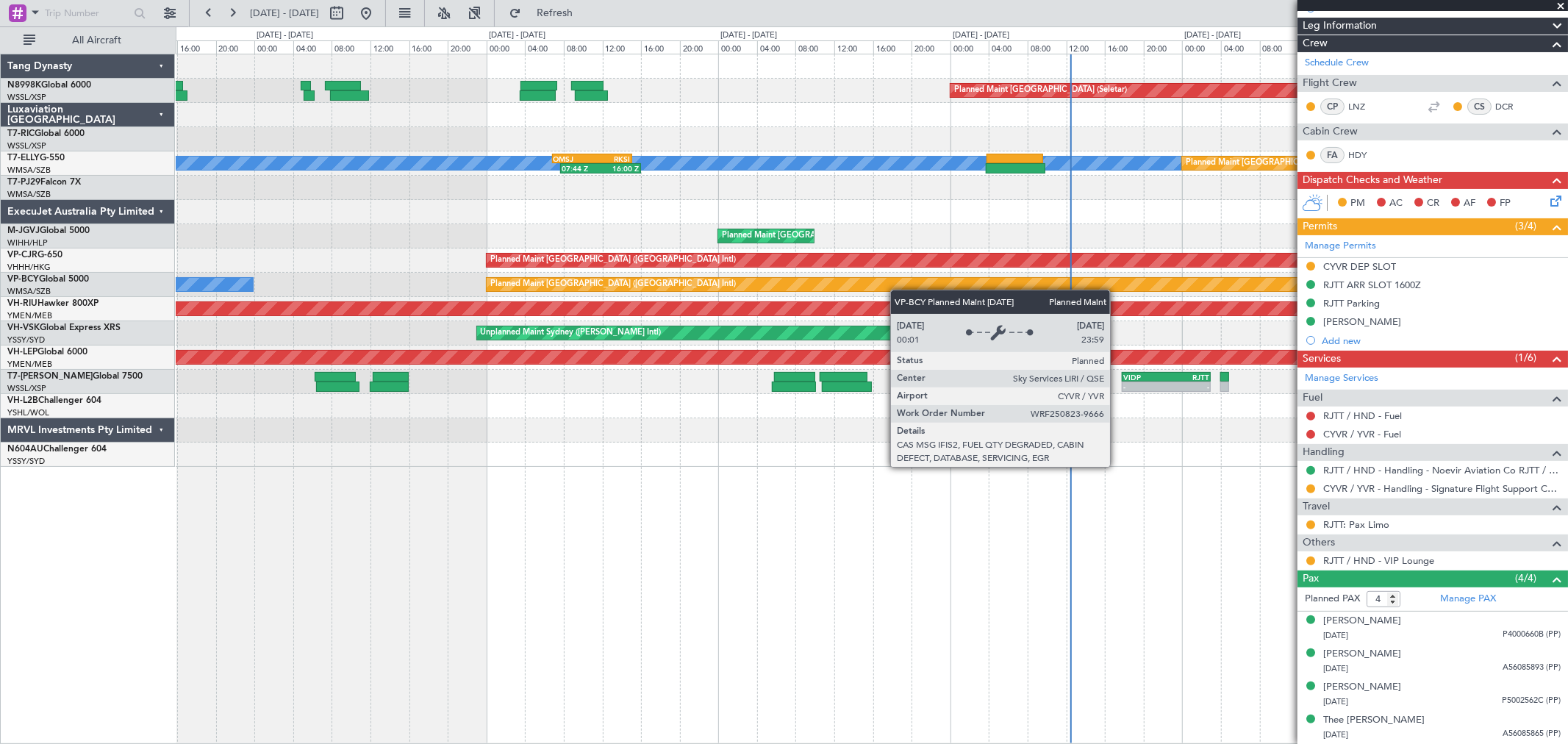
click at [1199, 275] on div "Planned Maint [GEOGRAPHIC_DATA] ([GEOGRAPHIC_DATA] Intl) [PERSON_NAME] (Sultan …" at bounding box center [871, 285] width 1392 height 24
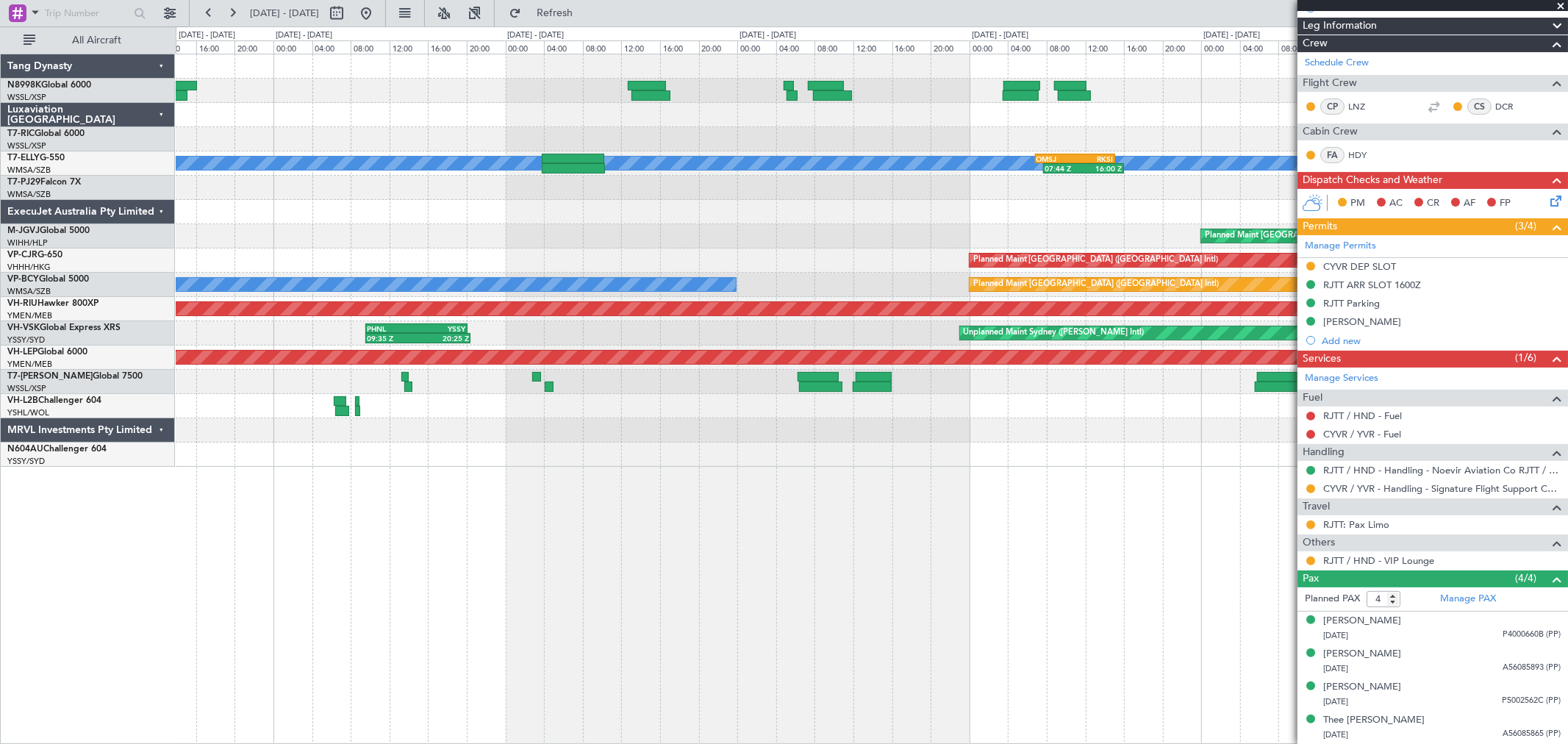
click at [1037, 269] on div "Planned Maint [GEOGRAPHIC_DATA] (Seletar) [PERSON_NAME] OMSJ 06:50 Z RKSI 15:05…" at bounding box center [871, 261] width 1392 height 413
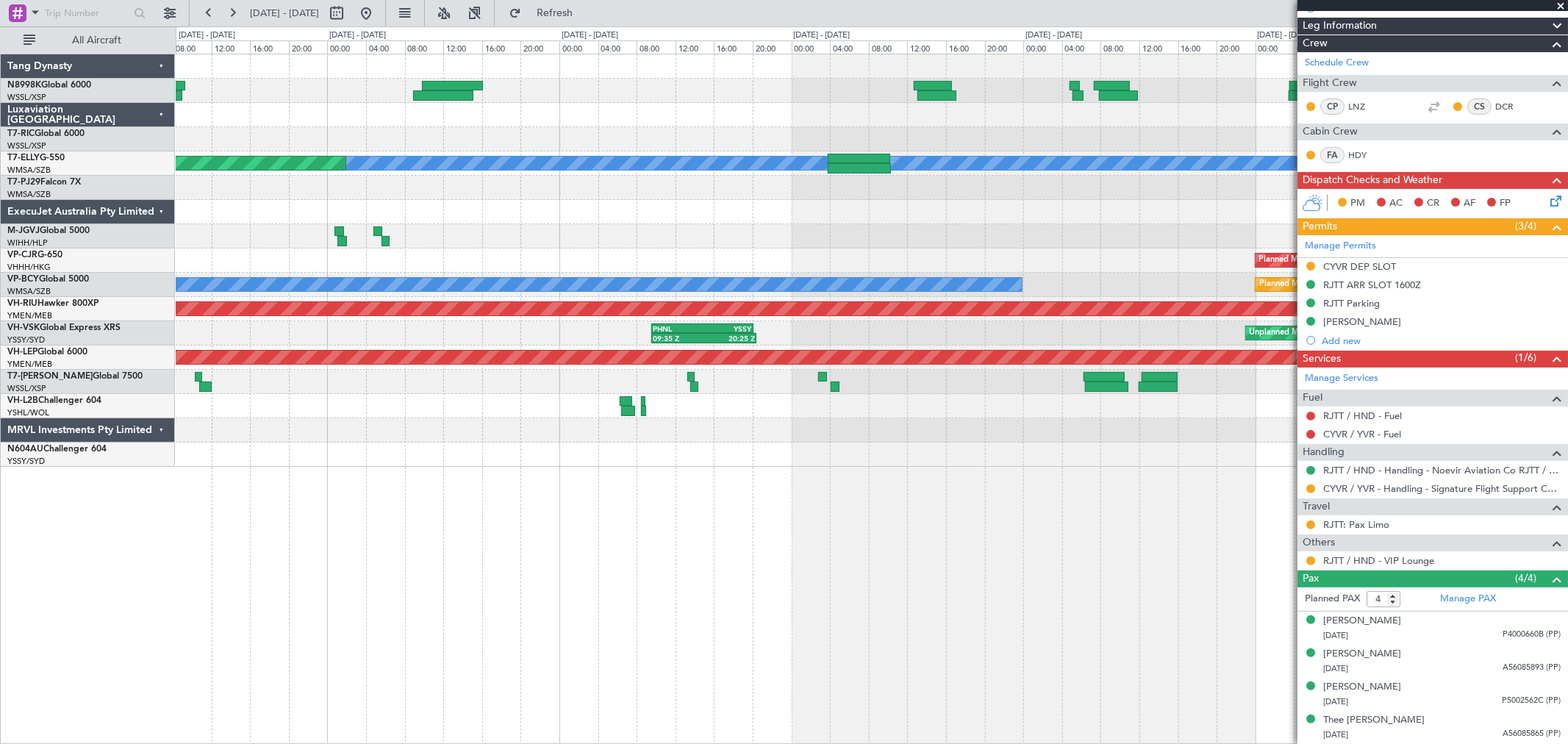
click at [996, 261] on div "Planned Maint [GEOGRAPHIC_DATA] (Seletar) [PERSON_NAME] OMSJ 06:50 Z RKSI 15:05…" at bounding box center [871, 261] width 1392 height 413
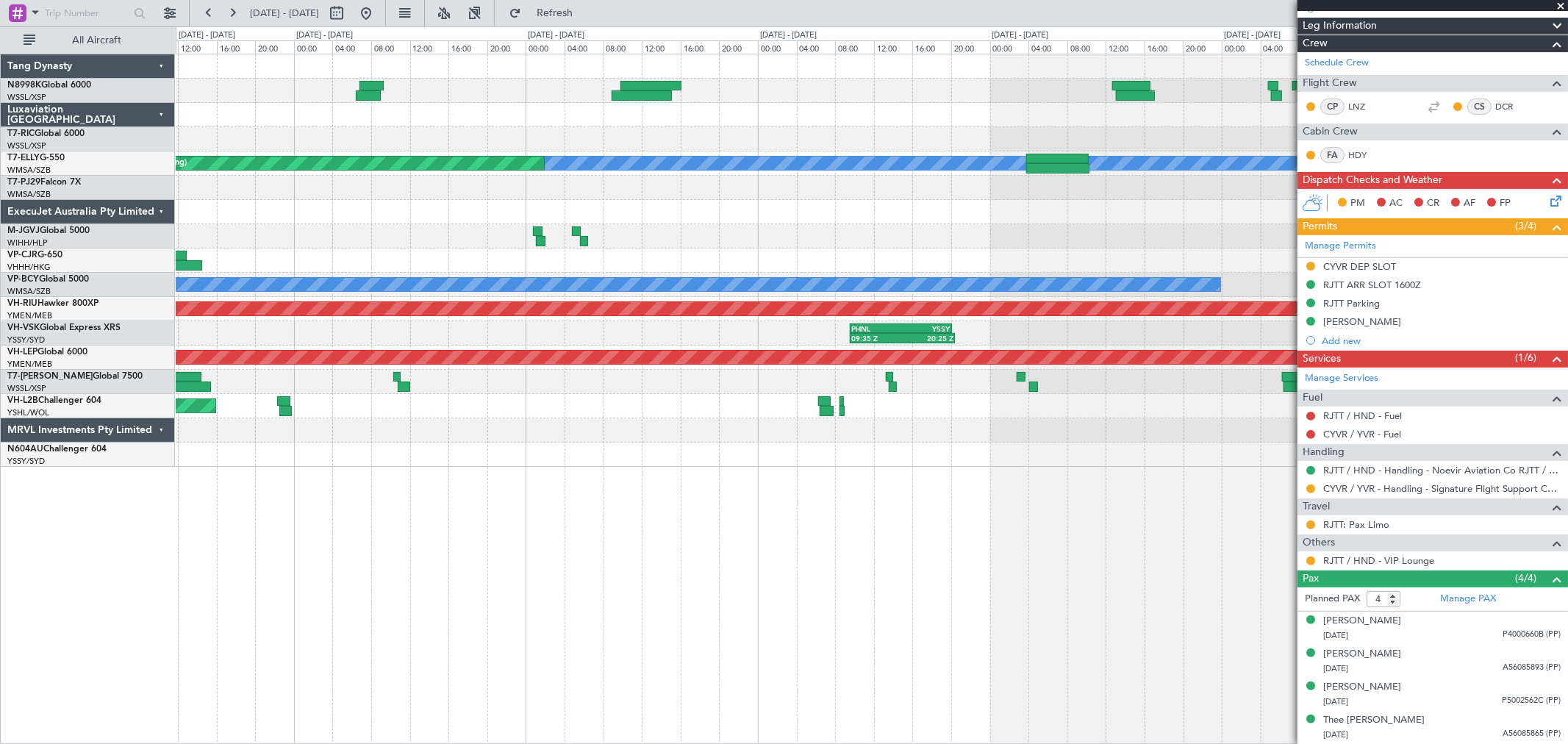
click at [1052, 252] on div "Planned Maint [GEOGRAPHIC_DATA] ([GEOGRAPHIC_DATA] Intl)" at bounding box center [871, 261] width 1392 height 24
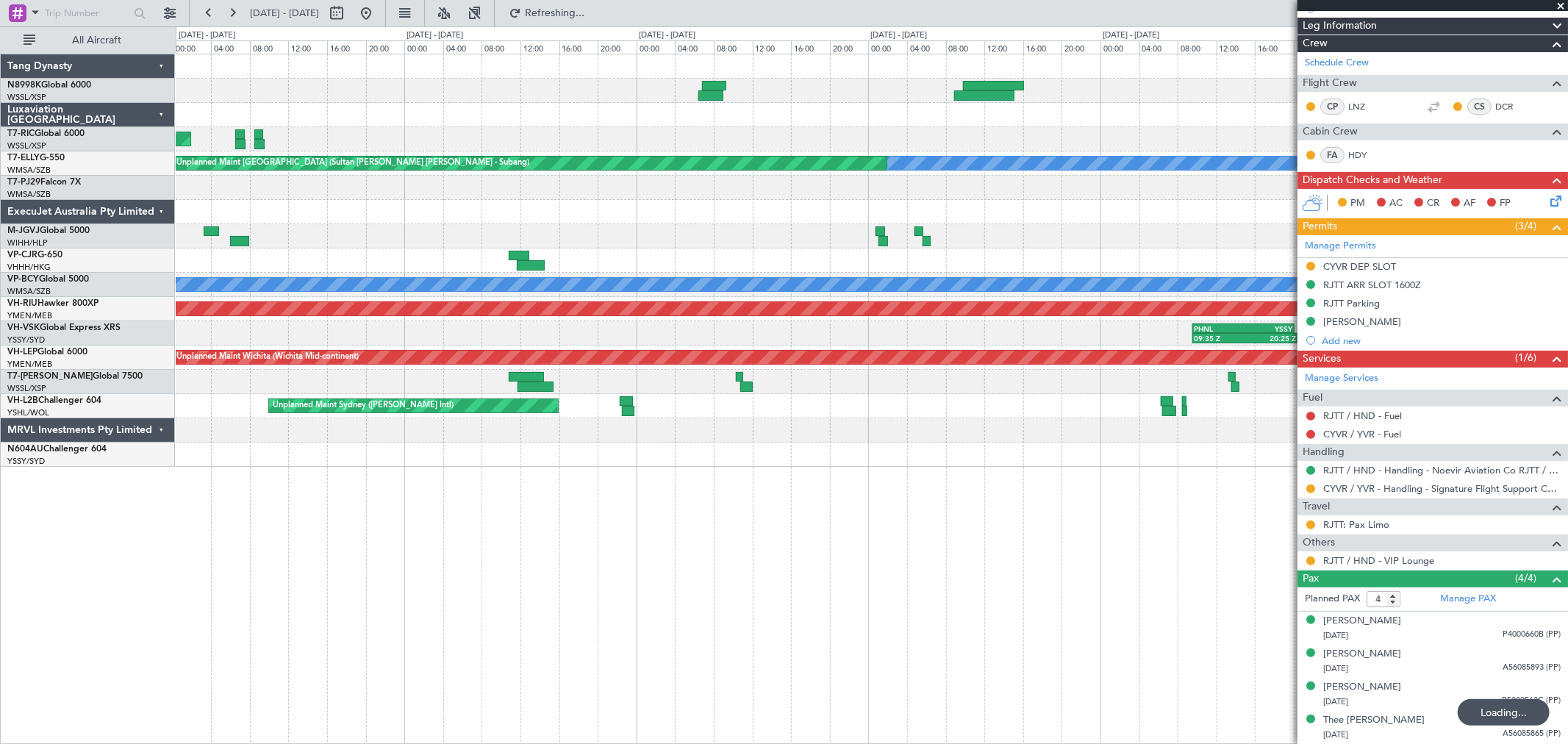
click at [1118, 244] on div "Unplanned Maint [GEOGRAPHIC_DATA] (Seletar) [PERSON_NAME] Unplanned Maint [GEOG…" at bounding box center [871, 261] width 1392 height 413
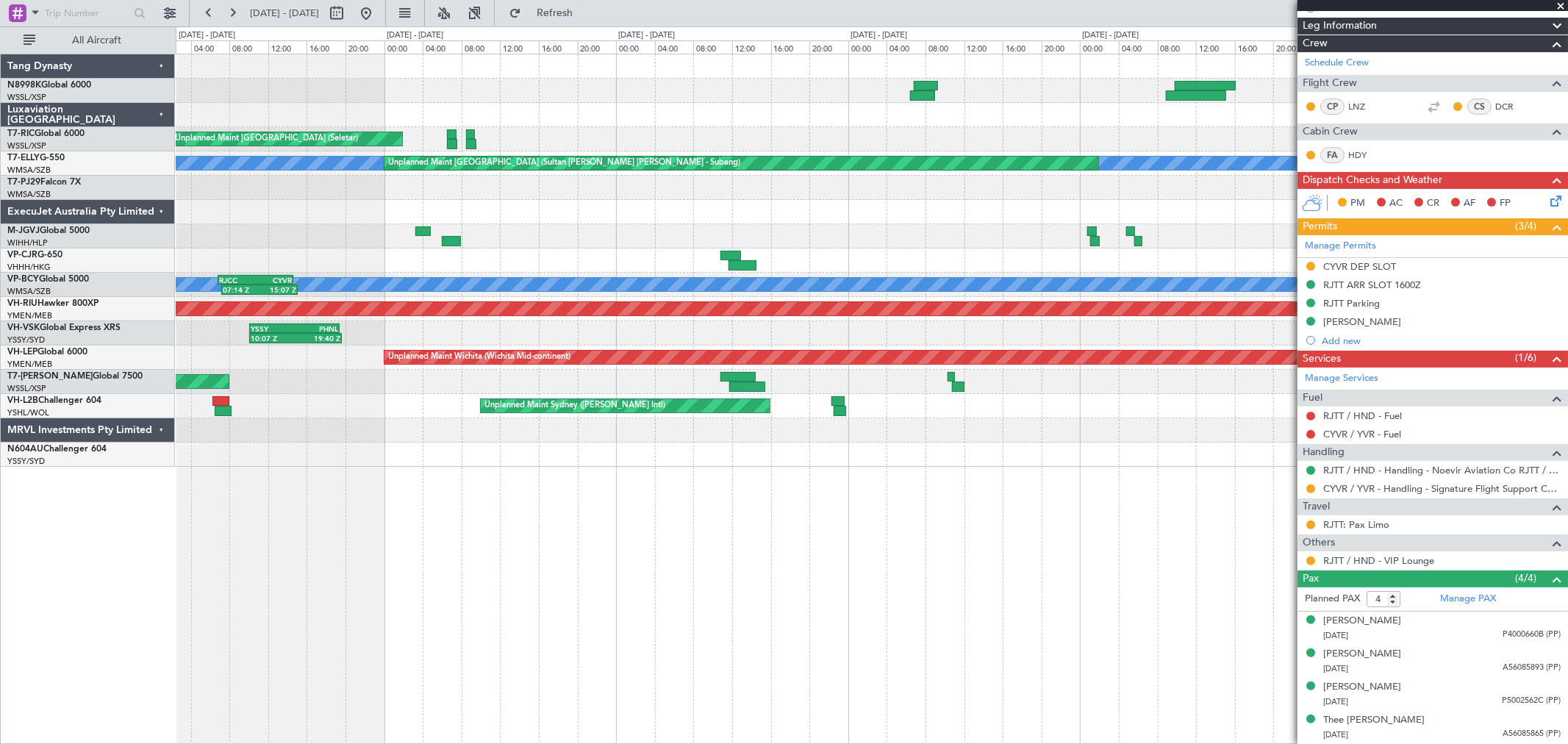
click at [1115, 246] on div "Unplanned Maint [GEOGRAPHIC_DATA] (Seletar) [PERSON_NAME] Unplanned Maint [GEOG…" at bounding box center [871, 261] width 1392 height 413
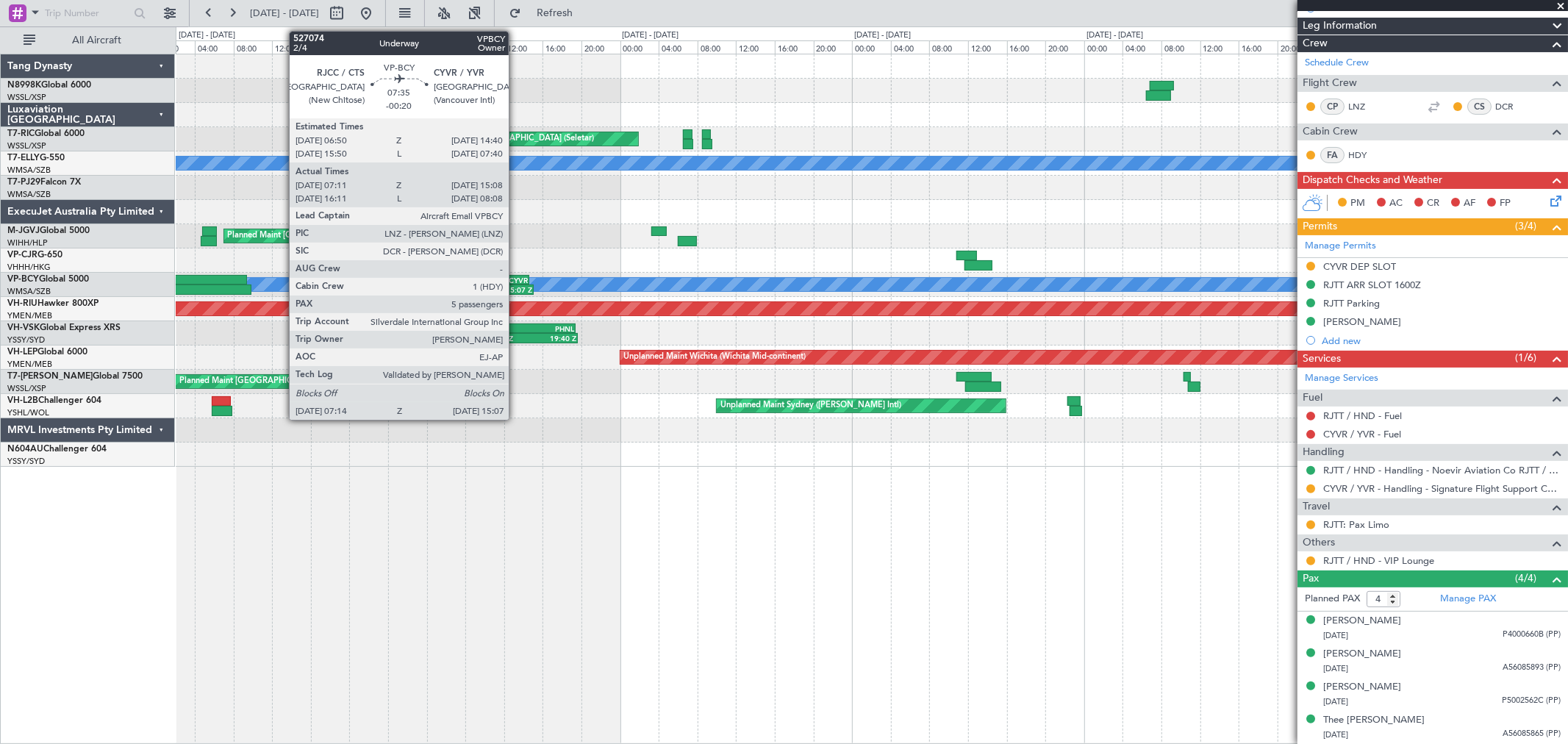
click at [516, 280] on div "CYVR" at bounding box center [510, 280] width 36 height 9
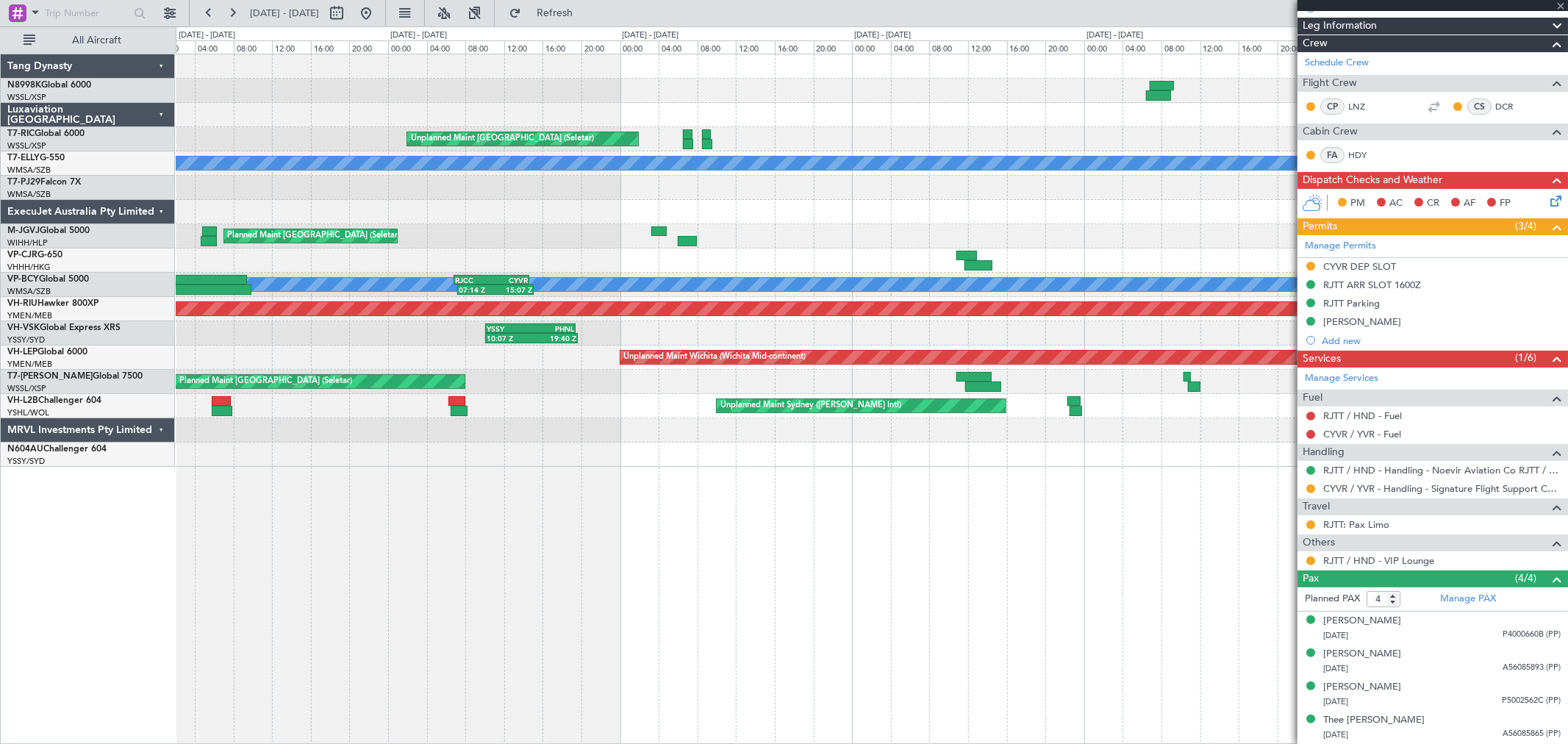
type input "-00:20"
type input "07:21"
type input "15:03"
type input "5"
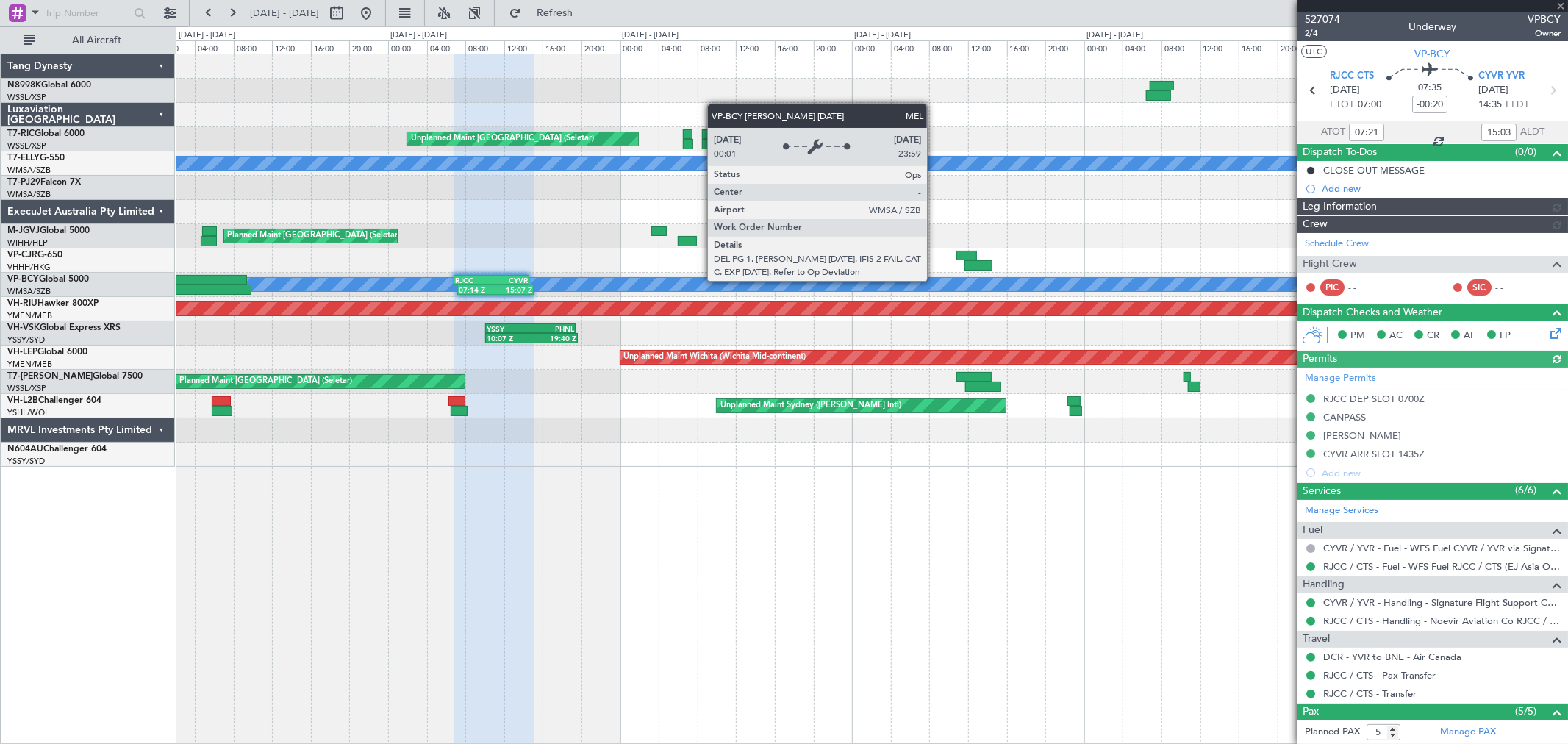
type input "[PERSON_NAME] (KYA)"
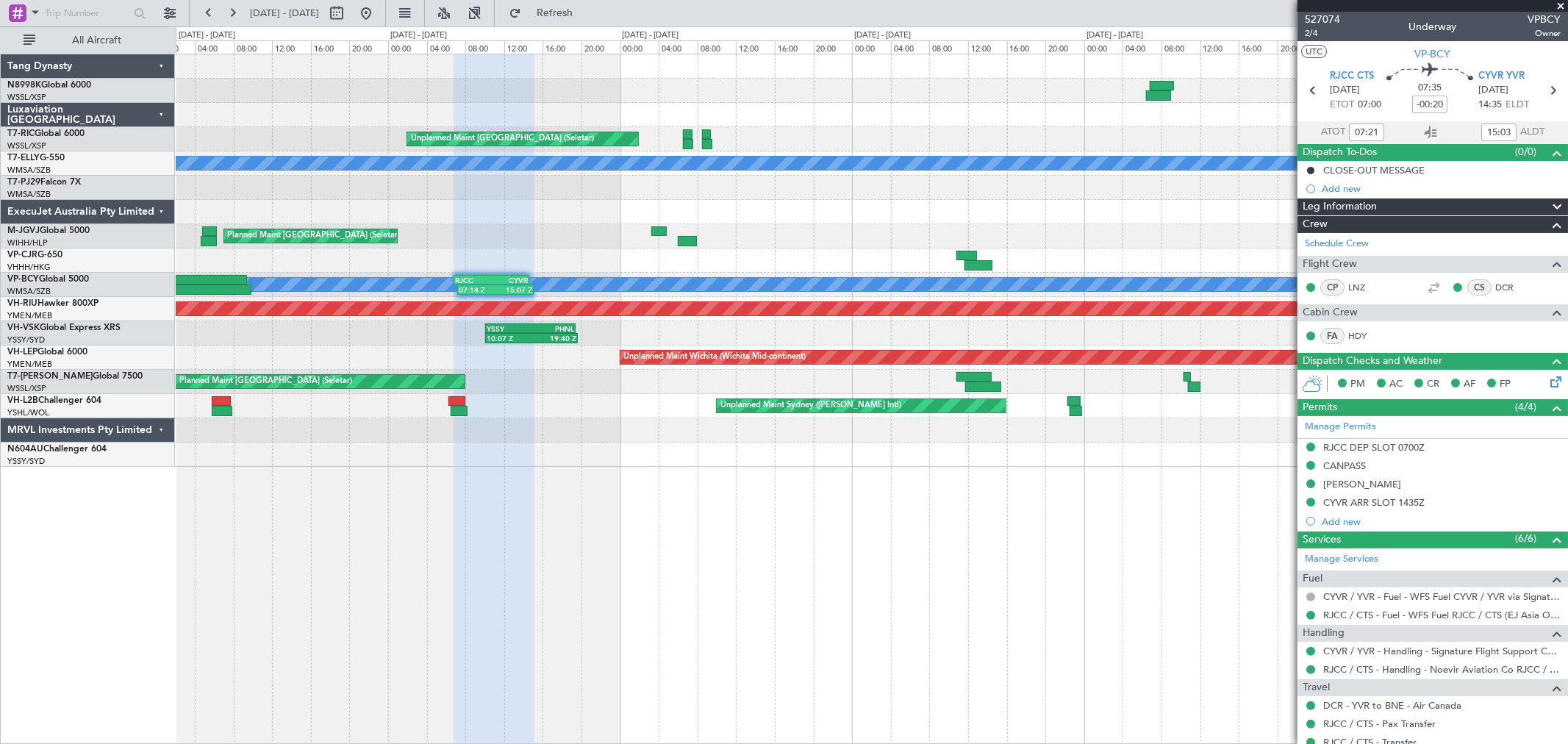
type input "16:21"
type input "08:03"
type input "07:21"
type input "15:03"
click at [1309, 33] on span "2/4" at bounding box center [1323, 33] width 35 height 12
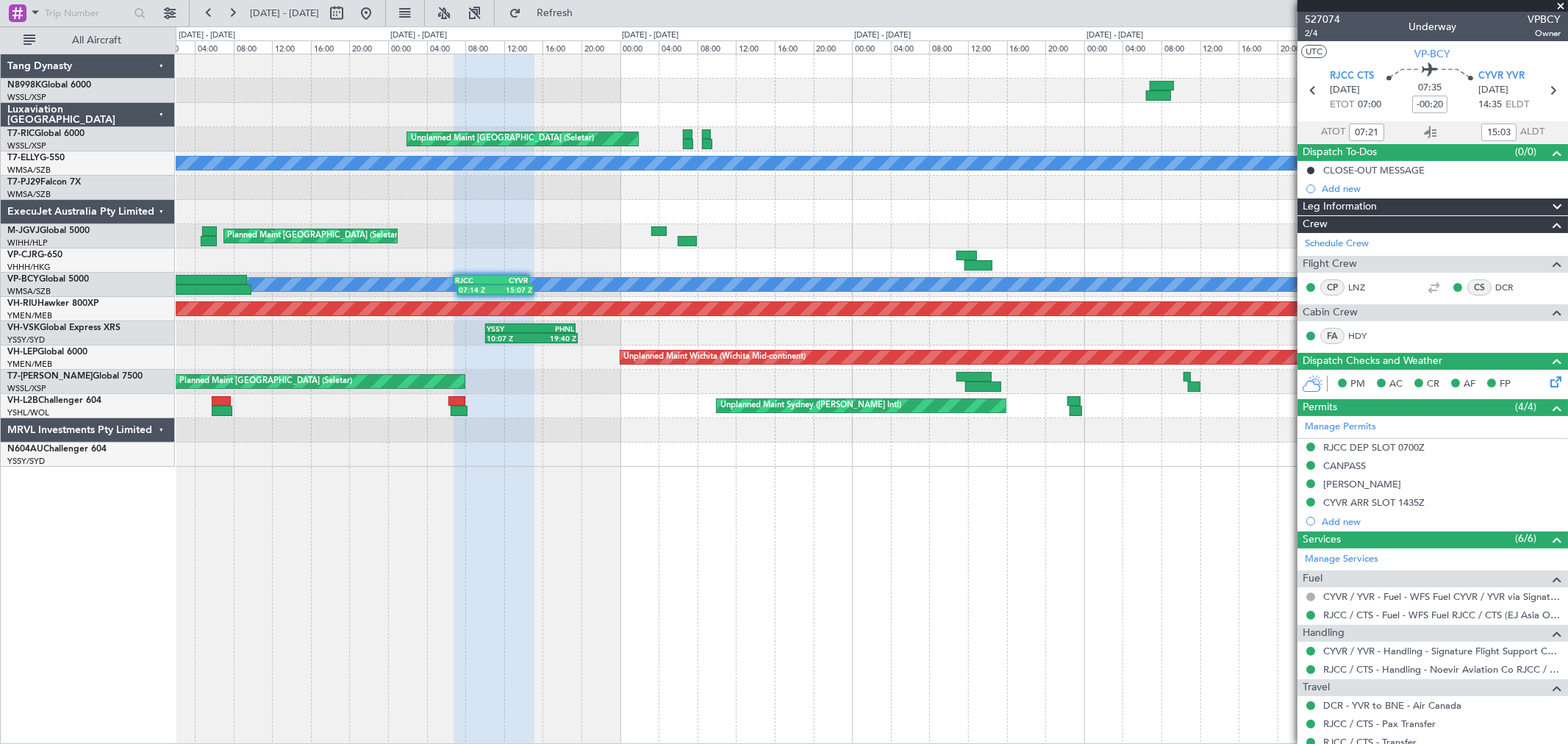
click at [534, 212] on div at bounding box center [871, 212] width 1392 height 24
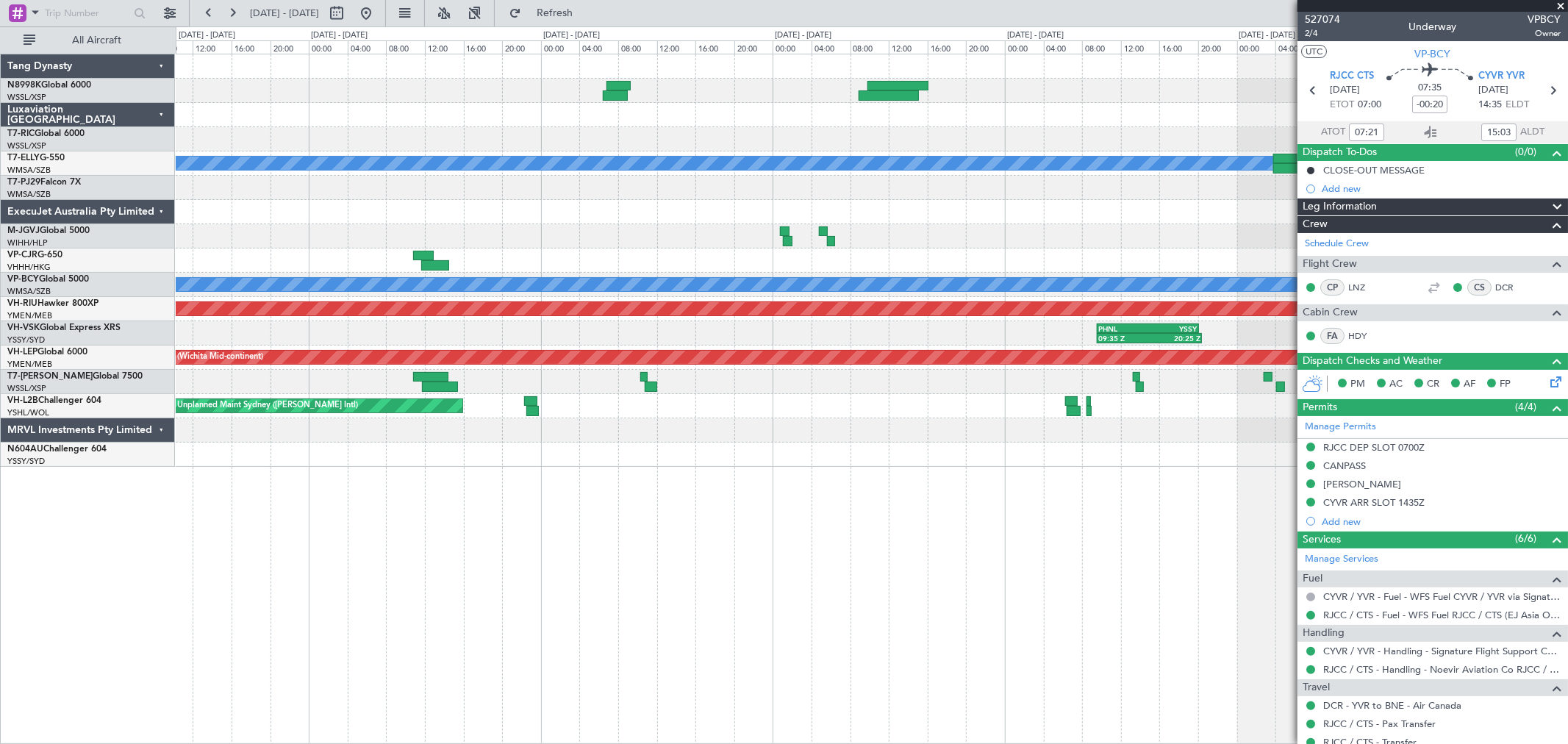
click at [576, 218] on div at bounding box center [871, 212] width 1392 height 24
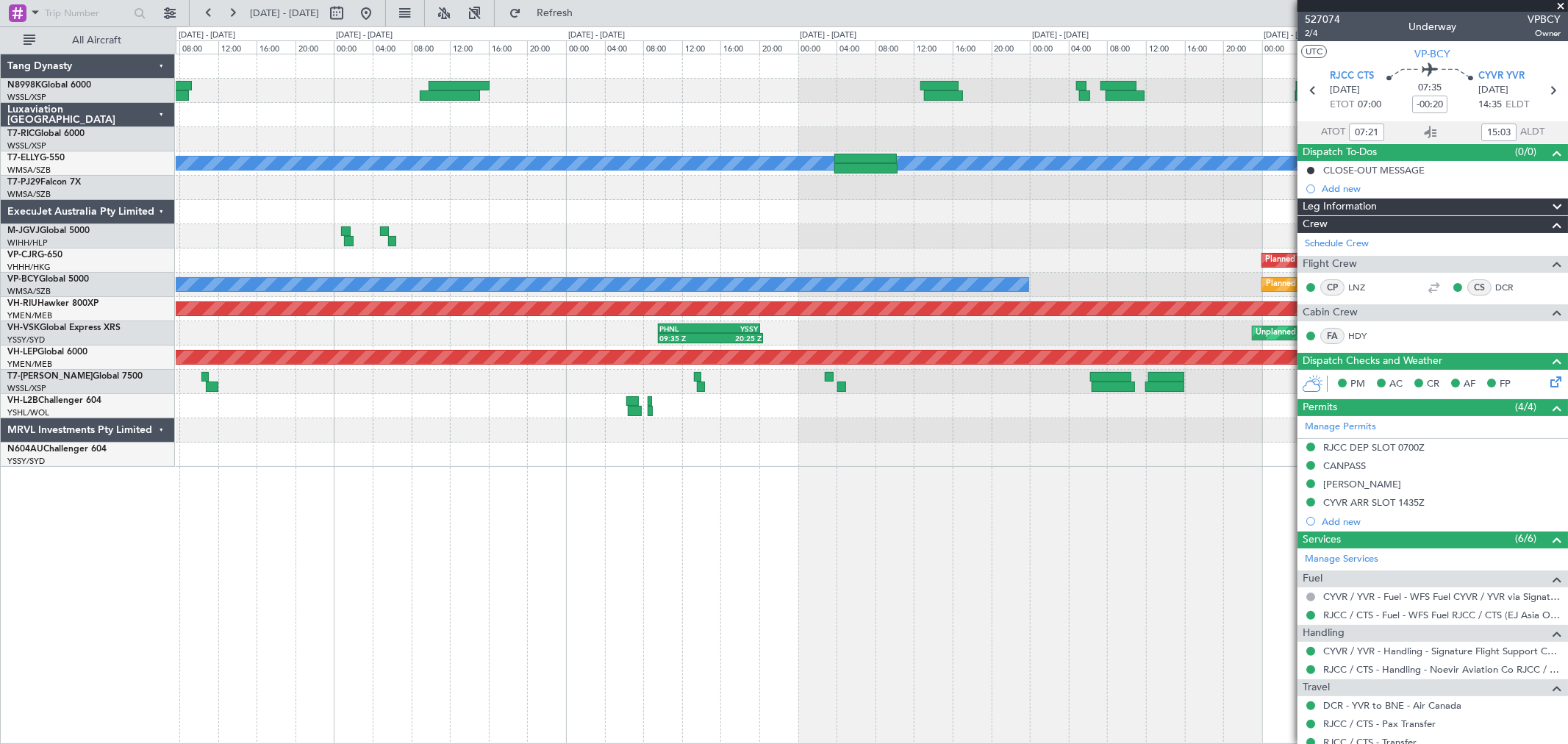
click at [673, 245] on div "Planned Maint [GEOGRAPHIC_DATA] (Halim Intl)" at bounding box center [871, 236] width 1392 height 24
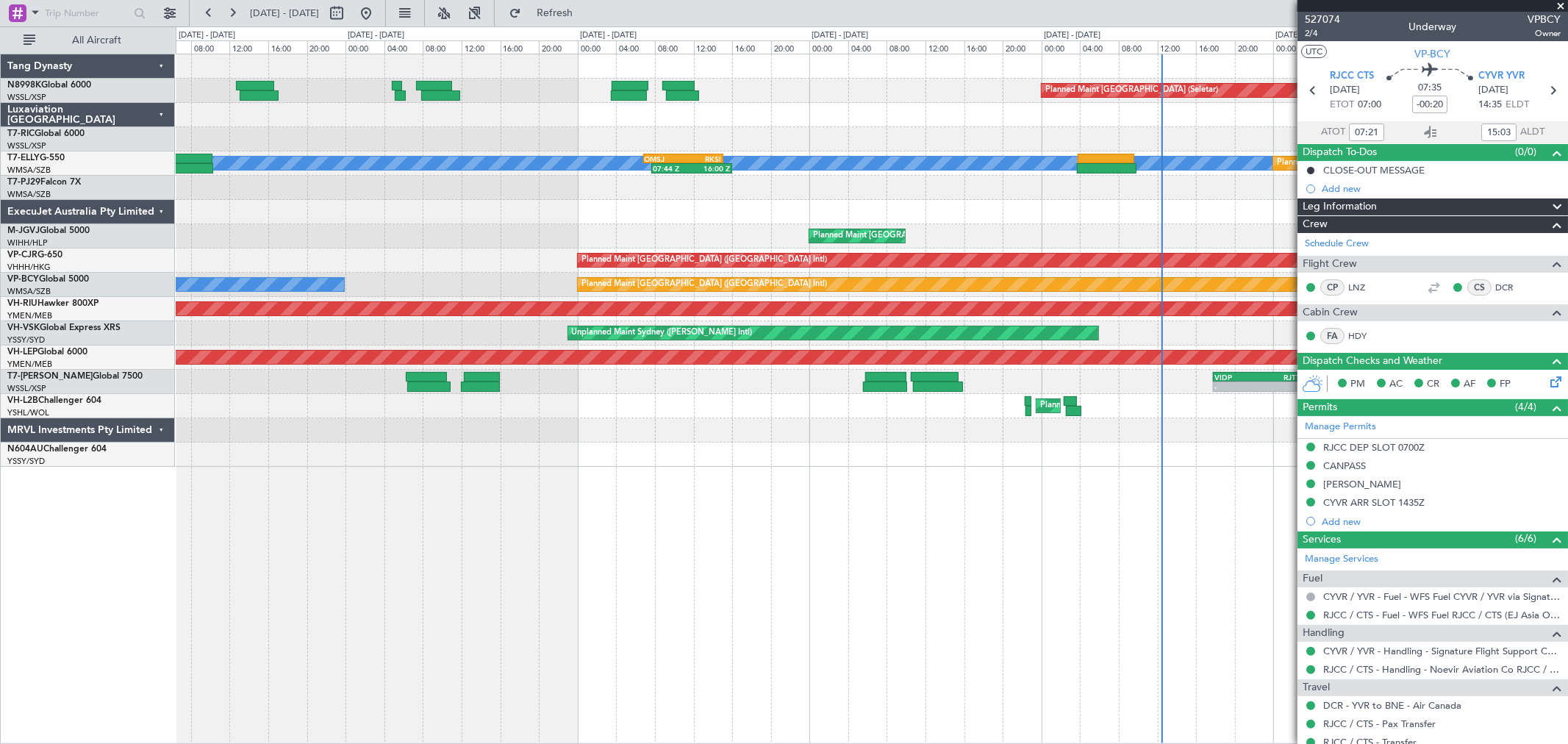
click at [723, 276] on div "Planned Maint [GEOGRAPHIC_DATA] (Seletar) [PERSON_NAME] OMSJ 06:50 Z RKSI 15:05…" at bounding box center [871, 261] width 1392 height 413
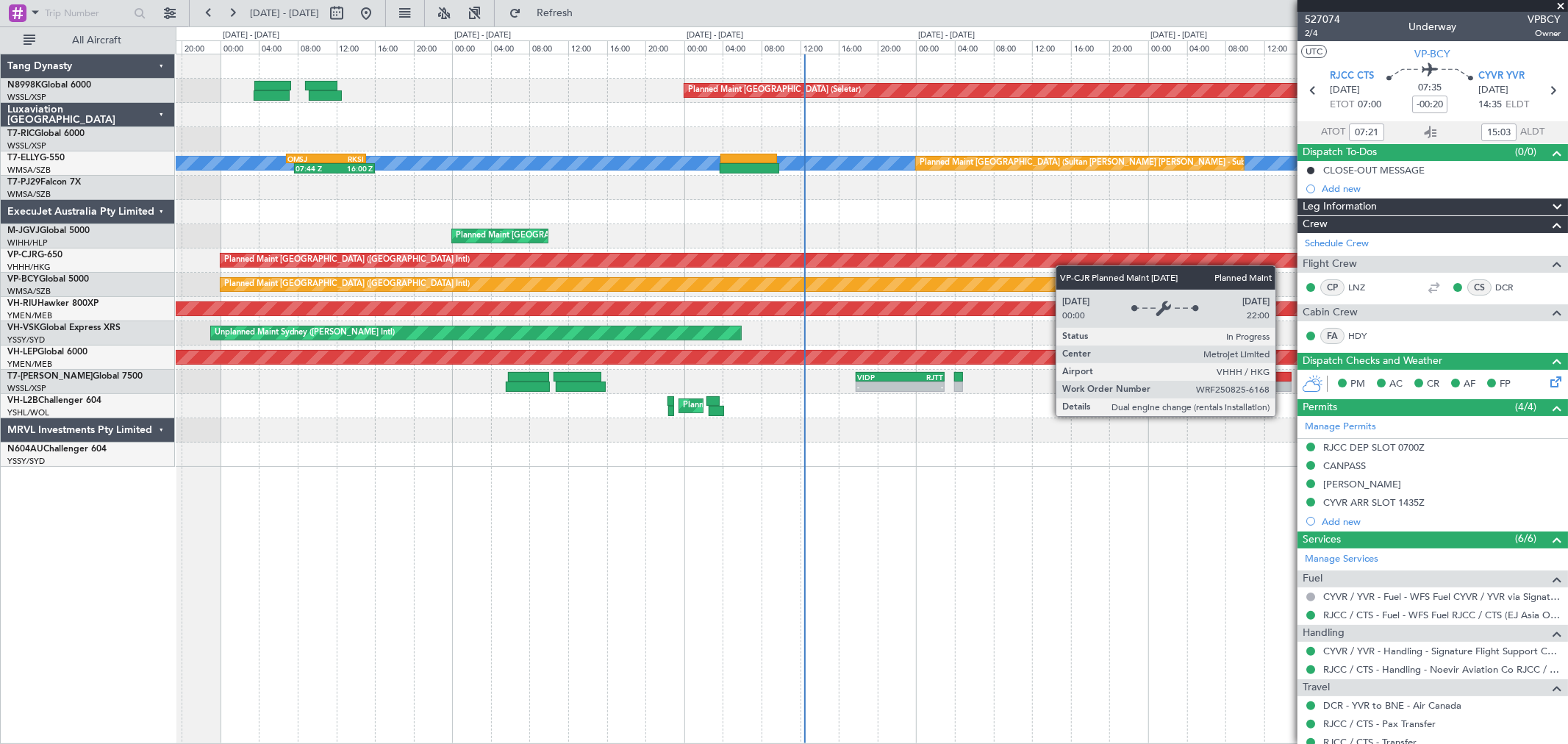
click at [706, 266] on div "Planned Maint [GEOGRAPHIC_DATA] ([GEOGRAPHIC_DATA] Intl)" at bounding box center [871, 261] width 1392 height 24
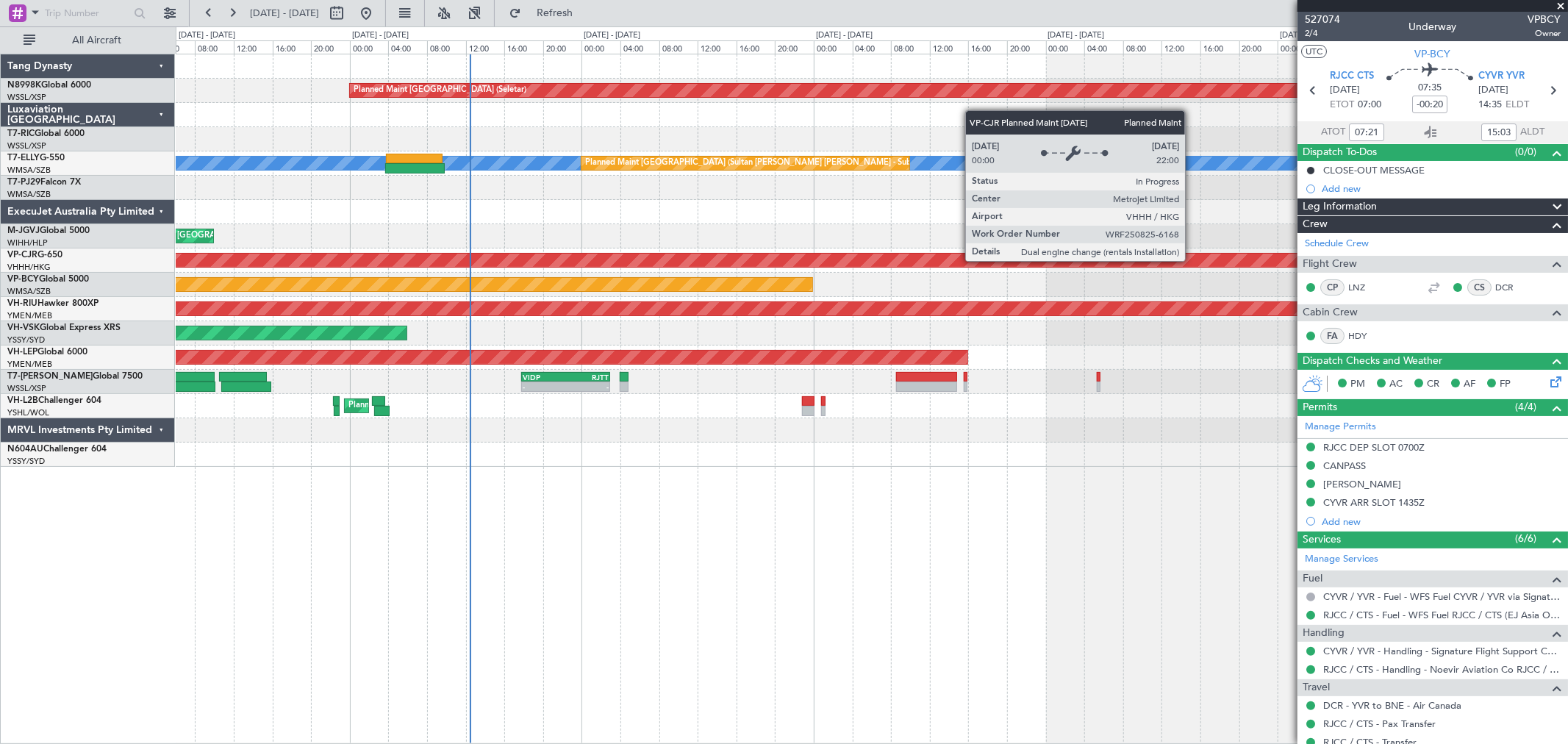
click at [766, 272] on div "Planned Maint [GEOGRAPHIC_DATA] (Seletar) [PERSON_NAME] Planned Maint [GEOGRAPH…" at bounding box center [871, 261] width 1392 height 413
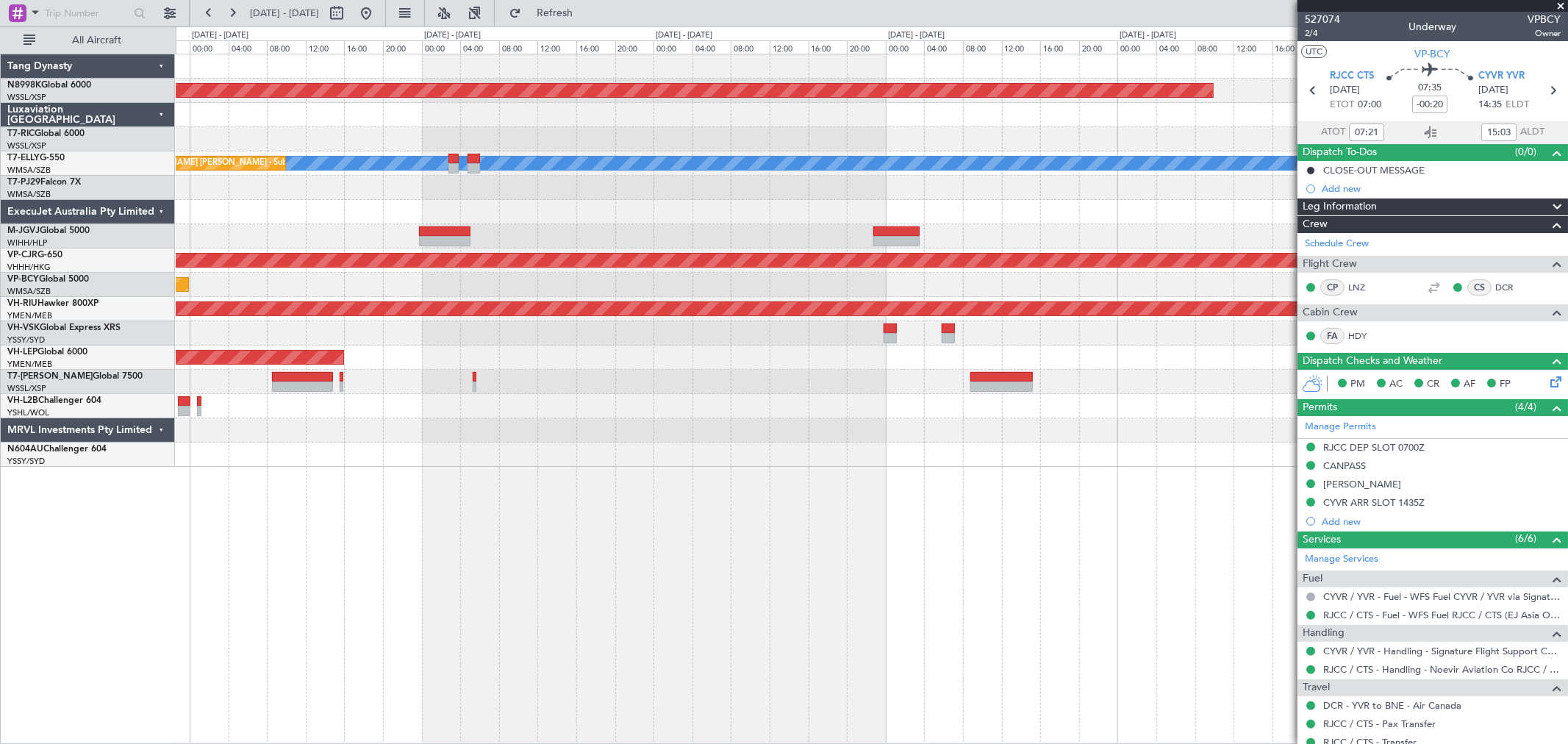
click at [655, 282] on div "Planned Maint [GEOGRAPHIC_DATA] ([GEOGRAPHIC_DATA] Intl)" at bounding box center [871, 285] width 1392 height 24
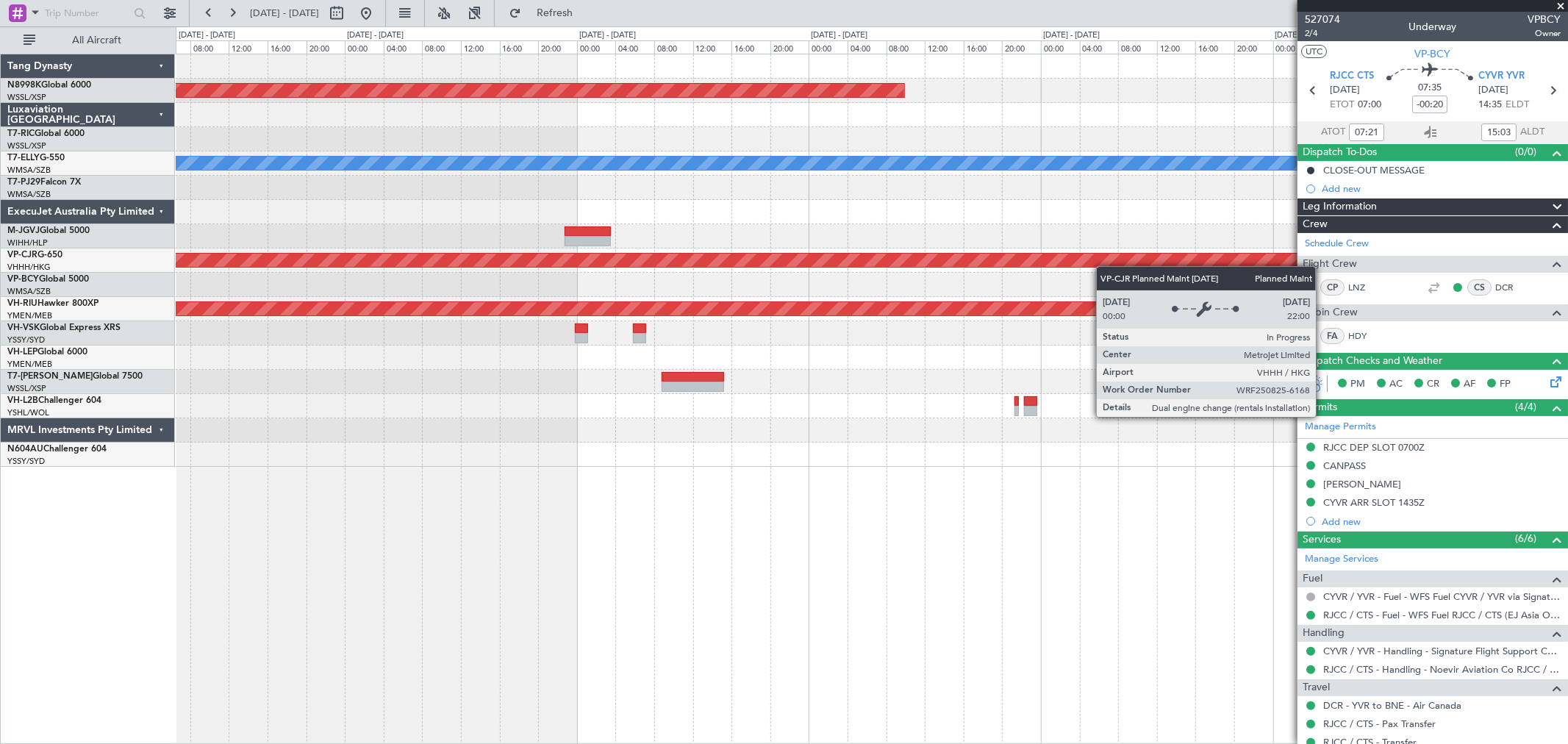
click at [682, 280] on div "Planned Maint [GEOGRAPHIC_DATA] (Seletar) [PERSON_NAME] Planned Maint [GEOGRAPH…" at bounding box center [871, 261] width 1392 height 413
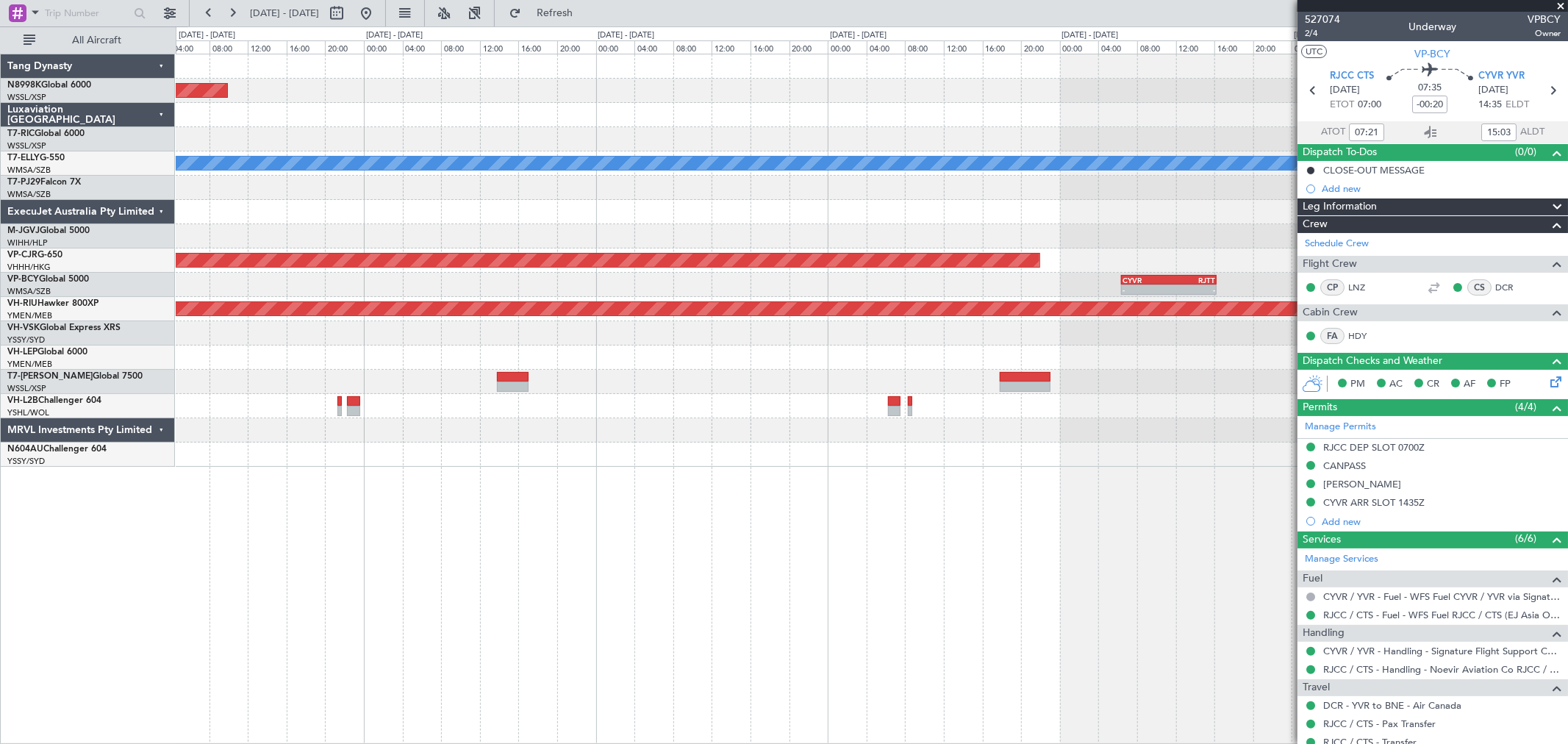
click at [815, 283] on div "CYVR 06:25 Z RJTT 16:15 Z - -" at bounding box center [871, 285] width 1392 height 24
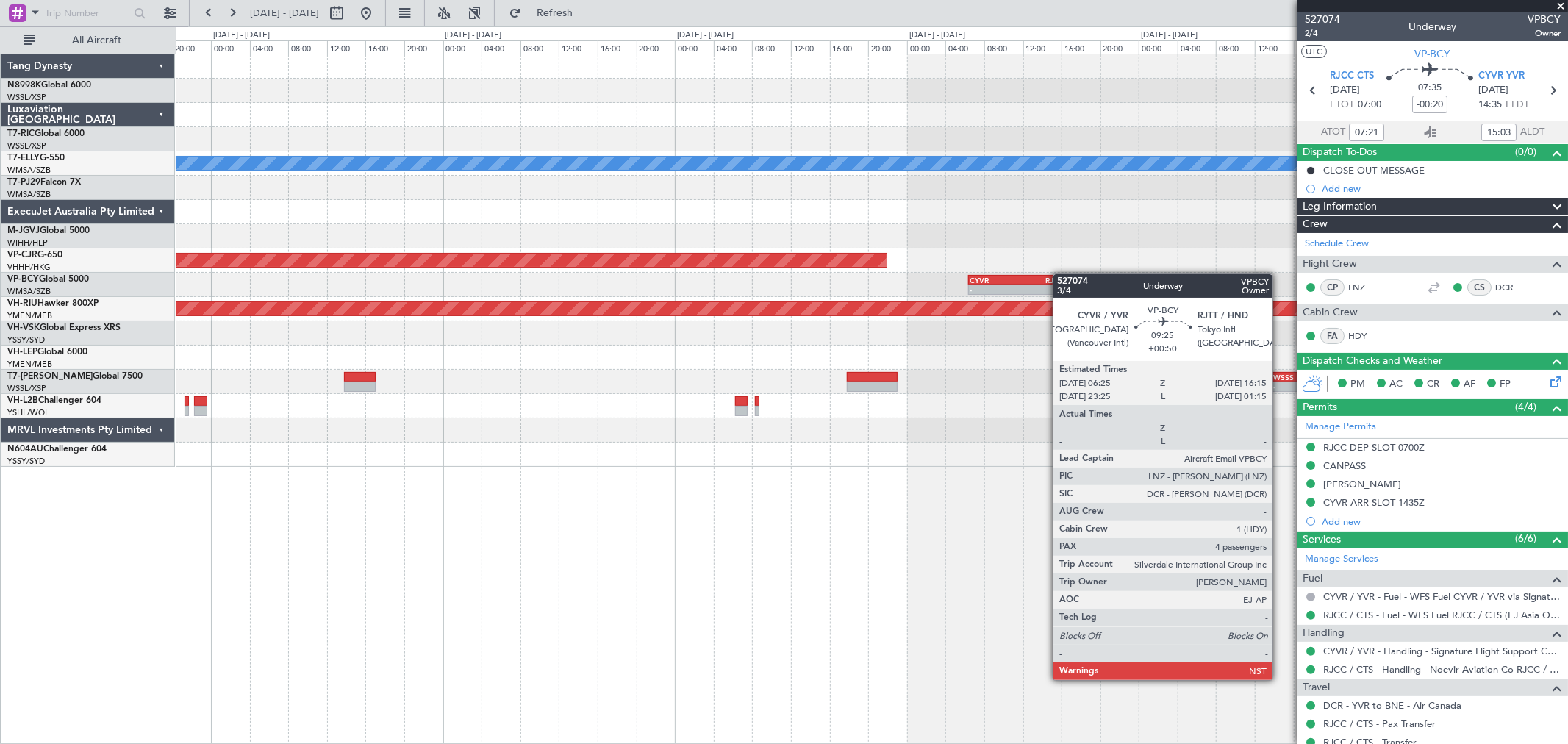
click at [873, 280] on div "CYVR 06:25 Z RJTT 16:15 Z - -" at bounding box center [871, 285] width 1392 height 24
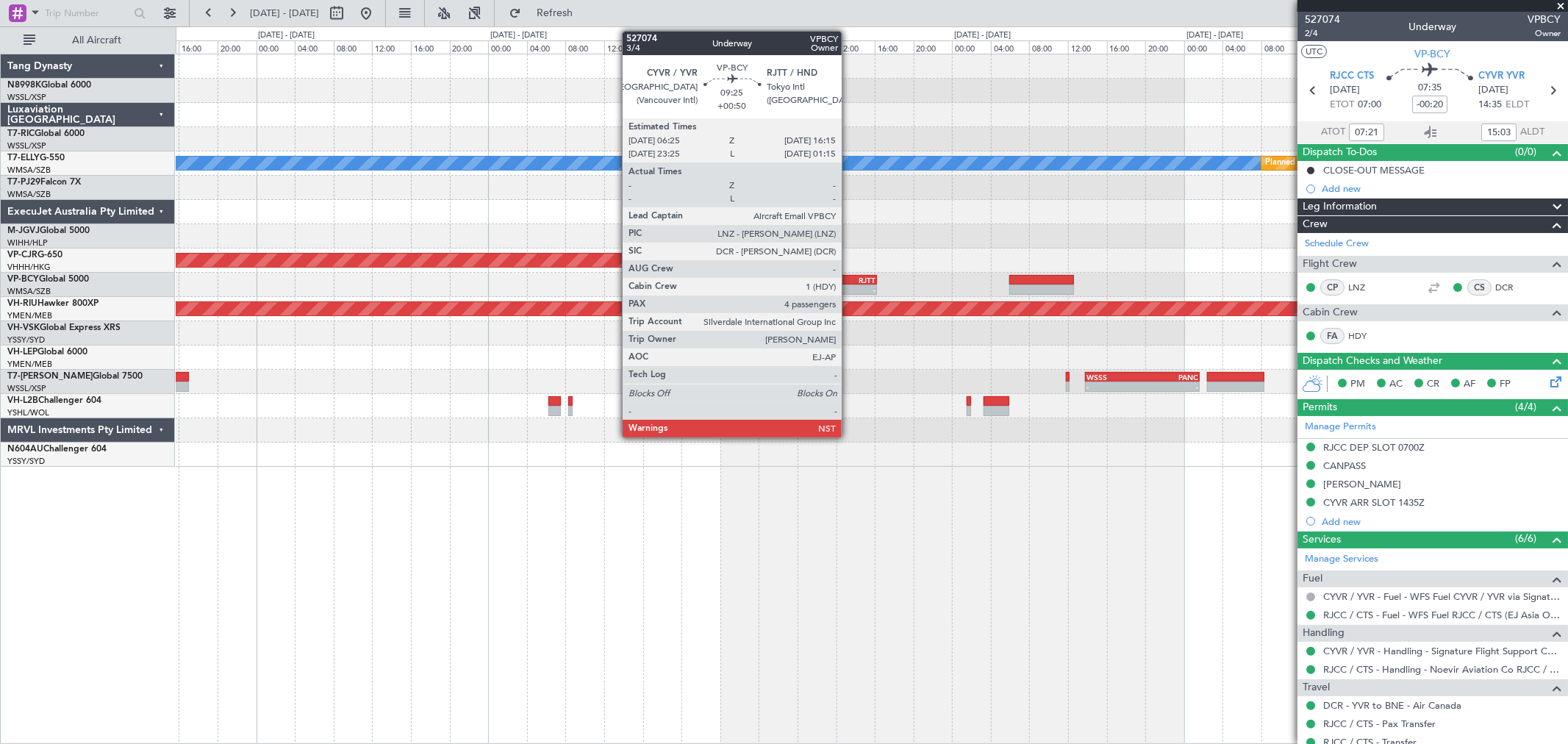
click at [844, 280] on div "RJTT" at bounding box center [852, 280] width 46 height 9
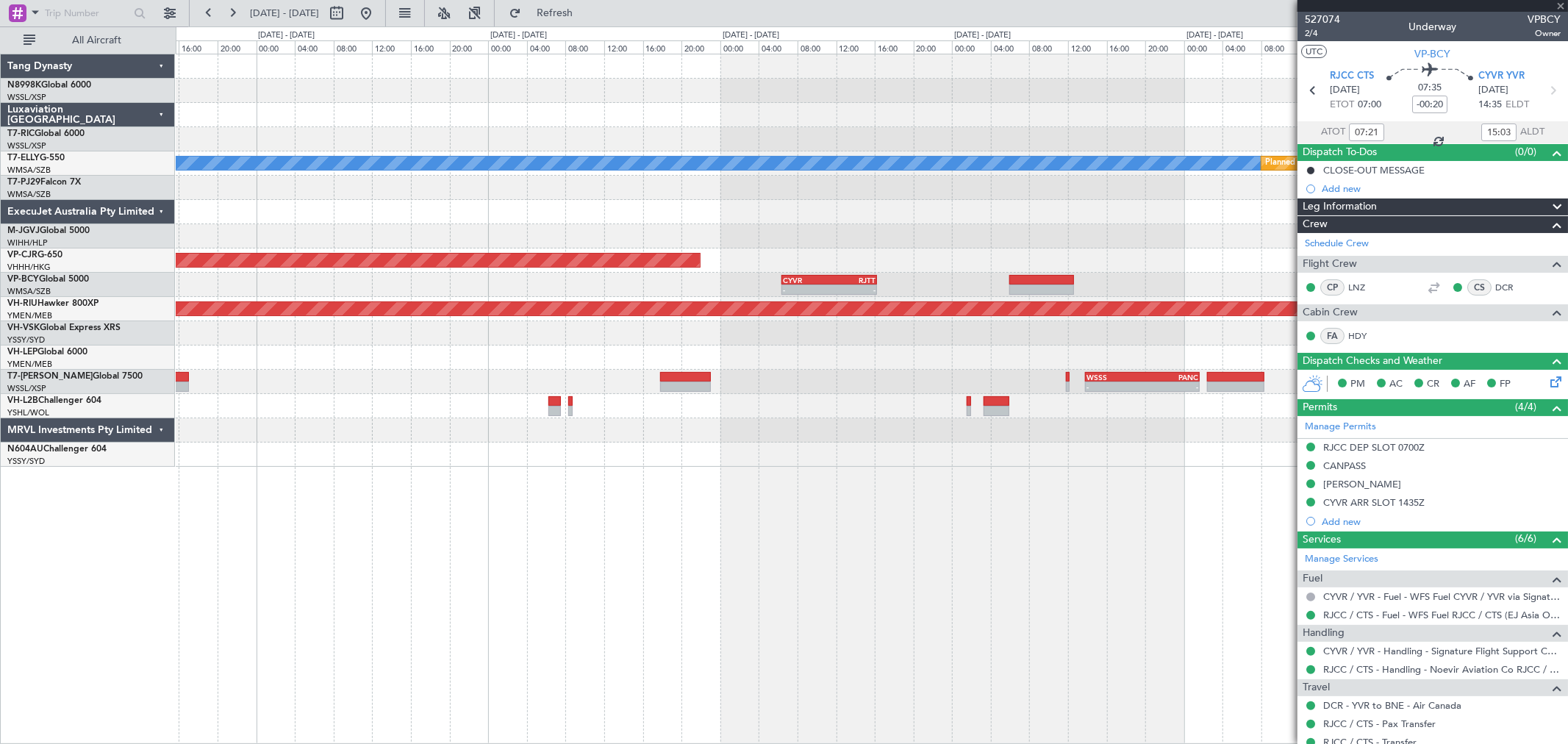
type input "+00:50"
type input "4"
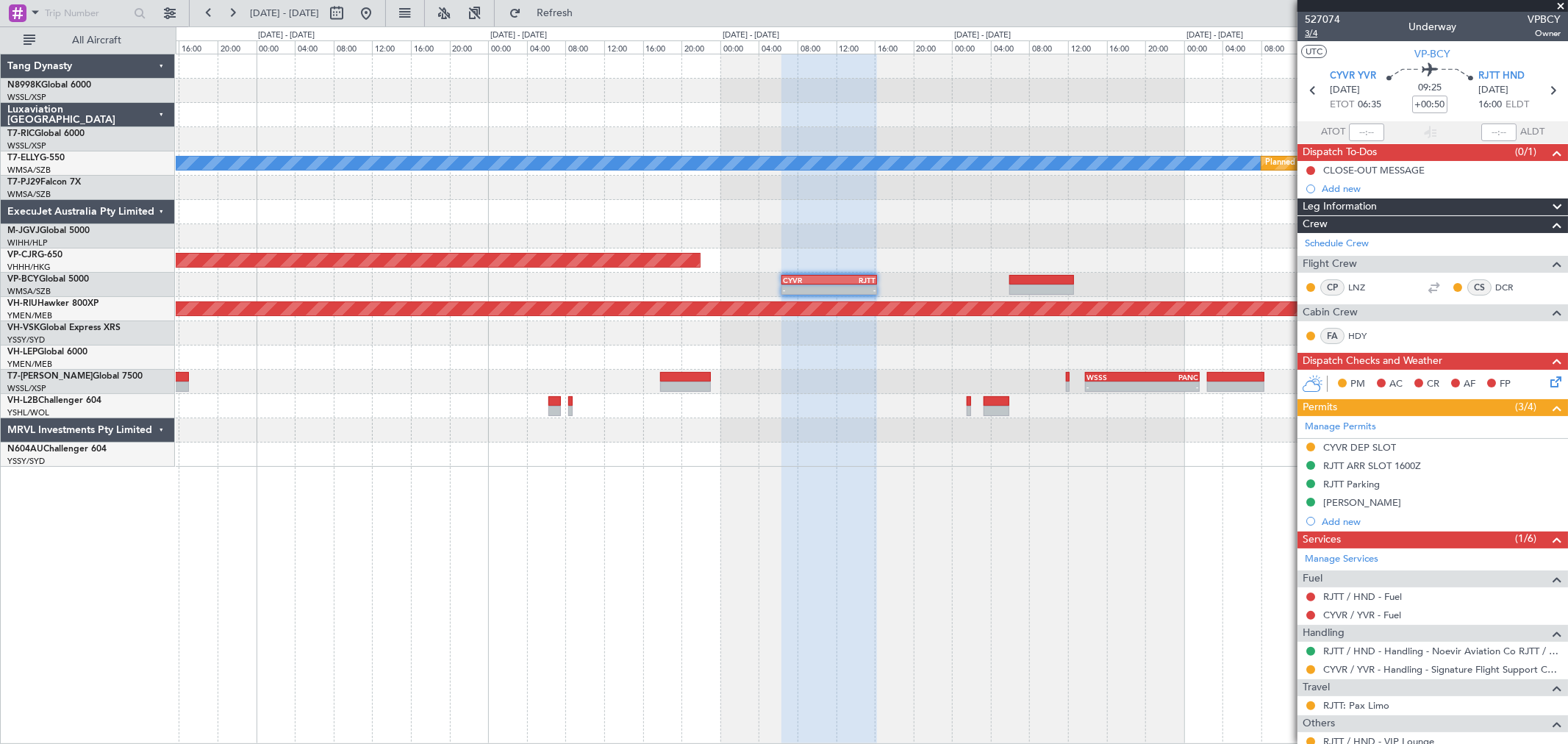
click at [1314, 37] on span "3/4" at bounding box center [1323, 33] width 35 height 12
click at [378, 14] on button at bounding box center [366, 13] width 24 height 24
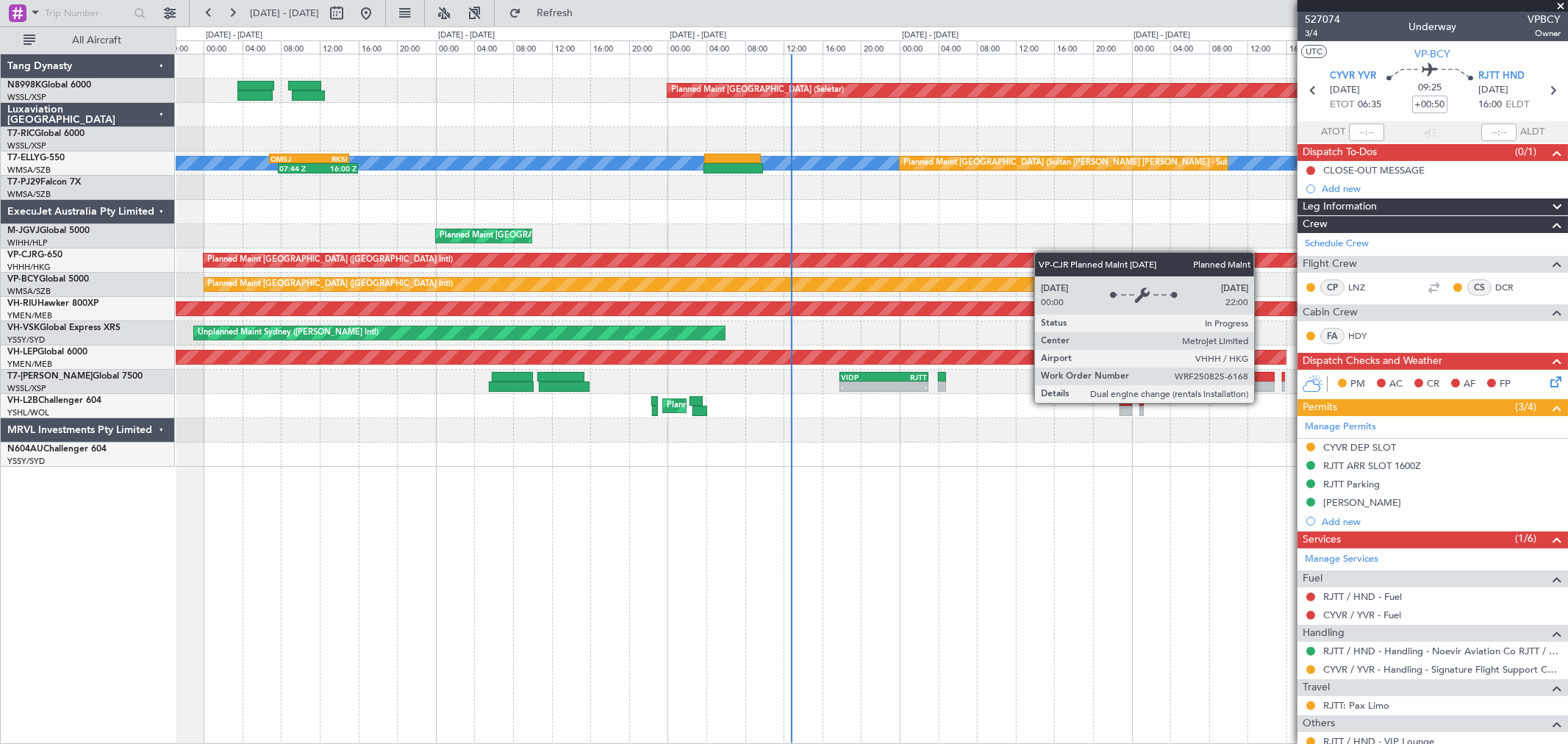
click at [1021, 258] on div "Planned Maint [GEOGRAPHIC_DATA] (Seletar) [PERSON_NAME] Planned Maint [GEOGRAPH…" at bounding box center [871, 261] width 1392 height 413
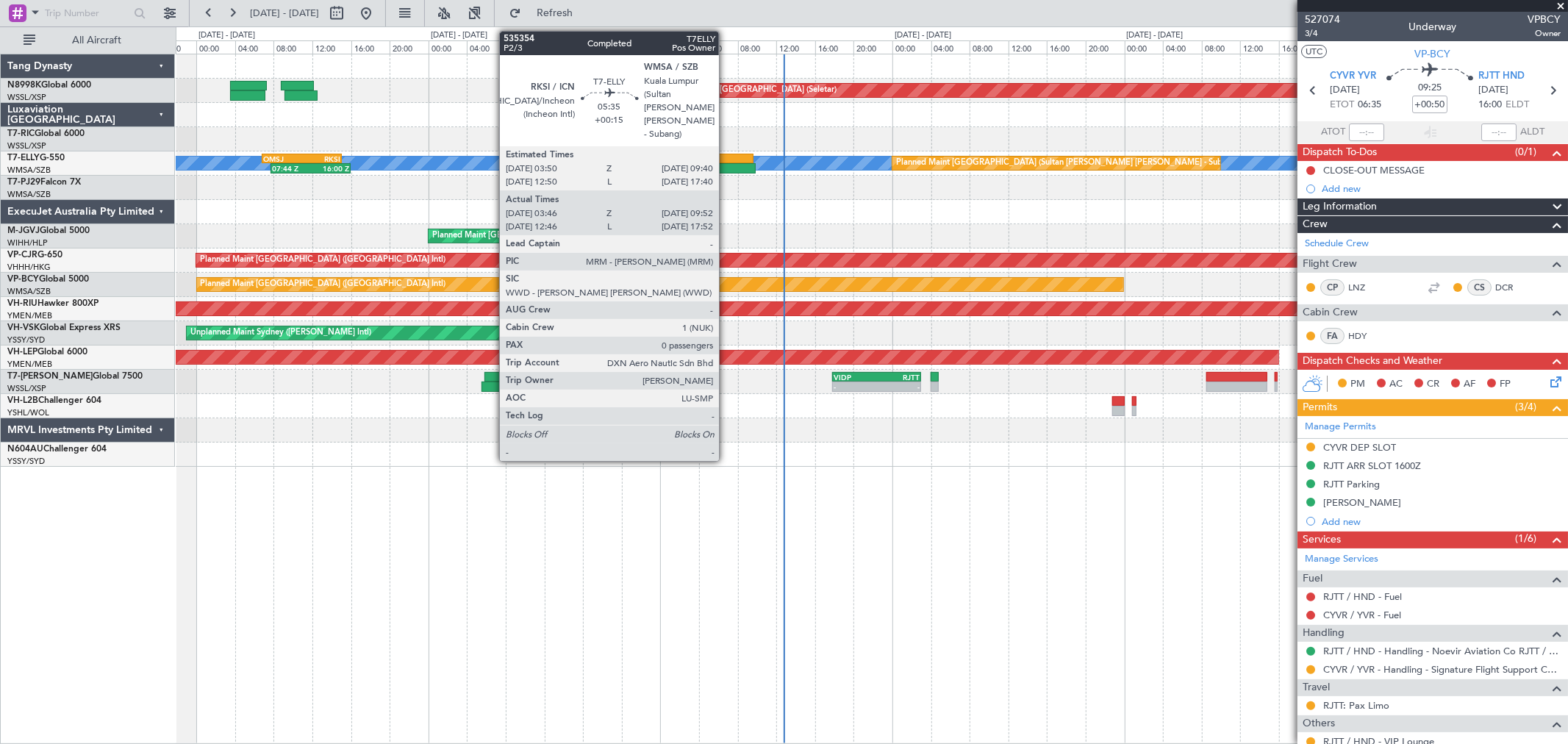
click at [727, 154] on div at bounding box center [725, 159] width 56 height 11
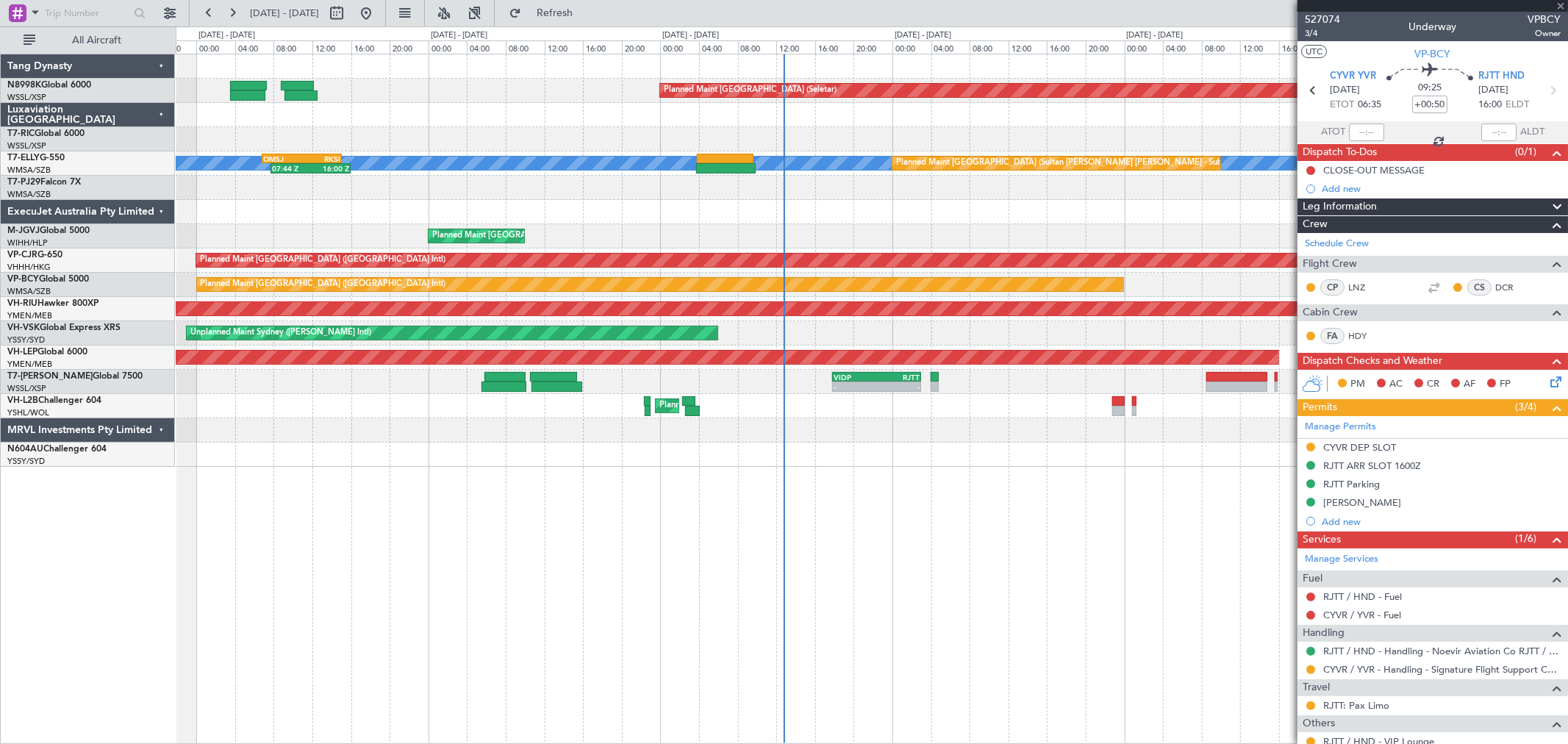
type input "+00:15"
type input "03:56"
type input "09:47"
type input "0"
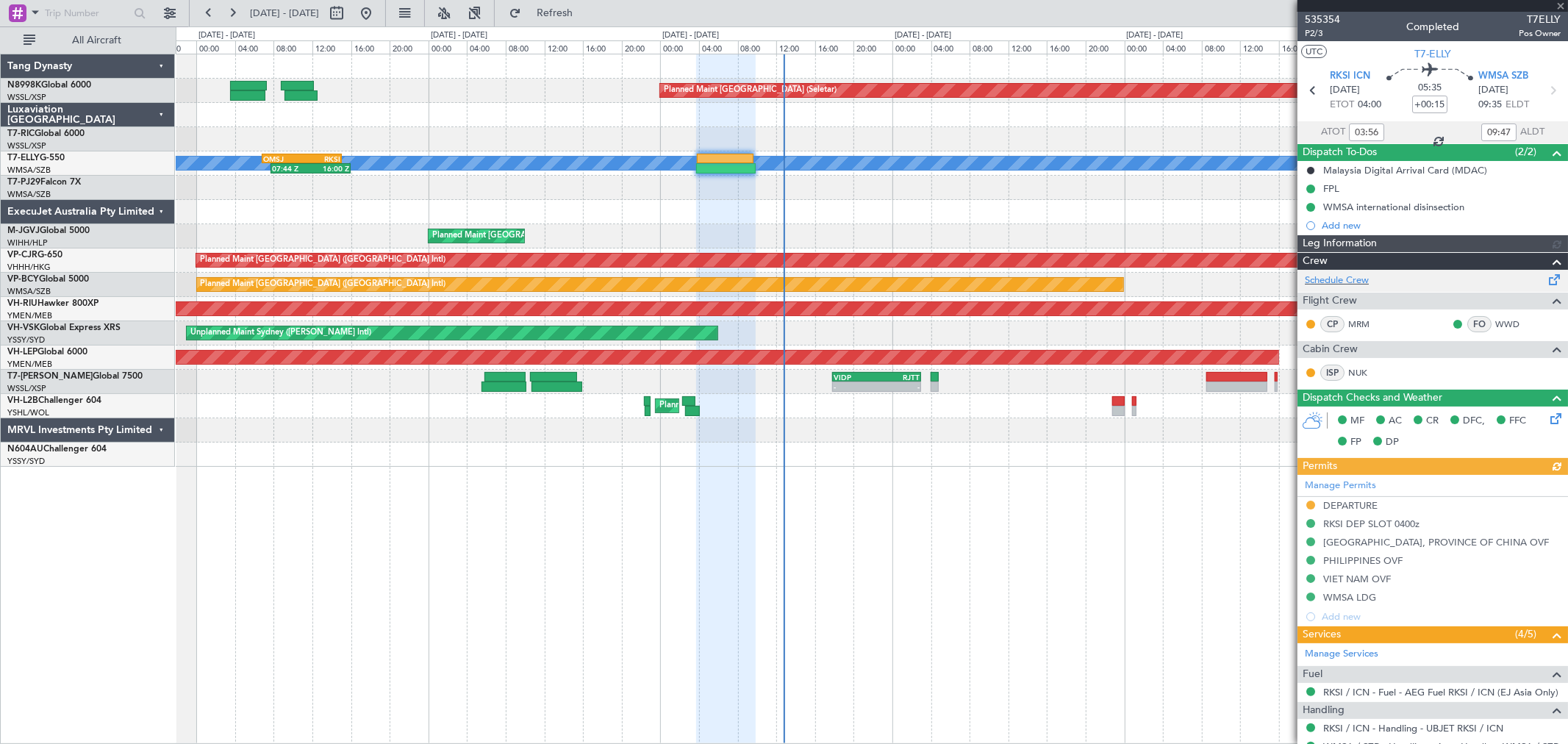
type input "[PERSON_NAME] (KYA)"
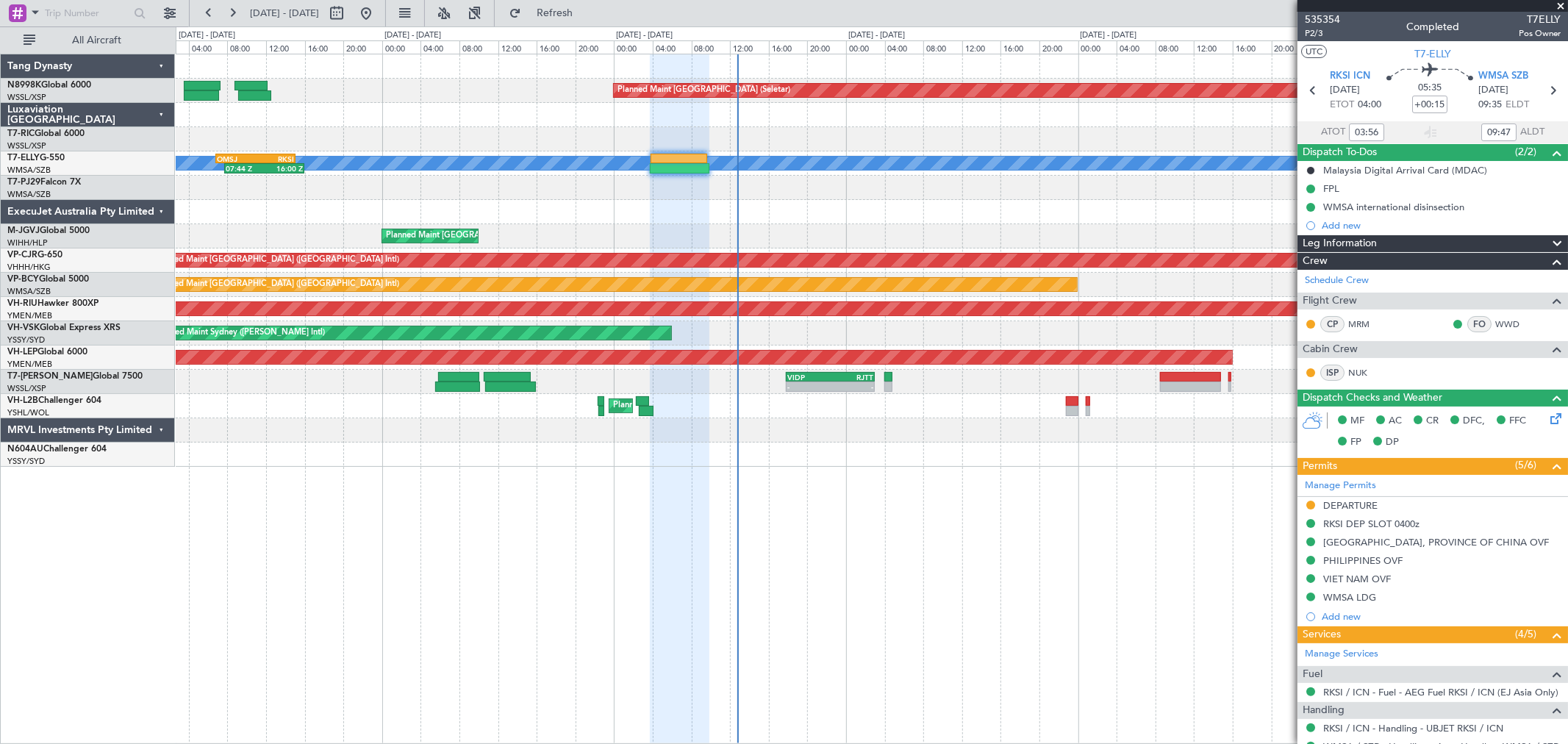
click at [733, 214] on div at bounding box center [871, 212] width 1392 height 24
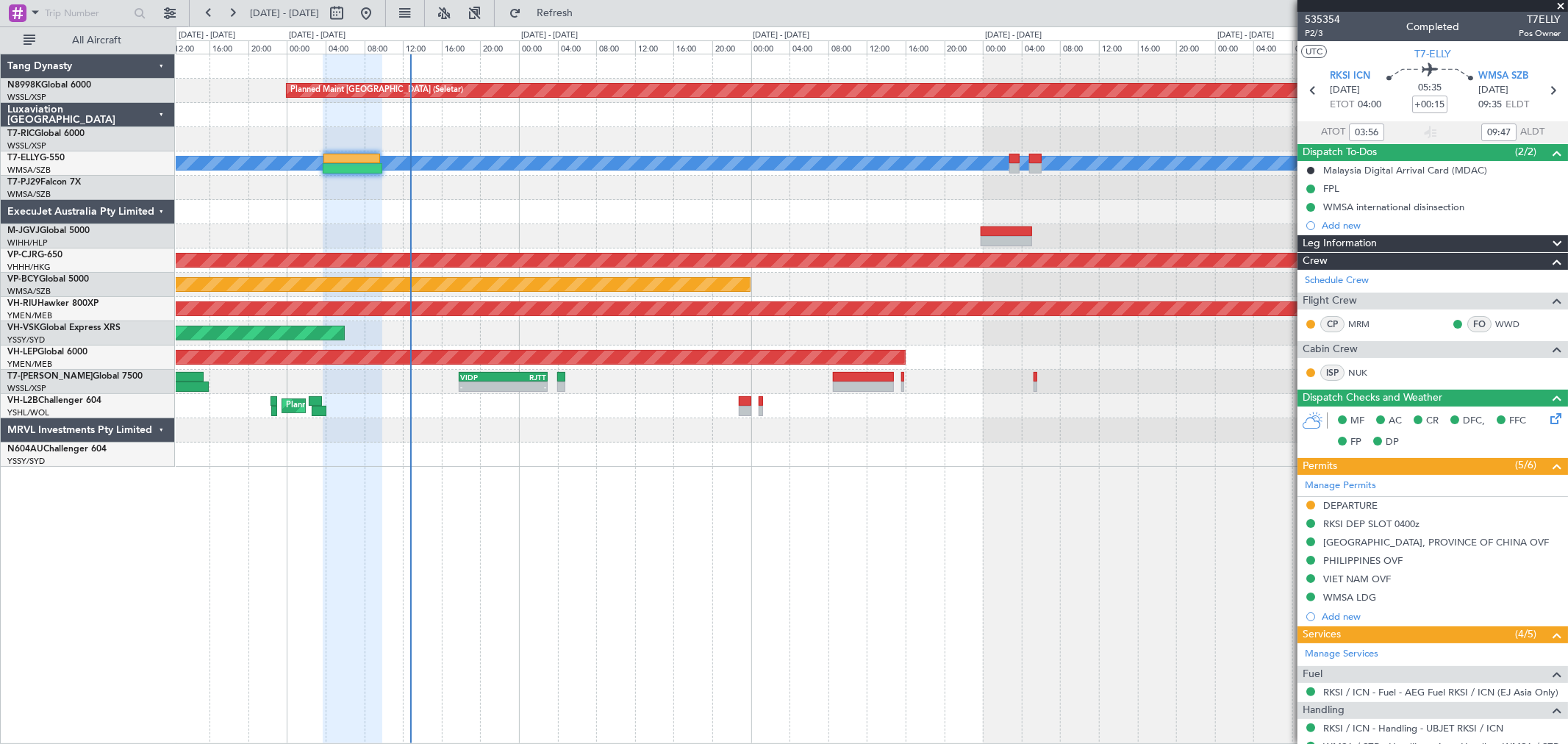
click at [694, 202] on div "Planned Maint [GEOGRAPHIC_DATA] (Seletar) Planned Maint [GEOGRAPHIC_DATA] (Sult…" at bounding box center [871, 261] width 1392 height 413
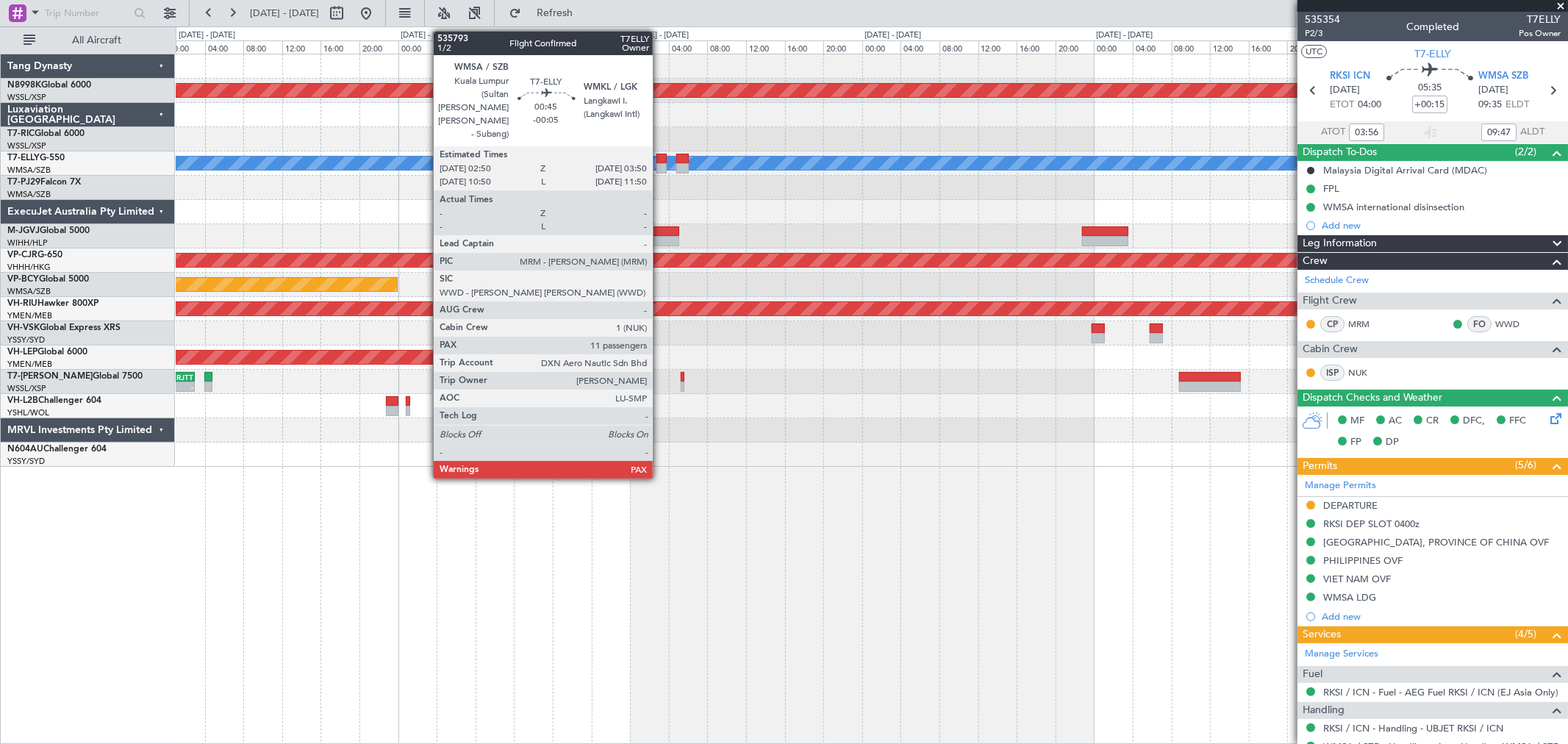
click at [660, 163] on div at bounding box center [662, 169] width 11 height 11
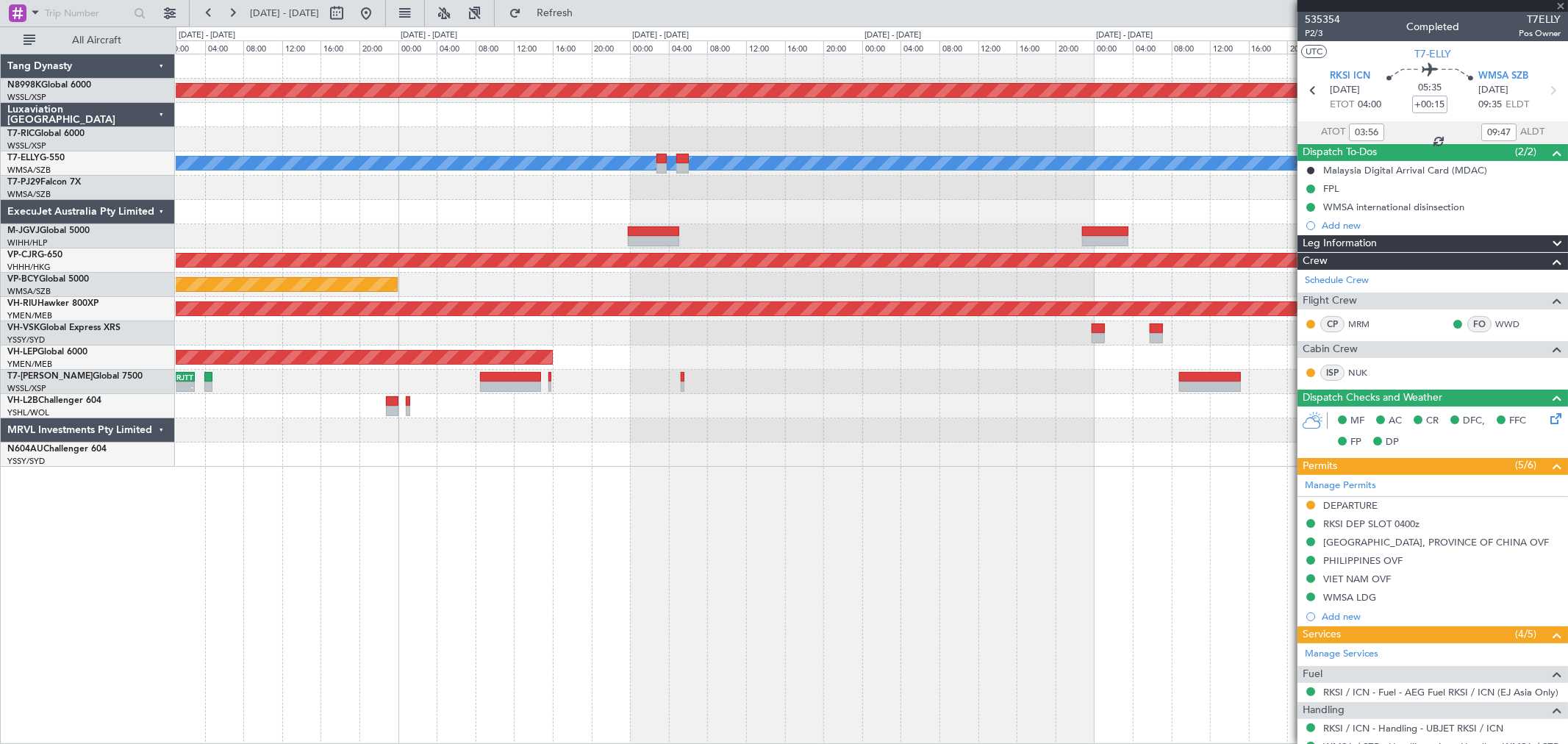
type input "-00:05"
type input "11"
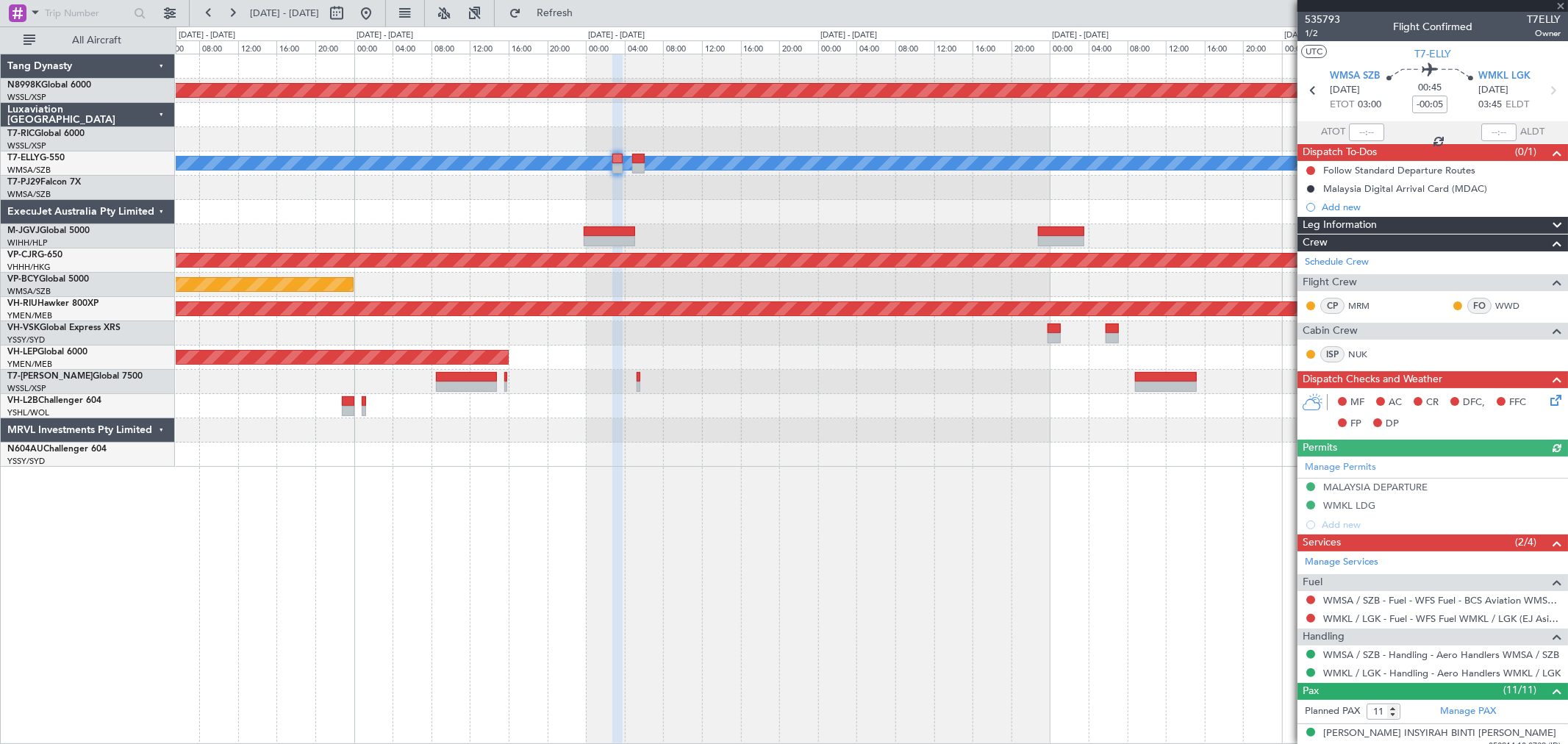
click at [682, 198] on div at bounding box center [871, 188] width 1392 height 24
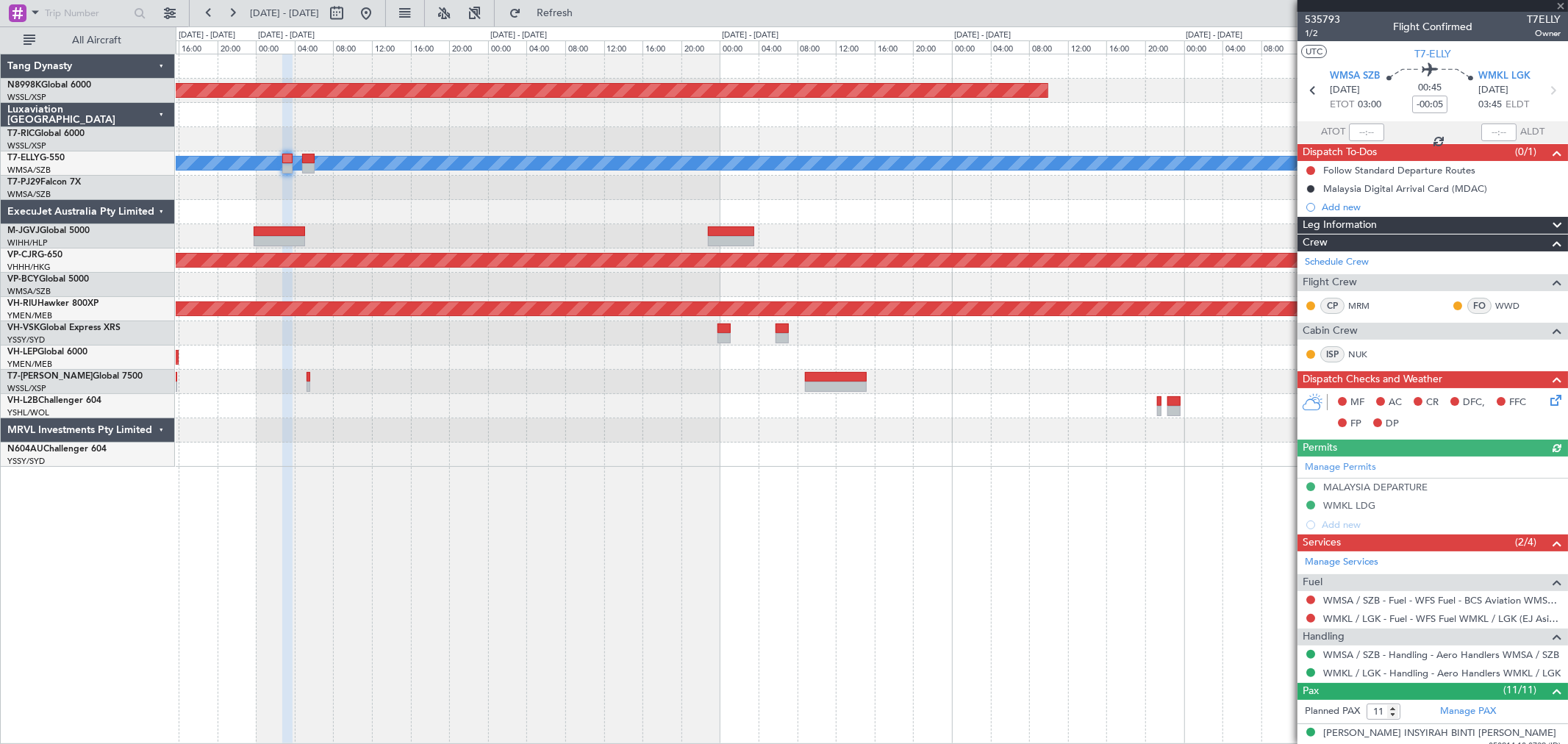
click at [674, 210] on div at bounding box center [871, 212] width 1392 height 24
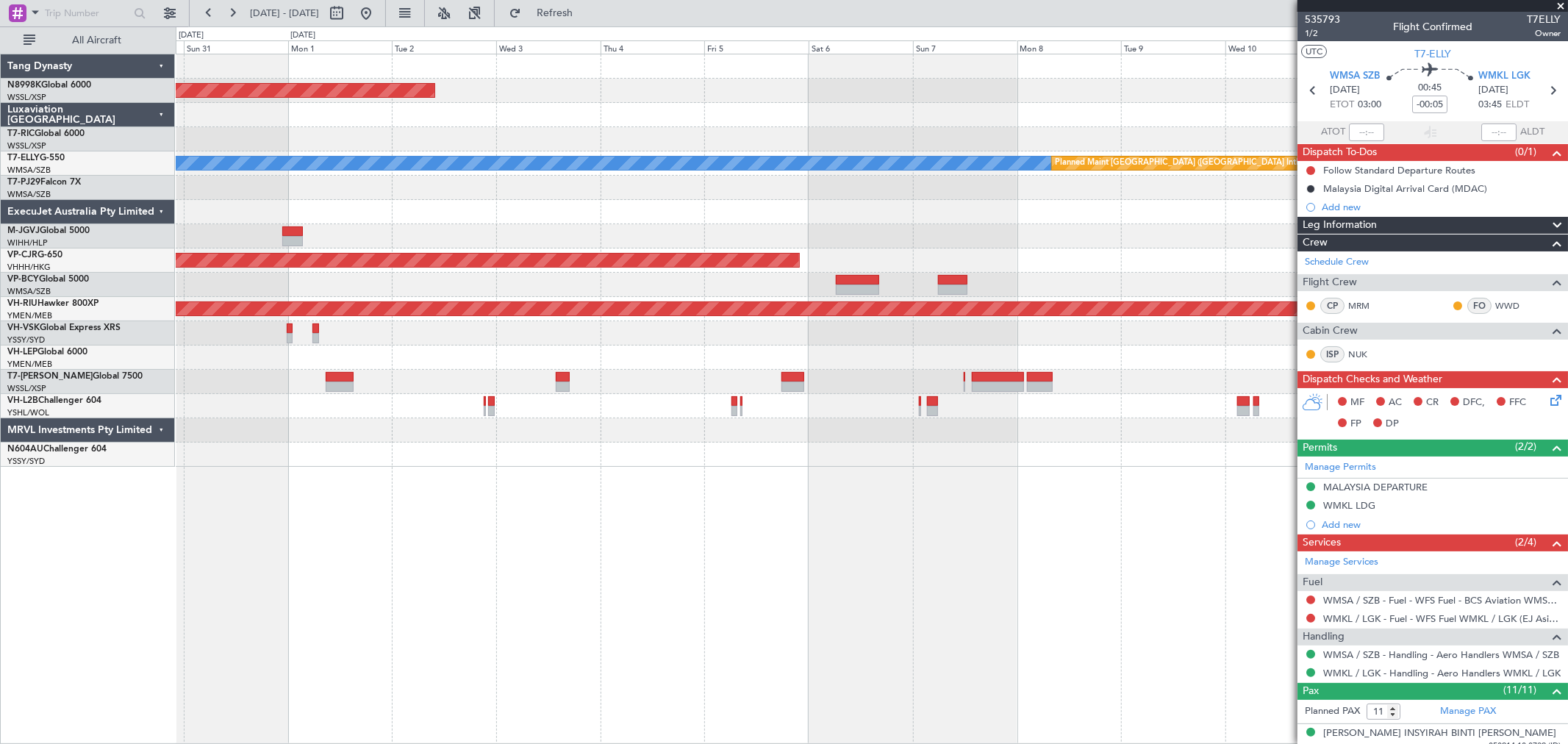
click at [724, 200] on div "Planned Maint [GEOGRAPHIC_DATA] (Seletar) [PERSON_NAME] Planned Maint [GEOGRAPH…" at bounding box center [871, 261] width 1392 height 413
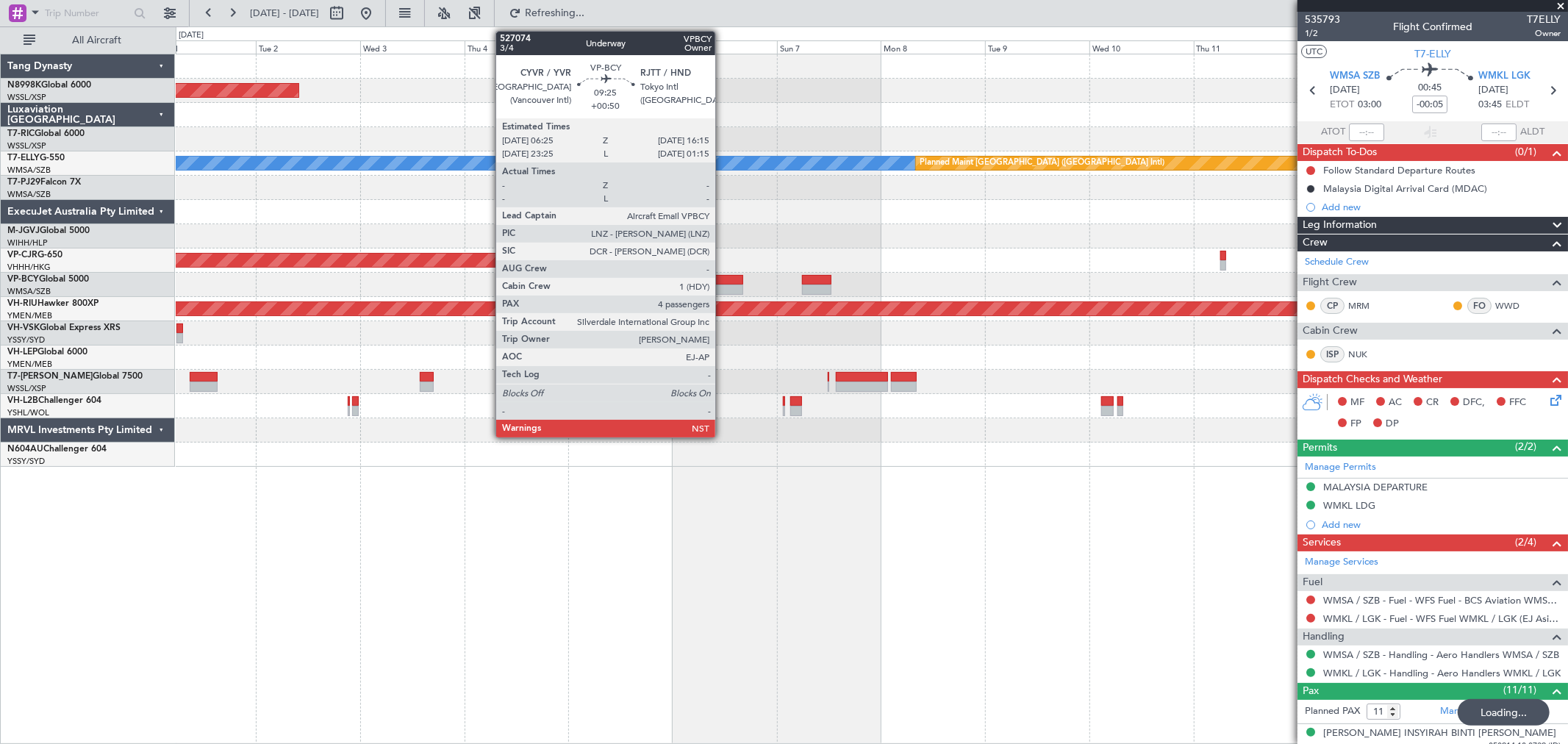
click at [722, 287] on div at bounding box center [721, 290] width 43 height 11
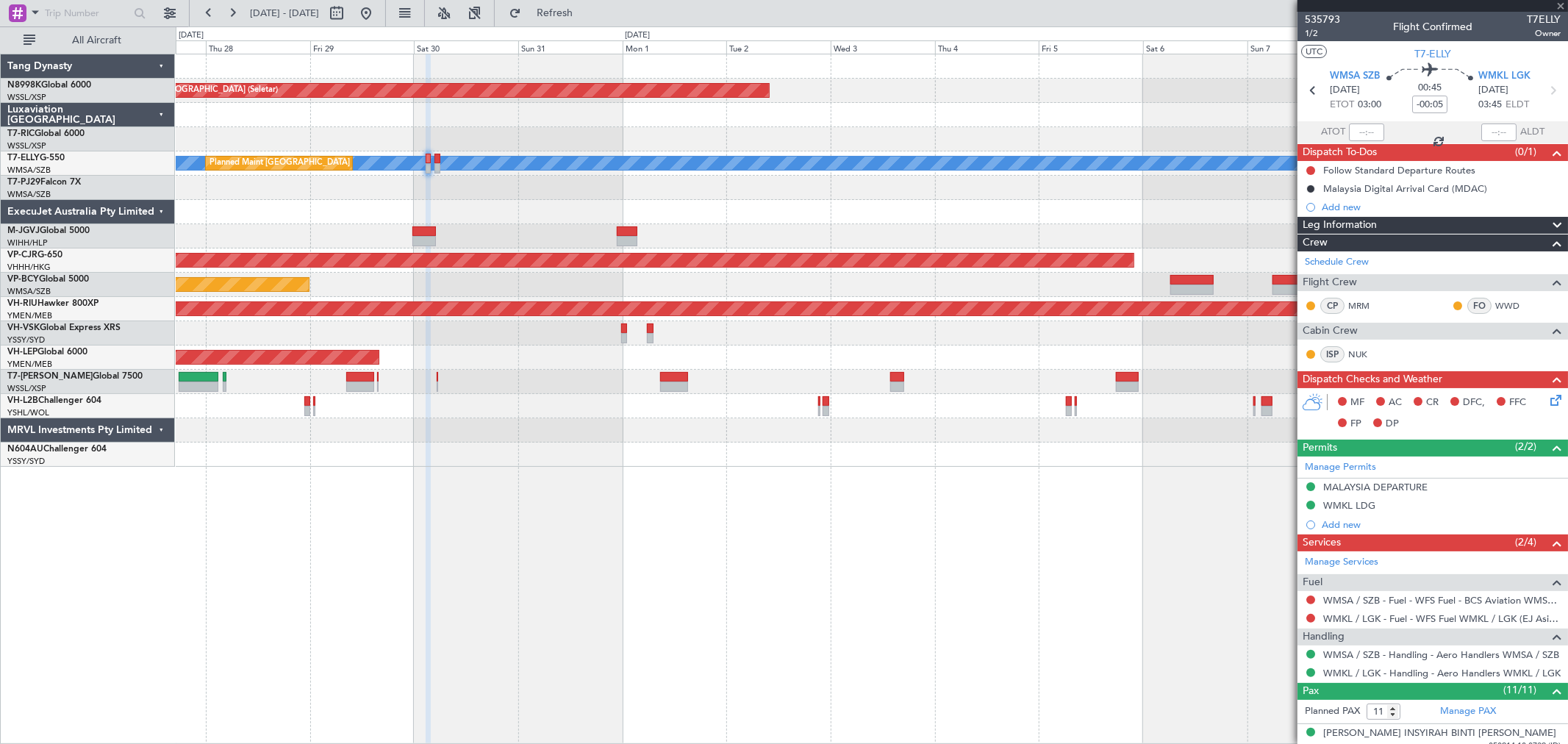
type input "+00:50"
type input "4"
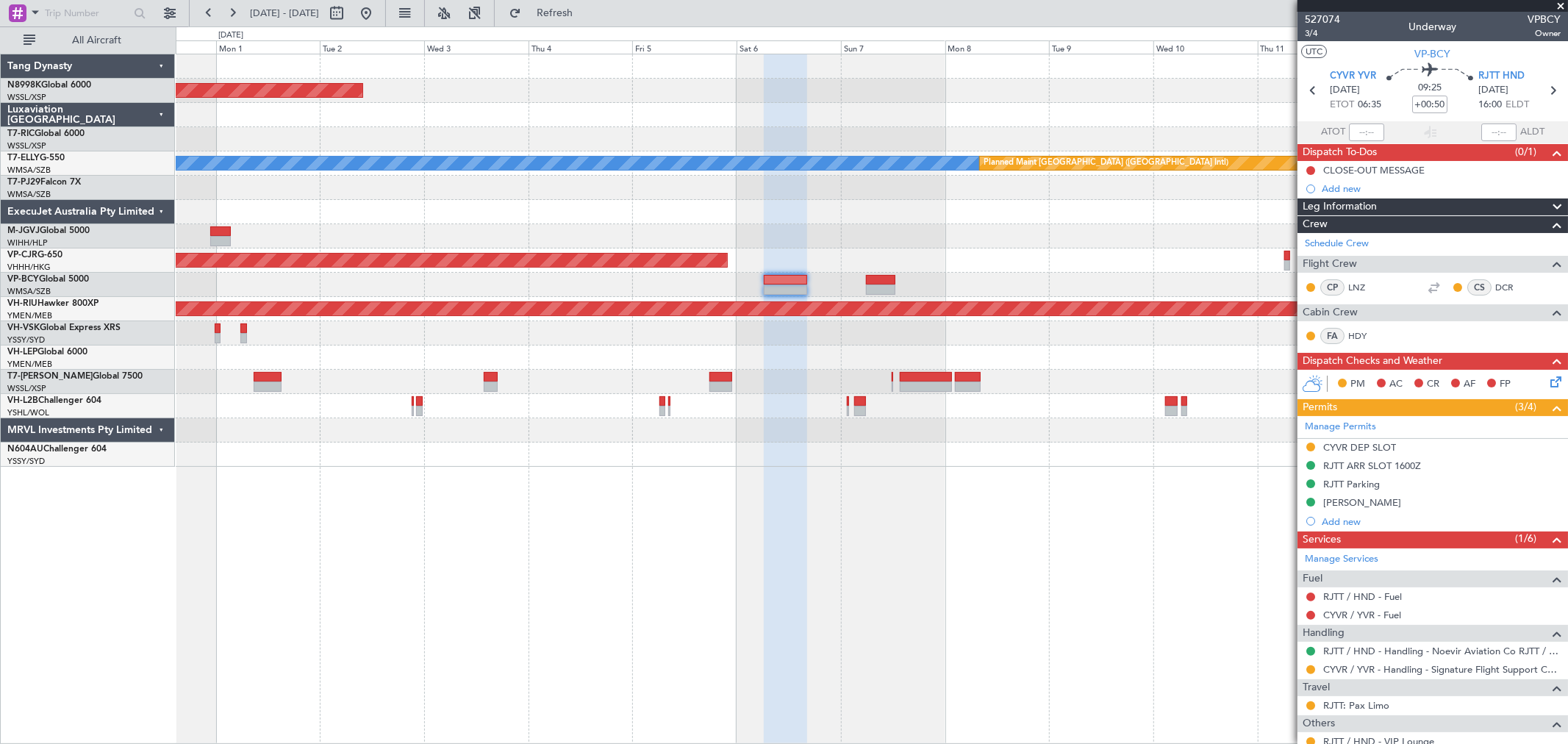
click at [582, 239] on div at bounding box center [871, 236] width 1392 height 24
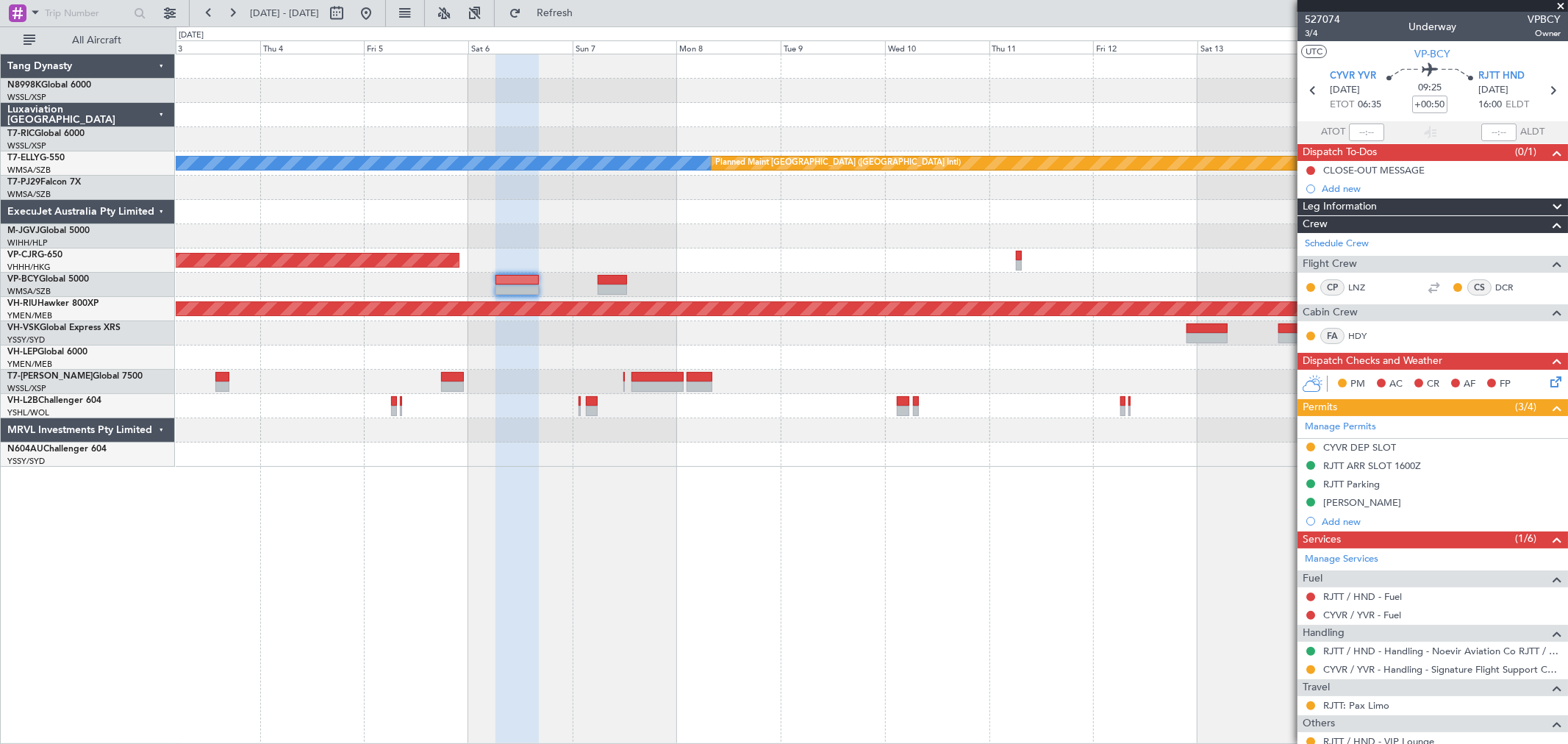
click at [869, 252] on div "Planned Maint [GEOGRAPHIC_DATA] ([GEOGRAPHIC_DATA] Intl)" at bounding box center [871, 261] width 1392 height 24
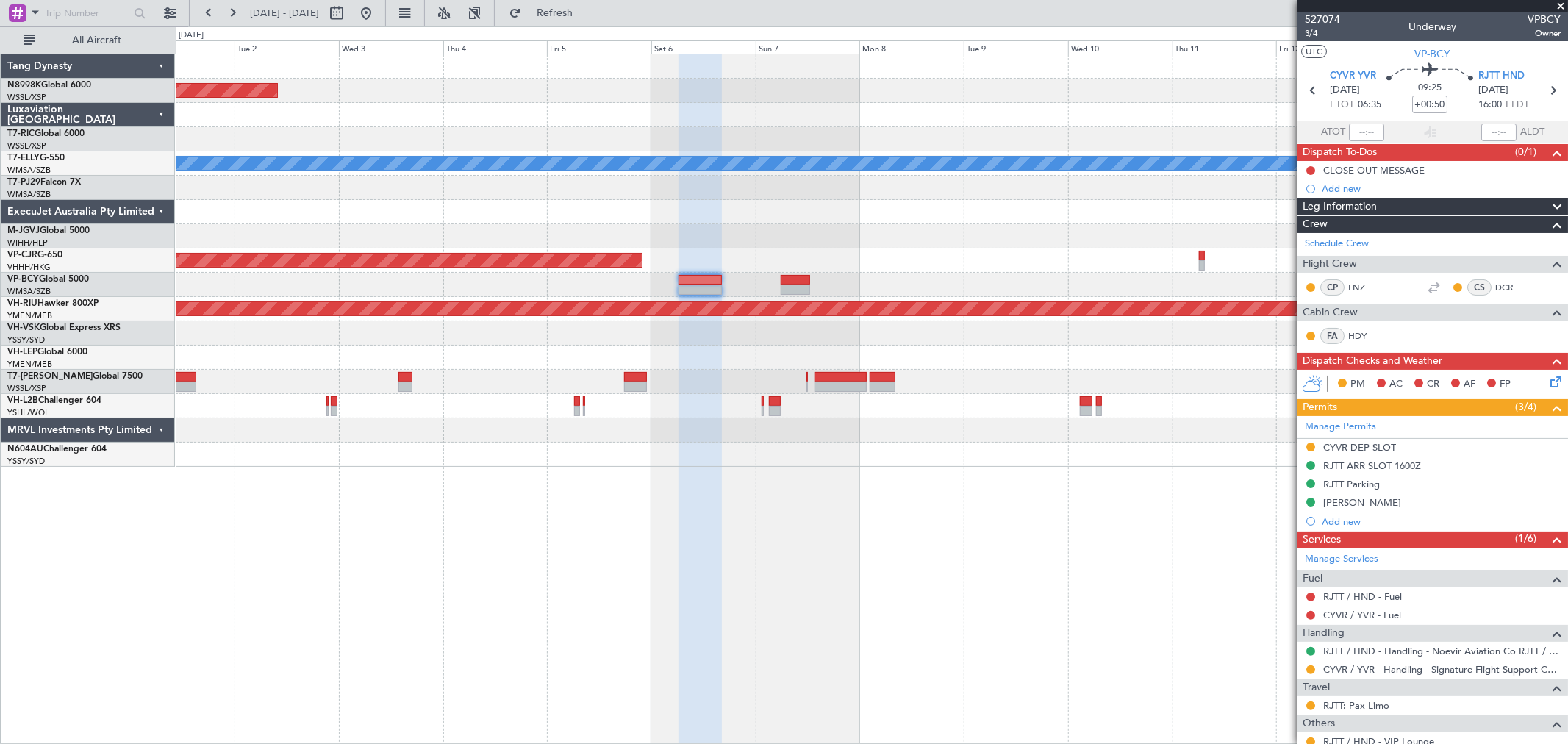
click at [569, 354] on div "Unplanned Maint Wichita (Wichita Mid-continent)" at bounding box center [871, 358] width 1392 height 24
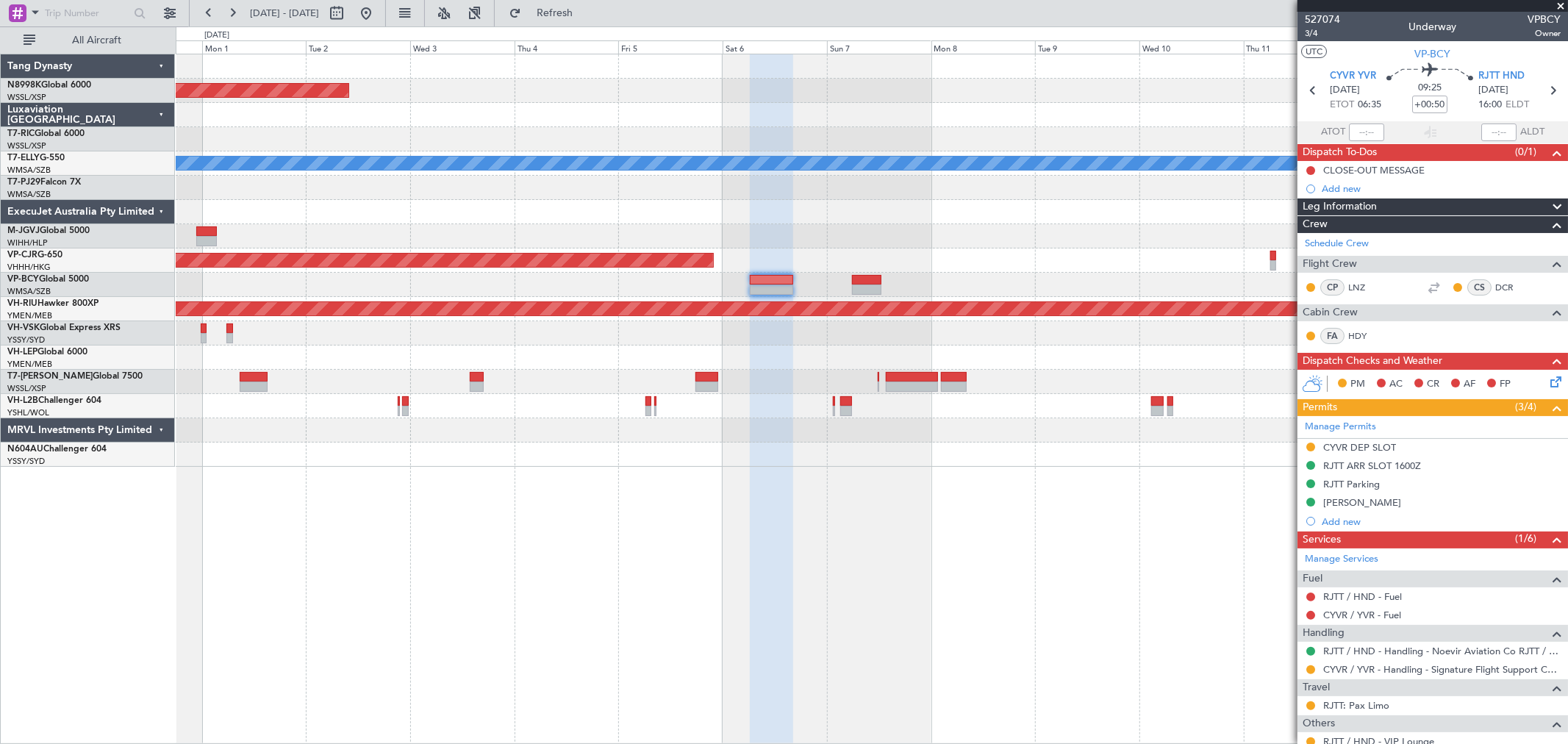
click at [648, 321] on div at bounding box center [871, 334] width 1392 height 24
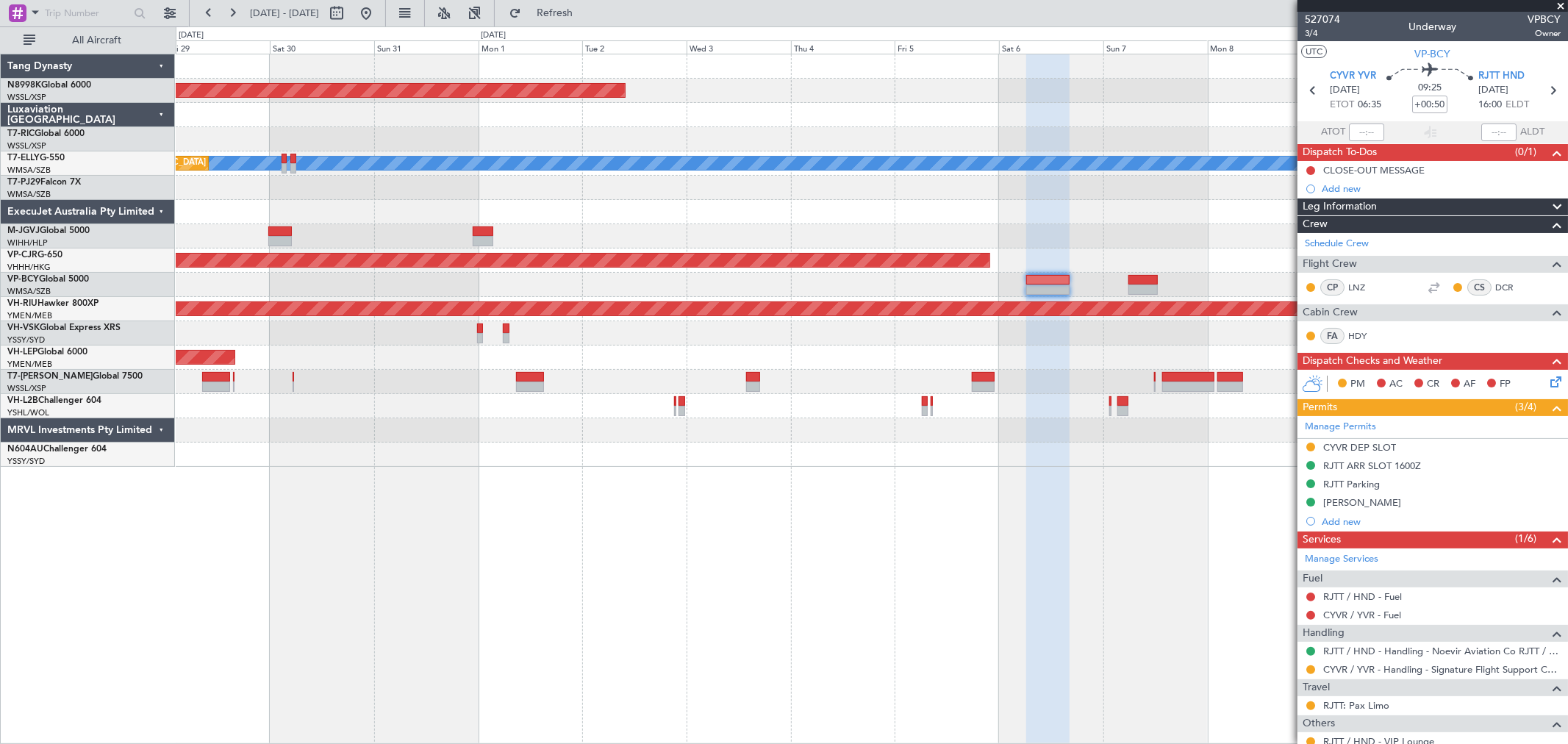
click at [796, 325] on div "Unplanned Maint Sydney ([PERSON_NAME] Intl)" at bounding box center [871, 334] width 1392 height 24
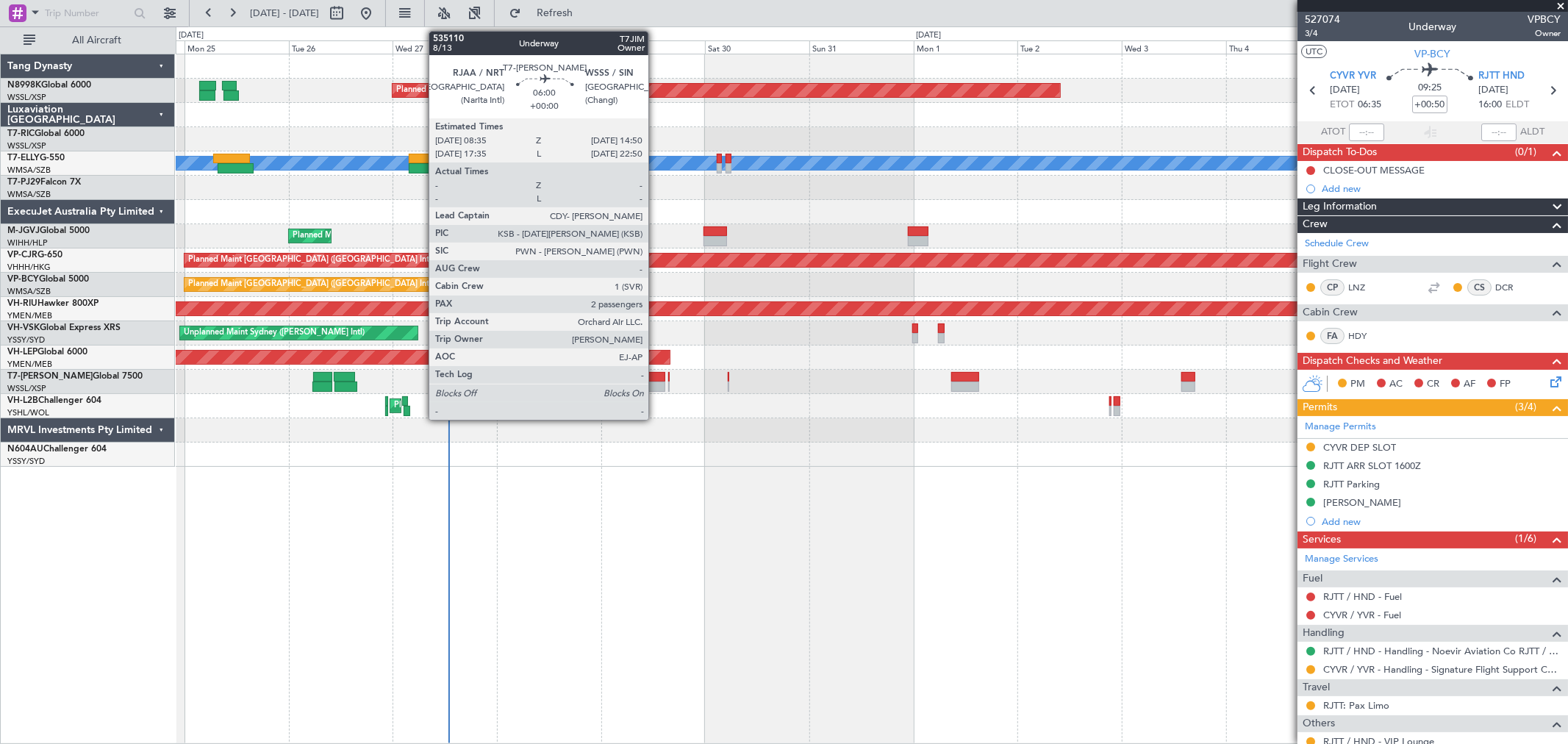
click at [654, 375] on div at bounding box center [651, 377] width 27 height 11
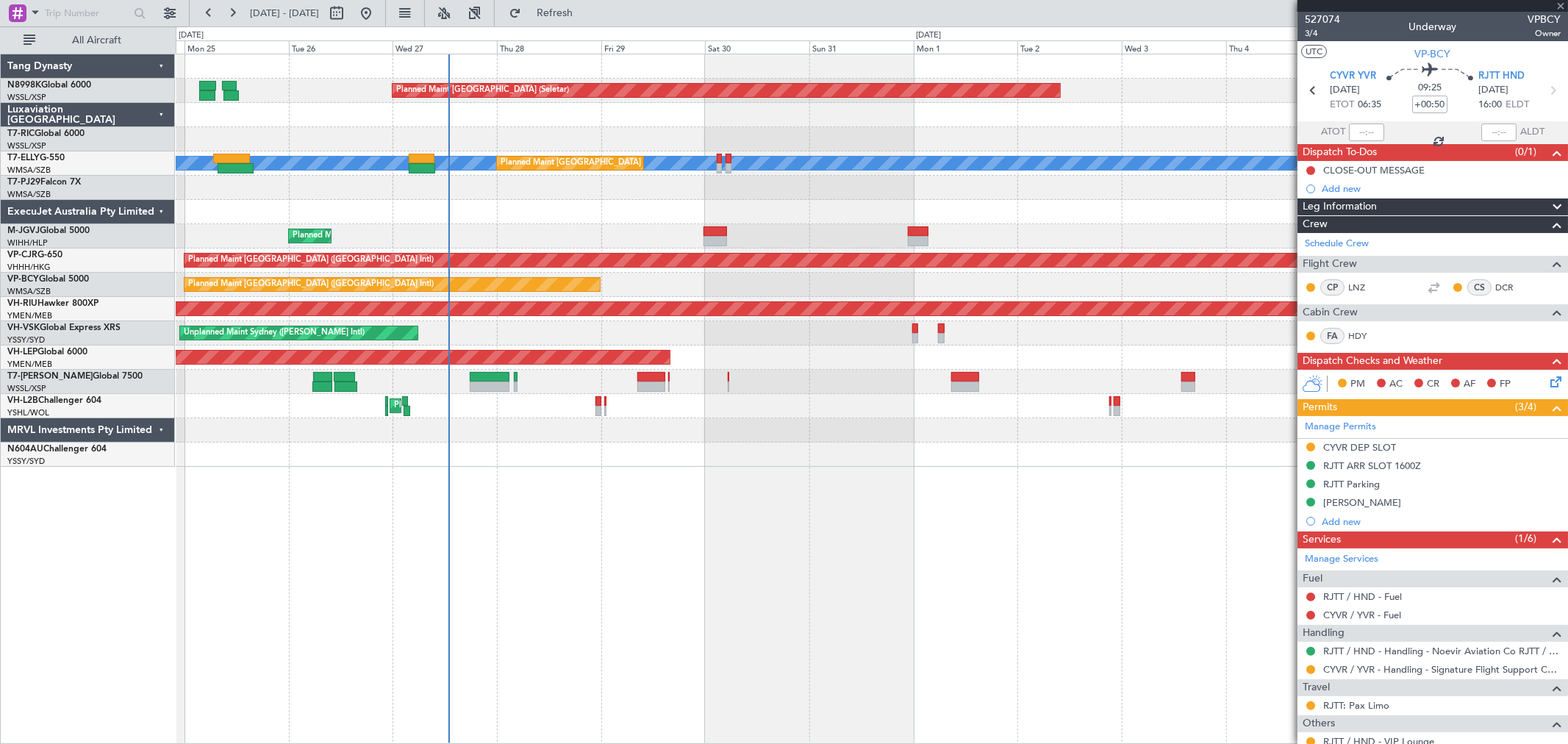
type input "2"
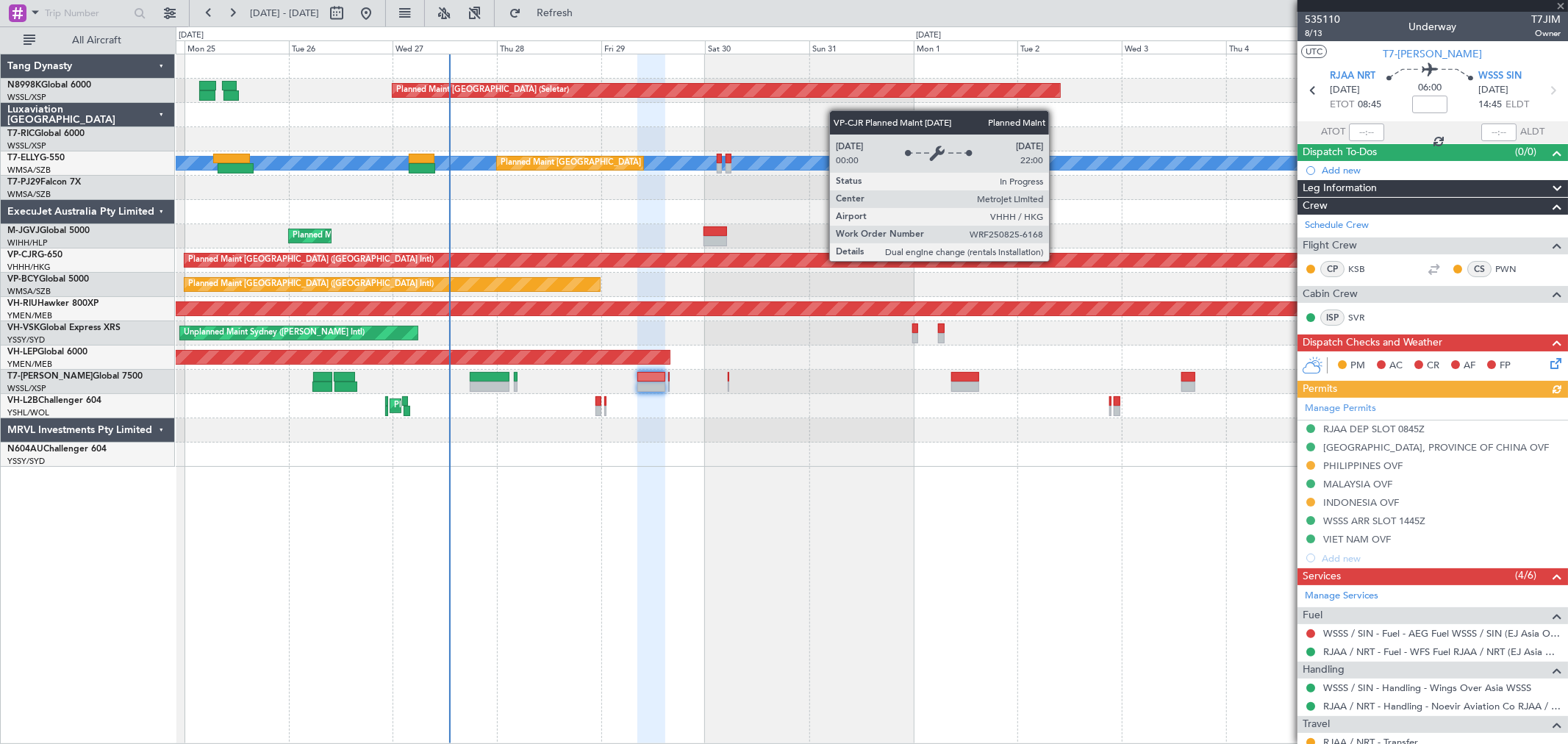
click at [537, 271] on div "Planned Maint [GEOGRAPHIC_DATA] ([GEOGRAPHIC_DATA] Intl)" at bounding box center [871, 261] width 1392 height 24
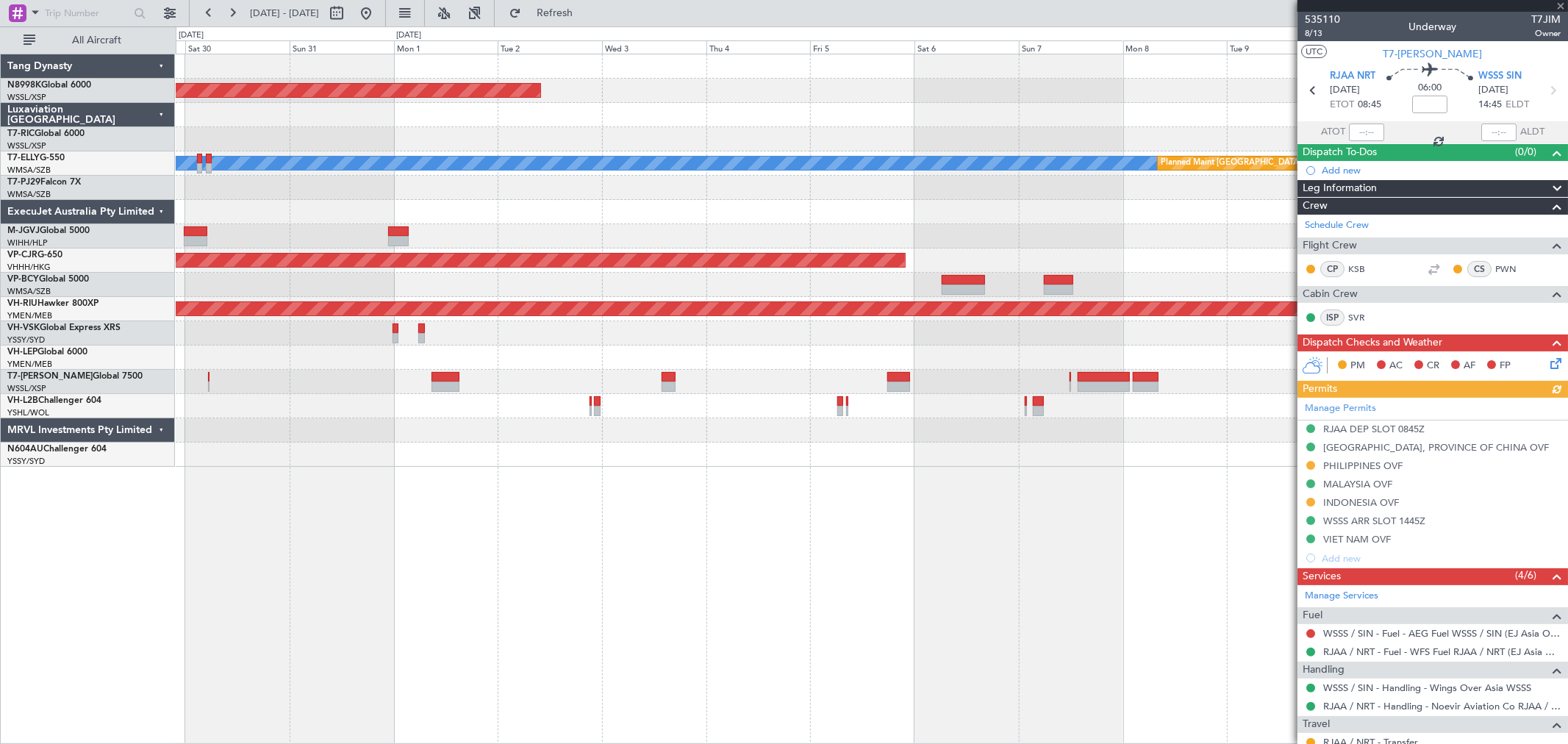
click at [550, 255] on div "Planned Maint [GEOGRAPHIC_DATA] ([GEOGRAPHIC_DATA] Intl)" at bounding box center [871, 261] width 1392 height 24
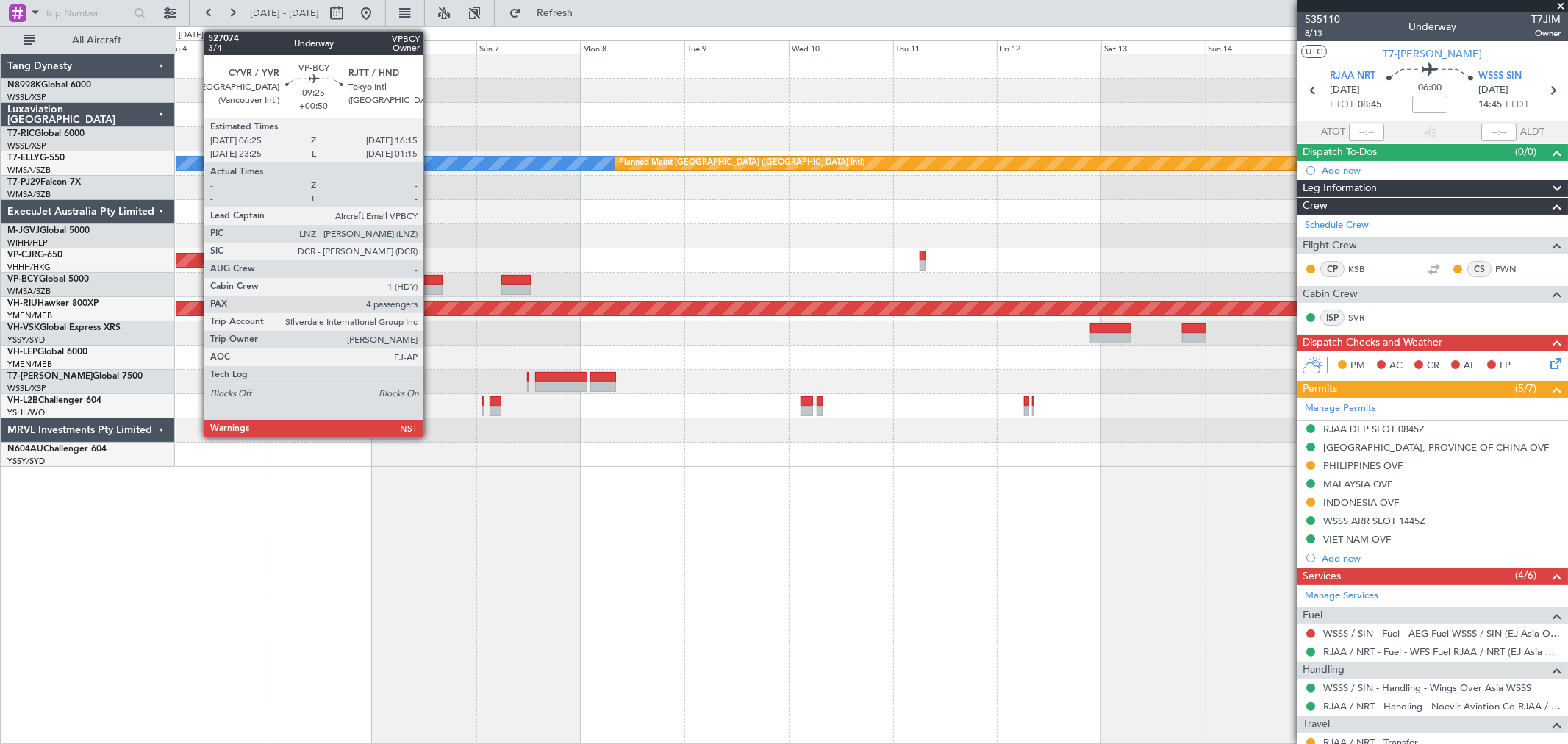
click at [431, 280] on div at bounding box center [420, 280] width 43 height 11
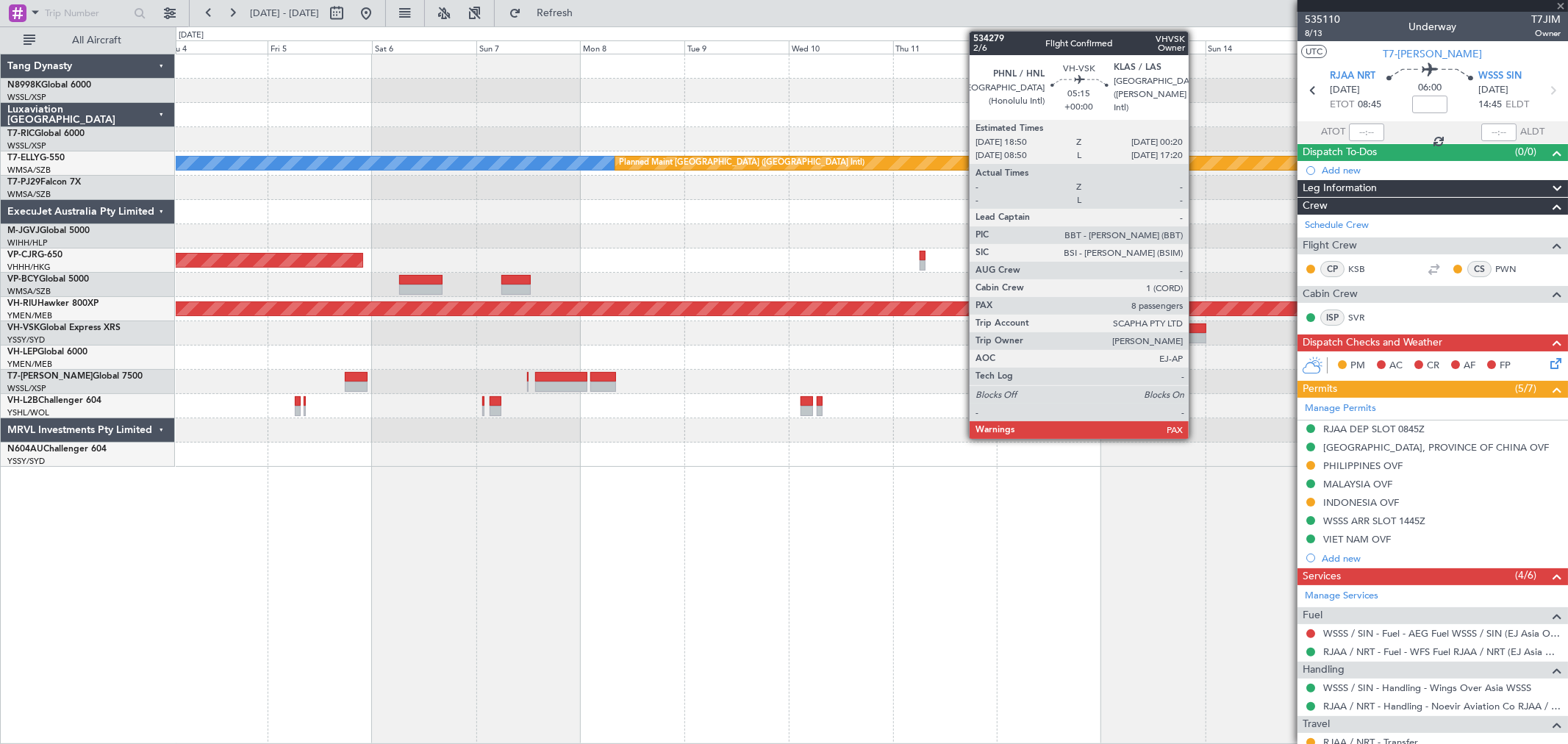
type input "+00:50"
type input "4"
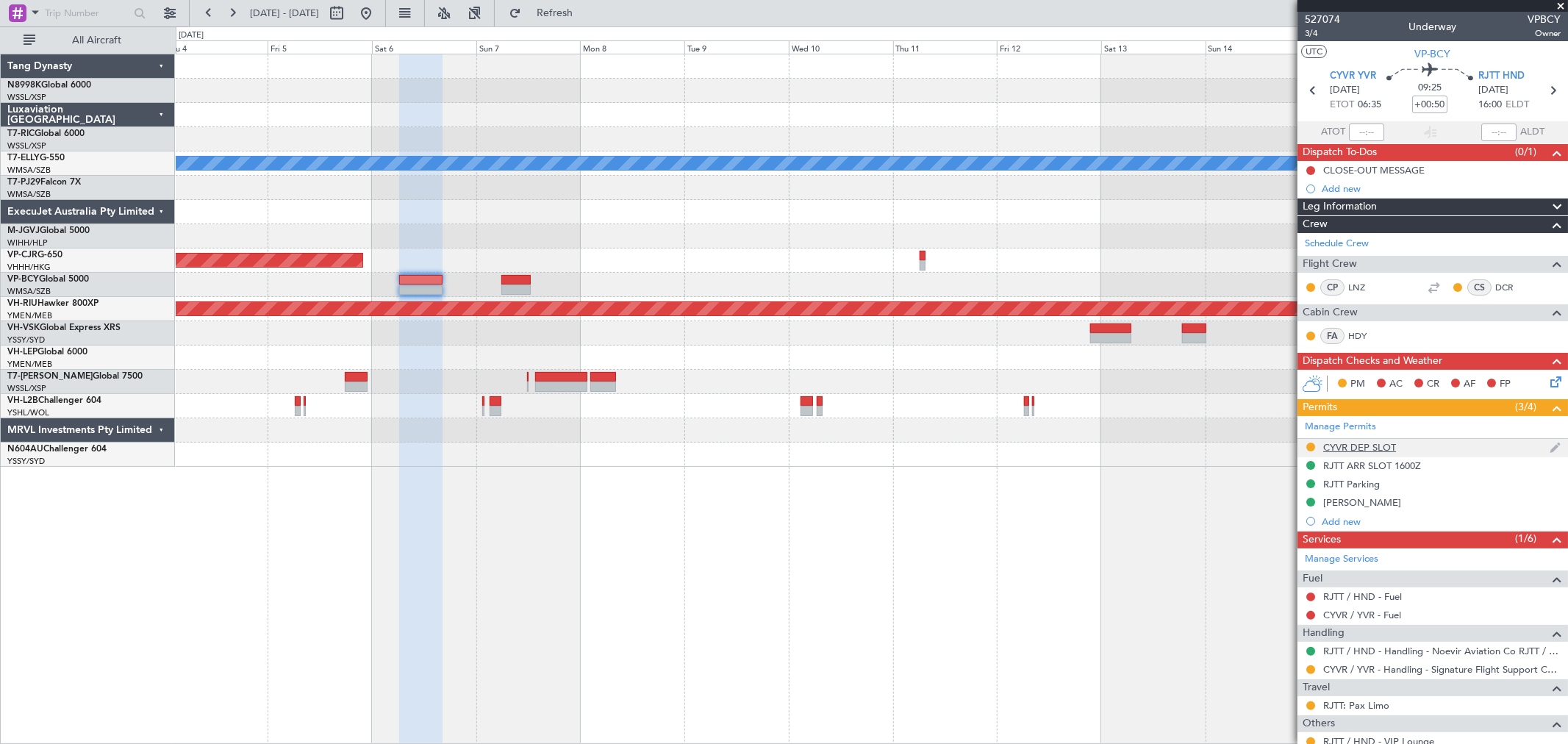
click at [1306, 442] on div at bounding box center [1310, 446] width 11 height 11
click at [1313, 443] on button at bounding box center [1311, 447] width 9 height 9
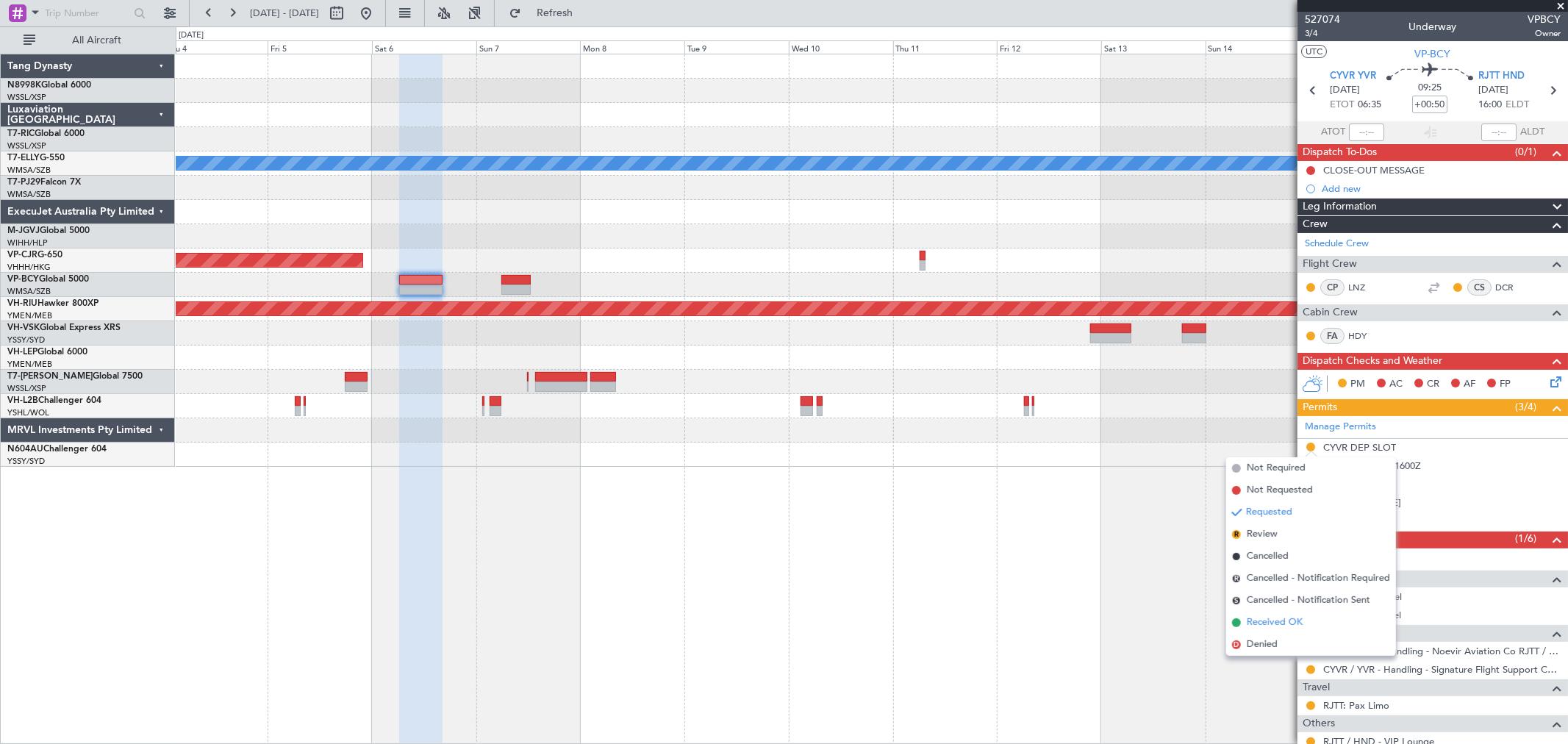
click at [1261, 621] on span "Received OK" at bounding box center [1275, 622] width 56 height 14
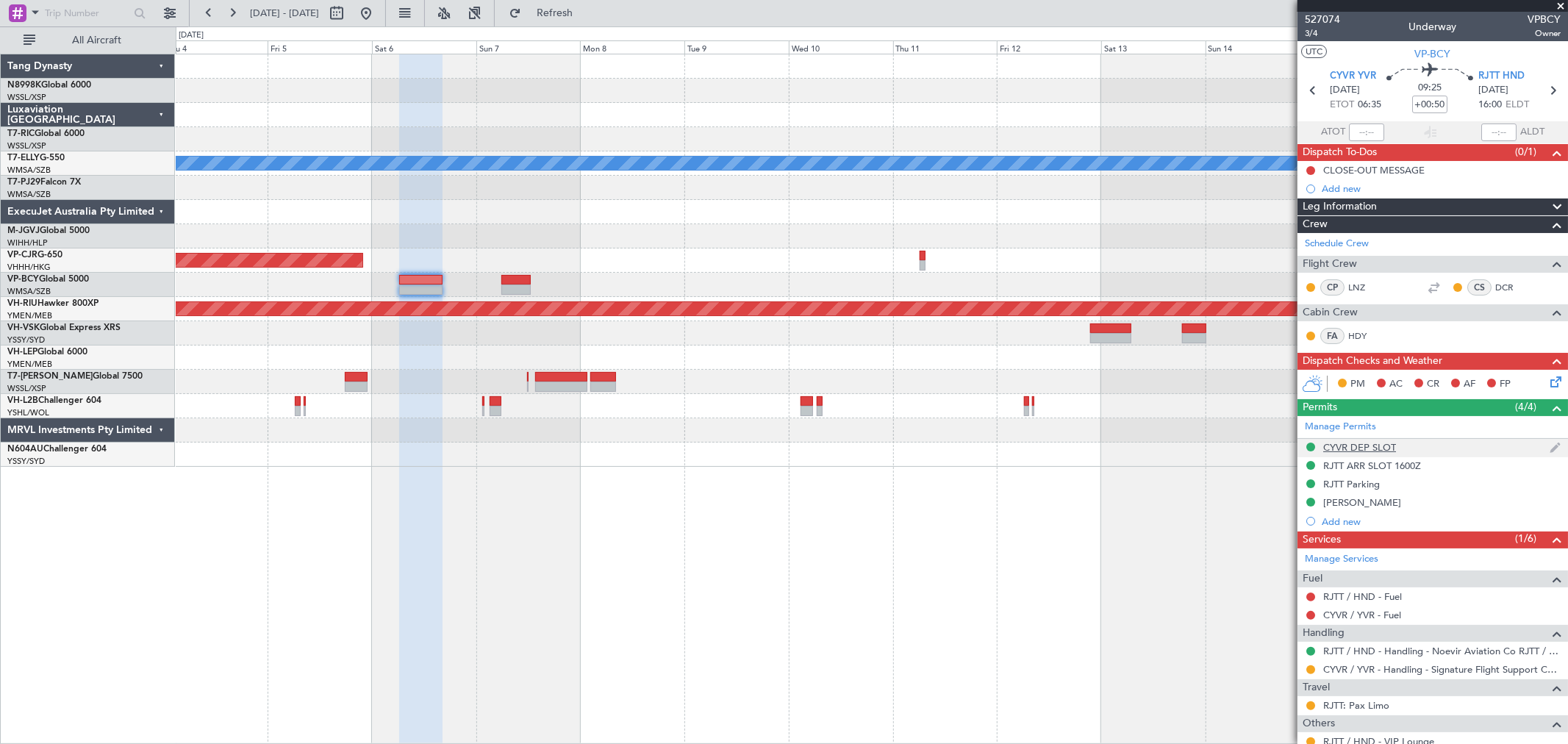
click at [1360, 450] on div "CYVR DEP SLOT" at bounding box center [1360, 447] width 73 height 12
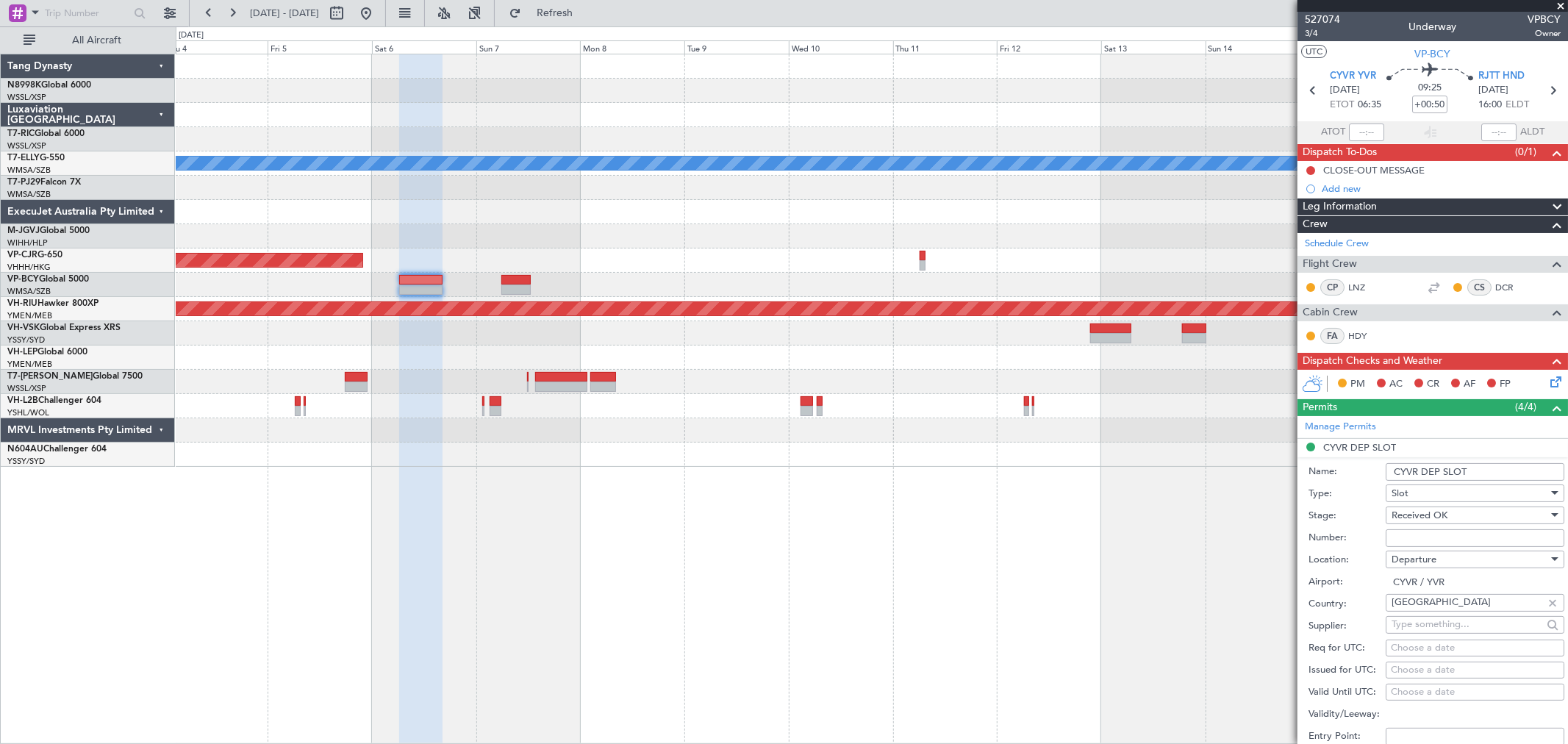
scroll to position [163, 0]
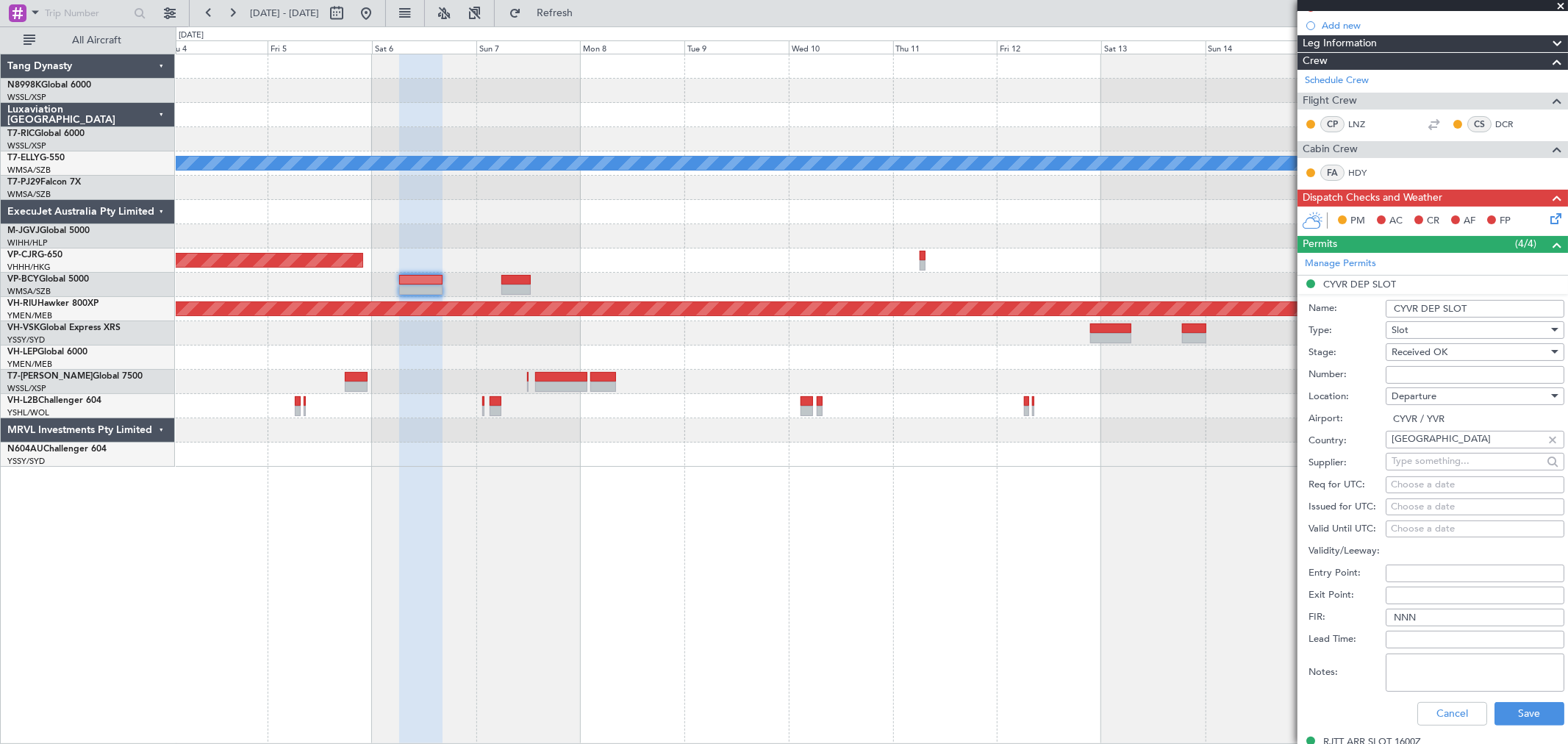
click at [1404, 507] on div "Choose a date" at bounding box center [1475, 507] width 169 height 14
select select "8"
select select "2025"
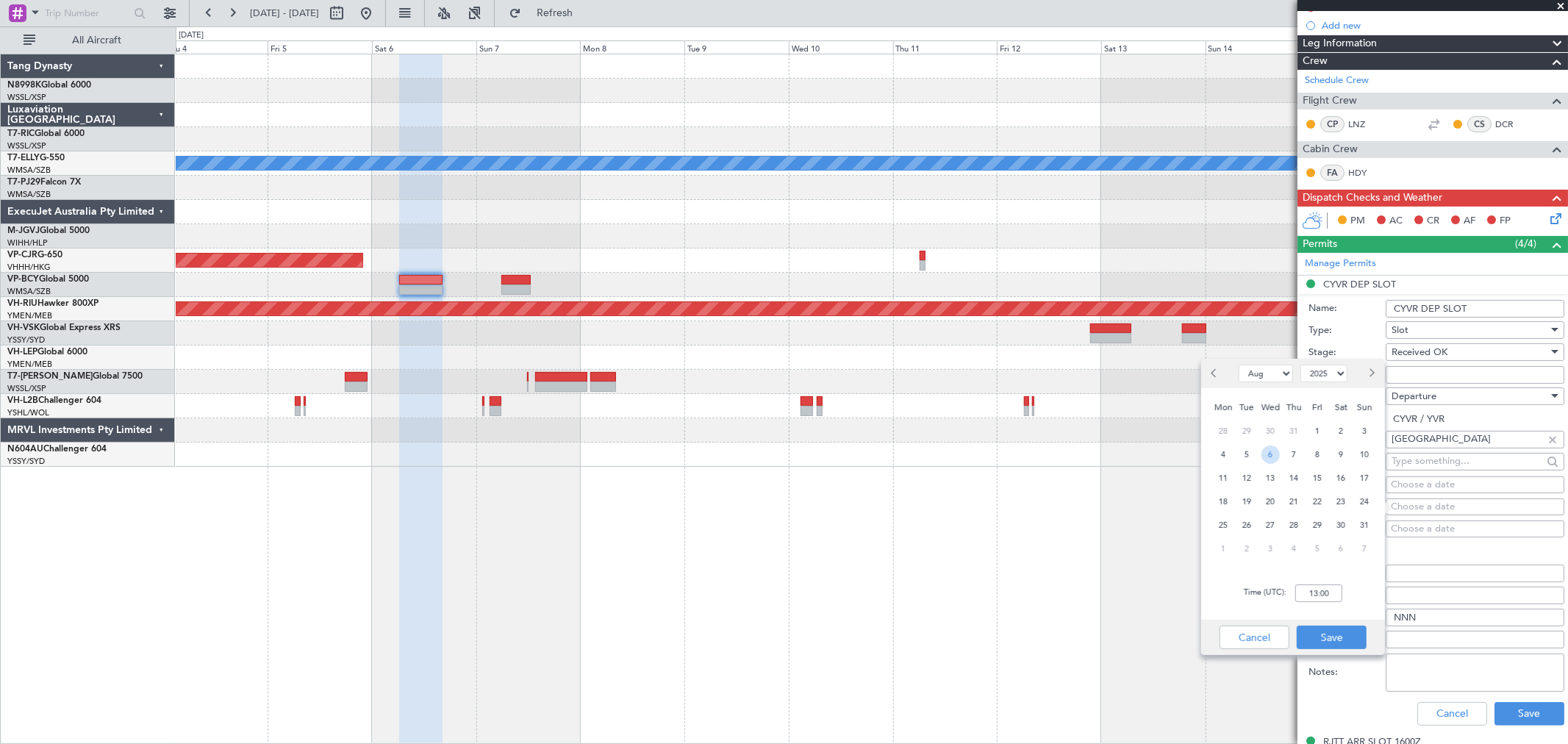
click at [1272, 450] on span "6" at bounding box center [1271, 454] width 18 height 18
click at [1337, 592] on input "00:00" at bounding box center [1319, 593] width 47 height 17
type input "06:35"
click at [1322, 636] on button "Save" at bounding box center [1332, 637] width 70 height 24
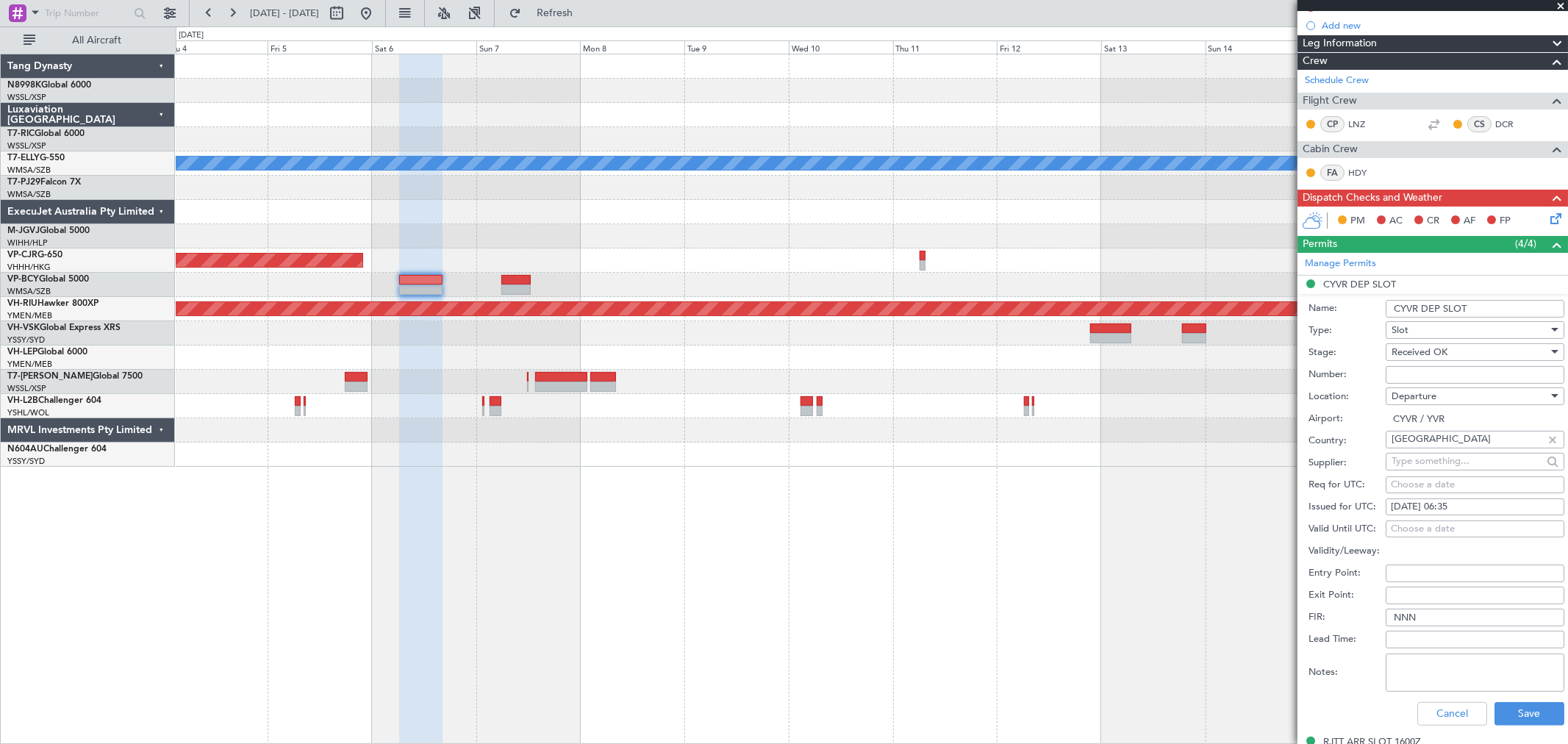
click at [1402, 669] on textarea "Notes:" at bounding box center [1475, 673] width 179 height 38
paste textarea "Handling confirmed with new Slot time in LT: VPBCY [DATE] 010BD70 2335RJTT D / …"
type textarea "Handling confirmed with new Slot time in LT: VPBCY [DATE] 010BD70 2335RJTT D / …"
click at [1522, 715] on button "Save" at bounding box center [1529, 714] width 70 height 24
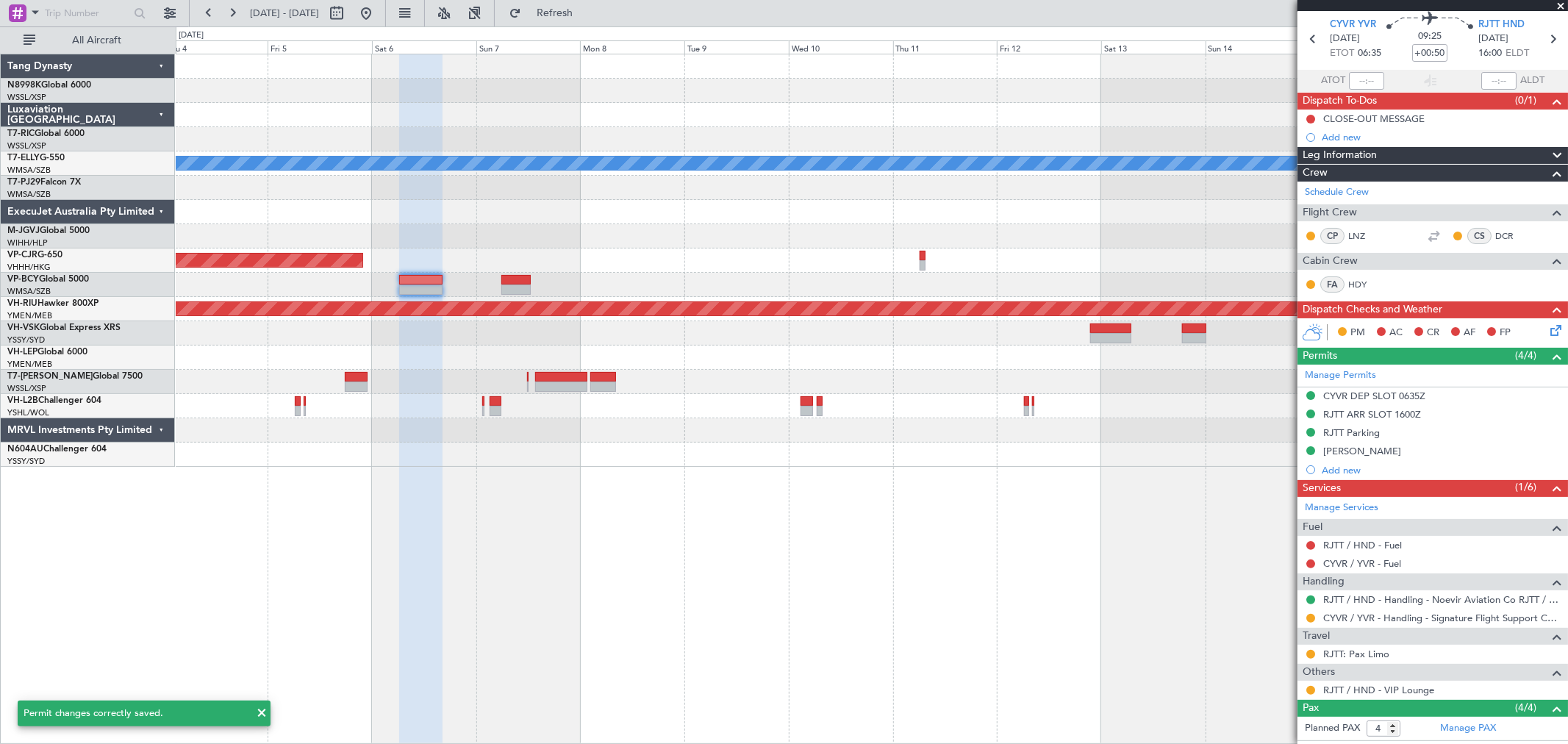
scroll to position [0, 0]
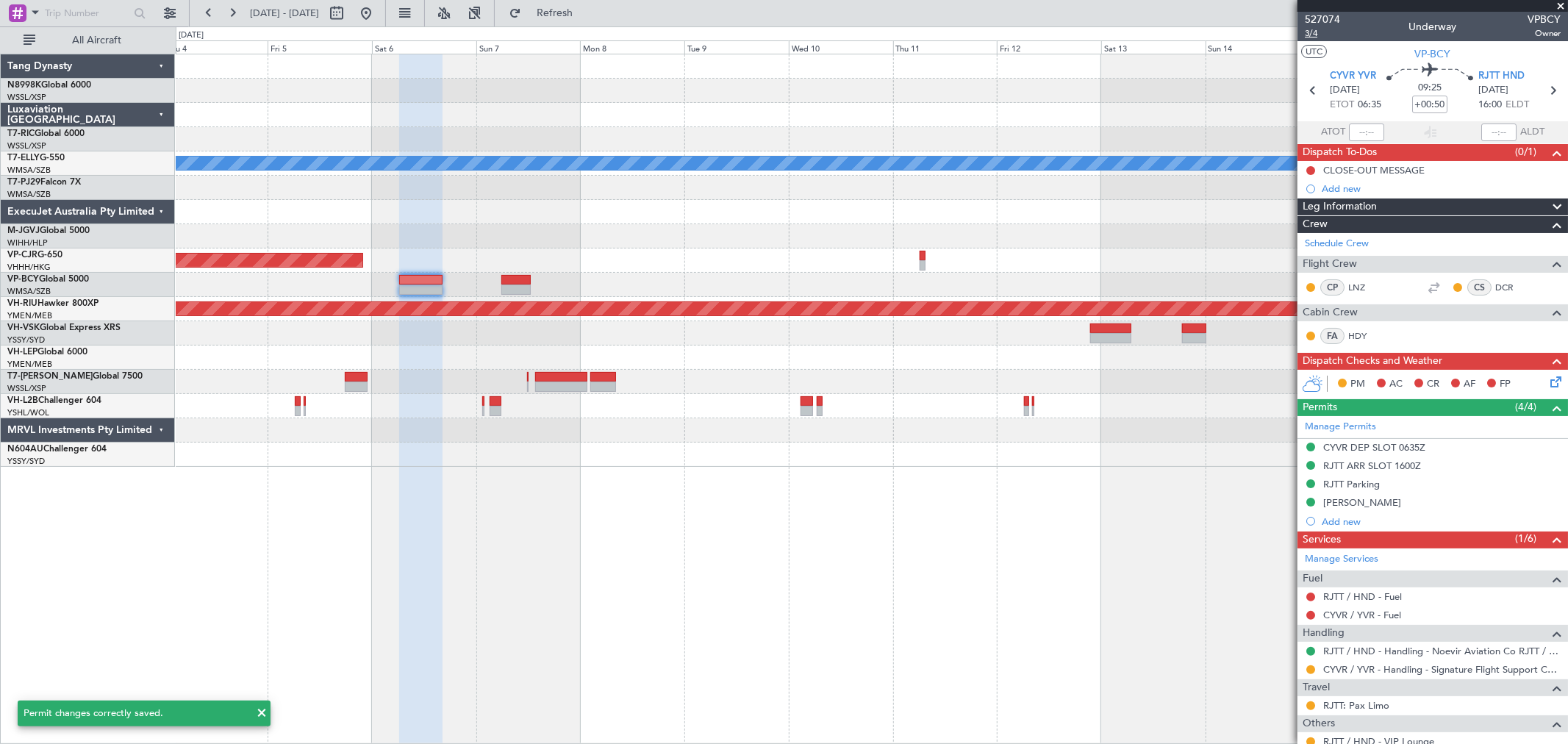
click at [1316, 34] on span "3/4" at bounding box center [1323, 33] width 35 height 12
click at [509, 269] on div "Planned Maint [GEOGRAPHIC_DATA] (Seletar) Planned Maint [GEOGRAPHIC_DATA] ([GEO…" at bounding box center [871, 261] width 1392 height 413
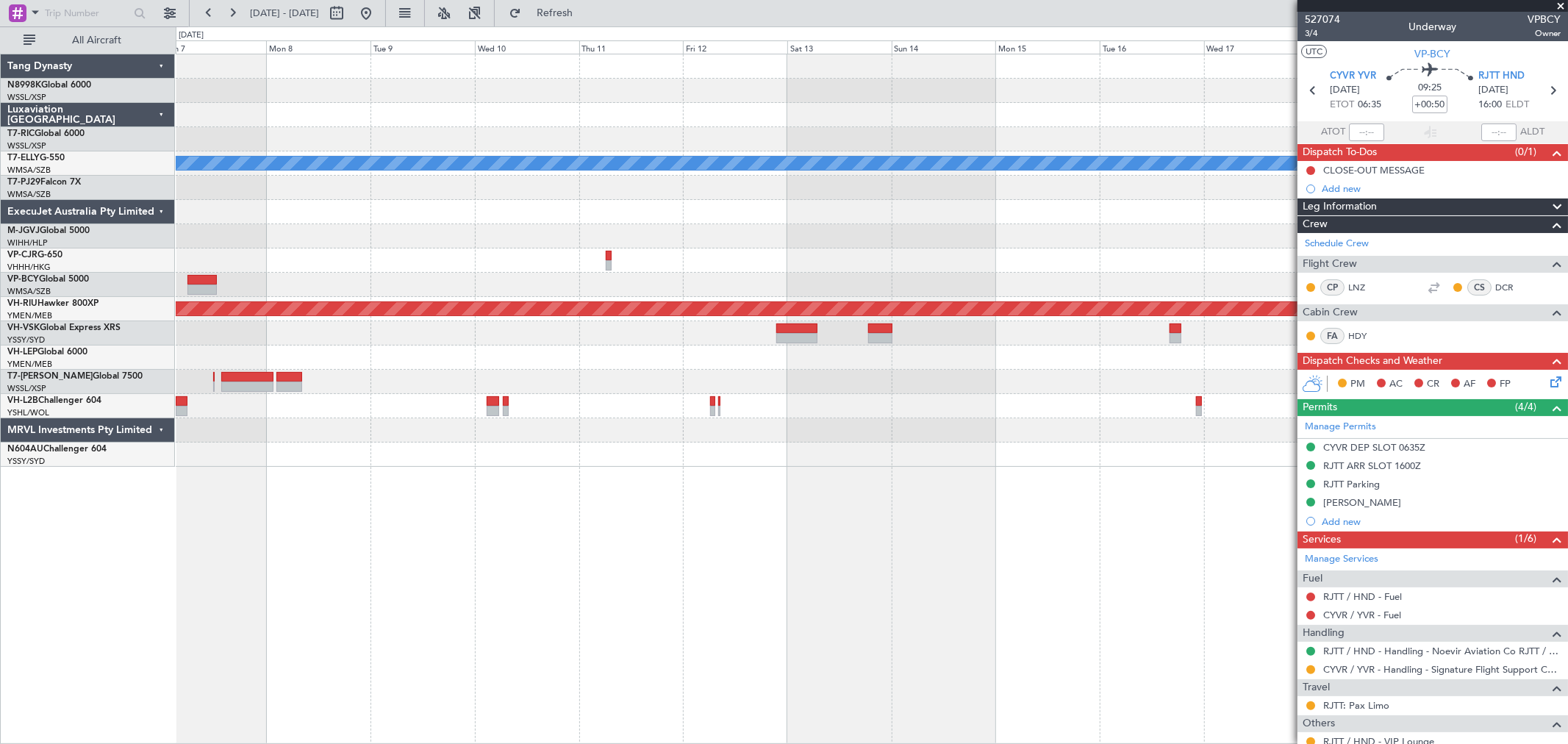
click at [754, 271] on div "Planned Maint [GEOGRAPHIC_DATA] ([GEOGRAPHIC_DATA] Intl)" at bounding box center [871, 261] width 1392 height 24
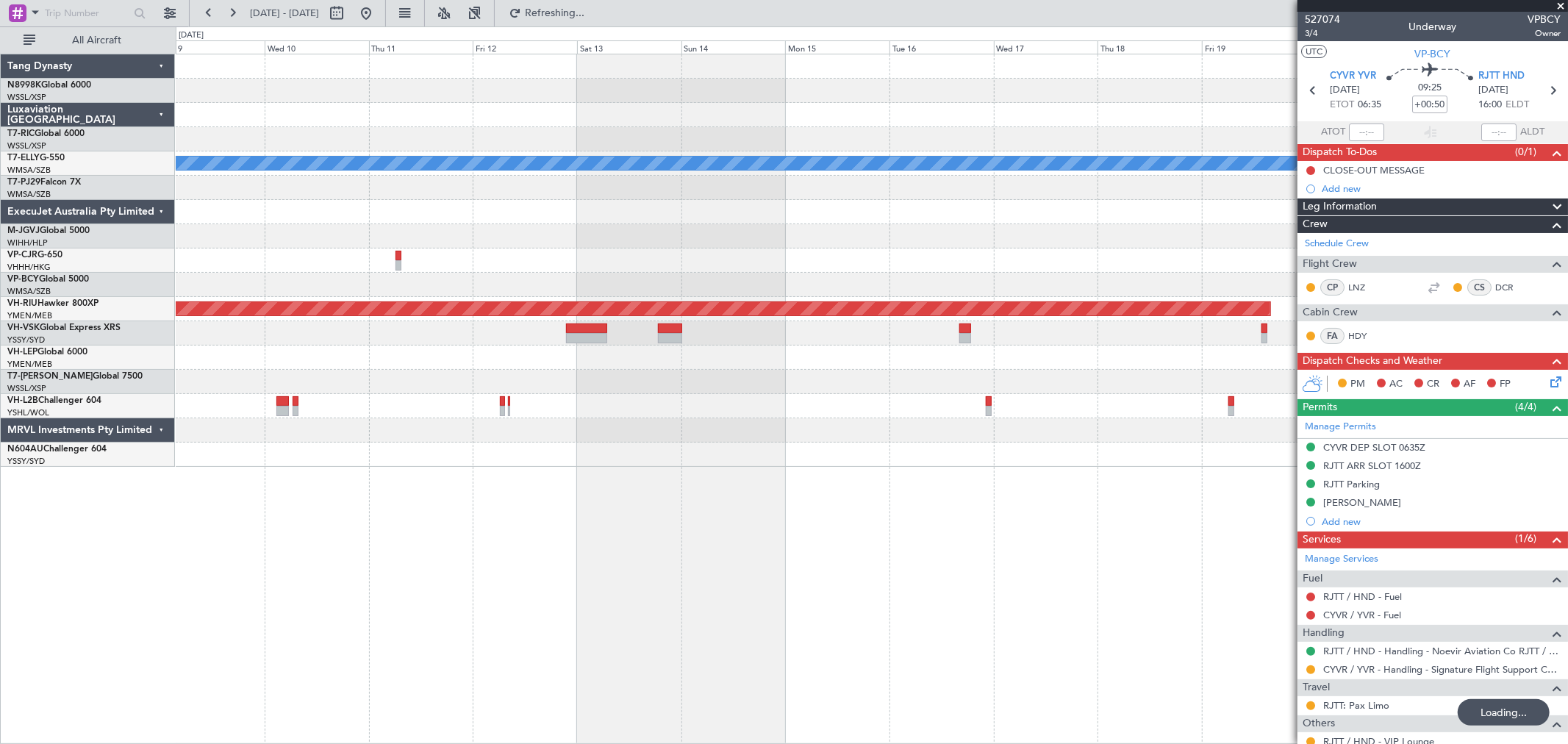
click at [1126, 252] on div "Planned Maint [GEOGRAPHIC_DATA] ([GEOGRAPHIC_DATA] Intl)" at bounding box center [871, 261] width 1392 height 24
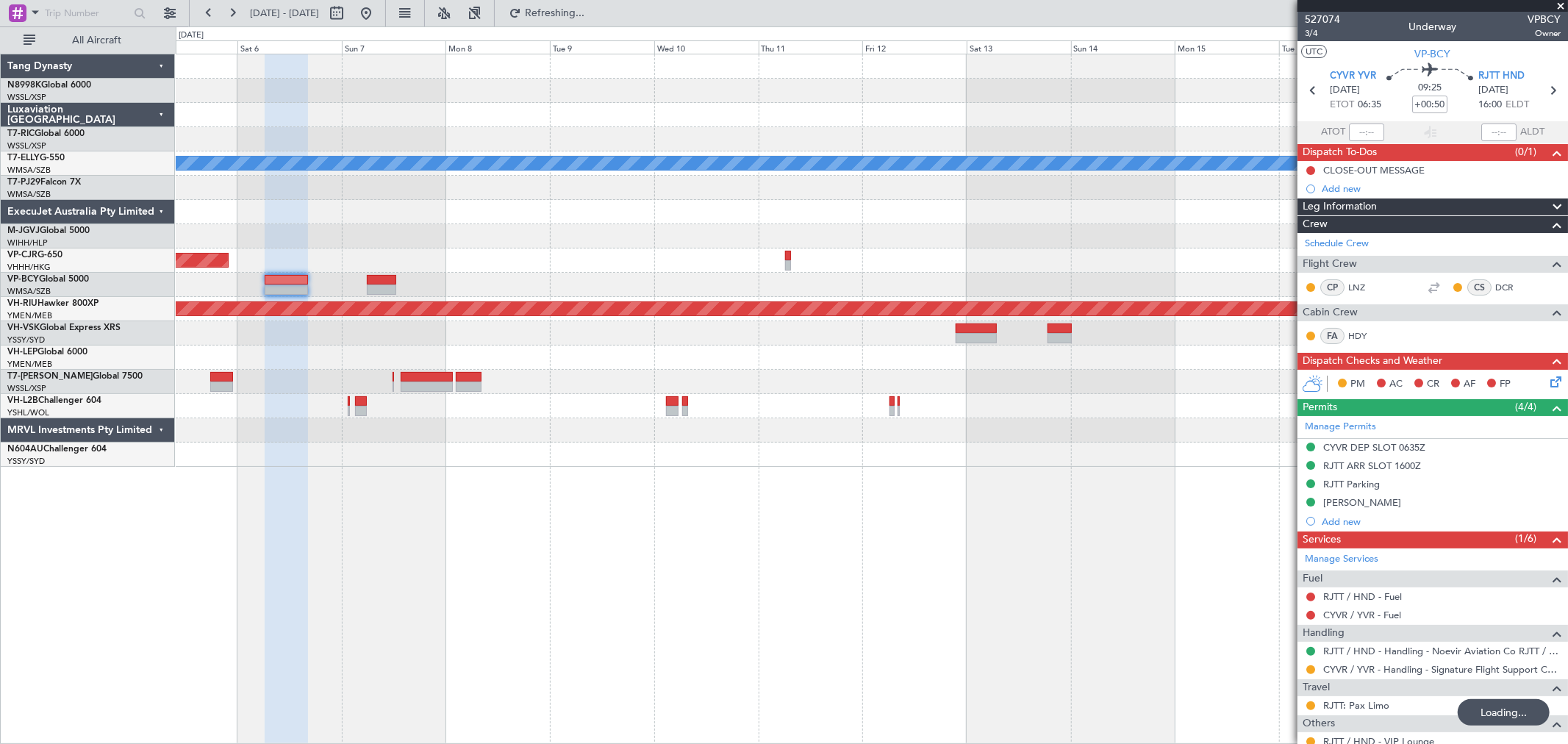
click at [998, 254] on div "Planned Maint [GEOGRAPHIC_DATA] ([GEOGRAPHIC_DATA] Intl)" at bounding box center [871, 261] width 1392 height 24
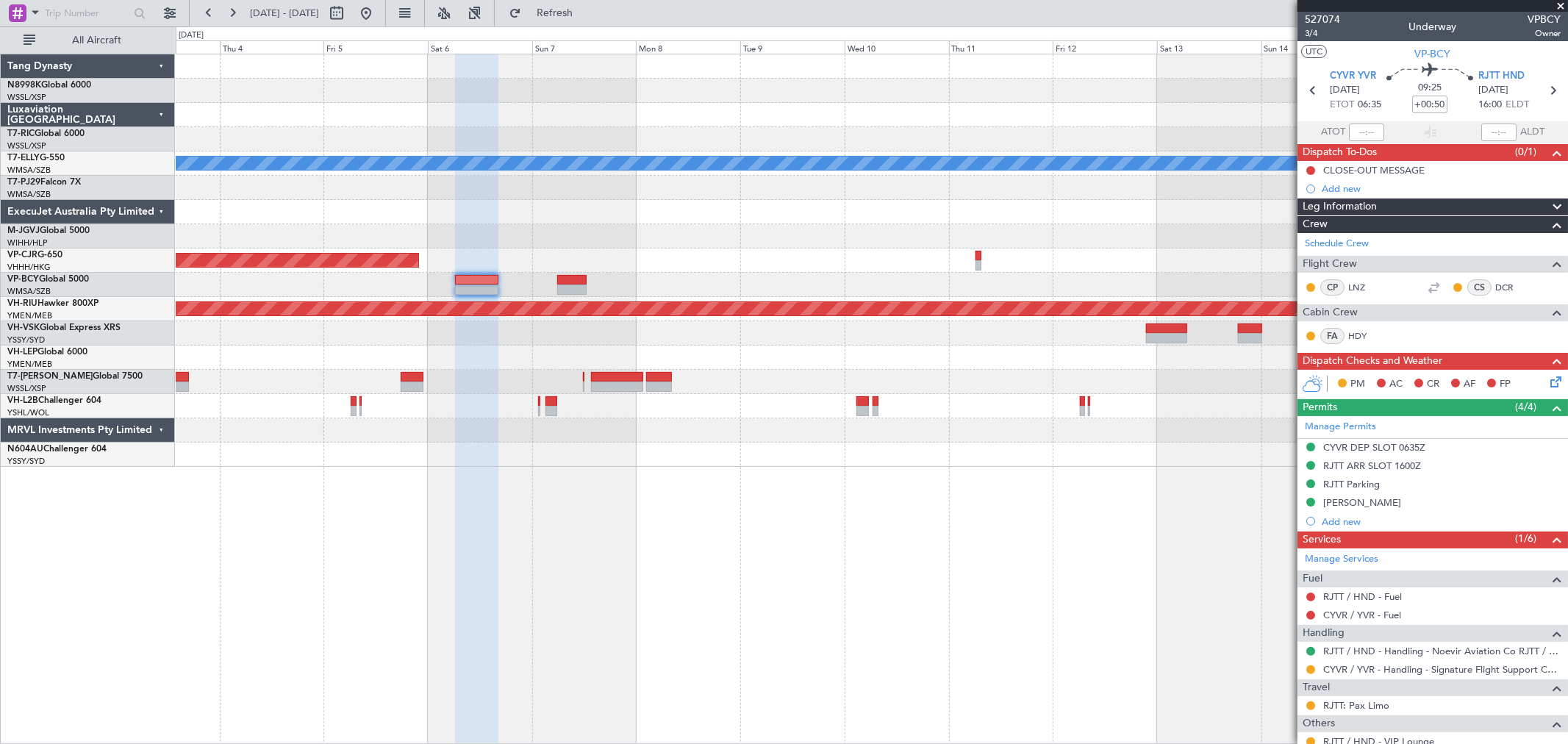
click at [946, 254] on div "Planned Maint [GEOGRAPHIC_DATA] ([GEOGRAPHIC_DATA] Intl)" at bounding box center [871, 261] width 1392 height 24
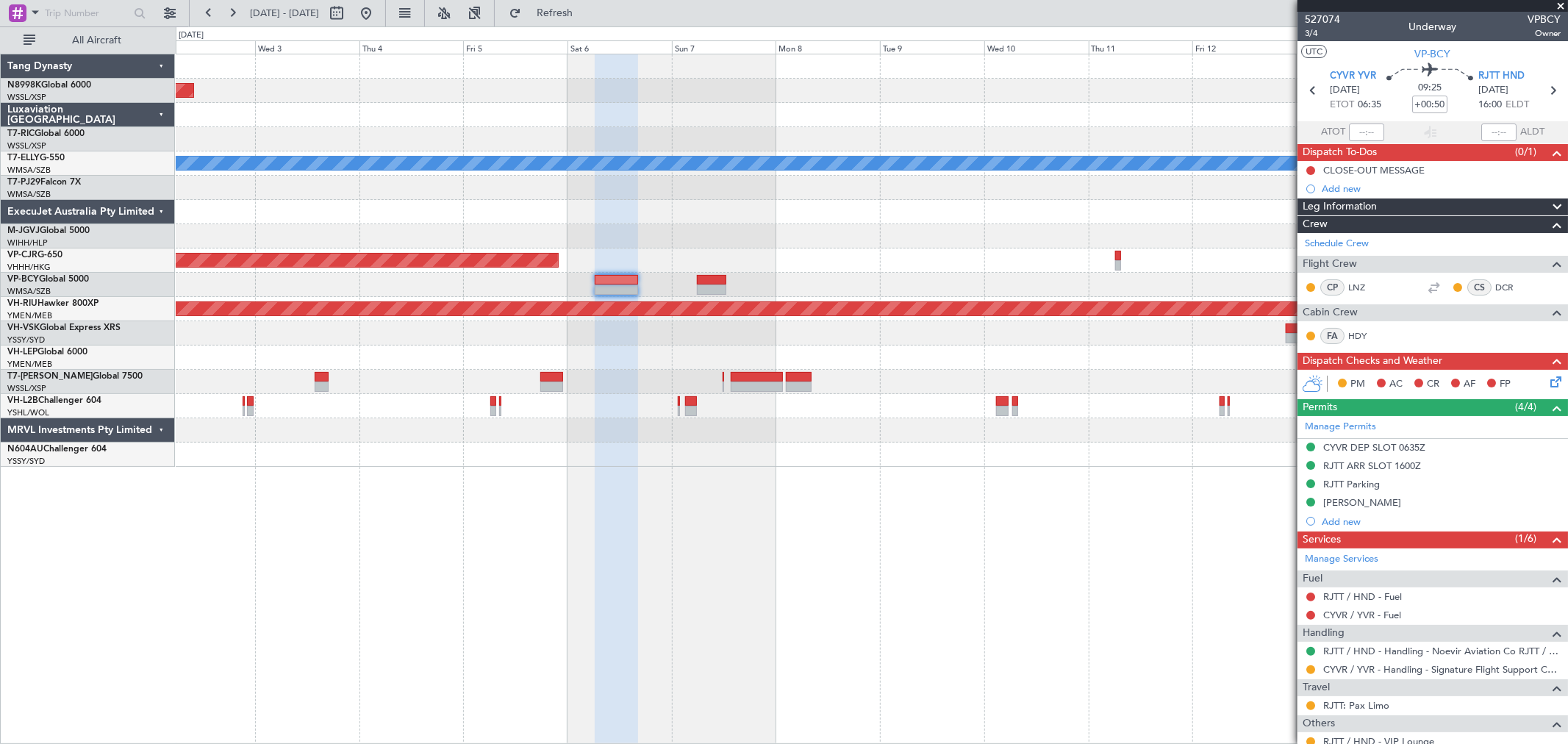
click at [727, 280] on div at bounding box center [871, 285] width 1392 height 24
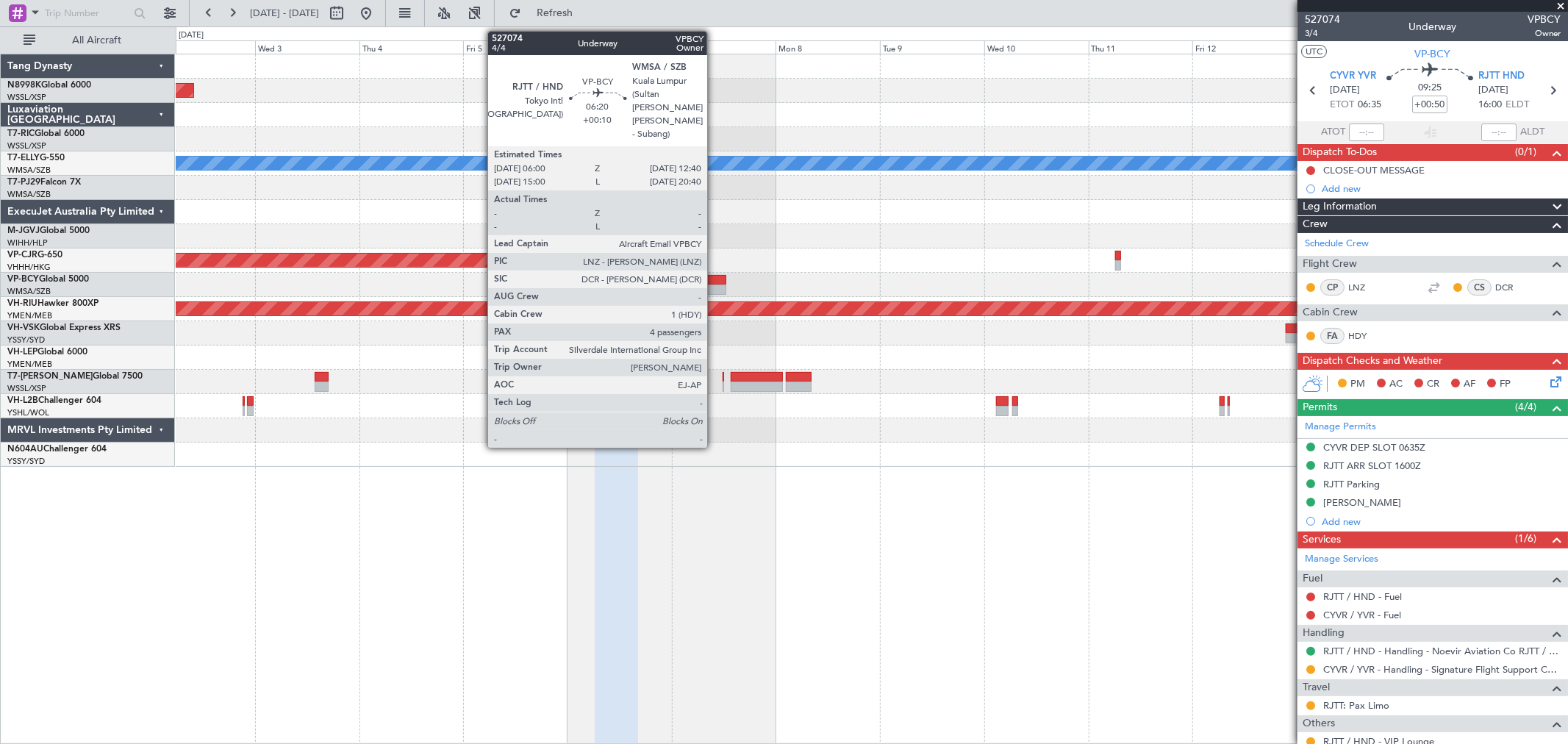
click at [714, 281] on div at bounding box center [711, 280] width 30 height 11
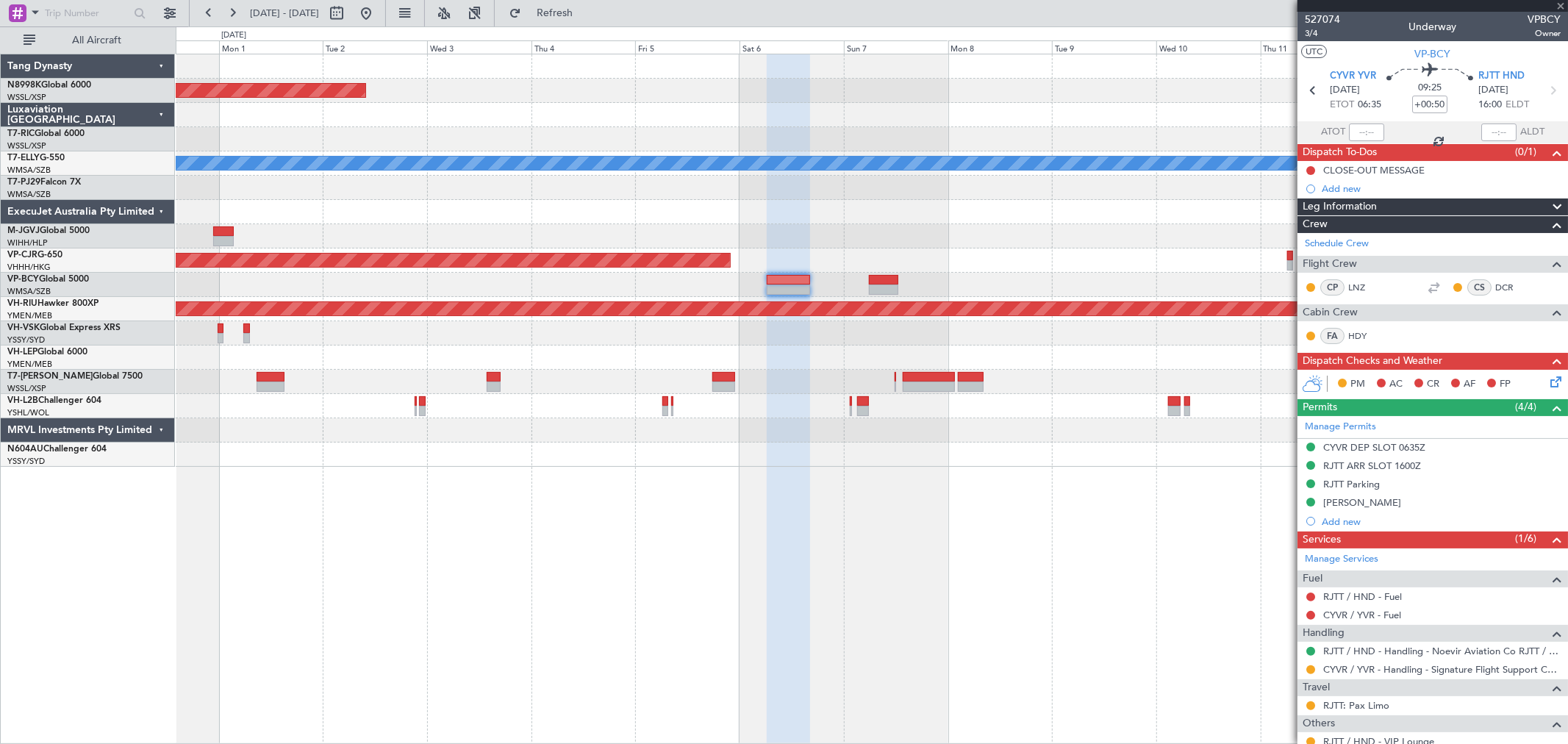
click at [1135, 234] on div at bounding box center [871, 236] width 1392 height 24
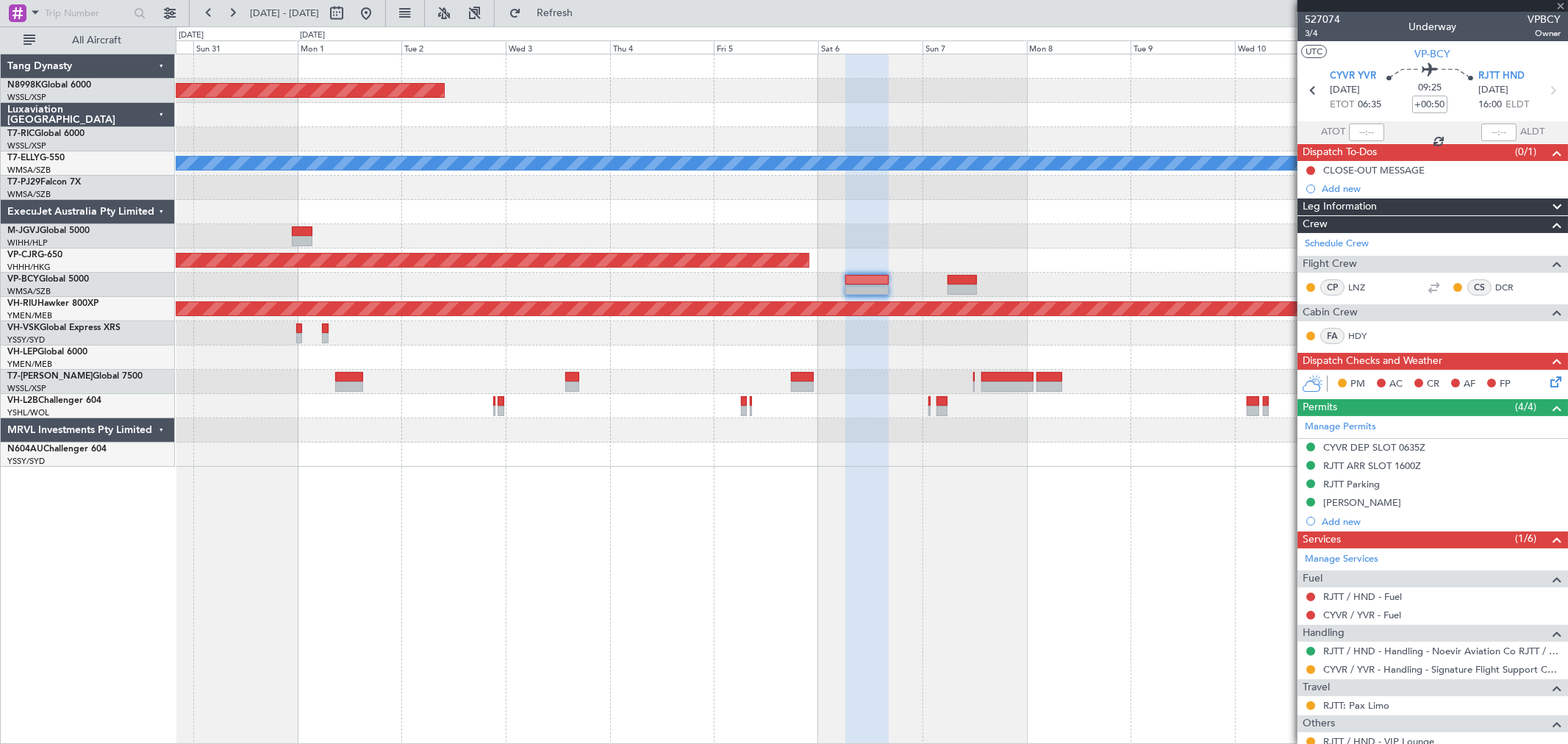
click at [901, 230] on div at bounding box center [871, 236] width 1392 height 24
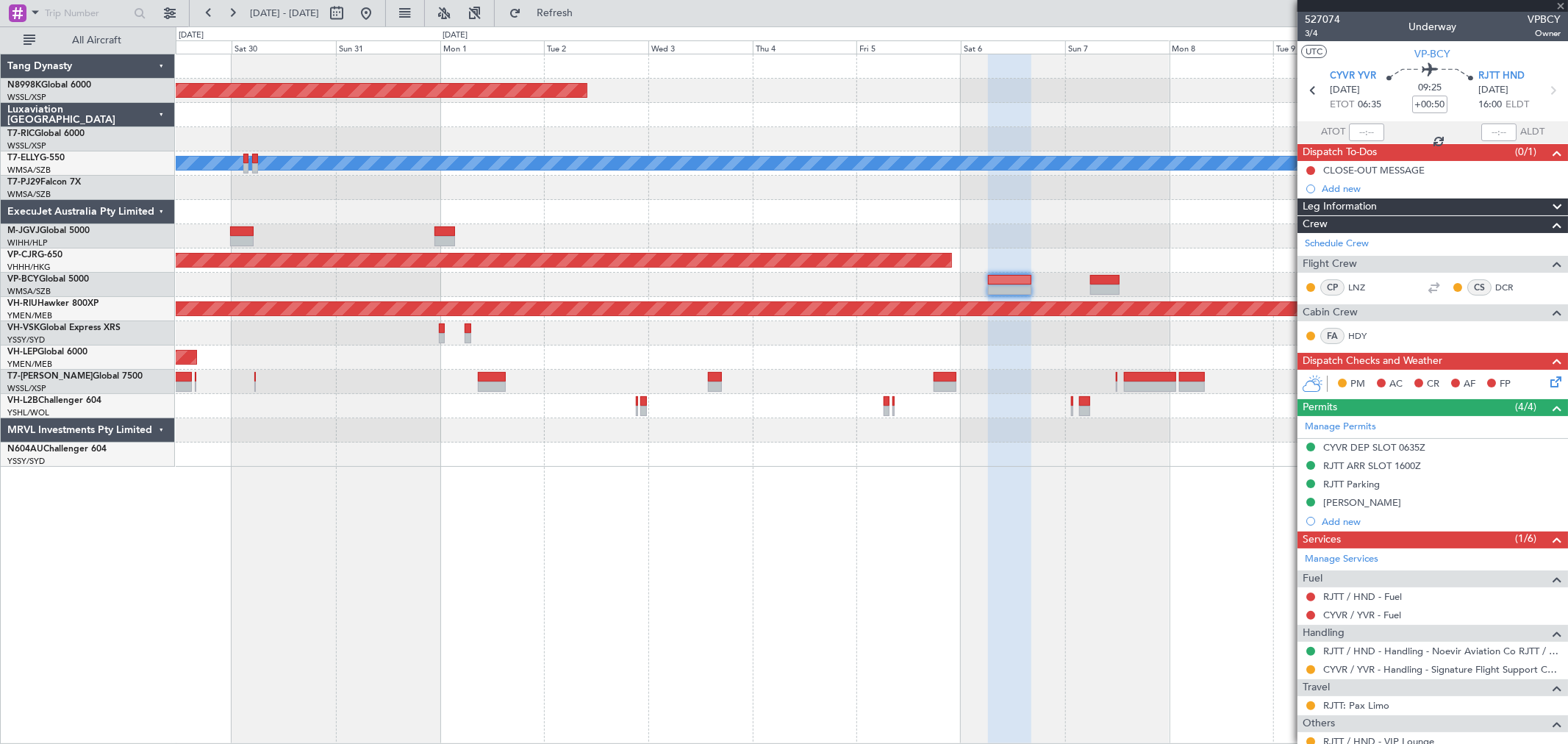
type input "+00:10"
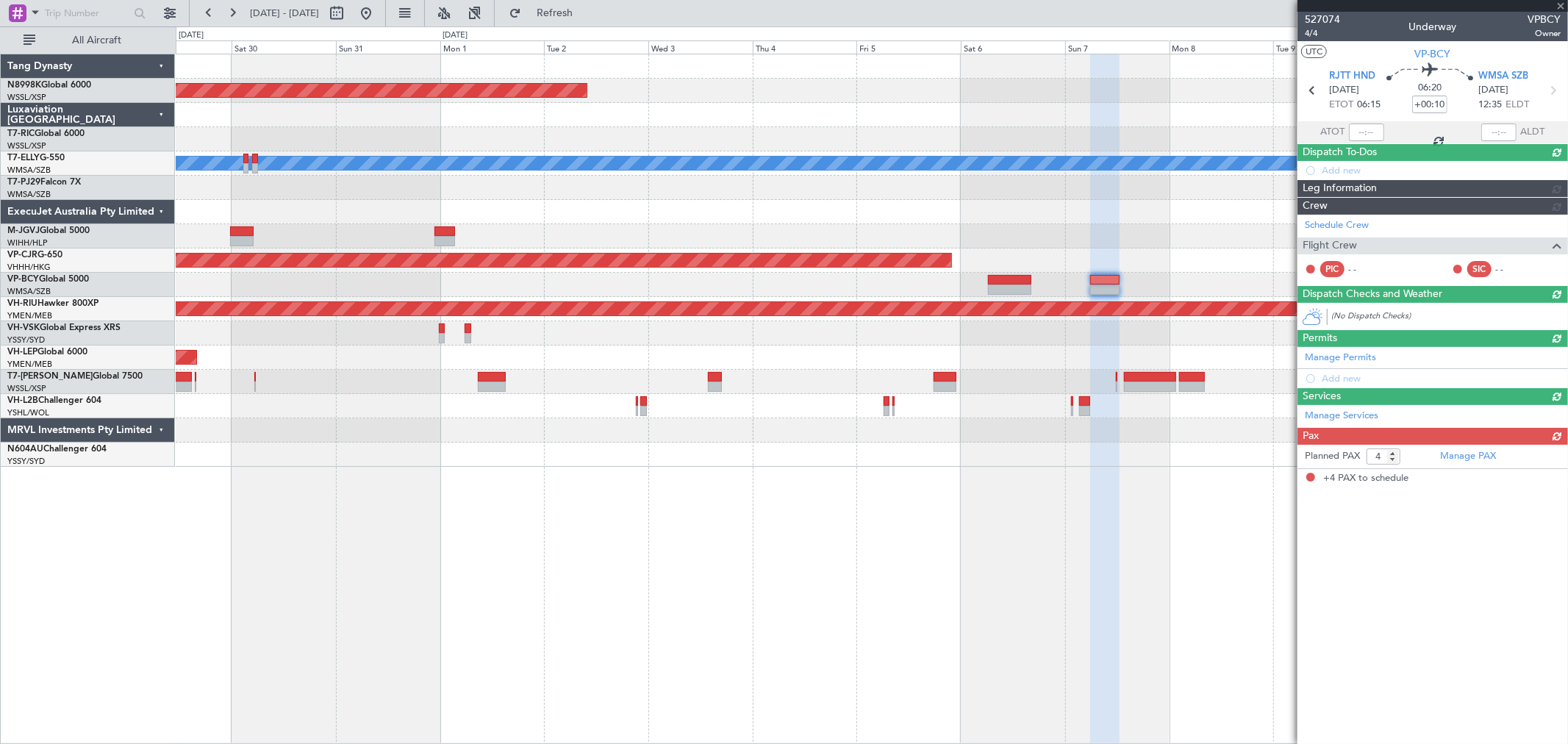
click at [825, 210] on div at bounding box center [871, 212] width 1392 height 24
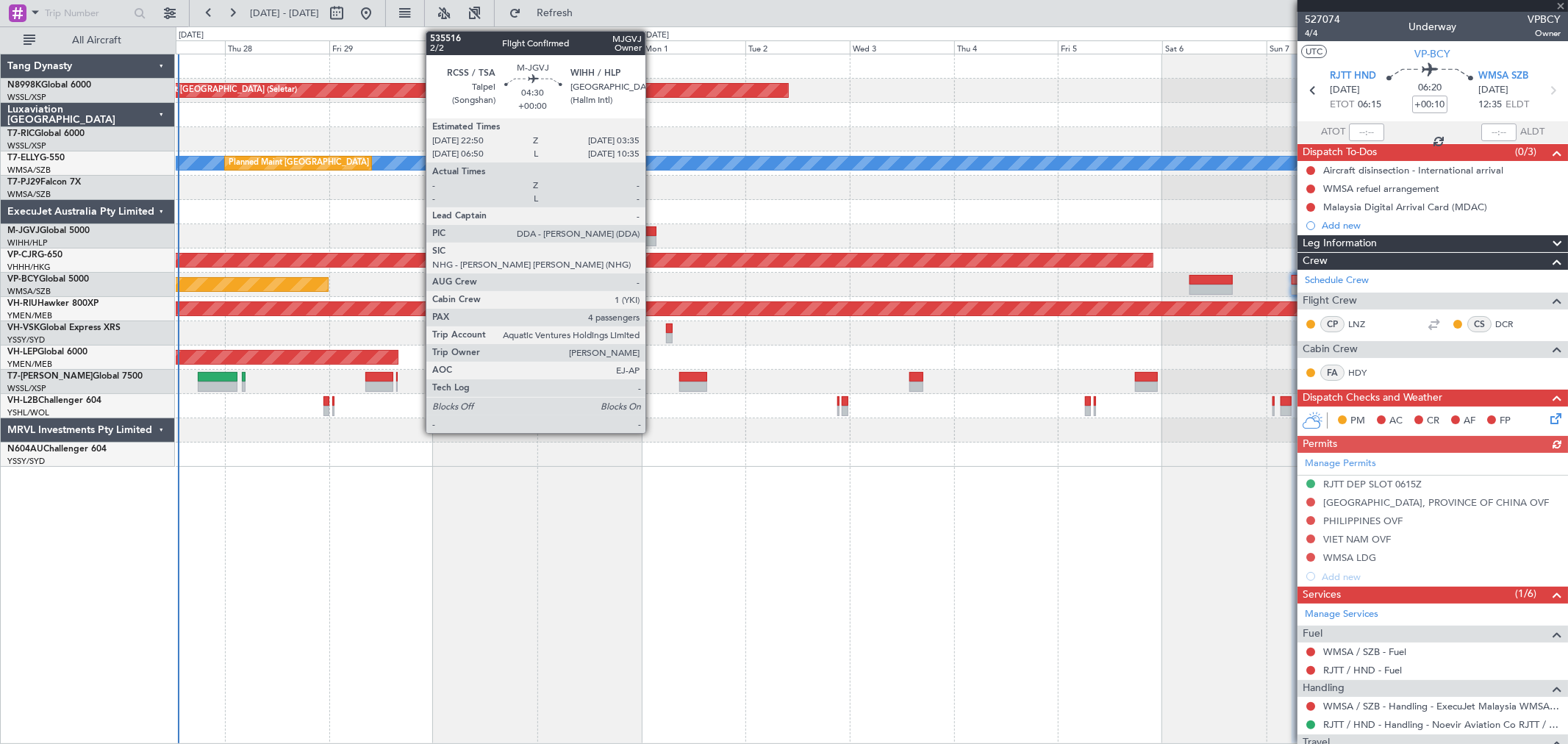
click at [653, 236] on div at bounding box center [647, 241] width 21 height 11
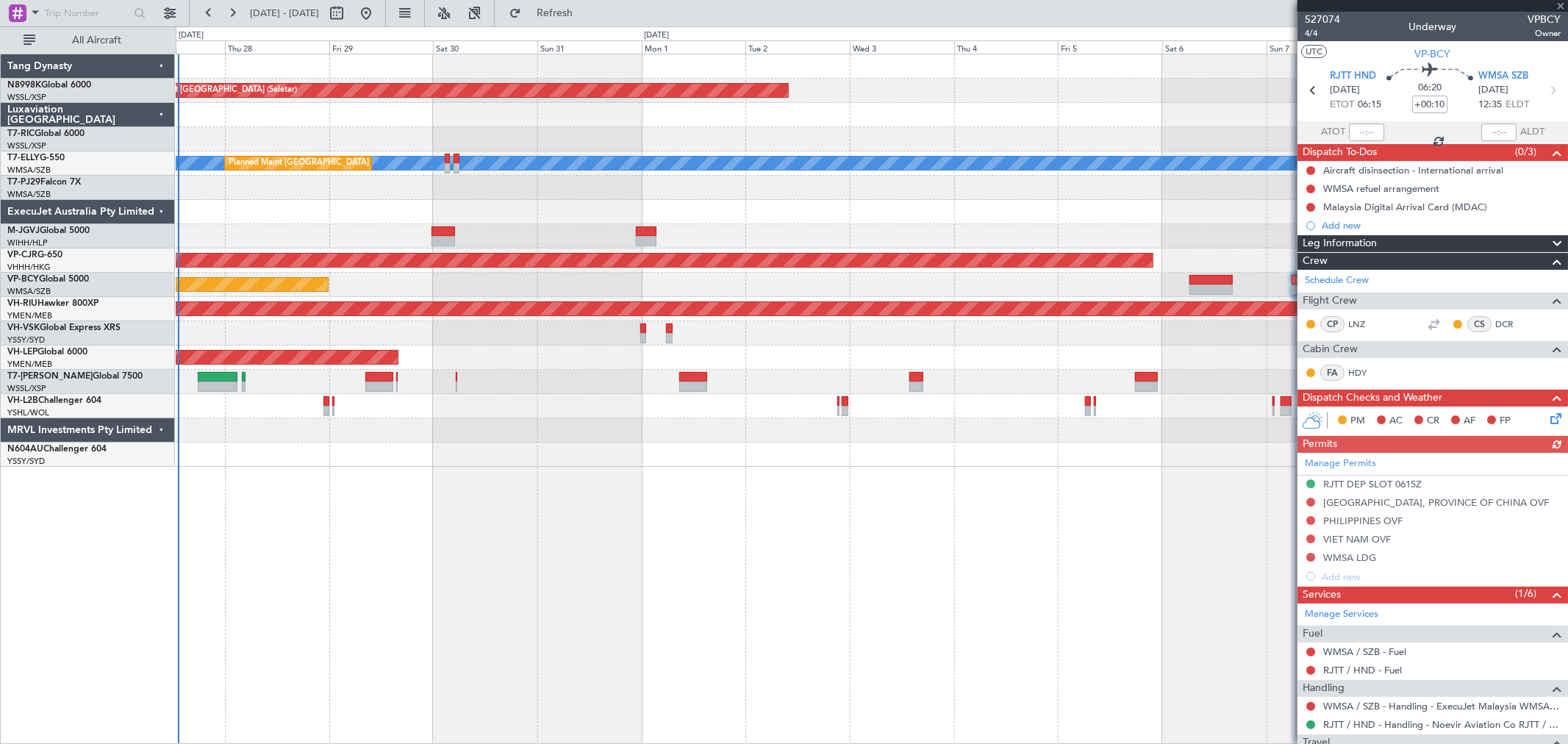
click at [838, 224] on div "Planned Maint [GEOGRAPHIC_DATA] (Halim Intl)" at bounding box center [871, 236] width 1392 height 24
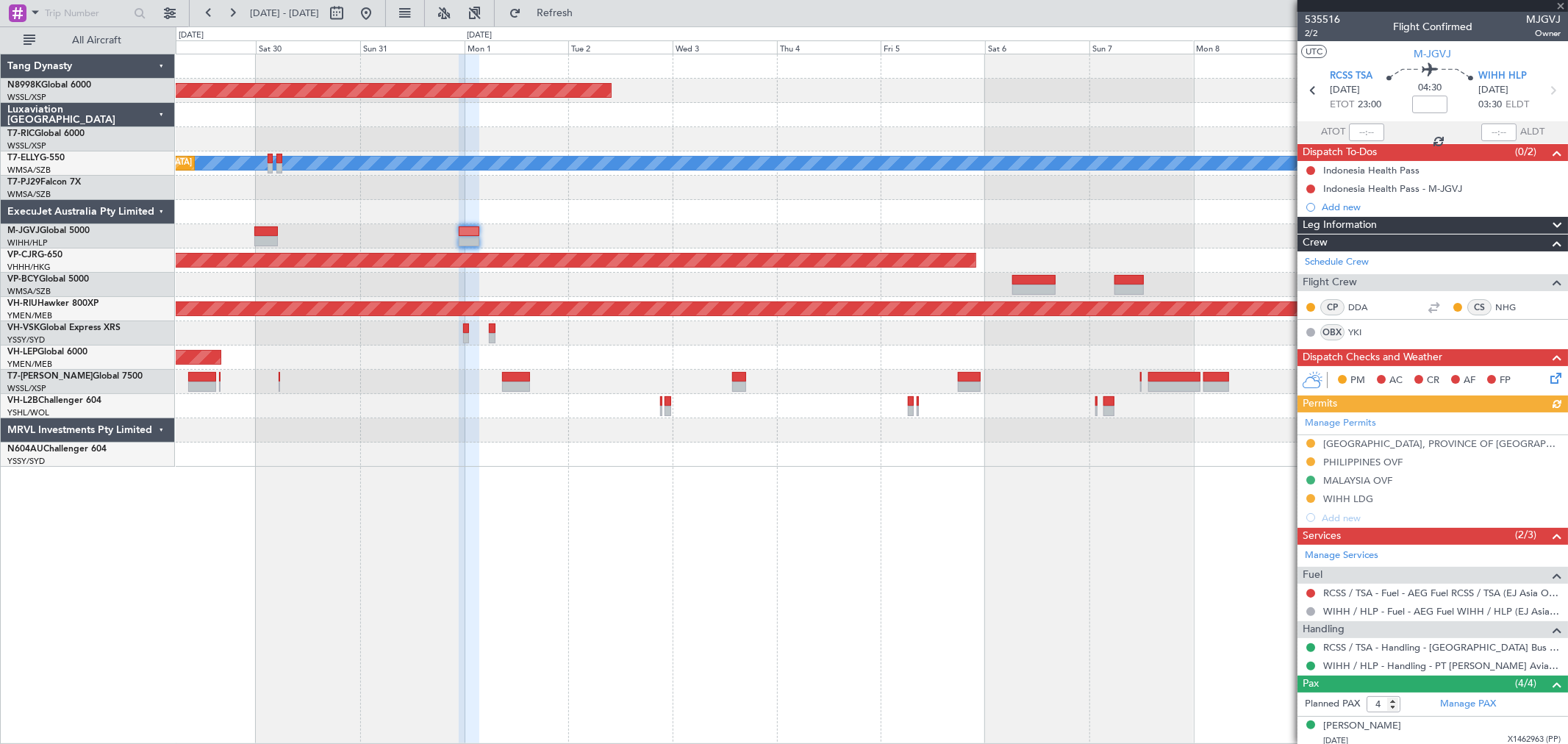
click at [737, 283] on div "Planned Maint [GEOGRAPHIC_DATA] ([GEOGRAPHIC_DATA] Intl)" at bounding box center [871, 285] width 1392 height 24
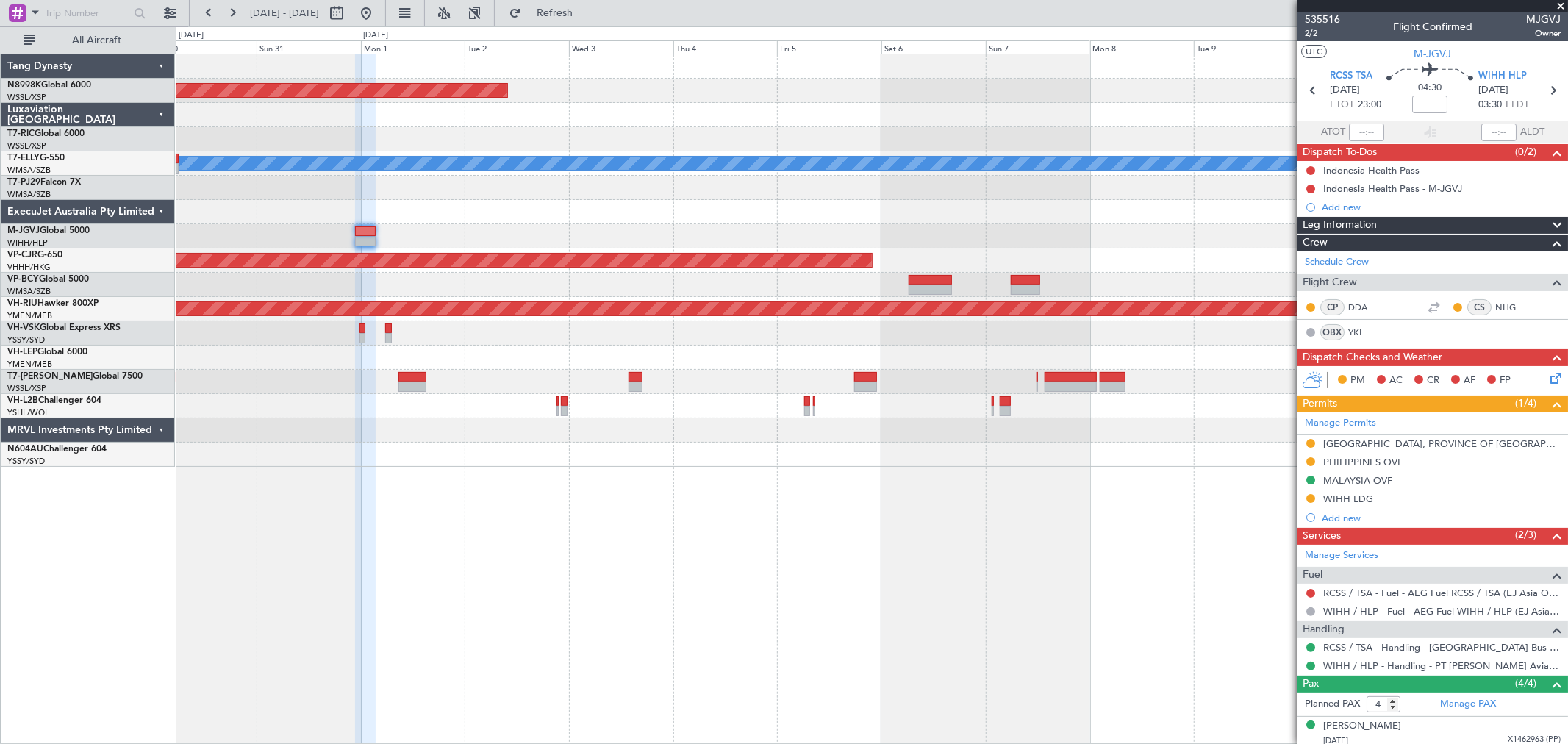
click at [682, 281] on div "Planned Maint [GEOGRAPHIC_DATA] (Seletar) Planned Maint [GEOGRAPHIC_DATA] ([GEO…" at bounding box center [871, 261] width 1392 height 413
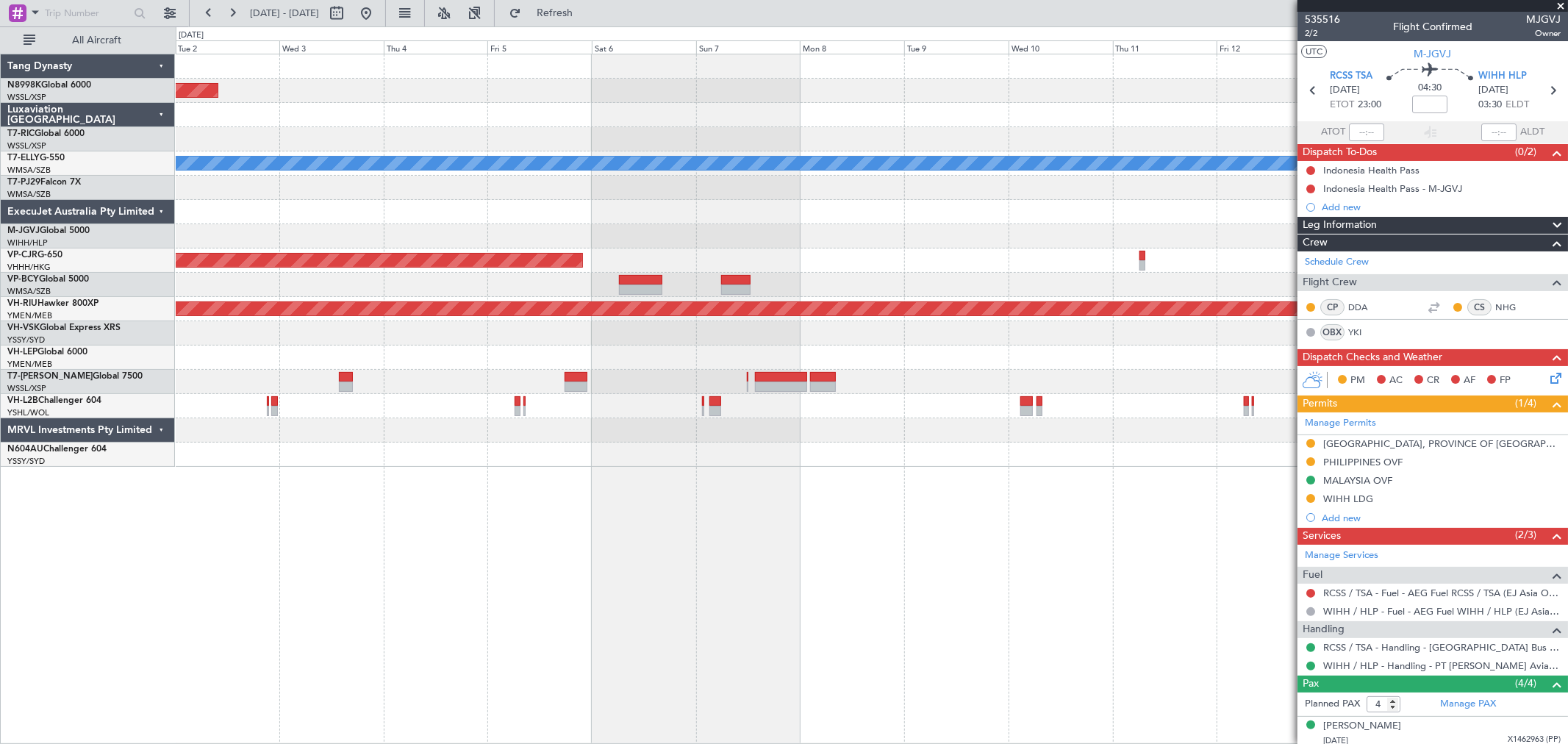
click at [949, 252] on div "Planned Maint [GEOGRAPHIC_DATA] ([GEOGRAPHIC_DATA] Intl)" at bounding box center [871, 261] width 1392 height 24
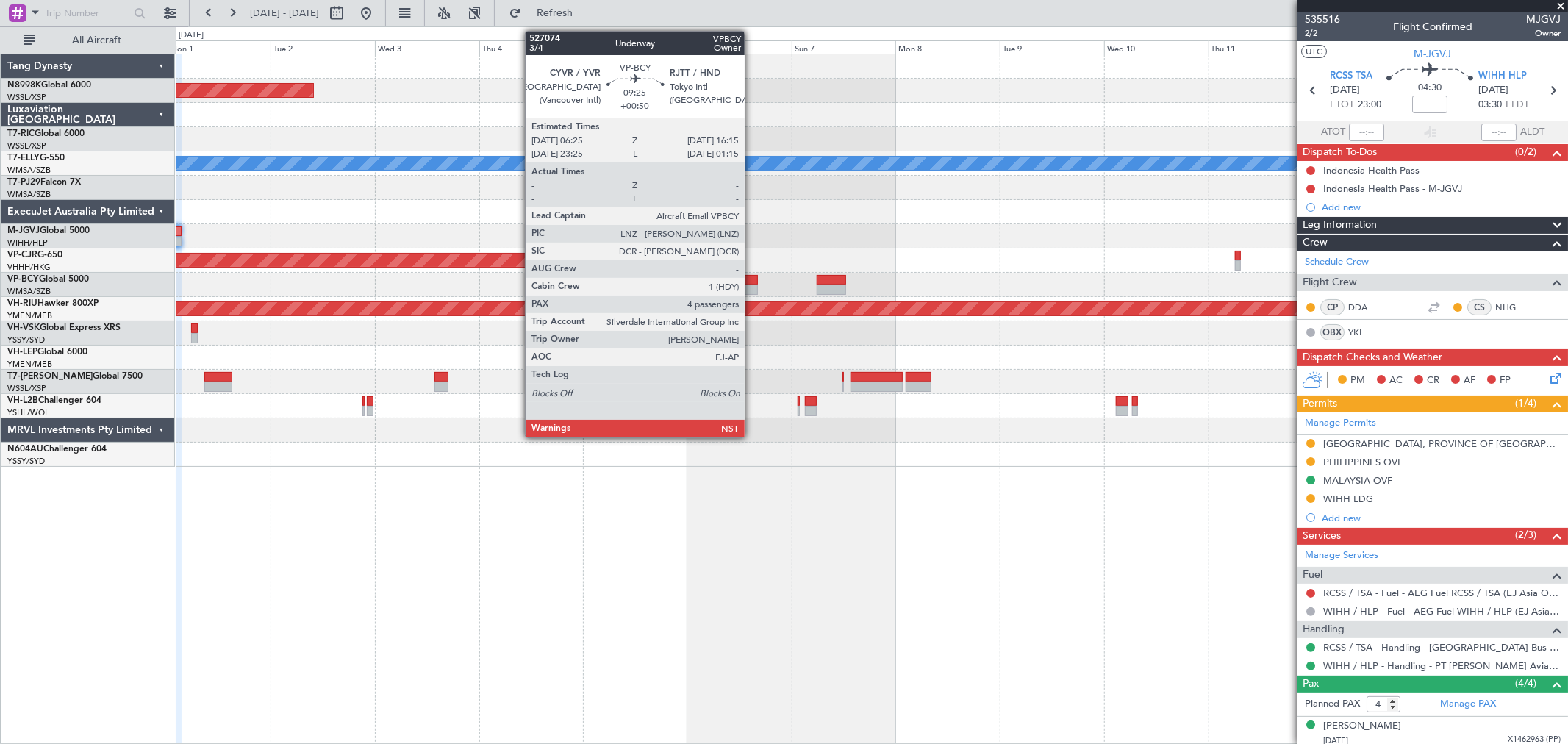
click at [731, 280] on div at bounding box center [736, 280] width 43 height 11
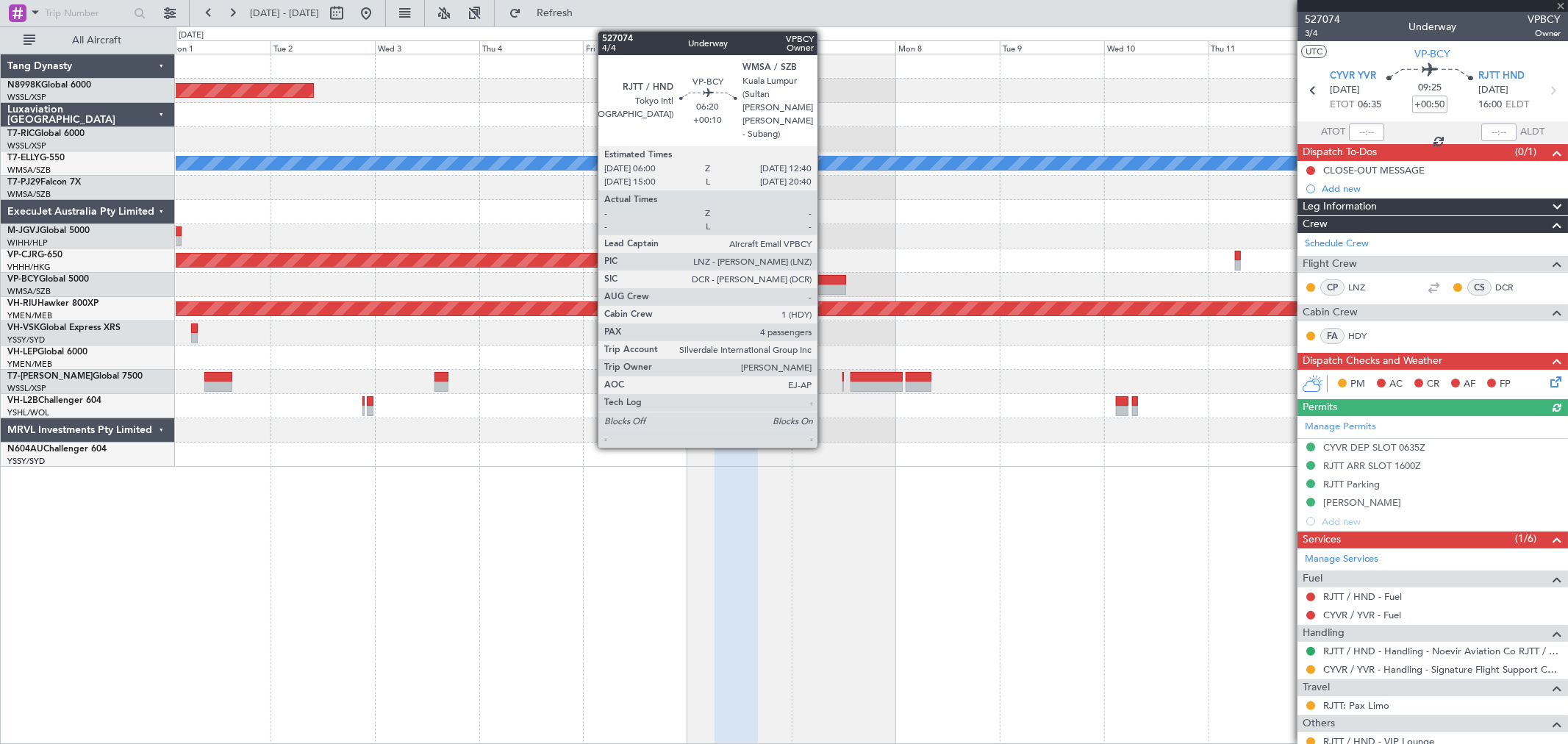
click at [825, 285] on div at bounding box center [832, 290] width 30 height 11
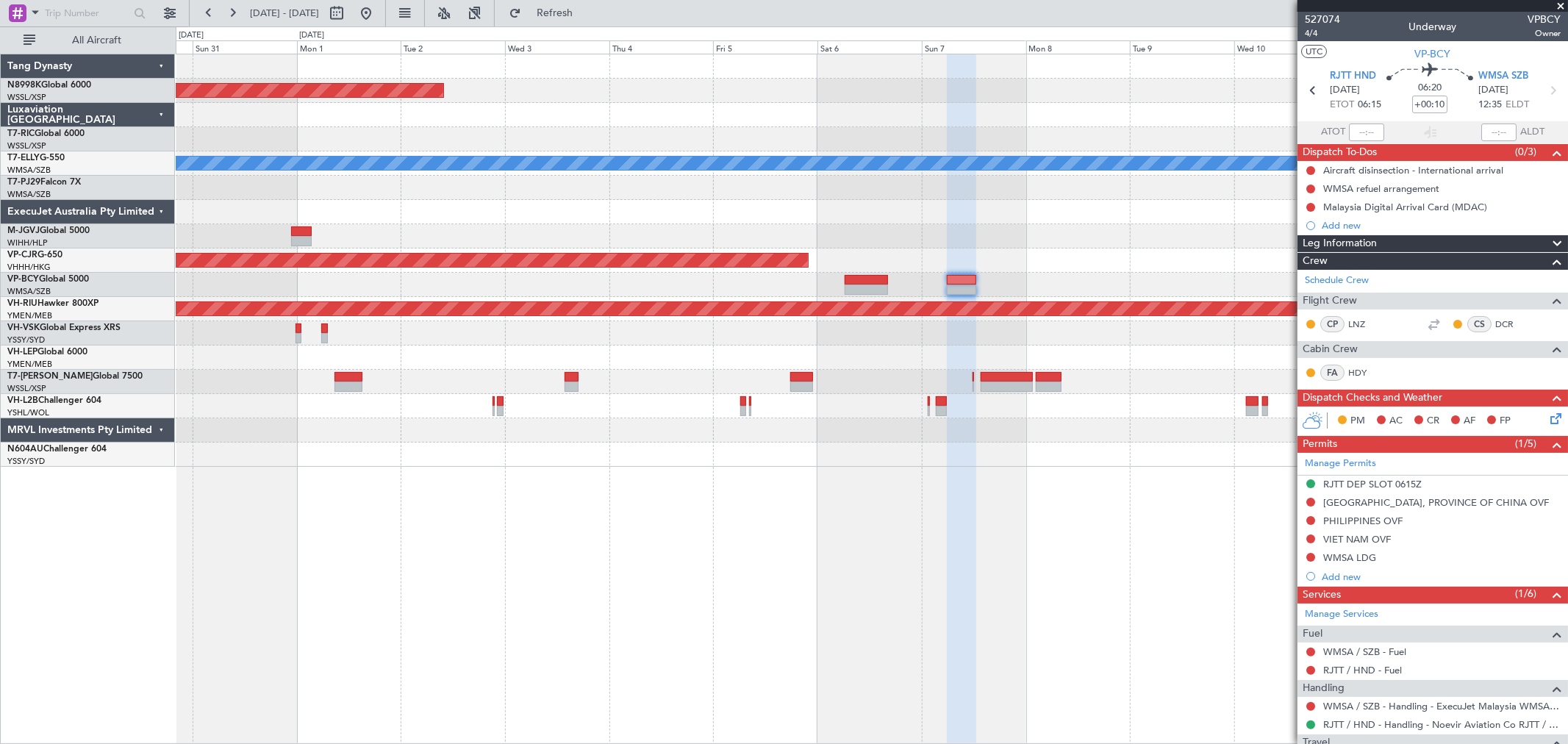
click at [708, 242] on div "Planned Maint [GEOGRAPHIC_DATA] (Seletar) Planned Maint [GEOGRAPHIC_DATA] ([GEO…" at bounding box center [871, 261] width 1392 height 413
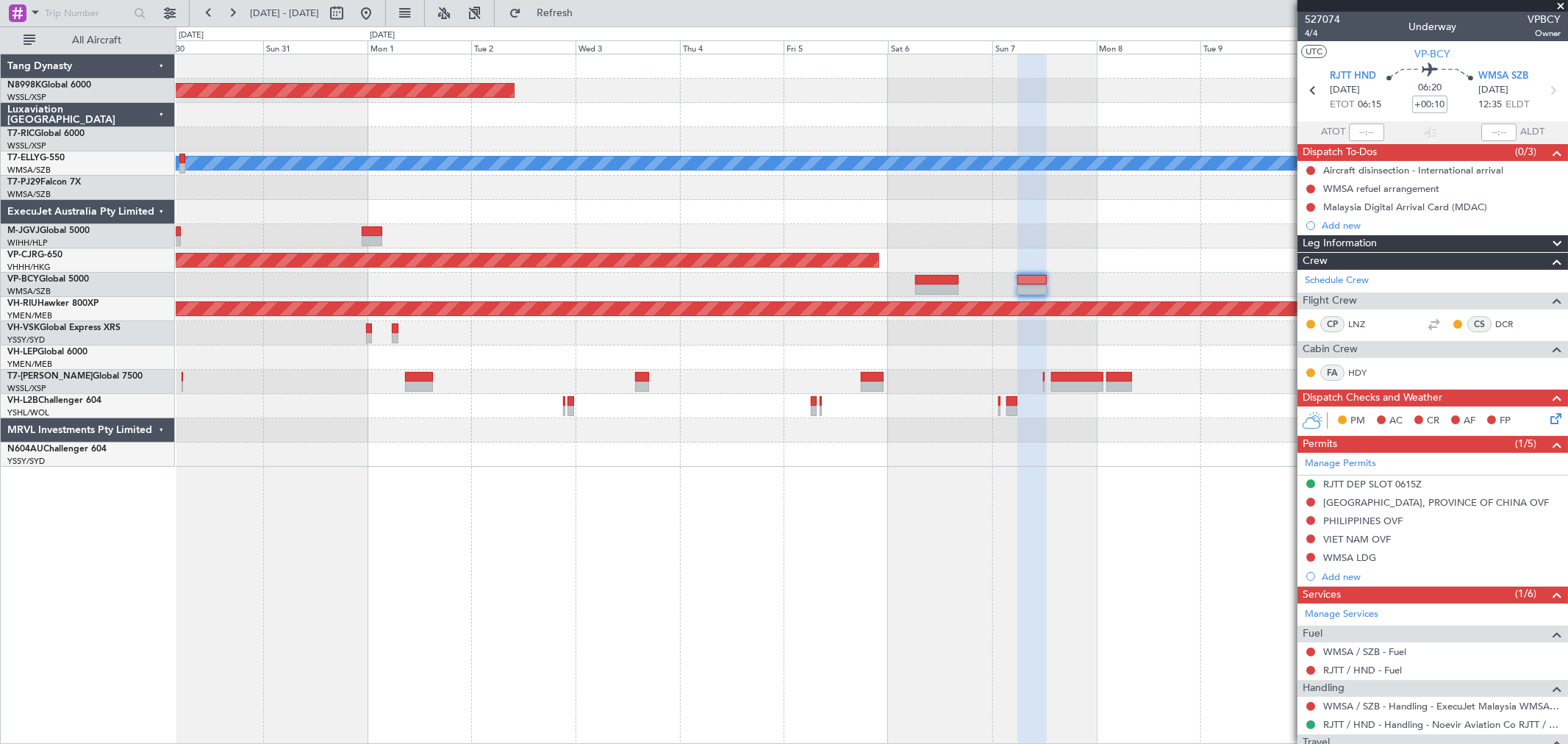
click at [879, 207] on div at bounding box center [871, 212] width 1392 height 24
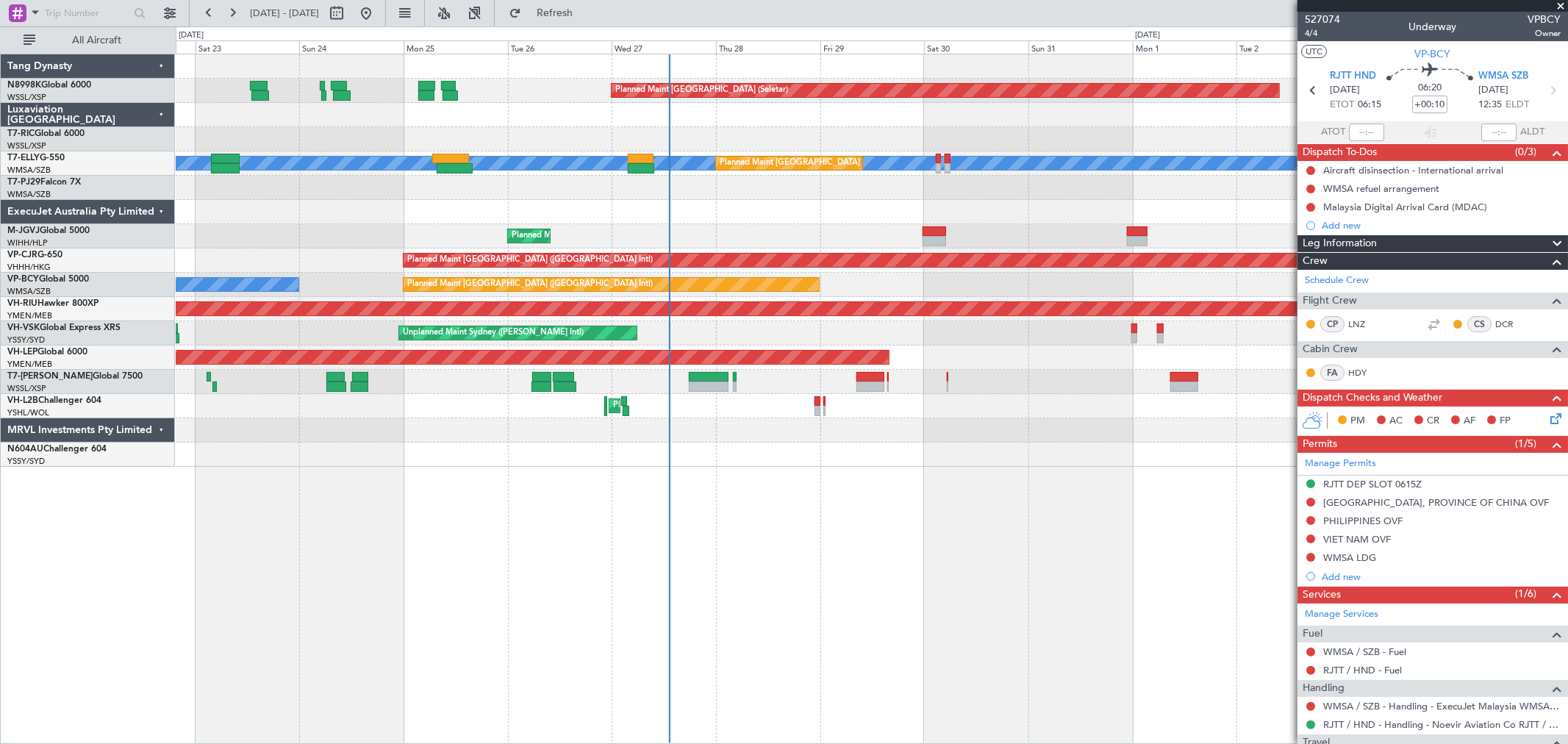
click at [1012, 192] on div "Planned Maint [GEOGRAPHIC_DATA] (Seletar) [PERSON_NAME] Planned Maint [GEOGRAPH…" at bounding box center [871, 261] width 1392 height 413
click at [893, 198] on div at bounding box center [871, 188] width 1392 height 24
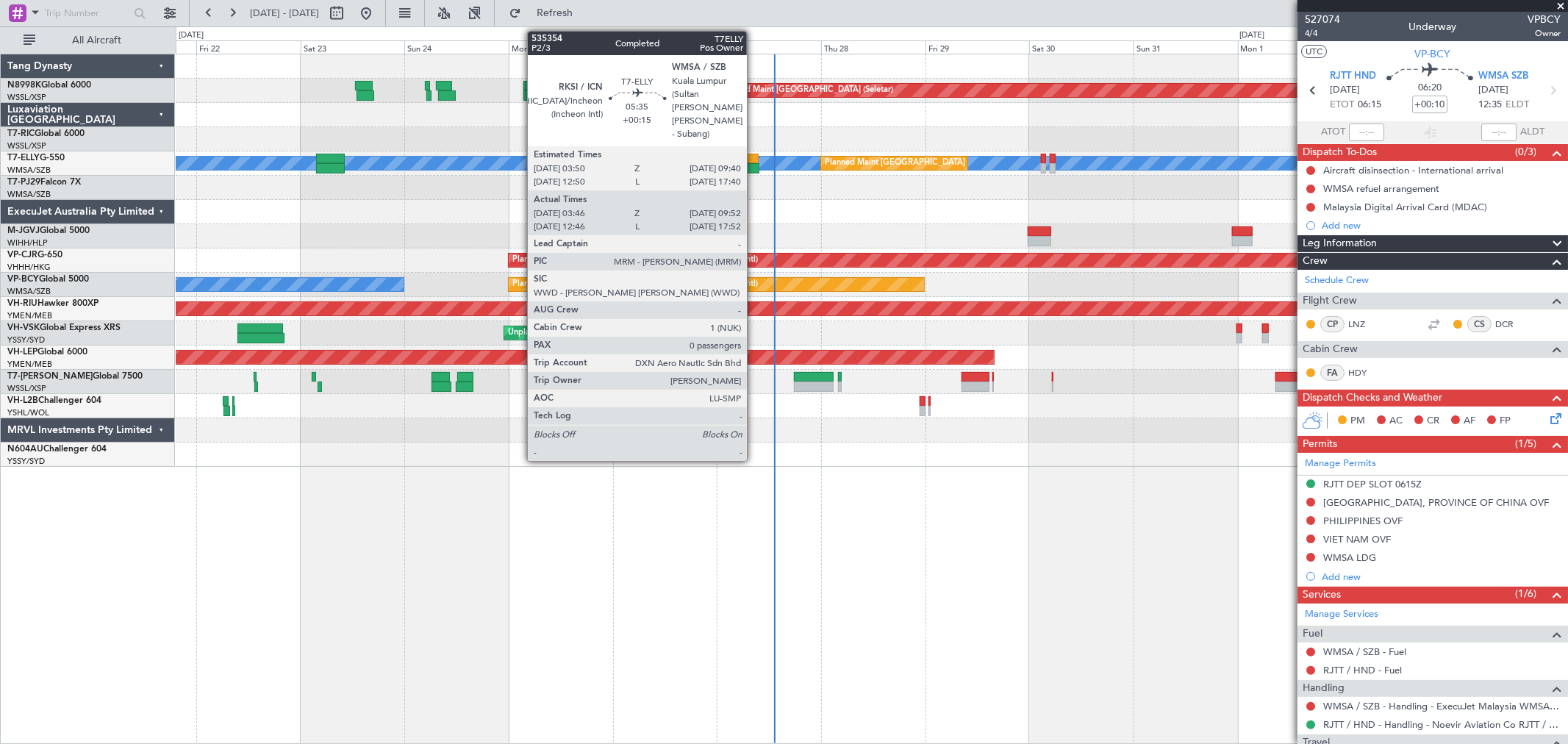
click at [754, 166] on div at bounding box center [746, 169] width 27 height 11
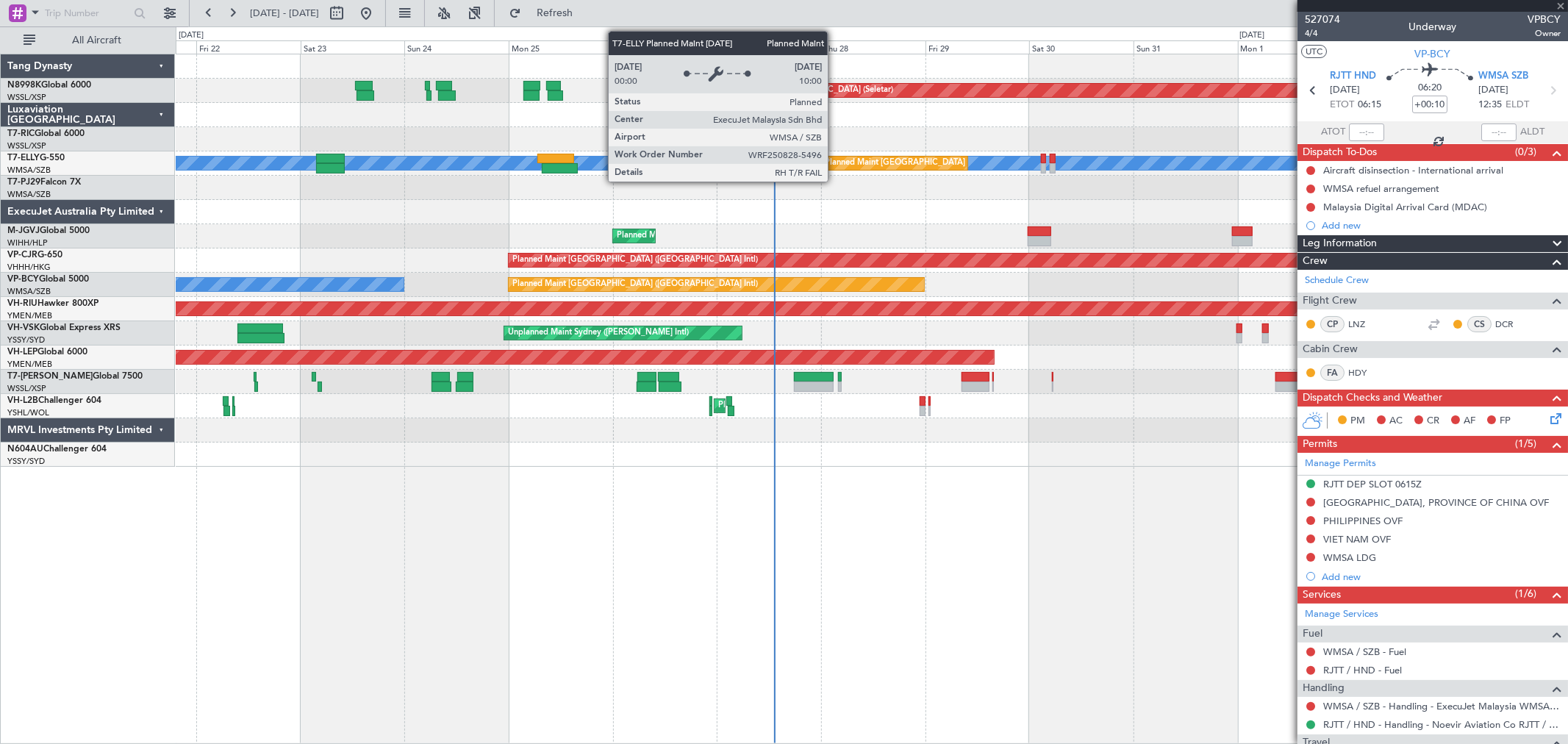
type input "+00:15"
type input "03:56"
type input "09:47"
type input "0"
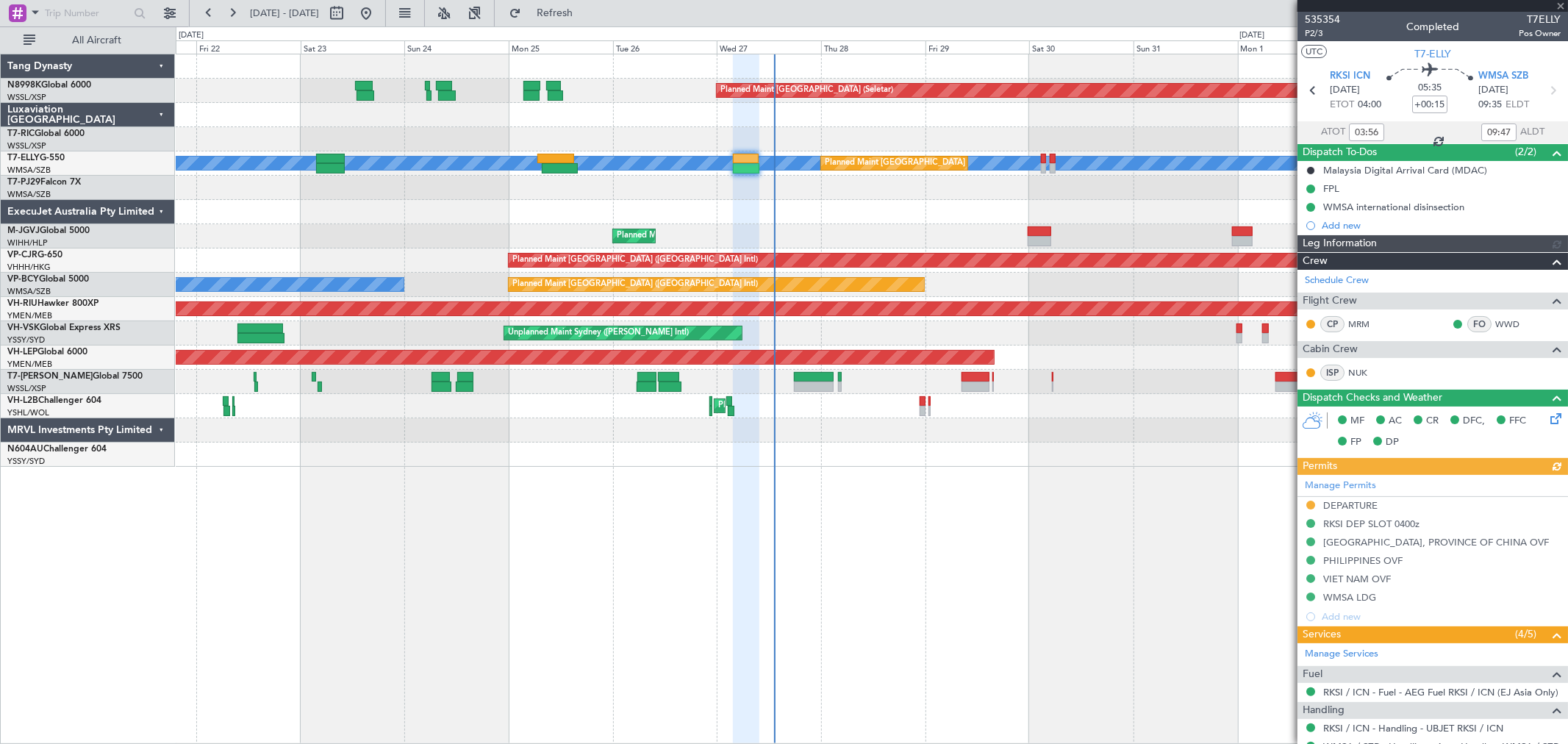
type input "[PERSON_NAME] (KYA)"
click at [1309, 501] on button at bounding box center [1311, 505] width 9 height 9
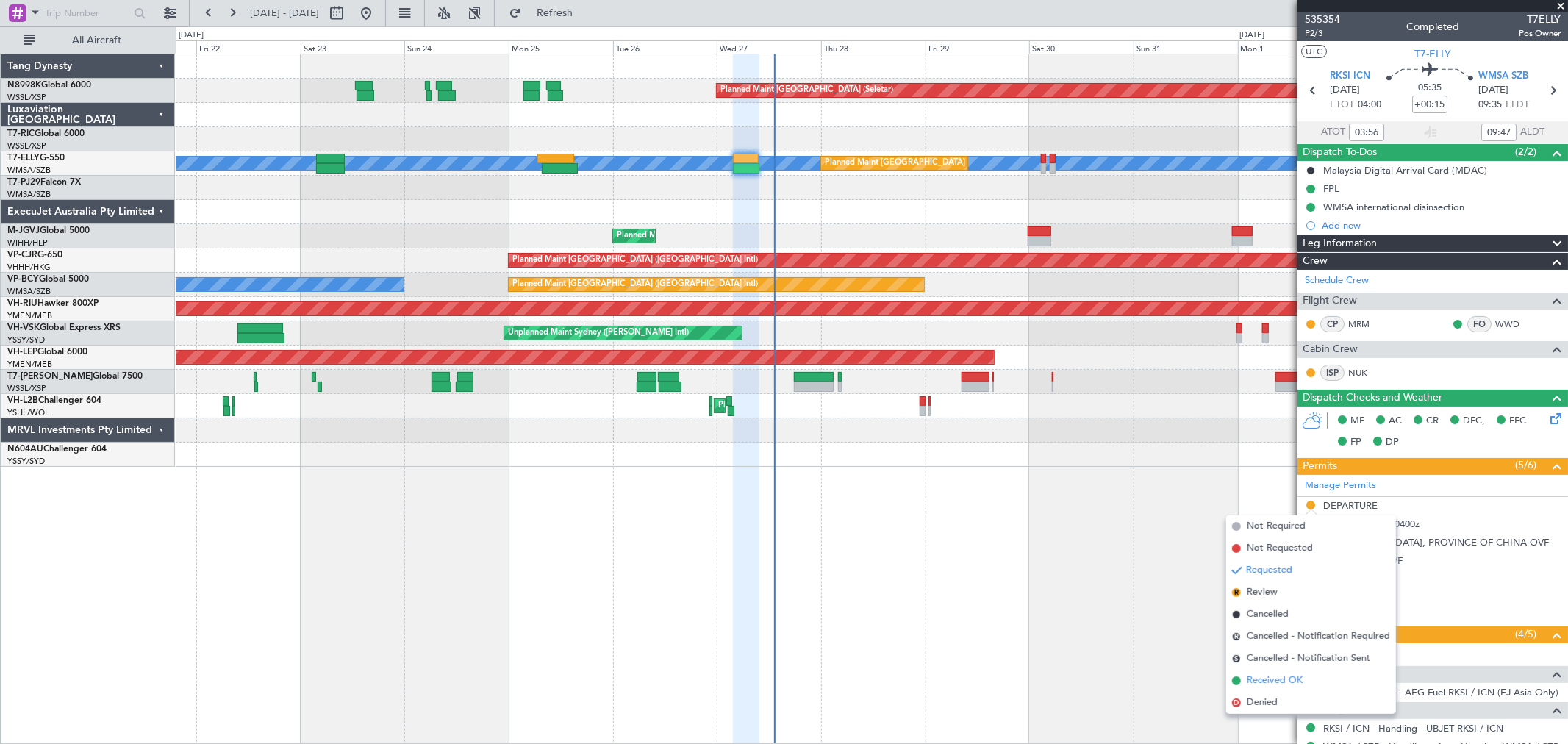
click at [1258, 680] on span "Received OK" at bounding box center [1275, 680] width 56 height 14
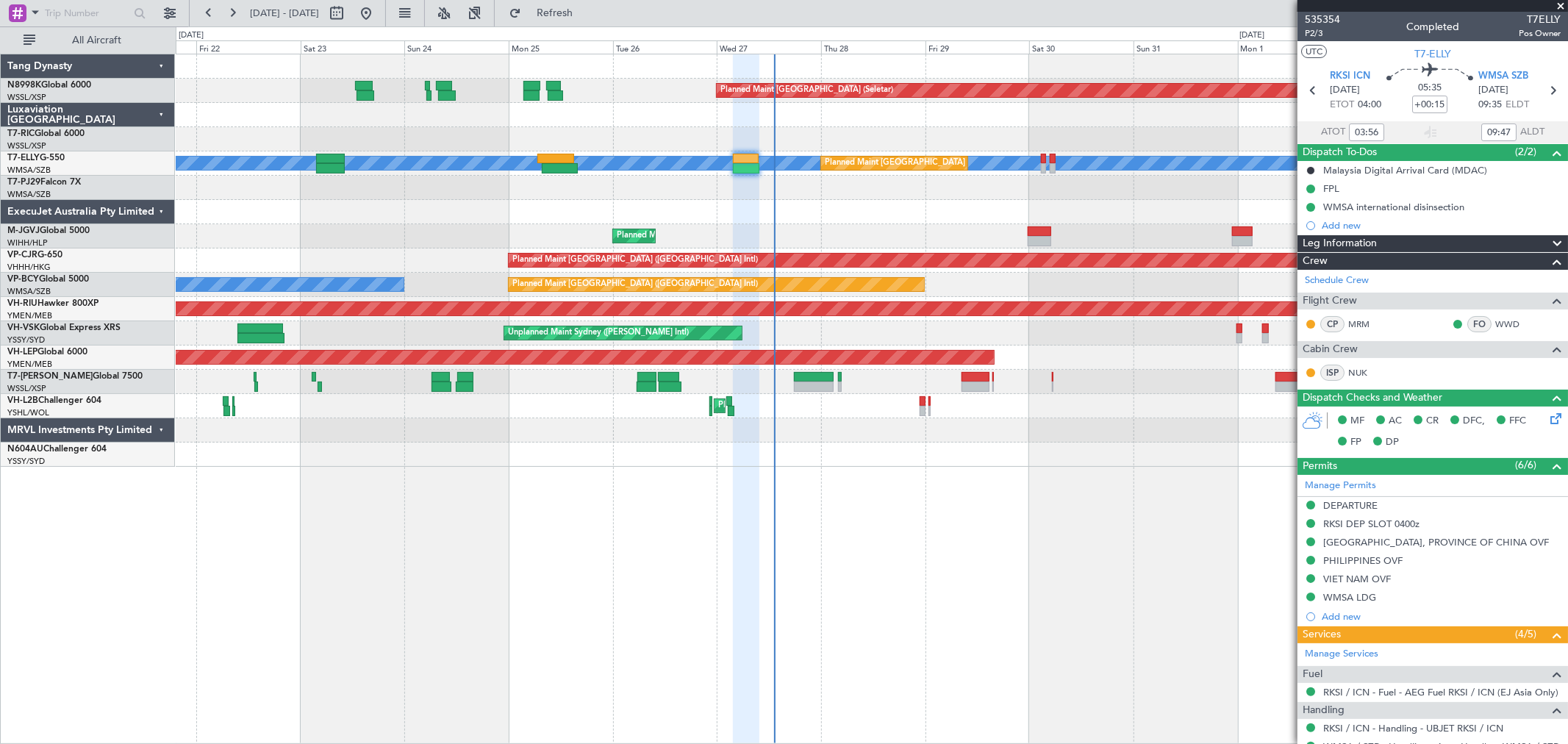
click at [1368, 499] on div "DEPARTURE" at bounding box center [1351, 505] width 55 height 12
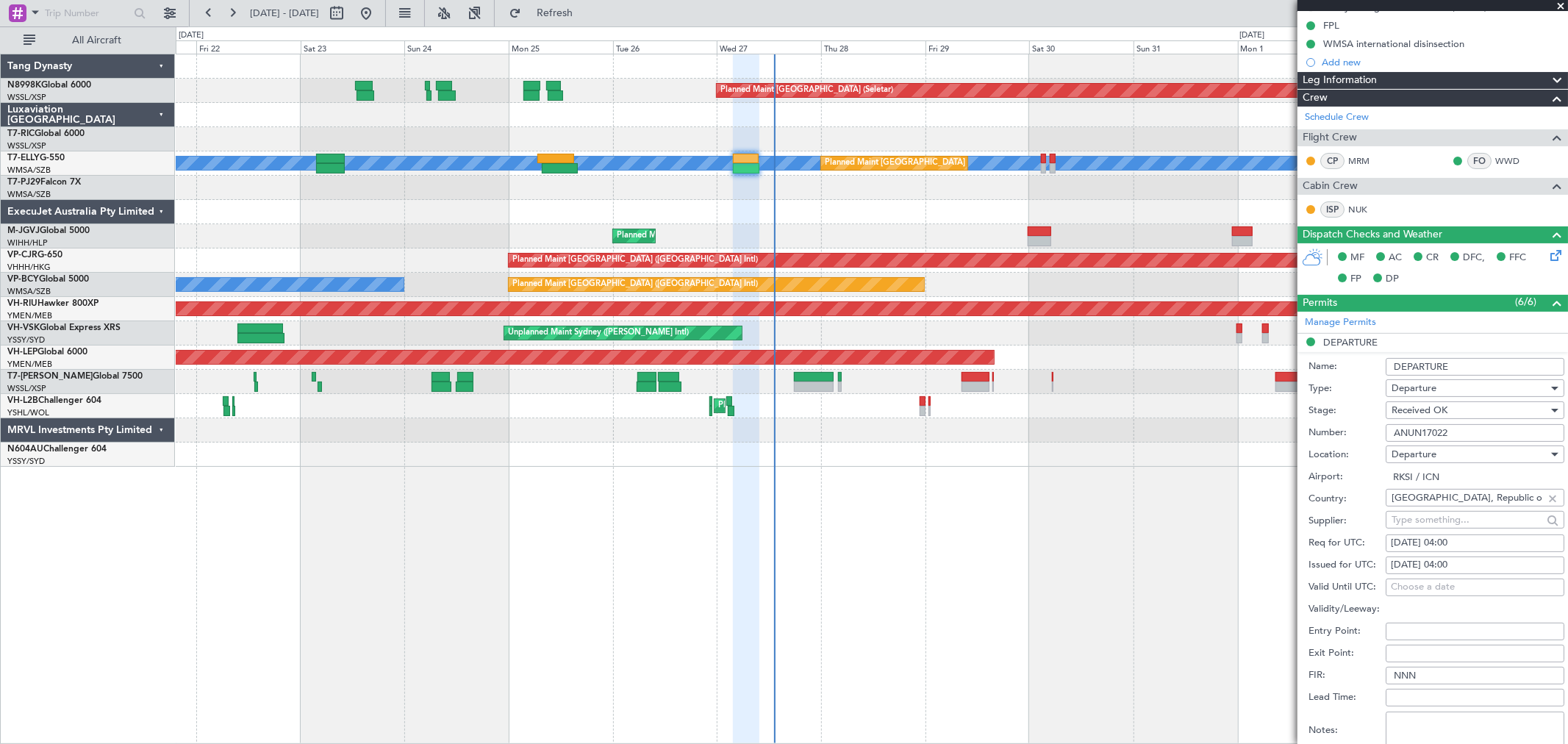
scroll to position [408, 0]
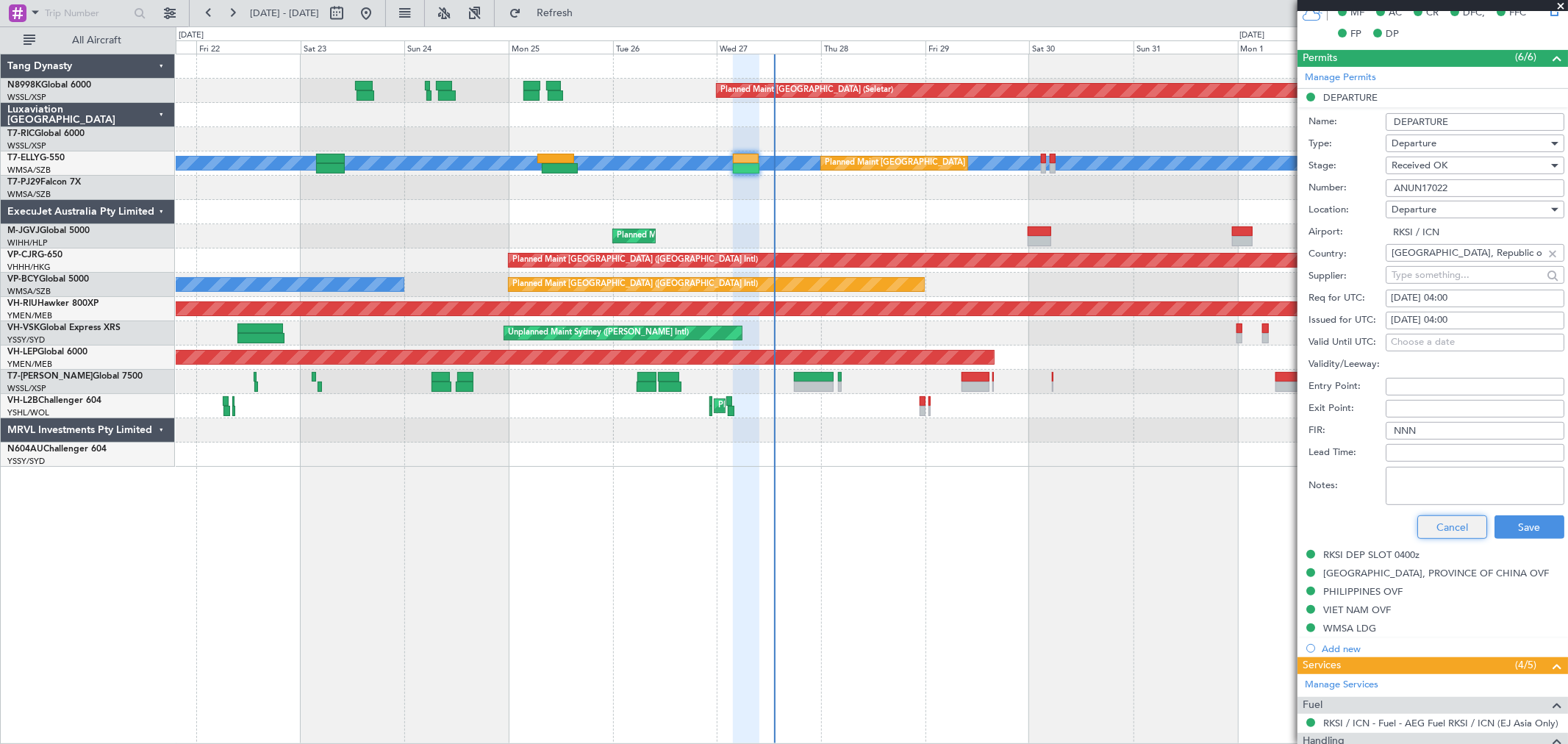
click at [1459, 534] on button "Cancel" at bounding box center [1452, 527] width 70 height 24
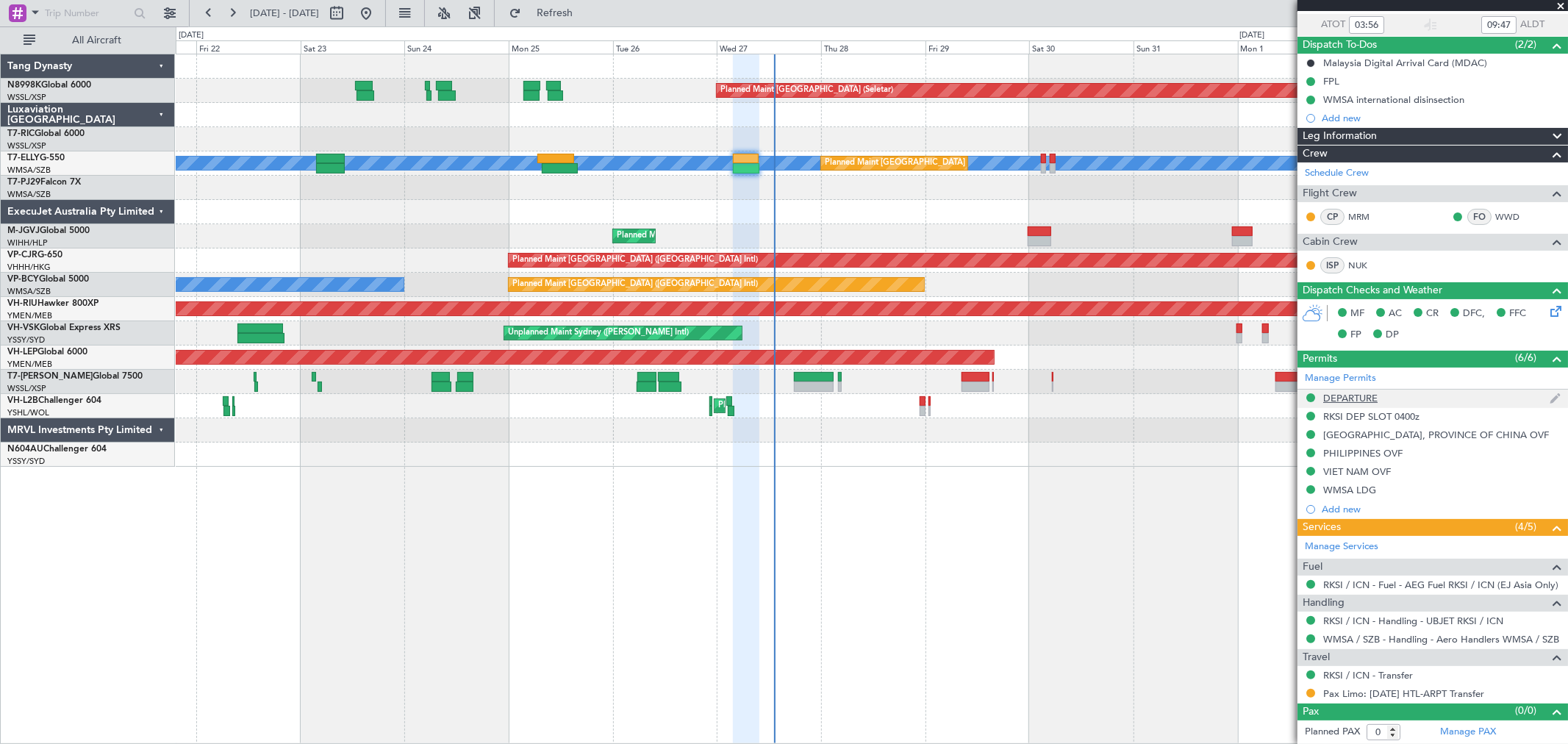
click at [1346, 399] on div "DEPARTURE" at bounding box center [1351, 398] width 55 height 12
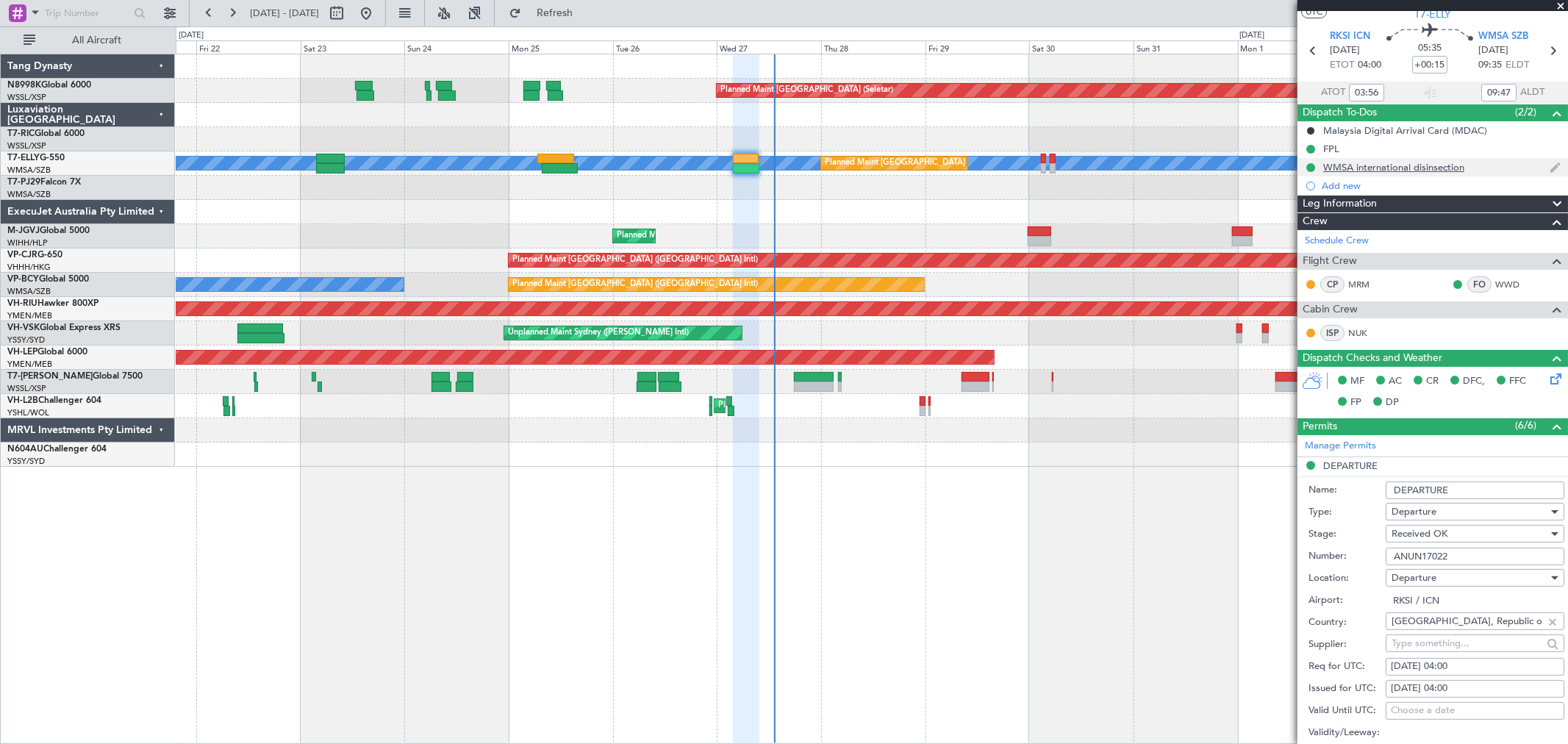
scroll to position [0, 0]
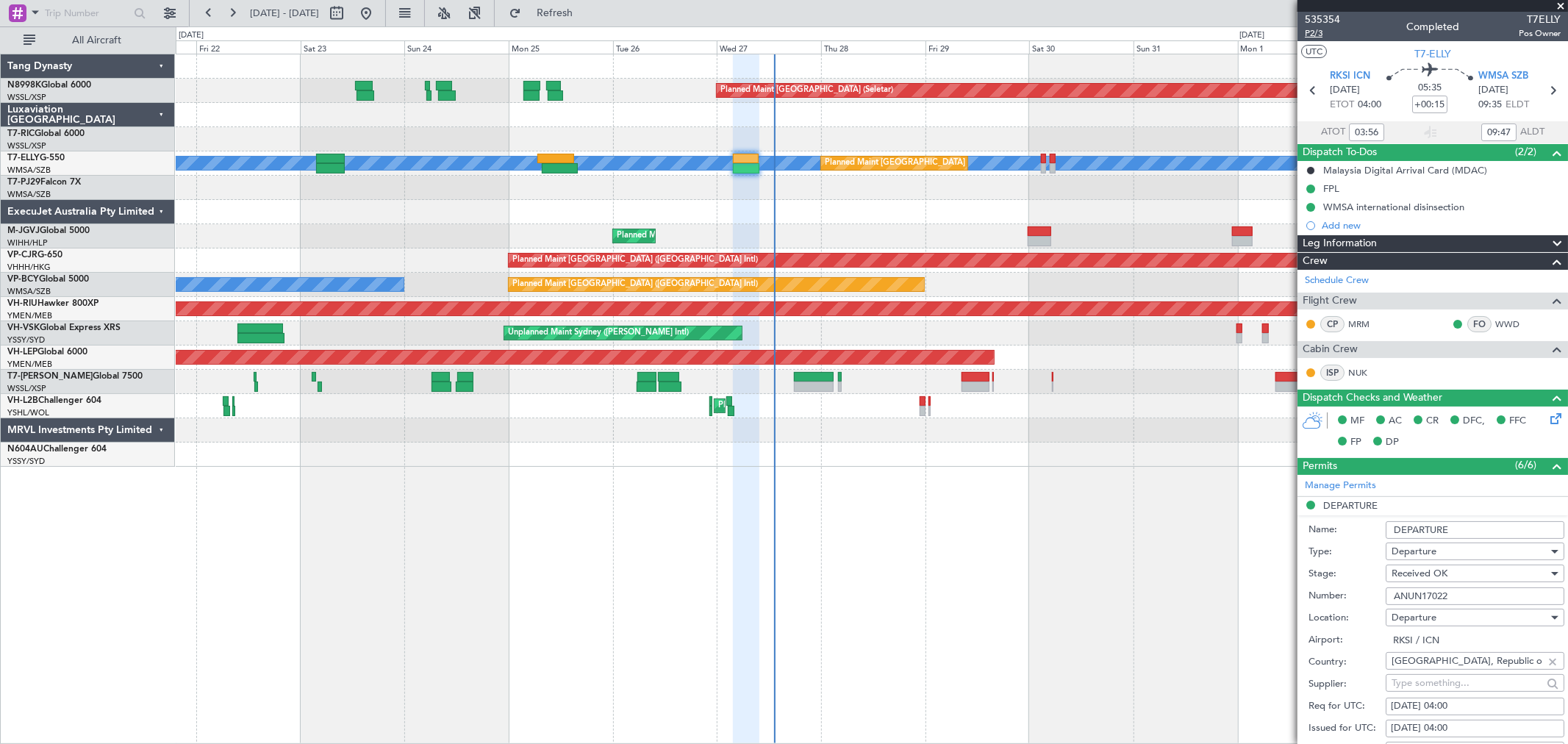
click at [1316, 40] on mat-tooltip-component "Leg Number" at bounding box center [1323, 59] width 73 height 39
click at [1316, 33] on span "P2/3" at bounding box center [1323, 33] width 35 height 12
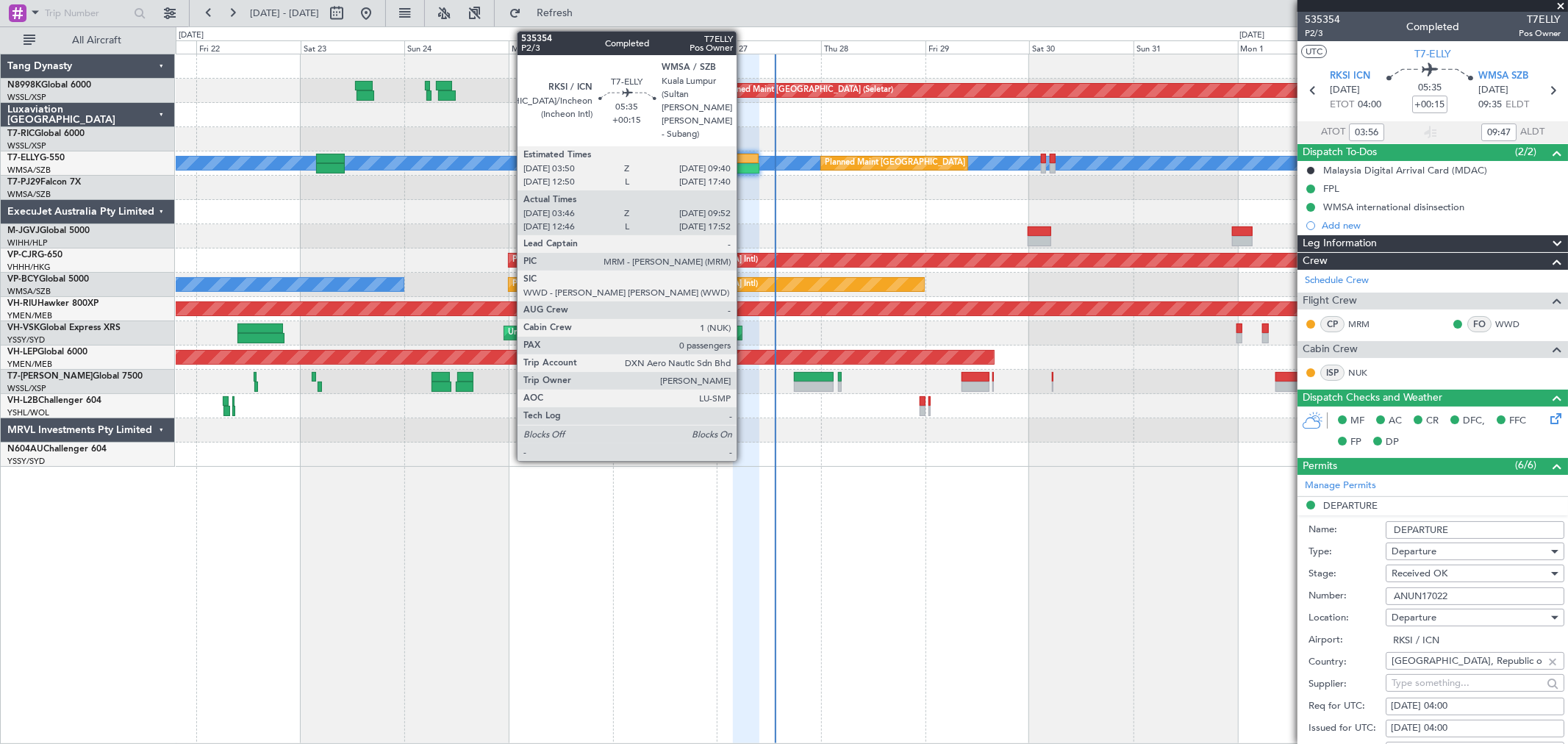
click at [744, 163] on div at bounding box center [746, 159] width 26 height 11
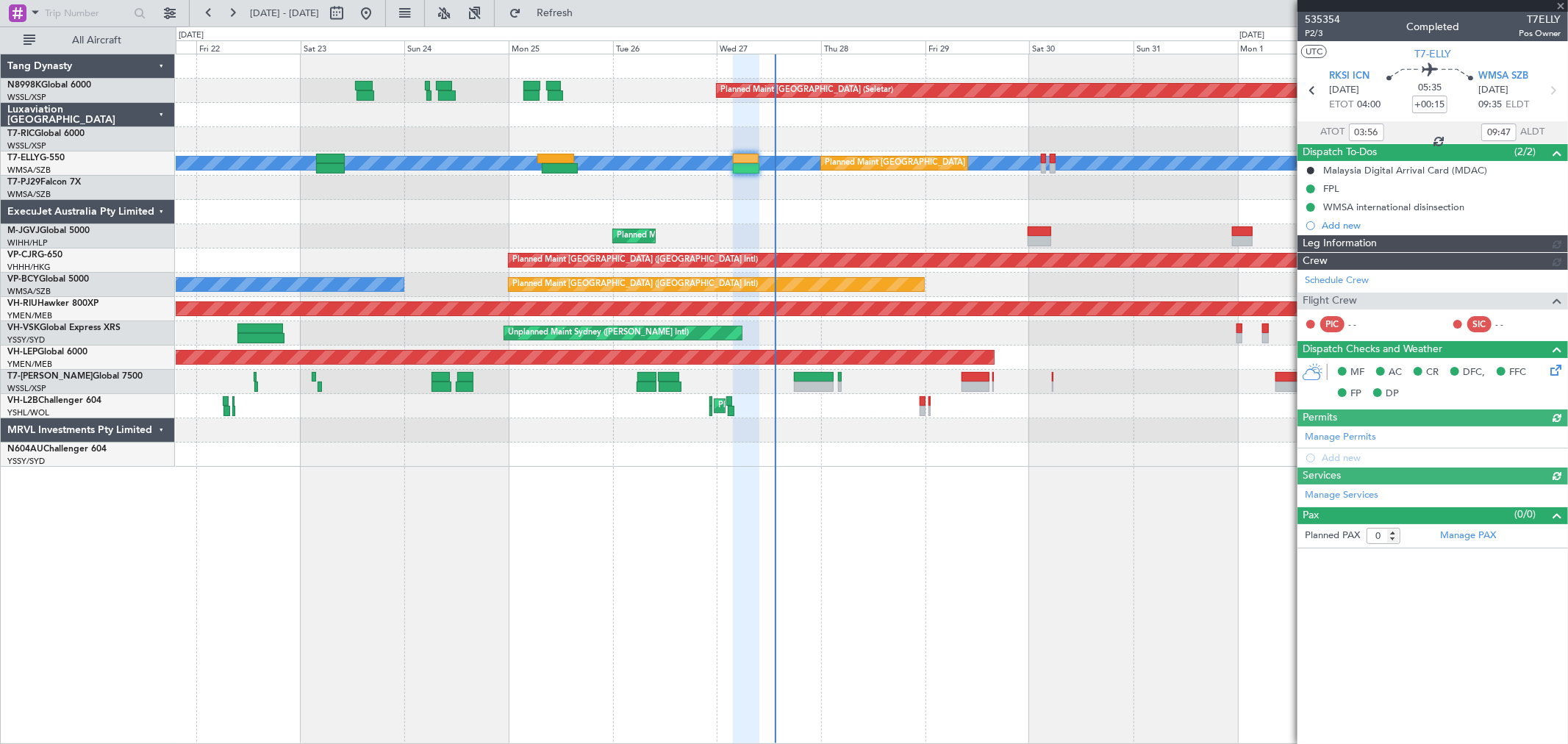
type input "[PERSON_NAME] (KYA)"
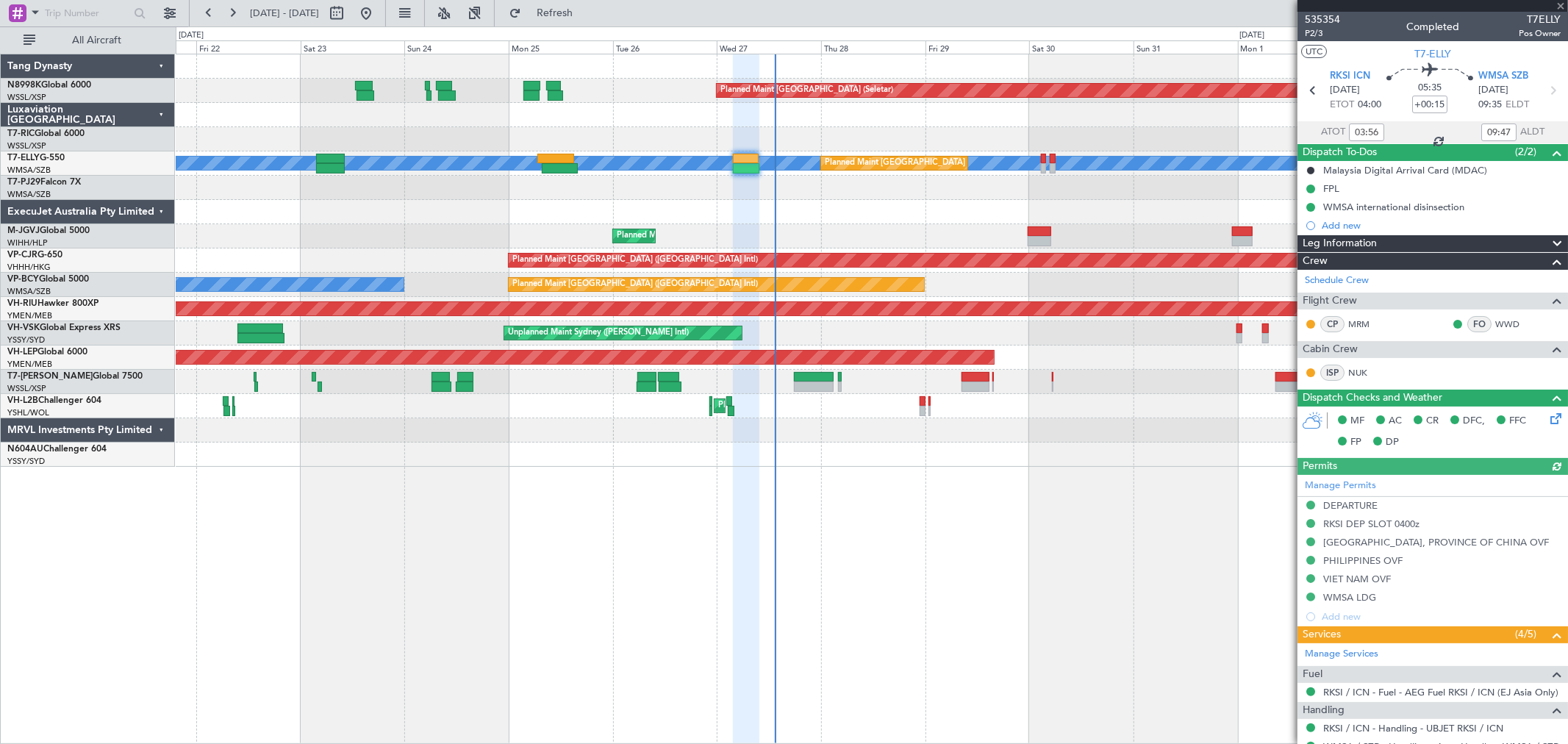
click at [1307, 504] on div "Manage Permits DEPARTURE RKSI DEP SLOT 0400z [GEOGRAPHIC_DATA], PROVINCE OF [GE…" at bounding box center [1433, 550] width 271 height 151
click at [1310, 505] on div "Manage Permits DEPARTURE RKSI DEP SLOT 0400z [GEOGRAPHIC_DATA], PROVINCE OF [GE…" at bounding box center [1433, 550] width 271 height 151
click at [1311, 505] on button at bounding box center [1311, 505] width 9 height 9
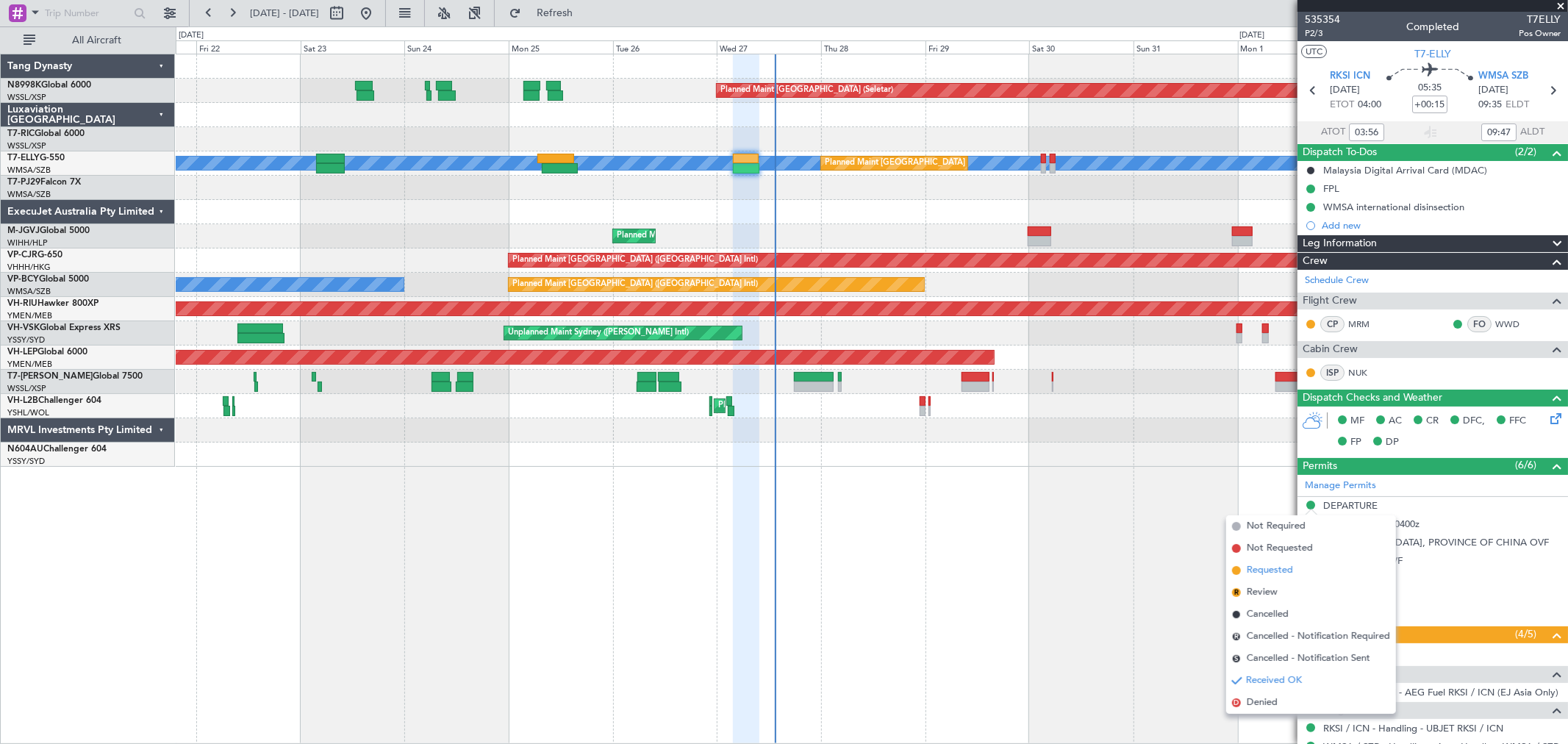
click at [1281, 564] on span "Requested" at bounding box center [1269, 570] width 46 height 14
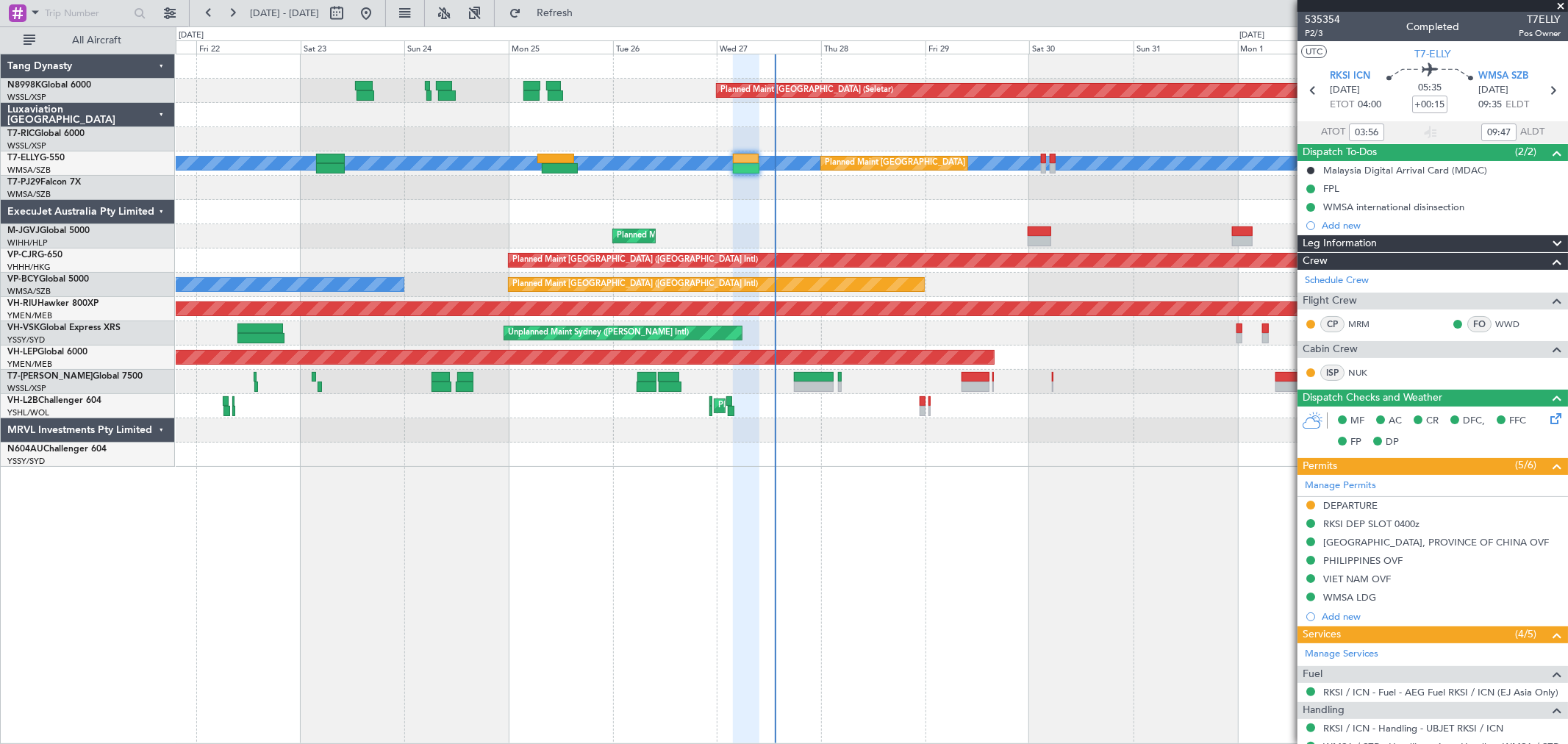
click at [1353, 505] on div "DEPARTURE" at bounding box center [1351, 505] width 55 height 12
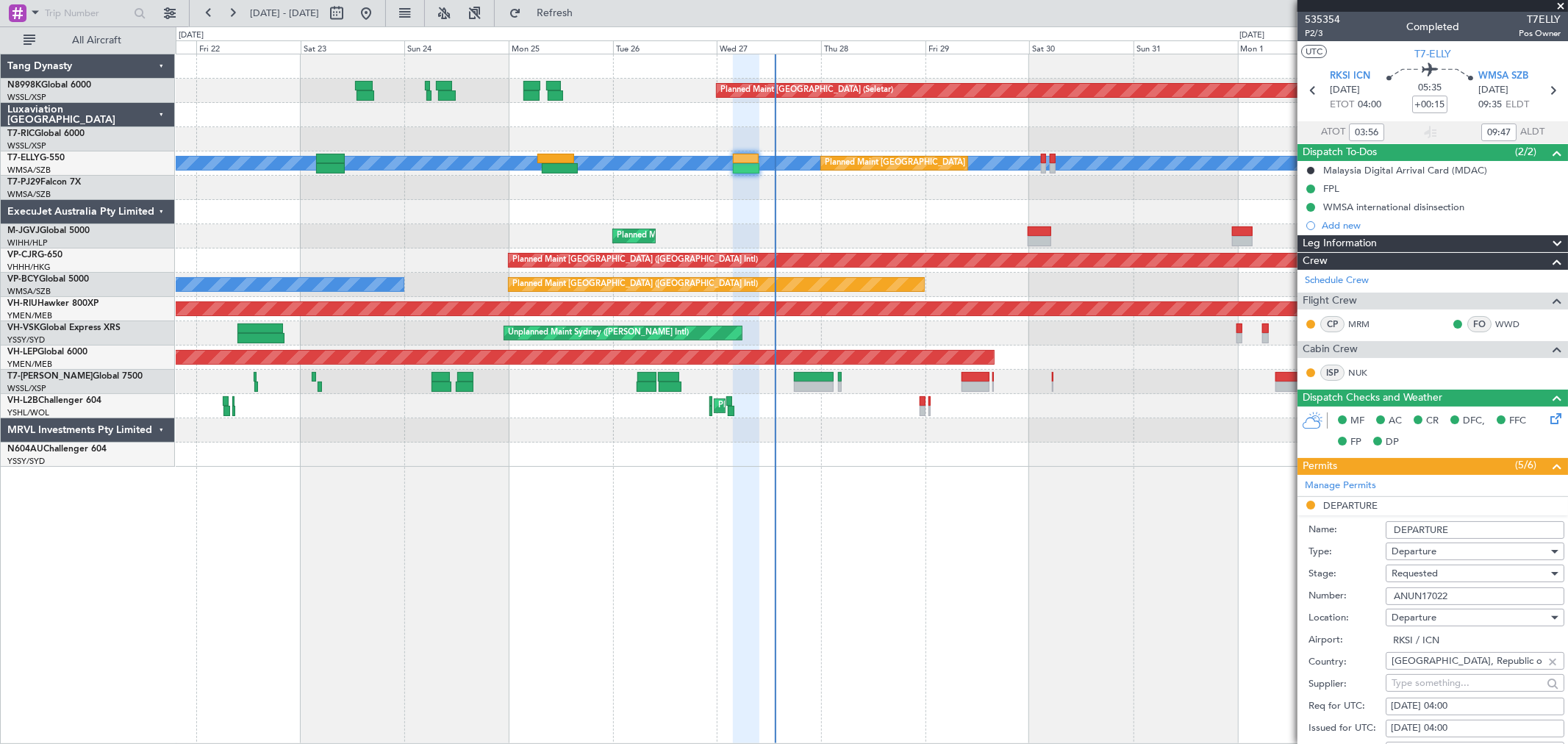
drag, startPoint x: 1466, startPoint y: 596, endPoint x: 1307, endPoint y: 592, distance: 159.1
click at [1307, 592] on form "Name: DEPARTURE Type: Departure Stage: Requested Number: ANUN17022 Location: De…" at bounding box center [1433, 734] width 271 height 438
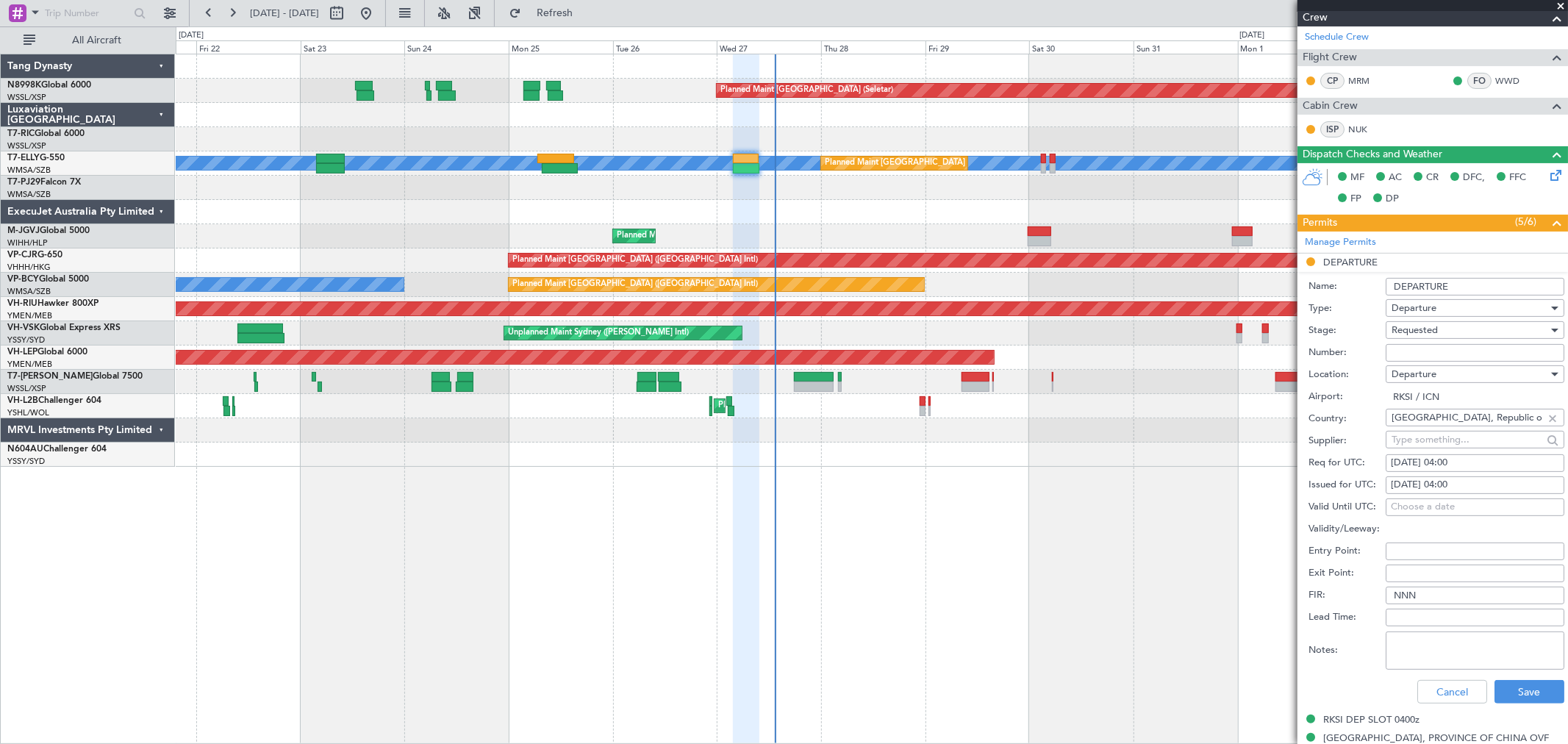
scroll to position [245, 0]
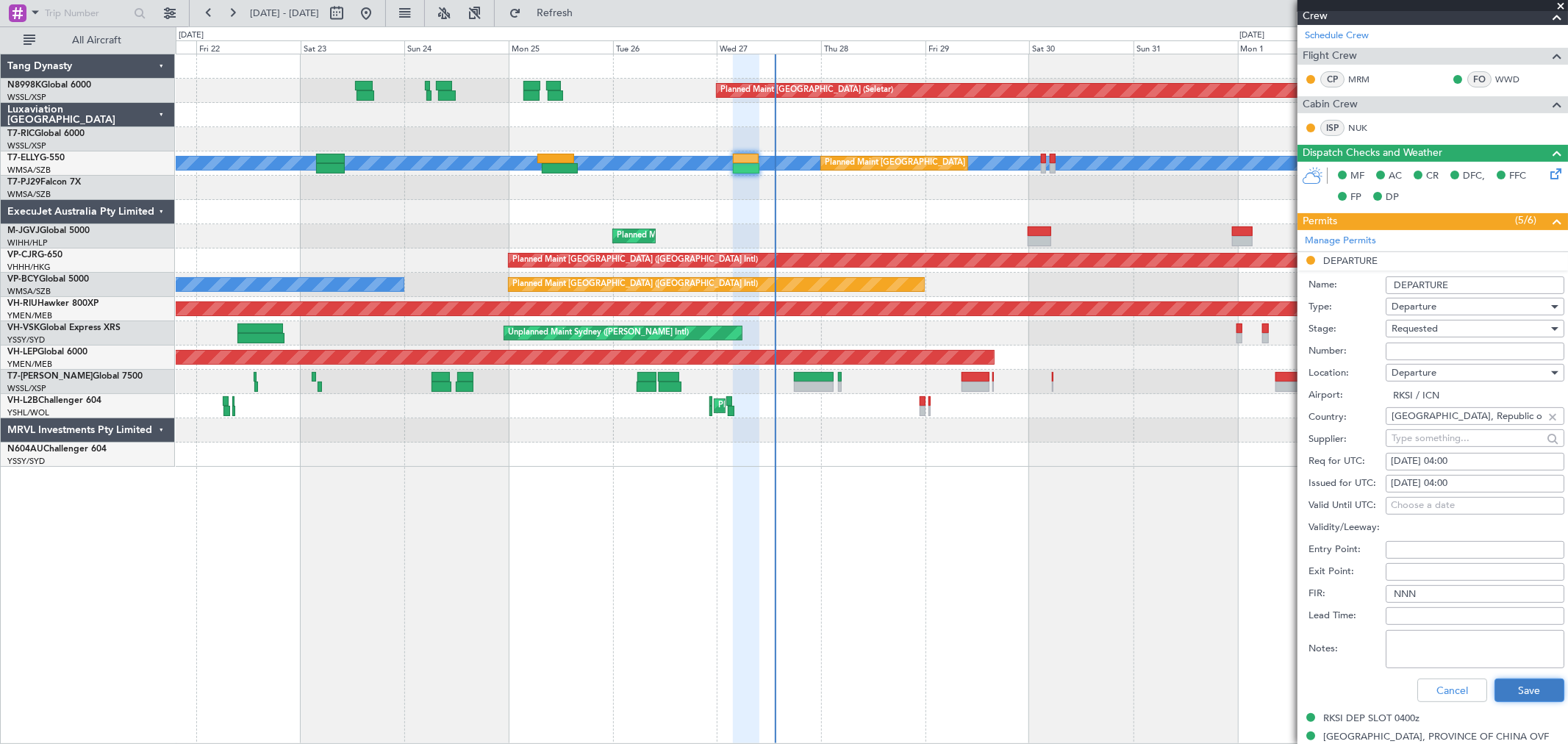
click at [1533, 685] on button "Save" at bounding box center [1529, 690] width 70 height 24
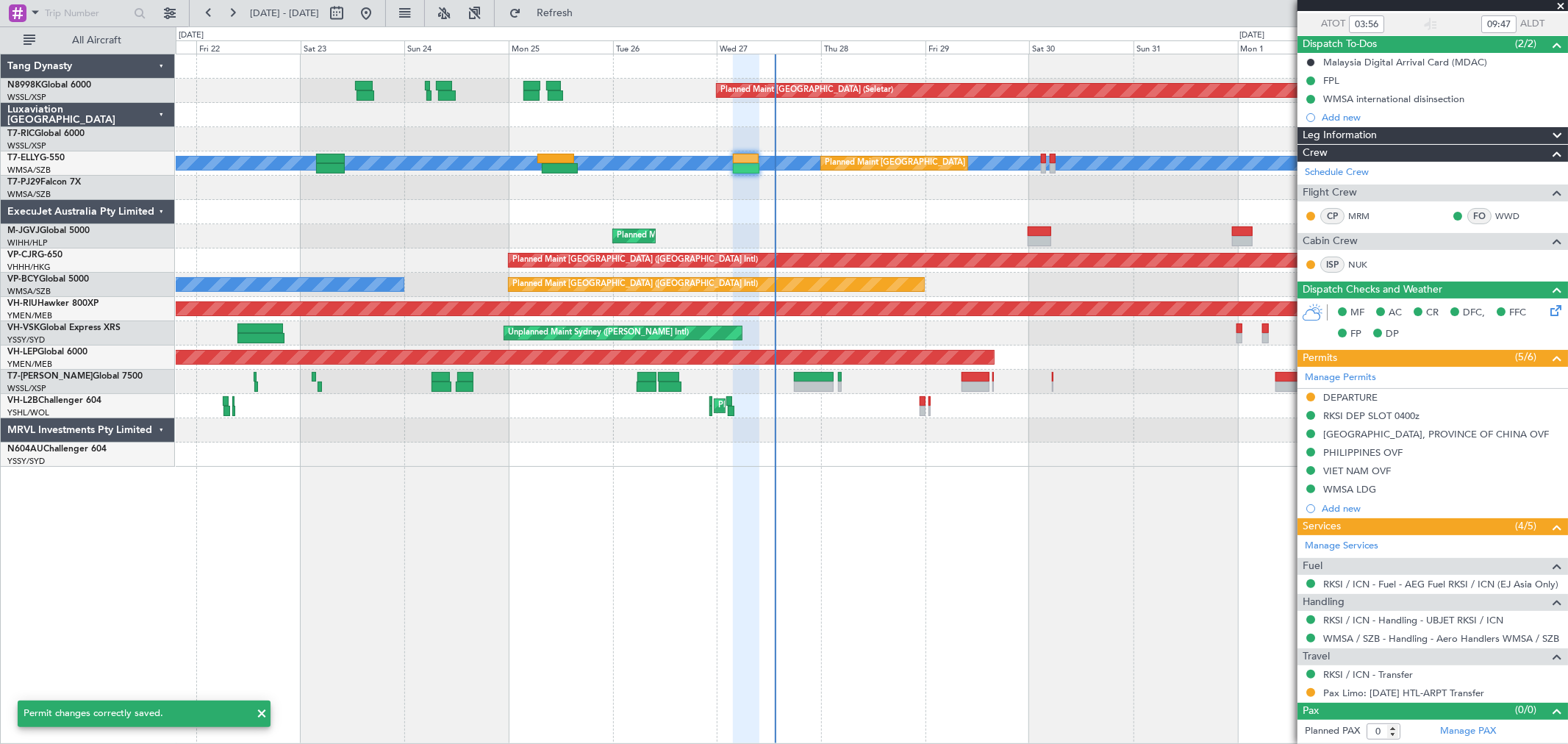
scroll to position [107, 0]
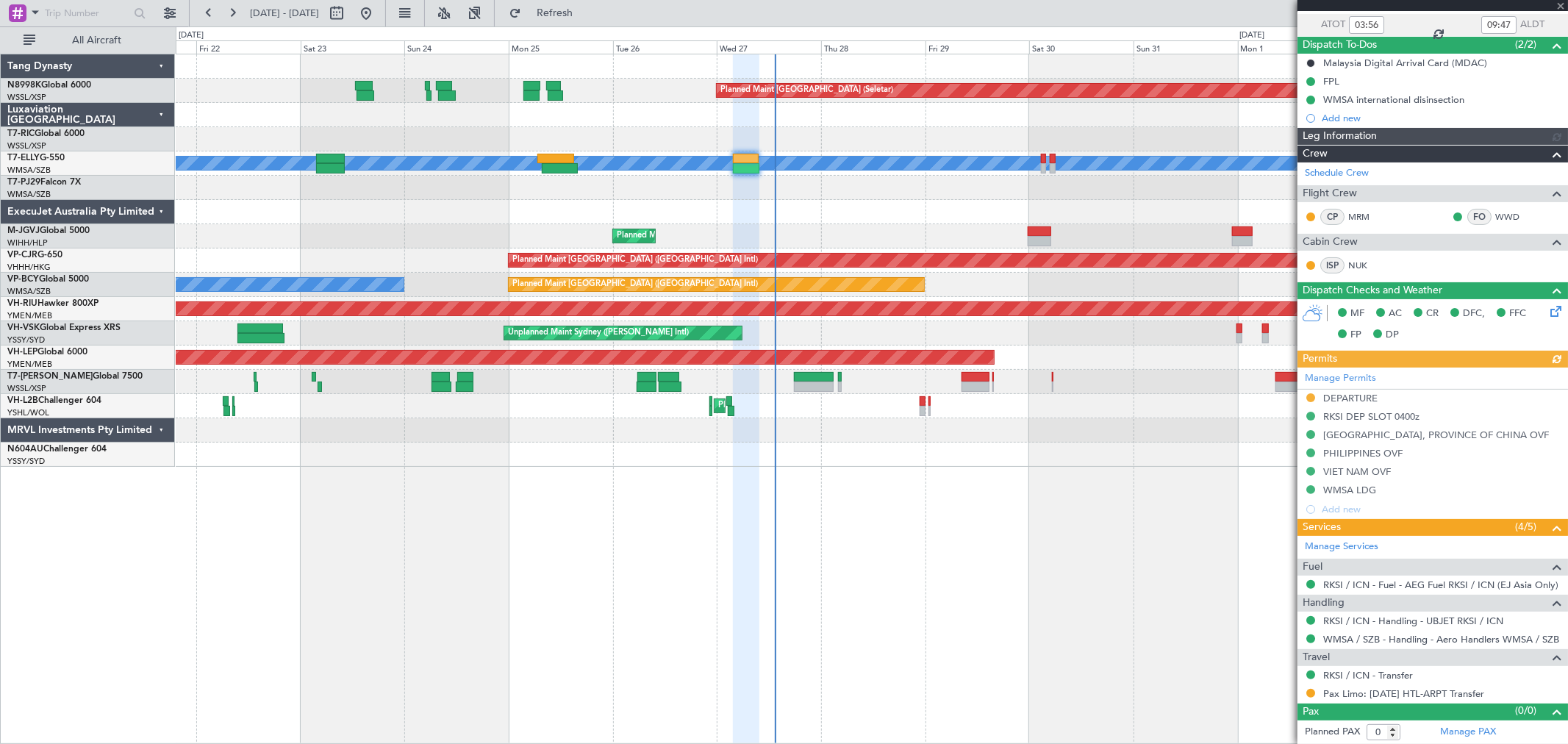
type input "[PERSON_NAME] (KYA)"
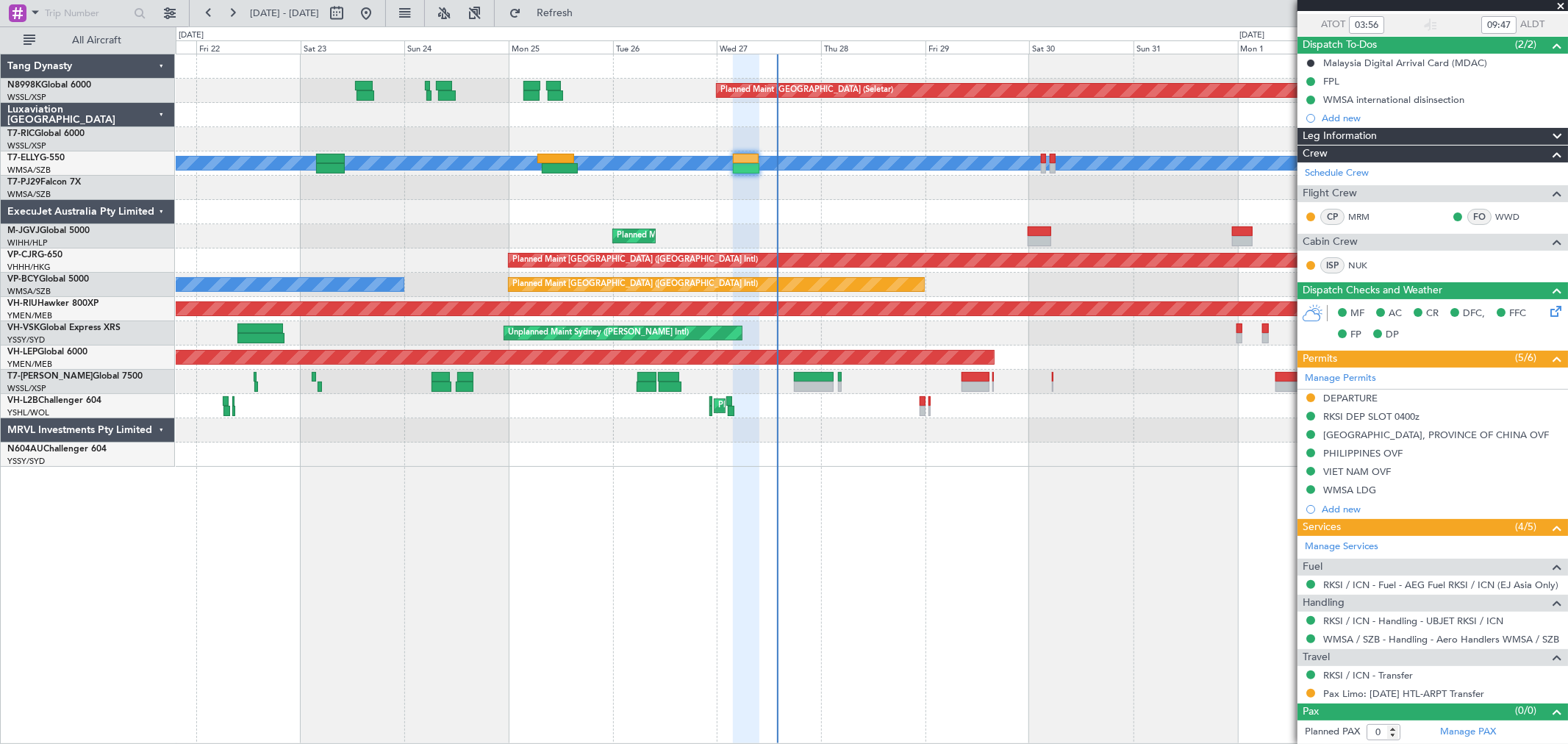
type input "[PERSON_NAME] (KYA)"
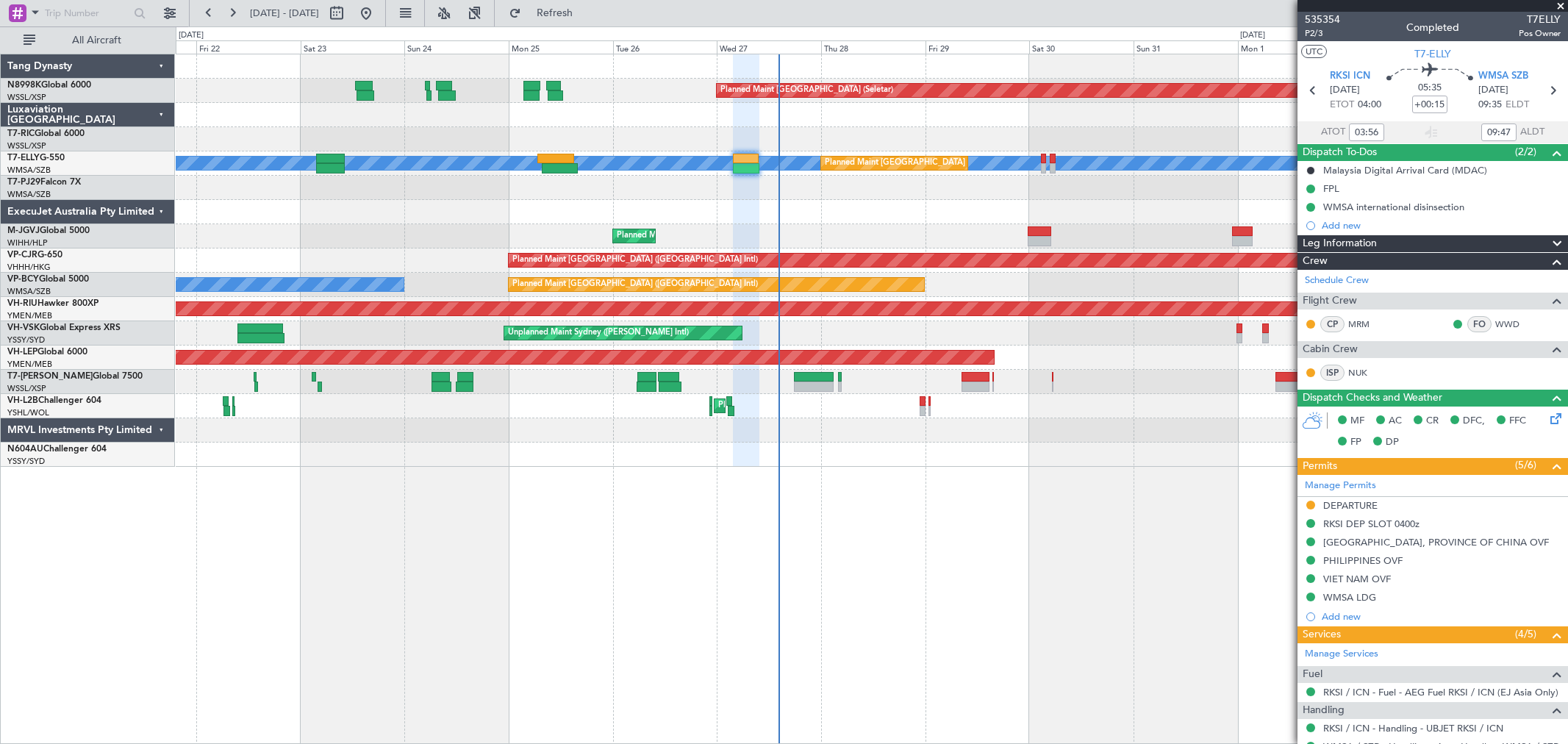
type input "[PERSON_NAME] (KYA)"
